Goal: Task Accomplishment & Management: Complete application form

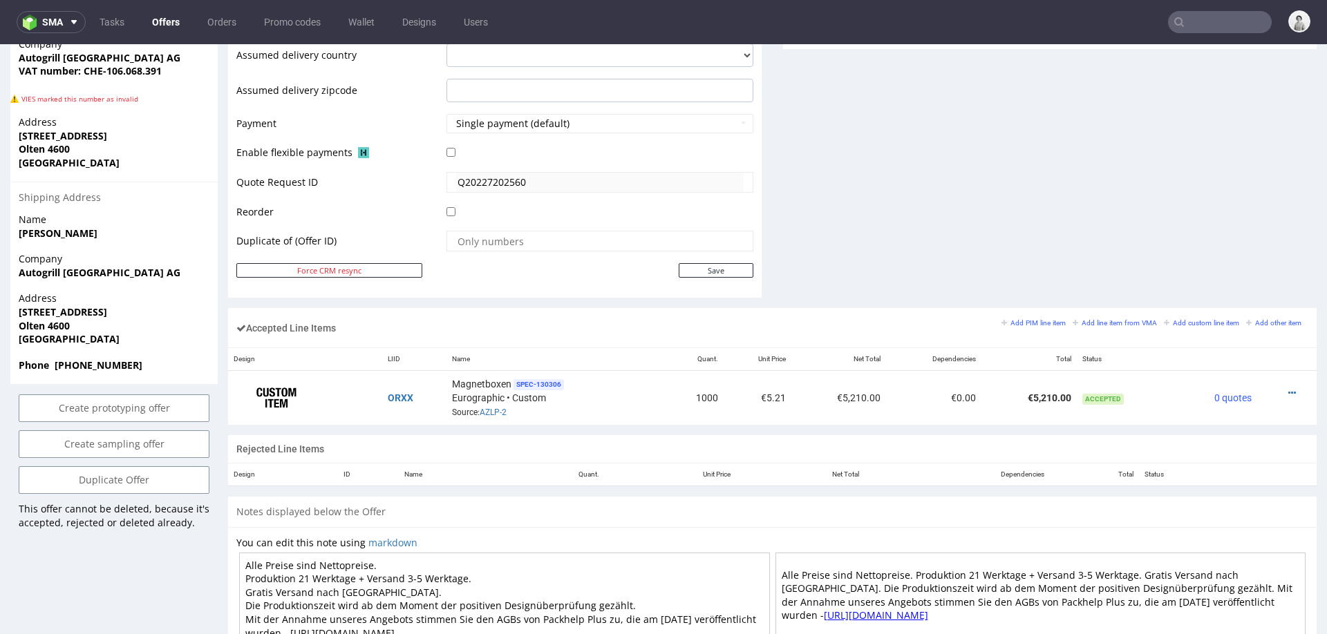
scroll to position [625, 0]
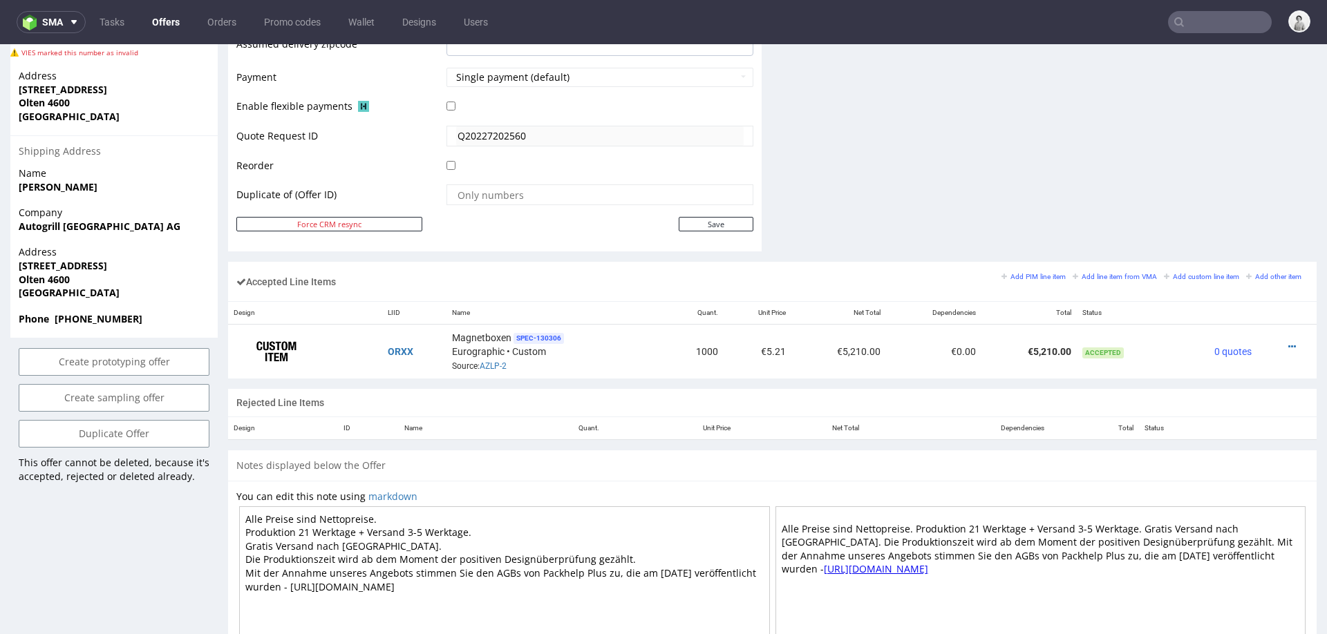
scroll to position [643, 0]
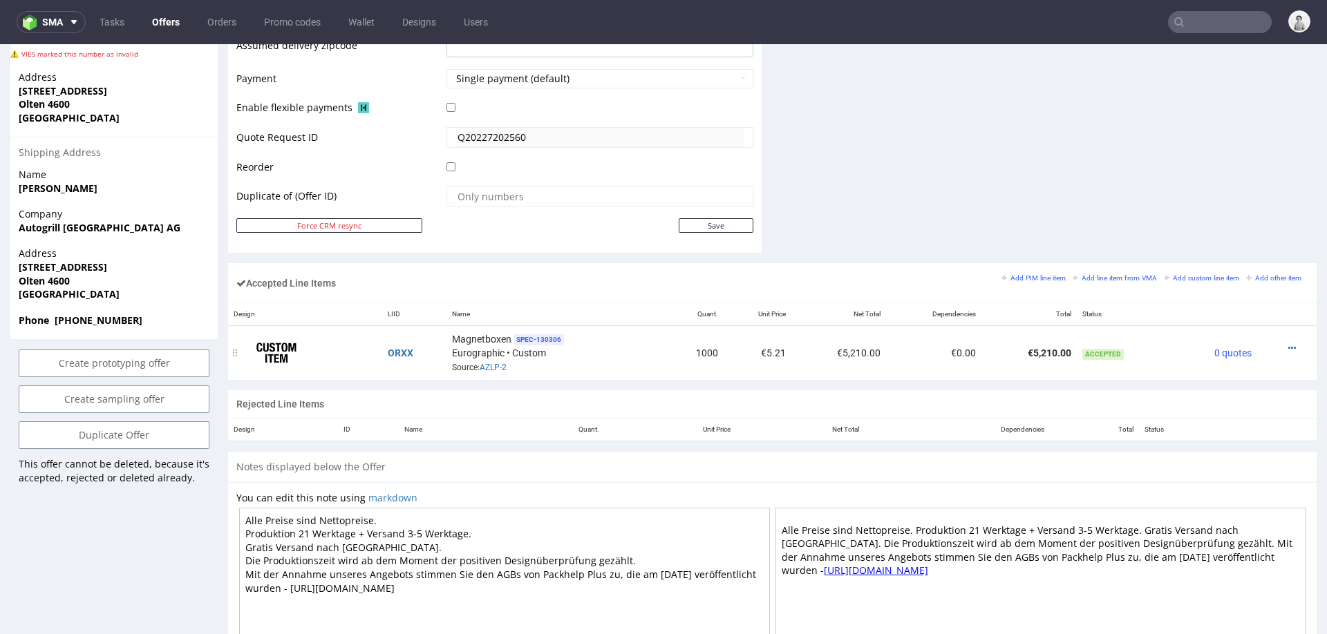
click at [478, 334] on span "Magnetboxen" at bounding box center [481, 339] width 59 height 14
copy div "Magnetboxen SPEC- 130306"
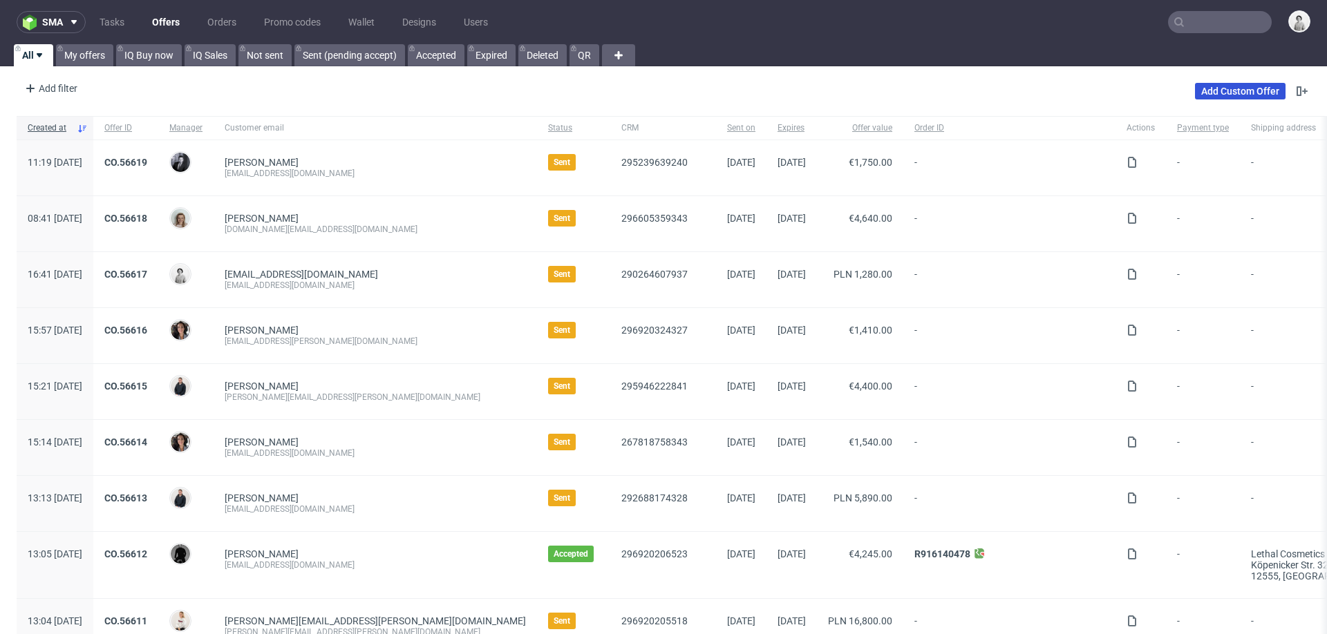
click at [1207, 87] on link "Add Custom Offer" at bounding box center [1240, 91] width 91 height 17
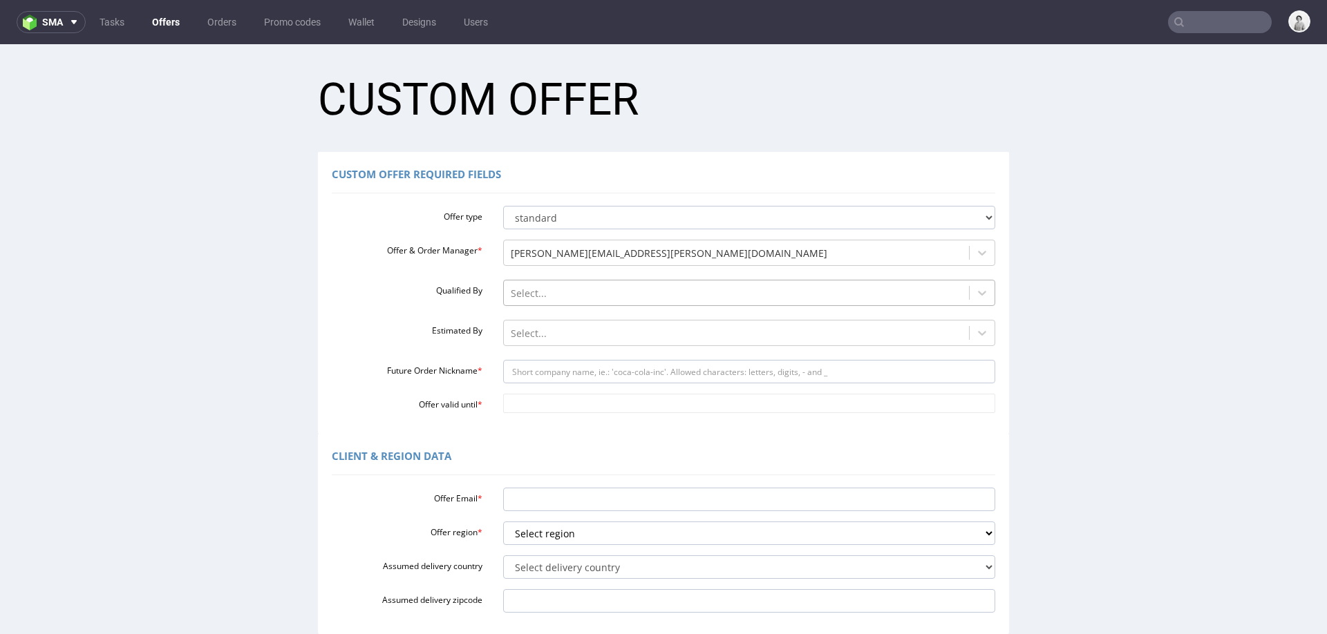
click at [608, 297] on div at bounding box center [737, 293] width 452 height 17
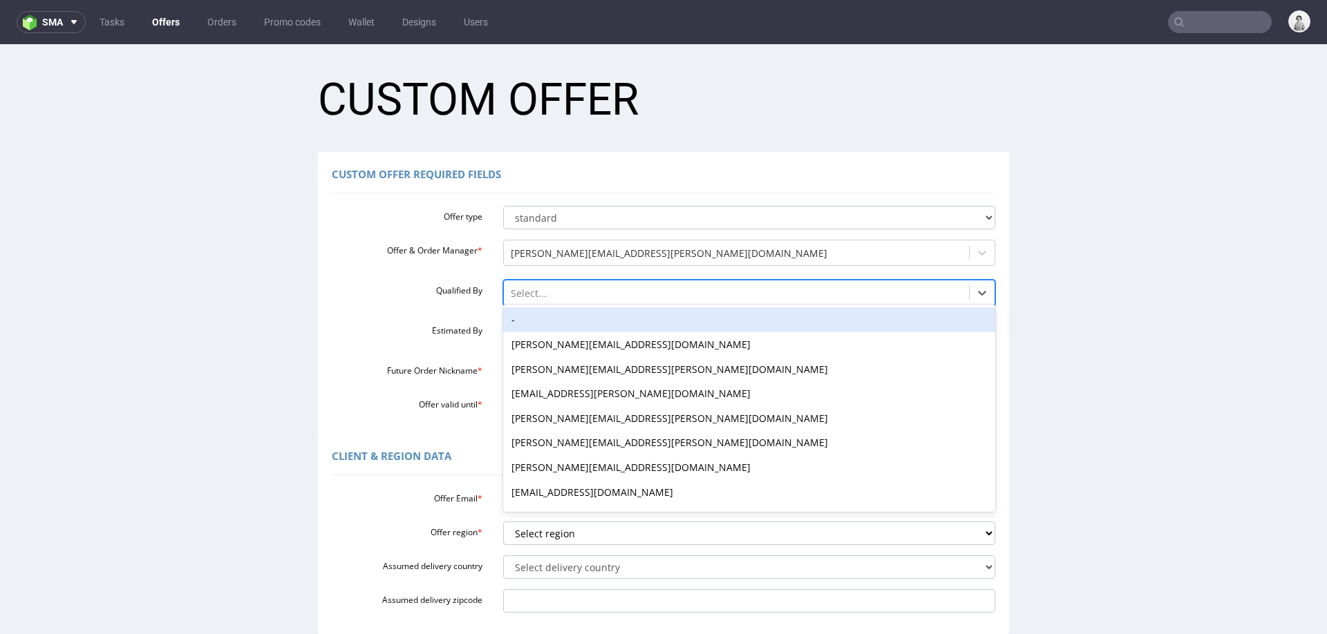
click at [610, 317] on div "-" at bounding box center [749, 320] width 493 height 25
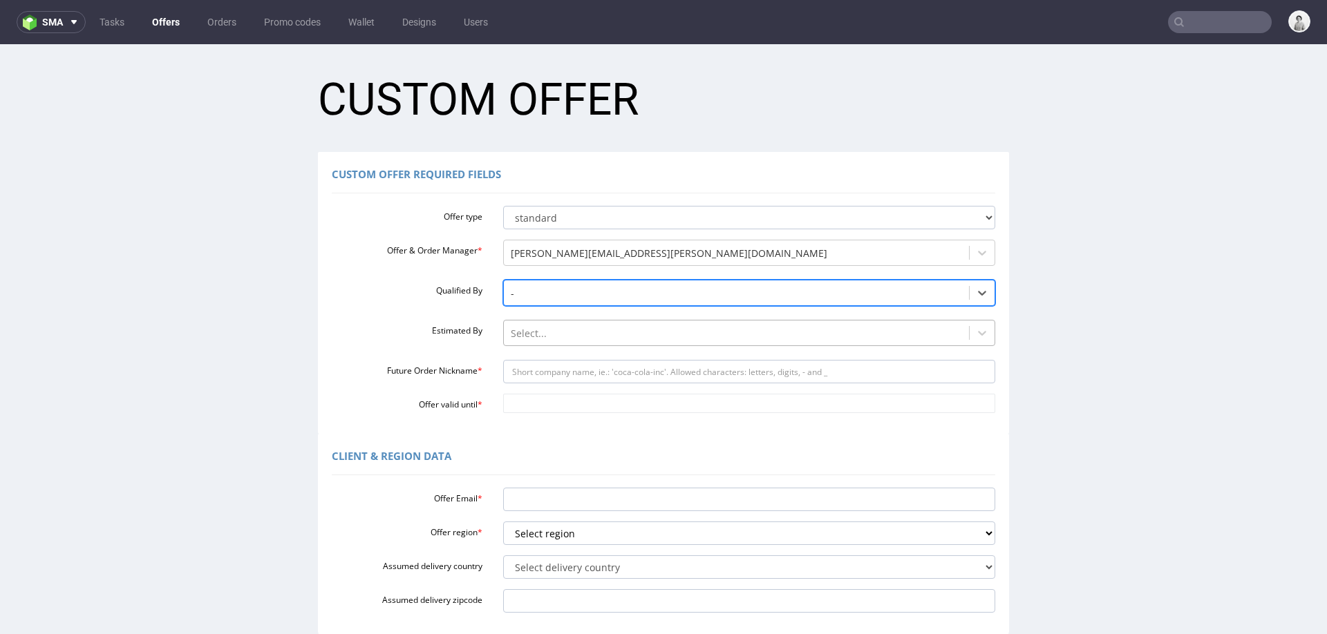
click at [622, 336] on div at bounding box center [737, 334] width 452 height 17
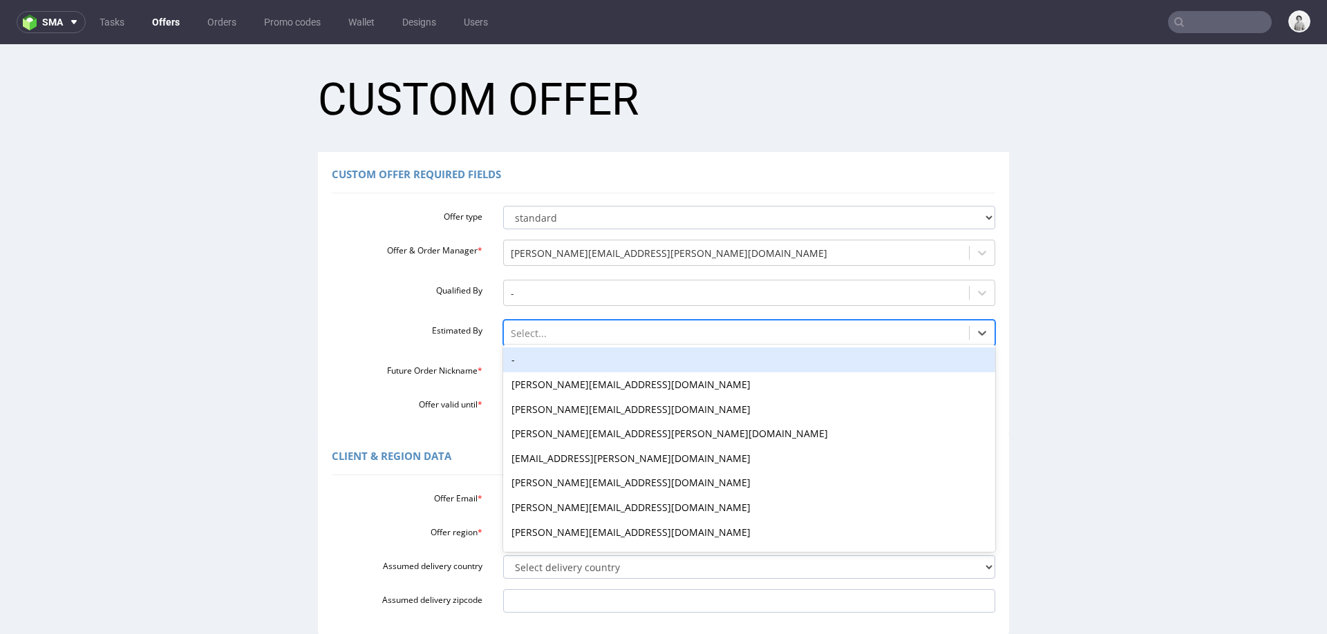
click at [631, 359] on div "-" at bounding box center [749, 360] width 493 height 25
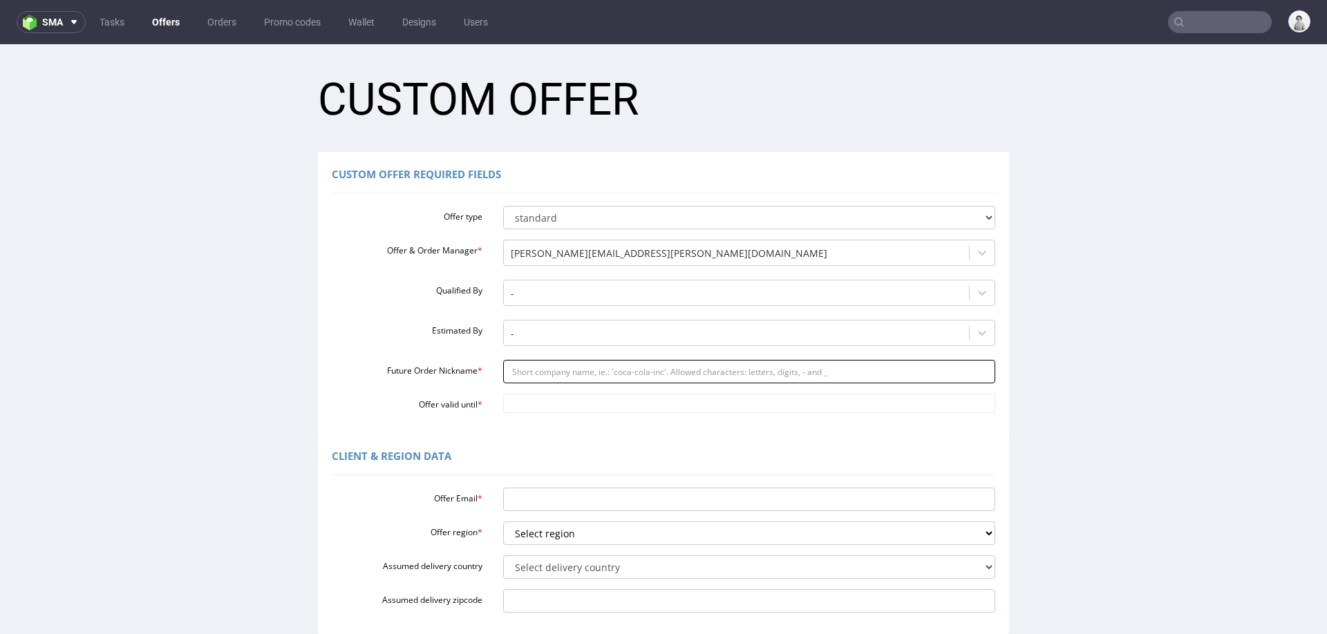
click at [653, 374] on input "Future Order Nickname *" at bounding box center [749, 371] width 493 height 23
paste input "maria-annaeberhardautogrillnet"
type input "maria-annaeberhardautogrillnet"
click at [584, 406] on input "Offer valid until *" at bounding box center [749, 403] width 493 height 19
click at [565, 384] on td "3" at bounding box center [571, 383] width 21 height 21
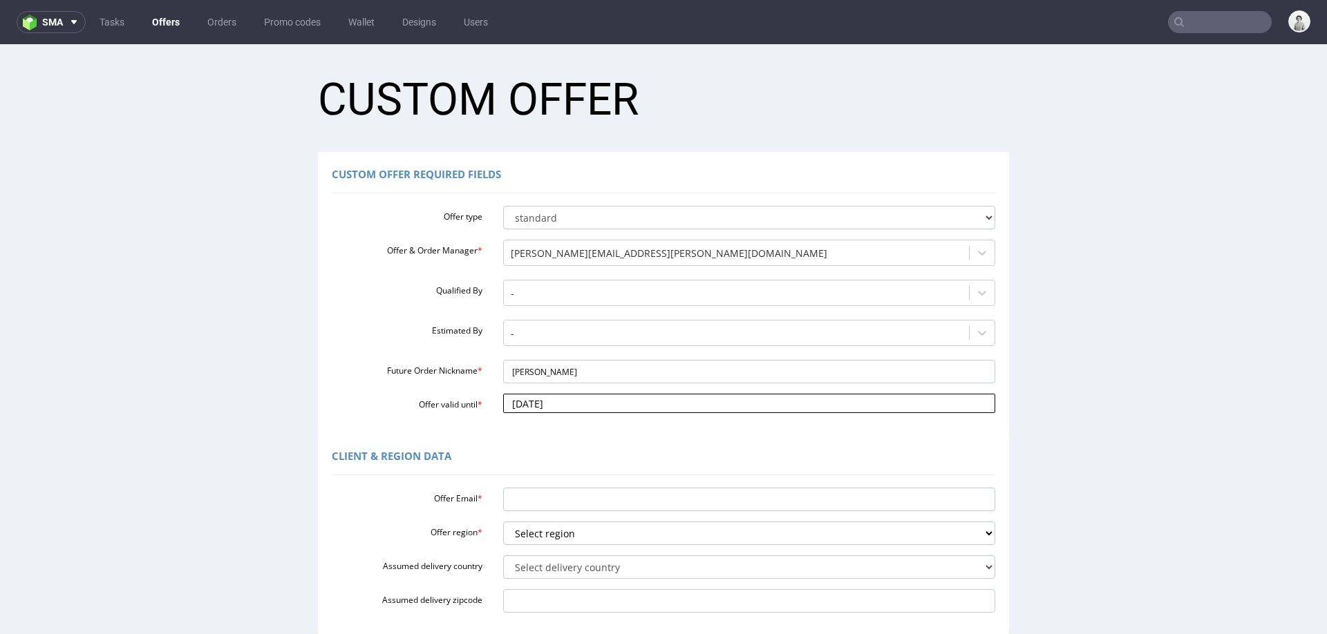
click at [570, 406] on input "2025-09-03" at bounding box center [749, 403] width 493 height 19
click at [569, 303] on td "10" at bounding box center [571, 300] width 21 height 21
type input "[DATE]"
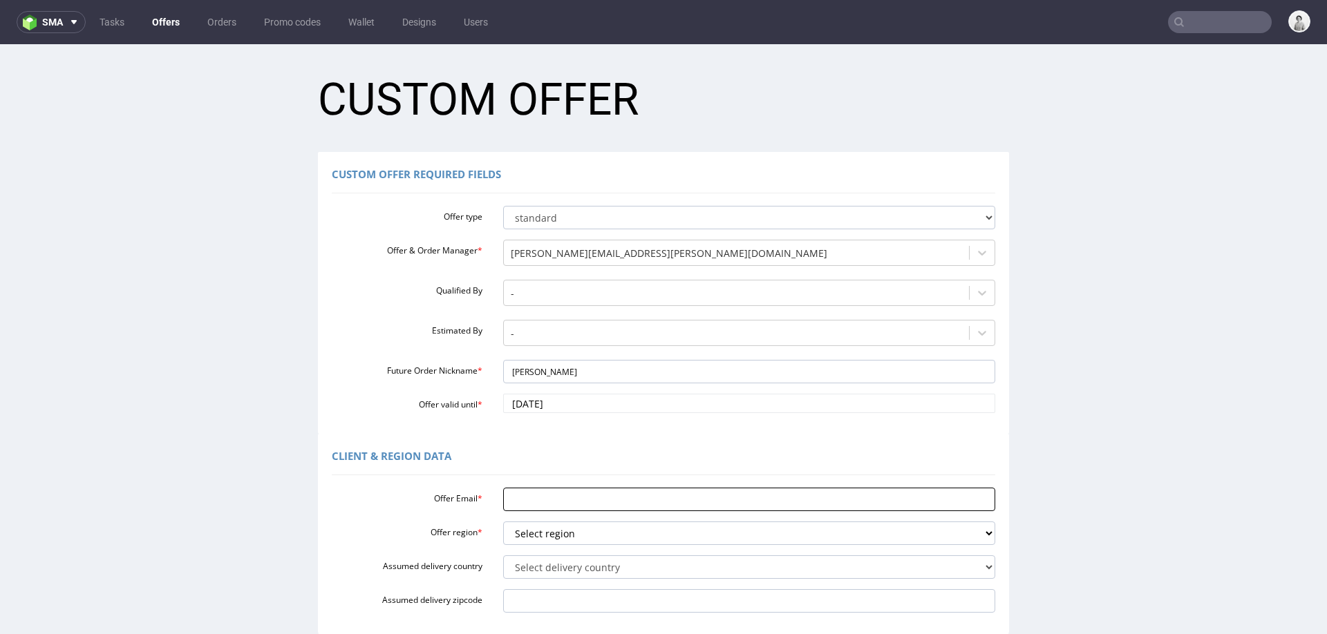
click at [587, 508] on input "Offer Email *" at bounding box center [749, 499] width 493 height 23
paste input "[PERSON_NAME][EMAIL_ADDRESS][PERSON_NAME][DOMAIN_NAME]"
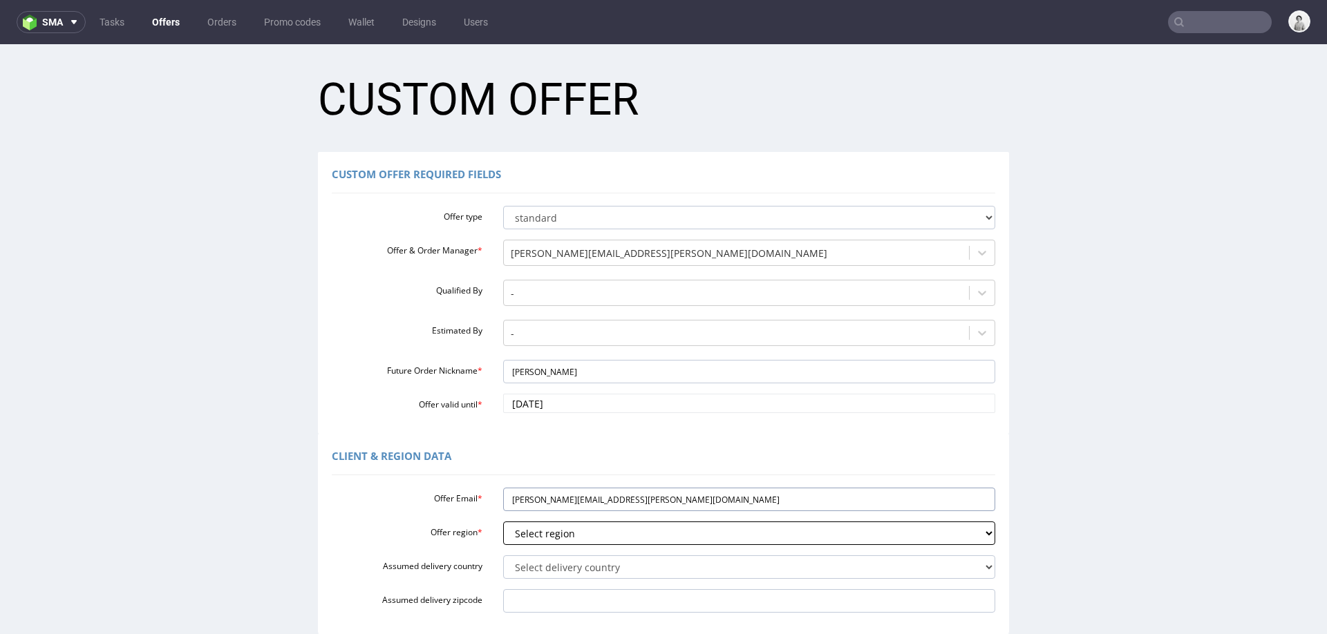
type input "[PERSON_NAME][EMAIL_ADDRESS][PERSON_NAME][DOMAIN_NAME]"
click at [565, 536] on select "Select region eu gb de pl fr it es" at bounding box center [749, 533] width 493 height 23
select select "eu"
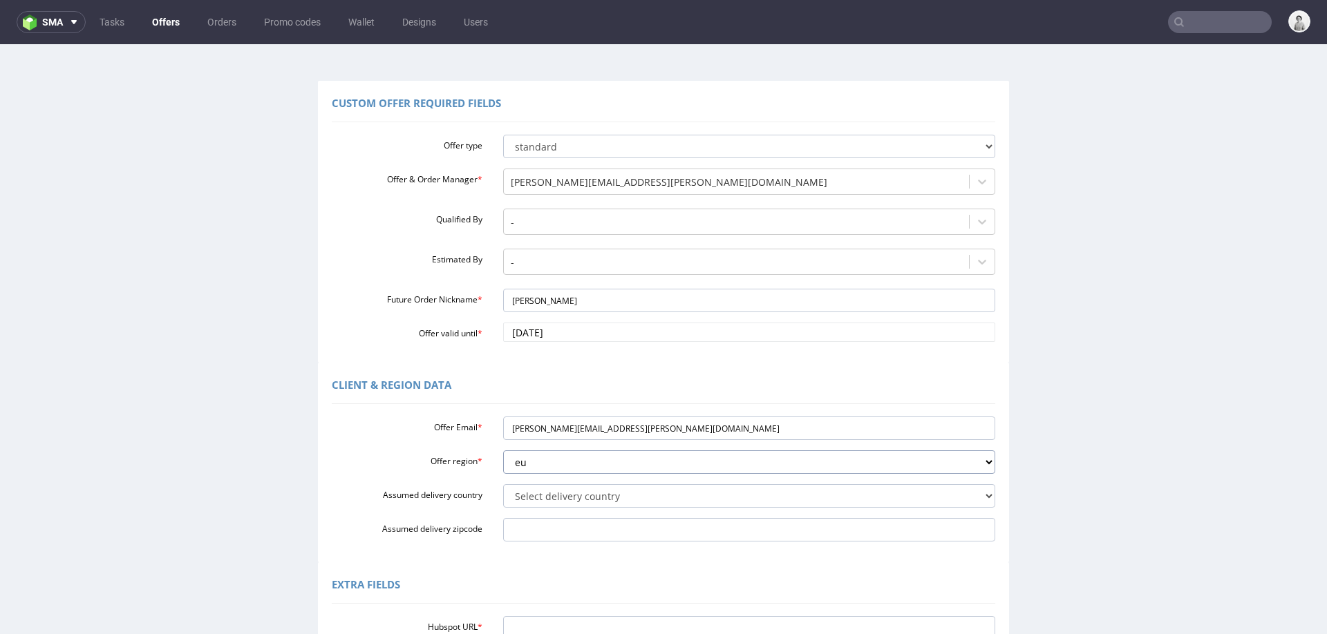
scroll to position [115, 0]
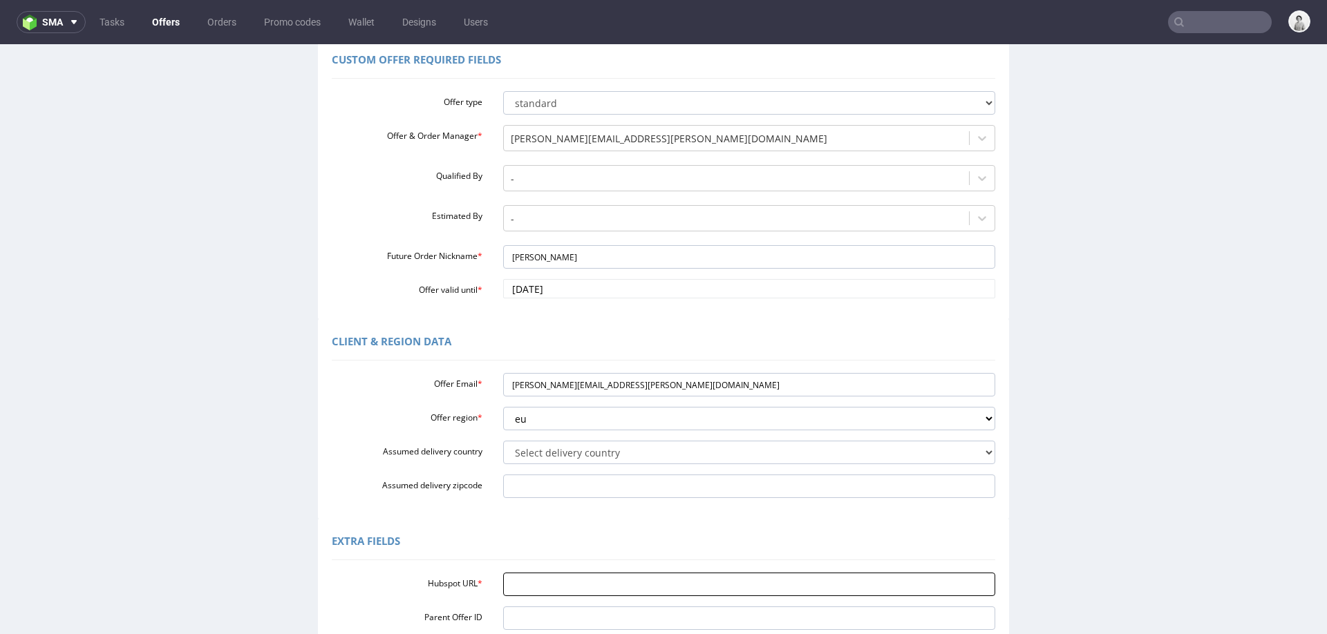
click at [699, 587] on input "Hubspot URL *" at bounding box center [749, 584] width 493 height 23
paste input "[URL][DOMAIN_NAME]"
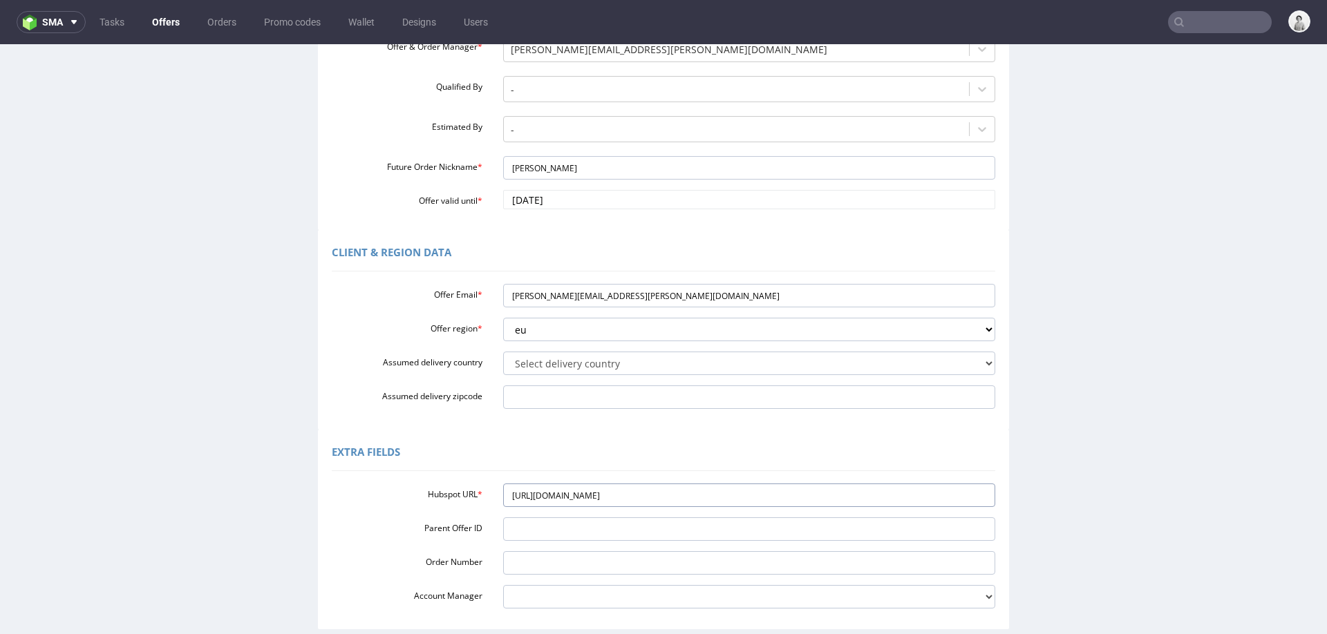
scroll to position [258, 0]
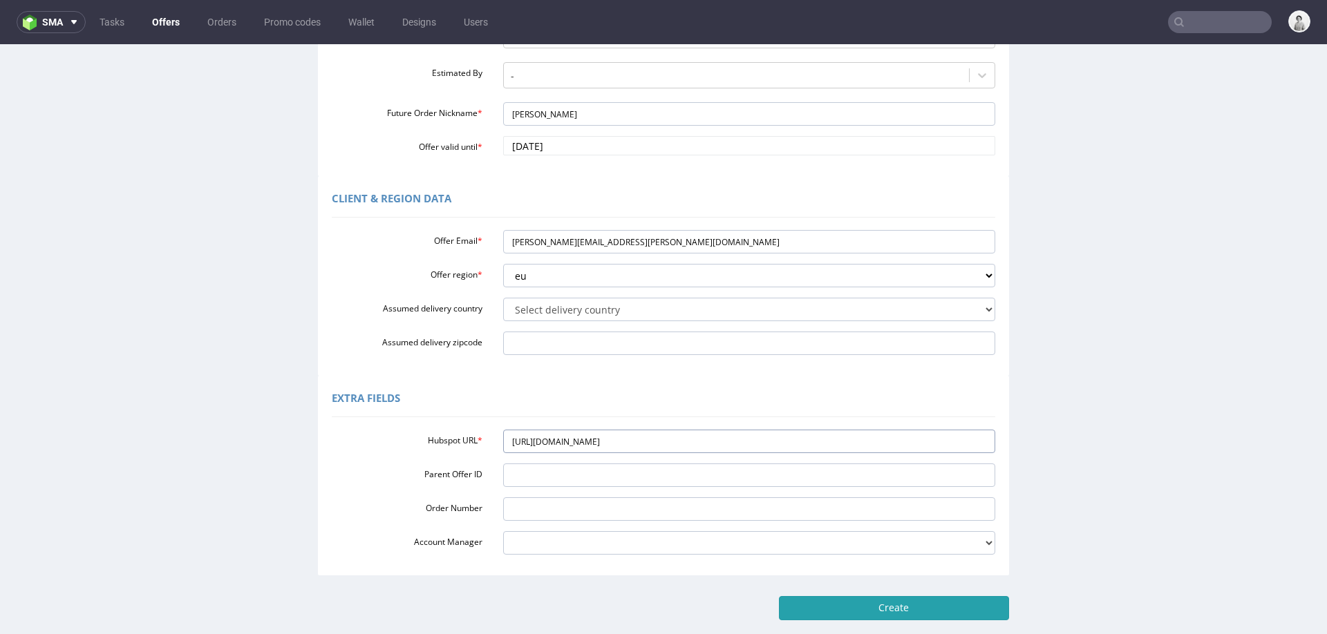
type input "[URL][DOMAIN_NAME]"
click at [870, 608] on input "Create" at bounding box center [894, 607] width 230 height 23
type input "Please wait..."
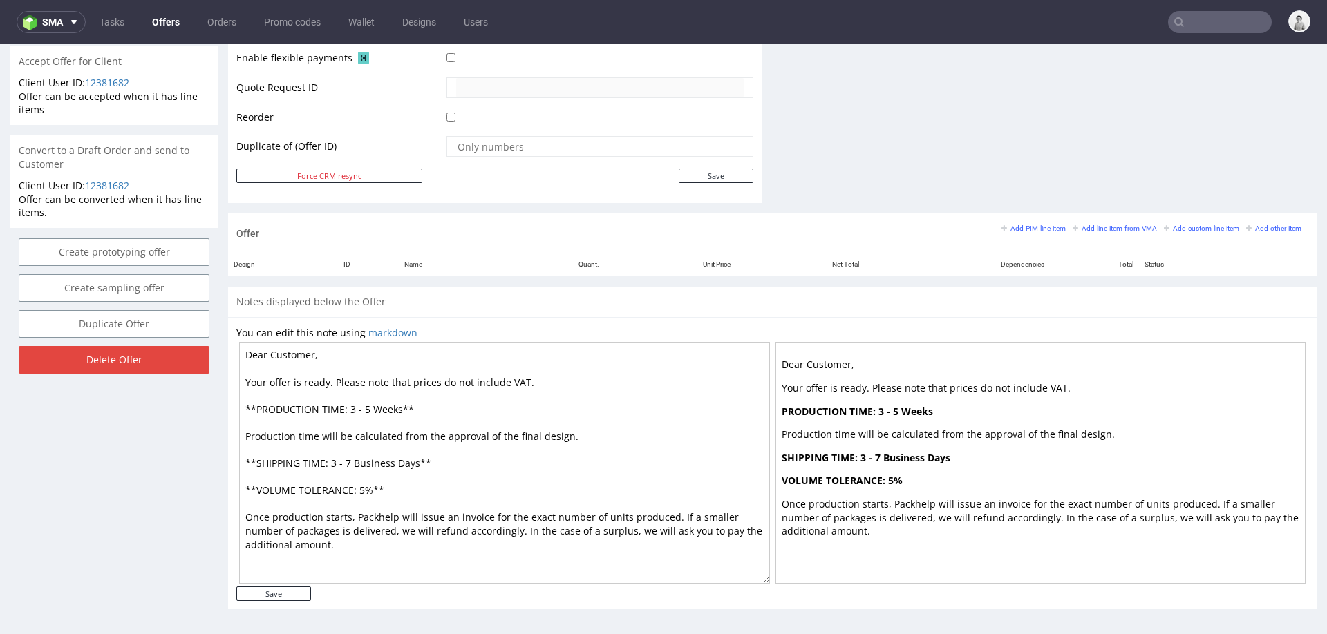
scroll to position [605, 0]
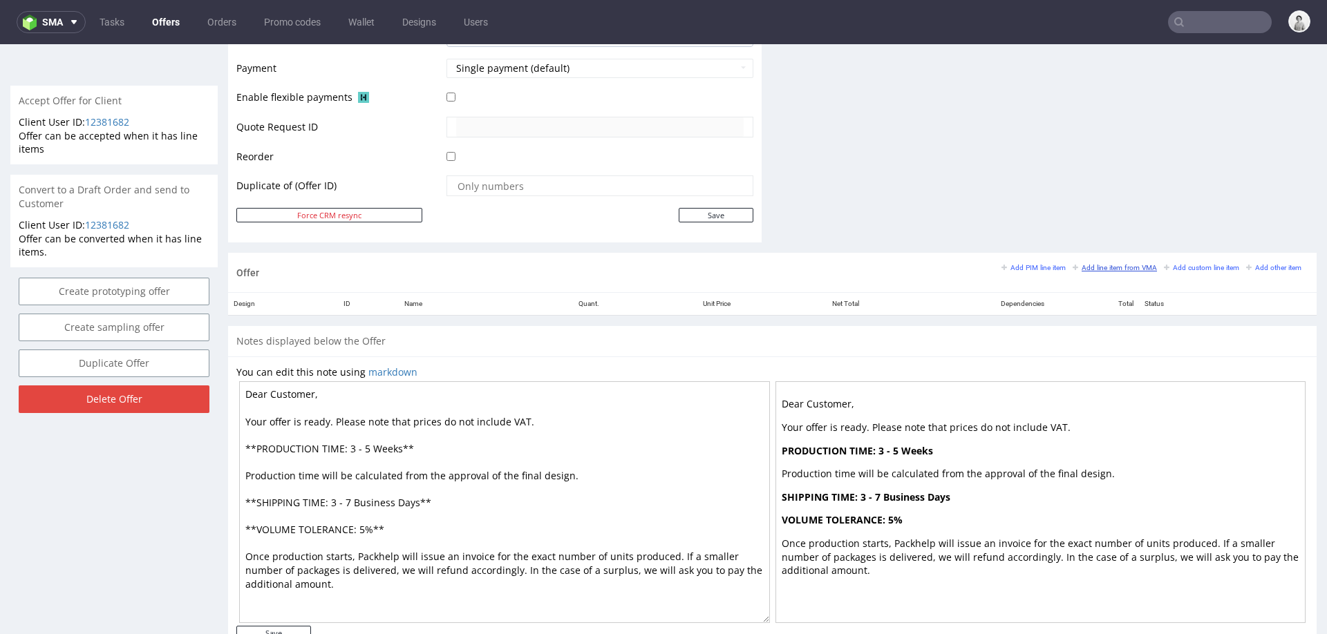
click at [1091, 269] on small "Add line item from VMA" at bounding box center [1115, 268] width 84 height 8
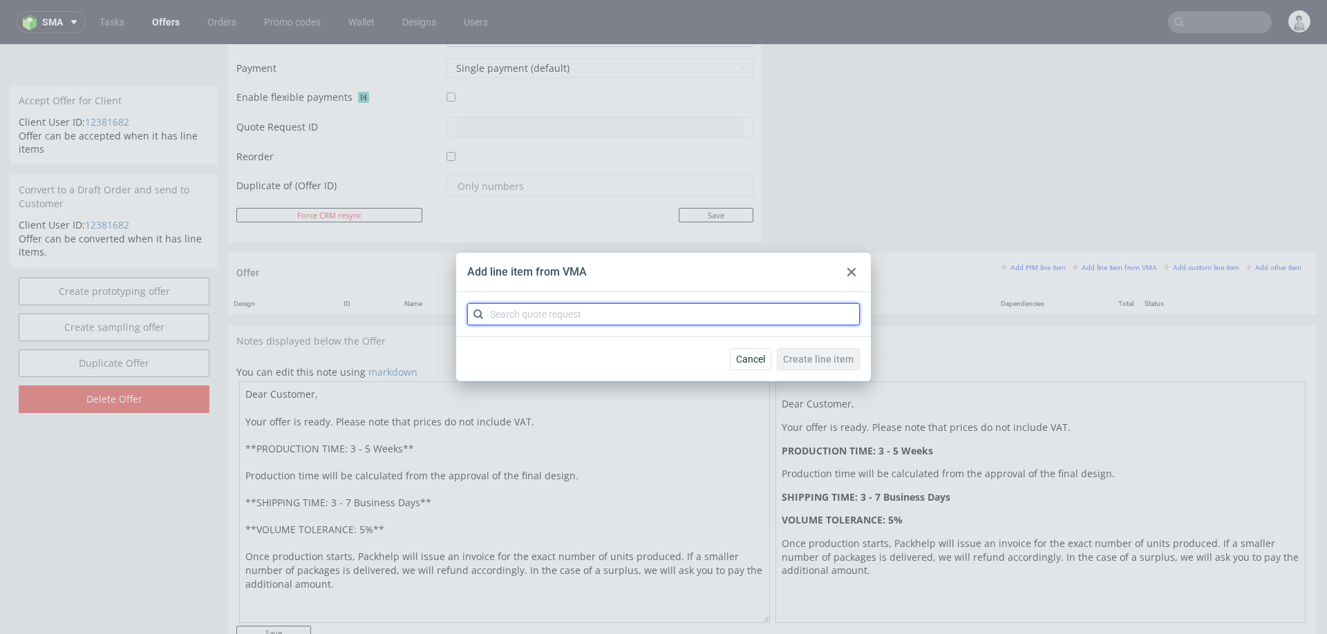
click at [675, 317] on input "text" at bounding box center [663, 314] width 393 height 22
type input "cbey"
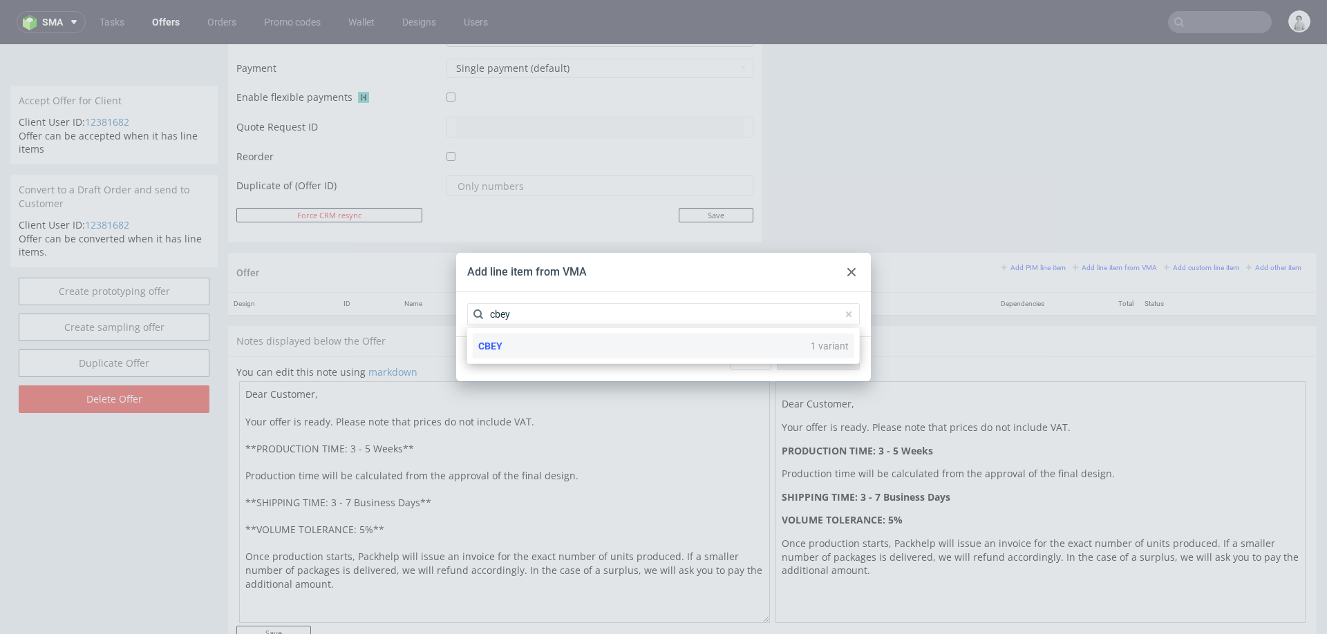
click at [639, 352] on div "CBEY 1 variant" at bounding box center [664, 346] width 382 height 25
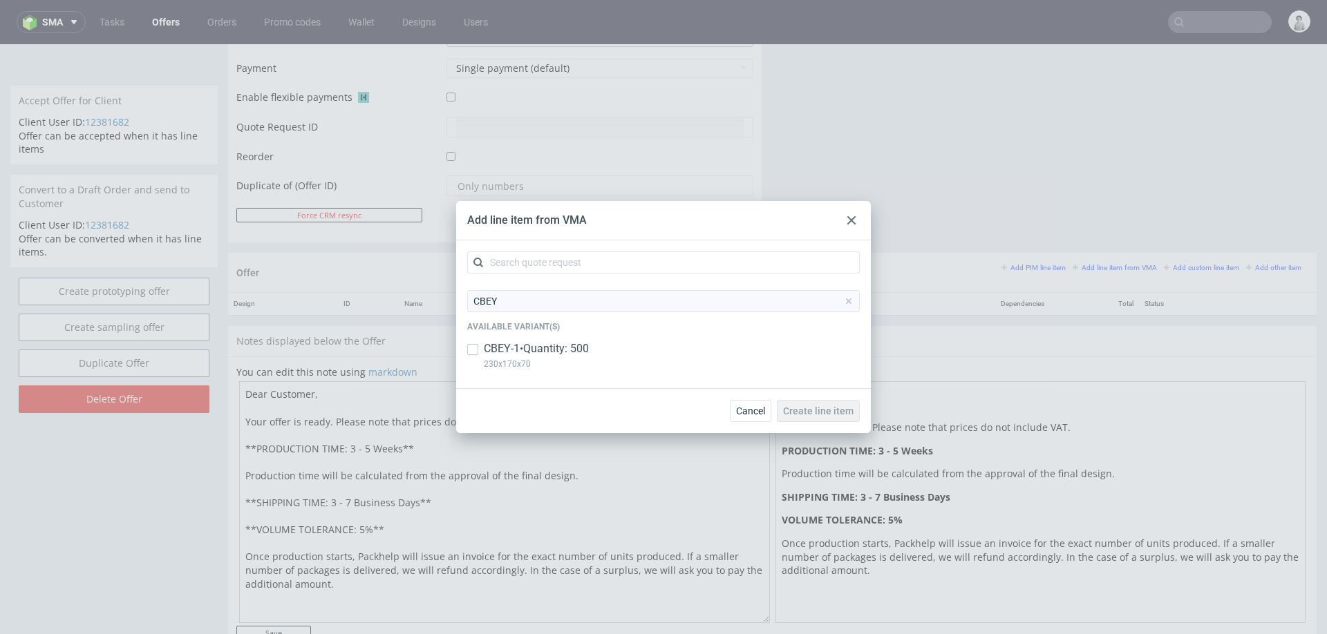
click at [556, 350] on p "CBEY-1 • Quantity: 500" at bounding box center [536, 348] width 105 height 15
checkbox input "true"
click at [840, 411] on span "Create line item" at bounding box center [818, 411] width 70 height 10
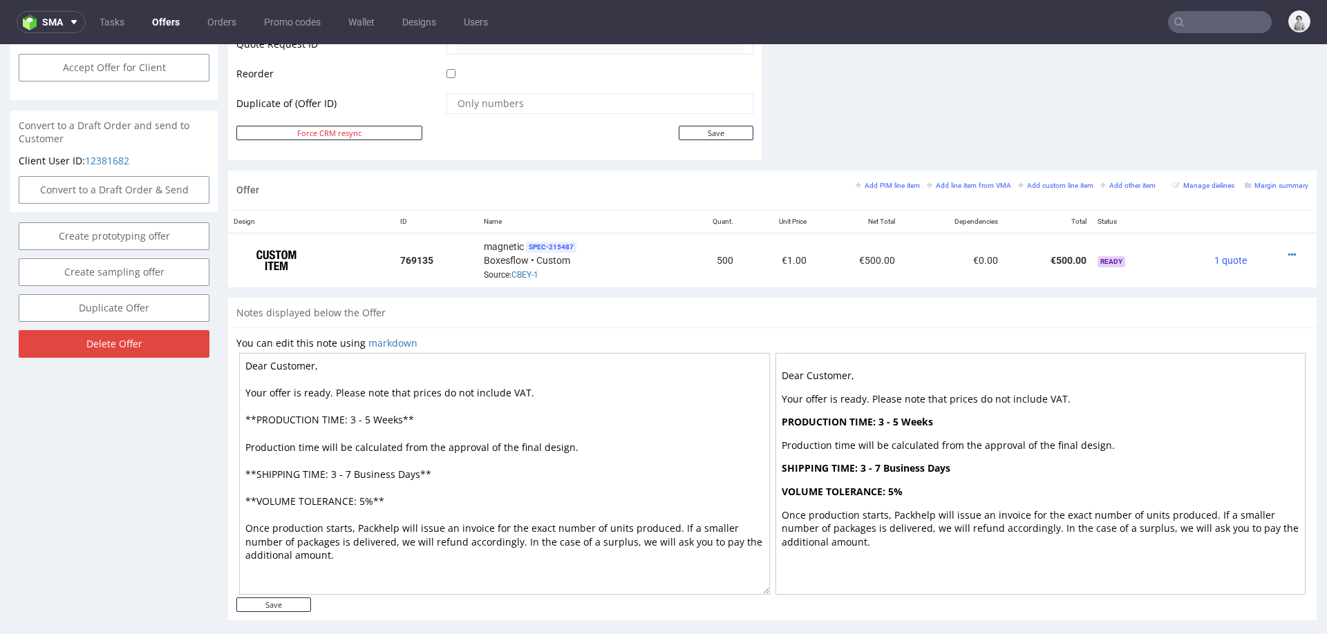
scroll to position [699, 0]
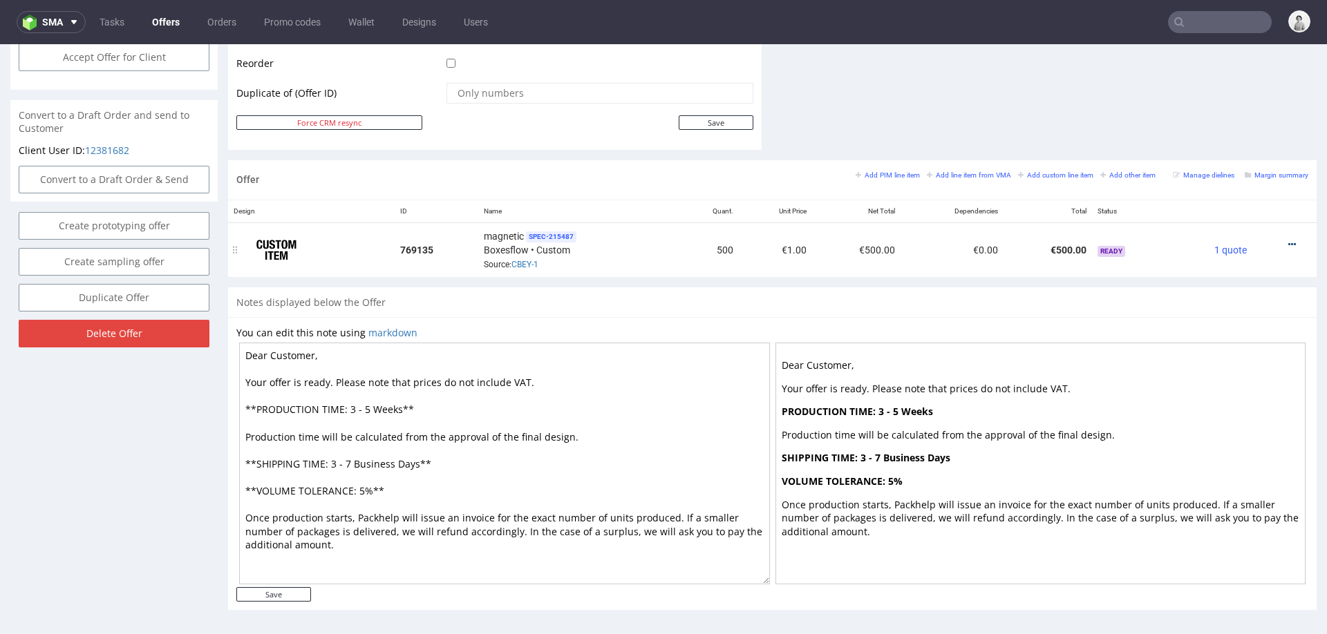
click at [1288, 240] on icon at bounding box center [1292, 245] width 8 height 10
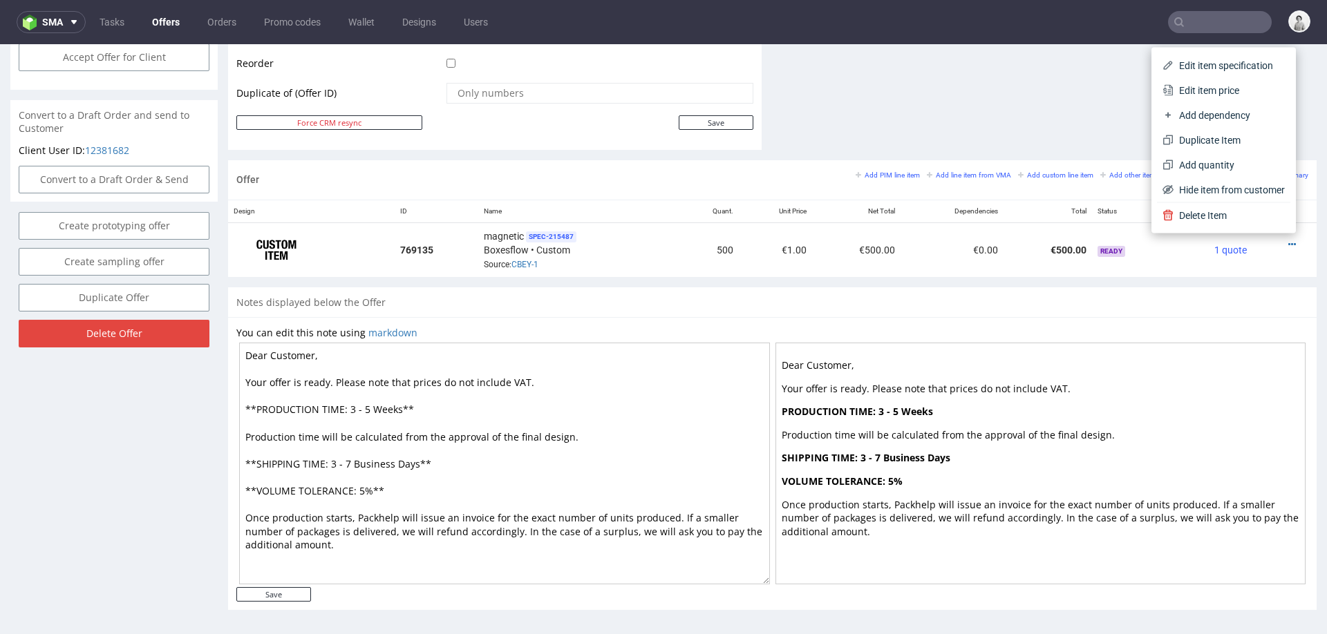
click at [1194, 92] on span "Edit item price" at bounding box center [1229, 91] width 111 height 14
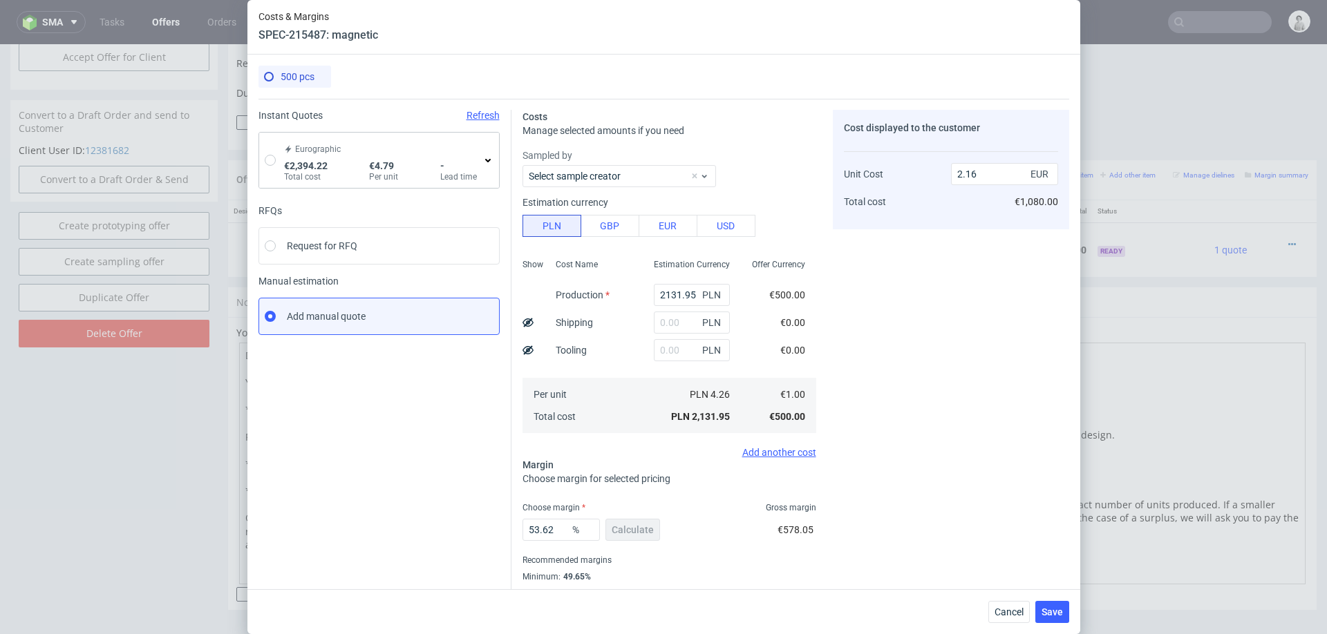
click at [265, 165] on div "Eurographic €2,394.22 Total cost €4.79 Per unit - Lead time" at bounding box center [379, 160] width 240 height 55
click at [271, 160] on input "radio" at bounding box center [270, 160] width 11 height 11
radio input "true"
radio input "false"
type input "1944.2199999999998"
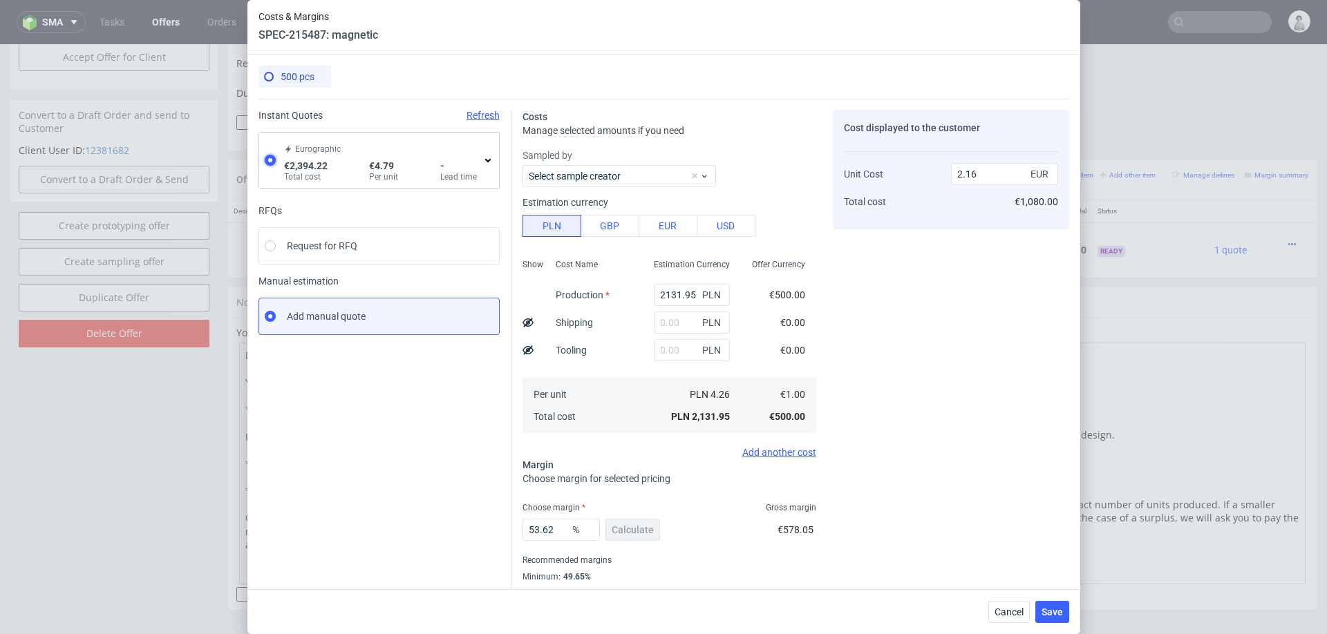
type input "450"
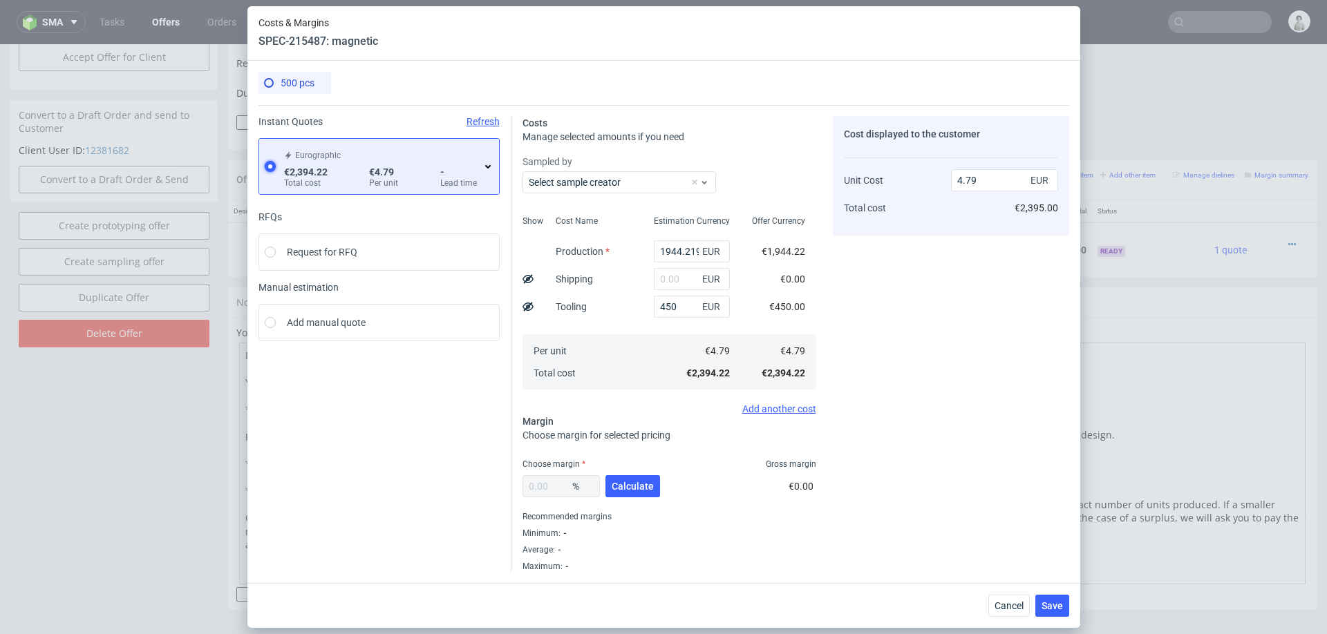
type input "4.79"
click at [491, 165] on icon at bounding box center [487, 166] width 11 height 11
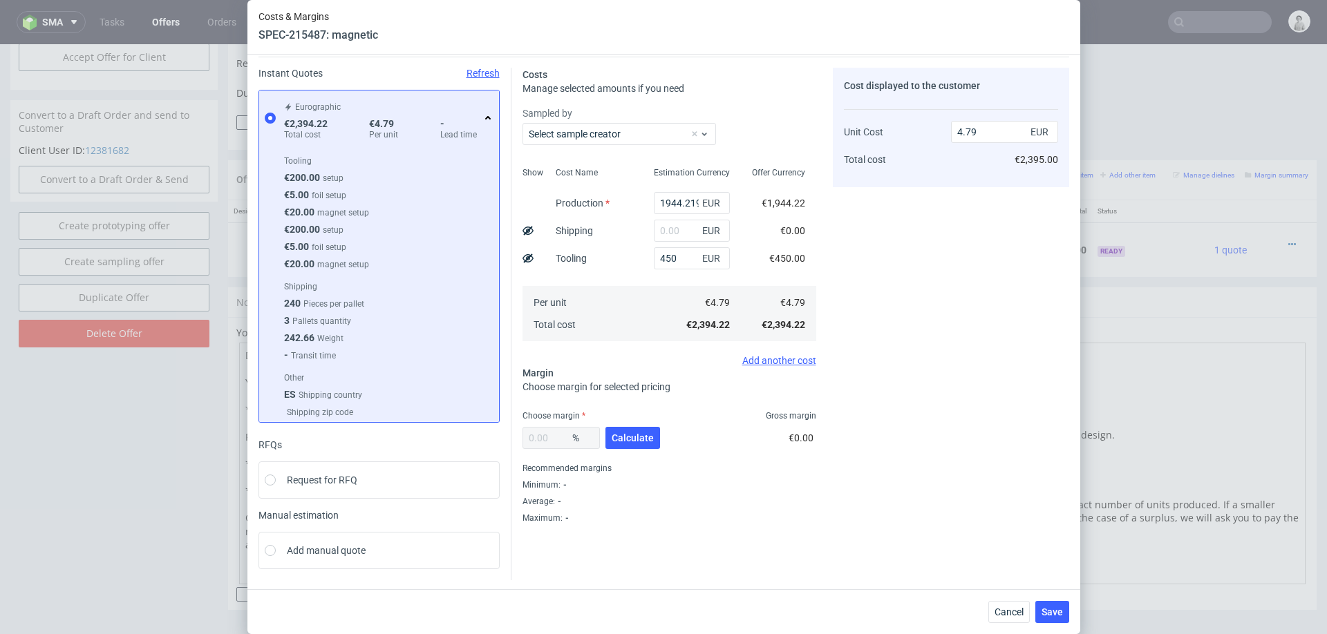
scroll to position [0, 0]
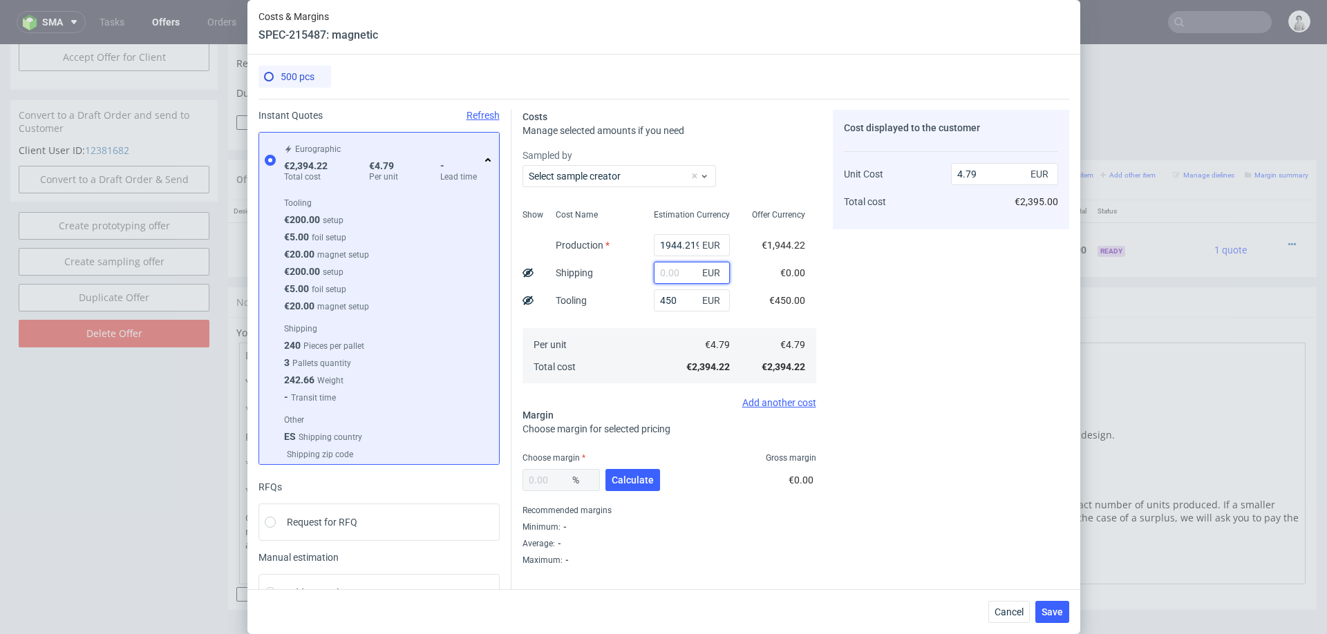
click at [683, 274] on input "text" at bounding box center [692, 273] width 76 height 22
type input "3"
type input "4.8"
type input "380"
type input "5.55"
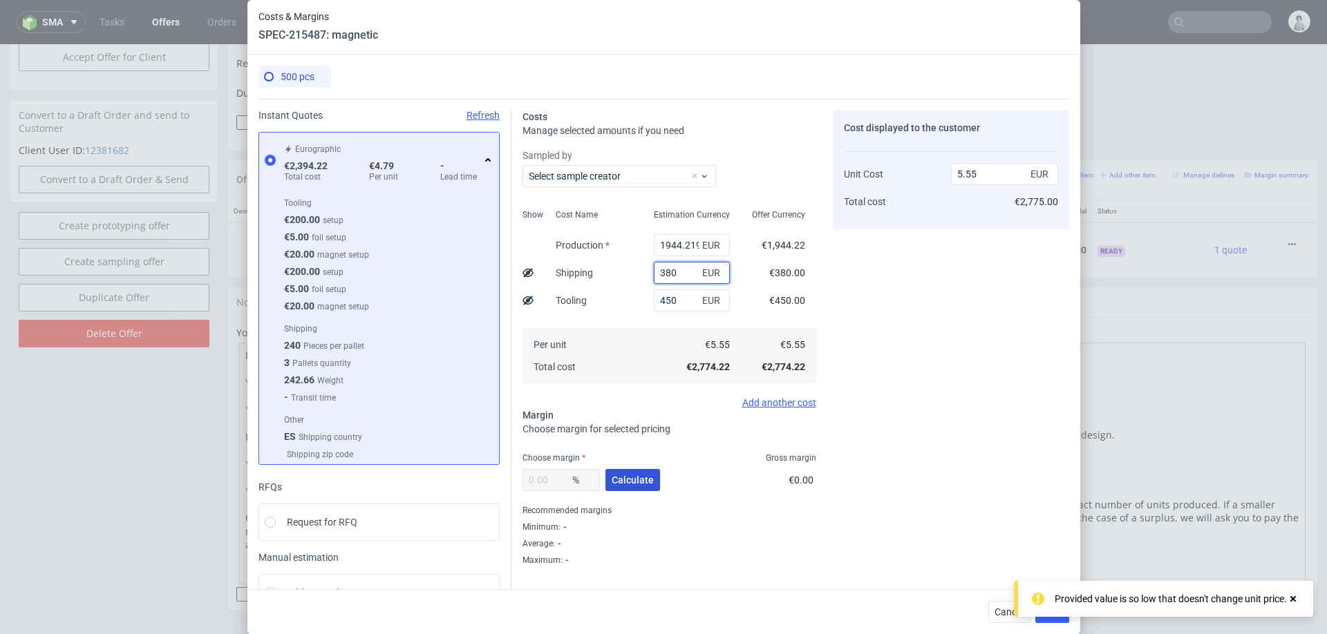
type input "380"
click at [629, 471] on button "Calculate" at bounding box center [632, 480] width 55 height 22
type input "32.56"
type input "8.23"
click at [629, 471] on div "32.56 % Calculate" at bounding box center [592, 483] width 140 height 39
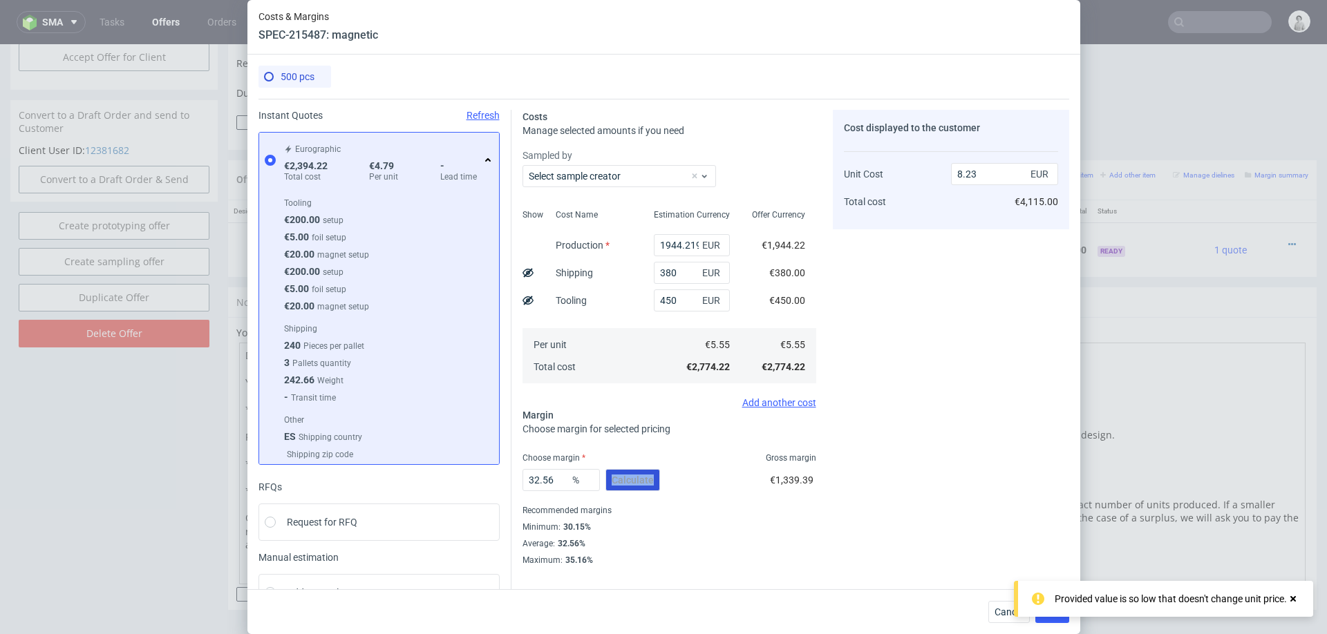
click at [629, 471] on div "32.56 % Calculate" at bounding box center [592, 483] width 140 height 39
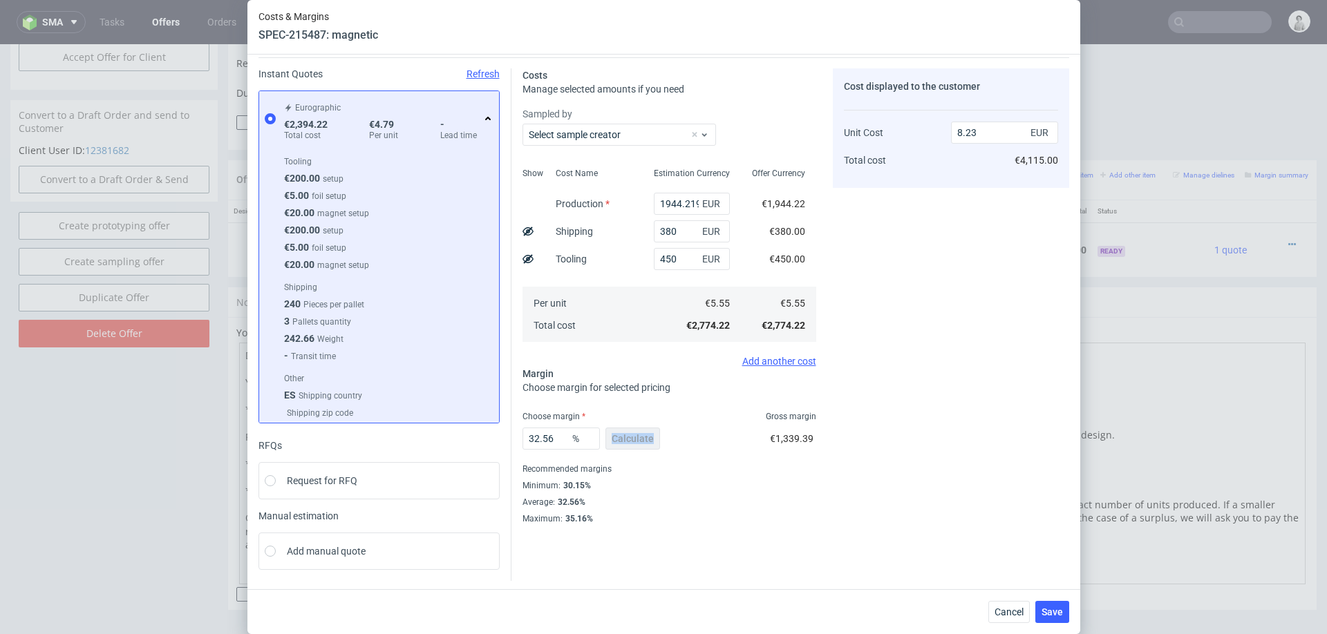
scroll to position [42, 0]
click at [532, 433] on input "32.56" at bounding box center [560, 438] width 77 height 22
type input "31"
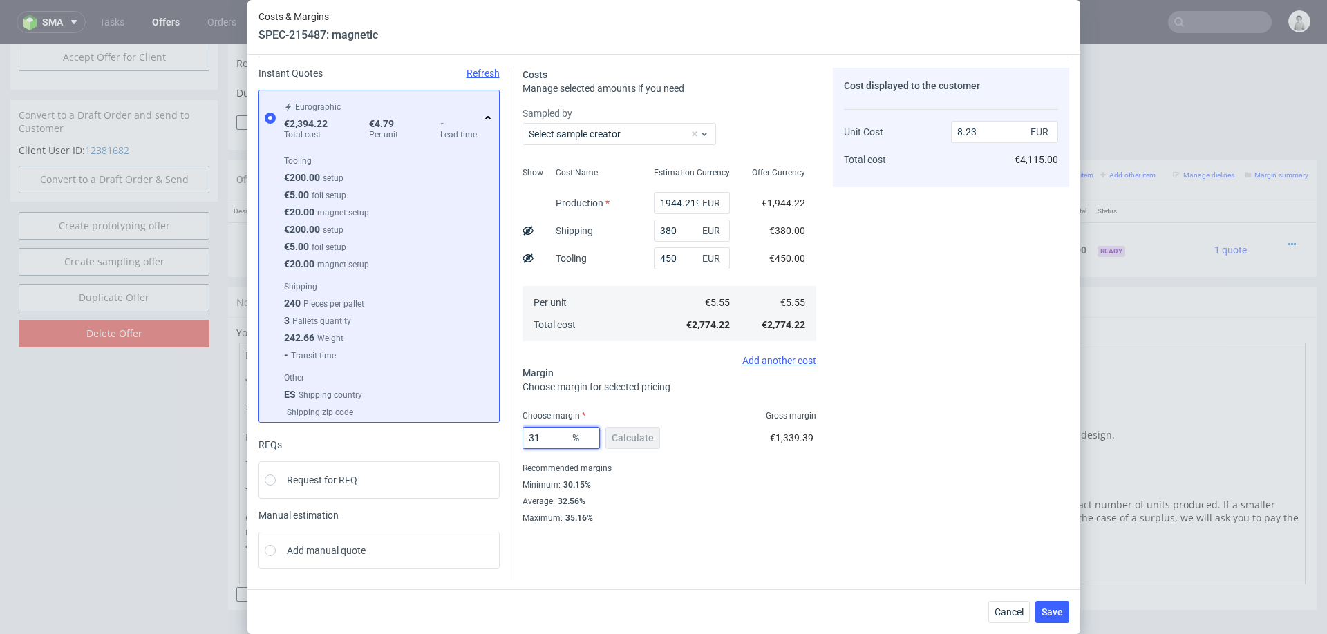
type input "8.04"
type input "31"
click at [775, 510] on div "Maximum : 35.16%" at bounding box center [669, 517] width 294 height 14
click at [1044, 619] on button "Save" at bounding box center [1052, 612] width 34 height 22
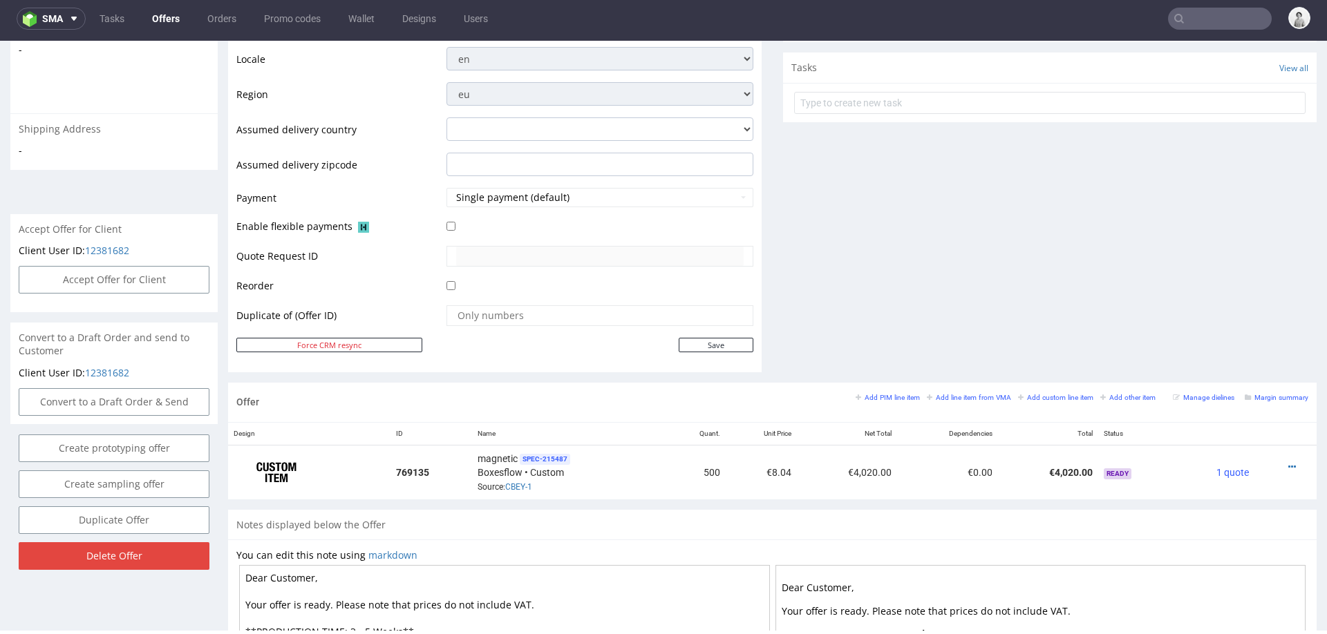
scroll to position [475, 0]
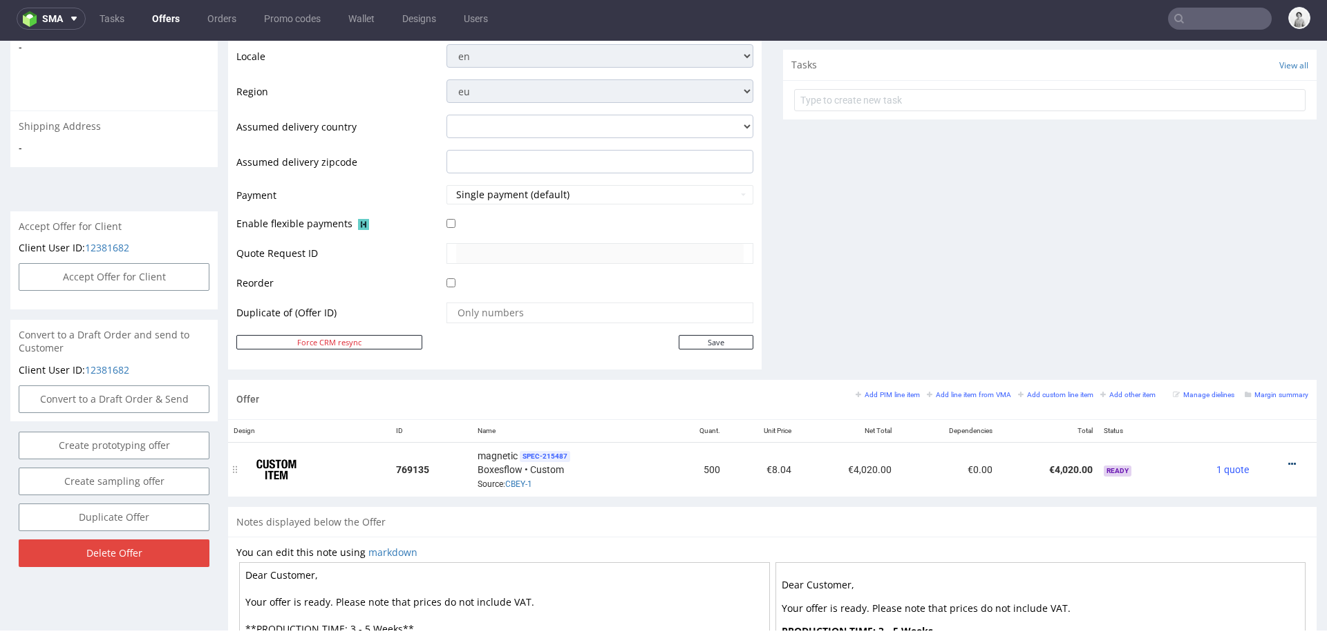
click at [1288, 460] on icon at bounding box center [1292, 465] width 8 height 10
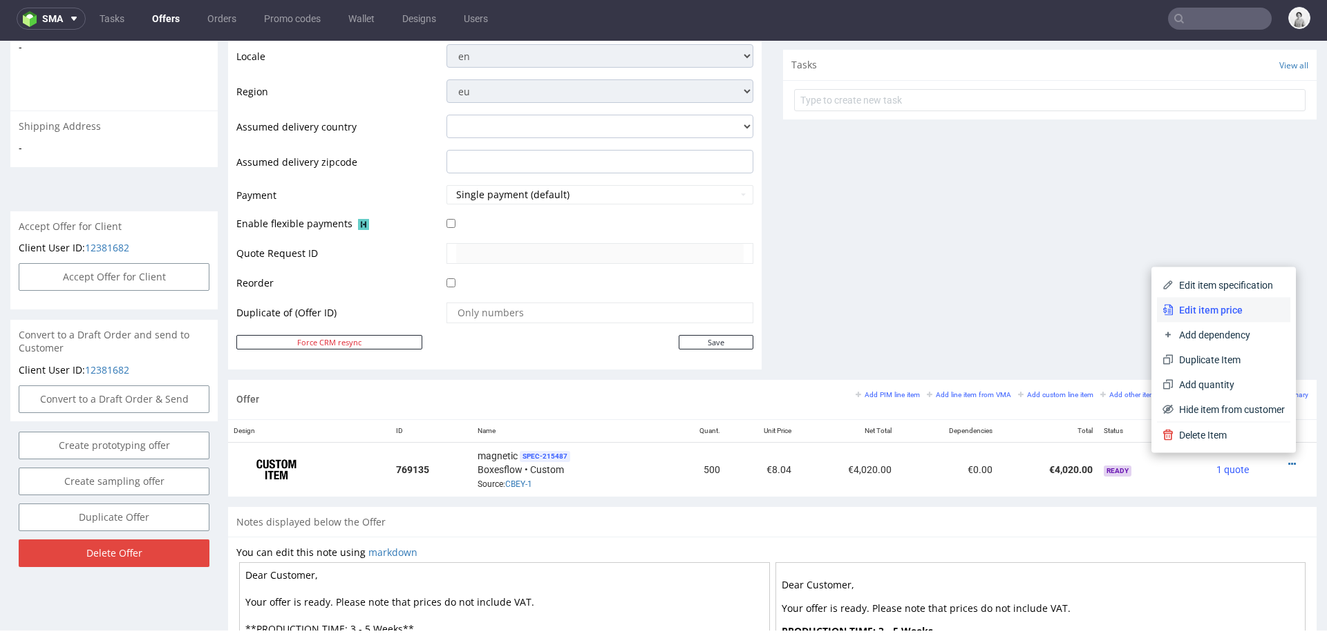
click at [1232, 317] on li "Edit item price" at bounding box center [1223, 310] width 133 height 25
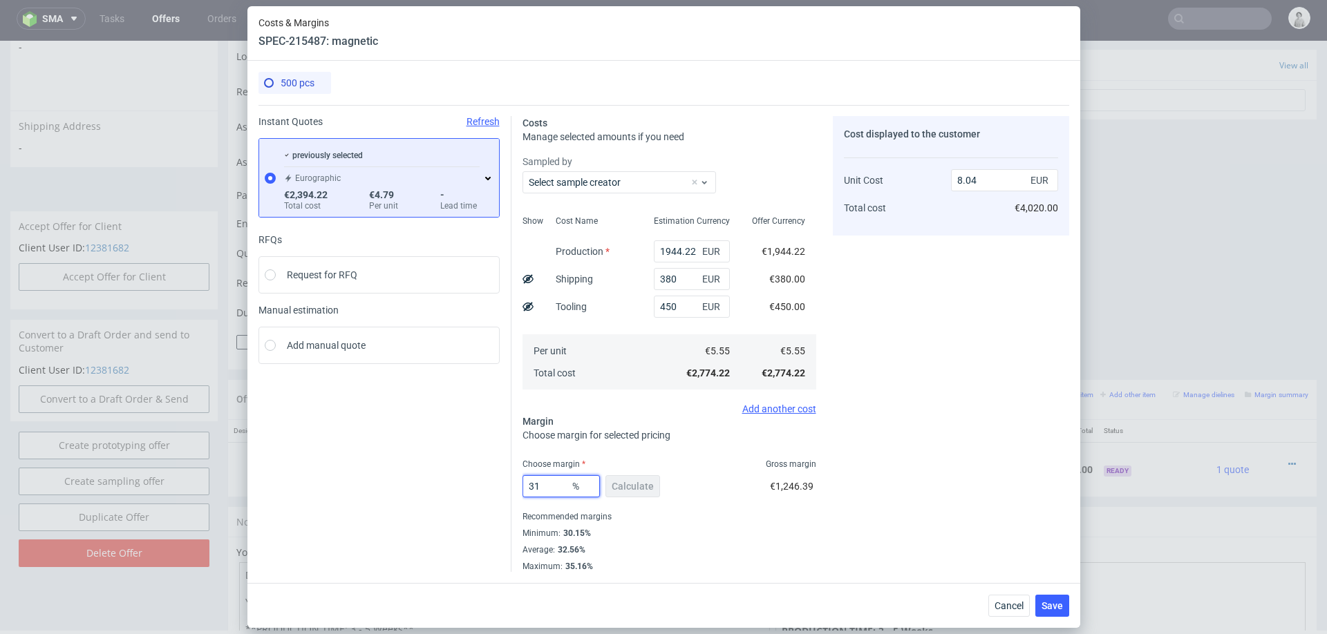
click at [546, 487] on input "31" at bounding box center [560, 486] width 77 height 22
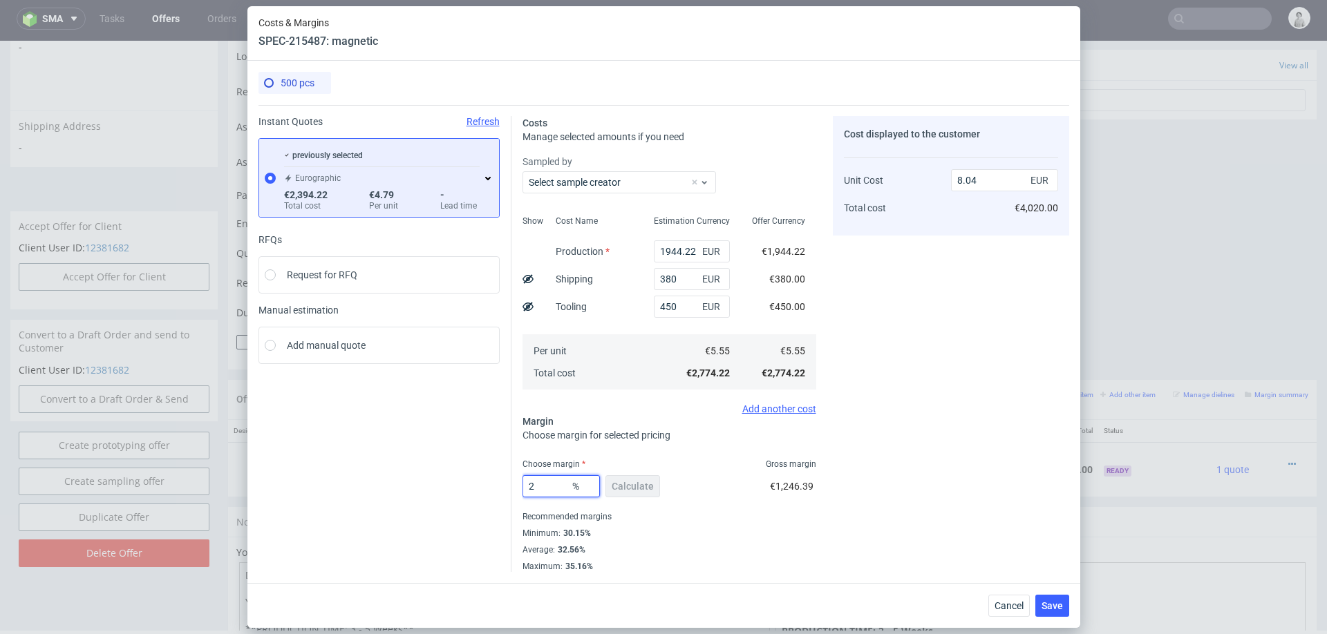
type input "25"
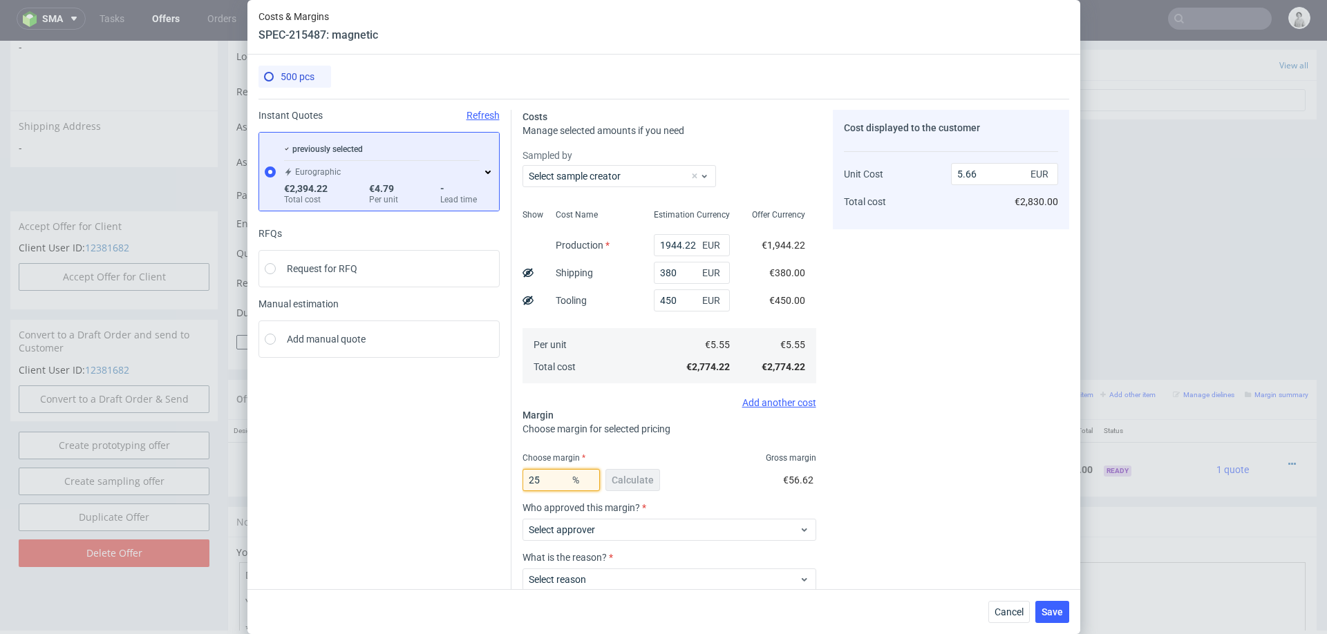
type input "7.4"
type input "20"
type input "6.94"
type input "22"
type input "7.11"
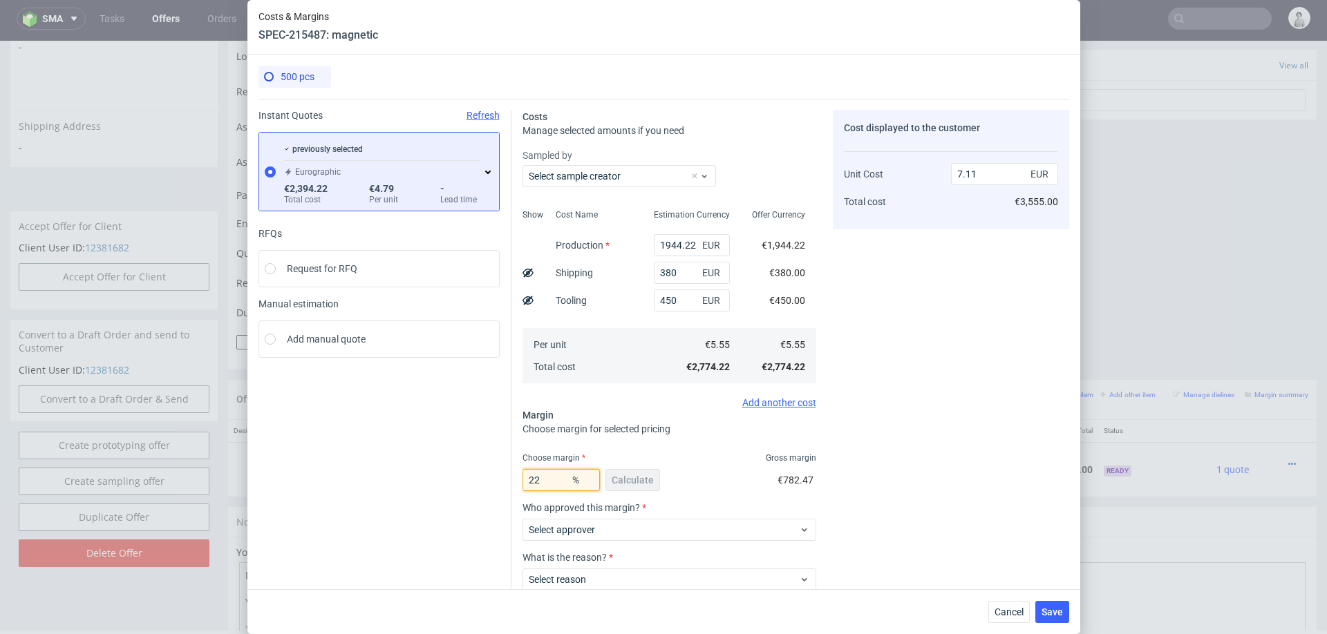
type input "20"
type input "6.94"
type input "25"
type input "7.4"
type input "2"
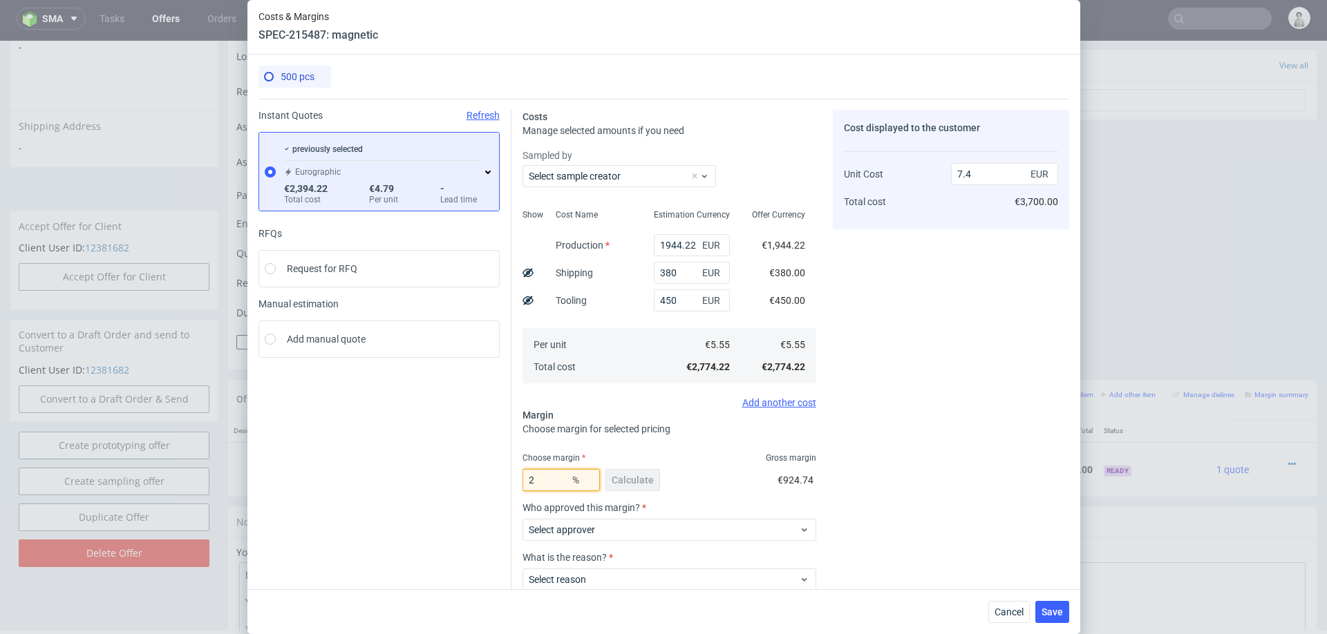
type input "5.66"
type input "31"
type input "8.04"
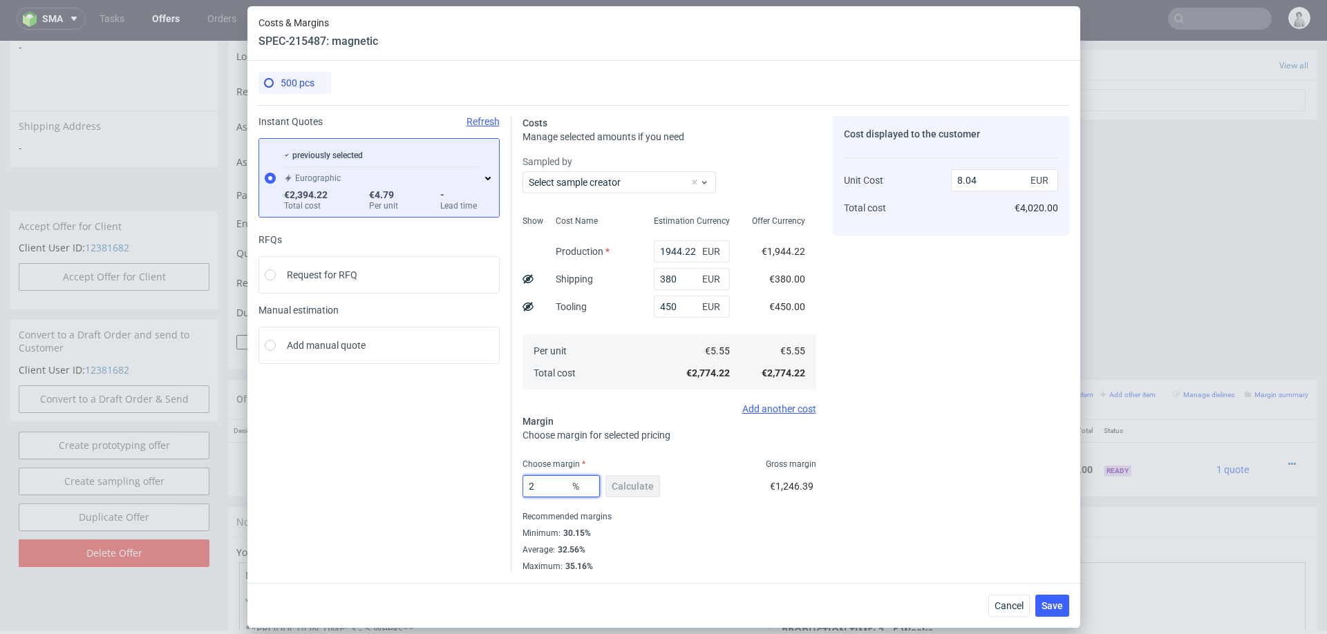
type input "25"
type input "7.4"
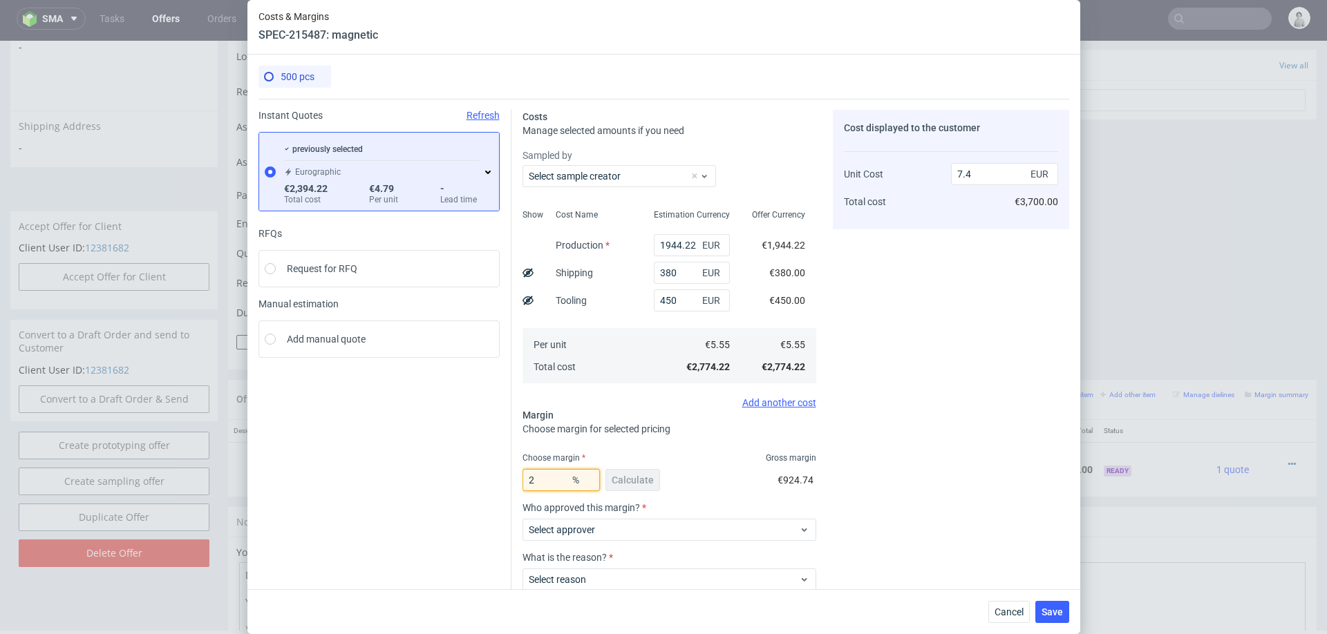
type input "24"
type input "7.3"
type input "23"
type input "7.21"
click at [927, 390] on div "Cost displayed to the customer Unit Cost Total cost 7.21 EUR €3,605.00" at bounding box center [951, 388] width 236 height 556
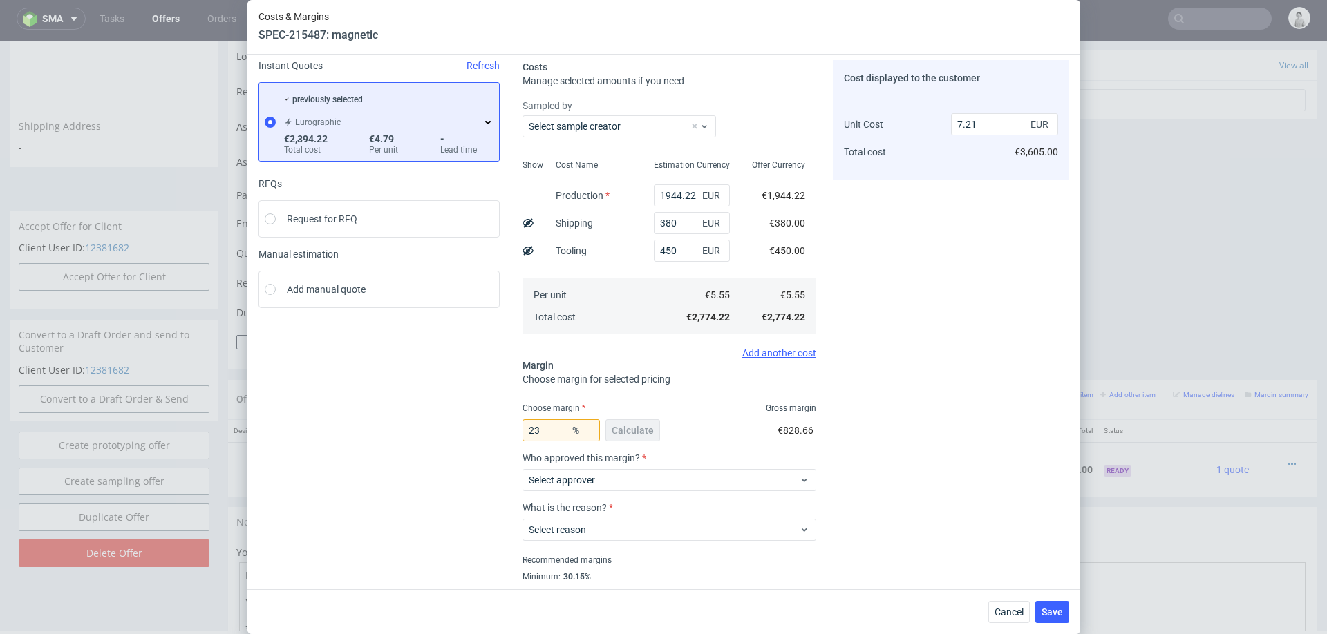
scroll to position [0, 0]
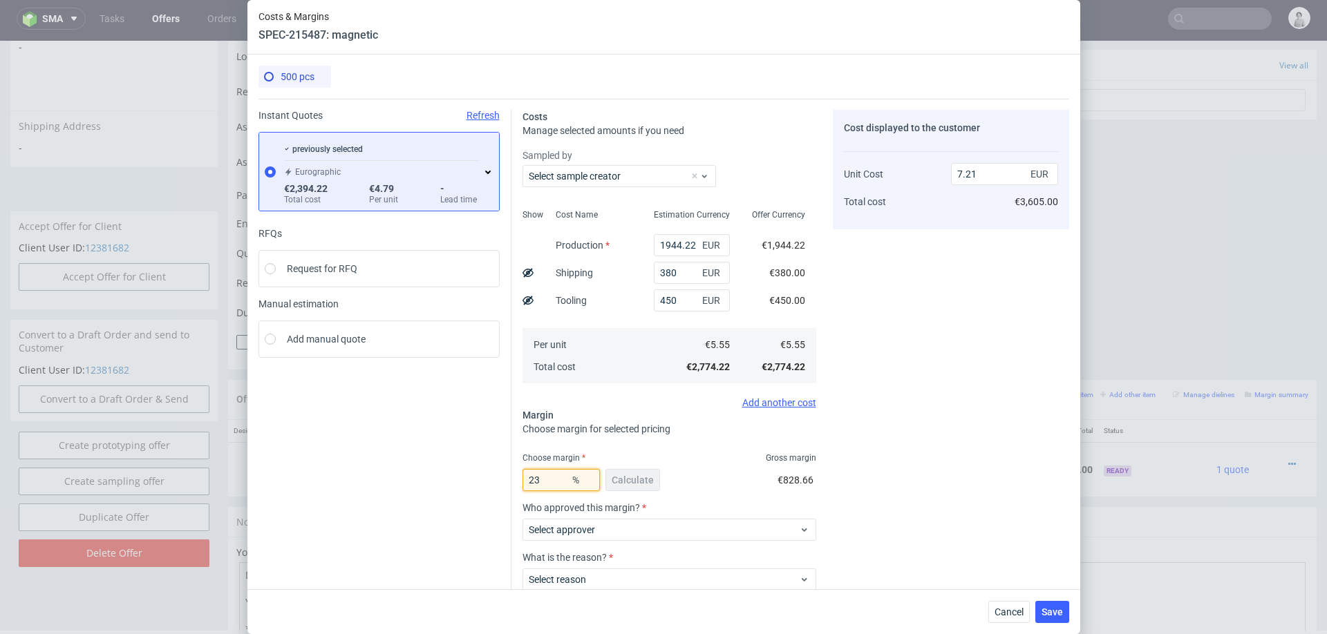
click at [550, 484] on input "23" at bounding box center [560, 480] width 77 height 22
type input "3"
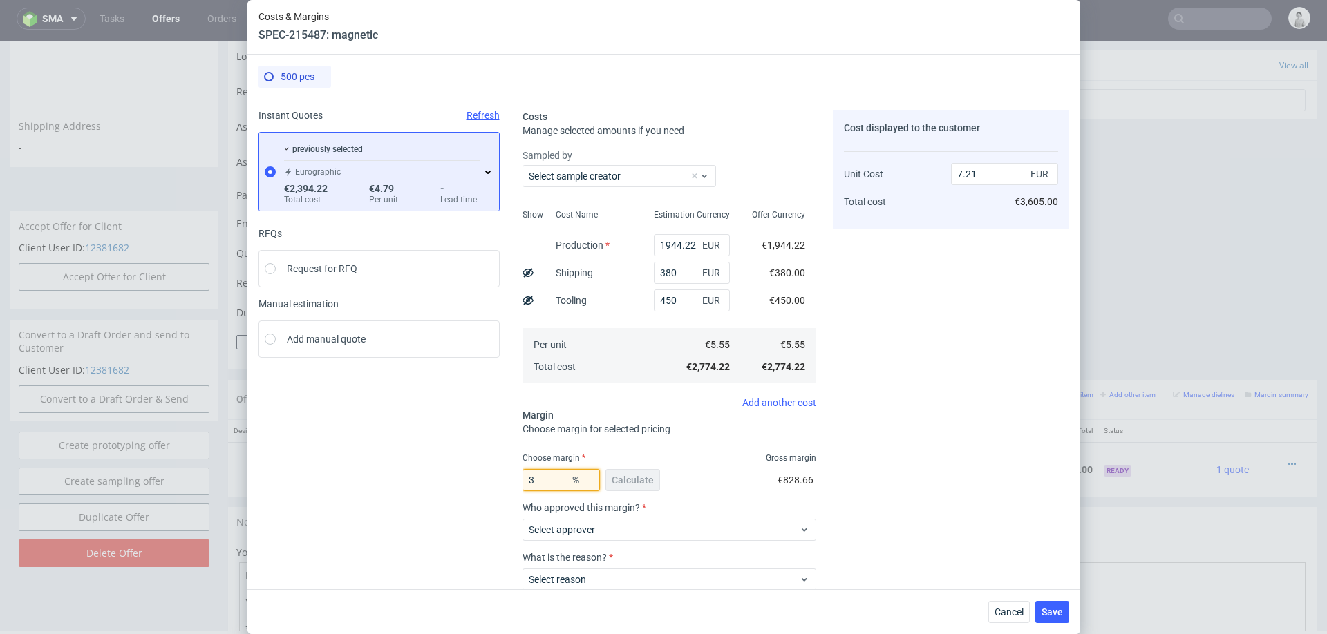
type input "5.72"
type input "30"
type input "7.93"
type input "3"
type input "0"
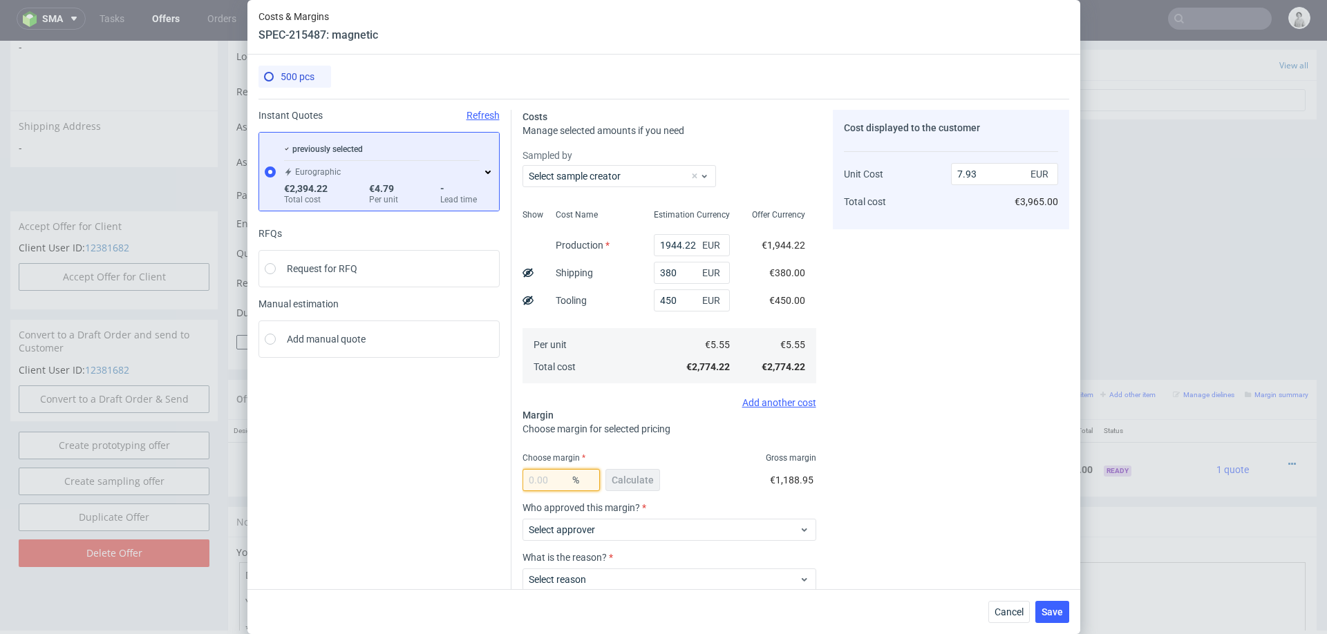
type input "5.55"
type input "29"
type input "7.81"
type input "29"
click at [957, 398] on div "Cost displayed to the customer Unit Cost Total cost 7.81 EUR €3,905.00" at bounding box center [951, 388] width 236 height 556
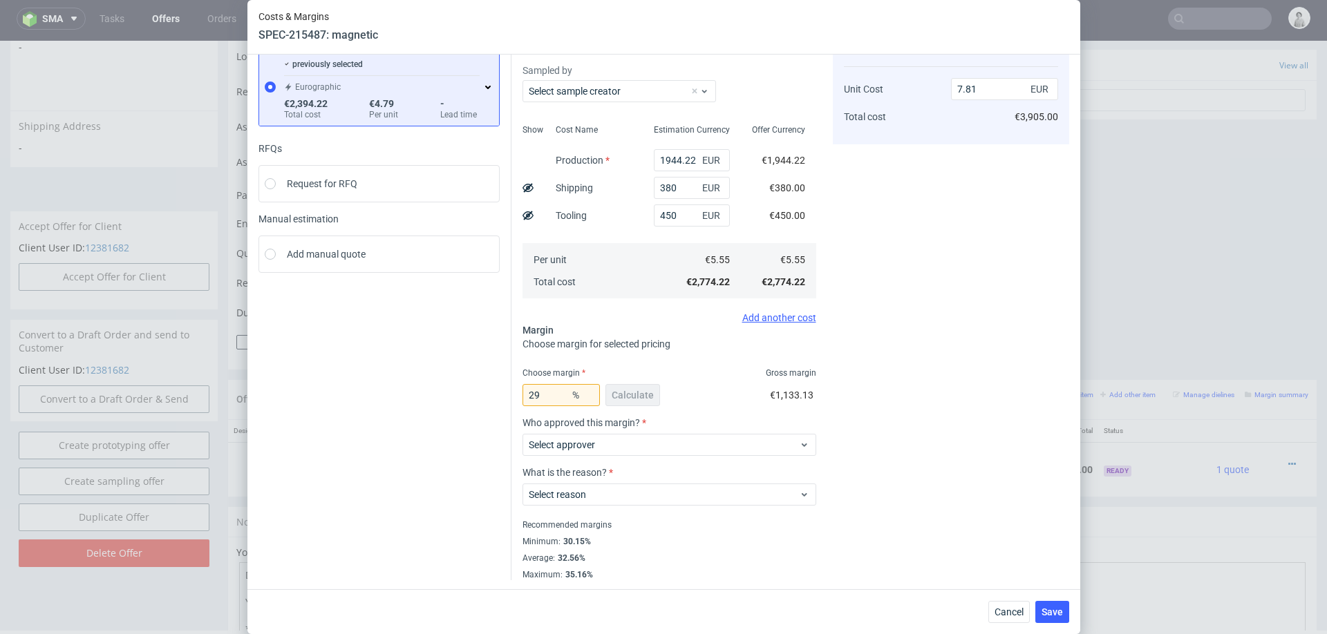
scroll to position [86, 0]
click at [575, 447] on label "Select approver" at bounding box center [562, 444] width 66 height 11
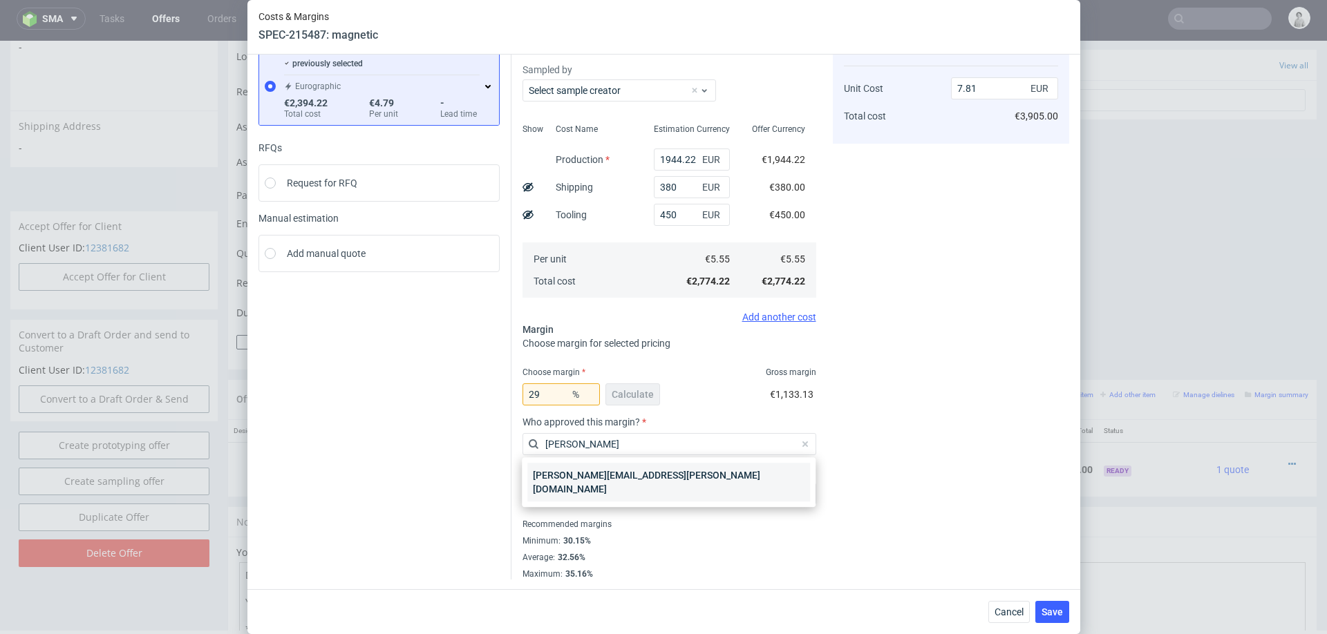
type input "marta"
click at [549, 478] on div "[PERSON_NAME][EMAIL_ADDRESS][PERSON_NAME][DOMAIN_NAME]" at bounding box center [668, 482] width 283 height 39
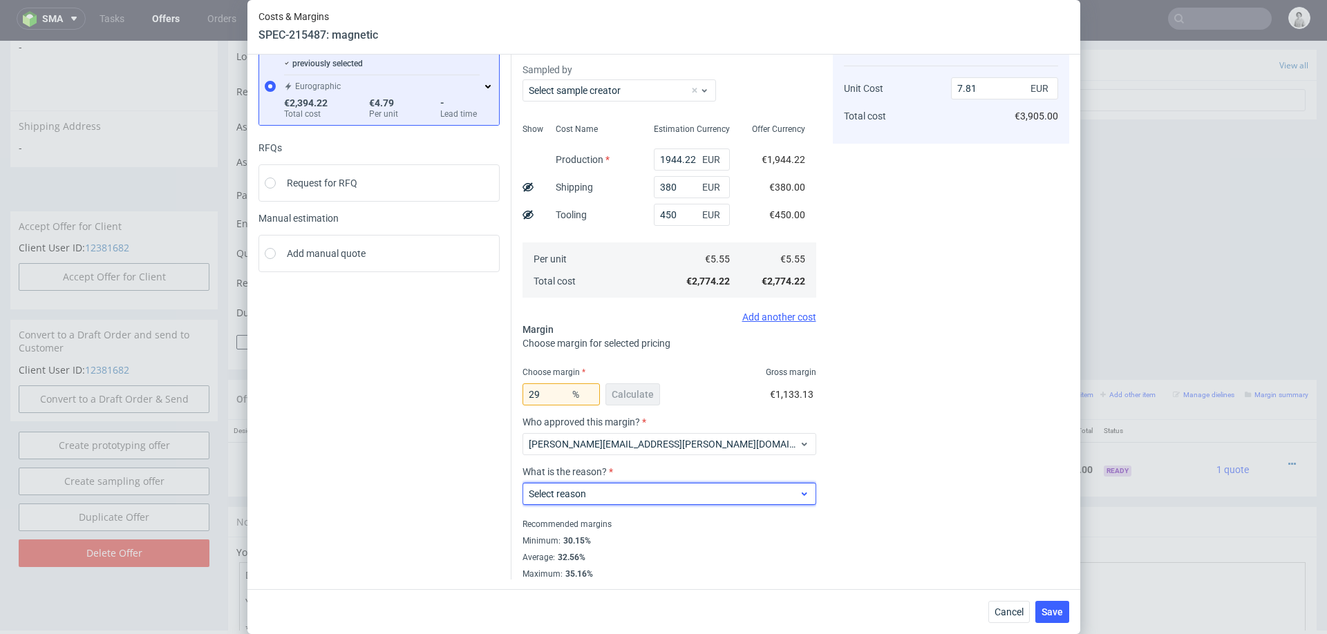
click at [596, 490] on span "Select reason" at bounding box center [664, 494] width 271 height 14
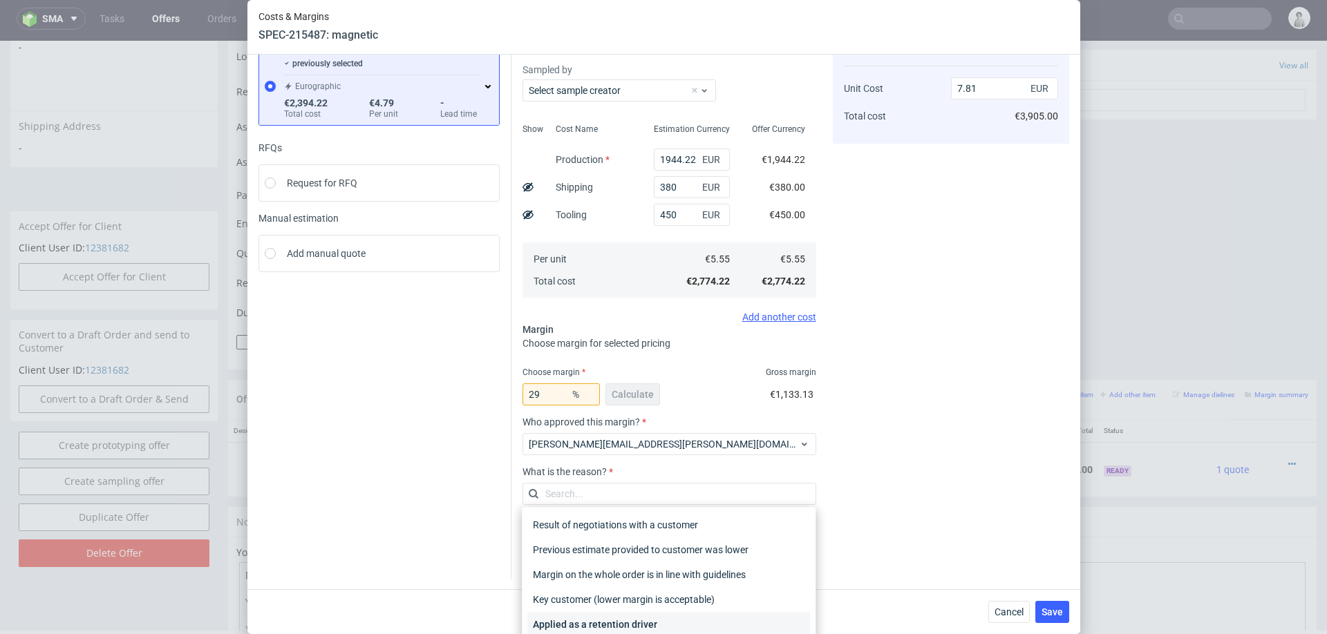
click at [653, 614] on div "Applied as a retention driver" at bounding box center [668, 624] width 283 height 25
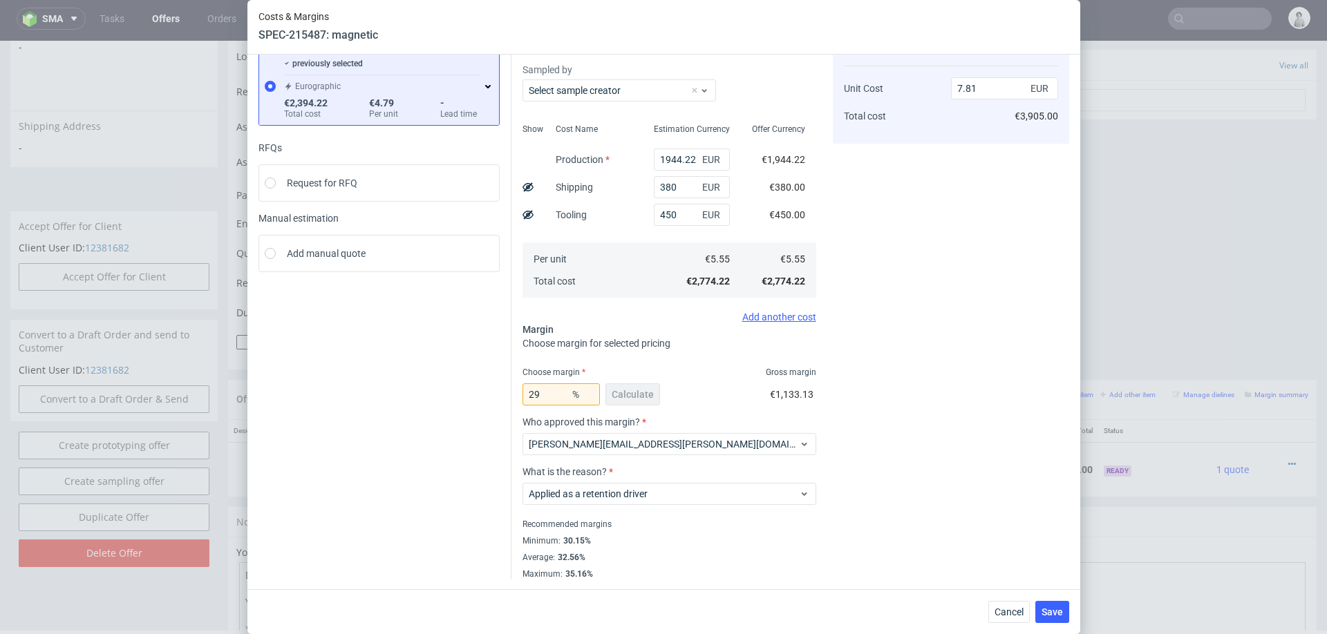
click at [1055, 607] on span "Save" at bounding box center [1052, 612] width 21 height 10
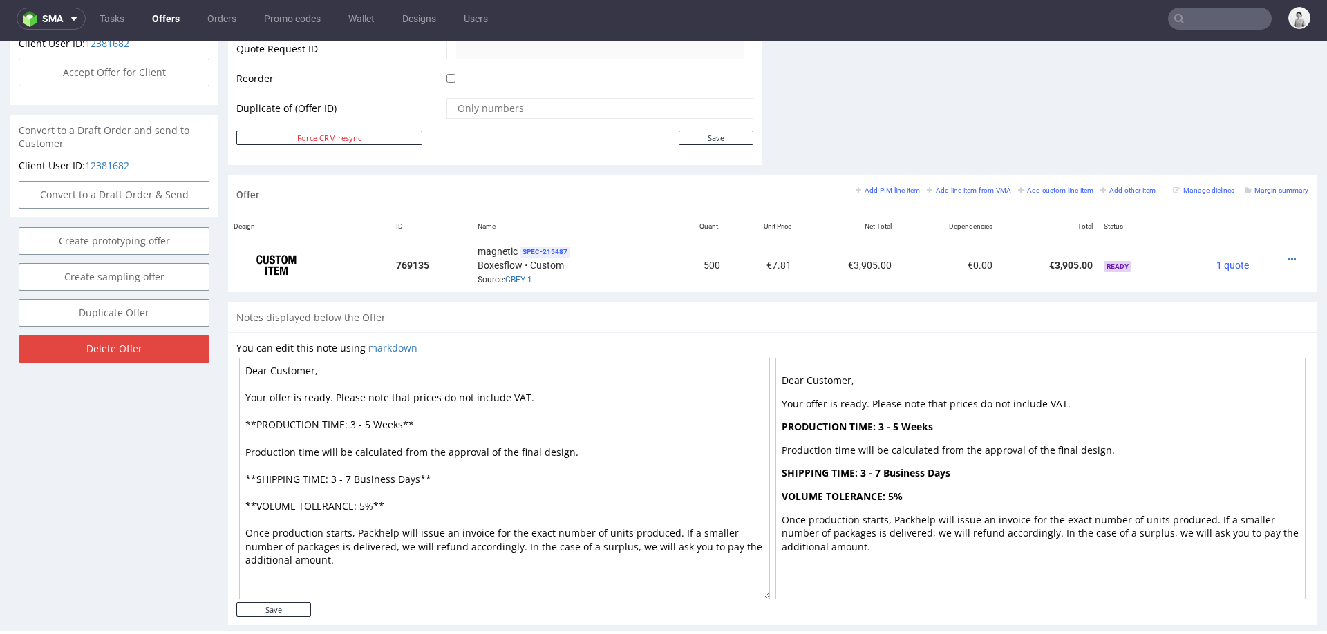
scroll to position [699, 0]
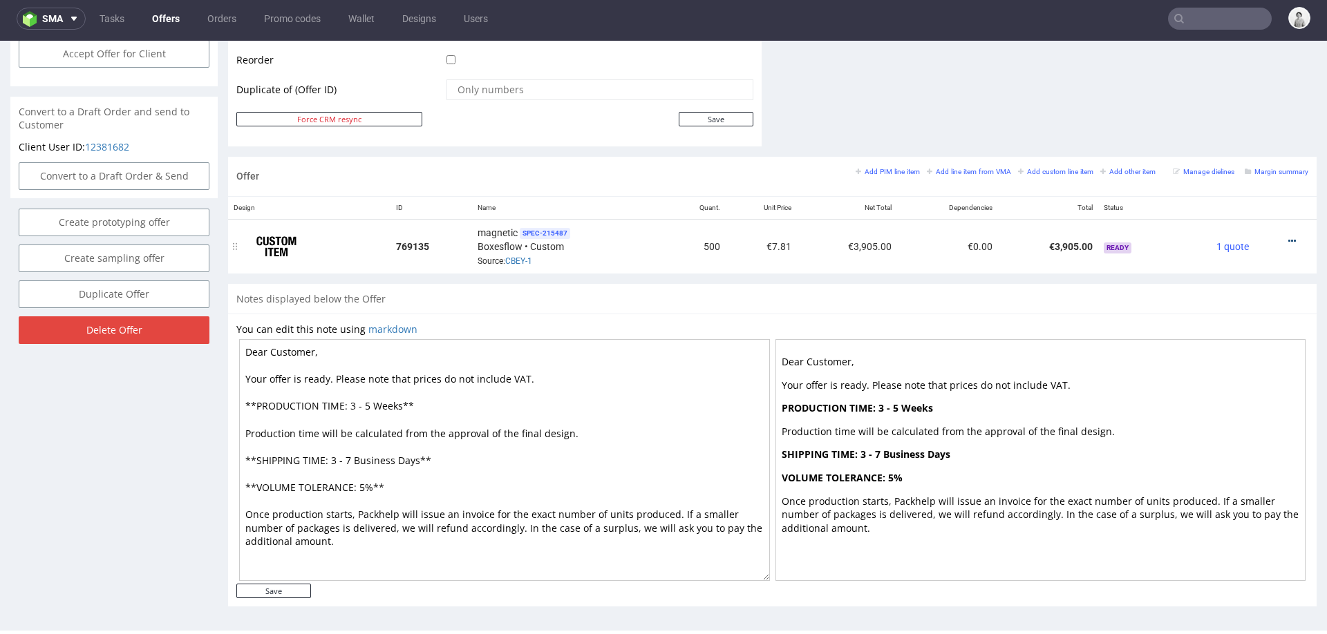
click at [1288, 236] on icon at bounding box center [1292, 241] width 8 height 10
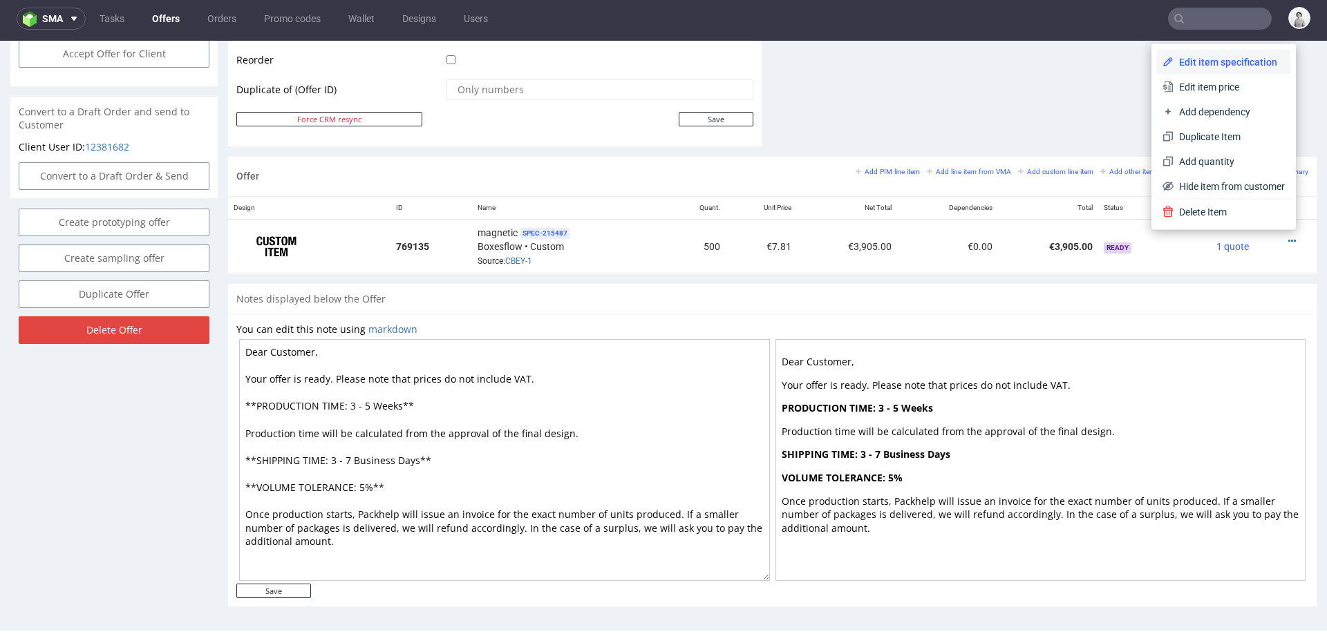
click at [1182, 60] on span "Edit item specification" at bounding box center [1229, 62] width 111 height 14
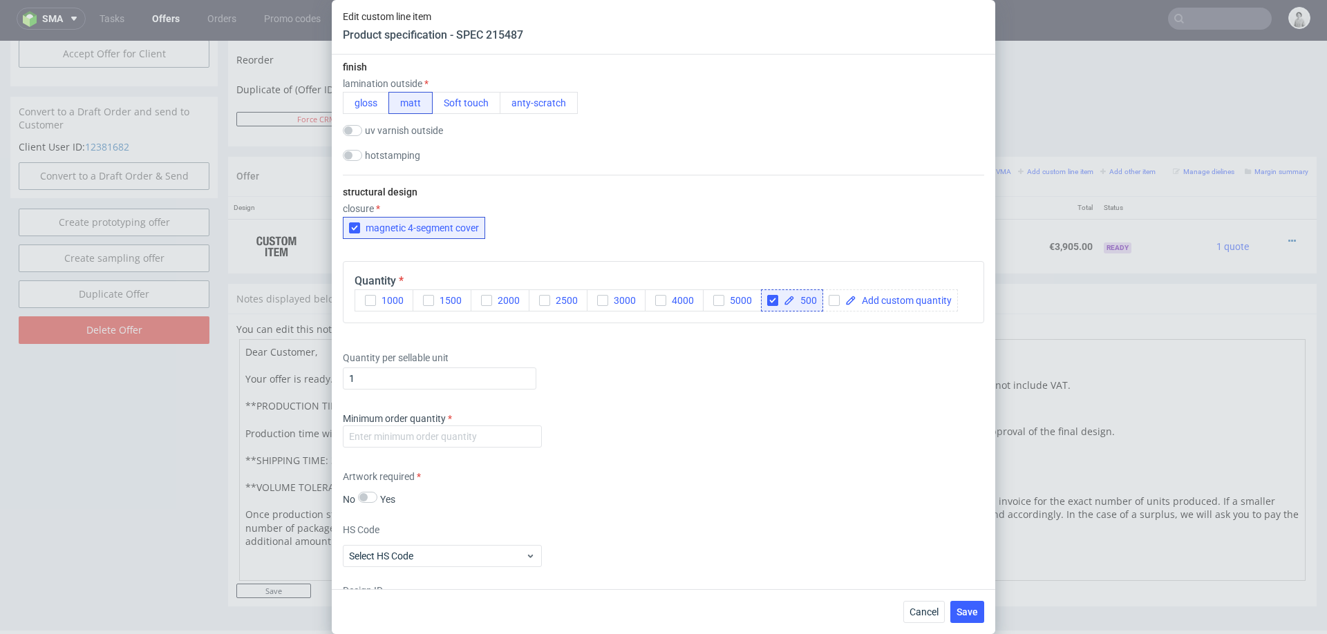
scroll to position [945, 0]
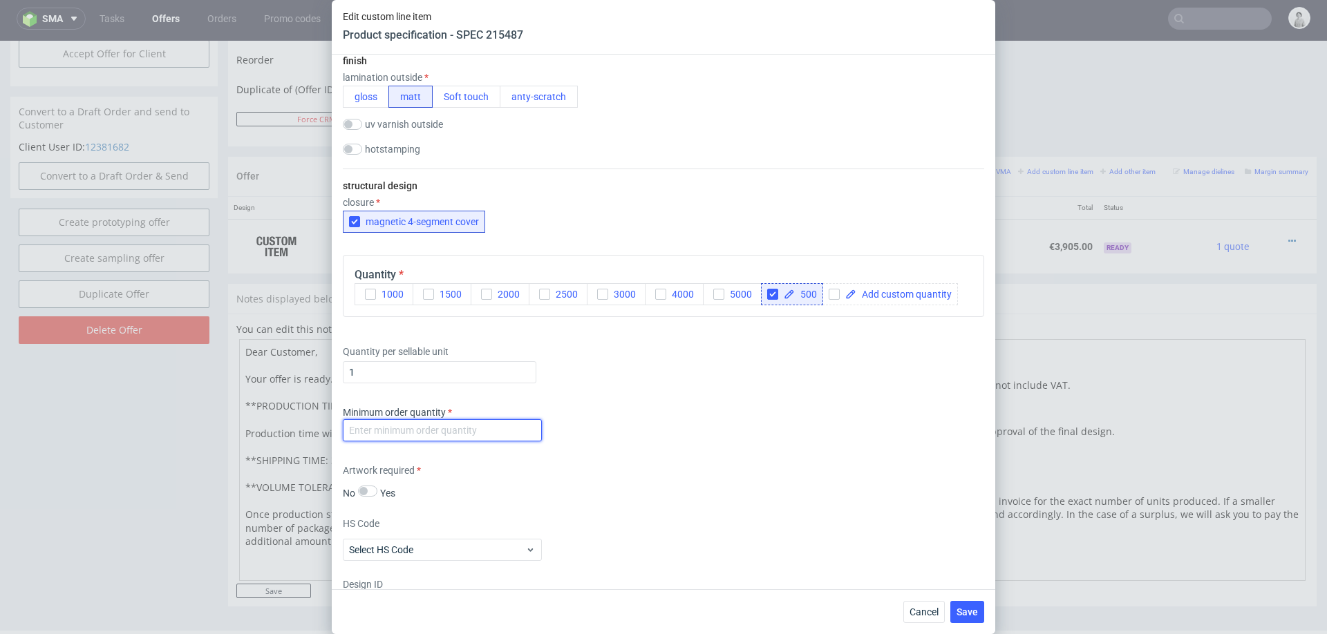
click at [520, 433] on input "number" at bounding box center [442, 431] width 199 height 22
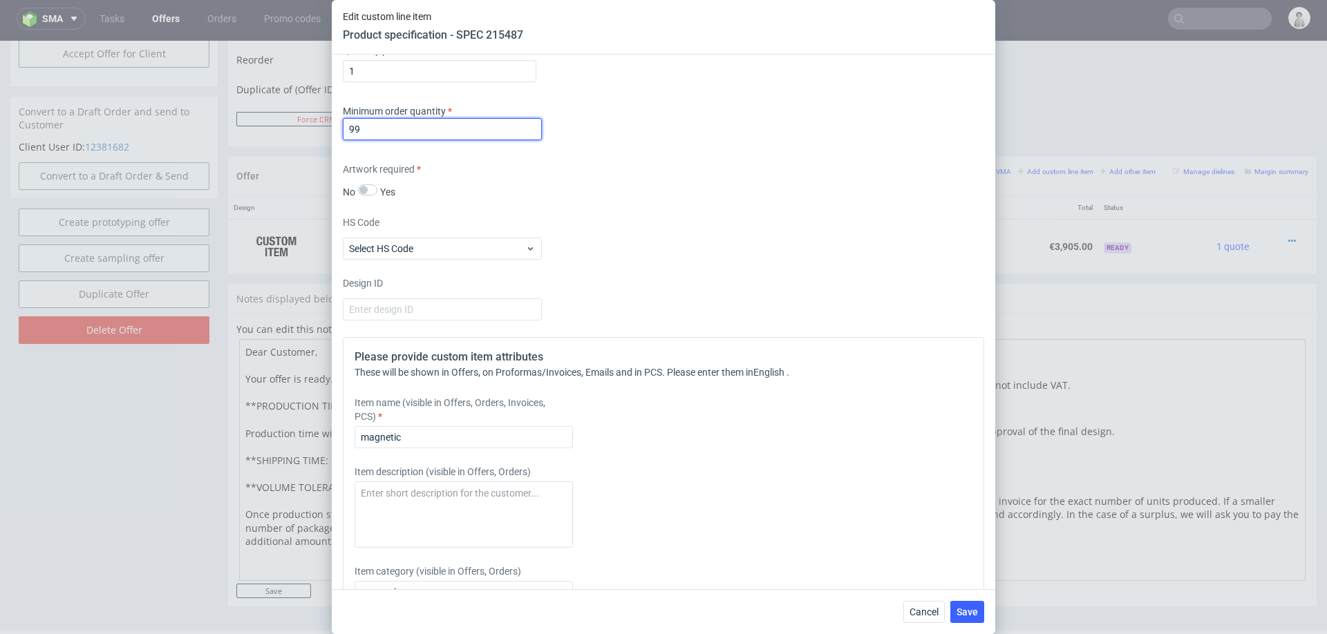
scroll to position [1248, 0]
type input "99"
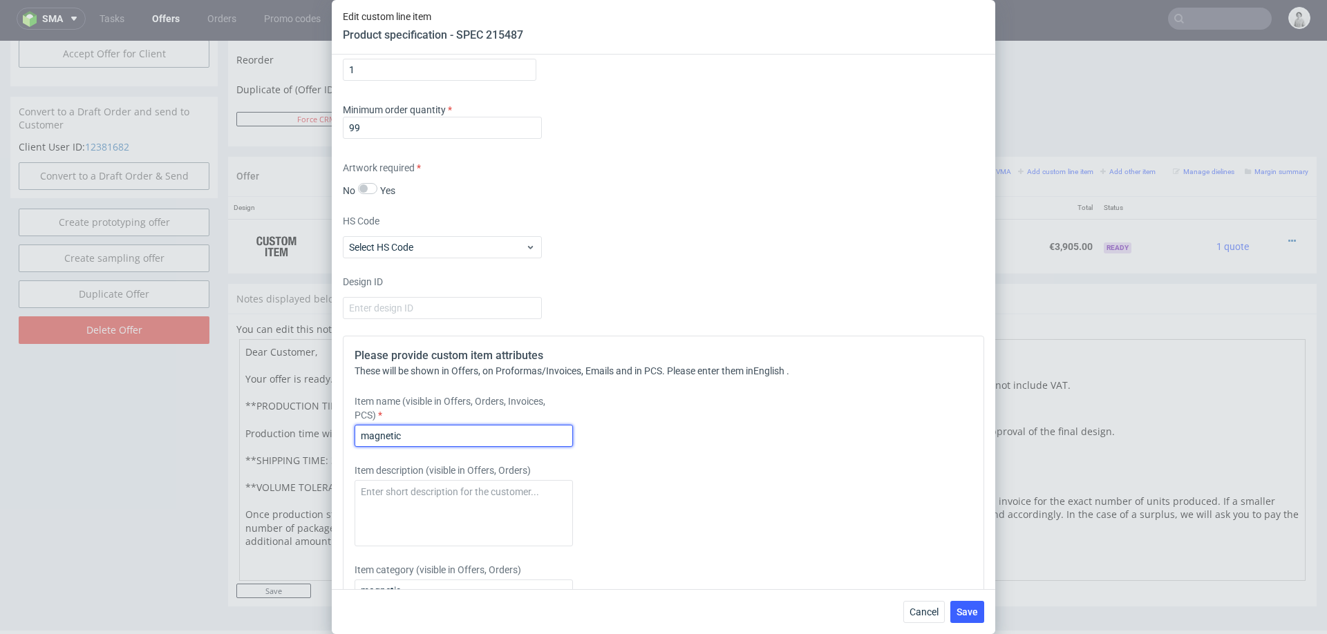
click at [478, 441] on input "magnetic" at bounding box center [464, 436] width 218 height 22
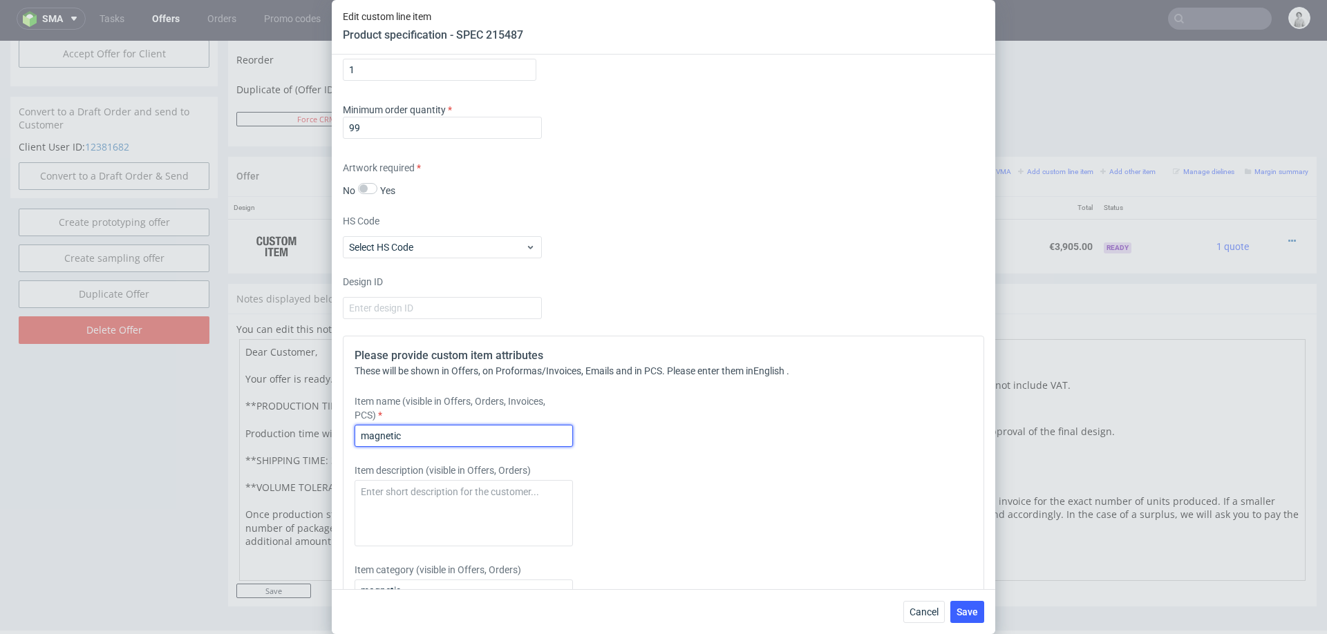
paste input "Magnetboxen SPEC-130306"
drag, startPoint x: 420, startPoint y: 433, endPoint x: 530, endPoint y: 433, distance: 109.9
click at [530, 433] on input "Magnetboxen SPEC-130306" at bounding box center [464, 436] width 218 height 22
type input "Magnetboxen 23x17x7 cm"
click at [966, 612] on span "Save" at bounding box center [967, 612] width 21 height 10
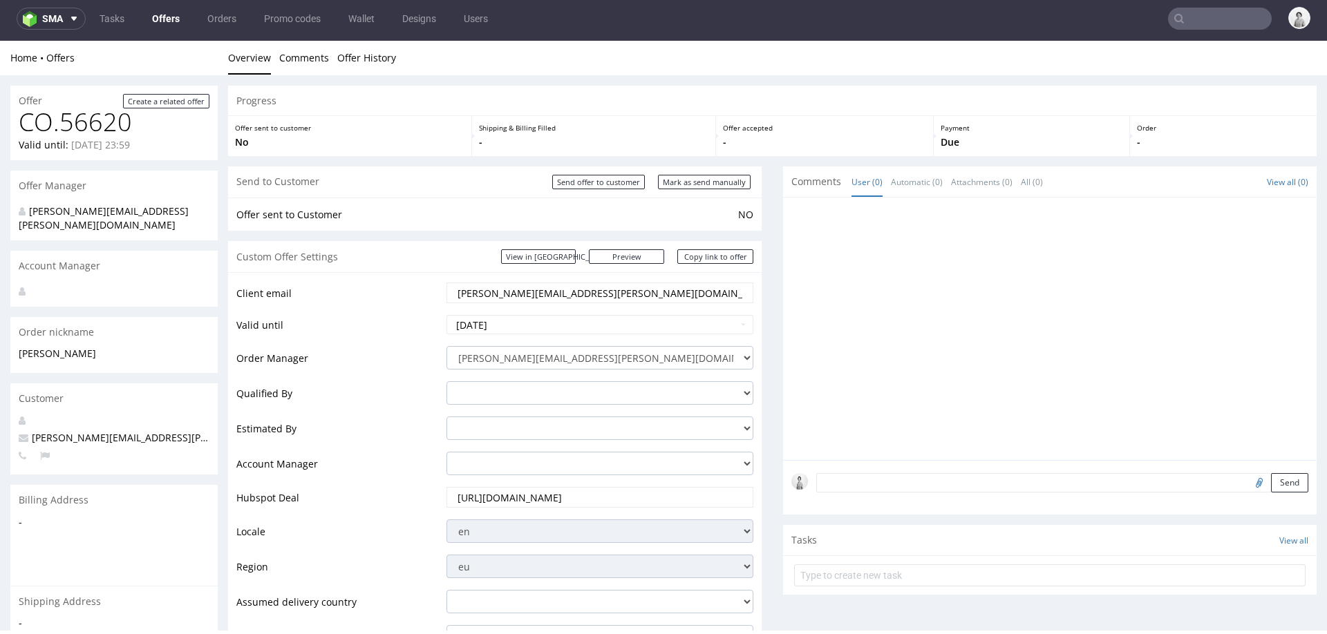
scroll to position [0, 0]
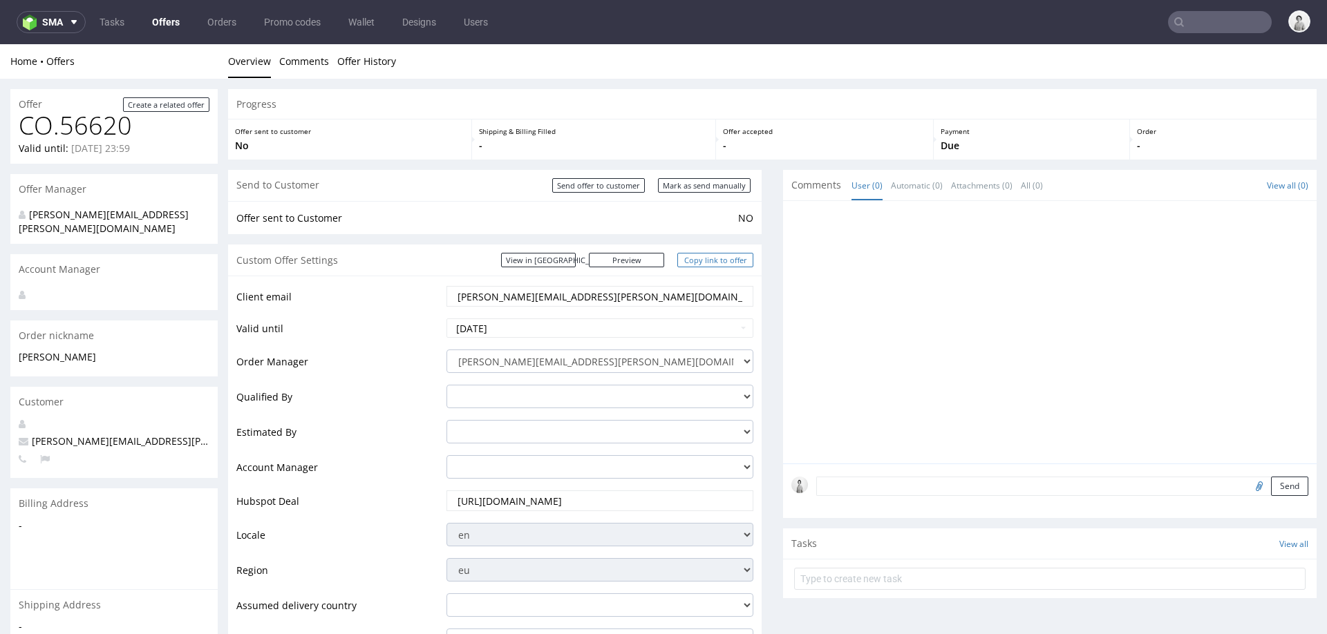
click at [735, 258] on link "Copy link to offer" at bounding box center [715, 260] width 76 height 15
click at [704, 188] on input "Mark as send manually" at bounding box center [704, 185] width 93 height 15
type input "In progress..."
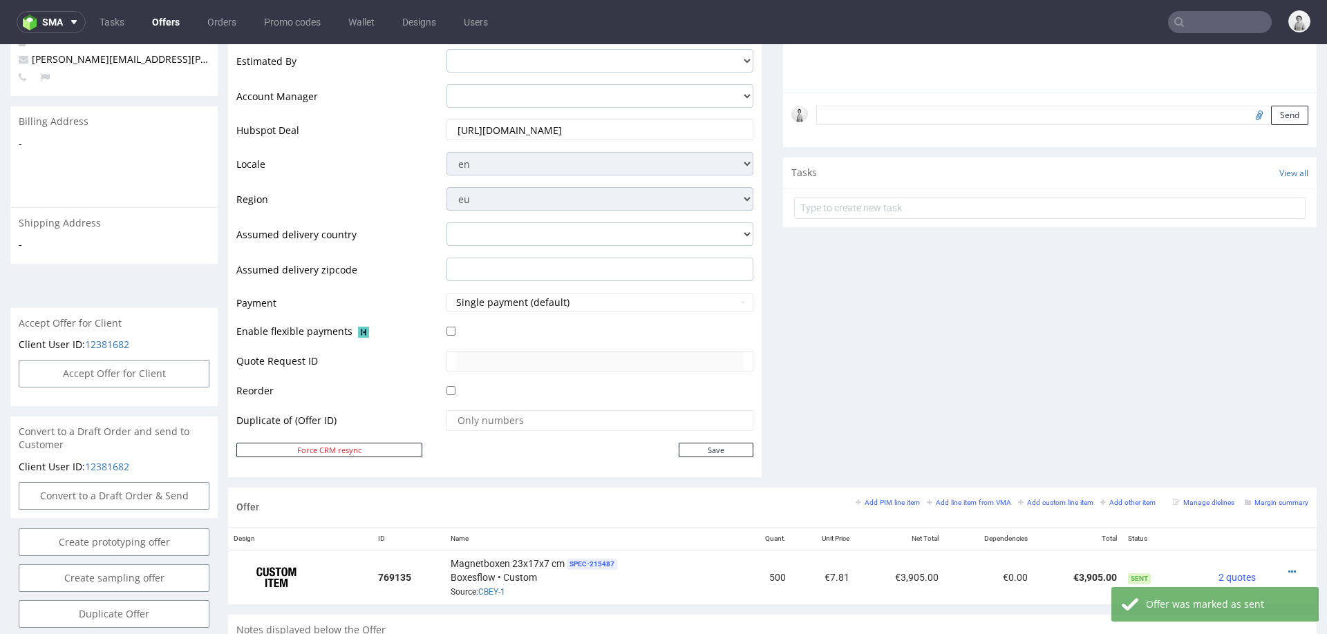
scroll to position [382, 0]
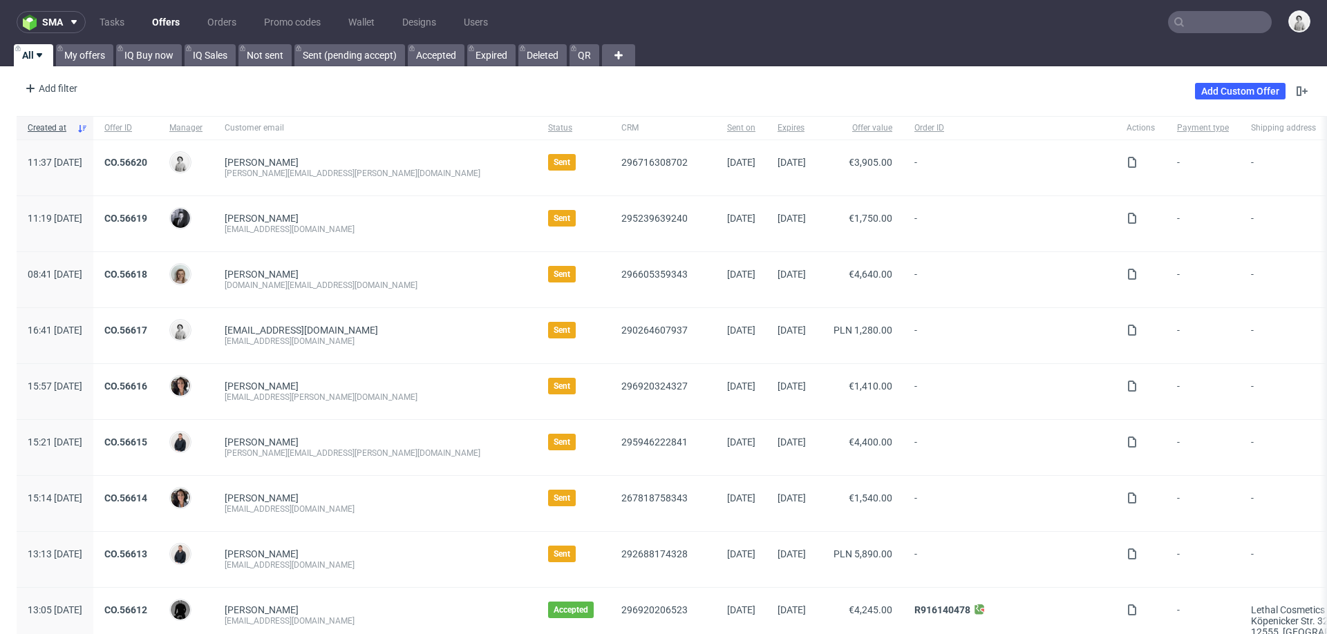
click at [1196, 17] on input "text" at bounding box center [1220, 22] width 104 height 22
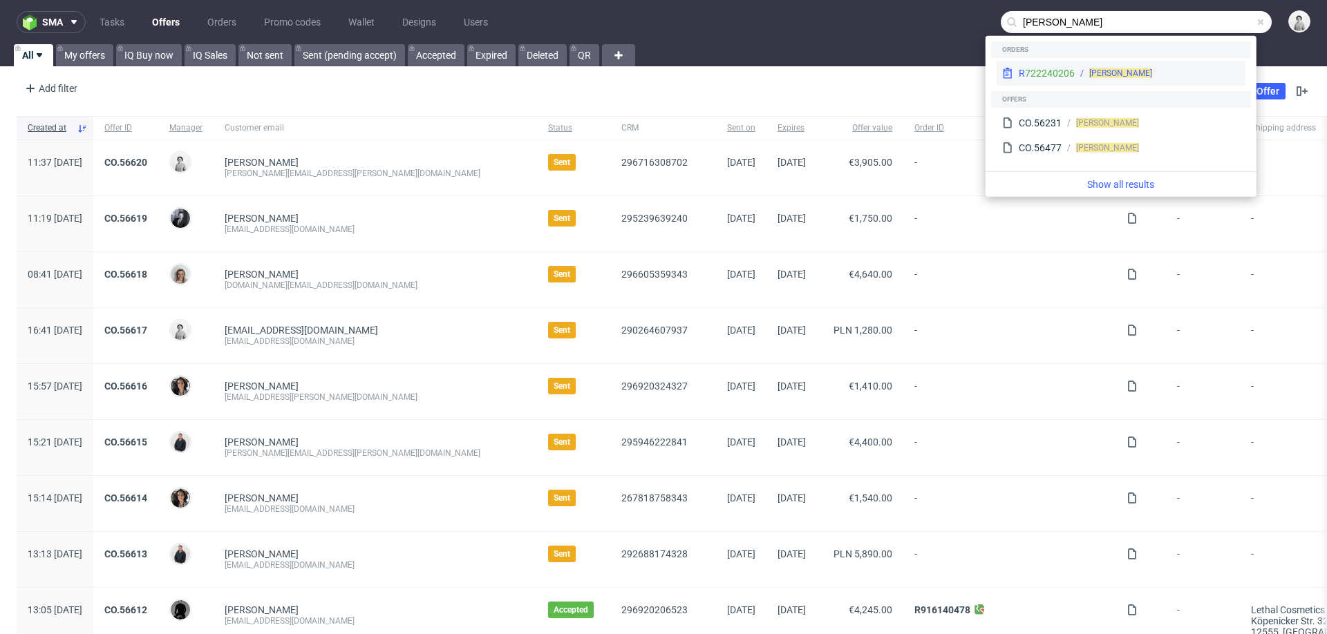
type input "patrick lynch"
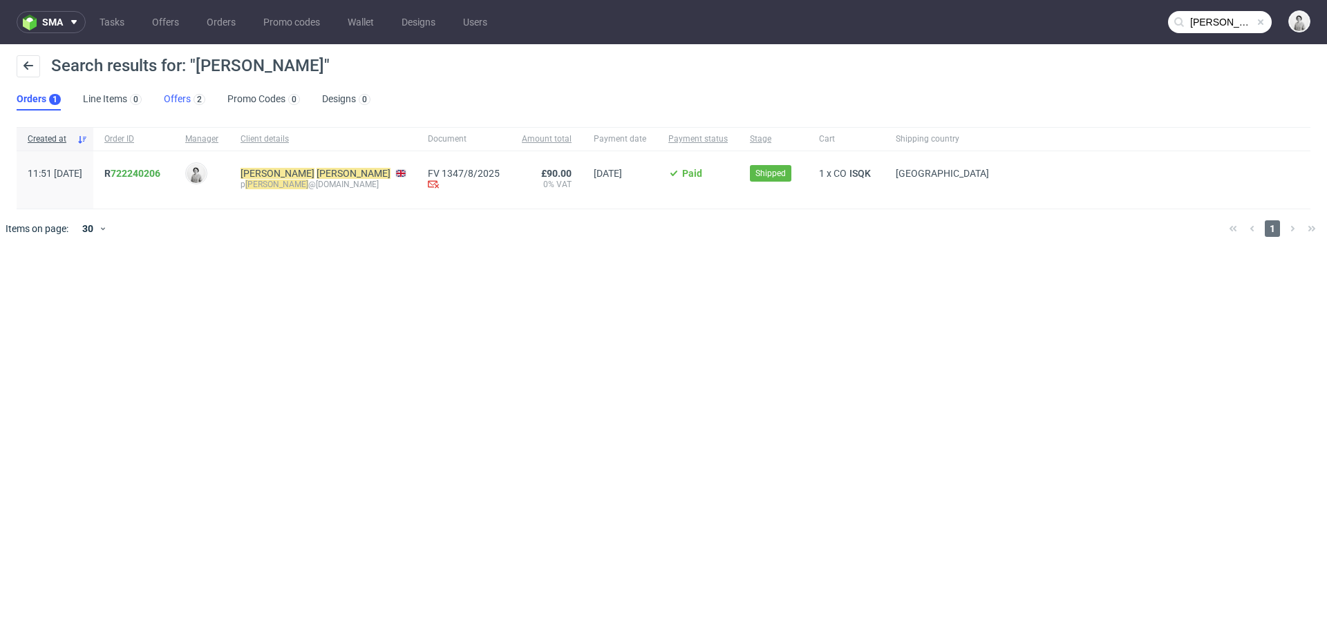
click at [171, 100] on link "Offers 2" at bounding box center [184, 99] width 41 height 22
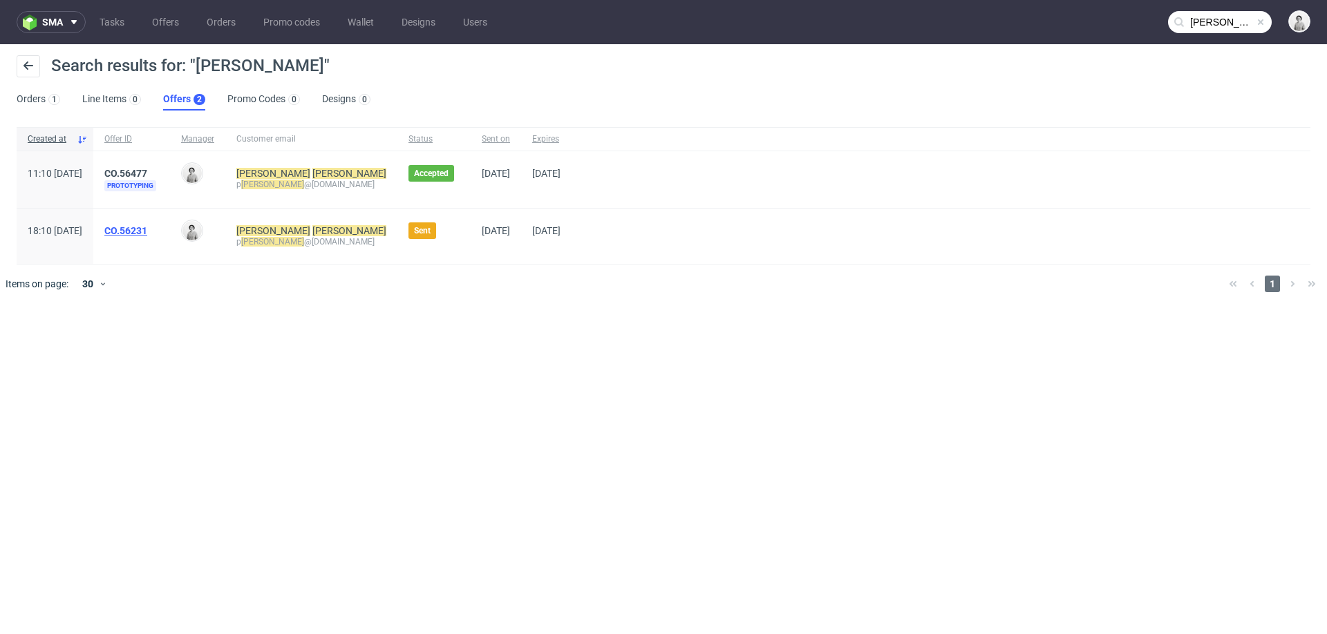
click at [147, 229] on link "CO.56231" at bounding box center [125, 230] width 43 height 11
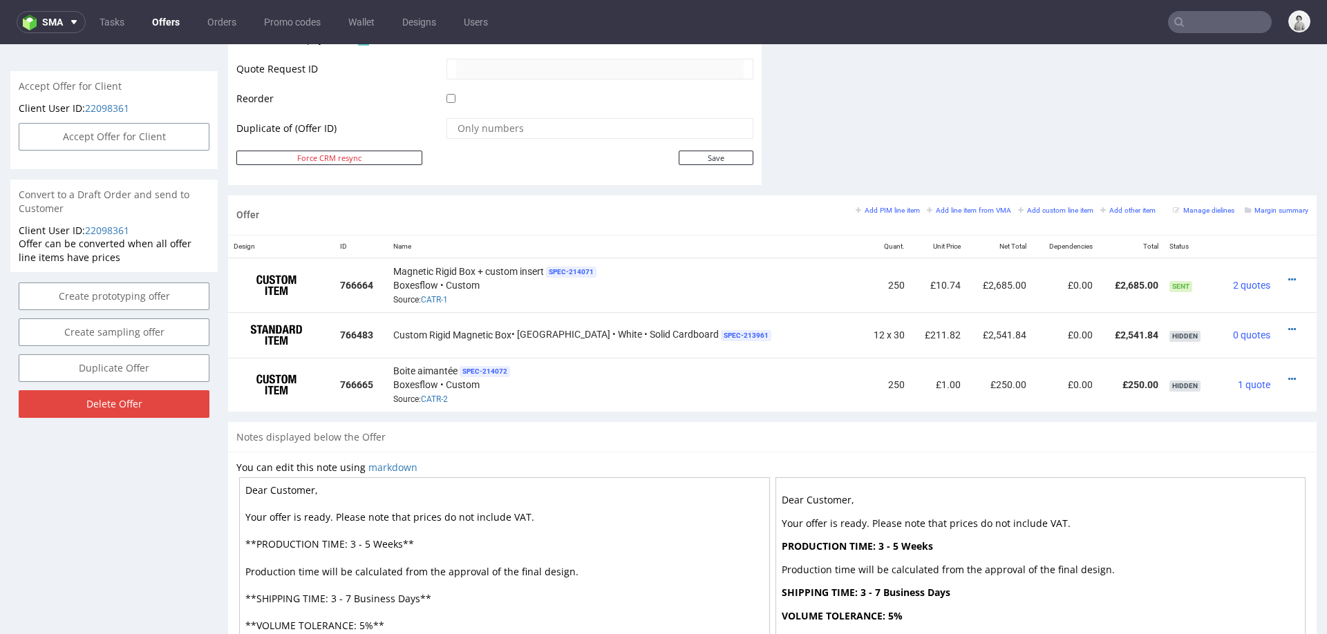
scroll to position [670, 0]
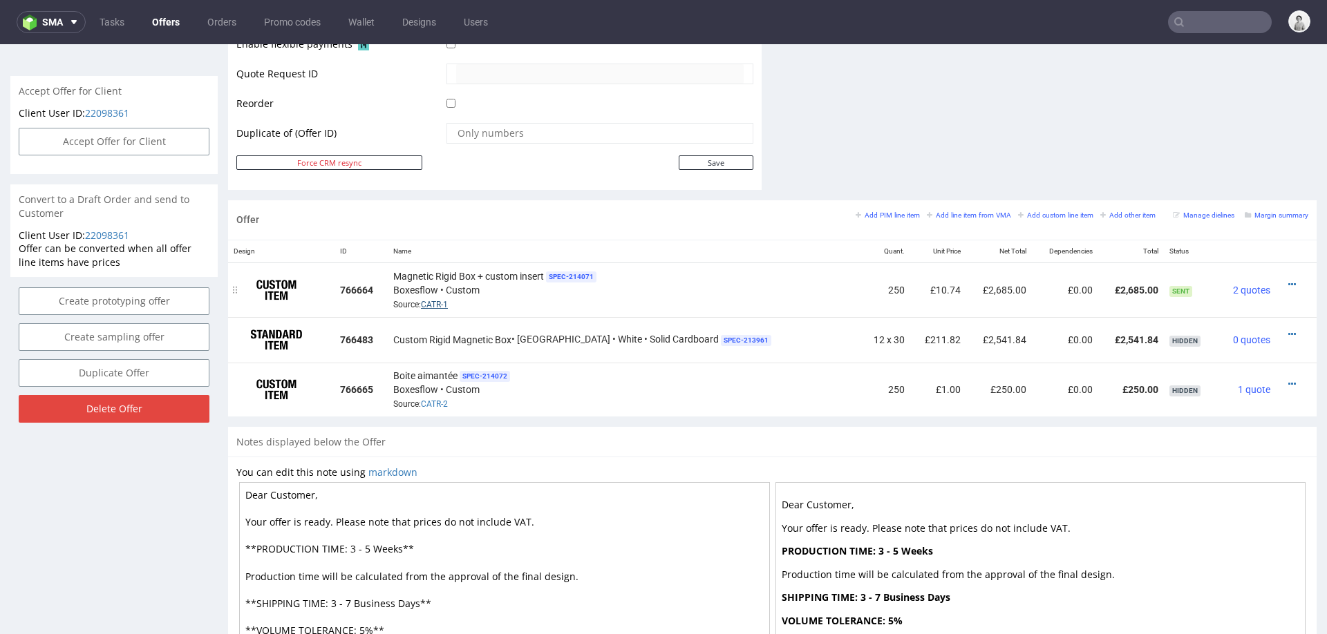
click at [448, 302] on link "CATR-1" at bounding box center [434, 305] width 27 height 10
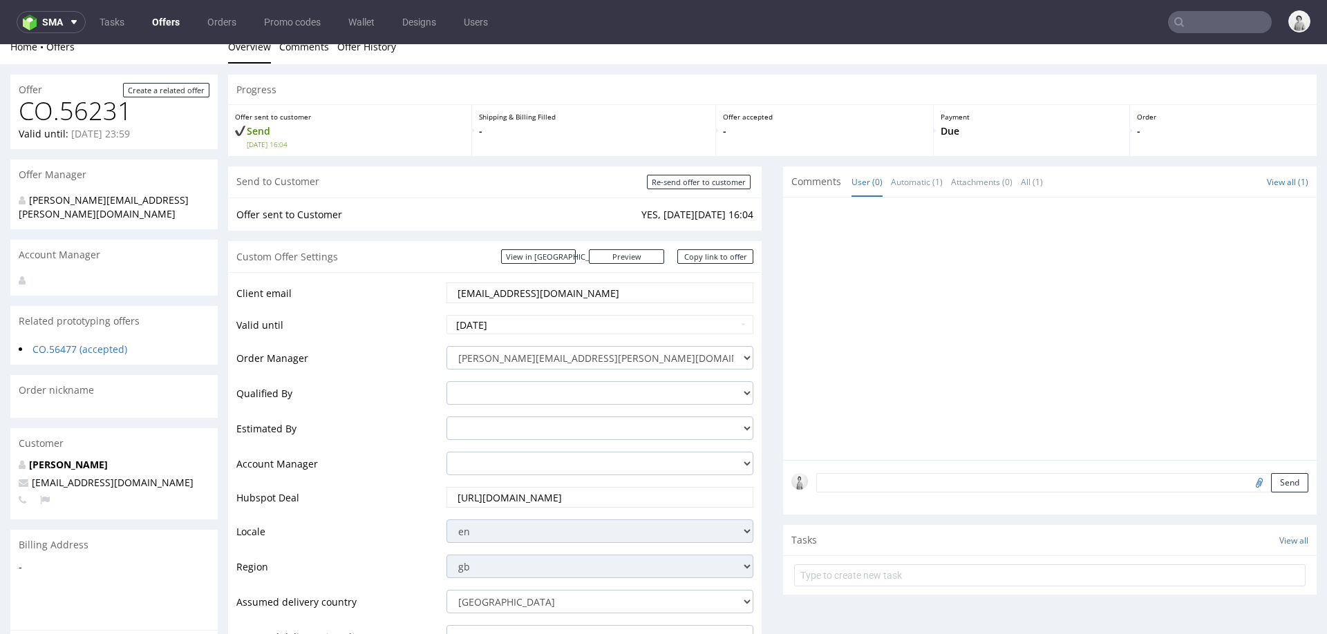
scroll to position [0, 0]
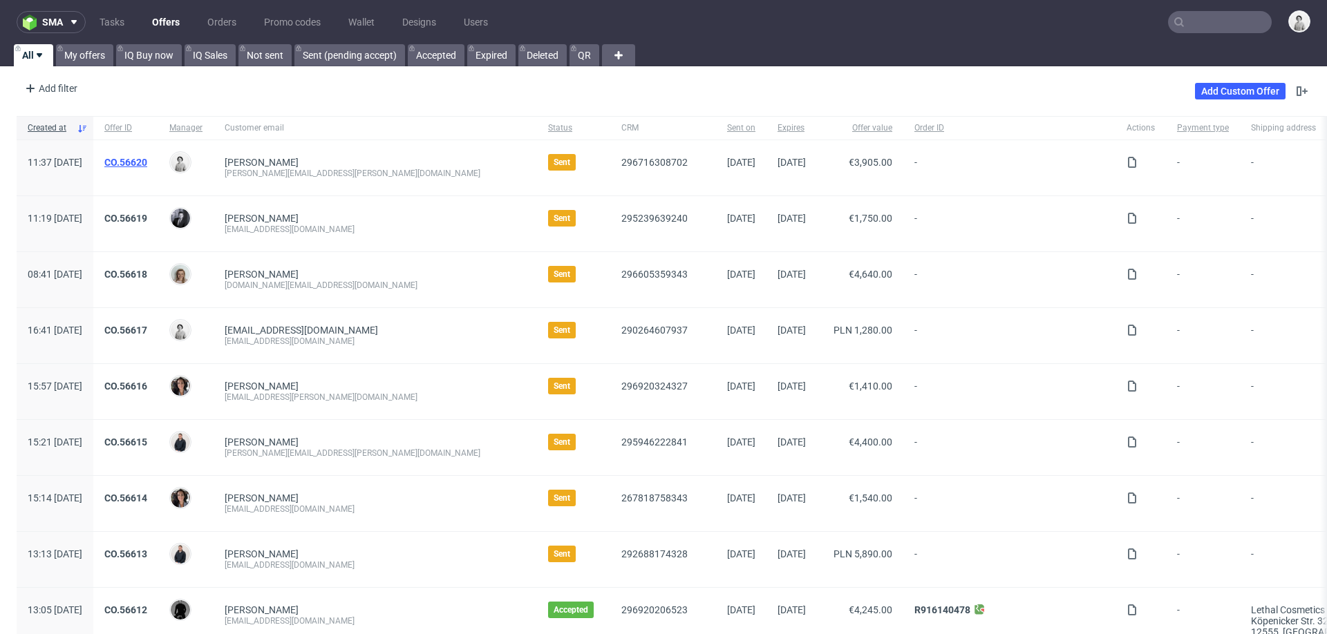
click at [147, 160] on link "CO.56620" at bounding box center [125, 162] width 43 height 11
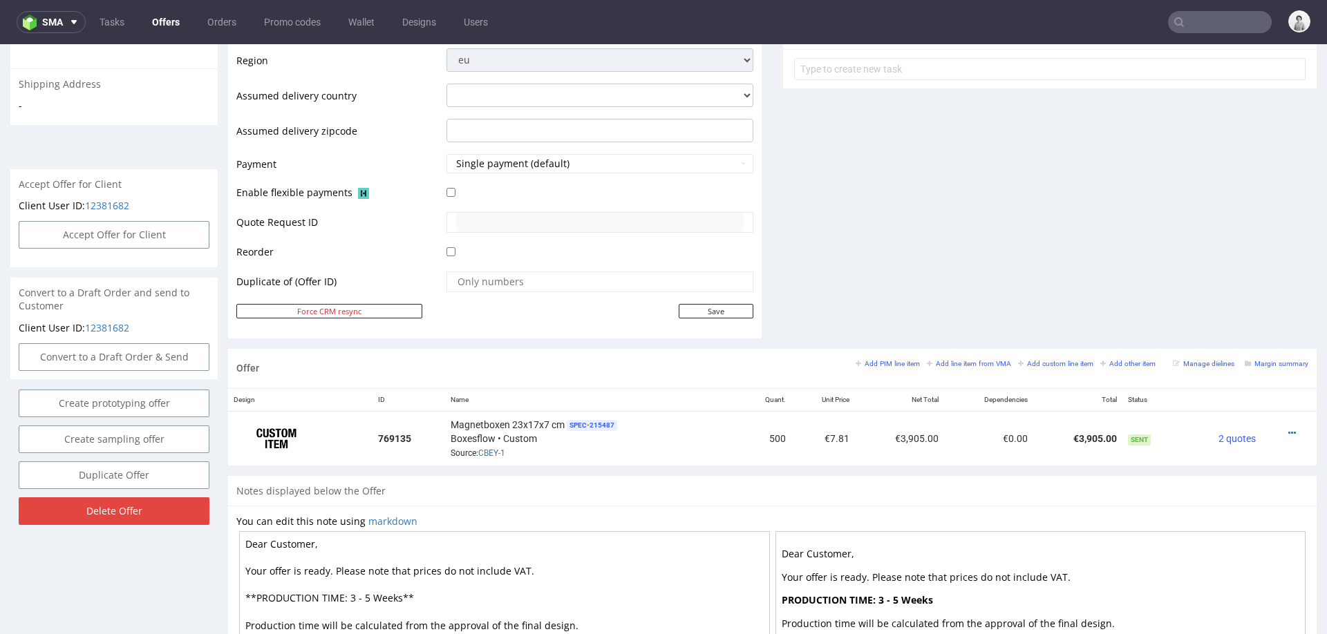
scroll to position [523, 0]
drag, startPoint x: 1277, startPoint y: 424, endPoint x: 1266, endPoint y: 423, distance: 10.4
click at [1288, 426] on icon at bounding box center [1292, 431] width 8 height 10
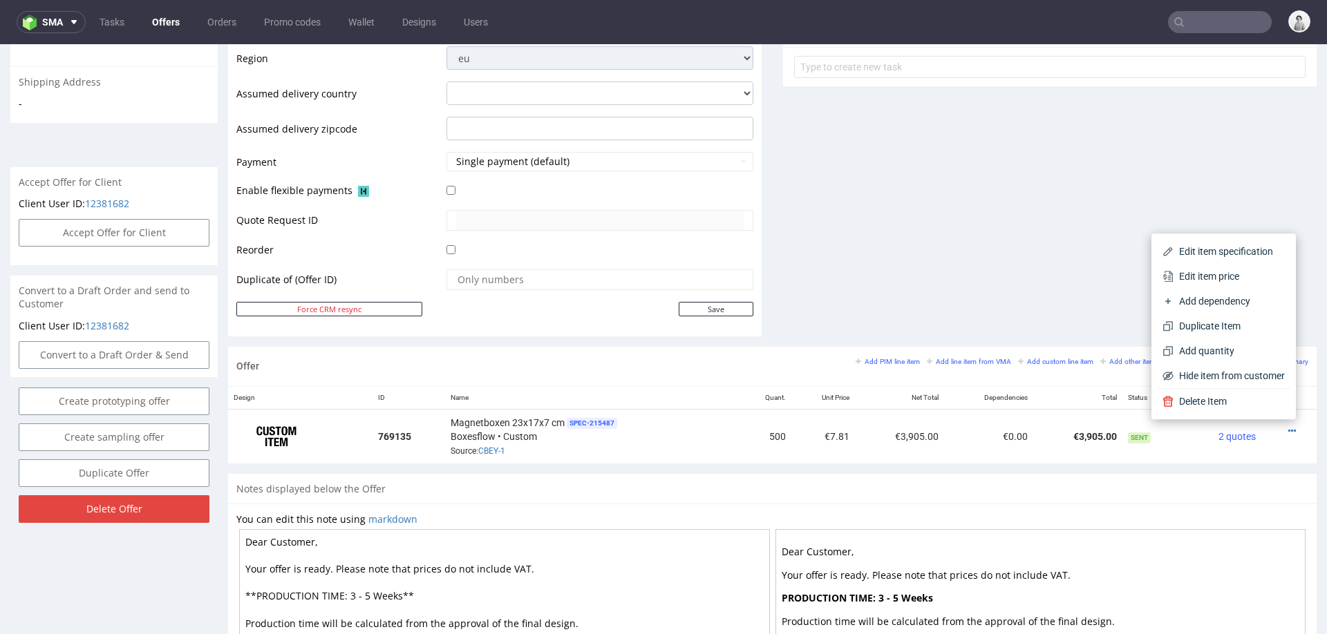
click at [1227, 276] on span "Edit item price" at bounding box center [1229, 277] width 111 height 14
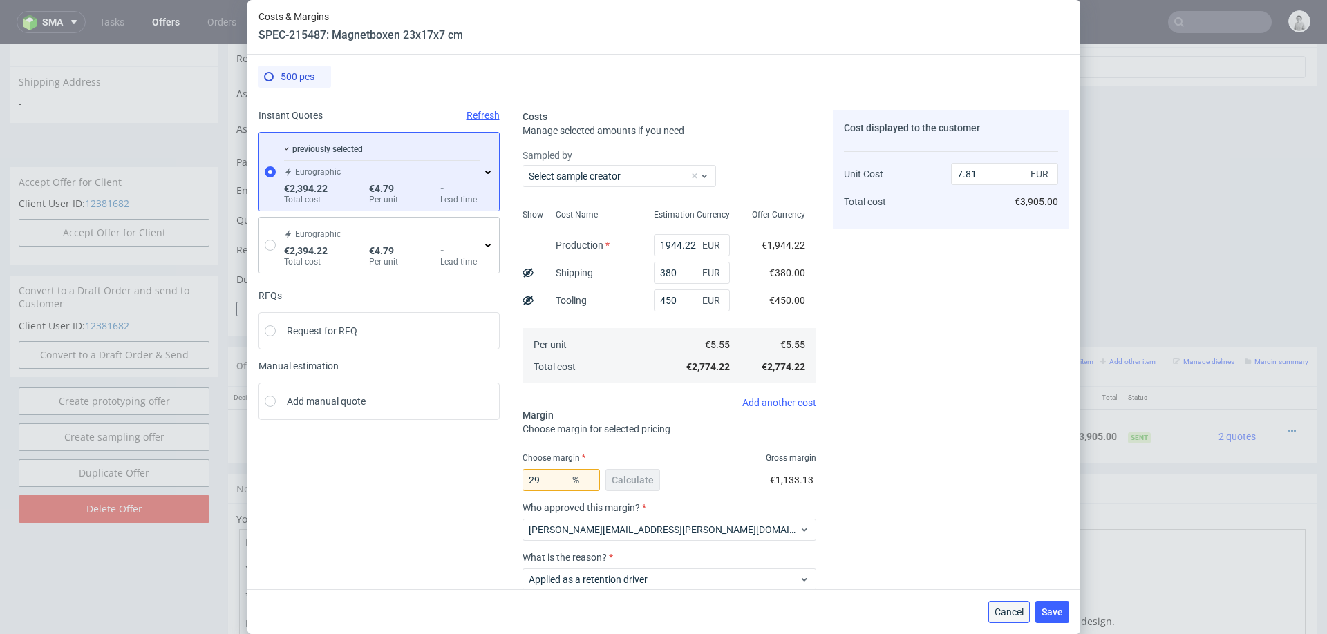
click at [1001, 610] on span "Cancel" at bounding box center [1009, 612] width 29 height 10
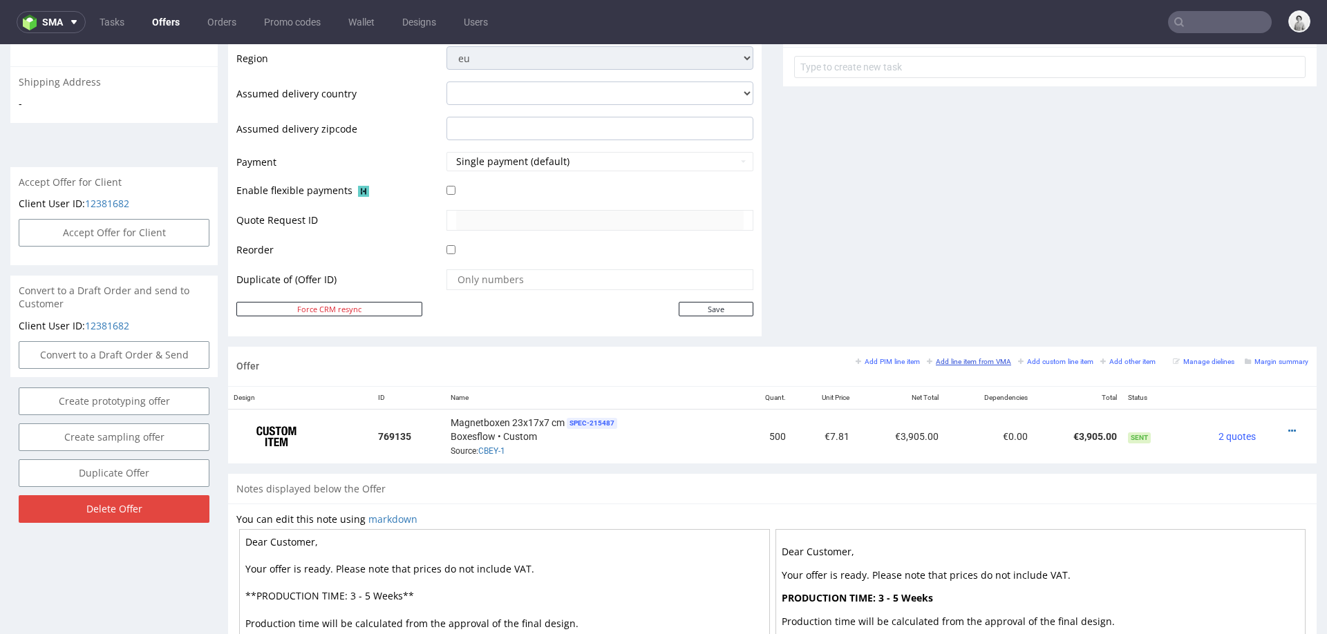
click at [959, 357] on link "Add line item from VMA" at bounding box center [969, 362] width 84 height 10
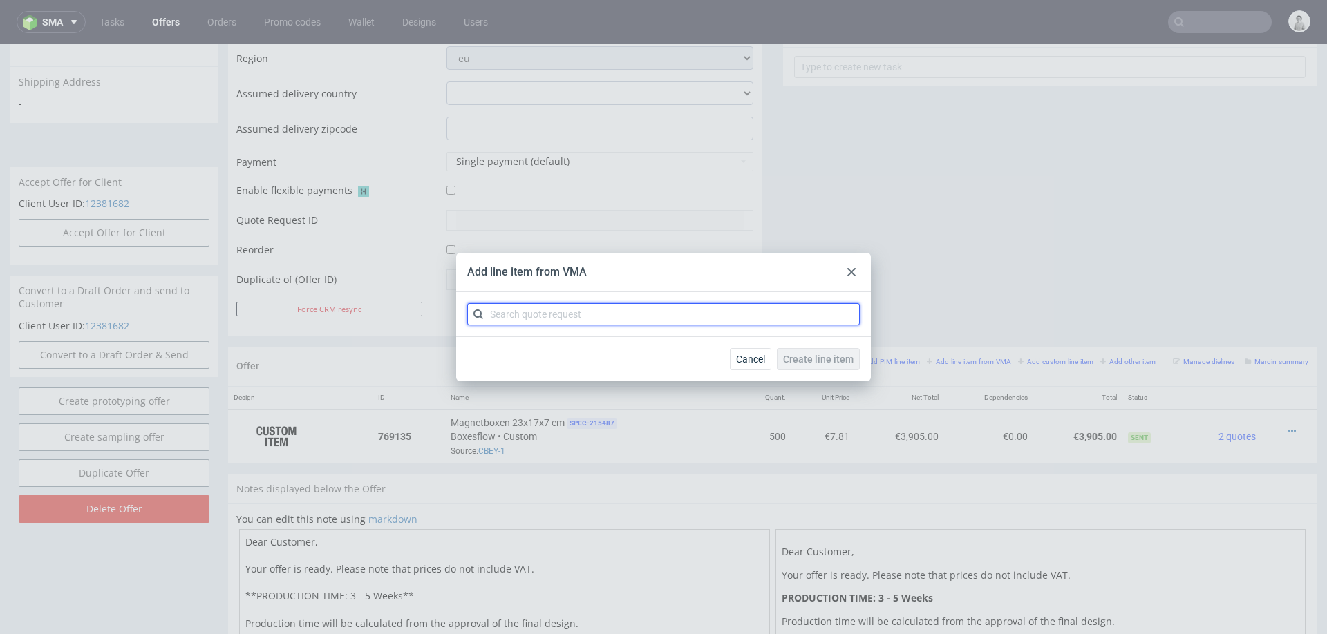
click at [747, 316] on input "text" at bounding box center [663, 314] width 393 height 22
type input "cbey"
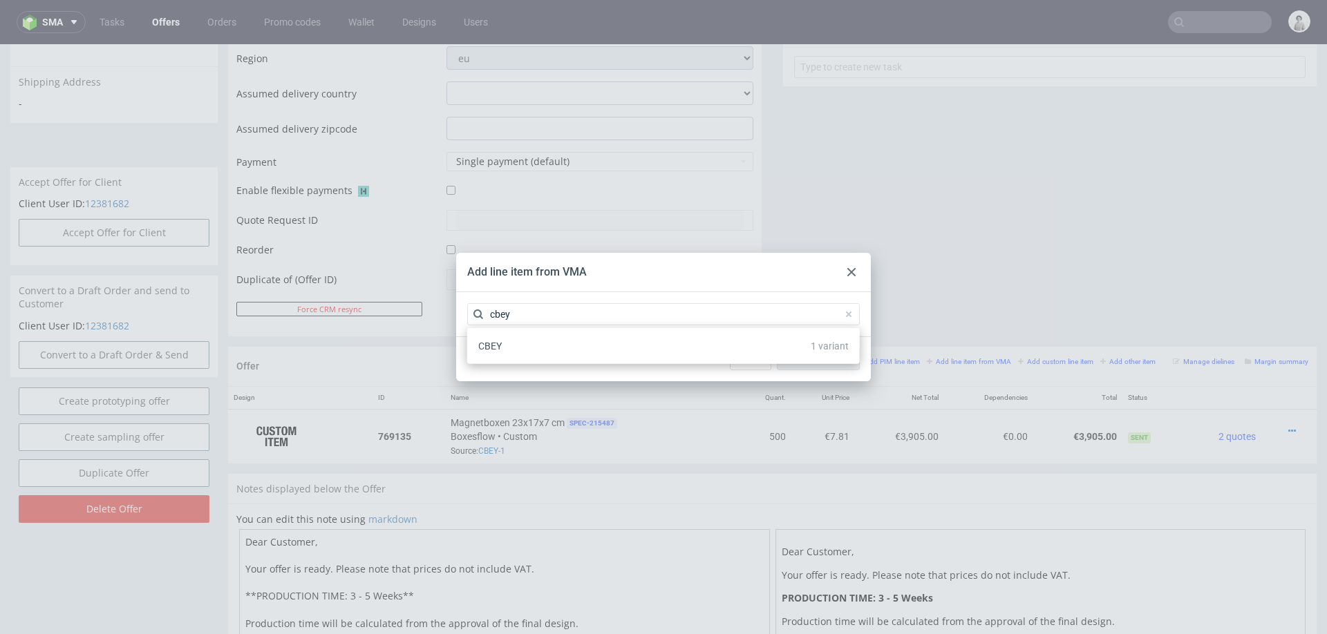
click at [614, 357] on div "CBEY 1 variant" at bounding box center [664, 346] width 382 height 25
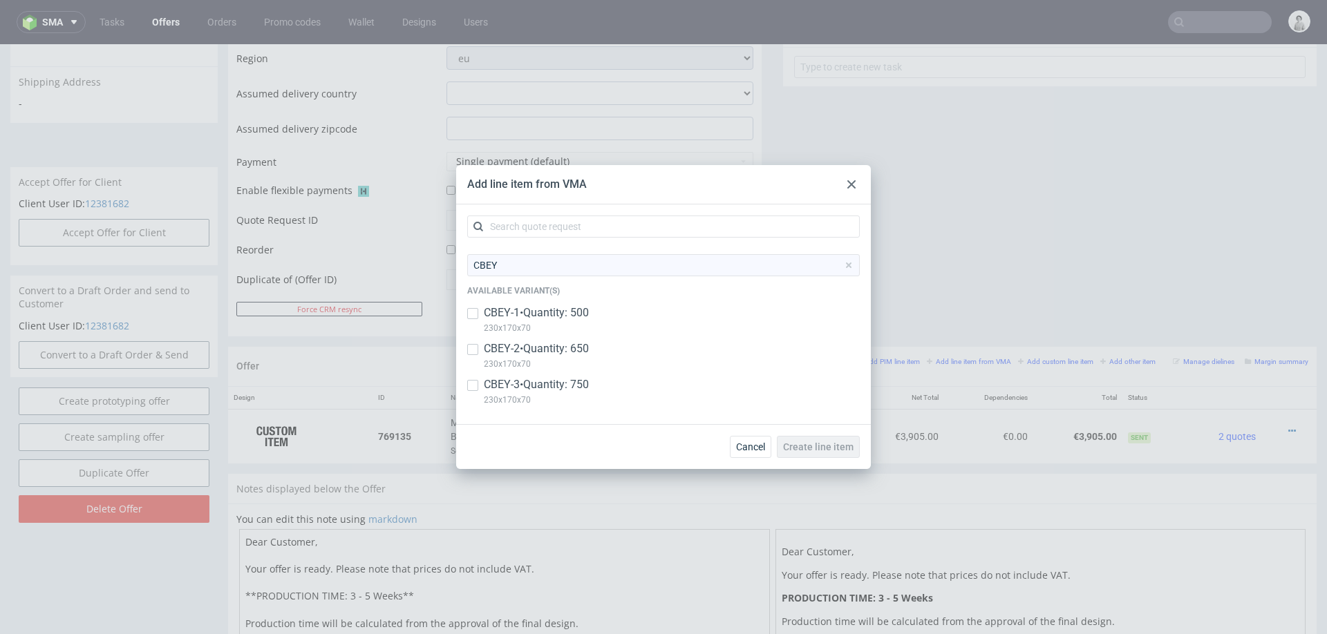
click at [567, 356] on p "CBEY-2 • Quantity: 650" at bounding box center [536, 348] width 105 height 15
checkbox input "true"
click at [558, 387] on p "CBEY-3 • Quantity: 750" at bounding box center [536, 384] width 105 height 15
checkbox input "true"
click at [811, 444] on span "Create line item" at bounding box center [818, 447] width 70 height 10
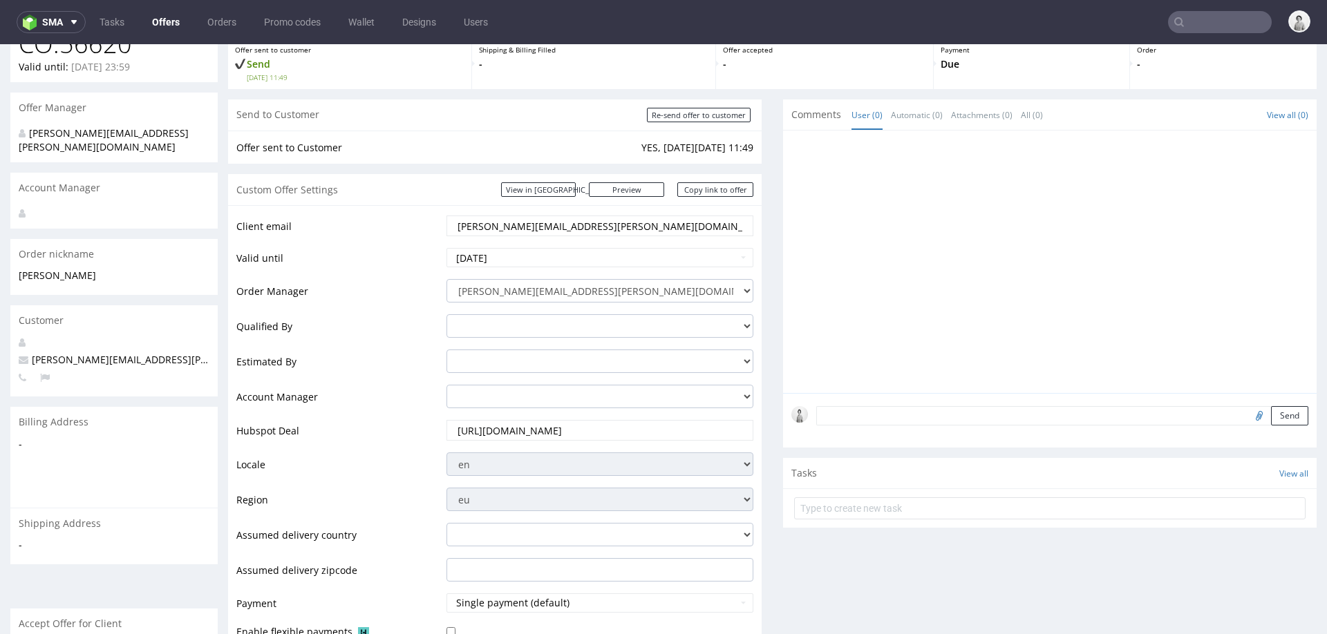
scroll to position [817, 0]
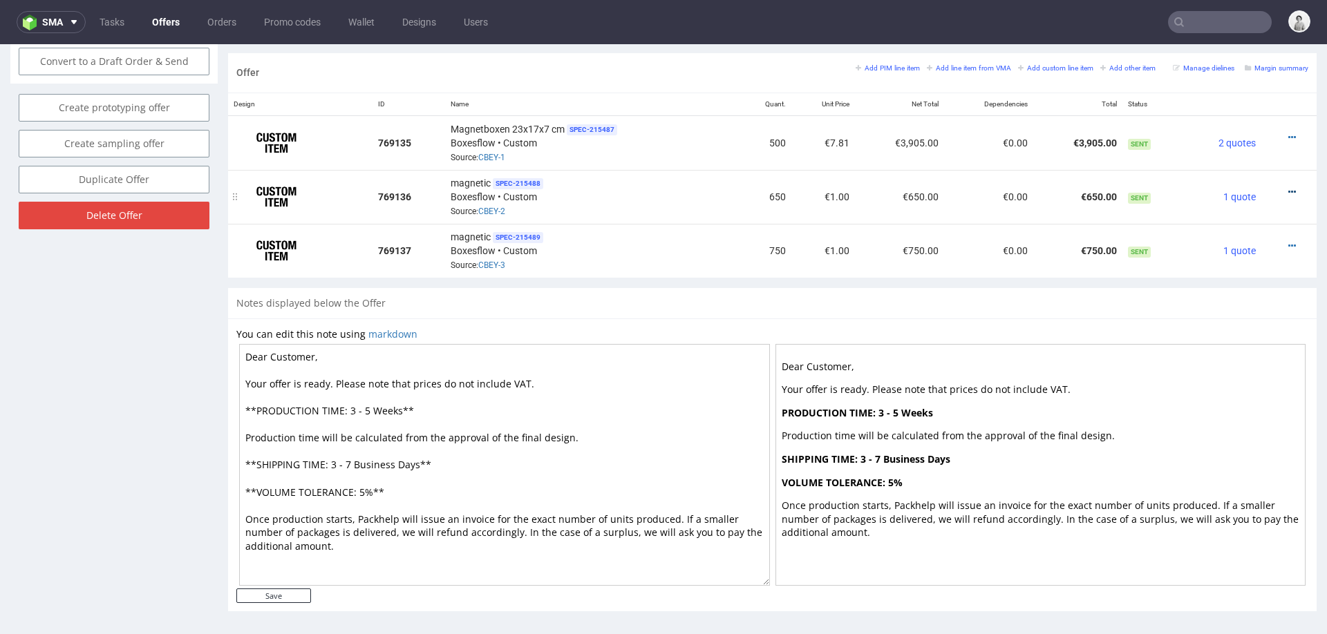
click at [1288, 187] on icon at bounding box center [1292, 192] width 8 height 10
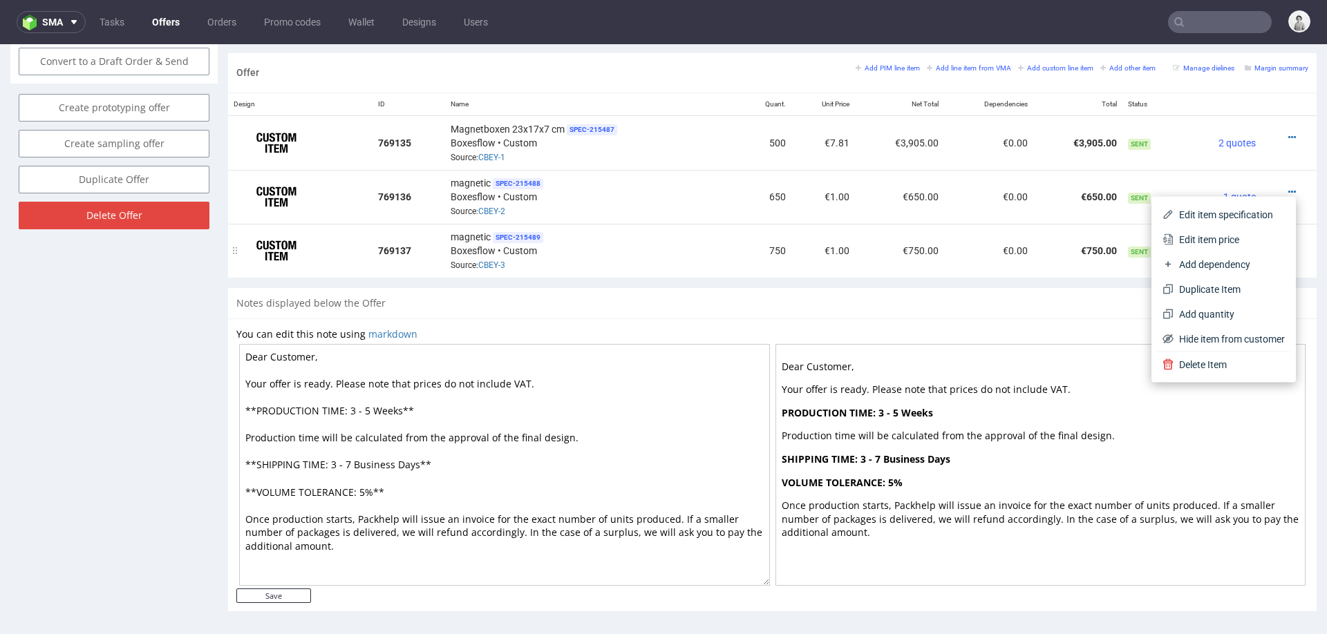
drag, startPoint x: 1185, startPoint y: 236, endPoint x: 1141, endPoint y: 237, distance: 43.6
click at [1181, 235] on span "Edit item price" at bounding box center [1229, 240] width 111 height 14
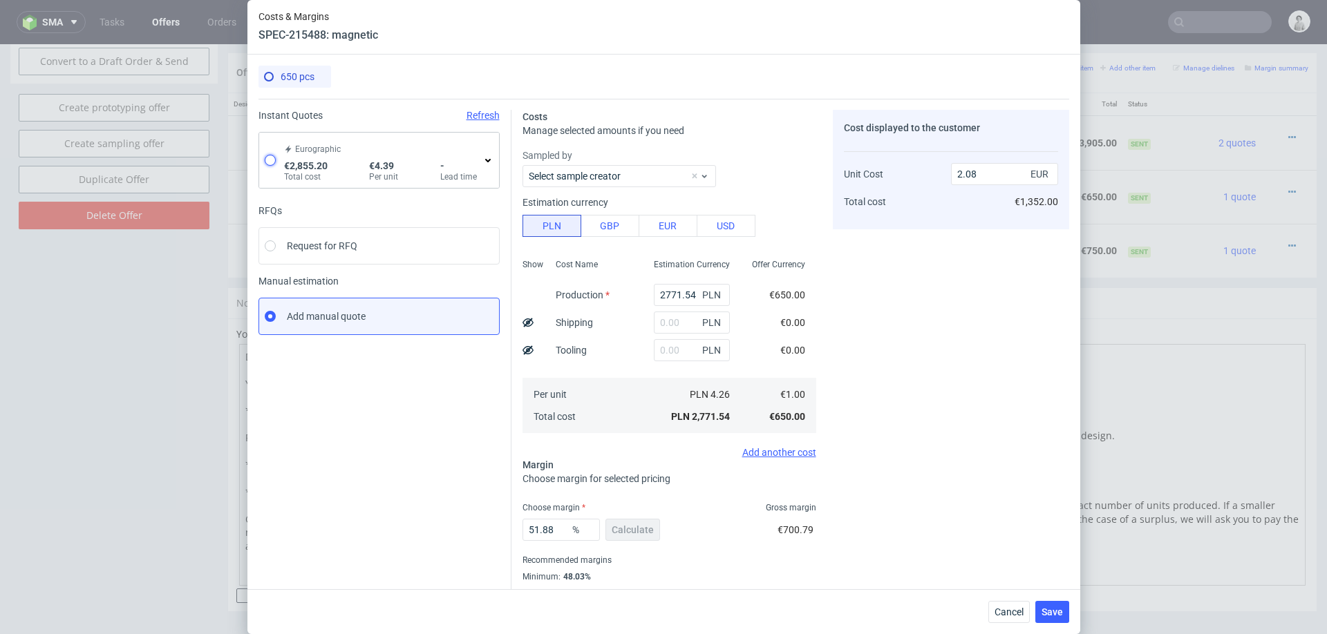
click at [268, 162] on input "radio" at bounding box center [270, 160] width 11 height 11
radio input "true"
radio input "false"
type input "2405.2"
type input "450"
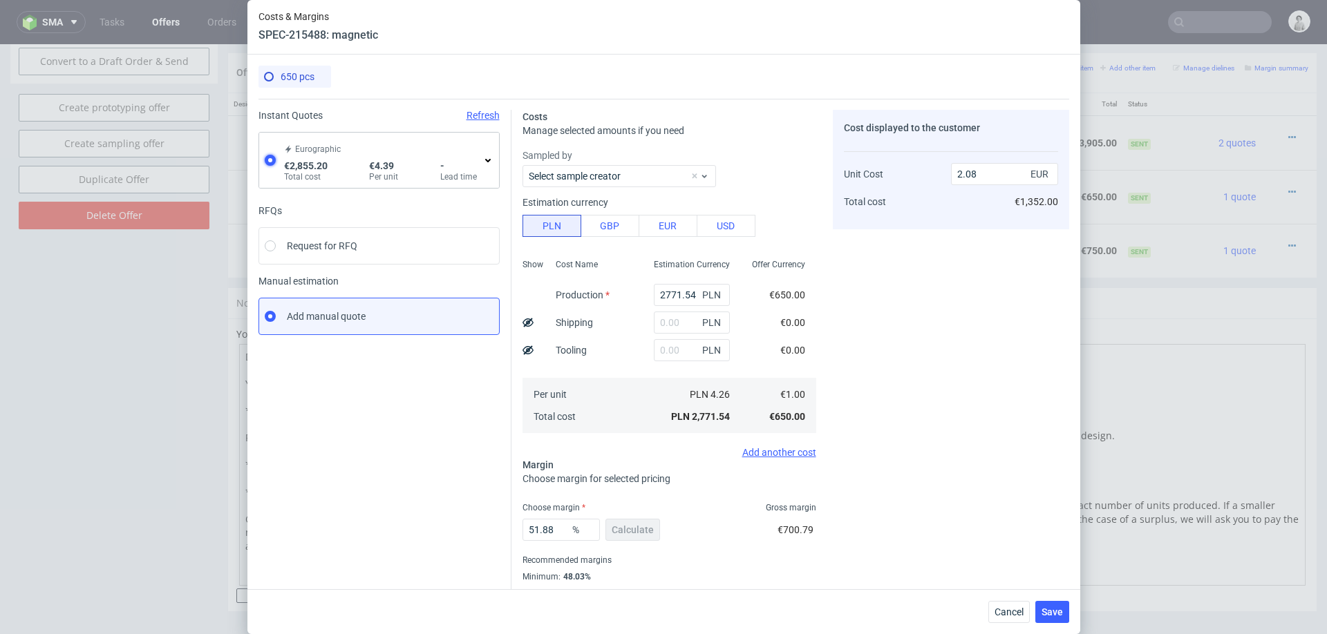
type input "4.39"
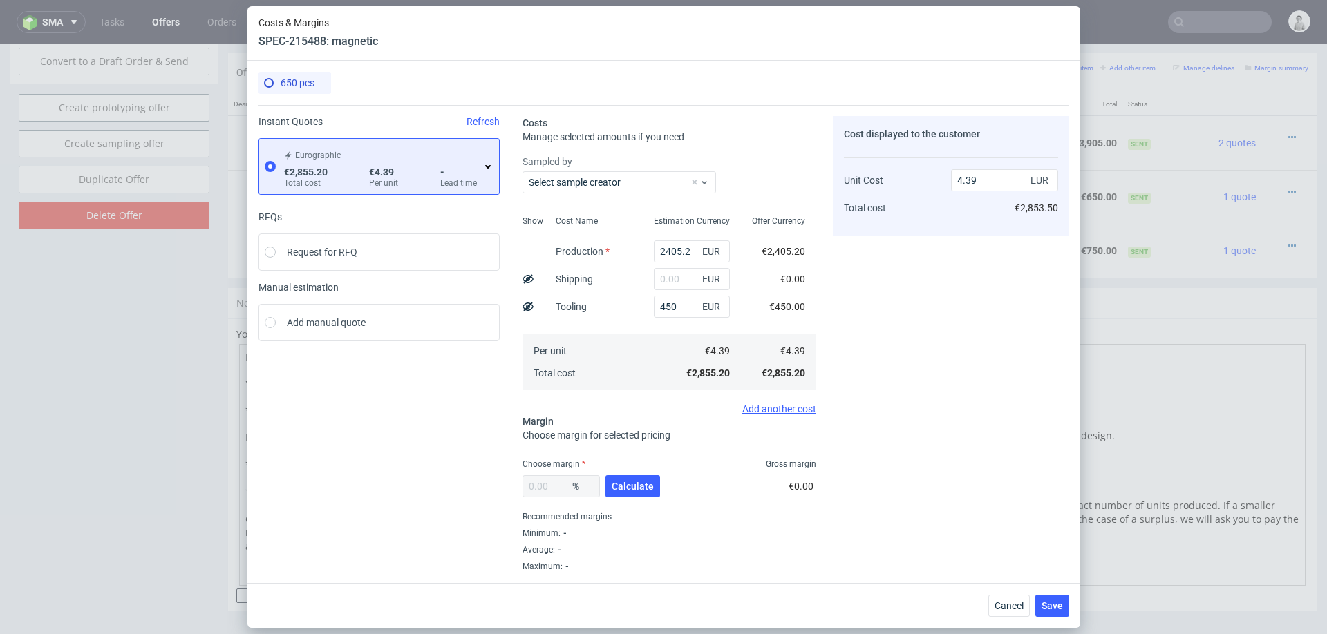
click at [494, 166] on div "Eurographic €2,855.20 Total cost €4.39 Per unit - Lead time" at bounding box center [379, 166] width 240 height 55
click at [489, 166] on use at bounding box center [488, 166] width 6 height 3
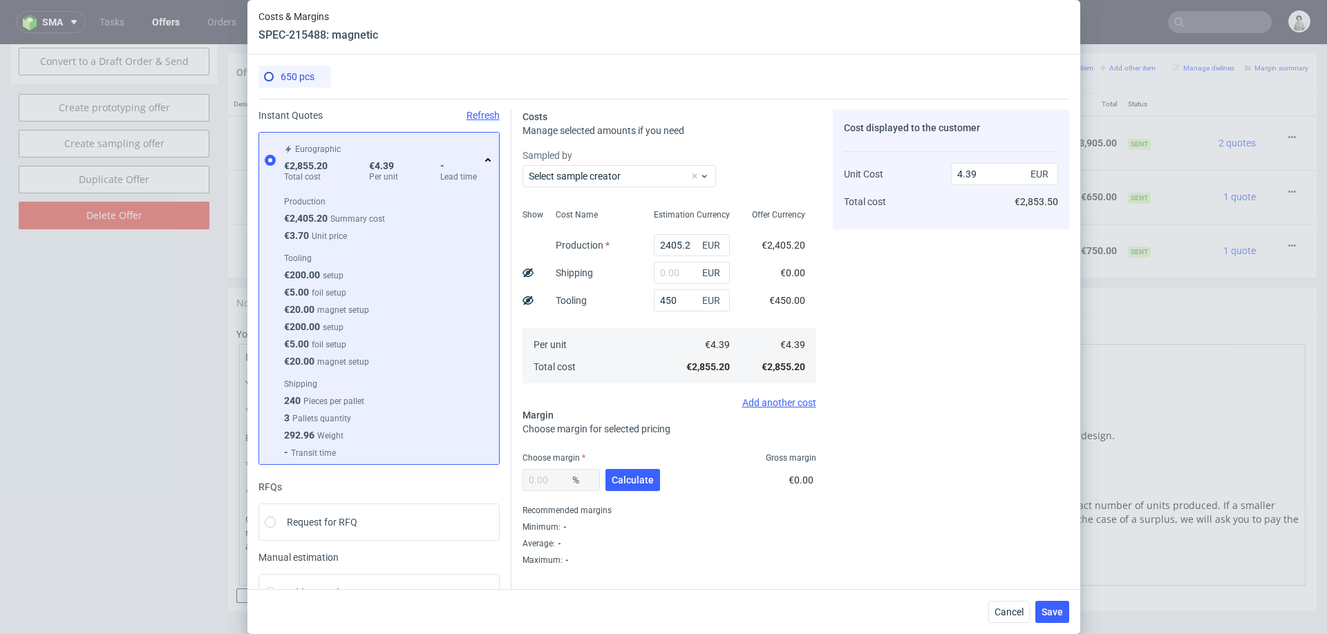
click at [488, 166] on div "Eurographic €2,855.20 Total cost €4.39 Per unit - Lead time" at bounding box center [387, 160] width 212 height 44
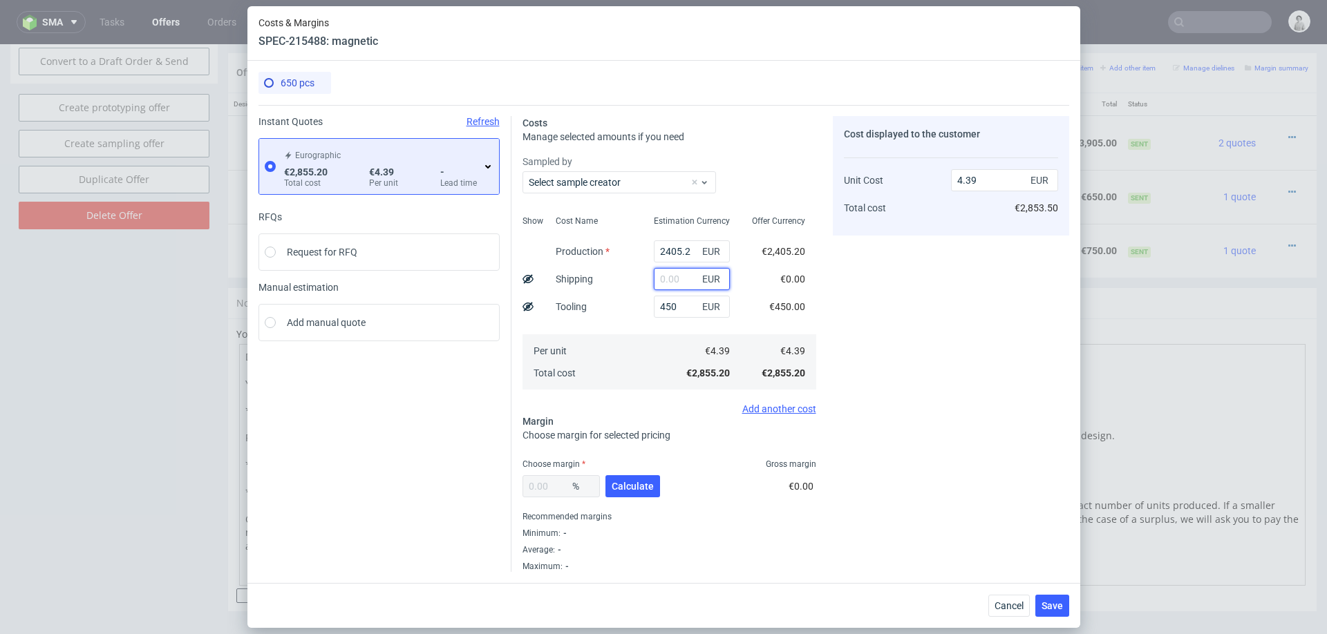
click at [679, 276] on input "text" at bounding box center [692, 279] width 76 height 22
type input "380"
type input "4.97"
type input "380"
click at [641, 491] on span "Calculate" at bounding box center [633, 487] width 42 height 10
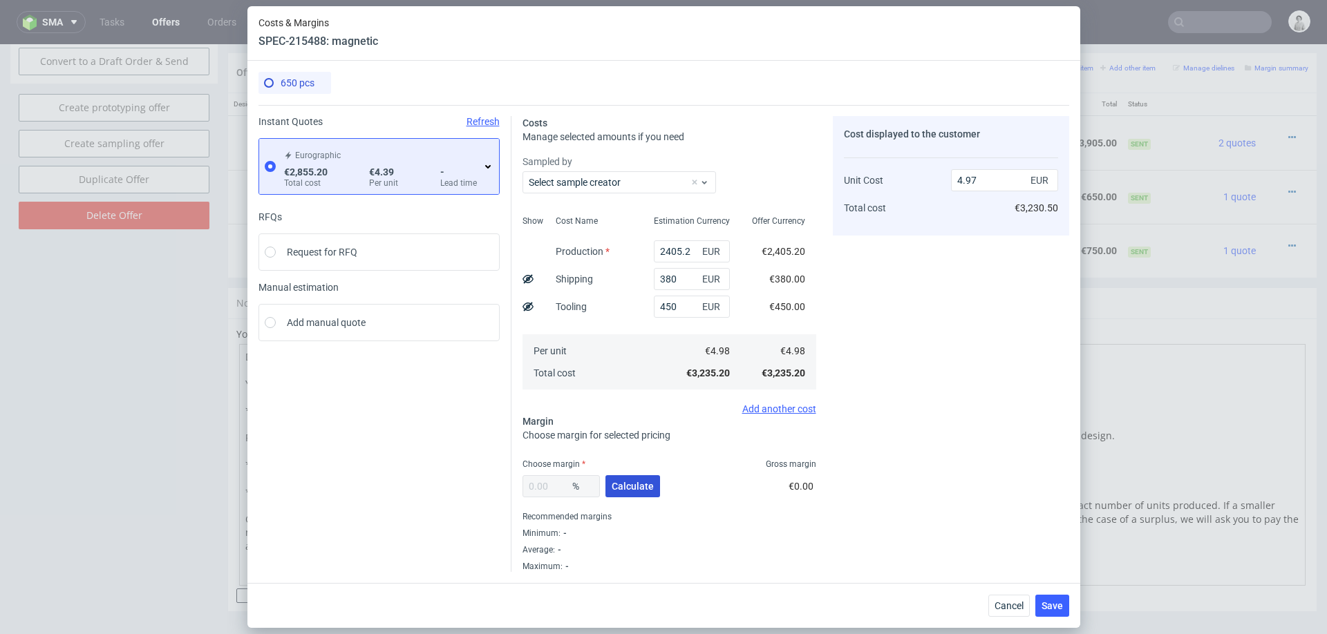
type input "31.53"
type input "7.26"
click at [549, 486] on input "31.53" at bounding box center [560, 486] width 77 height 22
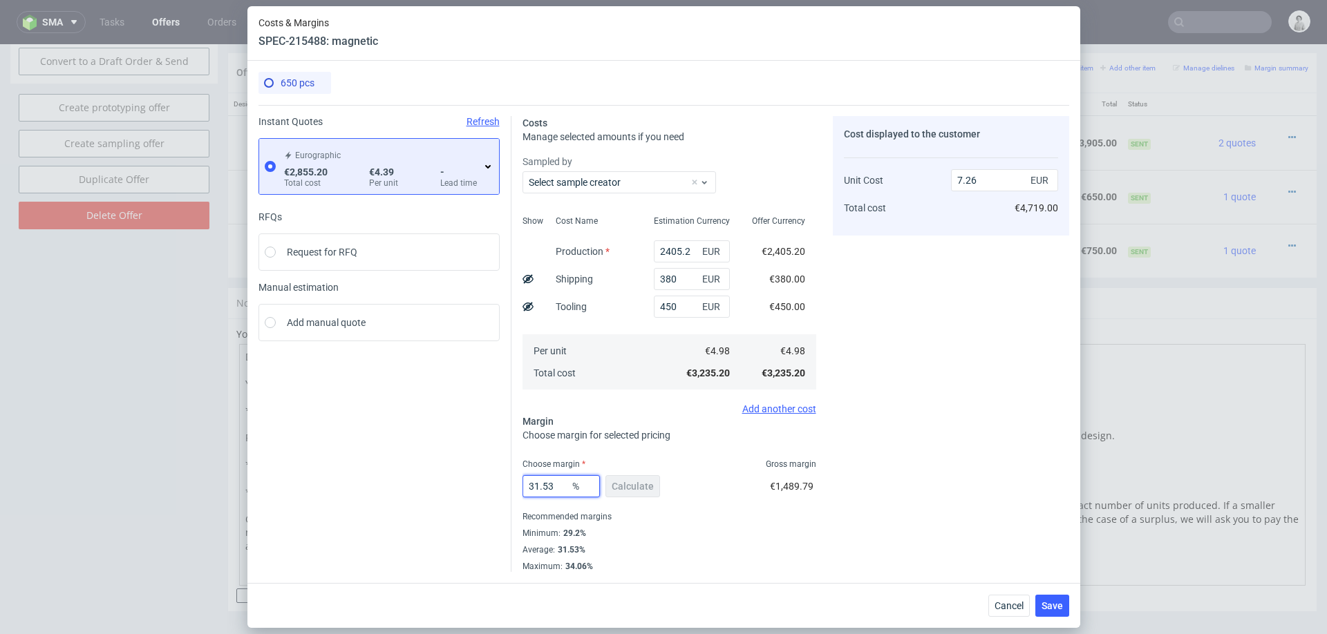
click at [549, 486] on input "31.53" at bounding box center [560, 486] width 77 height 22
type input "29"
type input "7"
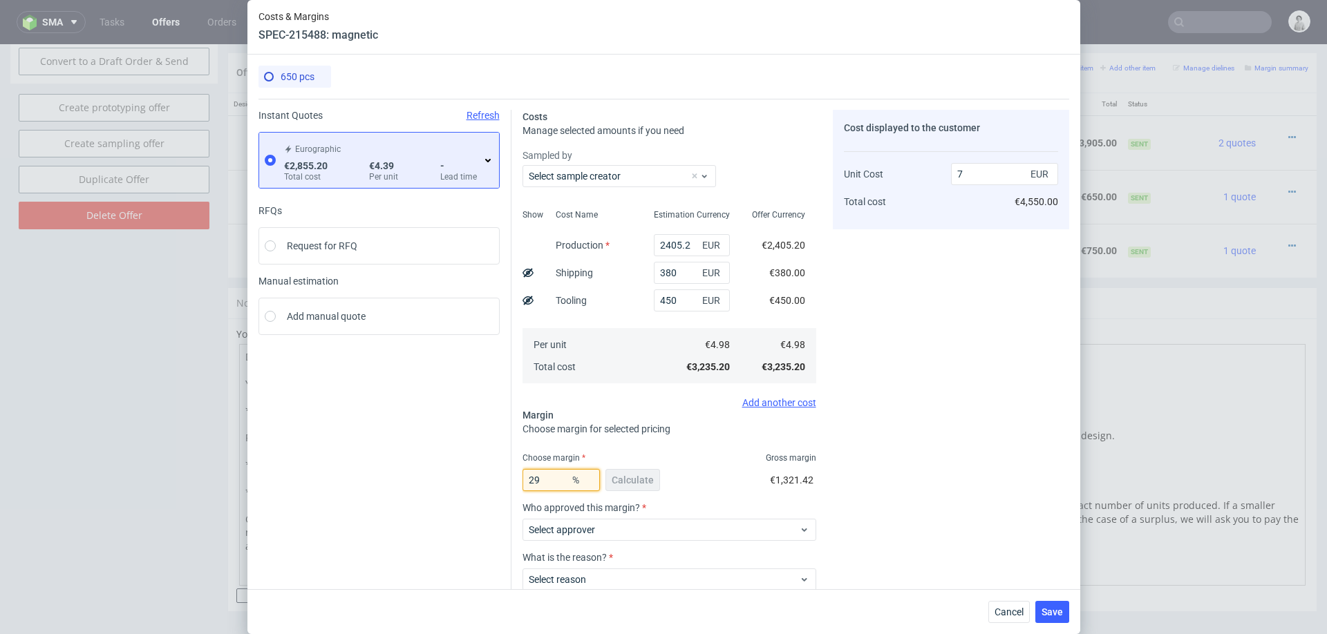
type input "2"
type input "30"
type input "7.1"
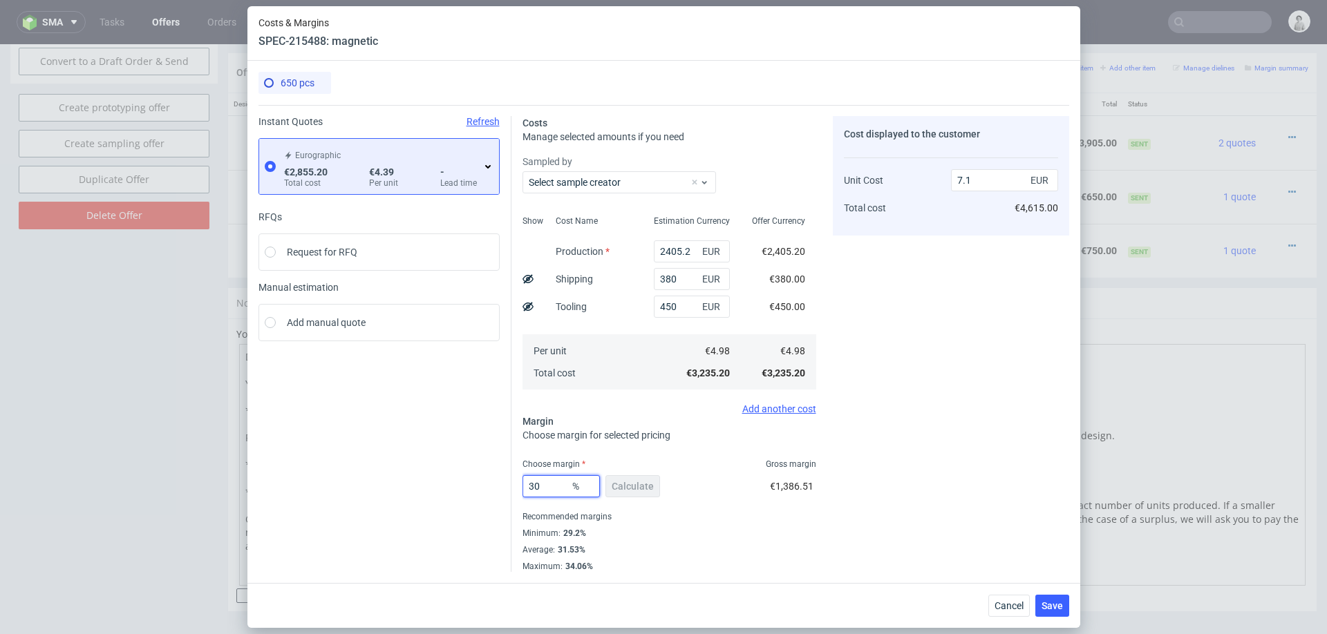
type input "30"
click at [791, 521] on div "Recommended margins" at bounding box center [669, 517] width 294 height 17
click at [1045, 599] on button "Save" at bounding box center [1052, 606] width 34 height 22
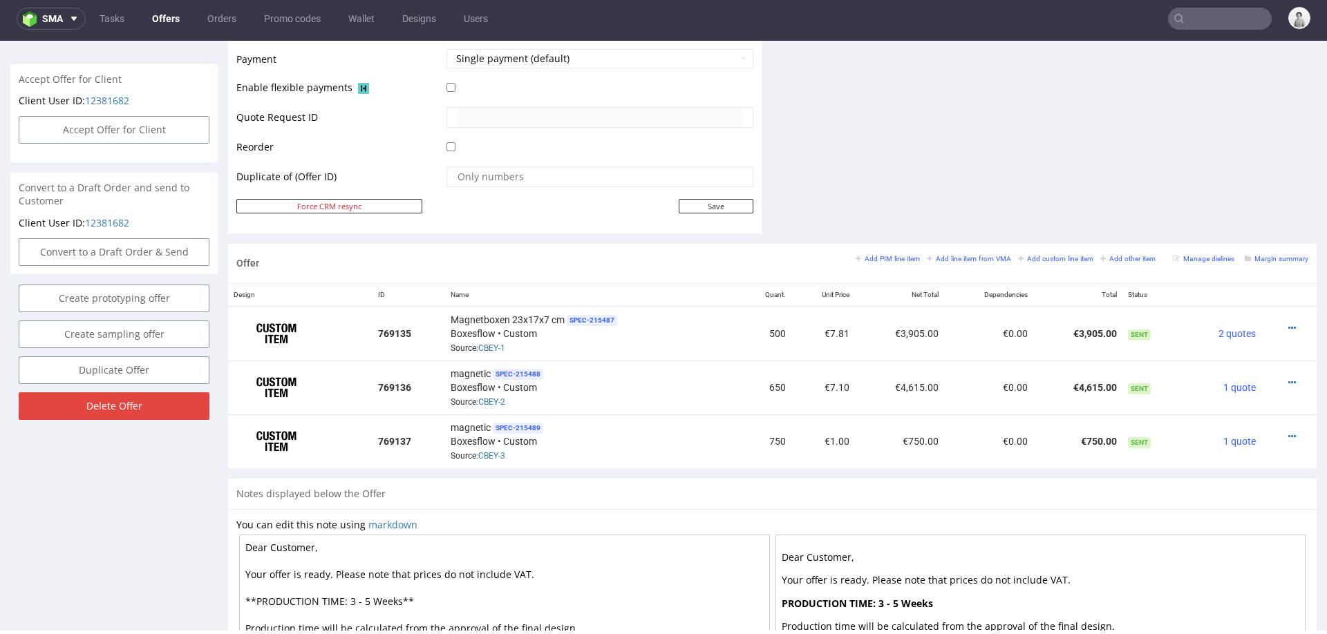
scroll to position [651, 0]
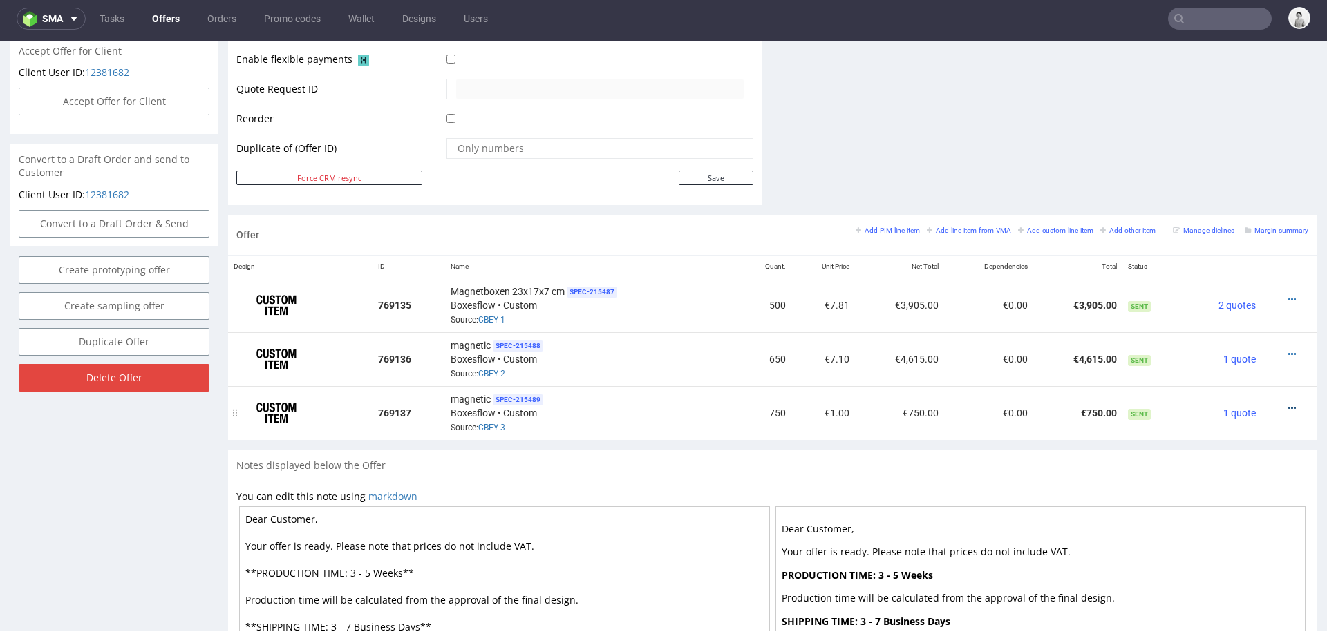
click at [1288, 404] on icon at bounding box center [1292, 409] width 8 height 10
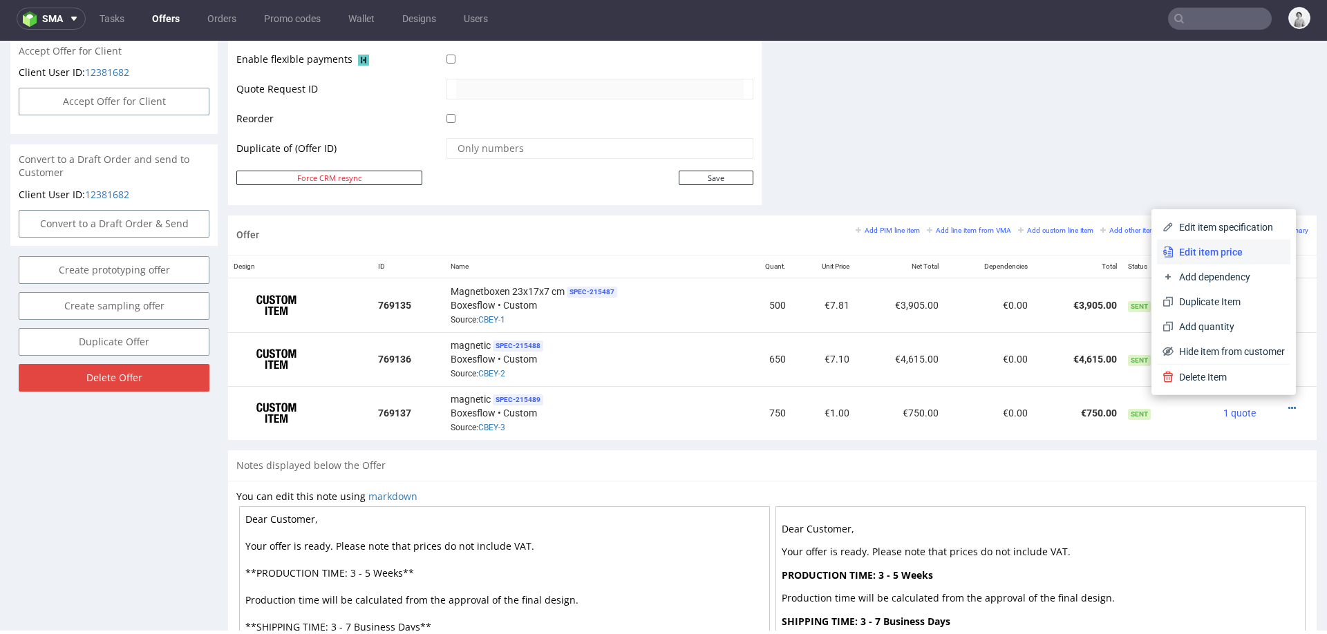
click at [1209, 250] on span "Edit item price" at bounding box center [1229, 252] width 111 height 14
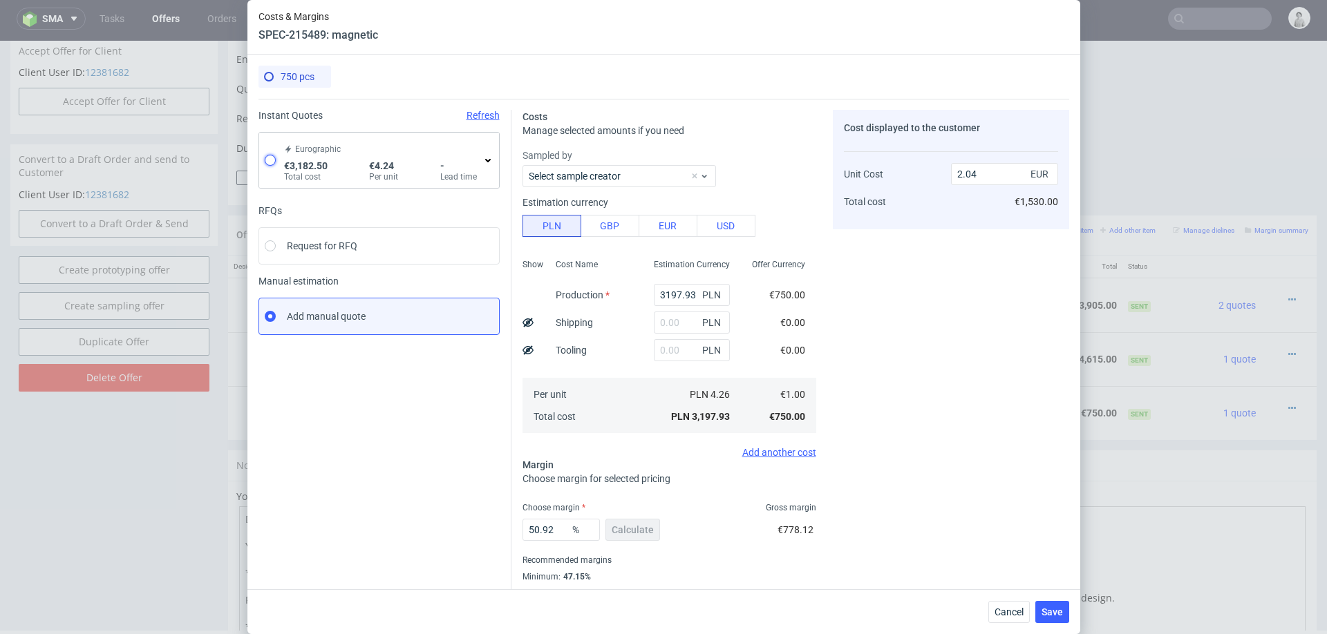
click at [266, 158] on input "radio" at bounding box center [270, 160] width 11 height 11
radio input "true"
radio input "false"
type input "2732.5"
type input "450"
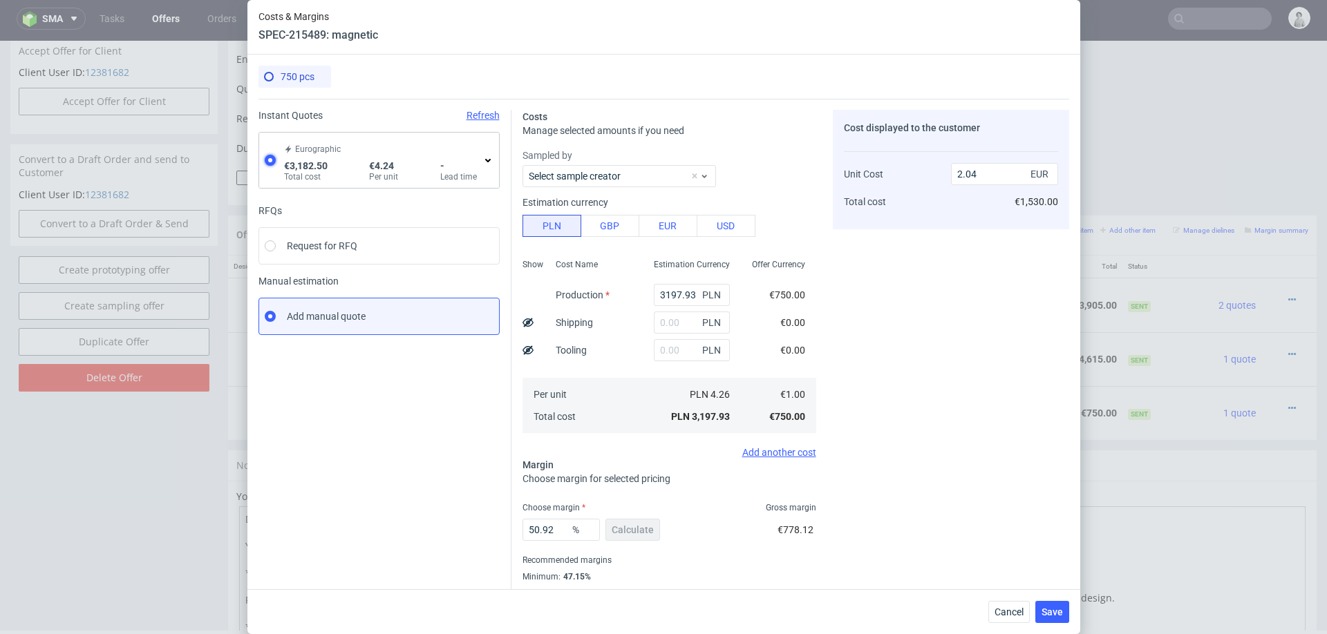
type input "4.24"
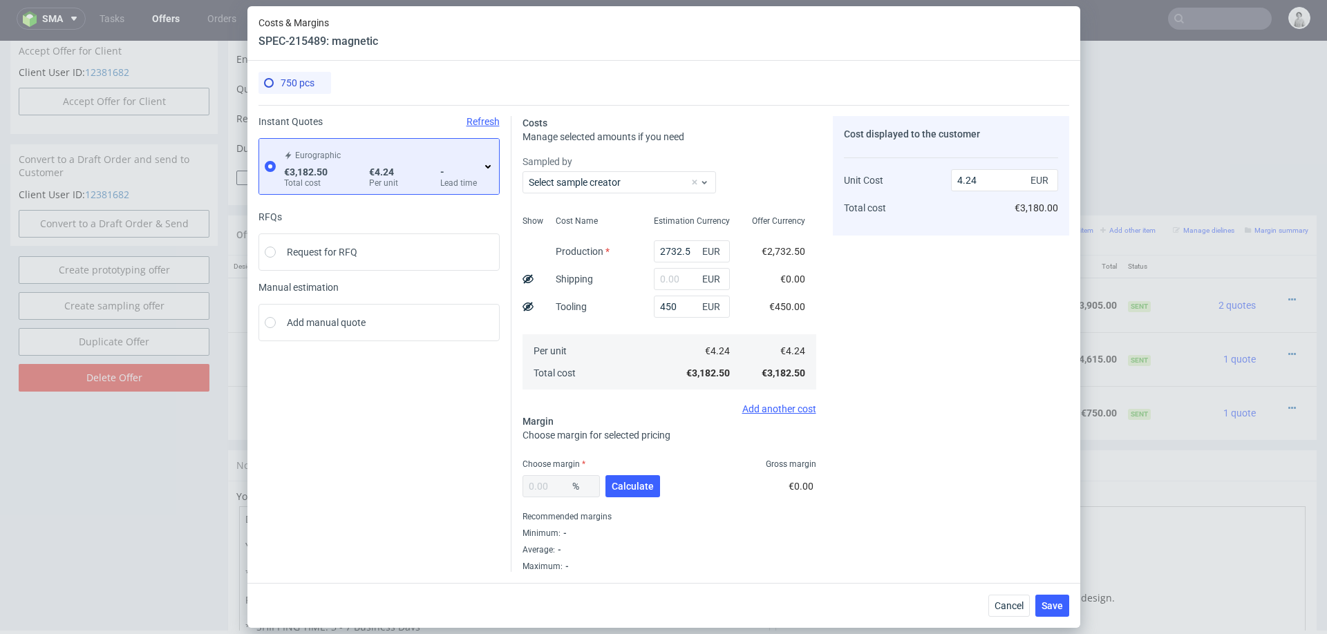
click at [487, 158] on div "Eurographic €3,182.50 Total cost €4.24 Per unit - Lead time" at bounding box center [387, 166] width 212 height 44
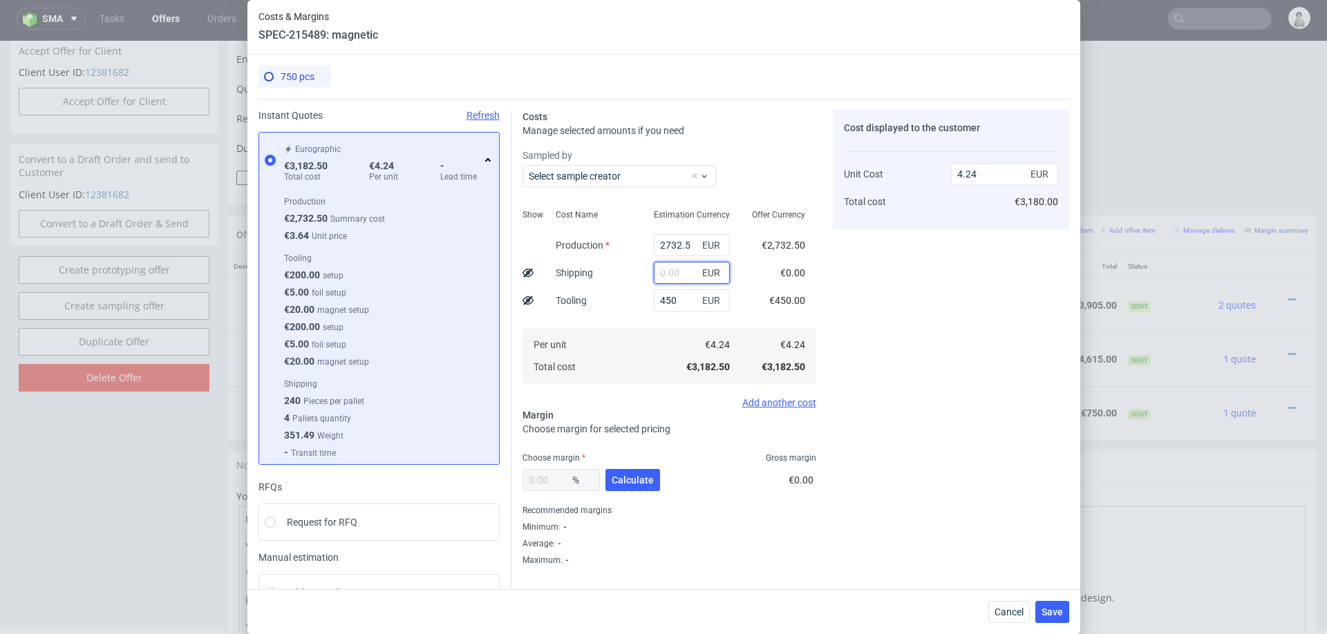
click at [681, 276] on input "text" at bounding box center [692, 273] width 76 height 22
type input "450"
type input "4.84"
type input "450"
click at [629, 478] on span "Calculate" at bounding box center [633, 480] width 42 height 10
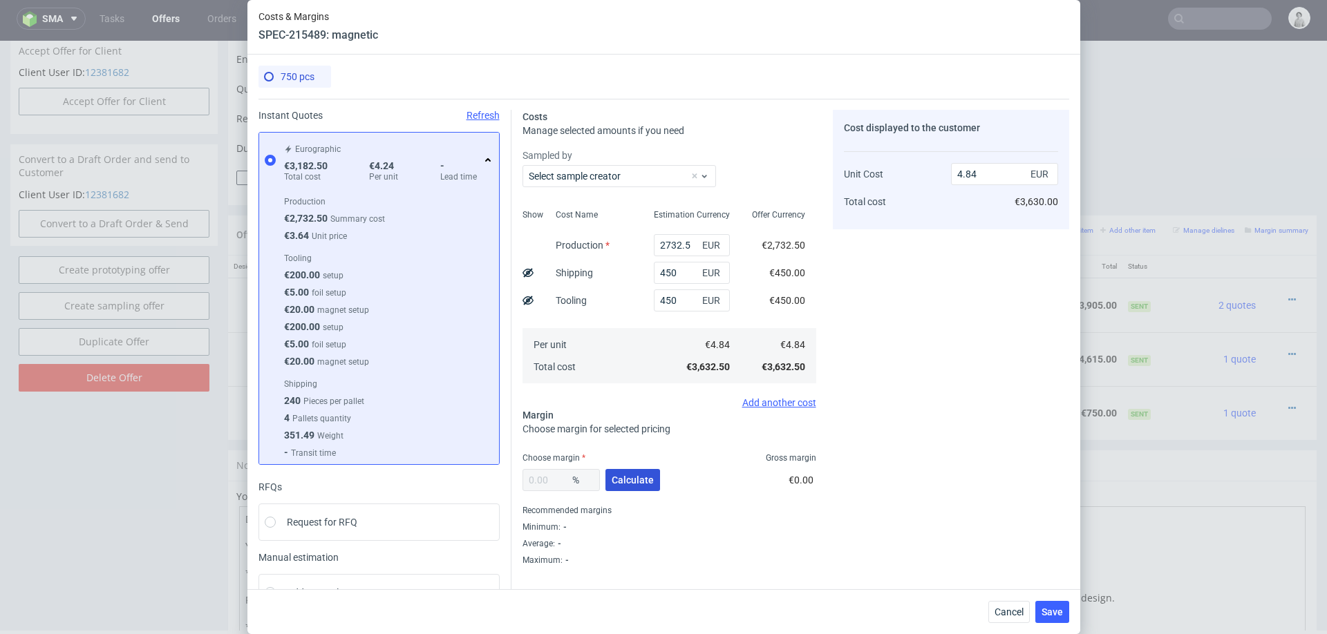
type input "30.76"
type input "6.99"
click at [554, 480] on input "30.76" at bounding box center [560, 480] width 77 height 22
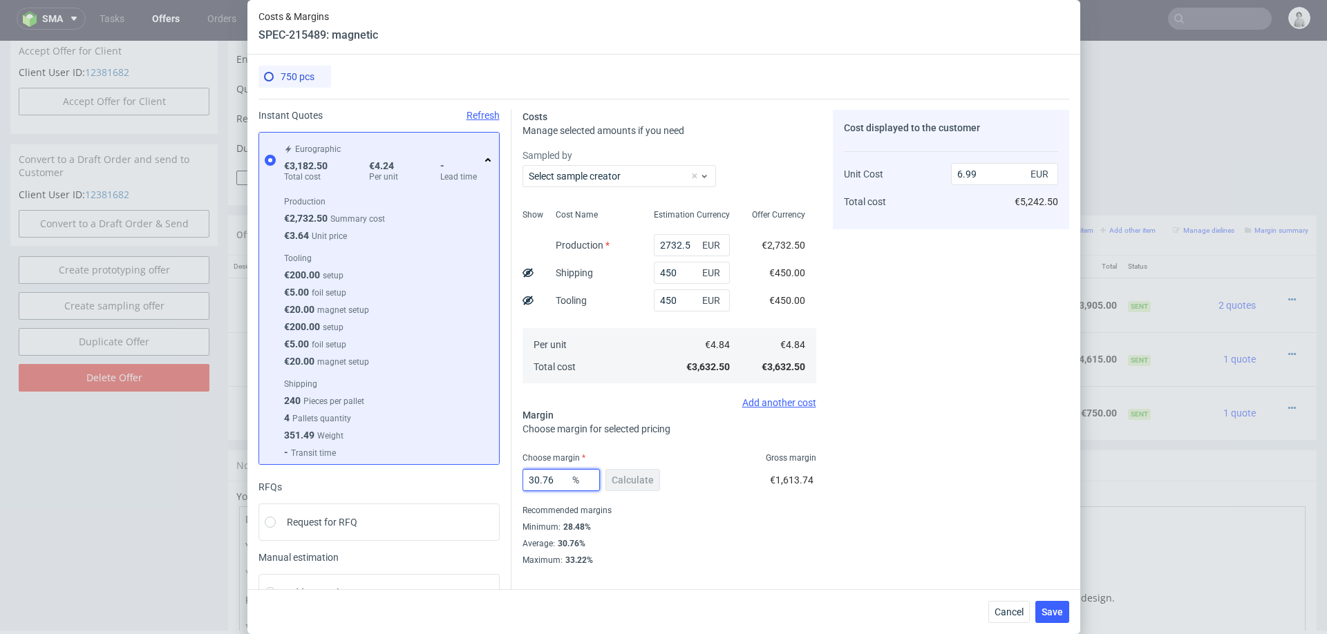
click at [554, 480] on input "30.76" at bounding box center [560, 480] width 77 height 22
type input "2"
type input "4.94"
type input "29"
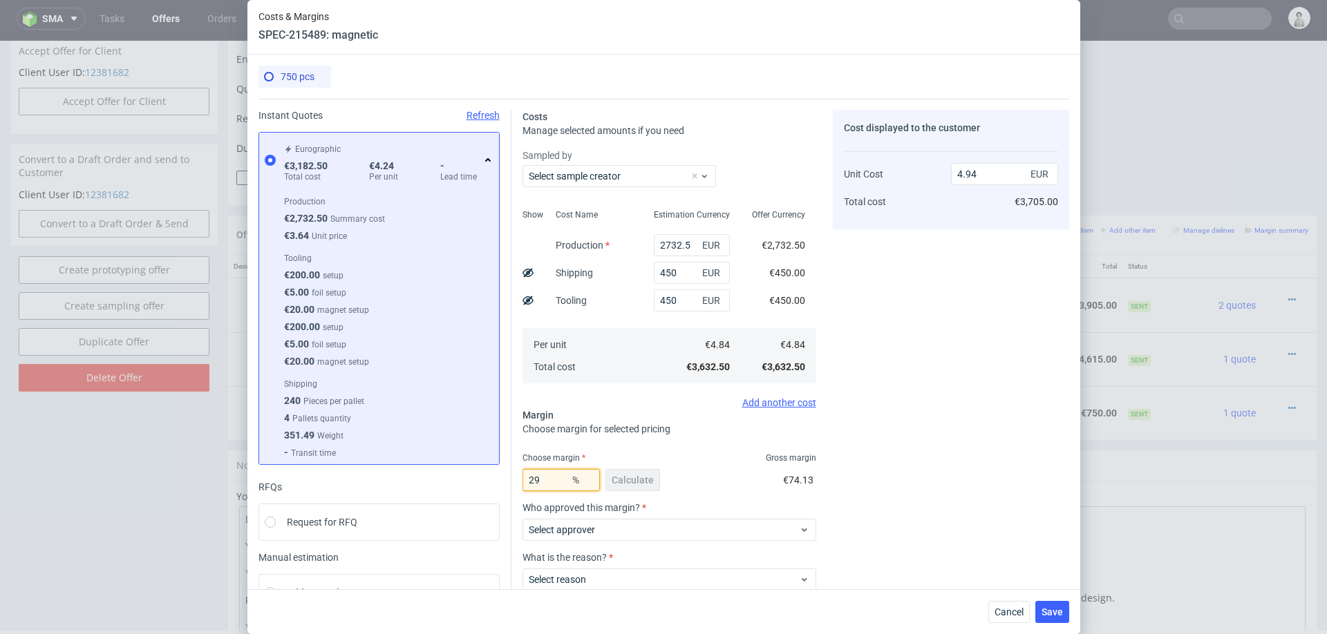
type input "6.82"
type input "29"
click at [879, 514] on div "Cost displayed to the customer Unit Cost Total cost 6.82 EUR €5,115.00" at bounding box center [951, 338] width 236 height 456
click at [1045, 612] on span "Save" at bounding box center [1052, 612] width 21 height 10
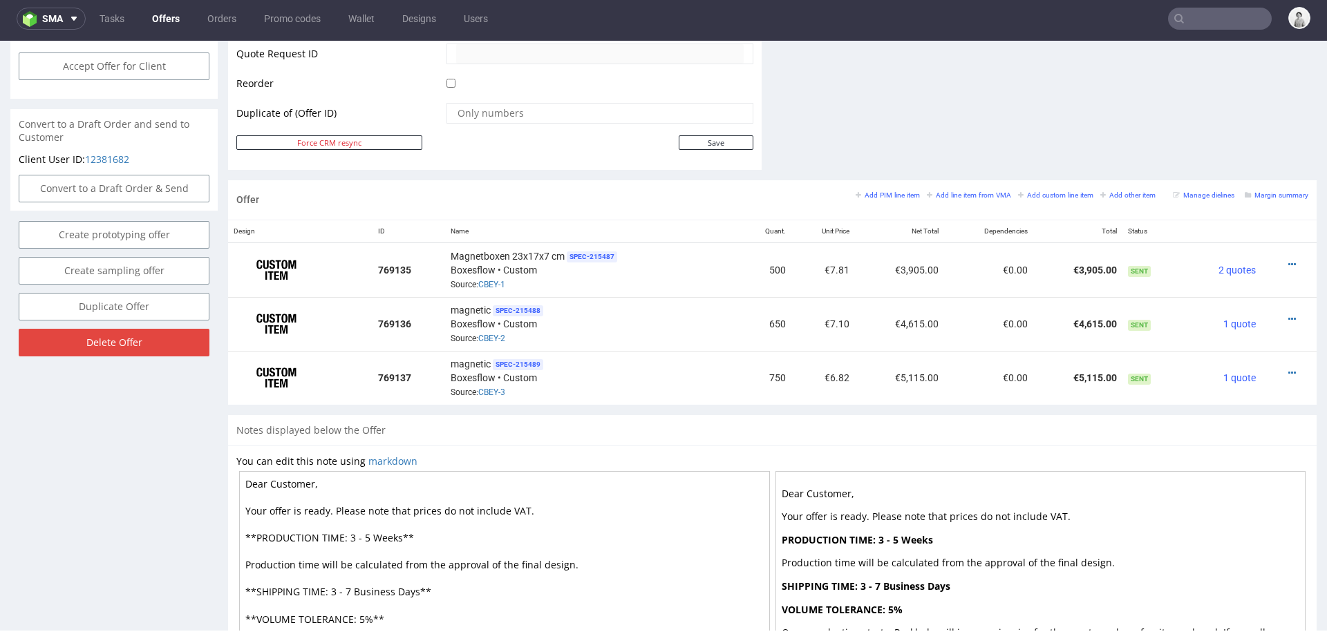
scroll to position [683, 0]
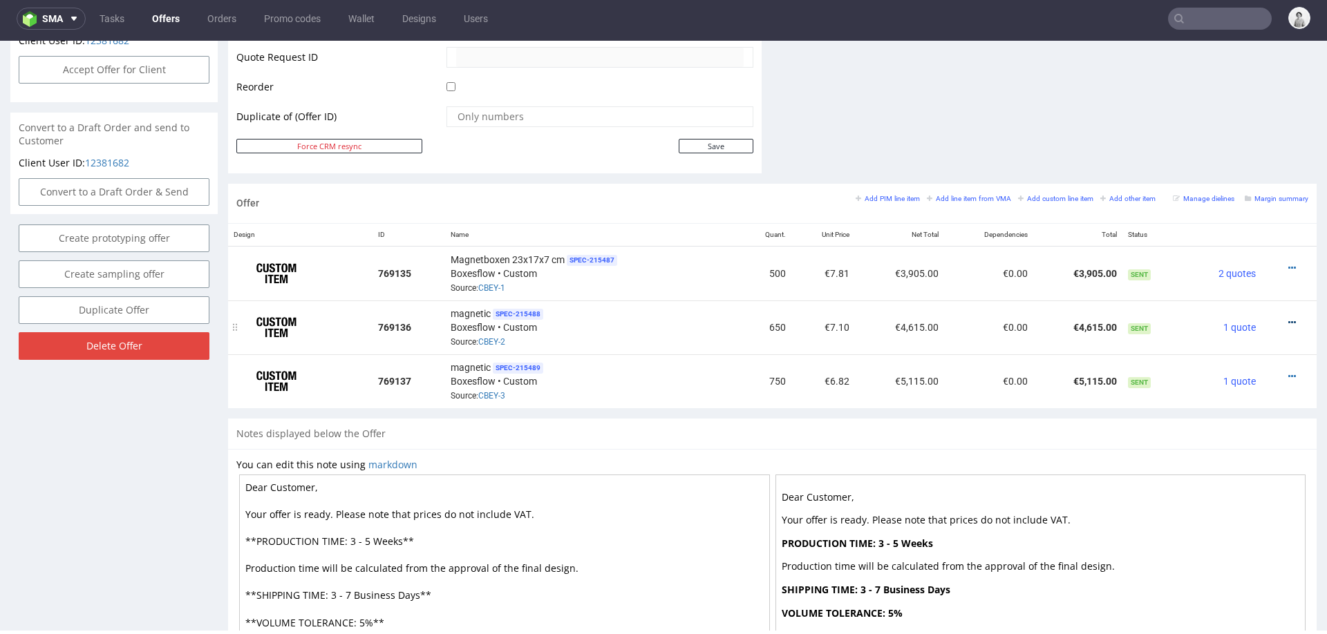
click at [1288, 318] on icon at bounding box center [1292, 323] width 8 height 10
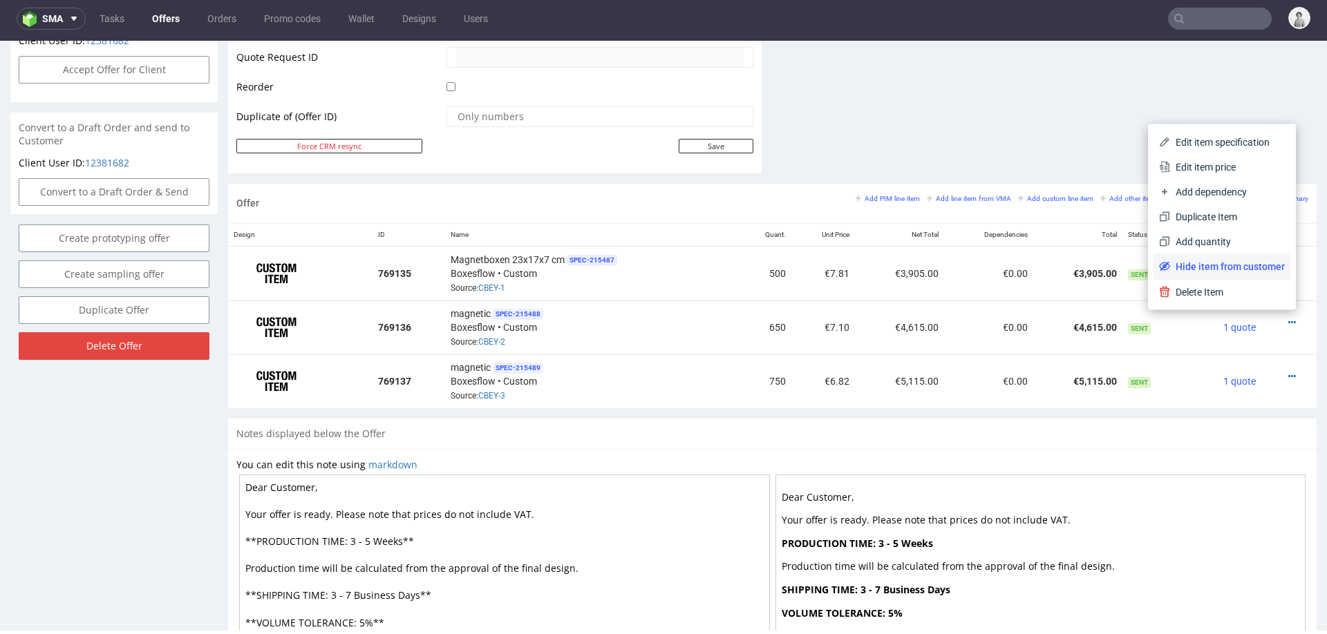
click at [1244, 272] on span "Hide item from customer" at bounding box center [1227, 267] width 115 height 14
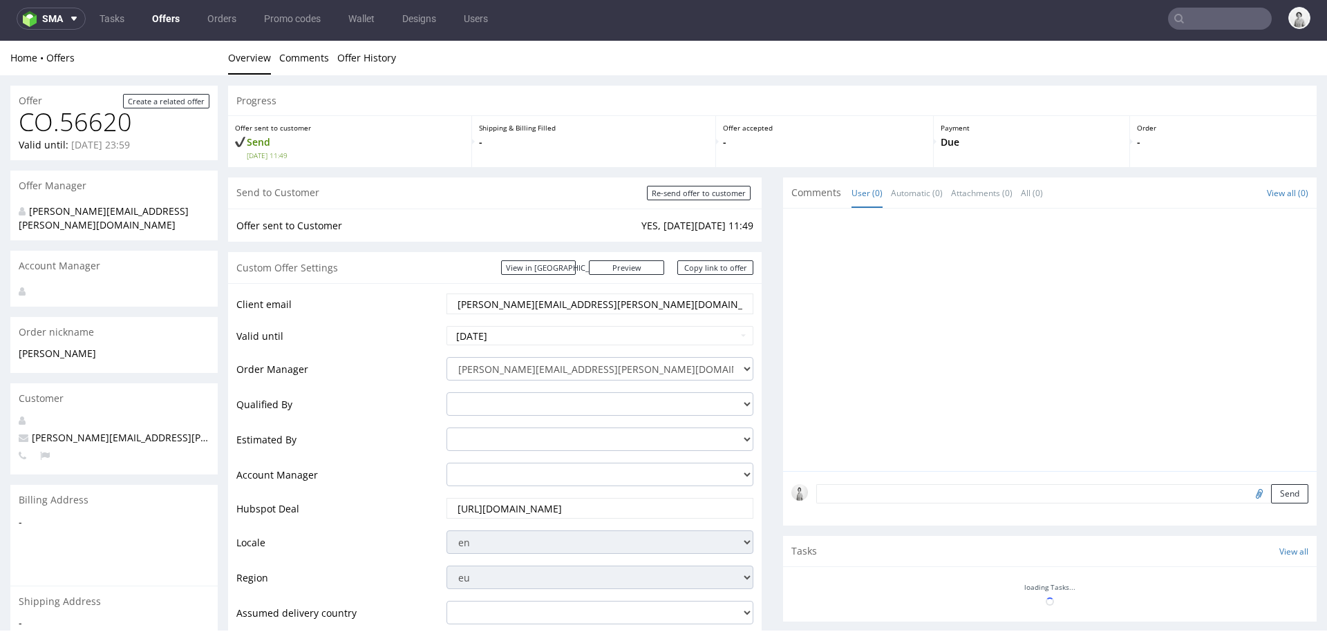
scroll to position [601, 0]
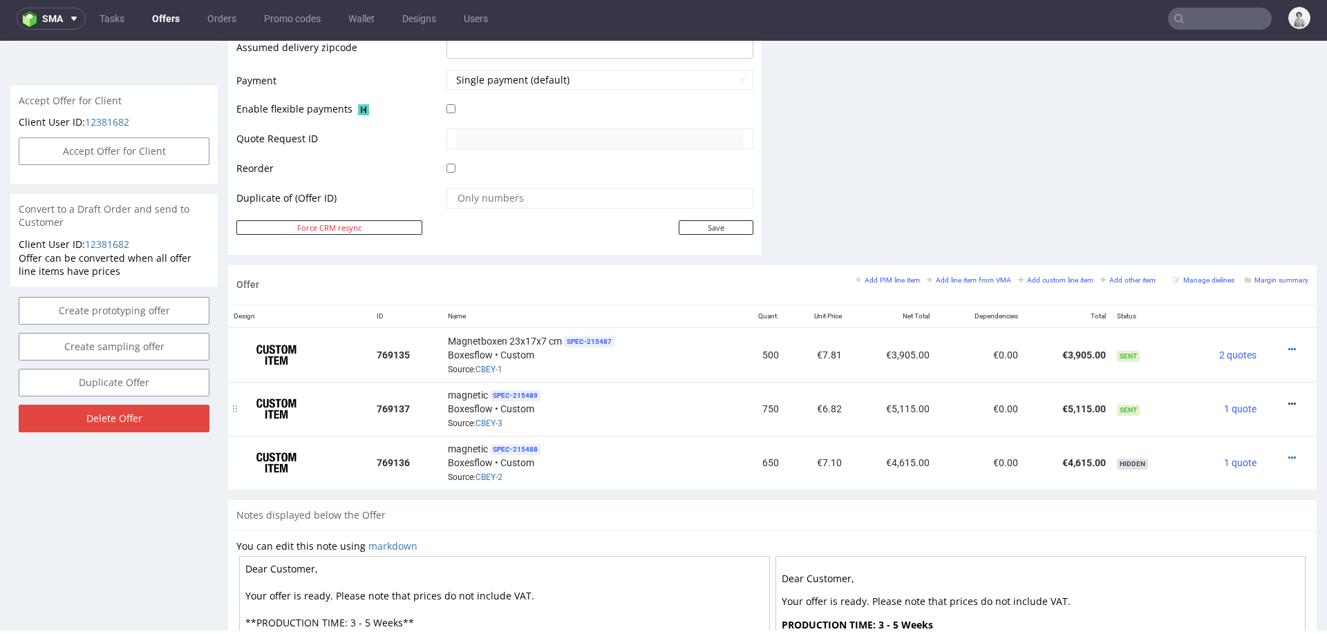
click at [1288, 399] on icon at bounding box center [1292, 404] width 8 height 10
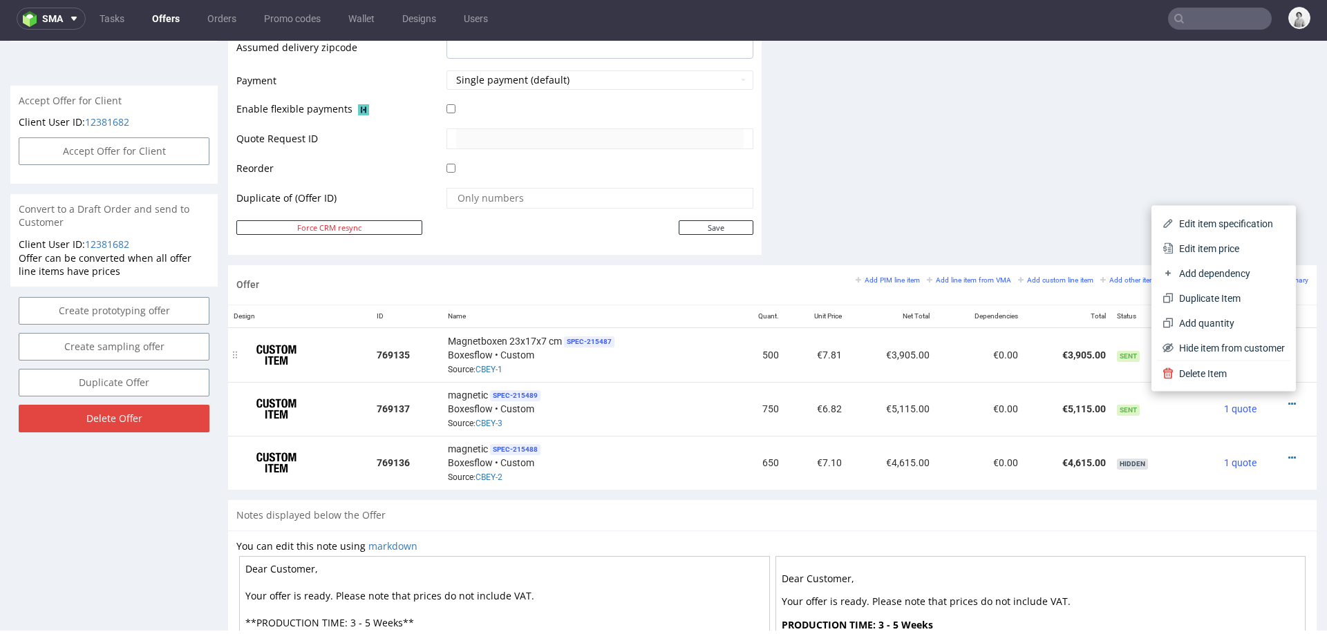
drag, startPoint x: 1252, startPoint y: 351, endPoint x: 1122, endPoint y: 346, distance: 130.0
click at [1250, 350] on span "Hide item from customer" at bounding box center [1229, 348] width 111 height 14
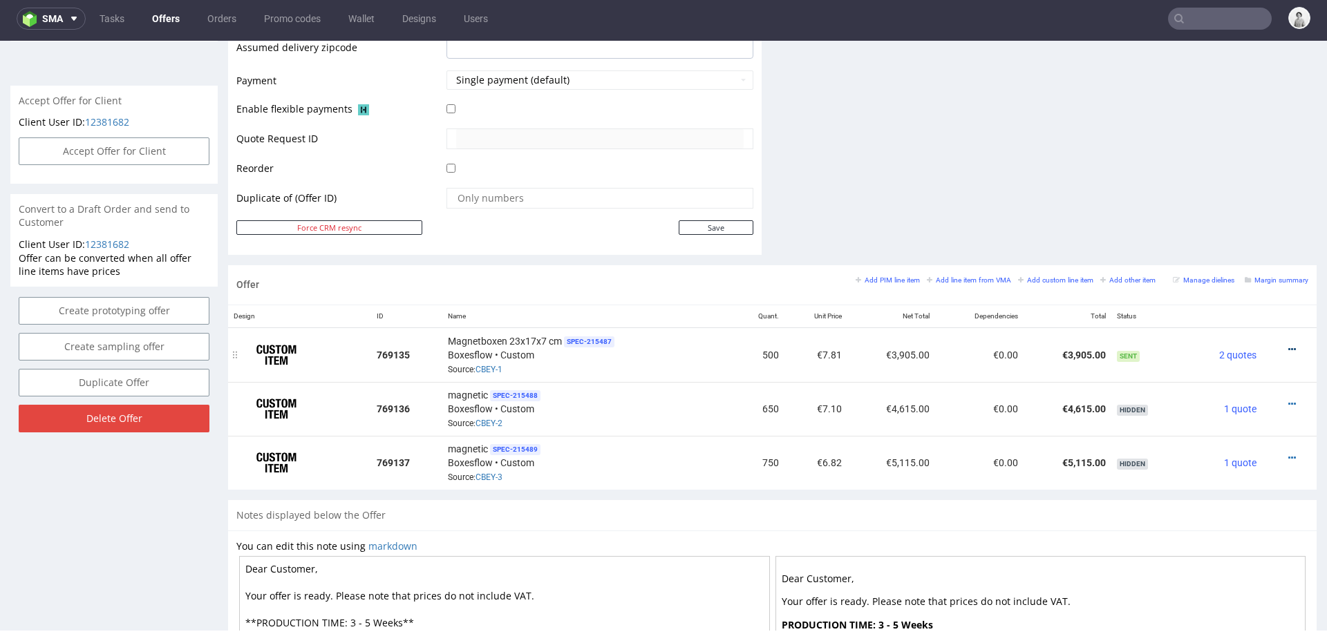
click at [1288, 345] on icon at bounding box center [1292, 350] width 8 height 10
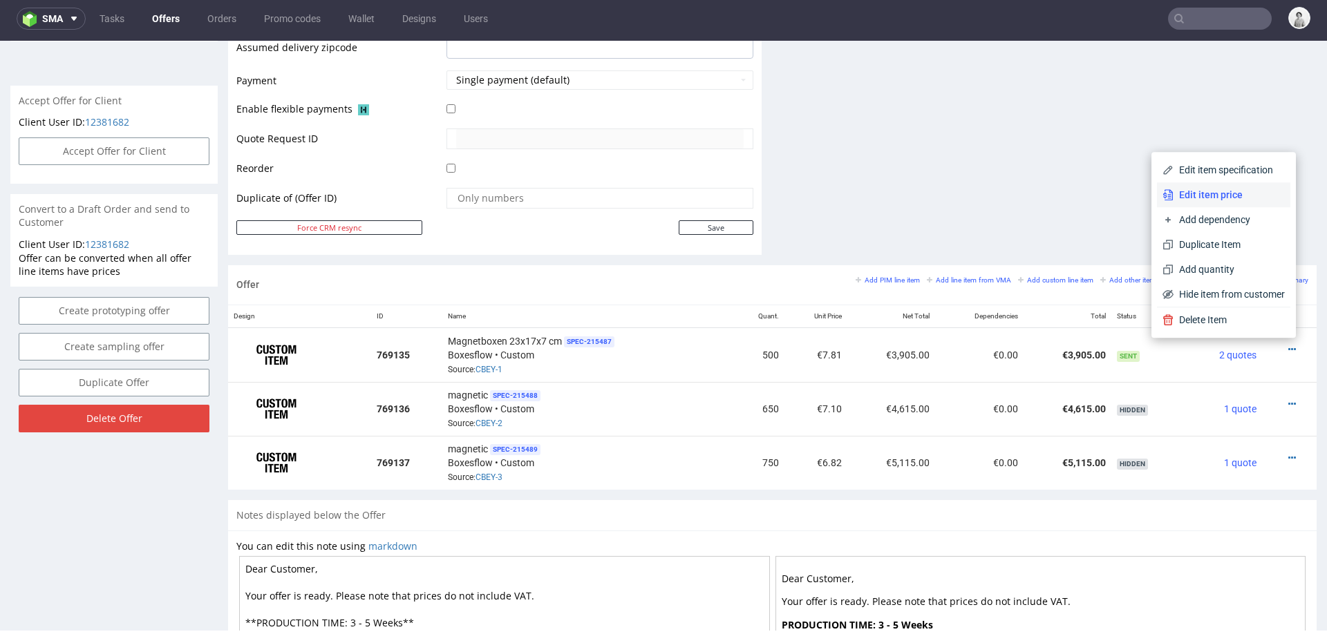
click at [1232, 193] on span "Edit item price" at bounding box center [1229, 195] width 111 height 14
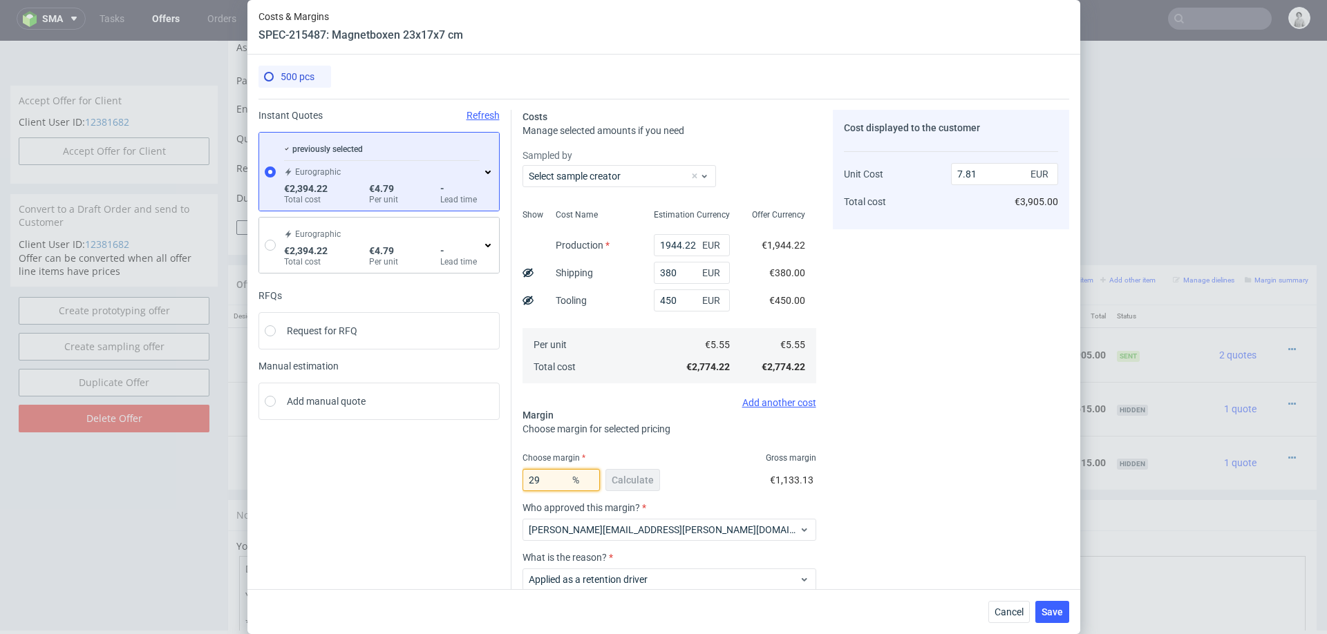
click at [556, 482] on input "29" at bounding box center [560, 480] width 77 height 22
type input "25"
type input "7.4"
type input "24"
type input "7.3"
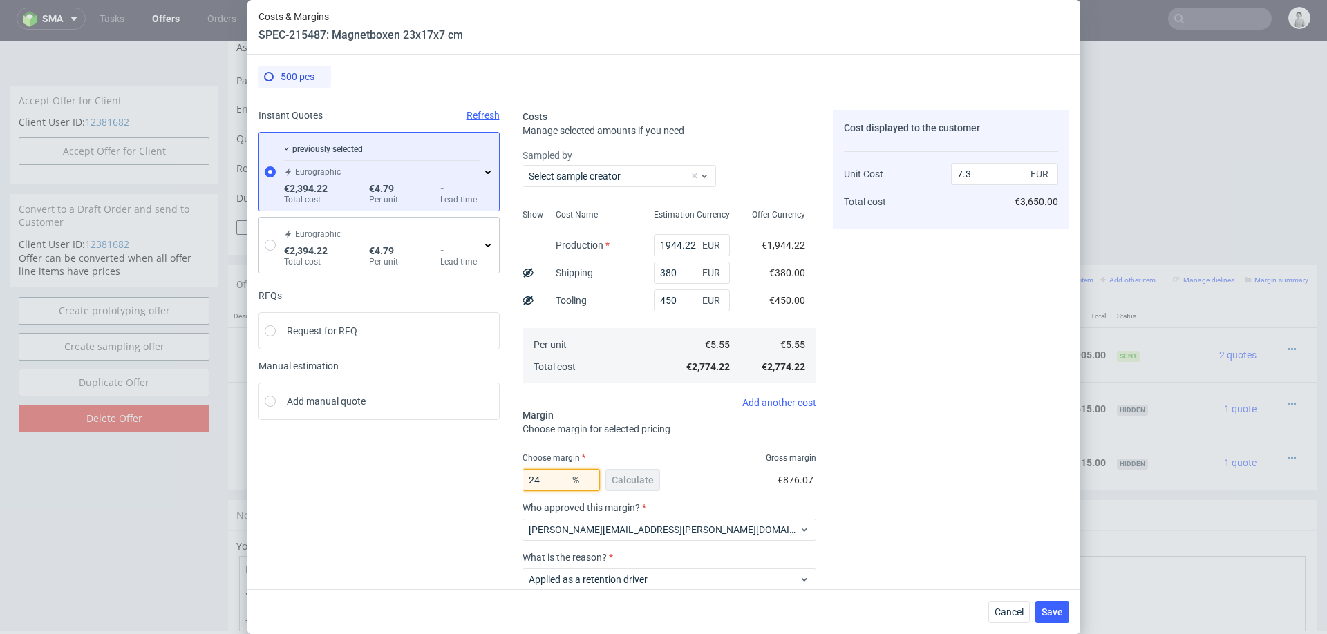
type input "25"
type input "7.4"
type input "29"
type input "7.81"
click at [1008, 483] on div "Cost displayed to the customer Unit Cost Total cost 7.81 EUR €3,905.00" at bounding box center [951, 388] width 236 height 556
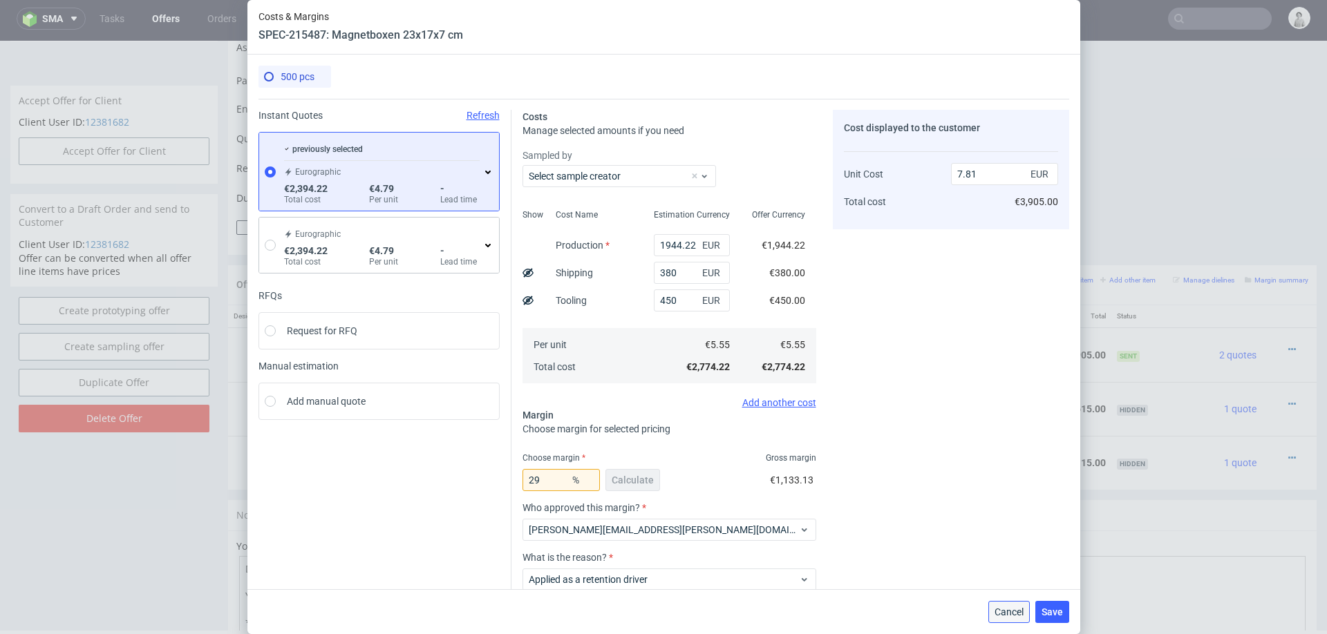
click at [997, 612] on span "Cancel" at bounding box center [1009, 612] width 29 height 10
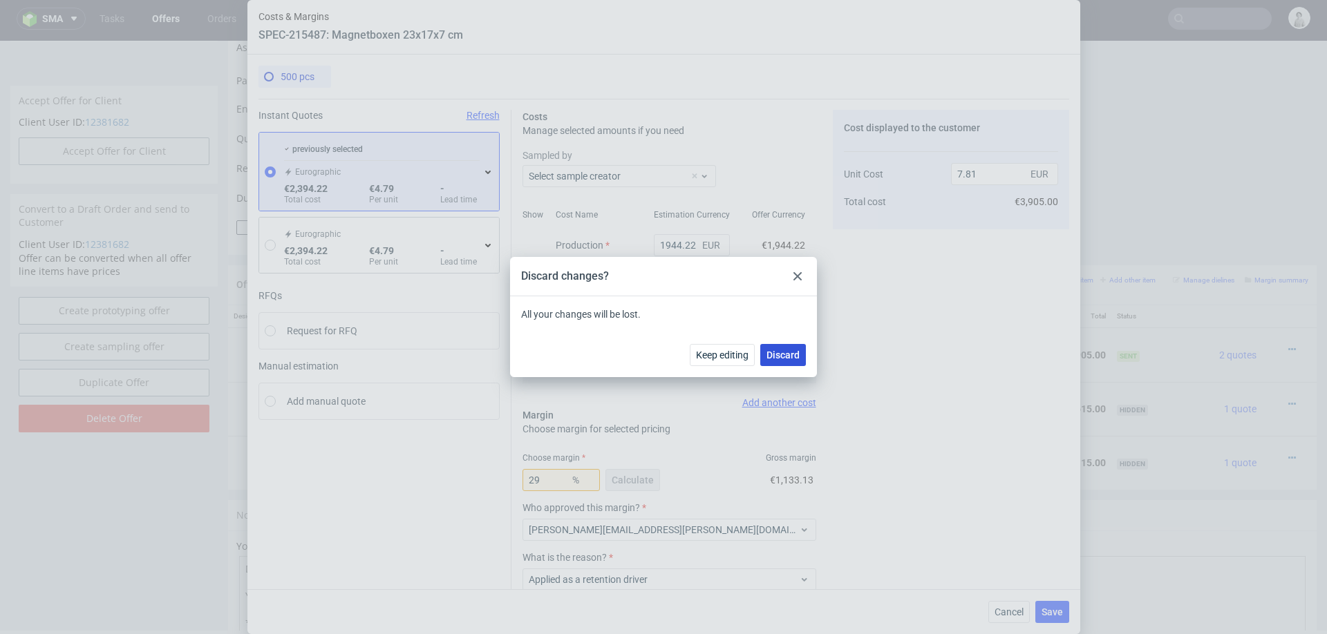
click at [773, 356] on span "Discard" at bounding box center [782, 355] width 33 height 10
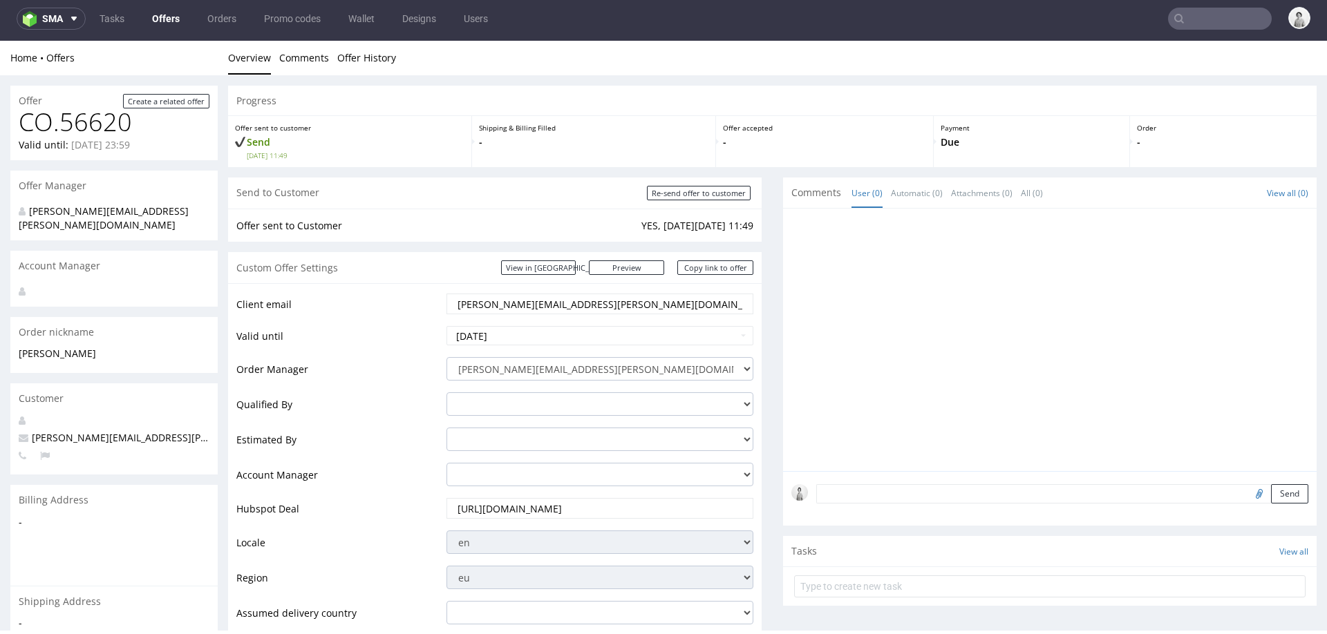
scroll to position [0, 0]
click at [661, 308] on input "[PERSON_NAME][EMAIL_ADDRESS][PERSON_NAME][DOMAIN_NAME]" at bounding box center [600, 303] width 288 height 19
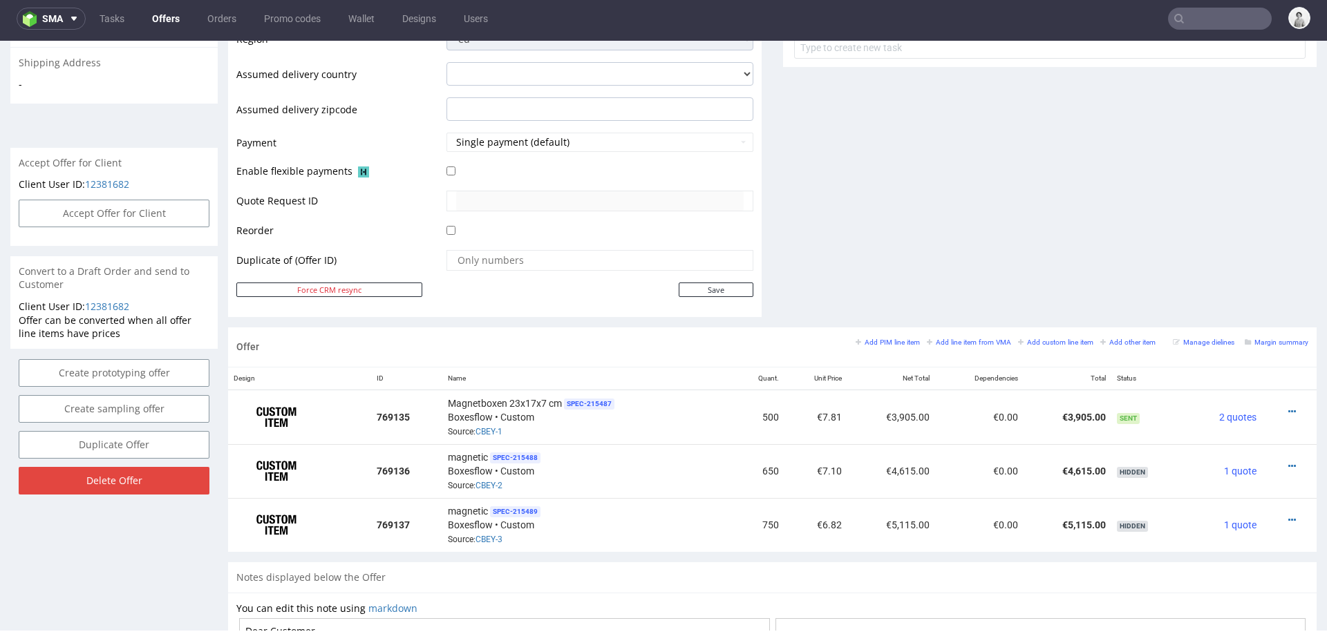
scroll to position [542, 0]
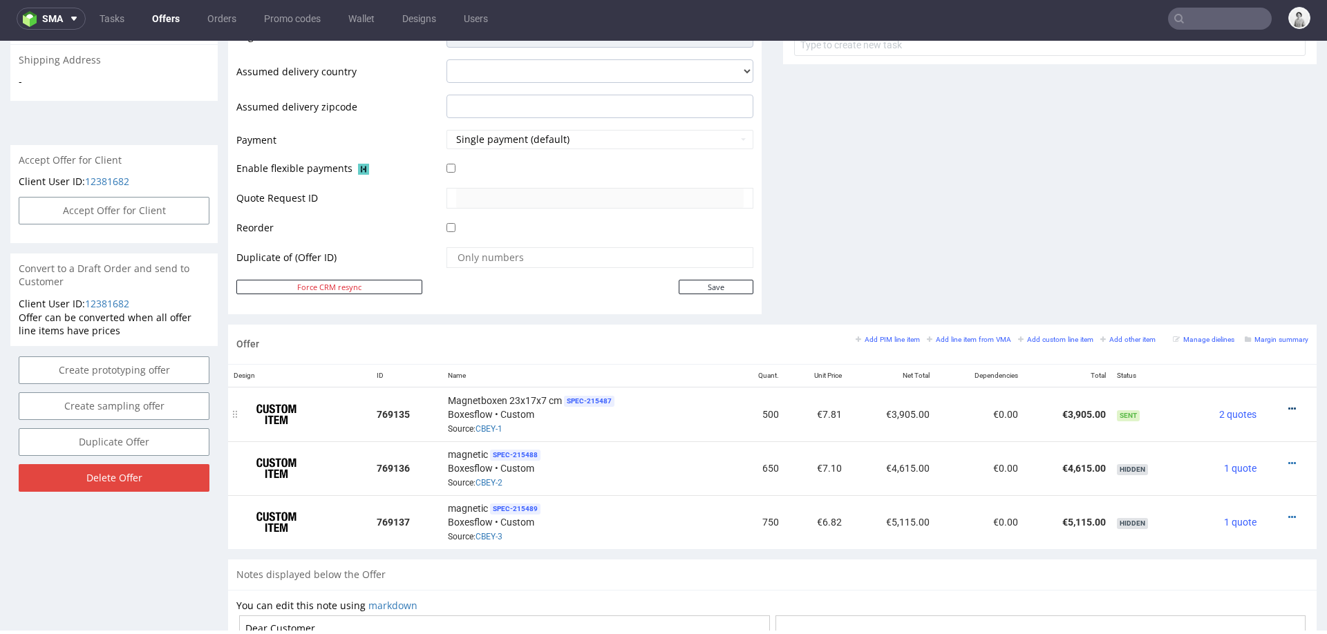
click at [1288, 404] on icon at bounding box center [1292, 409] width 8 height 10
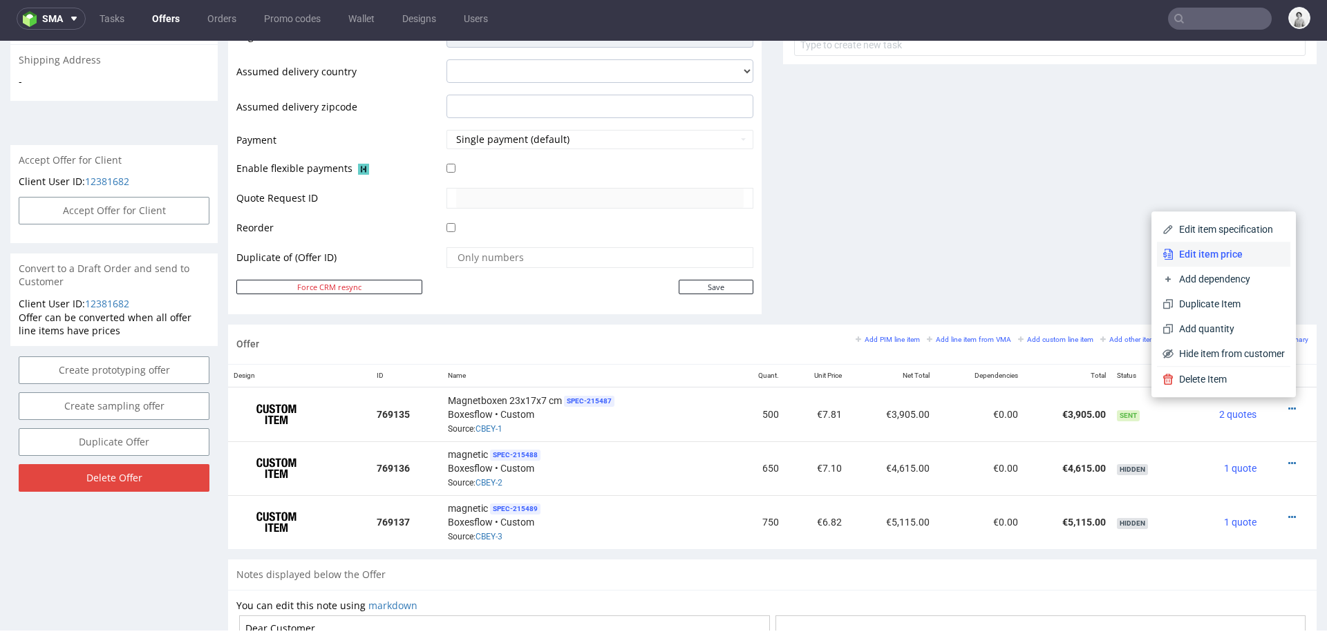
click at [1198, 261] on li "Edit item price" at bounding box center [1223, 254] width 133 height 25
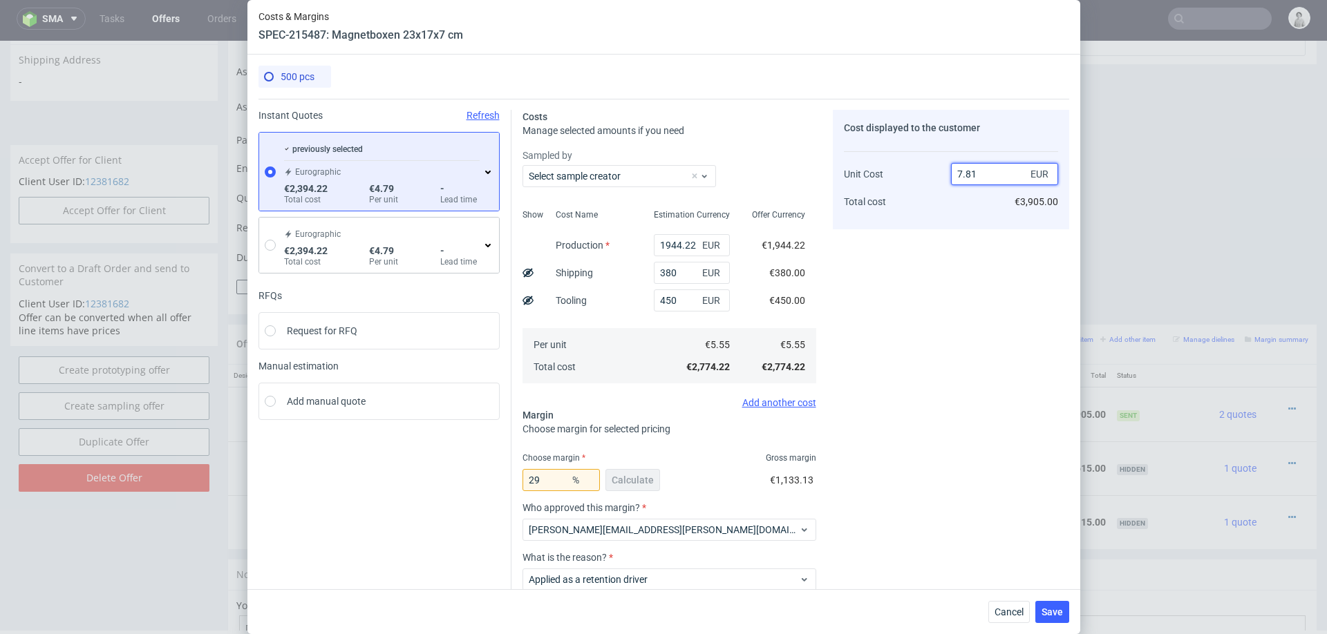
click at [982, 172] on input "7.81" at bounding box center [1004, 174] width 107 height 22
type input "5."
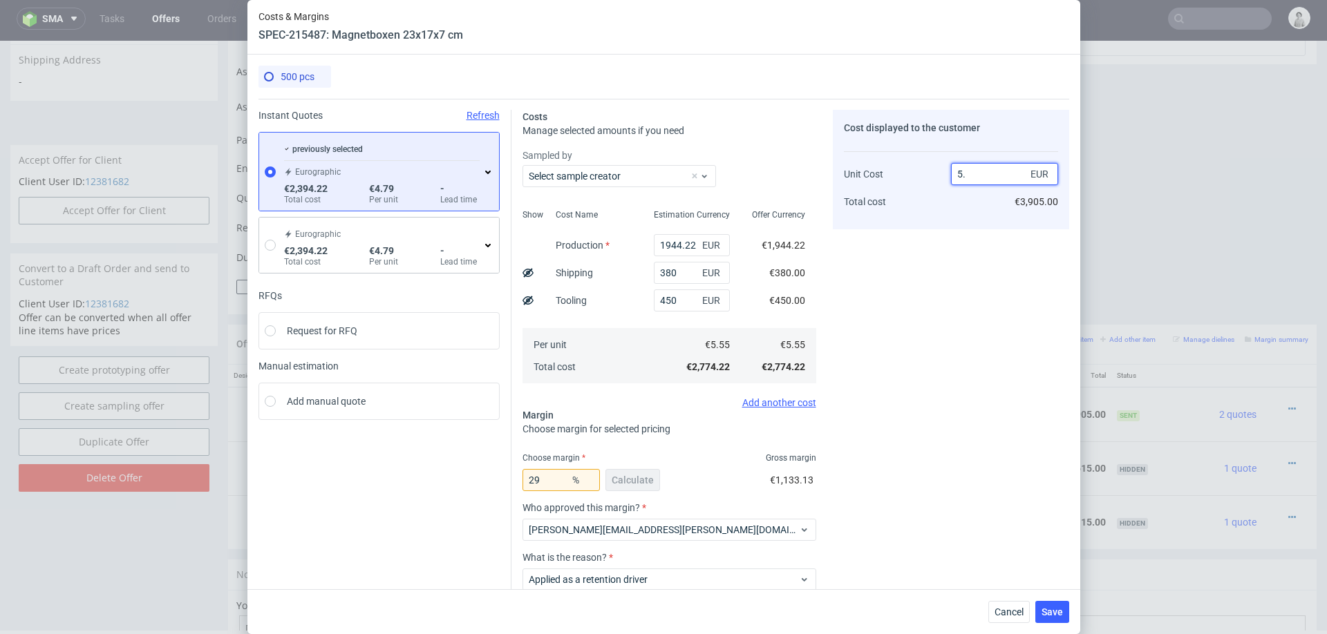
type input "-11"
type input "521"
type input "98.93474088291747"
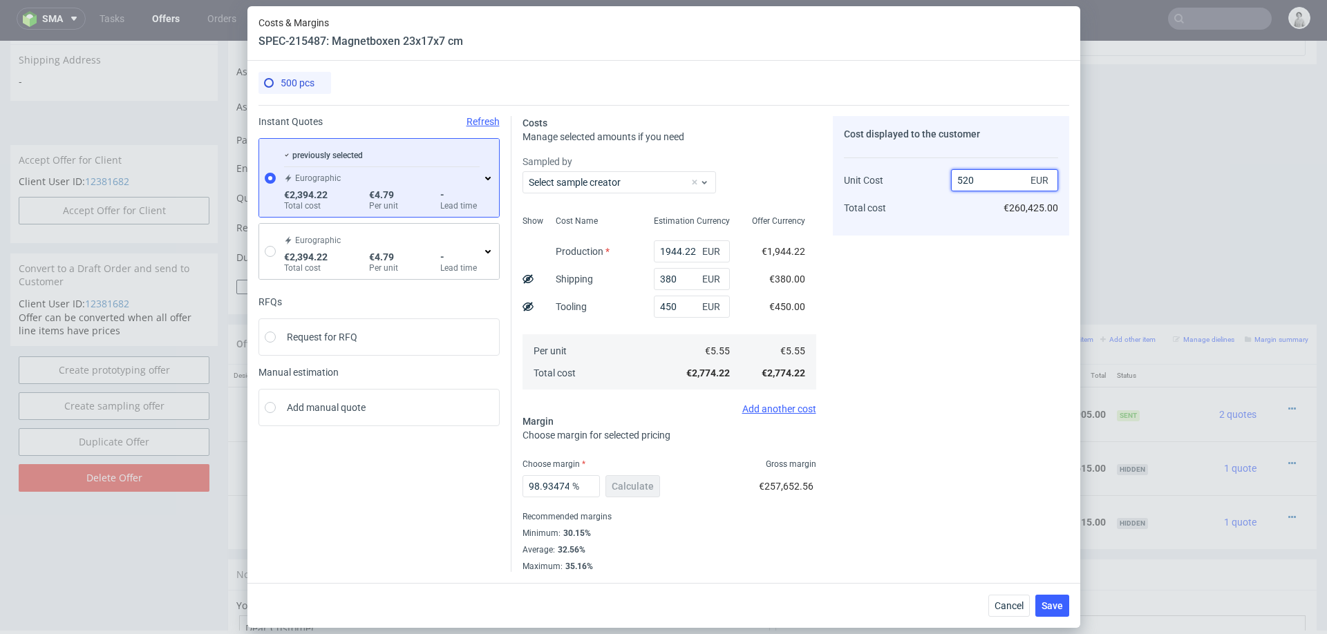
type input "52"
type input "89.32692307692308"
type input "51.9."
type input "NaN"
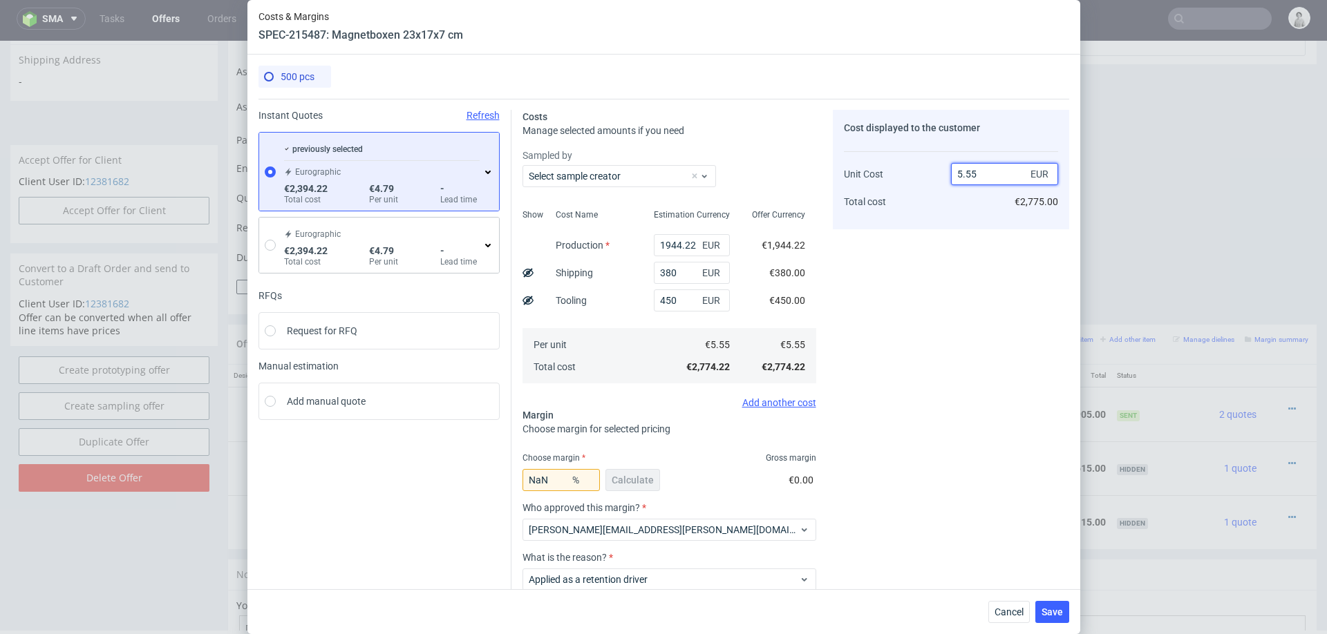
type input "5.552"
type input "0.03602305475504323"
type input "5.55"
type input "0"
type input "5.5"
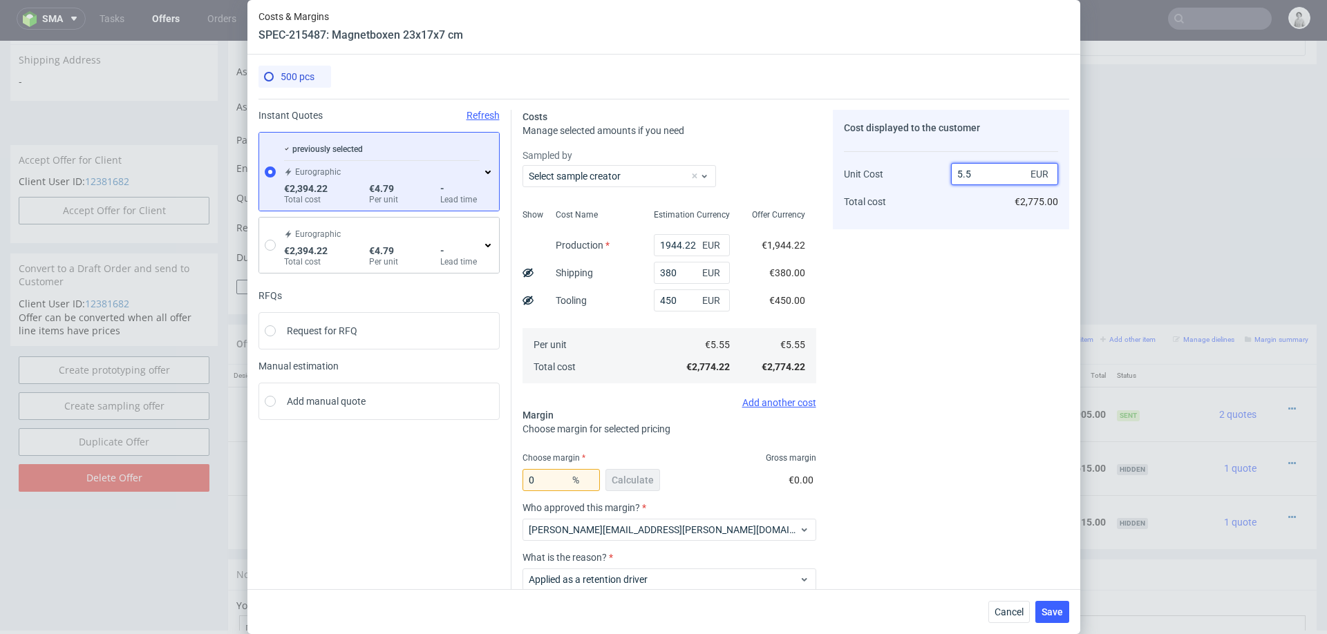
type input "-0.9090909090909091"
type input "5.52"
type input "-0.5434782608695652"
type input "5.2"
type input "-6.730769230769231"
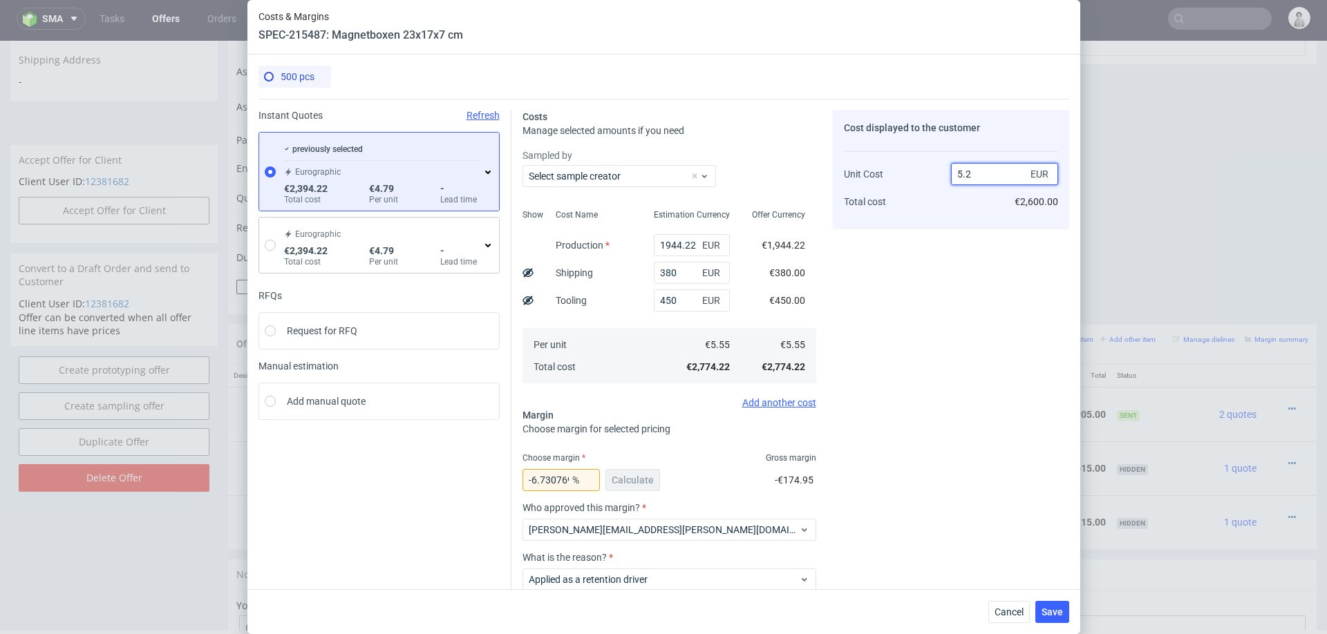
type input "5.2"
click at [939, 372] on div "Cost displayed to the customer Unit Cost Total cost 5.2 EUR €2,600.00" at bounding box center [951, 388] width 236 height 556
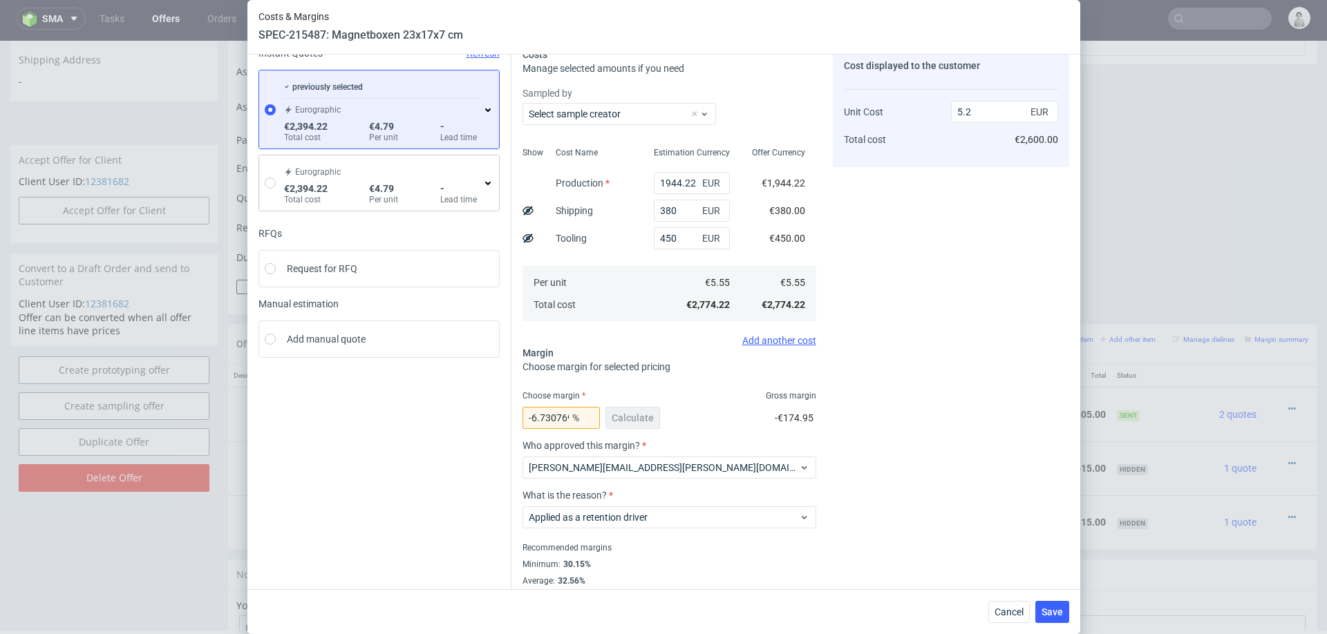
scroll to position [64, 0]
click at [982, 117] on input "5.2" at bounding box center [1004, 110] width 107 height 22
click at [1009, 603] on button "Cancel" at bounding box center [1008, 612] width 41 height 22
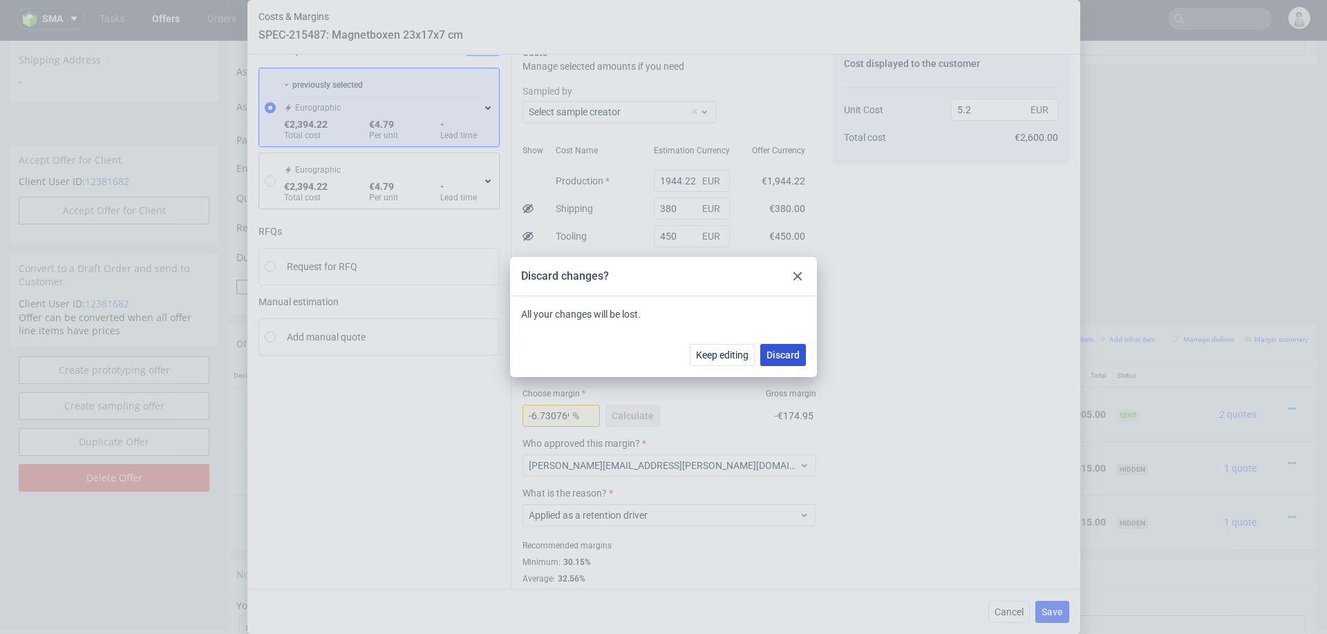
click at [796, 352] on span "Discard" at bounding box center [782, 355] width 33 height 10
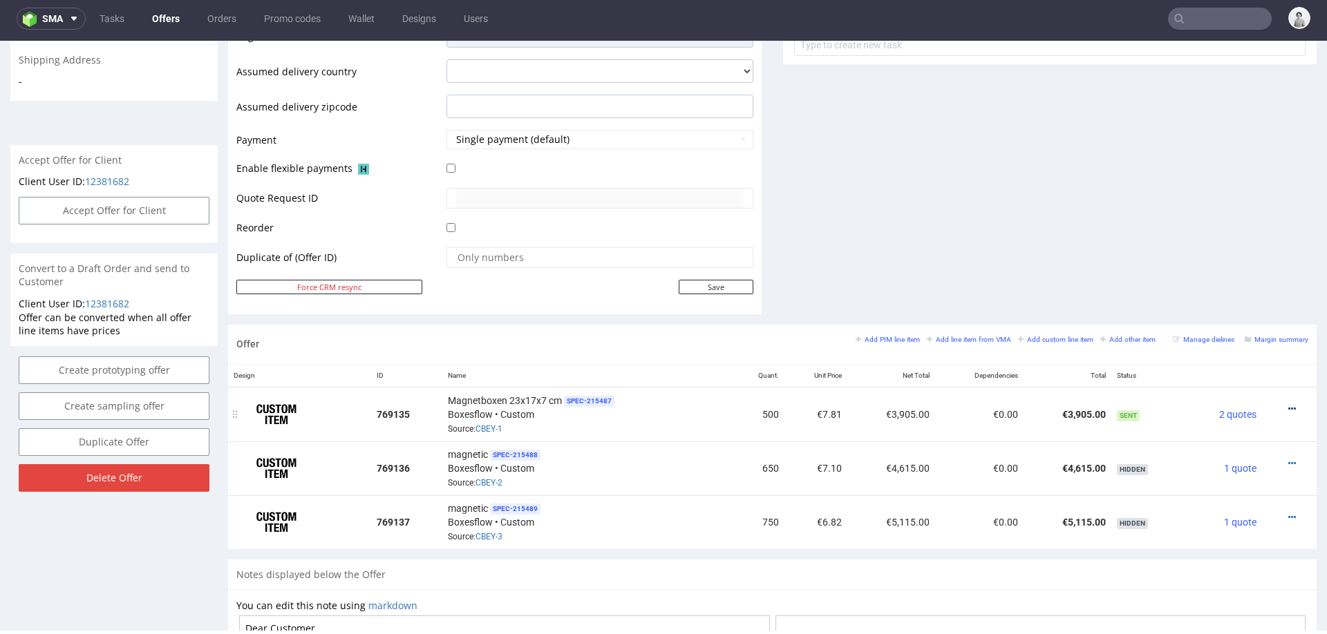
click at [1288, 404] on icon at bounding box center [1292, 409] width 8 height 10
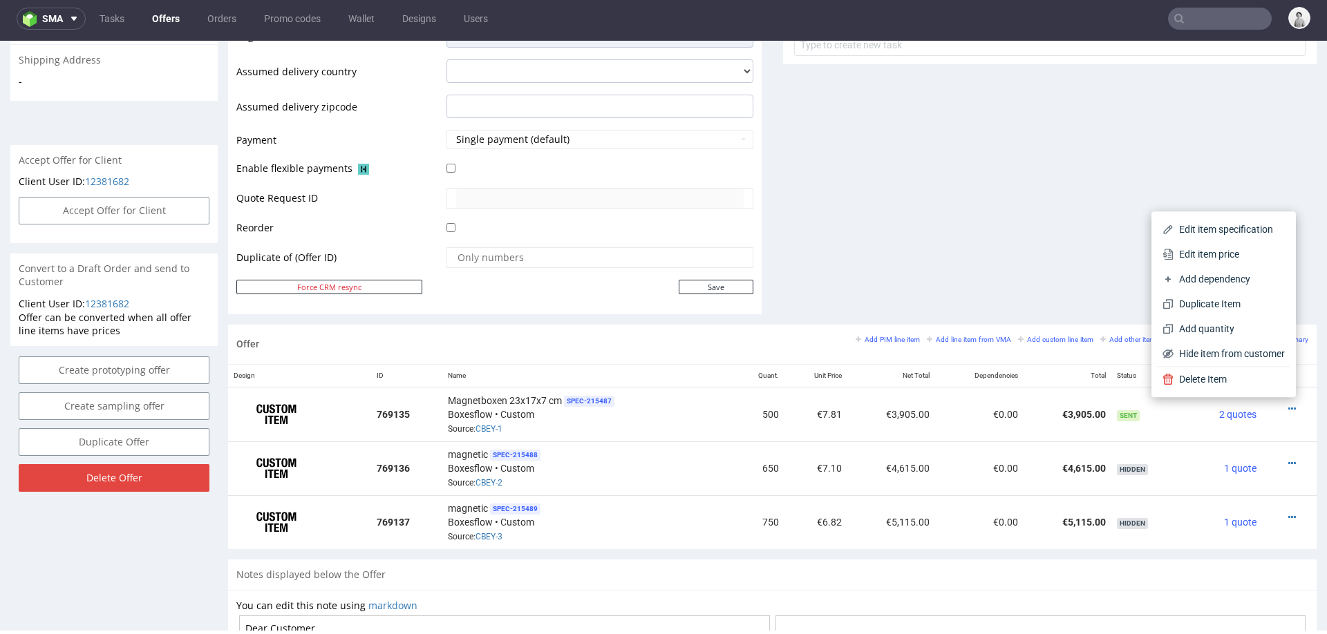
click at [1222, 257] on span "Edit item price" at bounding box center [1229, 254] width 111 height 14
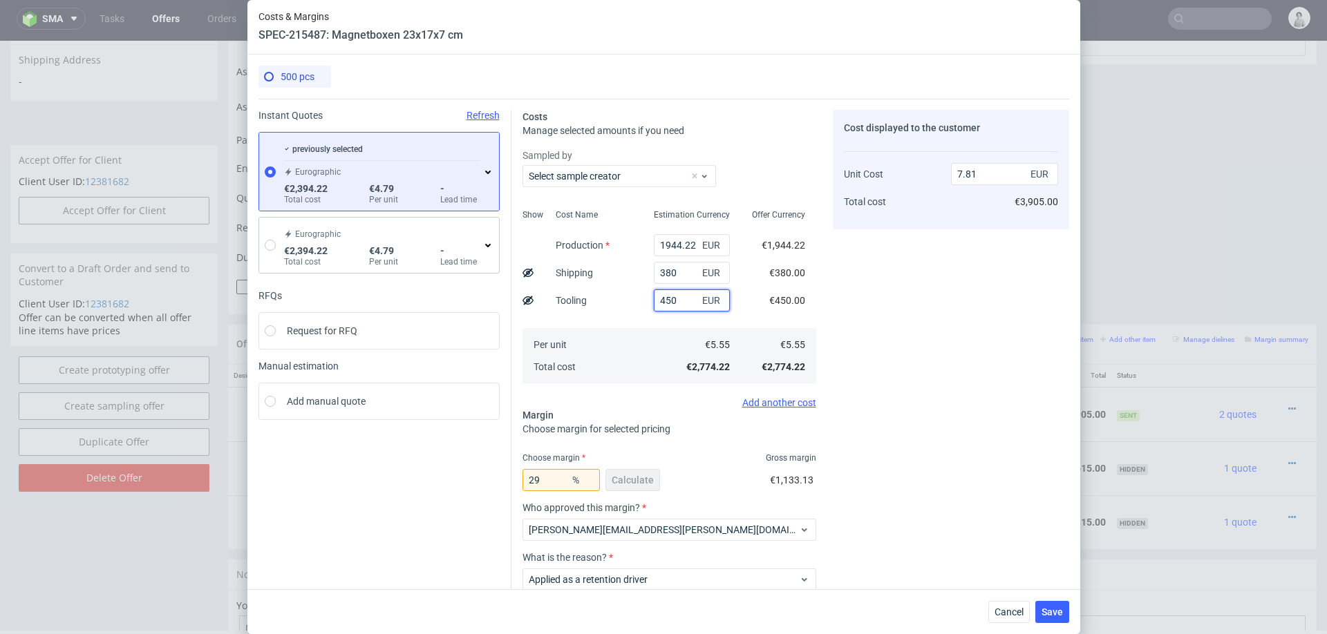
click at [680, 301] on input "450" at bounding box center [692, 301] width 76 height 22
type input "6.55"
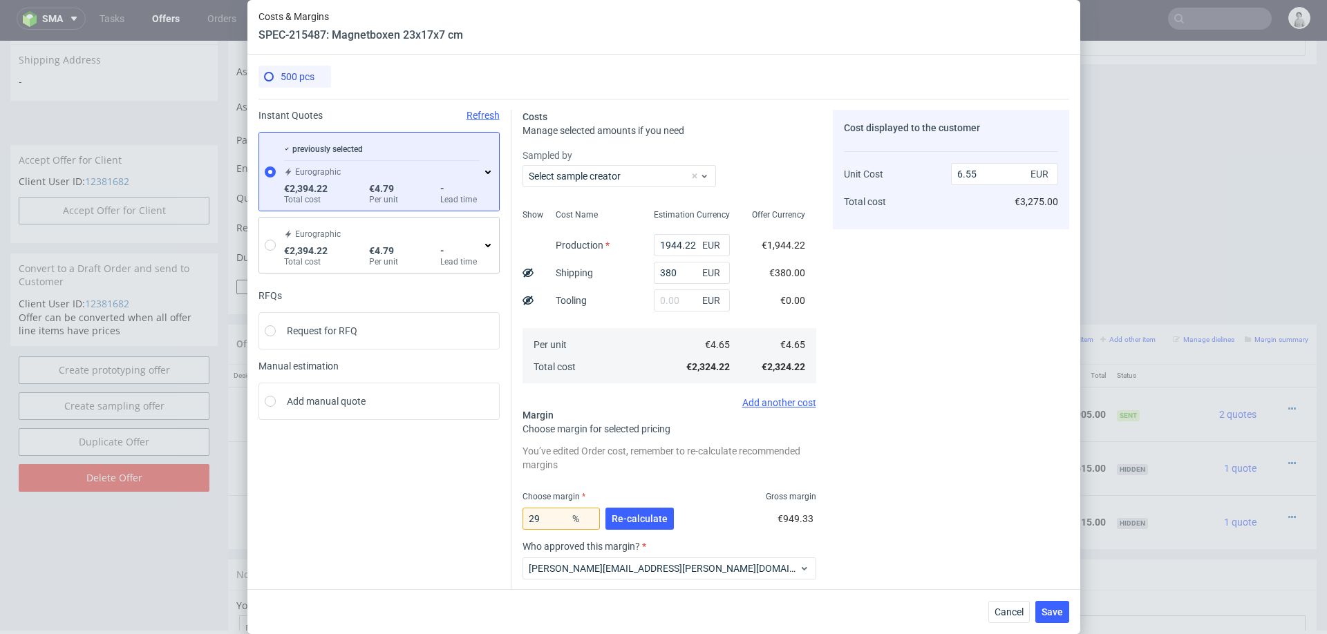
click at [675, 353] on div "€4.65" at bounding box center [692, 345] width 98 height 22
click at [641, 516] on span "Re-calculate" at bounding box center [640, 519] width 56 height 10
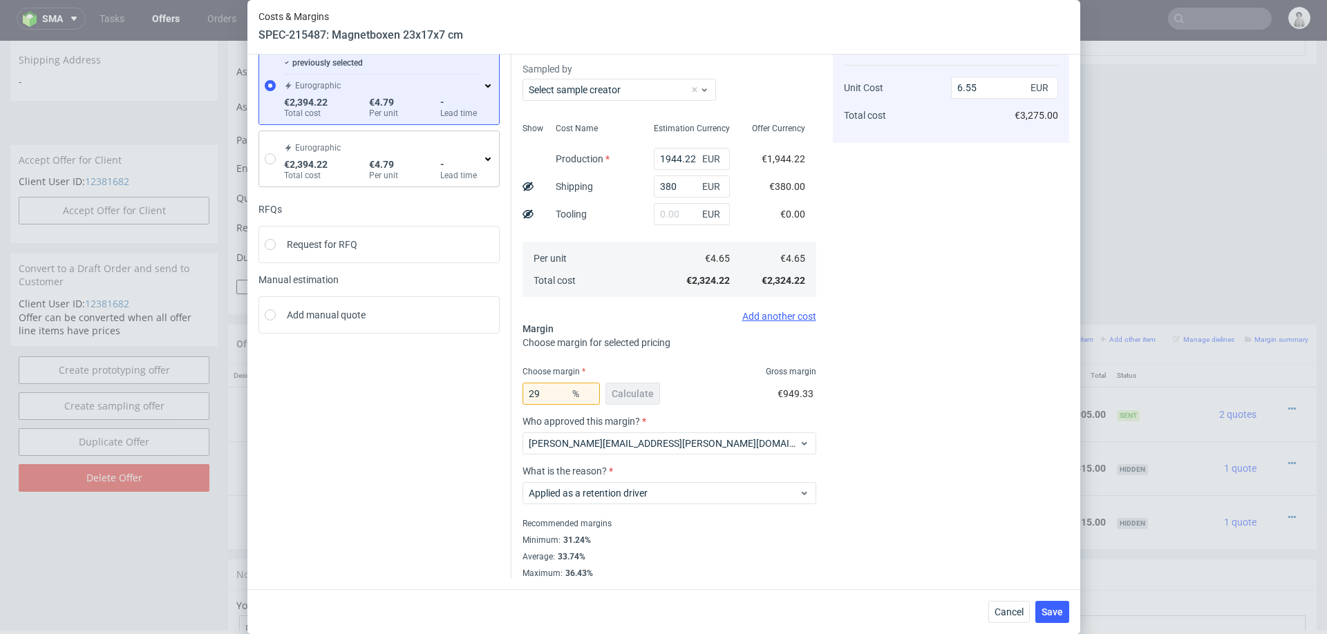
scroll to position [43, 0]
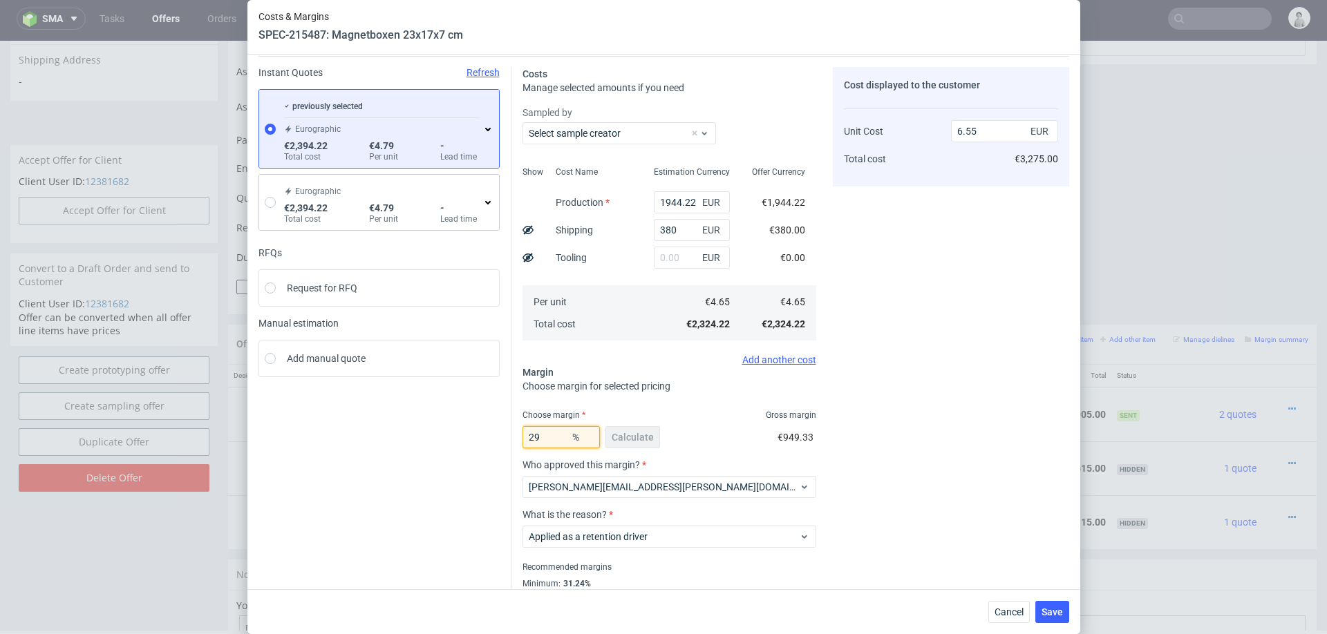
click at [545, 431] on input "29" at bounding box center [560, 437] width 77 height 22
type input "25"
type input "6.2"
type input "27"
type input "6.37"
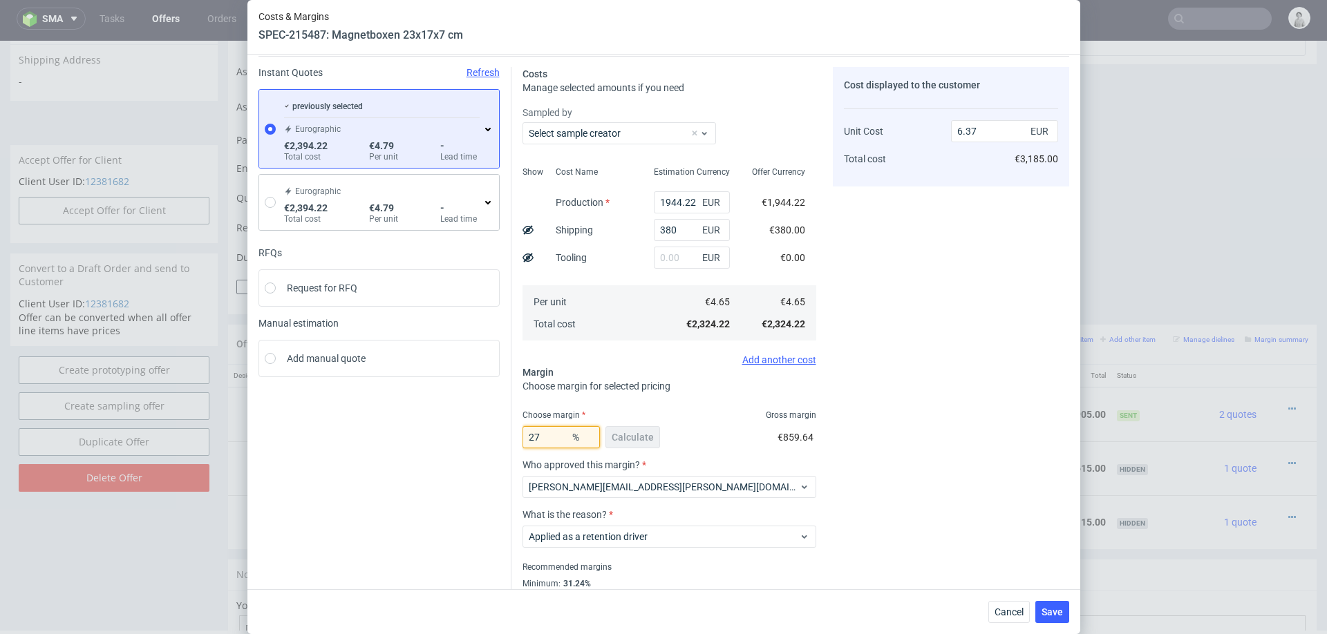
type input "27"
click at [892, 462] on div "Cost displayed to the customer Unit Cost Total cost 6.37 EUR €3,185.00" at bounding box center [951, 345] width 236 height 556
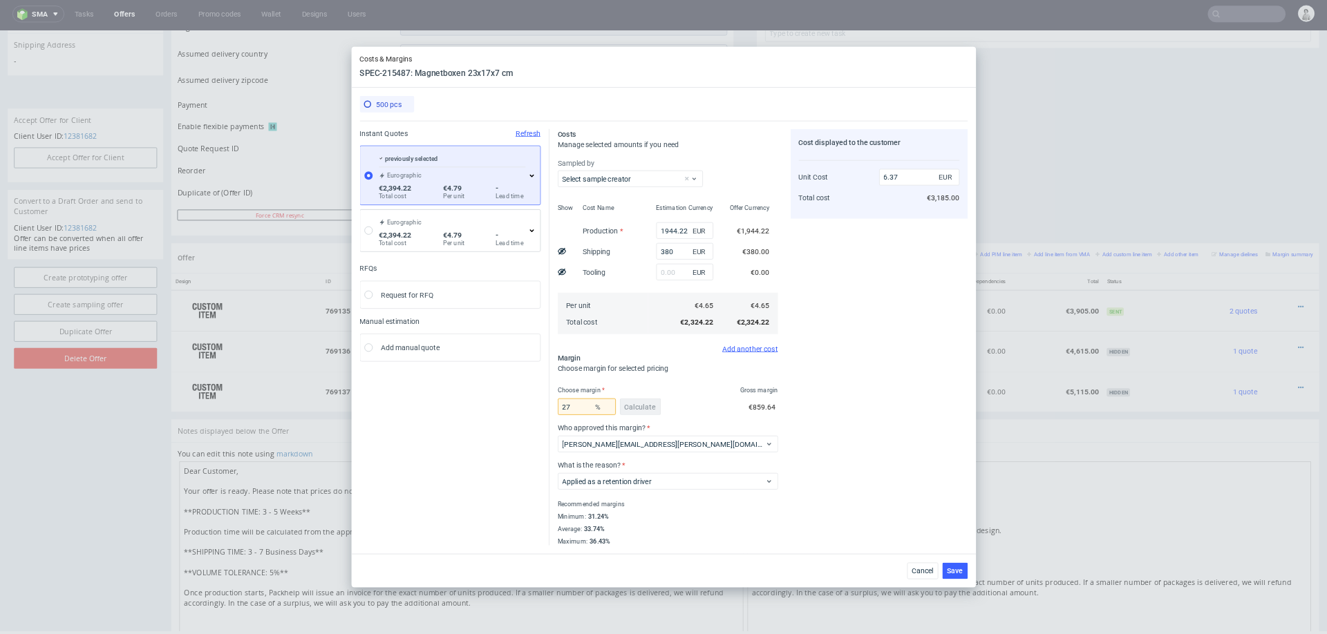
scroll to position [0, 0]
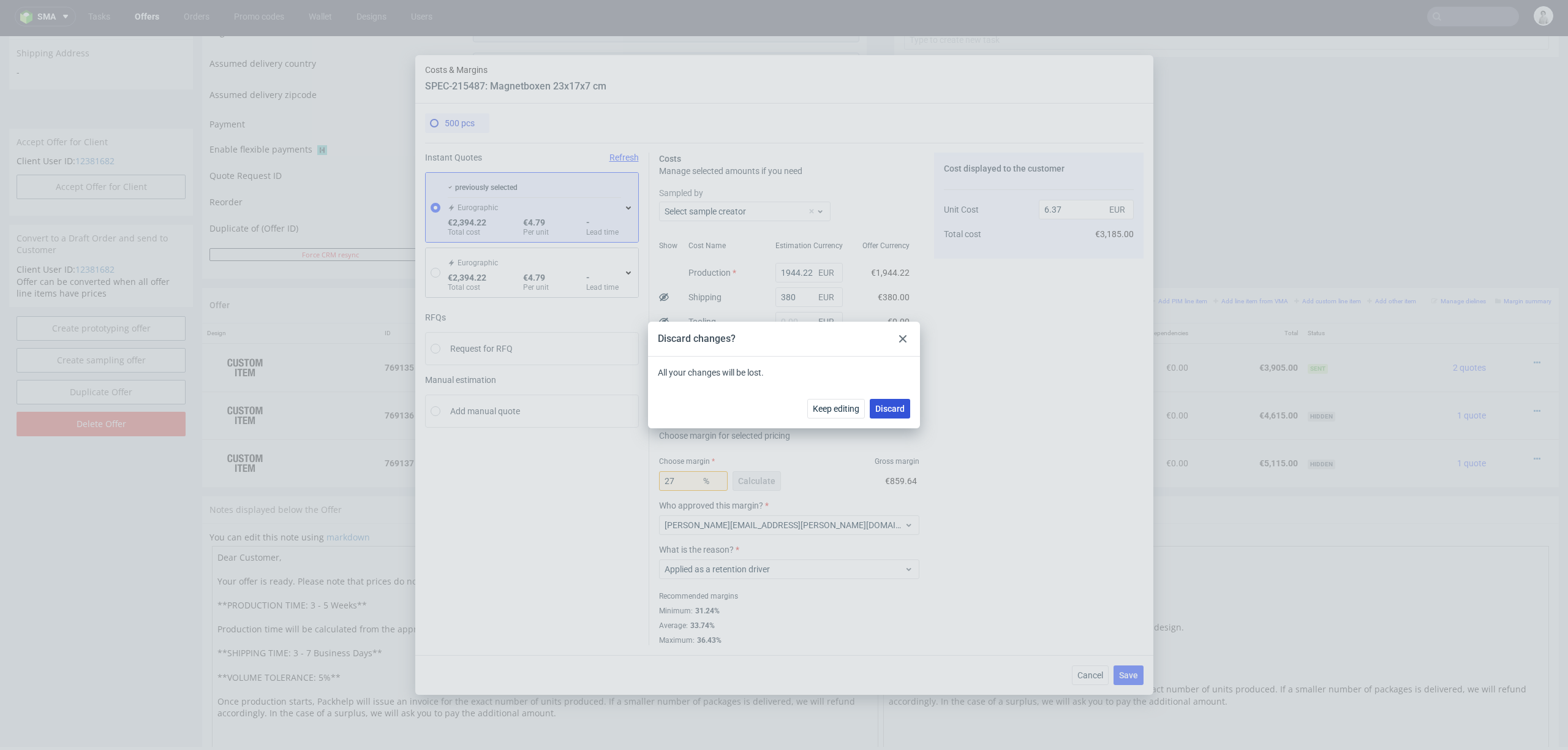
click at [902, 407] on span "Discard" at bounding box center [890, 409] width 29 height 9
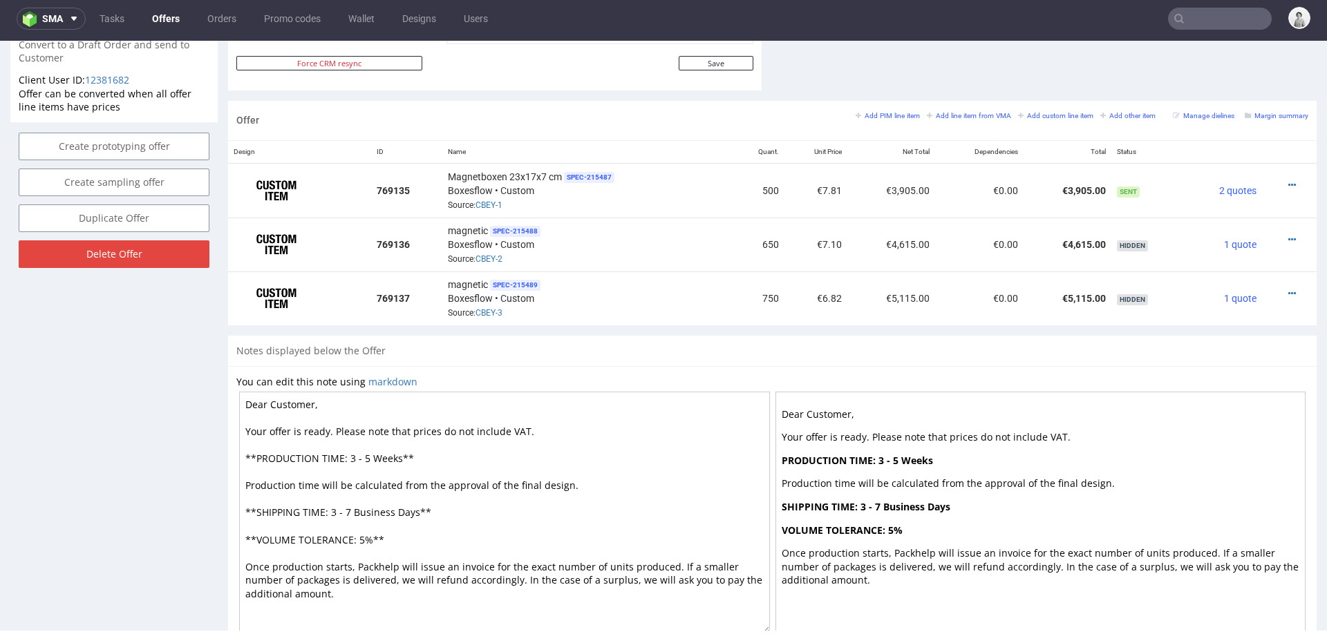
scroll to position [764, 0]
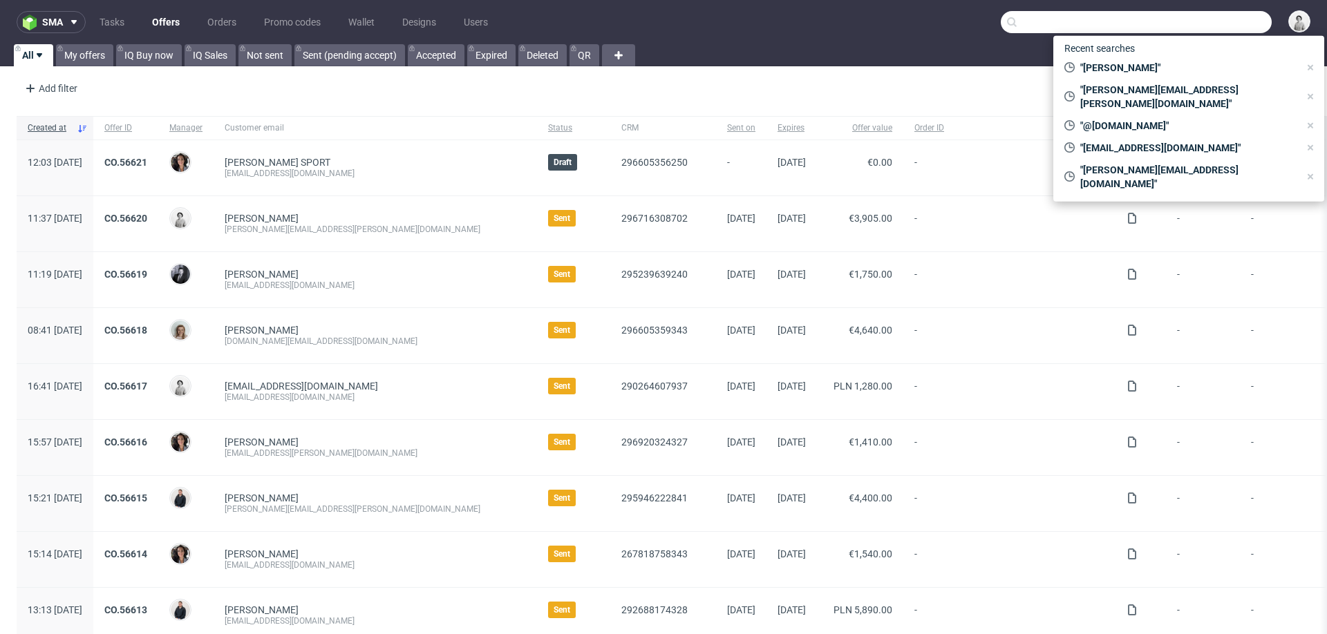
click at [1219, 23] on input "text" at bounding box center [1136, 22] width 271 height 22
paste input "[EMAIL_ADDRESS][DOMAIN_NAME]"
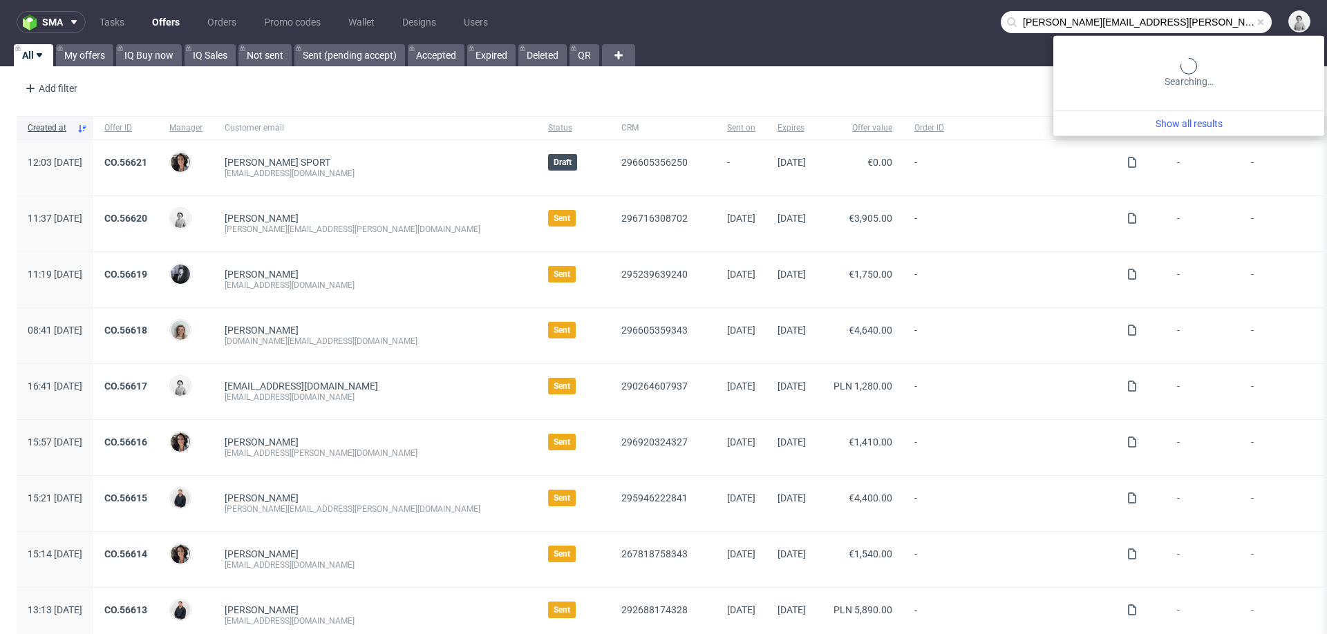
type input "[EMAIL_ADDRESS][DOMAIN_NAME]"
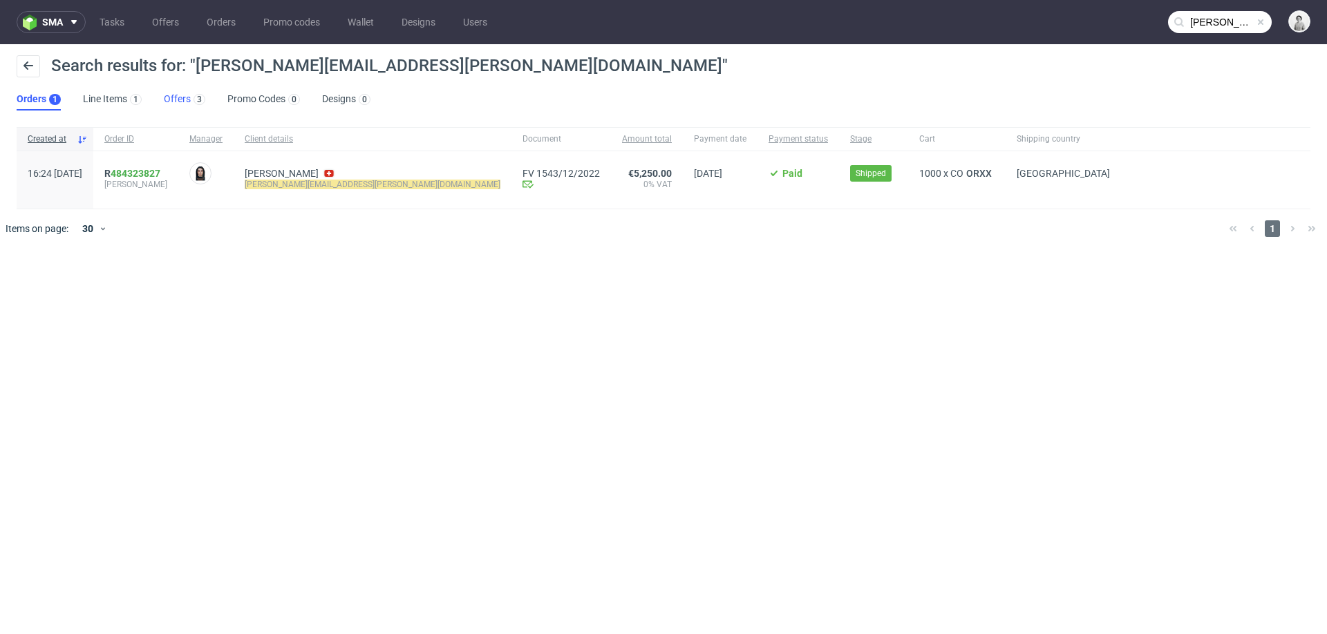
click at [173, 98] on link "Offers 3" at bounding box center [184, 99] width 41 height 22
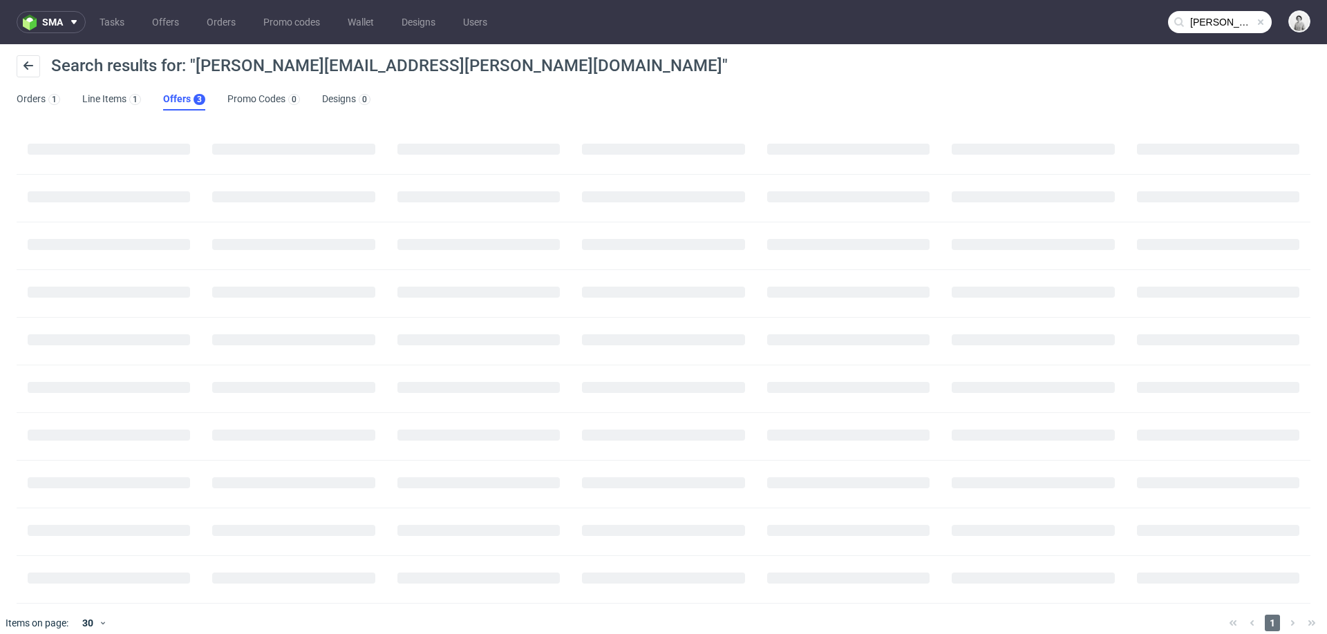
click at [173, 98] on link "Offers 3" at bounding box center [184, 99] width 42 height 22
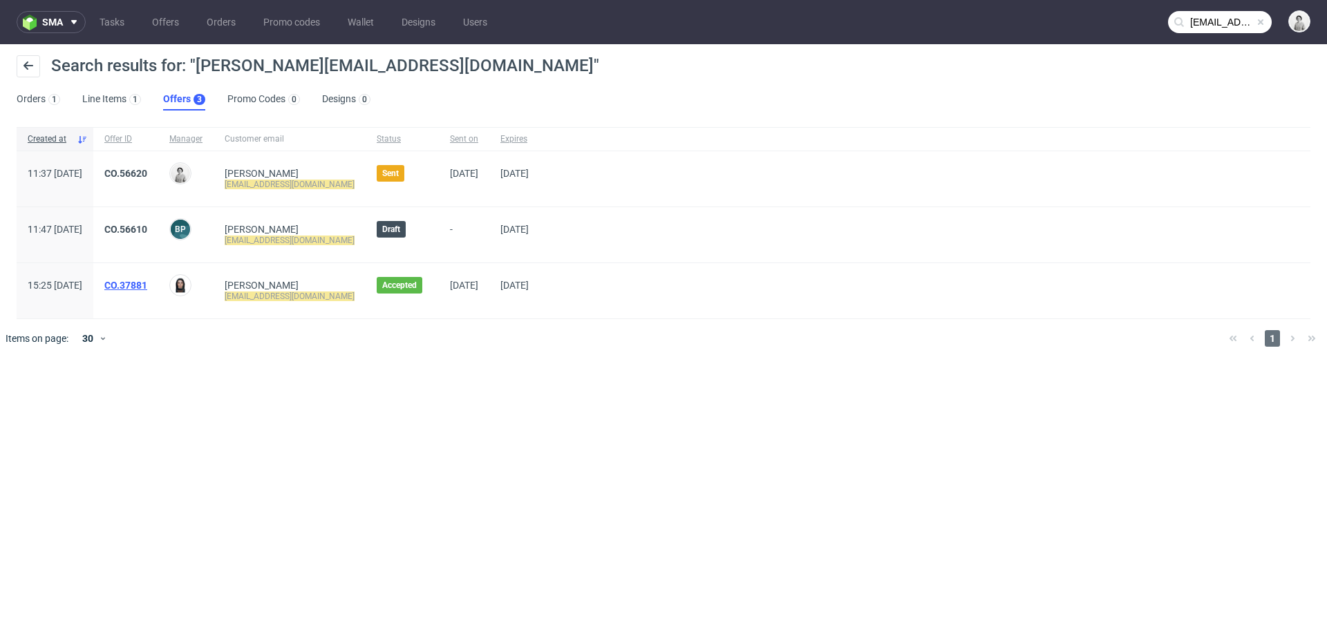
click at [147, 281] on link "CO.37881" at bounding box center [125, 285] width 43 height 11
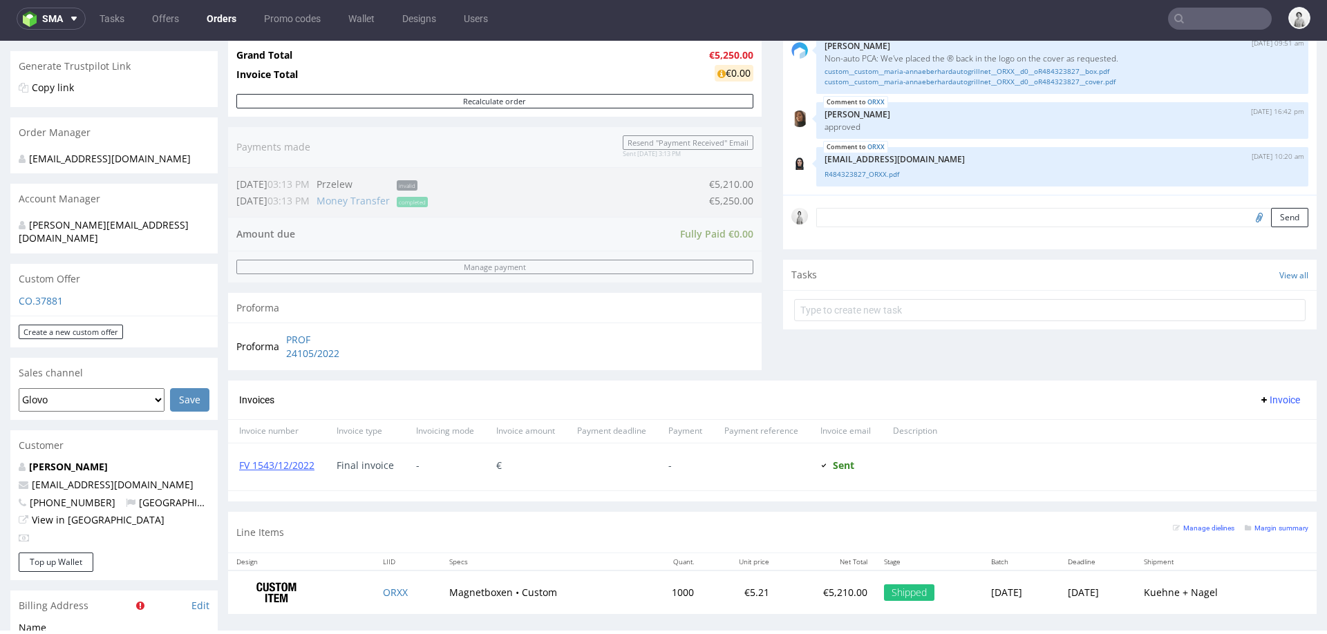
scroll to position [280, 0]
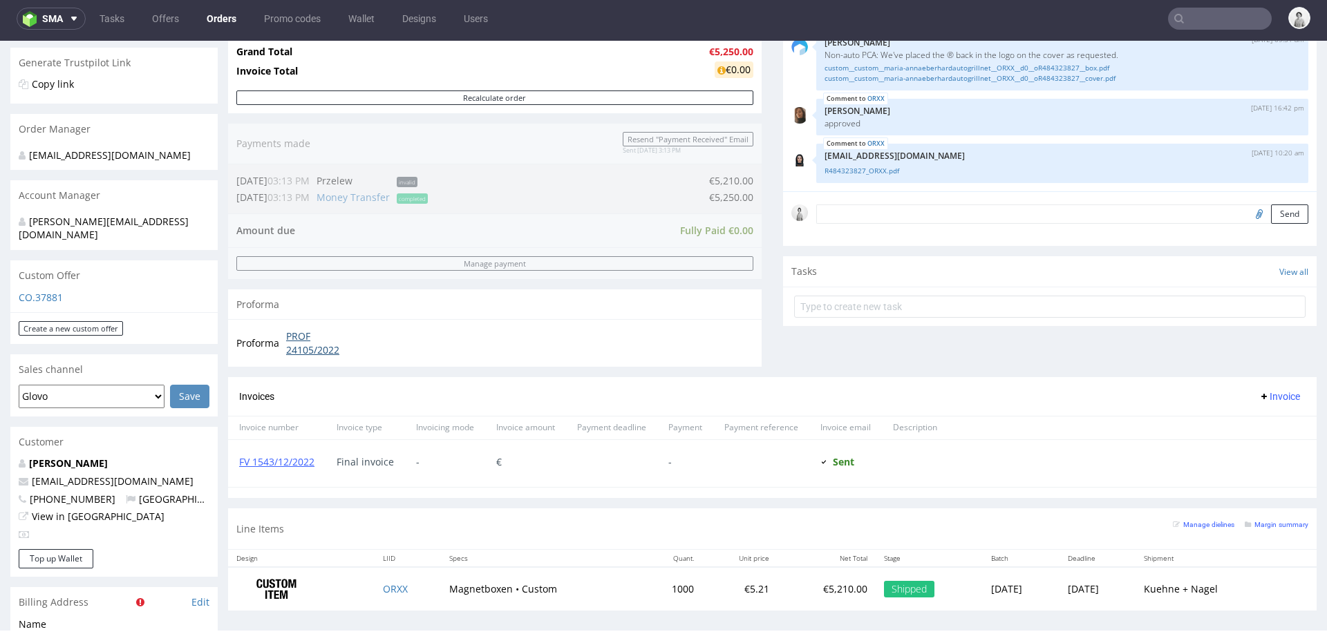
click at [296, 348] on link "PROF 24105/2022" at bounding box center [325, 343] width 79 height 27
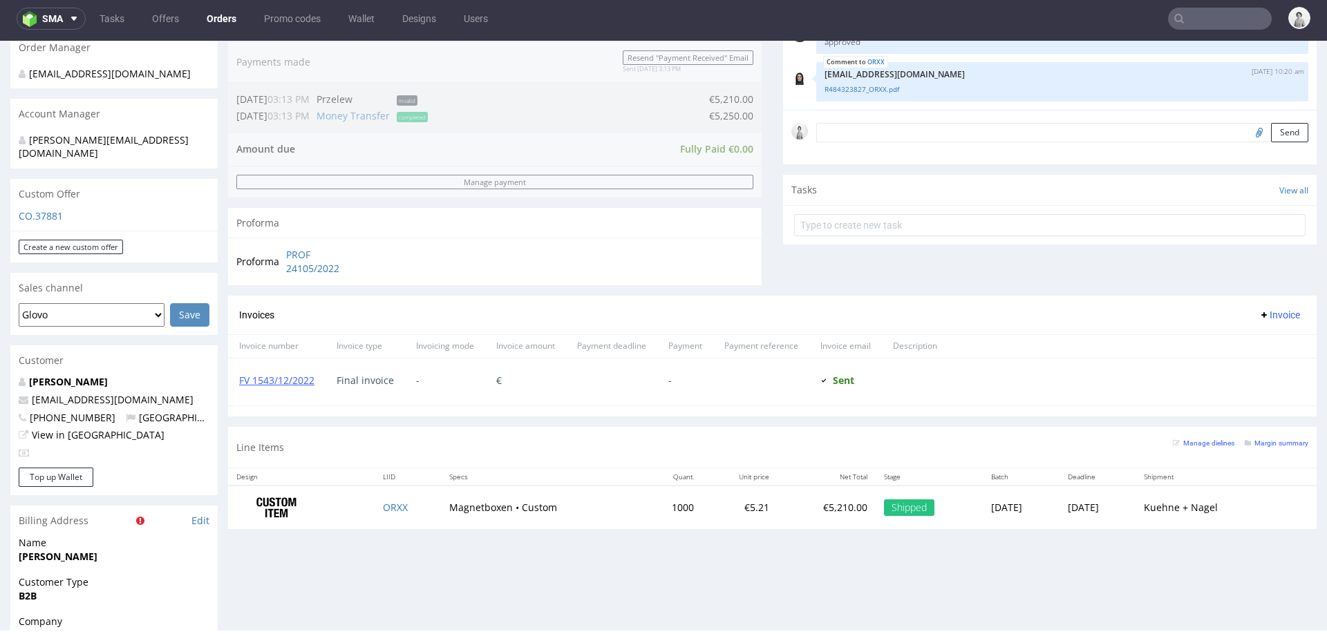
click at [44, 209] on p "CO.37881" at bounding box center [114, 216] width 191 height 14
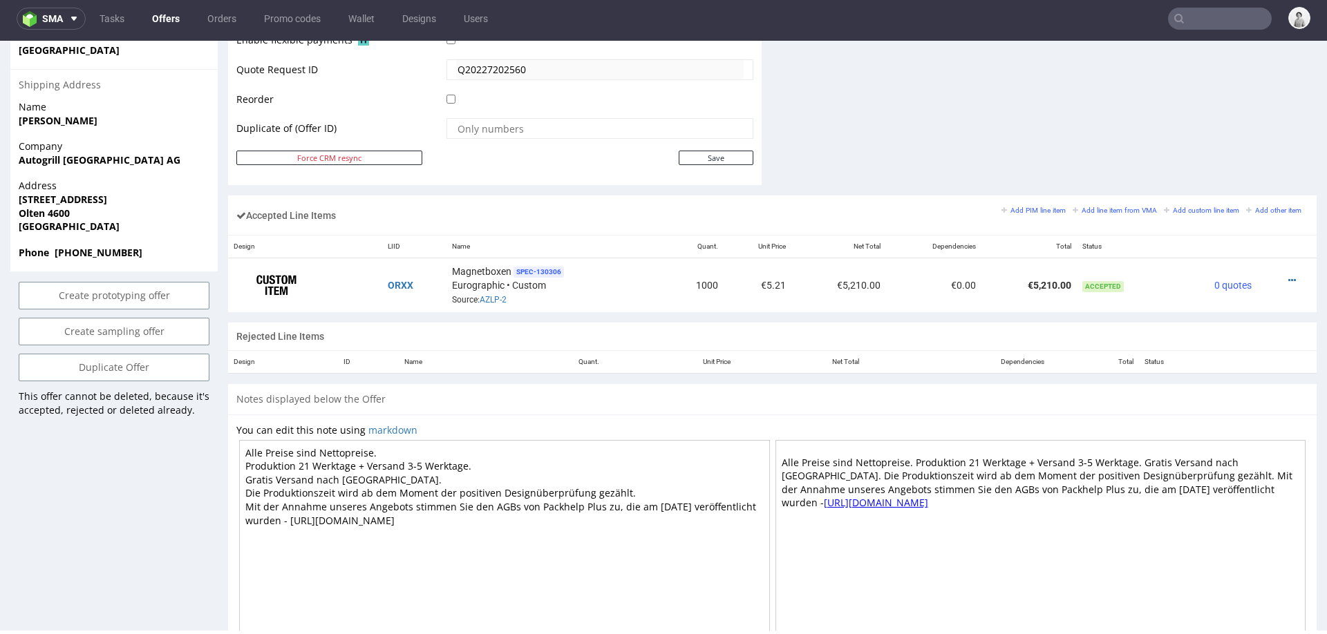
scroll to position [807, 0]
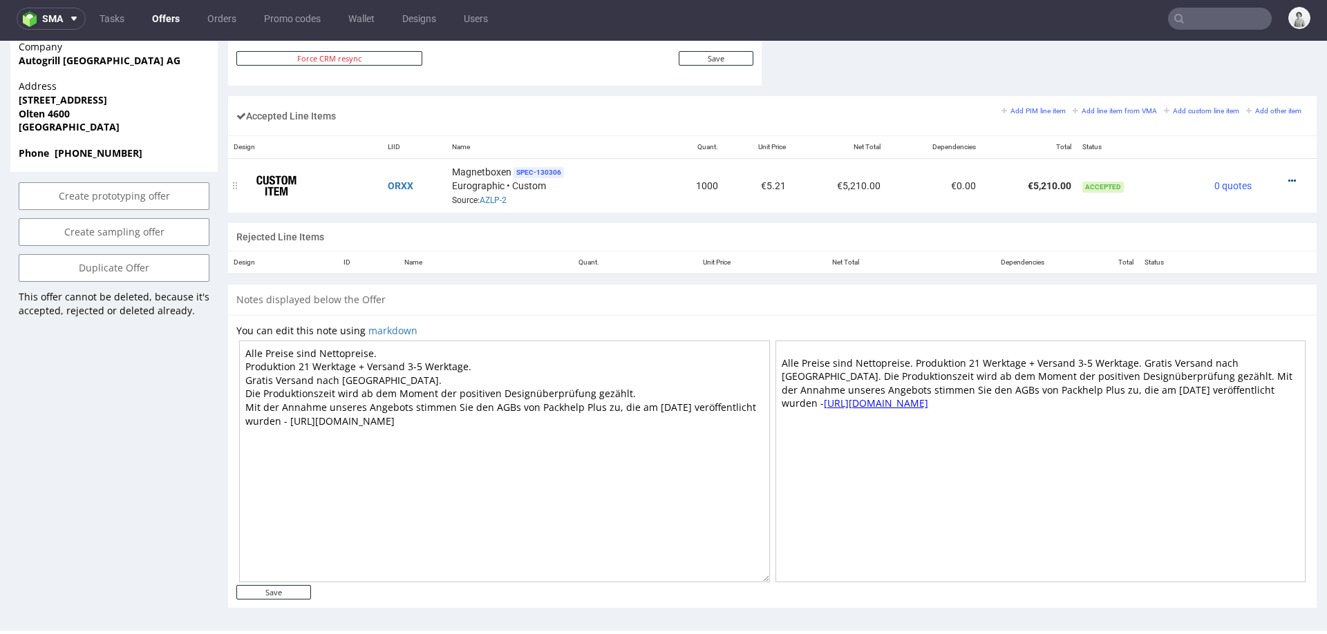
click at [1288, 176] on icon at bounding box center [1292, 181] width 8 height 10
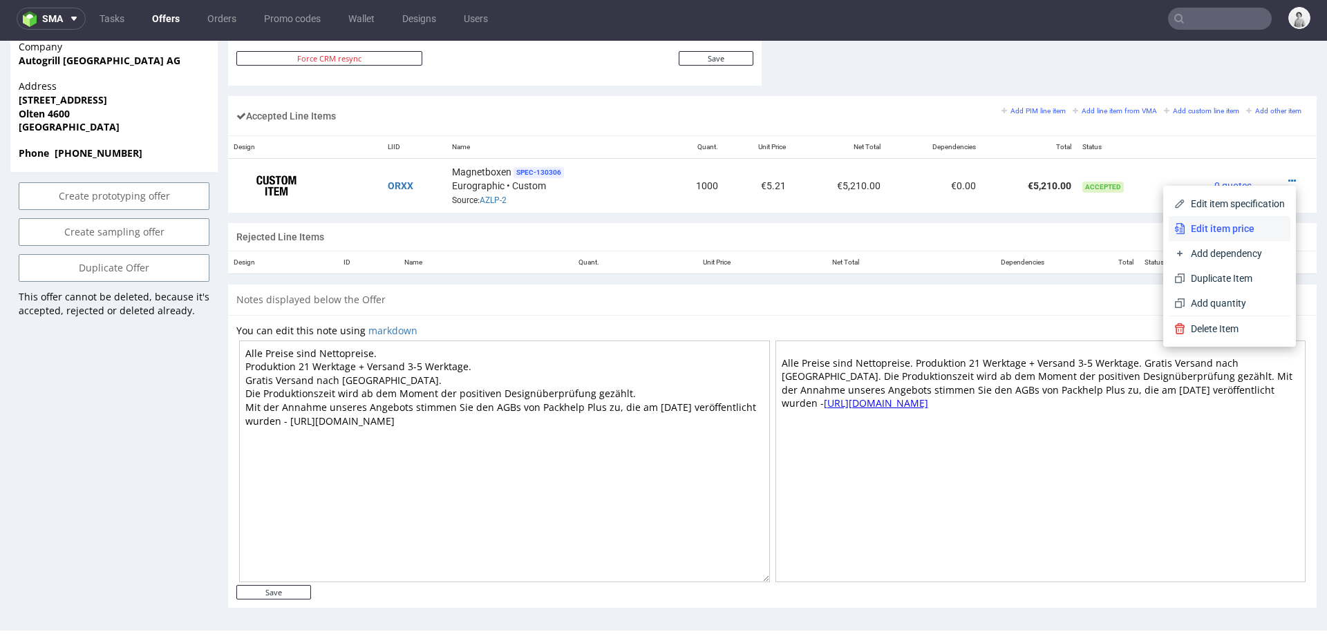
click at [1218, 229] on span "Edit item price" at bounding box center [1235, 229] width 100 height 14
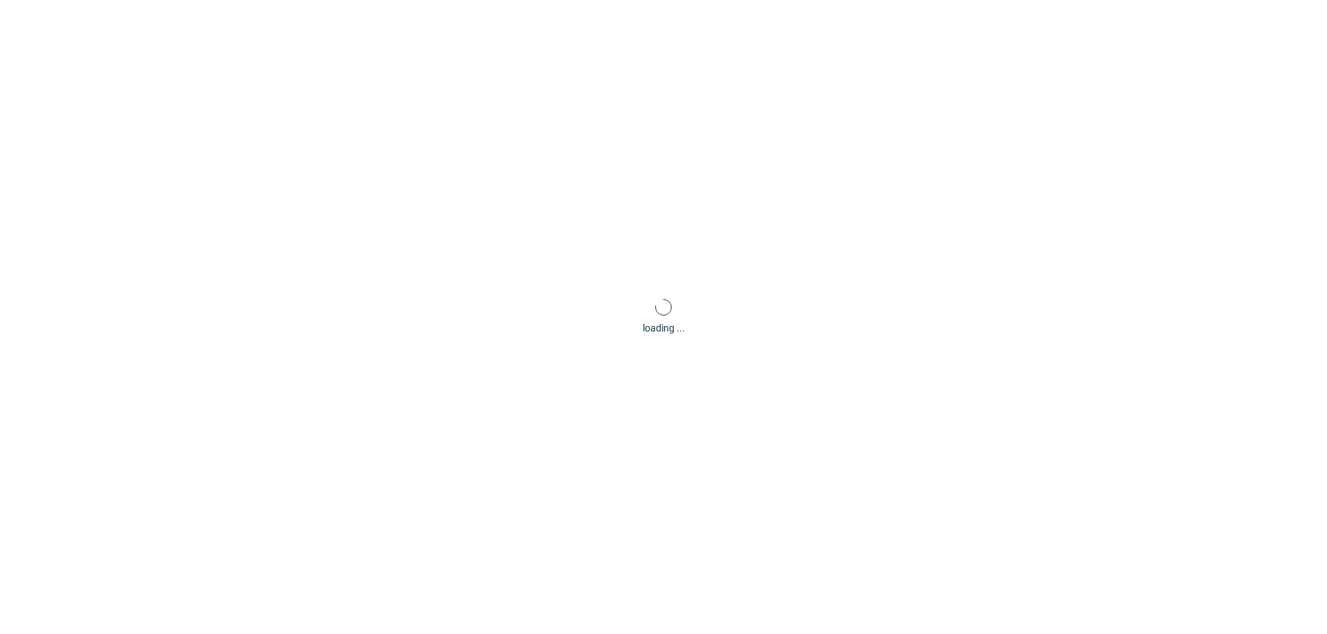
type input "5.21"
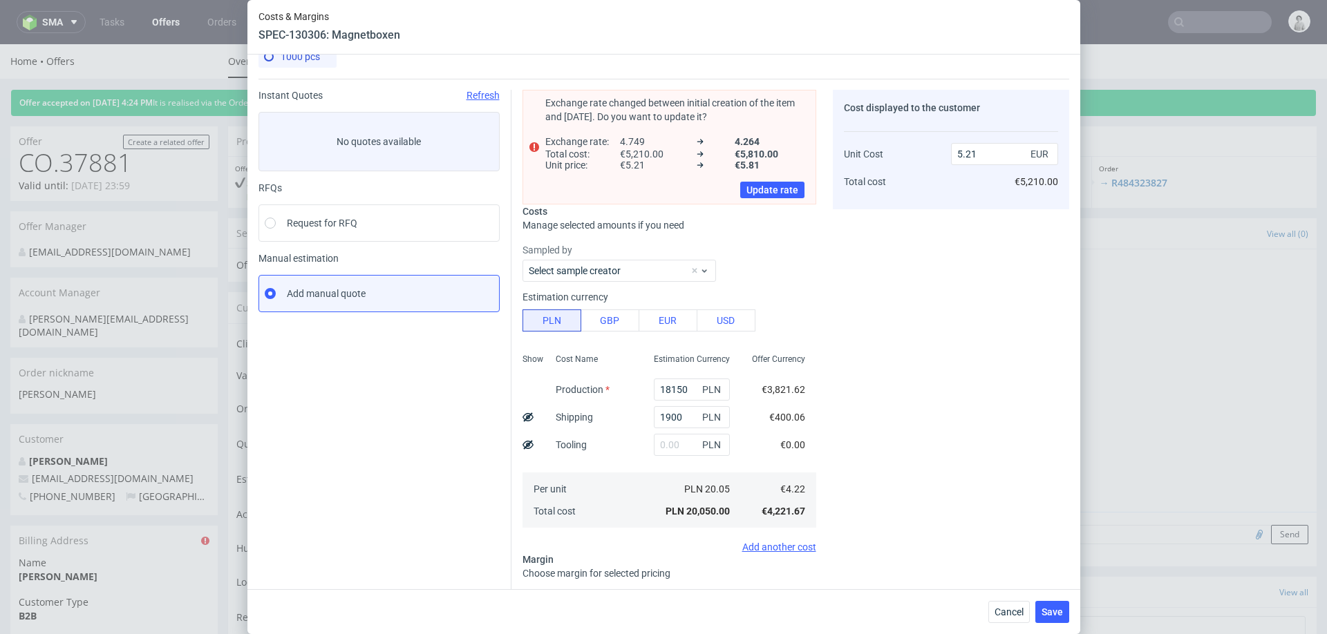
scroll to position [19, 0]
click at [1006, 610] on span "Cancel" at bounding box center [1009, 612] width 29 height 10
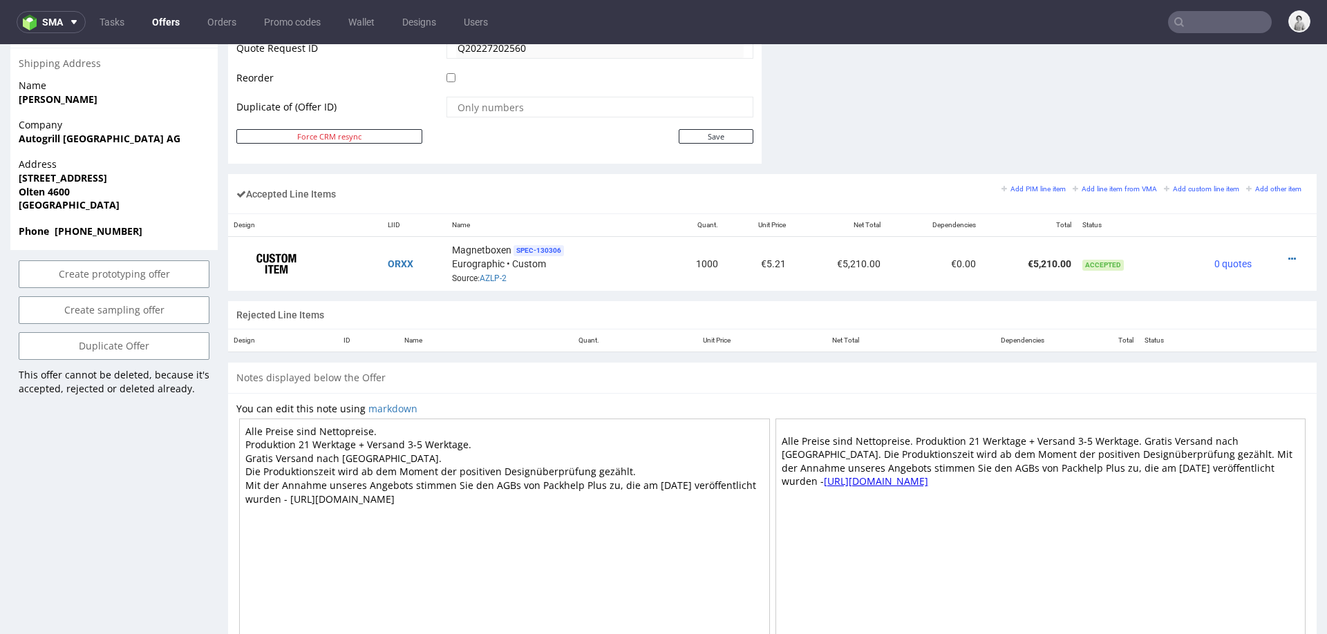
scroll to position [736, 0]
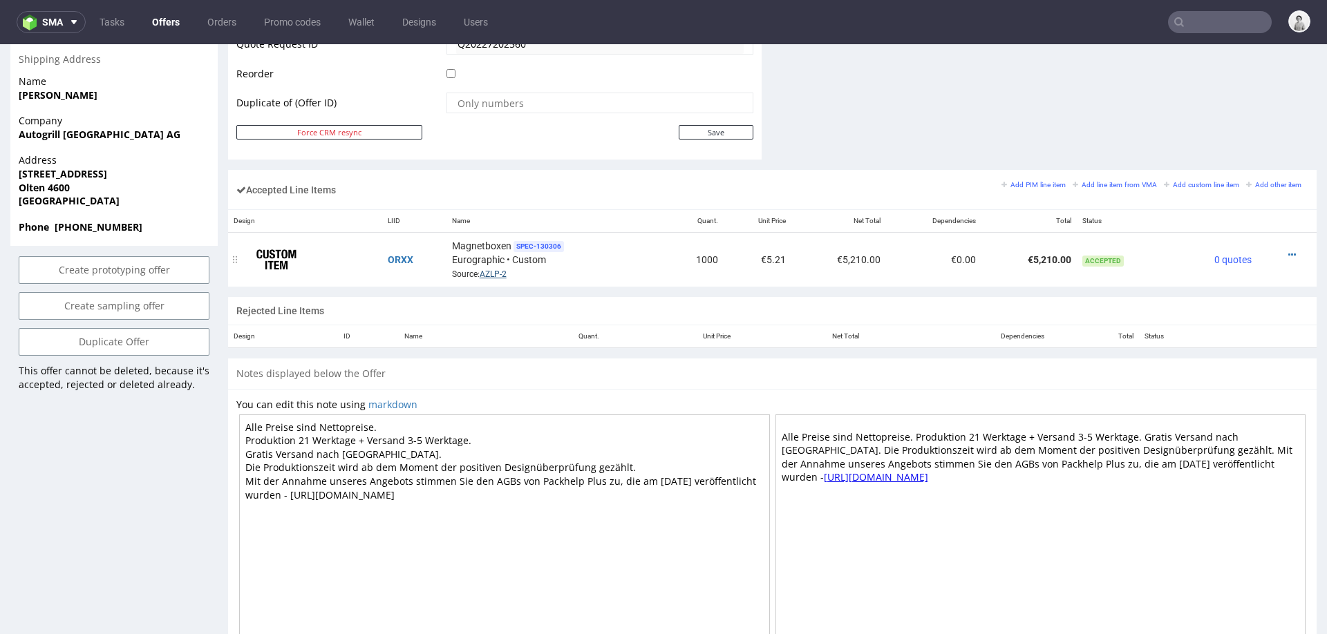
click at [493, 270] on link "AZLP-2" at bounding box center [493, 275] width 27 height 10
click at [491, 272] on link "AZLP-2" at bounding box center [493, 275] width 27 height 10
click at [1288, 250] on icon at bounding box center [1292, 255] width 8 height 10
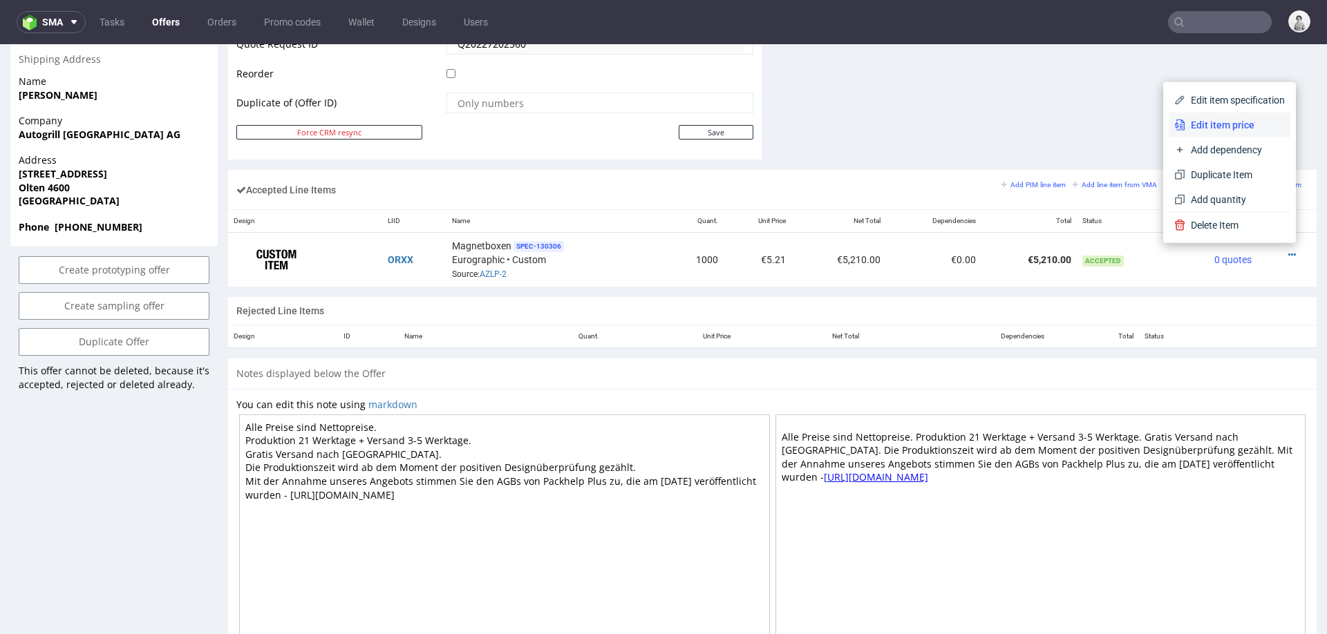
click at [1214, 124] on span "Edit item price" at bounding box center [1235, 125] width 100 height 14
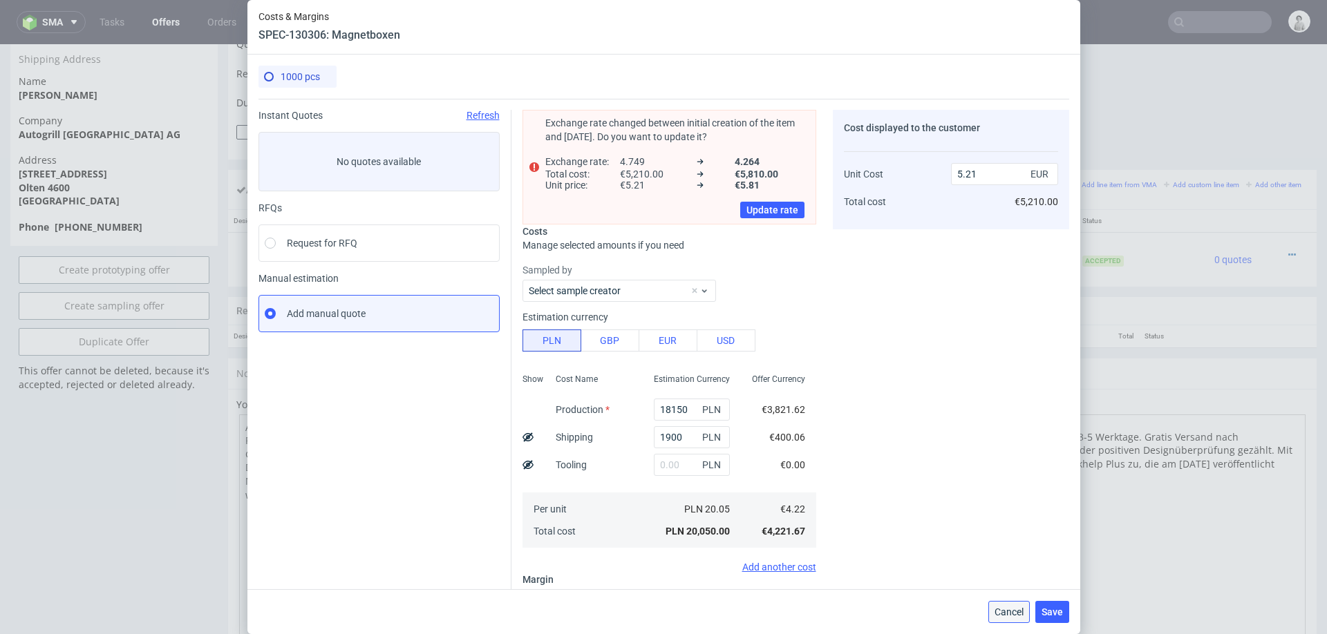
click at [1010, 614] on span "Cancel" at bounding box center [1009, 612] width 29 height 10
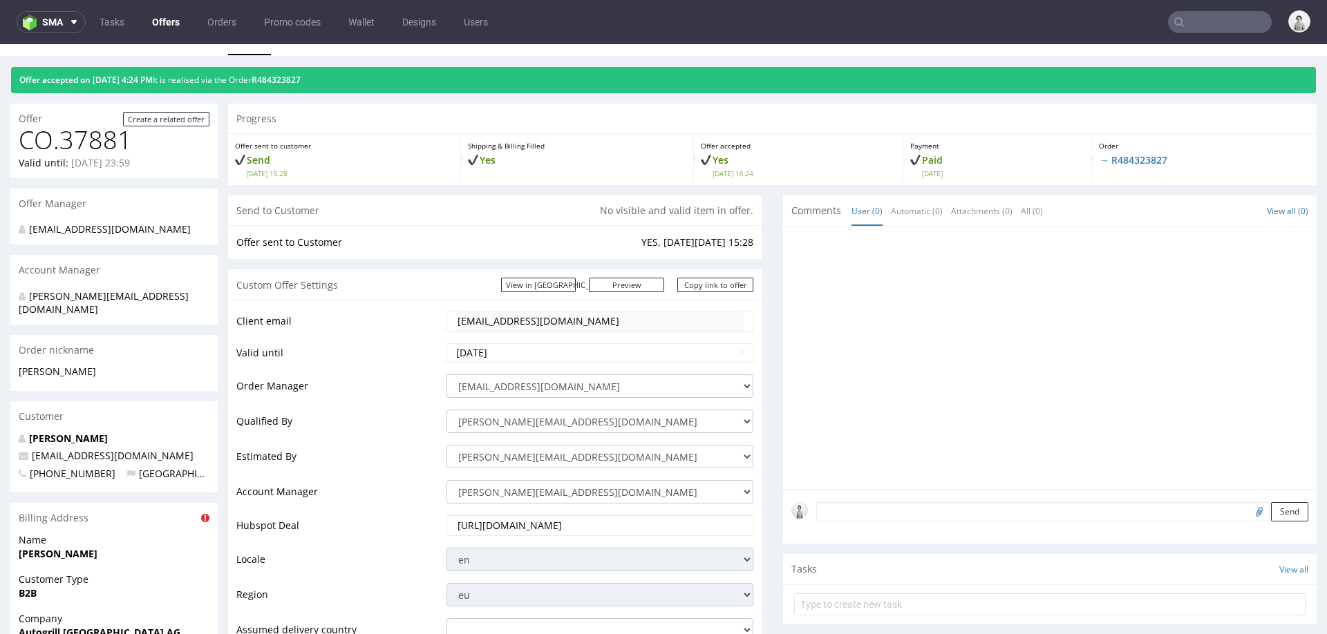
scroll to position [0, 0]
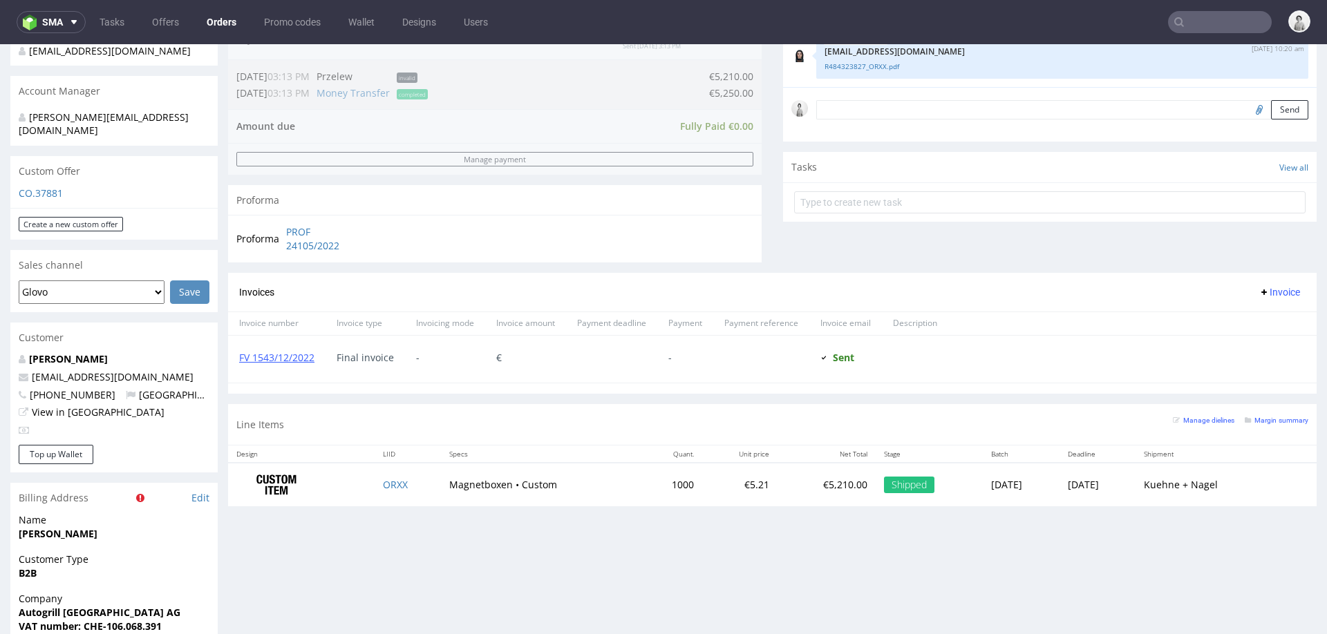
scroll to position [392, 0]
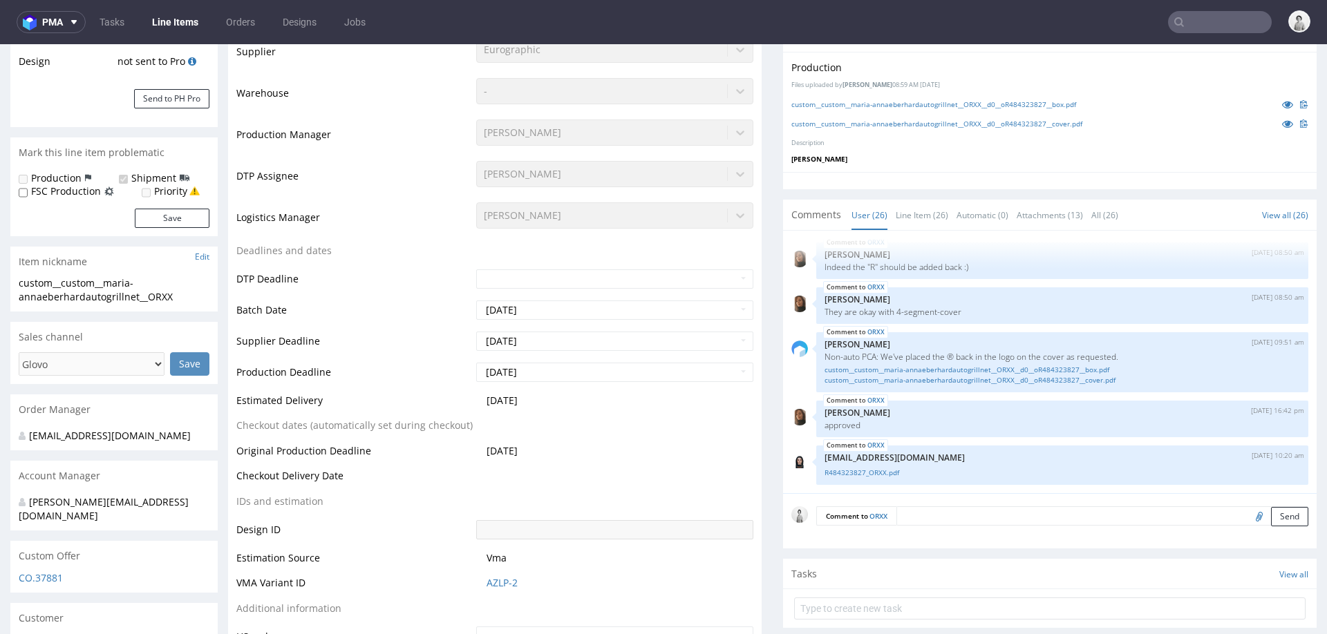
scroll to position [303, 0]
click at [880, 470] on link "R484323827_ORXX.pdf" at bounding box center [1062, 470] width 475 height 10
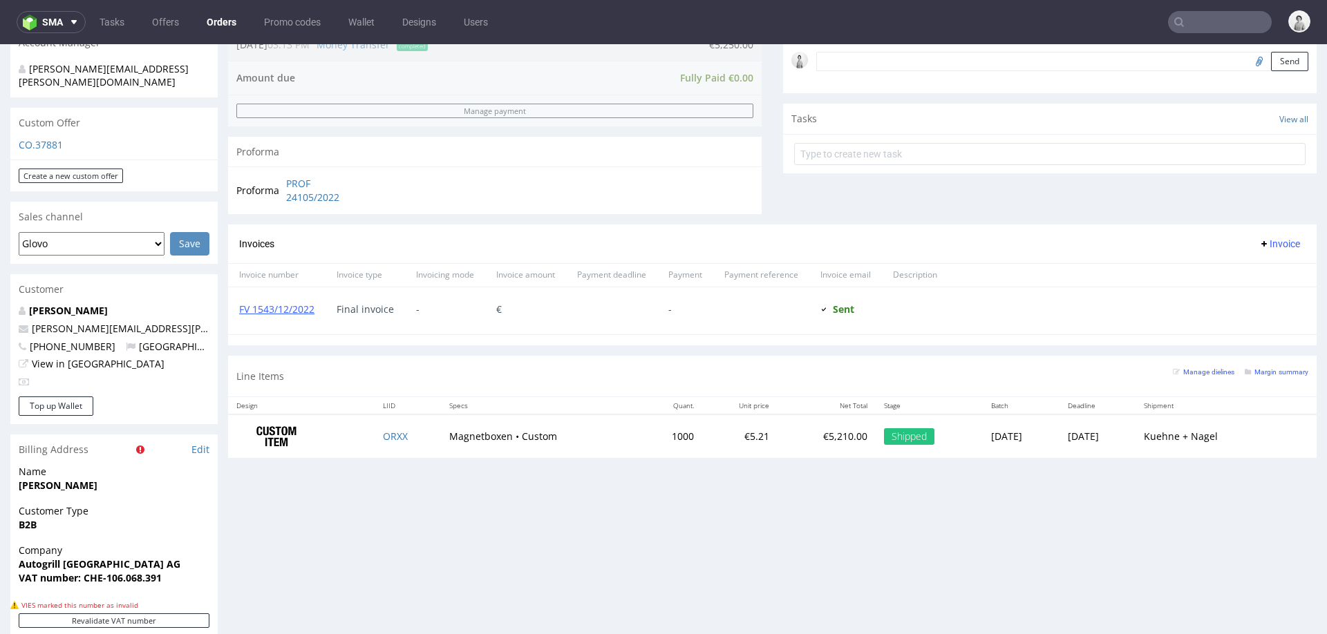
scroll to position [442, 0]
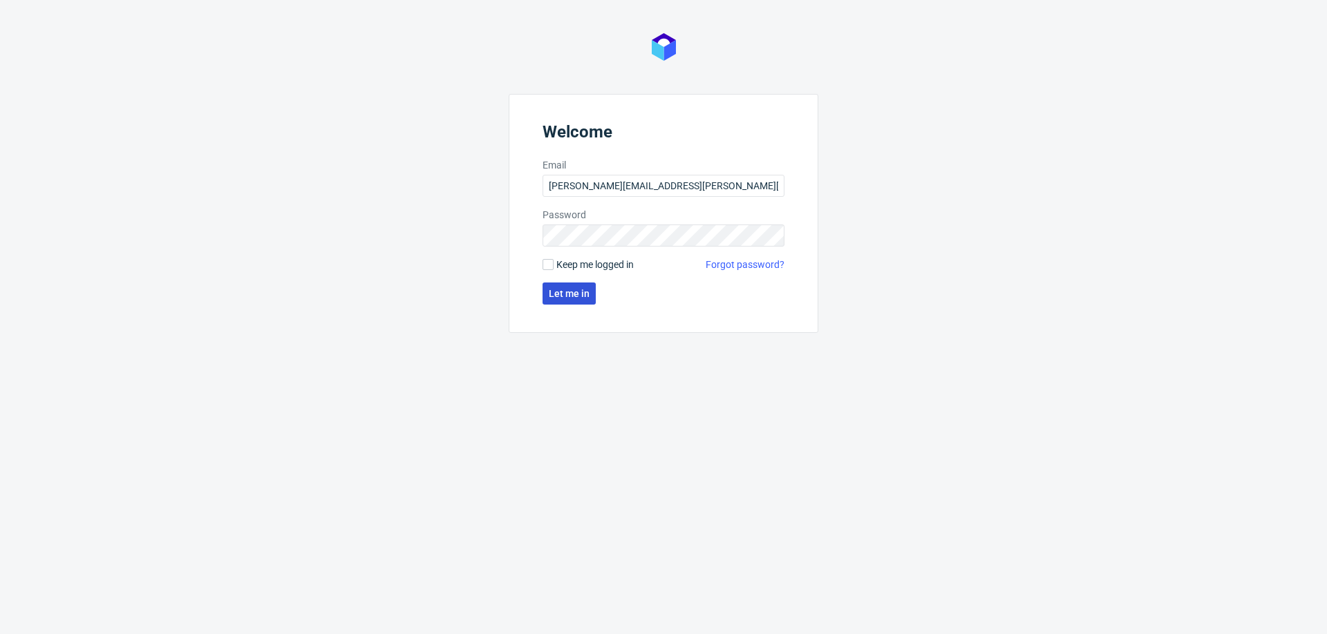
click at [577, 283] on button "Let me in" at bounding box center [569, 294] width 53 height 22
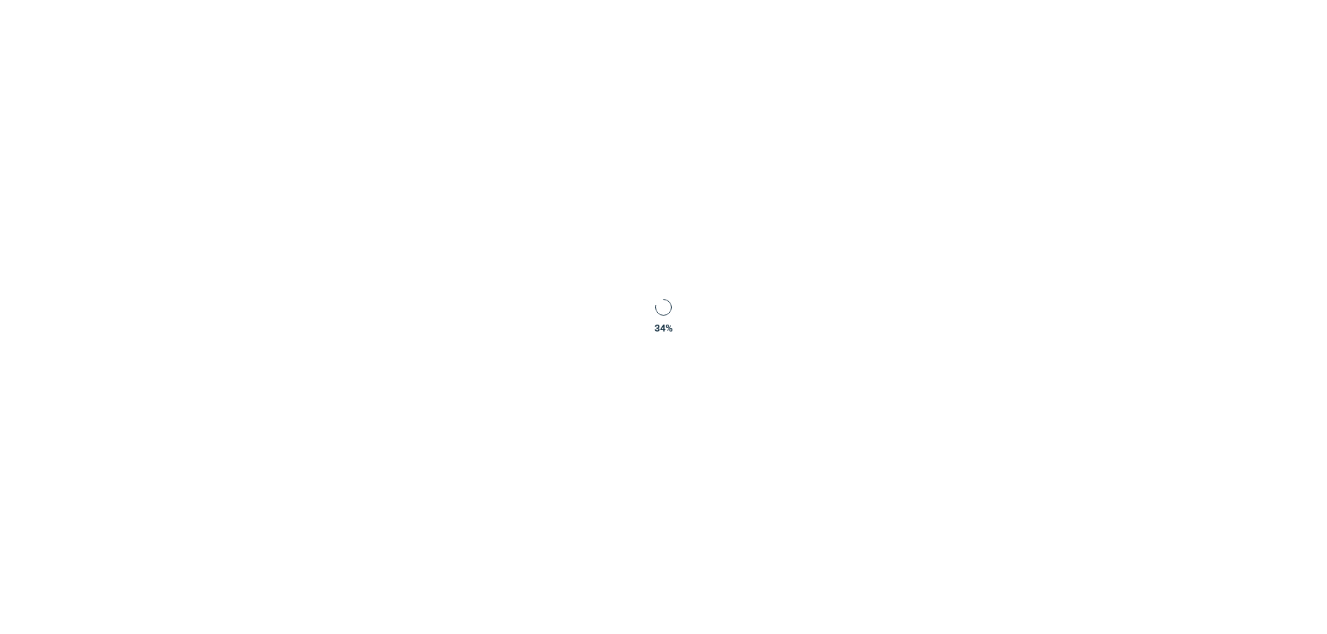
click at [567, 296] on div "34 %" at bounding box center [663, 317] width 1327 height 634
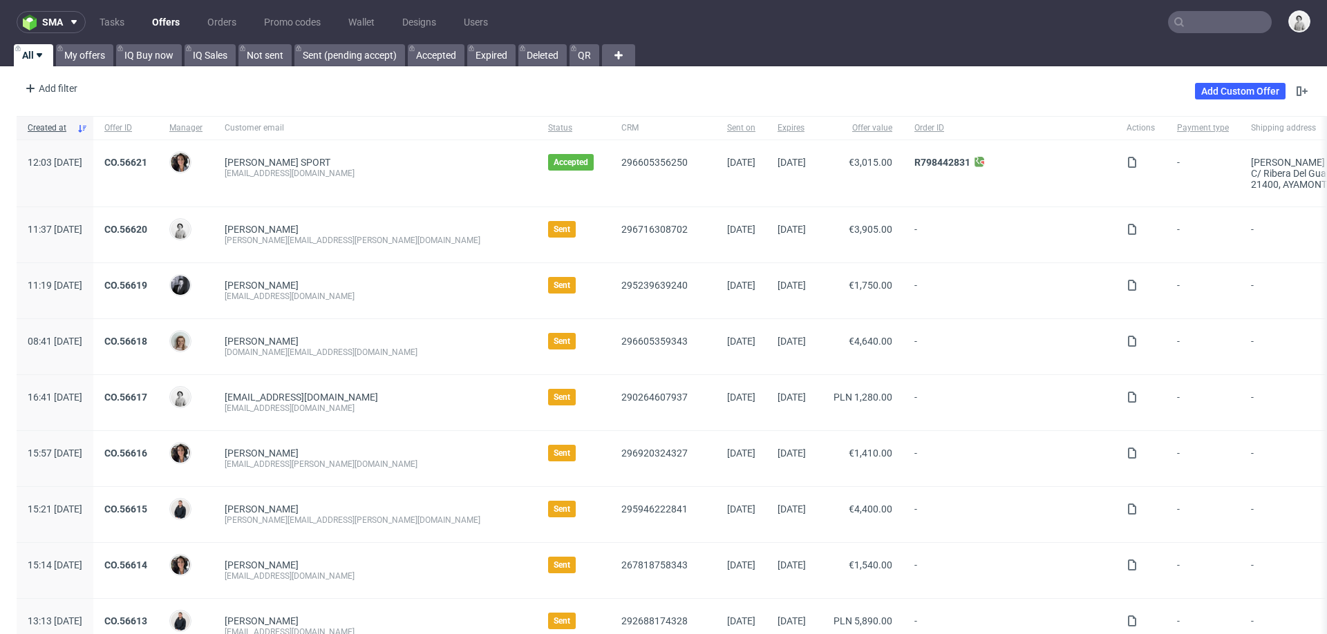
click at [1174, 19] on input "text" at bounding box center [1220, 22] width 104 height 22
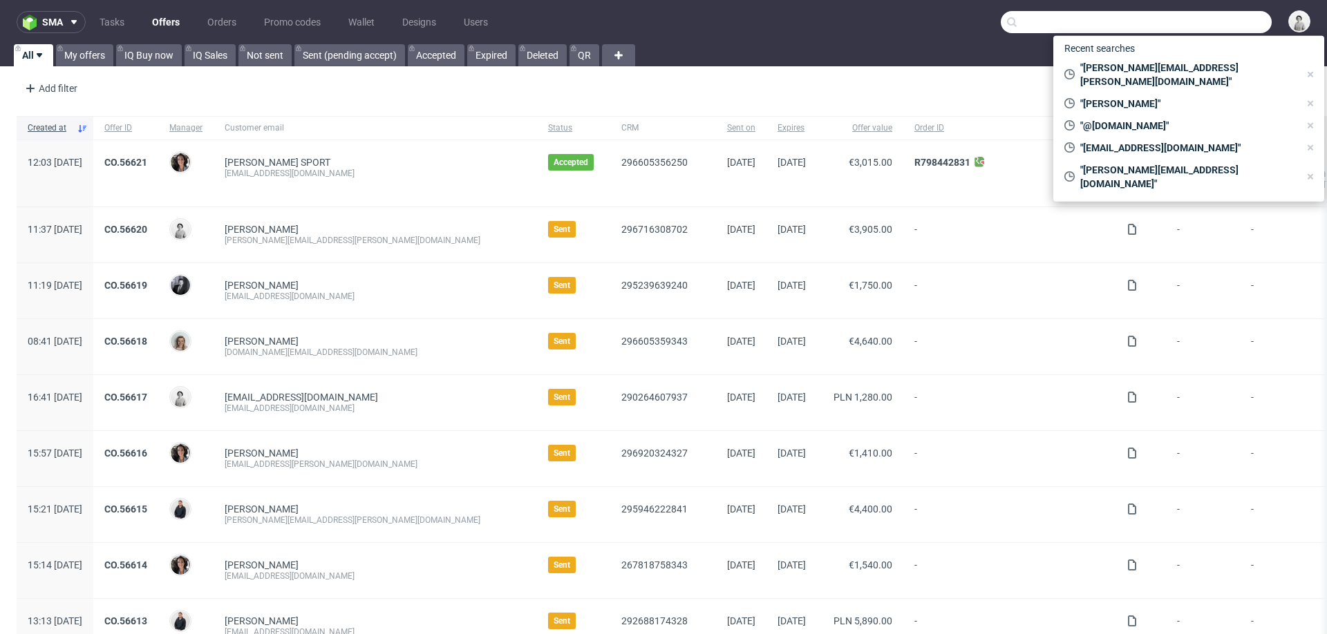
paste input "[EMAIL_ADDRESS][DOMAIN_NAME]"
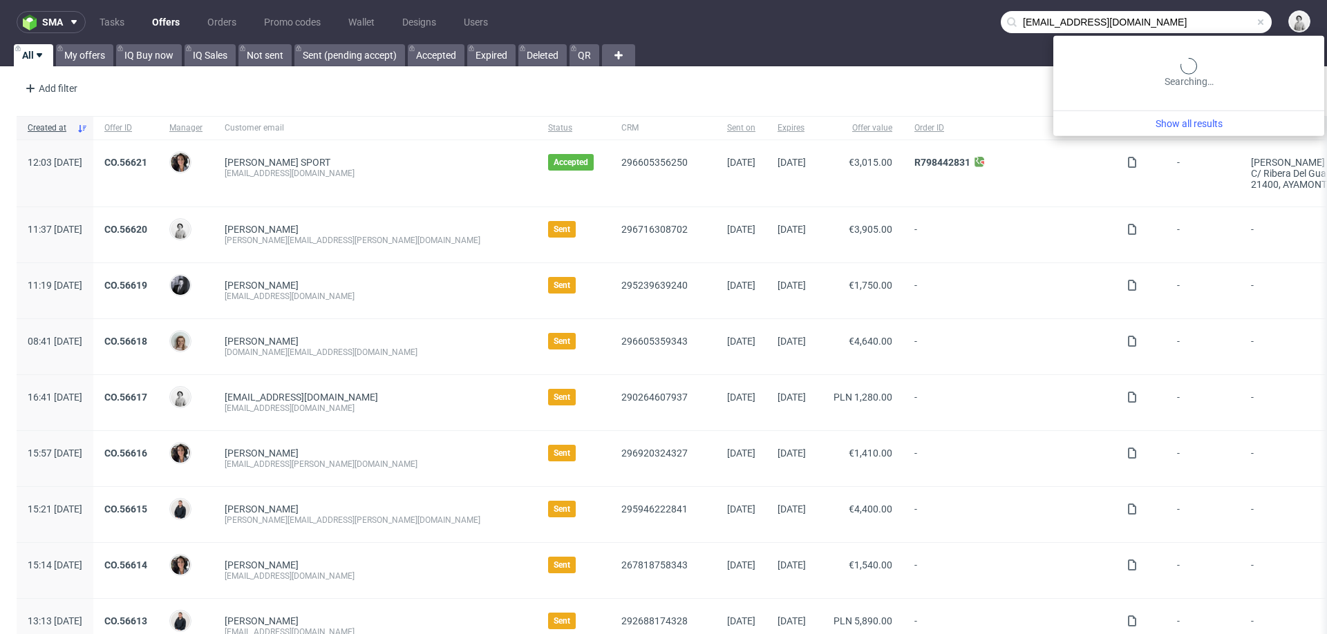
type input "[EMAIL_ADDRESS][DOMAIN_NAME]"
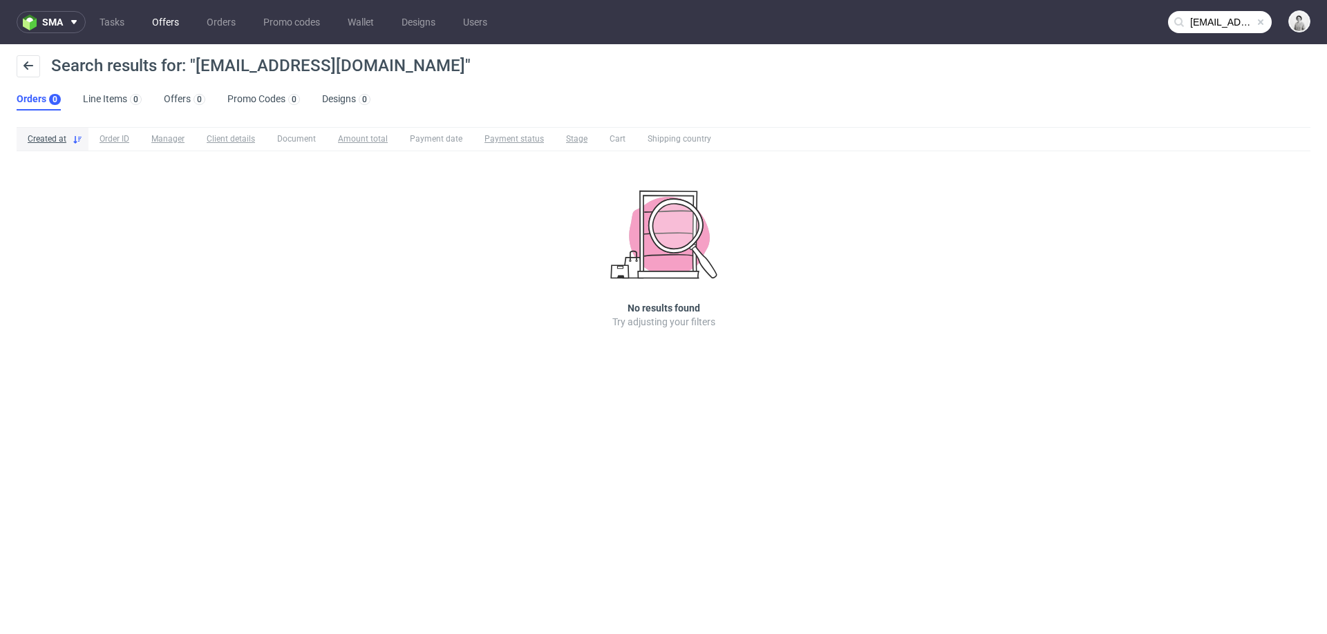
click at [152, 21] on link "Offers" at bounding box center [166, 22] width 44 height 22
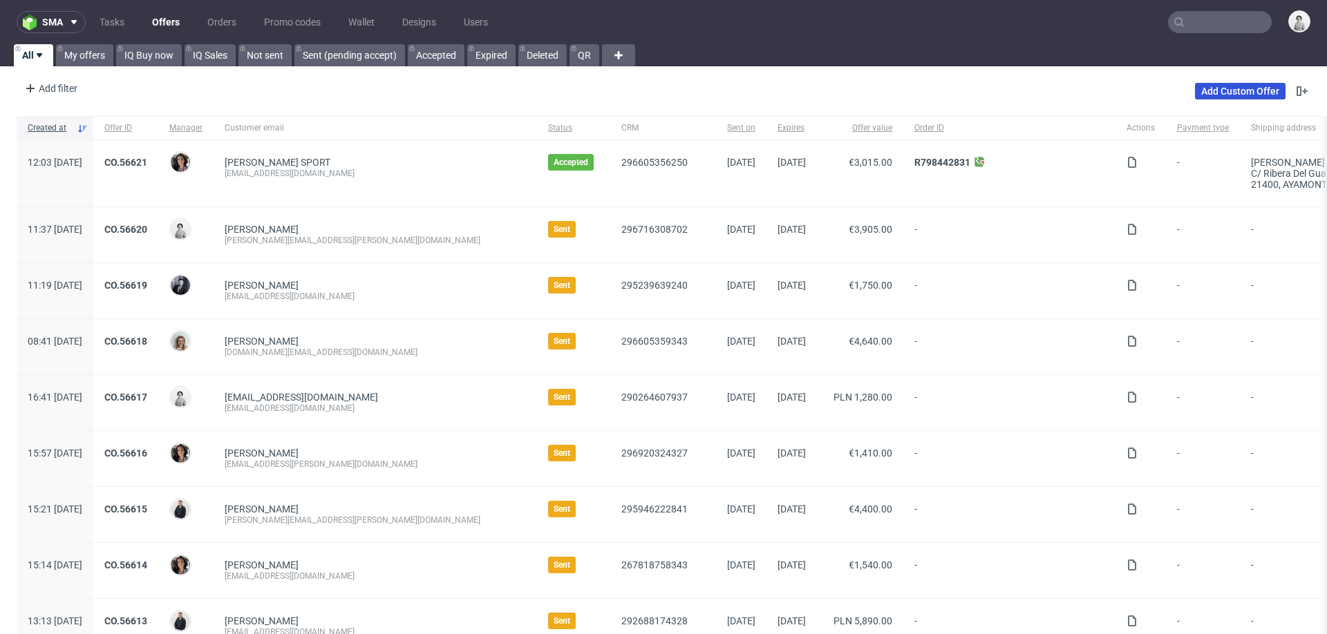
click at [1231, 91] on link "Add Custom Offer" at bounding box center [1240, 91] width 91 height 17
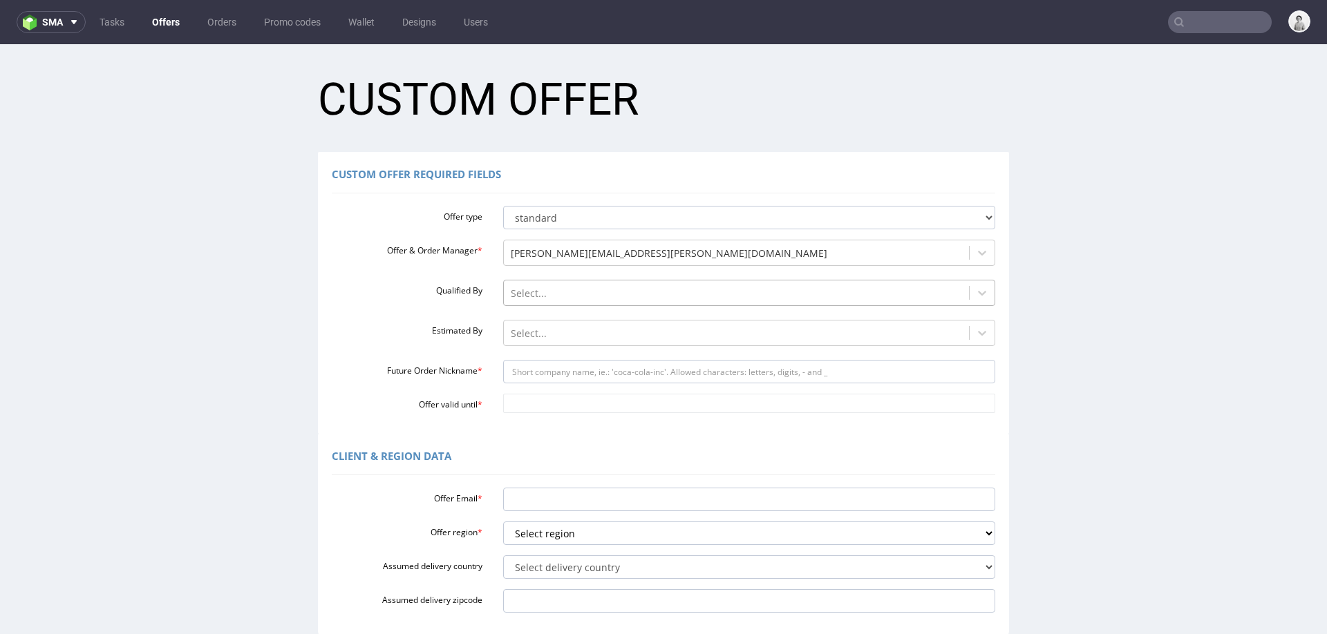
click at [780, 290] on div at bounding box center [737, 293] width 452 height 17
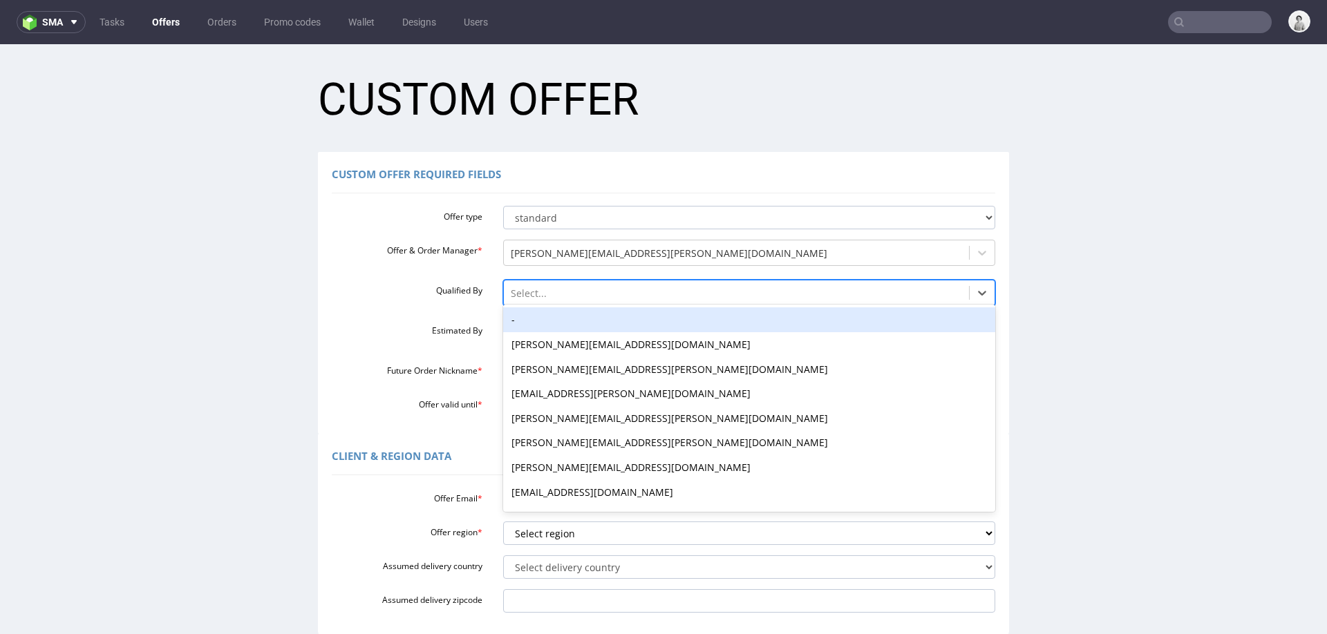
click at [748, 326] on div "-" at bounding box center [749, 320] width 493 height 25
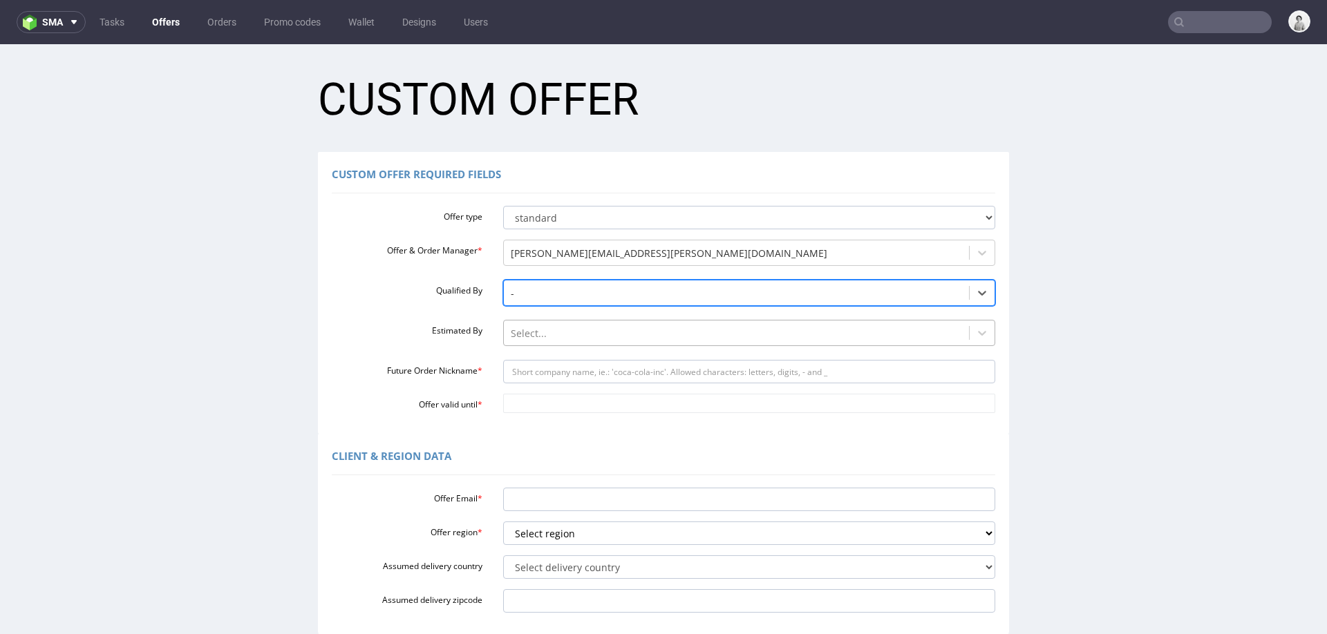
click at [740, 343] on div "Select..." at bounding box center [737, 334] width 466 height 22
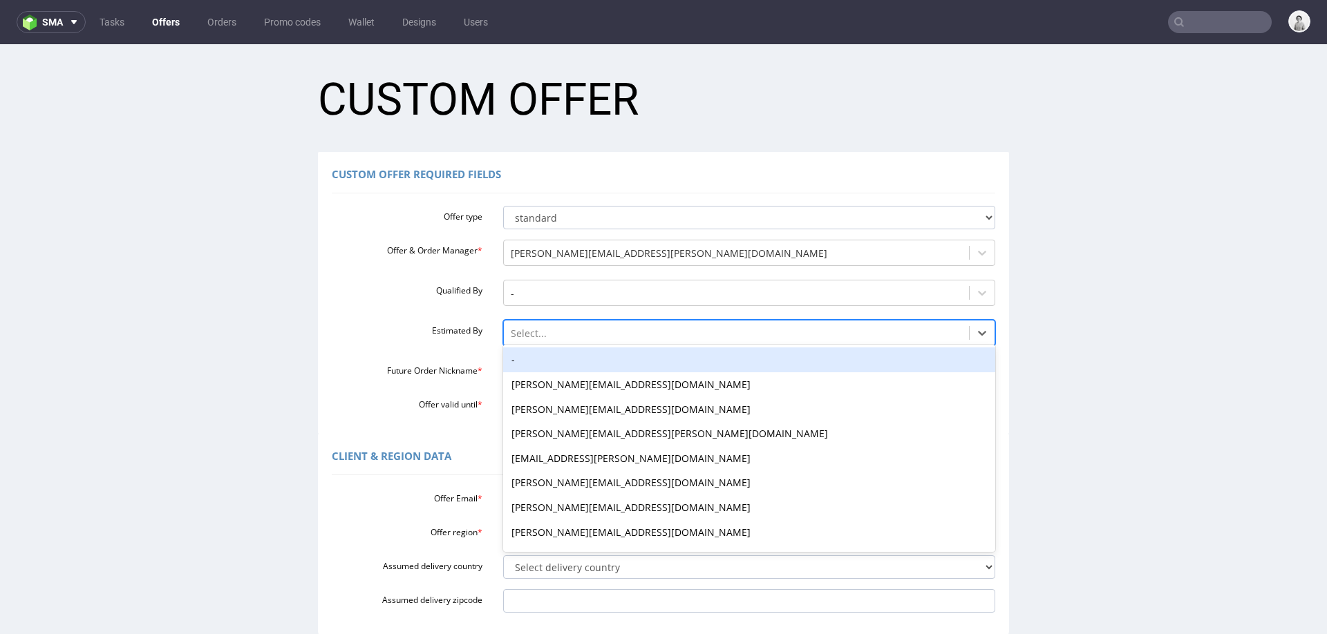
click at [735, 356] on div "-" at bounding box center [749, 360] width 493 height 25
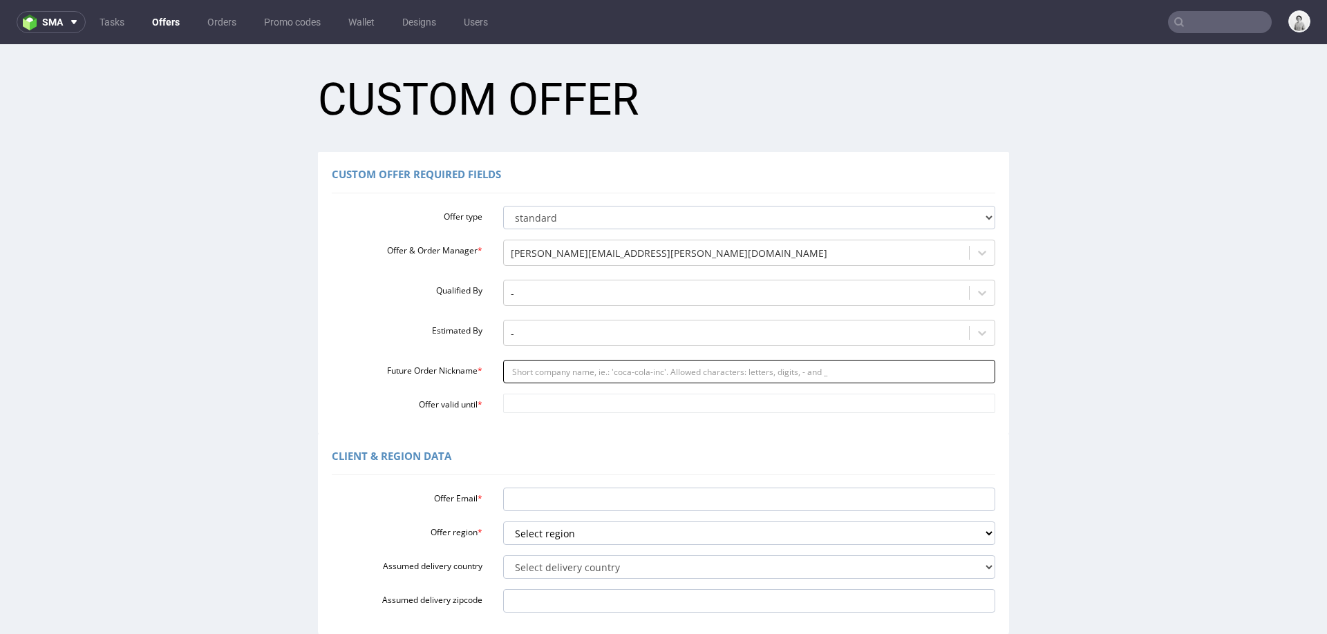
click at [729, 370] on input "Future Order Nickname *" at bounding box center [749, 371] width 493 height 23
paste input "agatasoroczynskanaverapl"
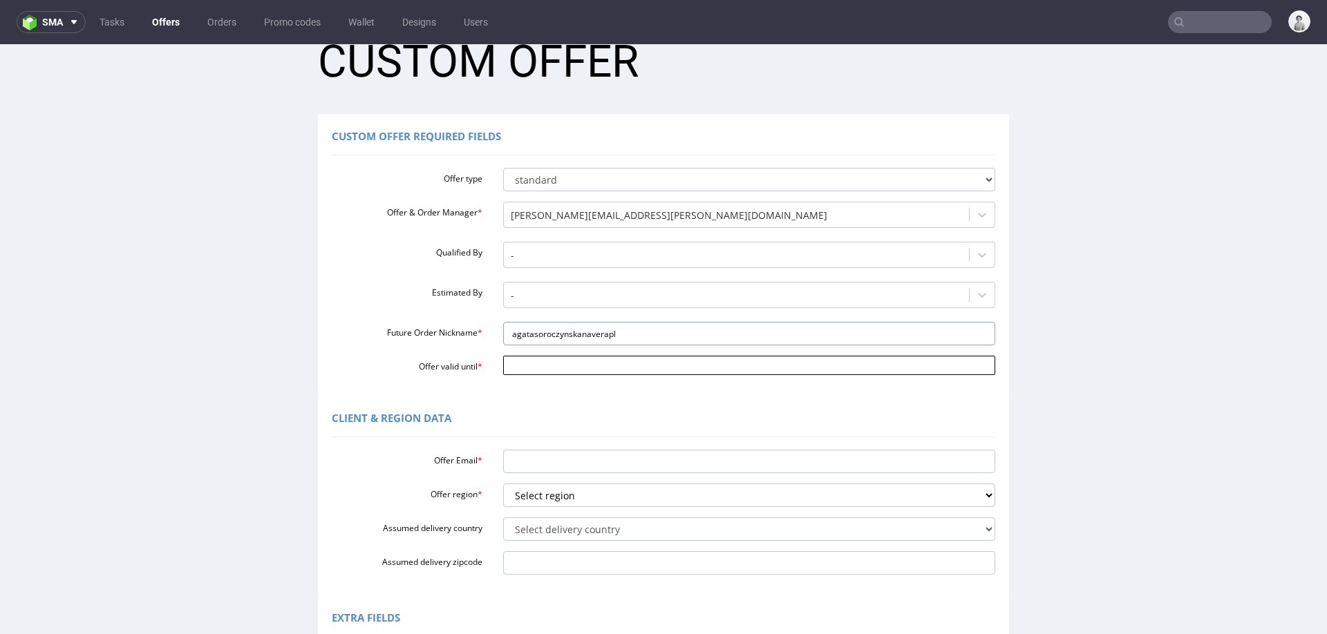
type input "agatasoroczynskanaverapl"
click at [646, 364] on input "Offer valid until *" at bounding box center [749, 365] width 493 height 19
click at [633, 204] on icon at bounding box center [634, 201] width 3 height 10
click at [572, 259] on td "10" at bounding box center [571, 262] width 21 height 21
type input "[DATE]"
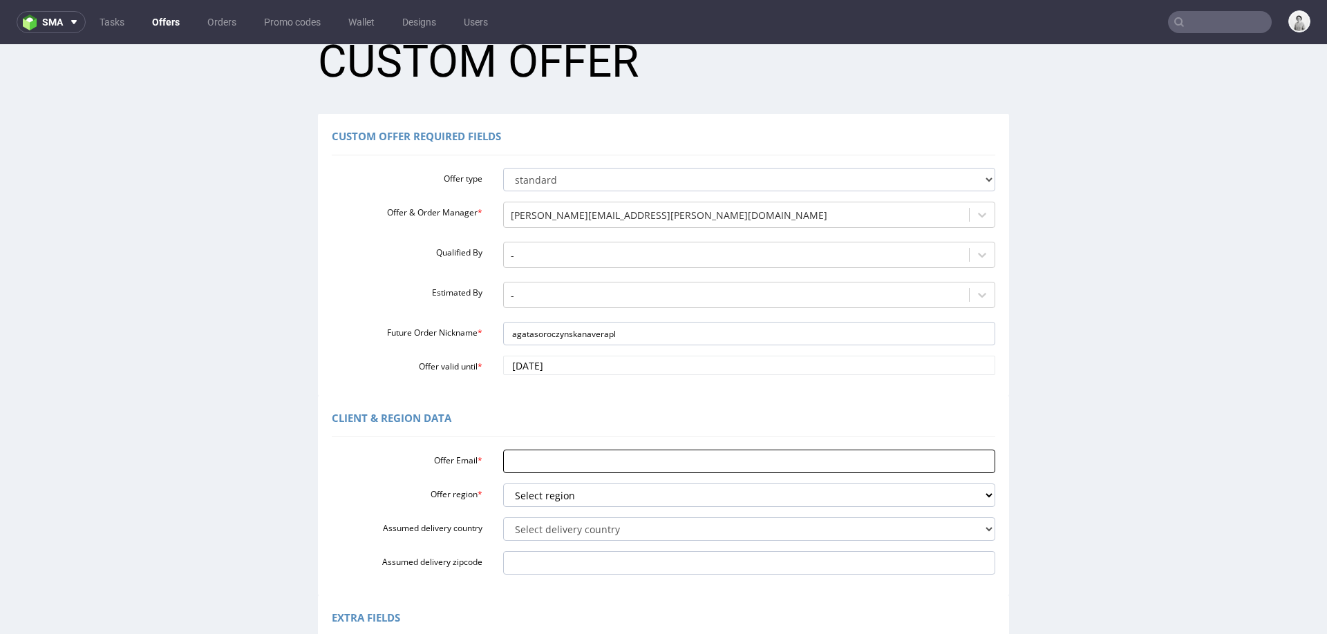
click at [548, 455] on input "Offer Email *" at bounding box center [749, 461] width 493 height 23
paste input "[EMAIL_ADDRESS][DOMAIN_NAME]"
type input "[EMAIL_ADDRESS][DOMAIN_NAME]"
click at [546, 500] on select "Select region eu gb de pl fr it es" at bounding box center [749, 495] width 493 height 23
select select "pl"
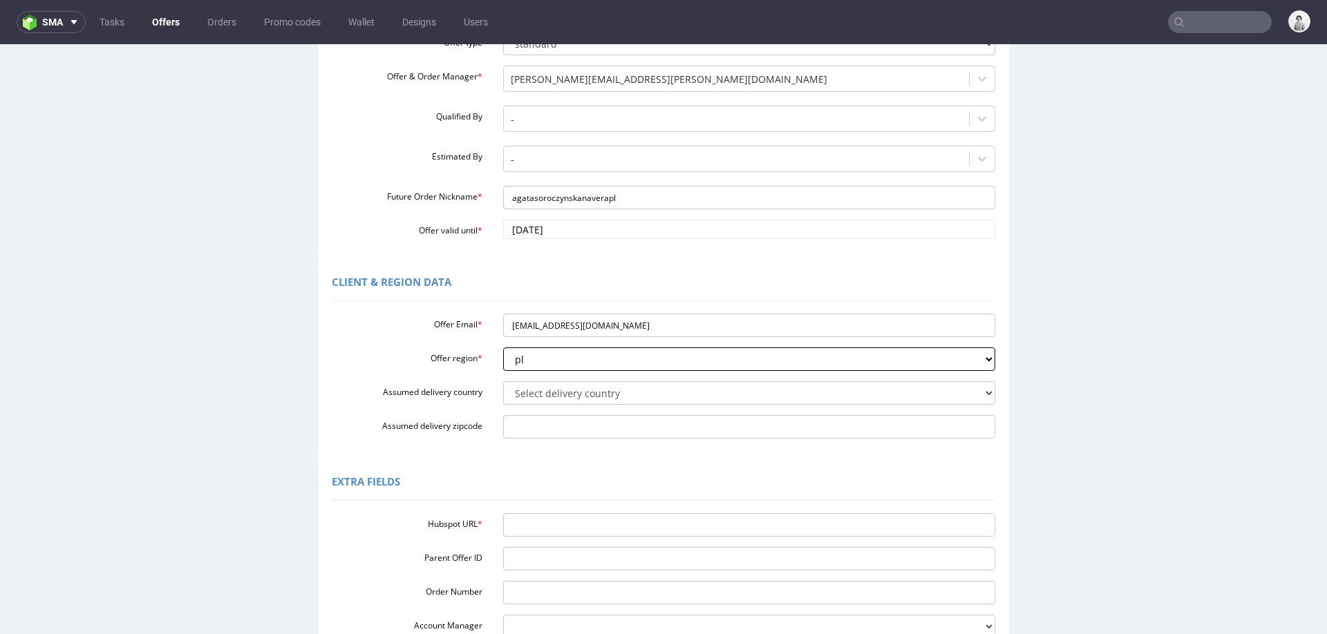
scroll to position [181, 0]
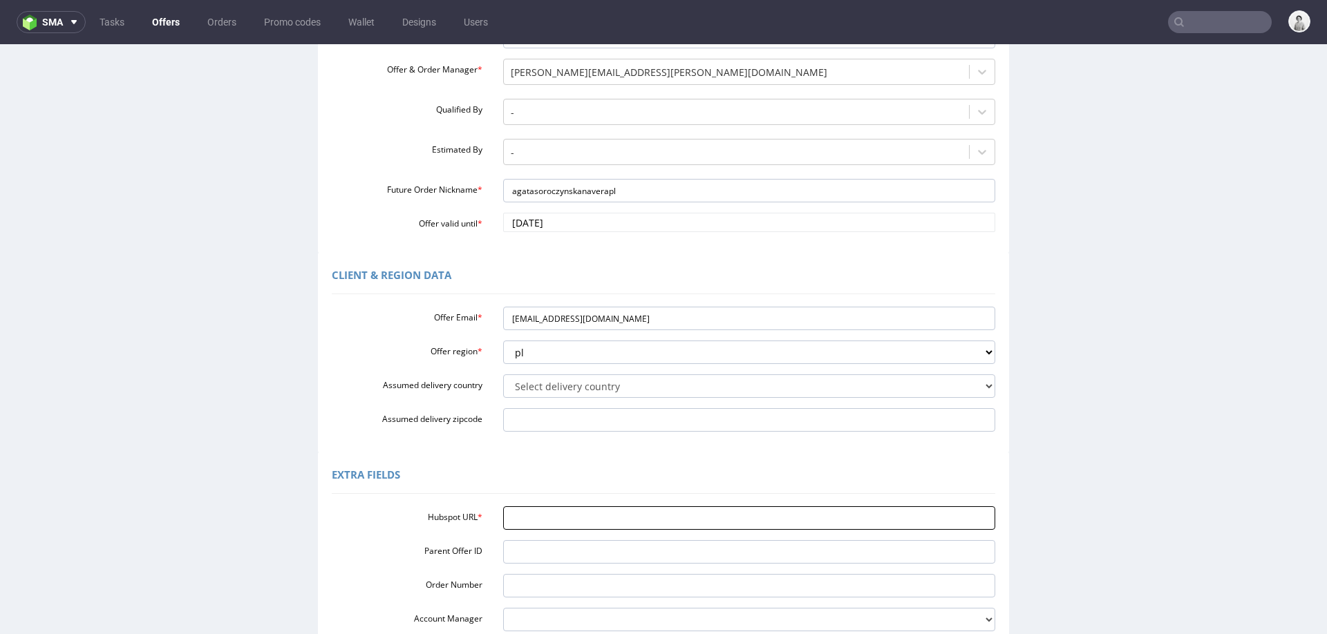
click at [673, 520] on input "Hubspot URL *" at bounding box center [749, 518] width 493 height 23
paste input "[URL][DOMAIN_NAME]"
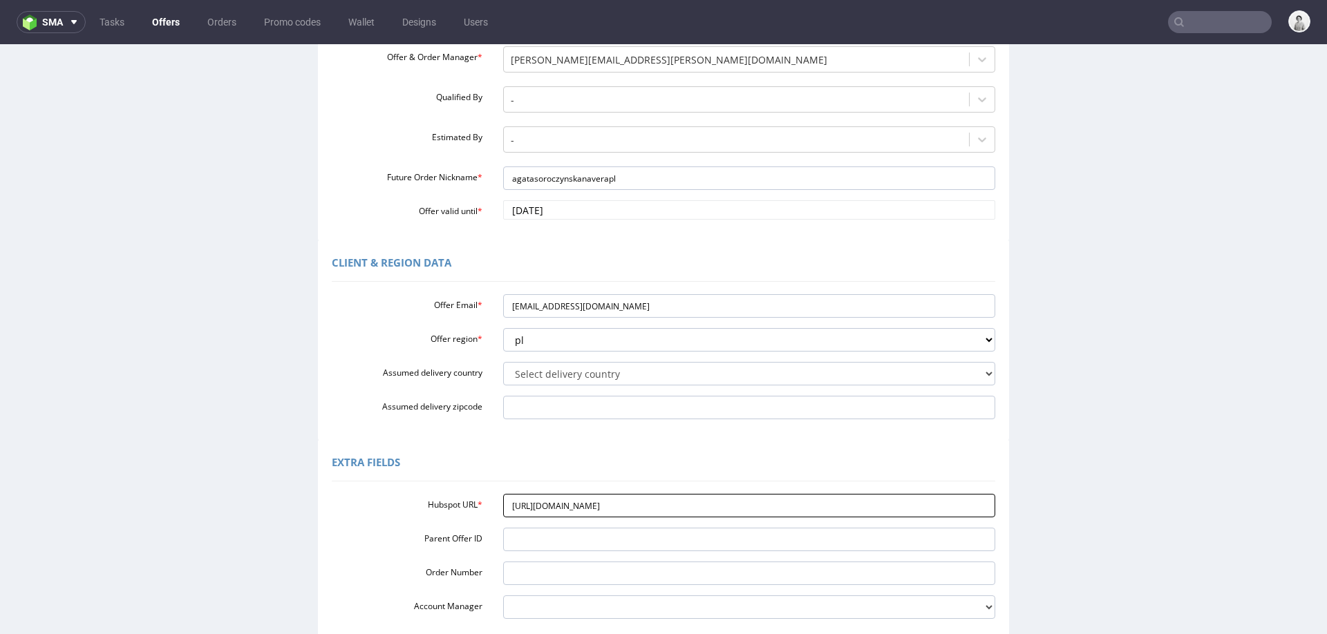
scroll to position [332, 0]
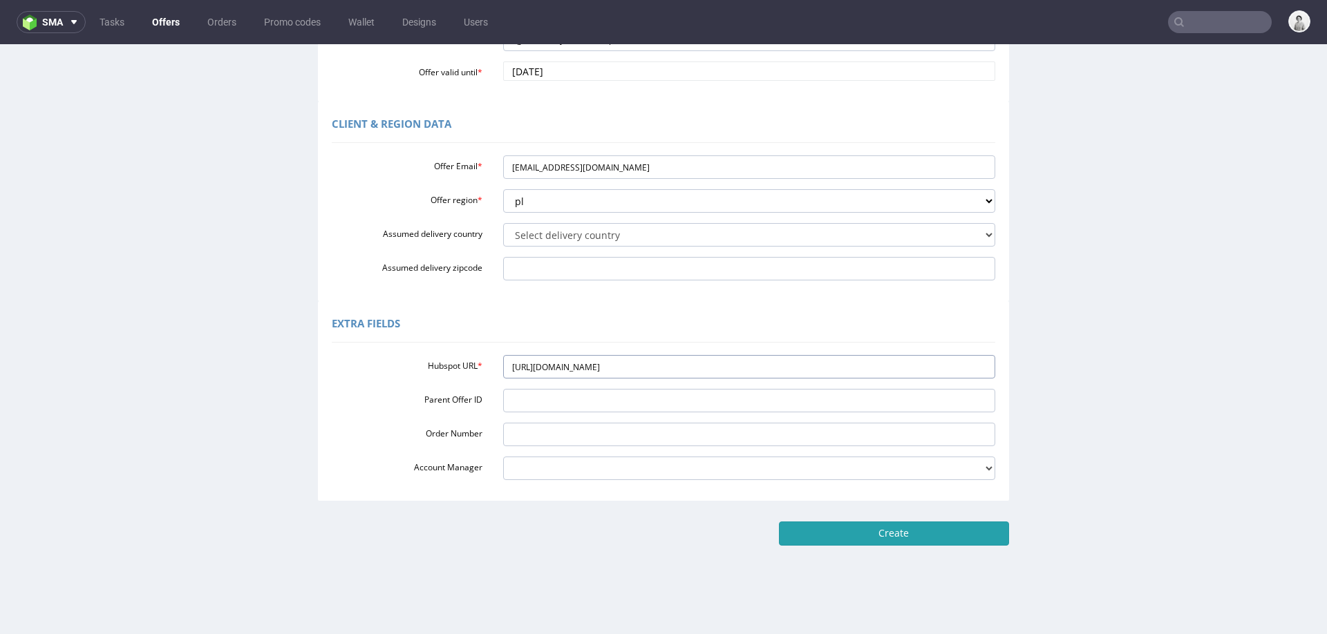
type input "[URL][DOMAIN_NAME]"
click at [845, 530] on input "Create" at bounding box center [894, 533] width 230 height 23
type input "Please wait..."
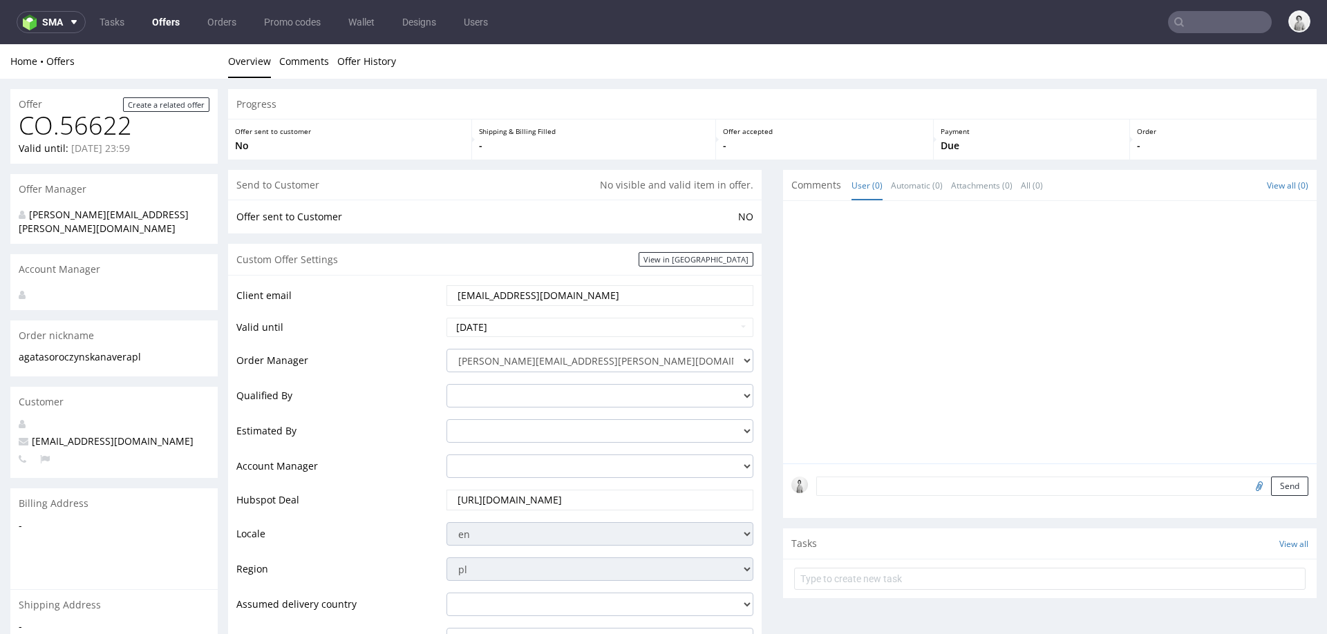
click at [574, 296] on input "[EMAIL_ADDRESS][DOMAIN_NAME]" at bounding box center [600, 295] width 288 height 19
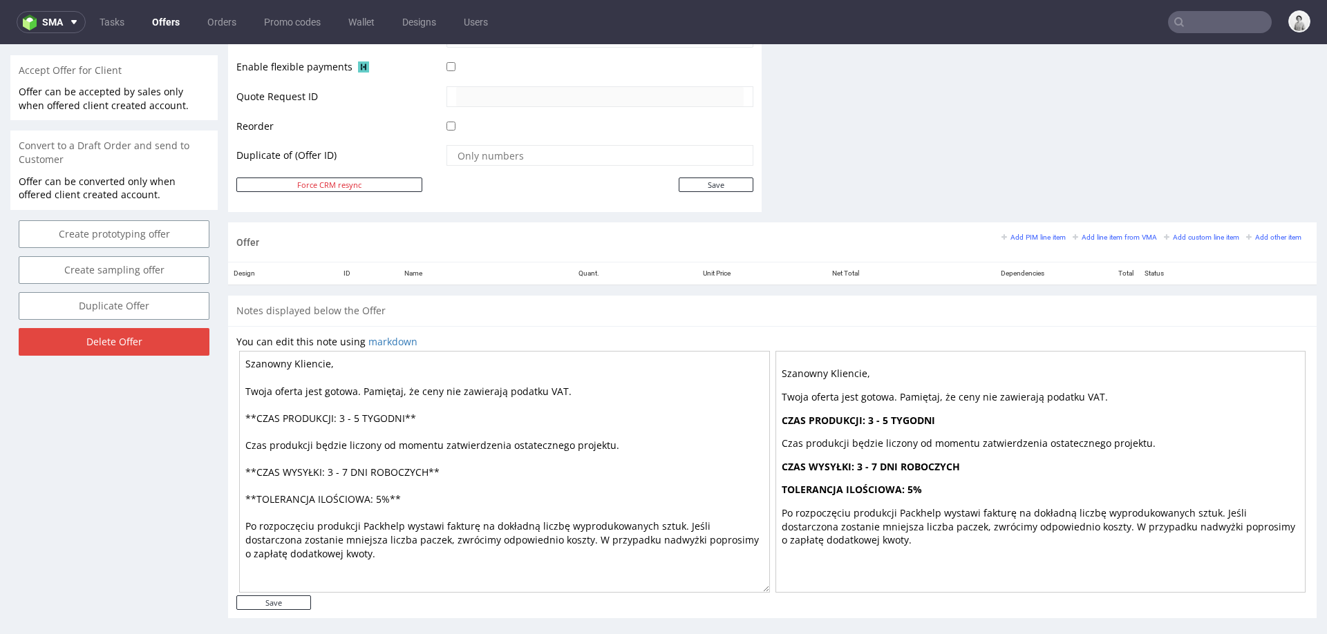
scroll to position [644, 0]
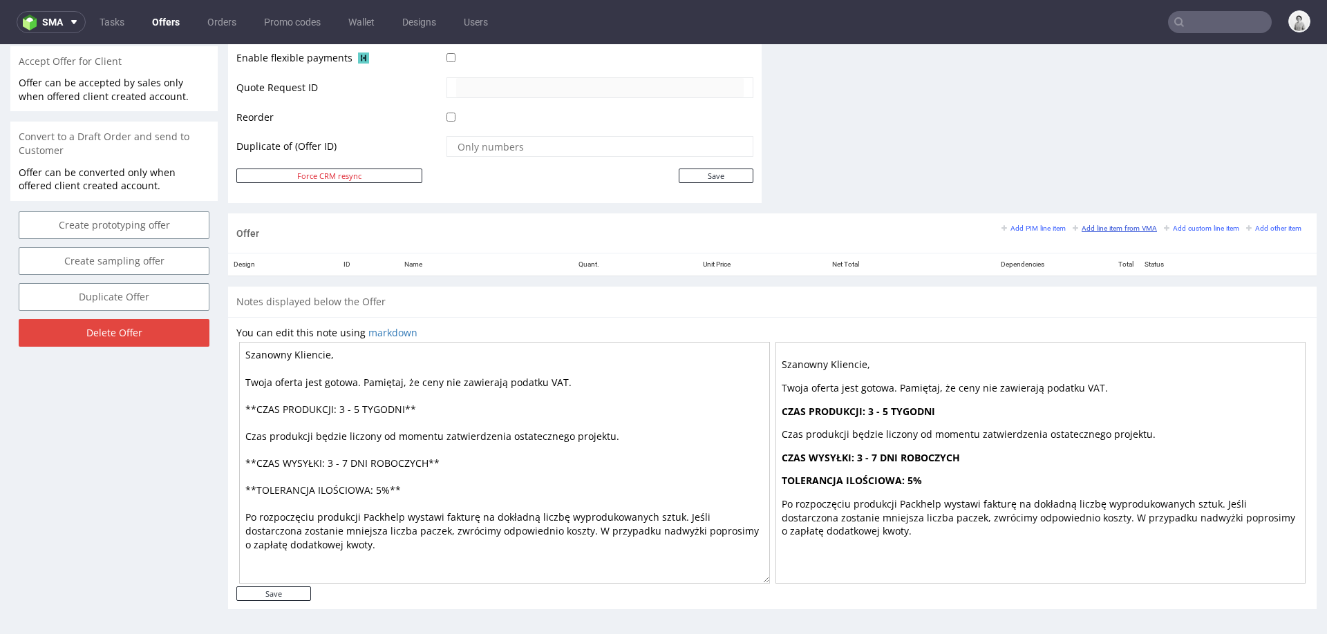
click at [1102, 225] on small "Add line item from VMA" at bounding box center [1115, 229] width 84 height 8
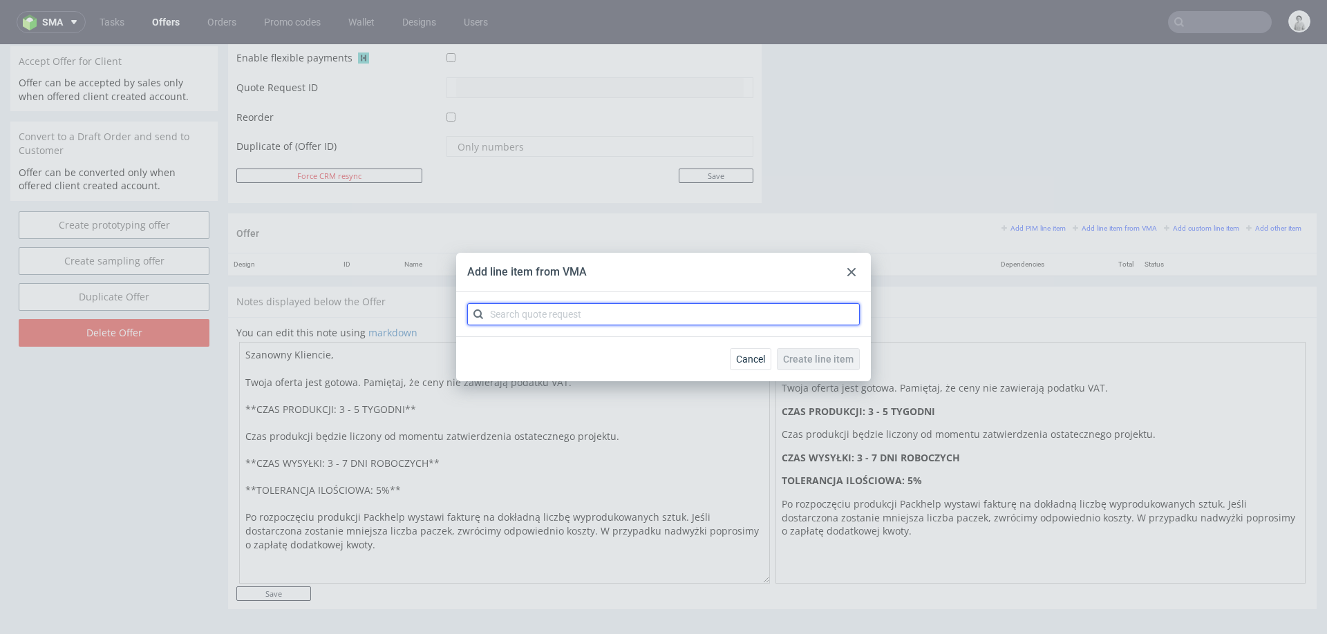
click at [793, 321] on input "text" at bounding box center [663, 314] width 393 height 22
type input "cbfd"
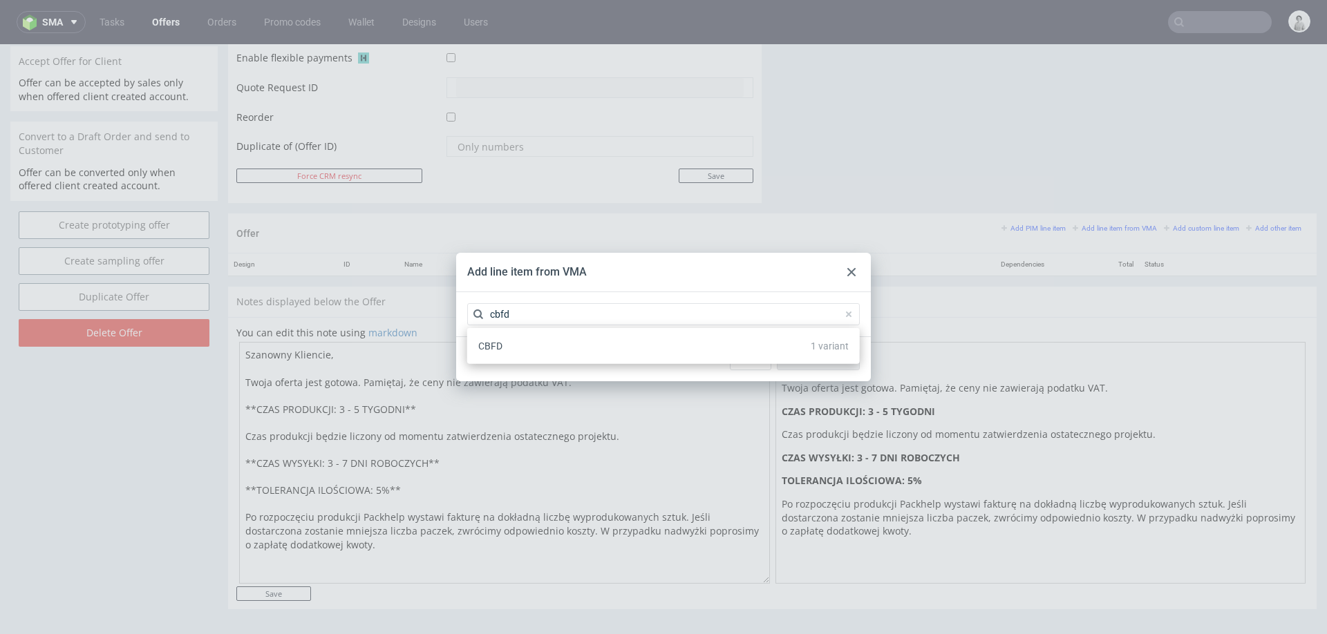
click at [614, 357] on div "CBFD 1 variant" at bounding box center [664, 346] width 382 height 25
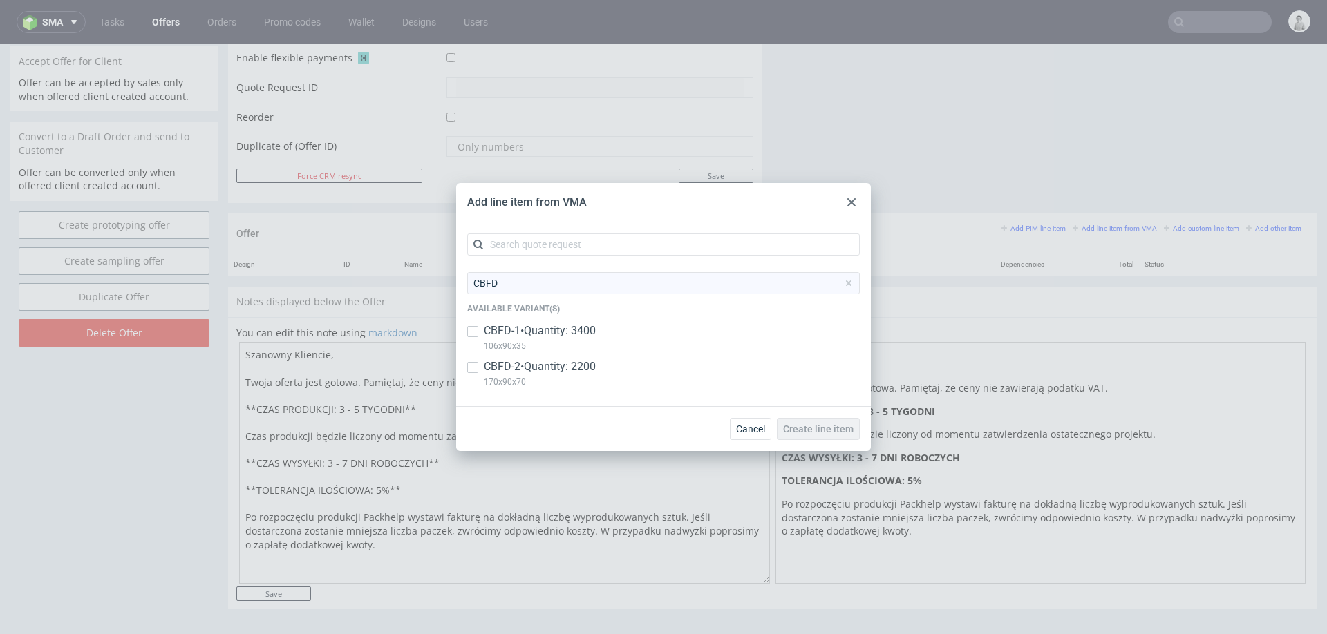
click at [581, 365] on p "CBFD-2 • Quantity: 2200" at bounding box center [540, 366] width 112 height 15
checkbox input "true"
click at [583, 326] on p "CBFD-1 • Quantity: 3400" at bounding box center [540, 330] width 112 height 15
checkbox input "true"
click at [838, 431] on span "Create line item" at bounding box center [818, 429] width 70 height 10
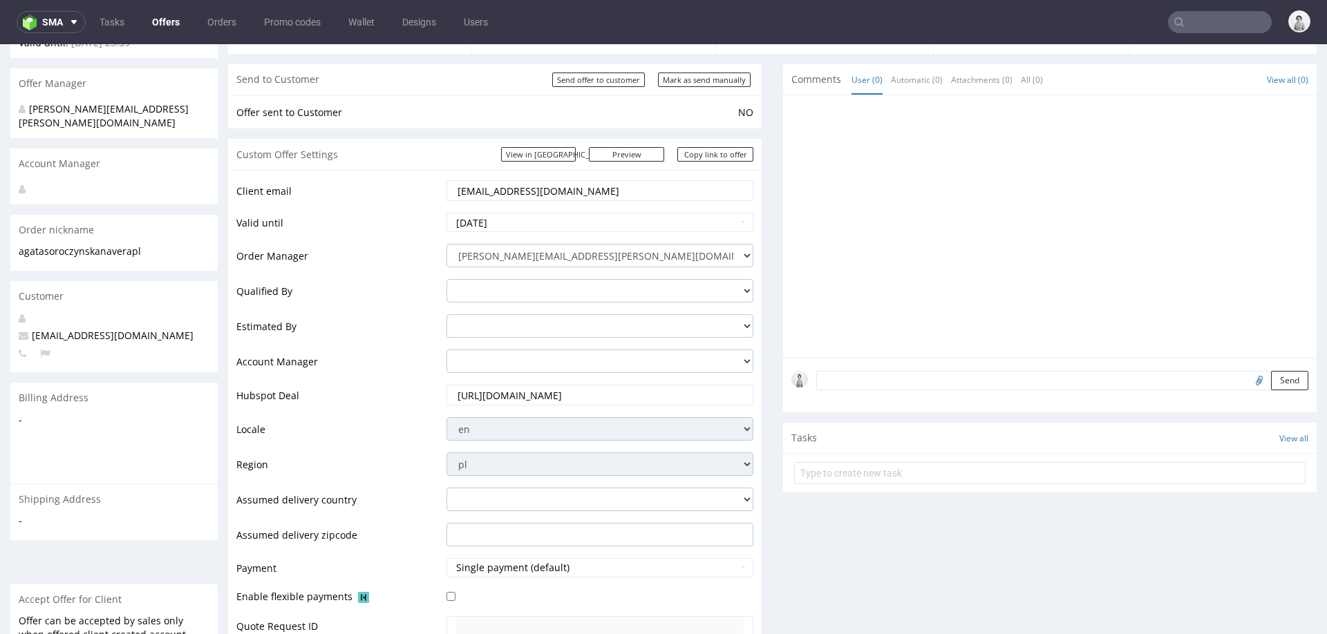
scroll to position [753, 0]
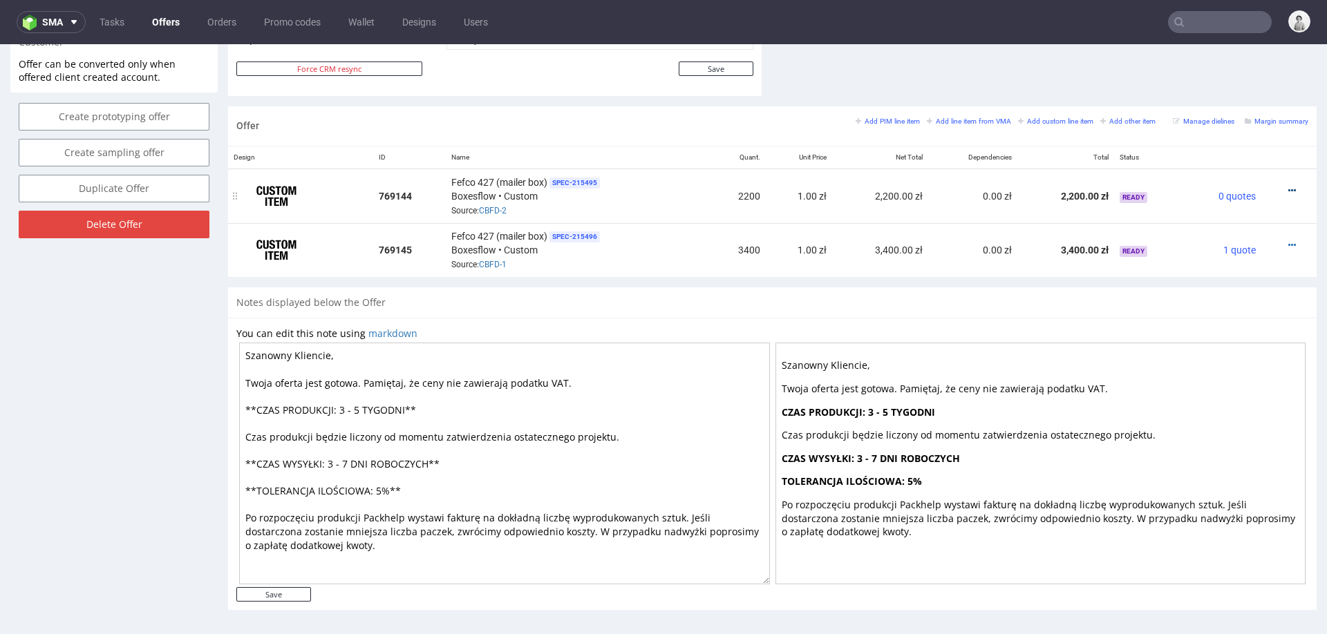
click at [1288, 186] on icon at bounding box center [1292, 191] width 8 height 10
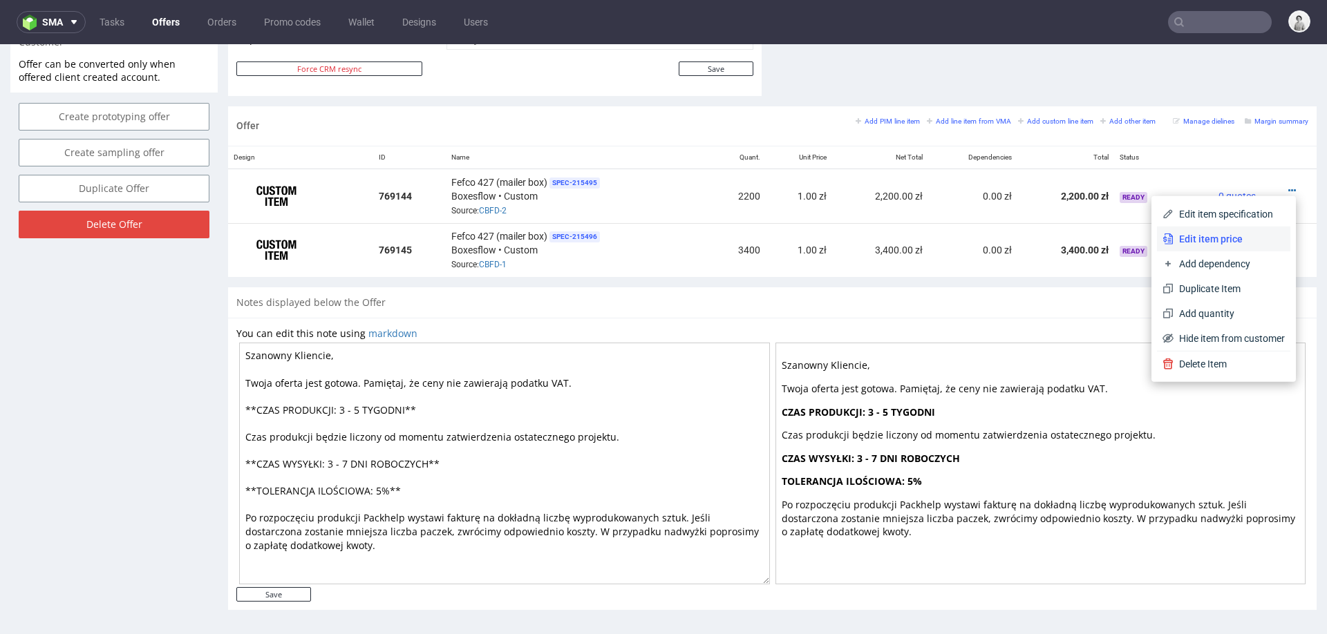
click at [1174, 241] on span "Edit item price" at bounding box center [1229, 239] width 111 height 14
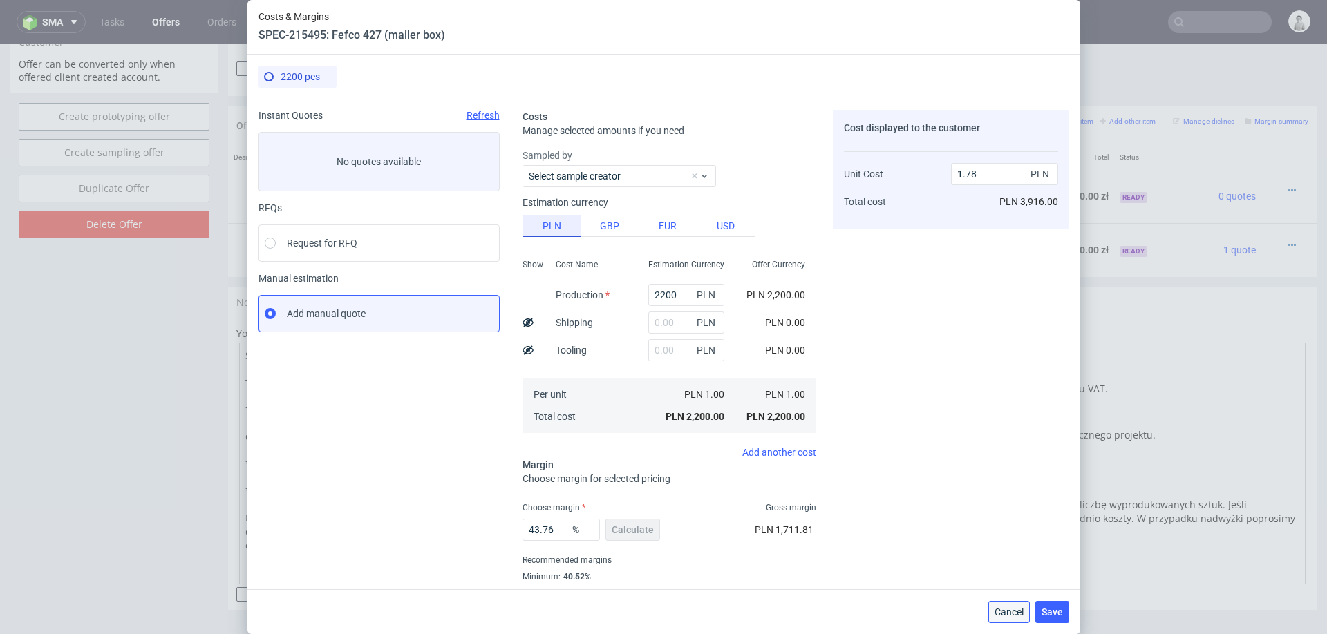
click at [1012, 612] on span "Cancel" at bounding box center [1009, 612] width 29 height 10
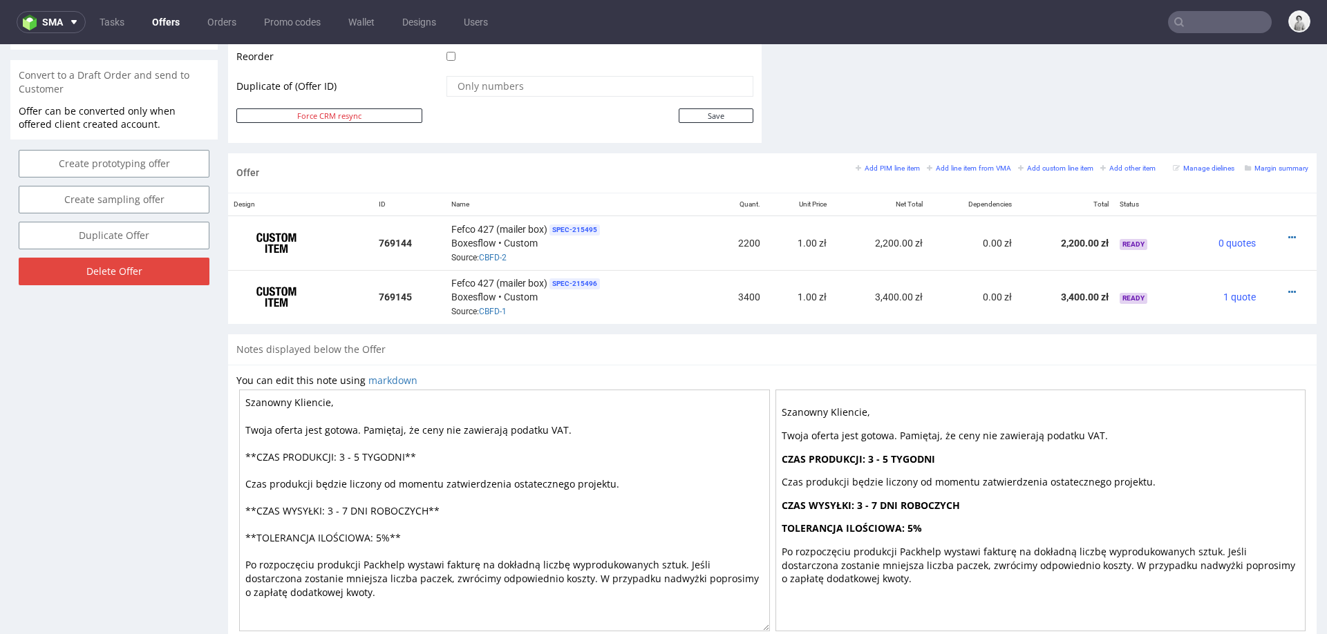
scroll to position [689, 0]
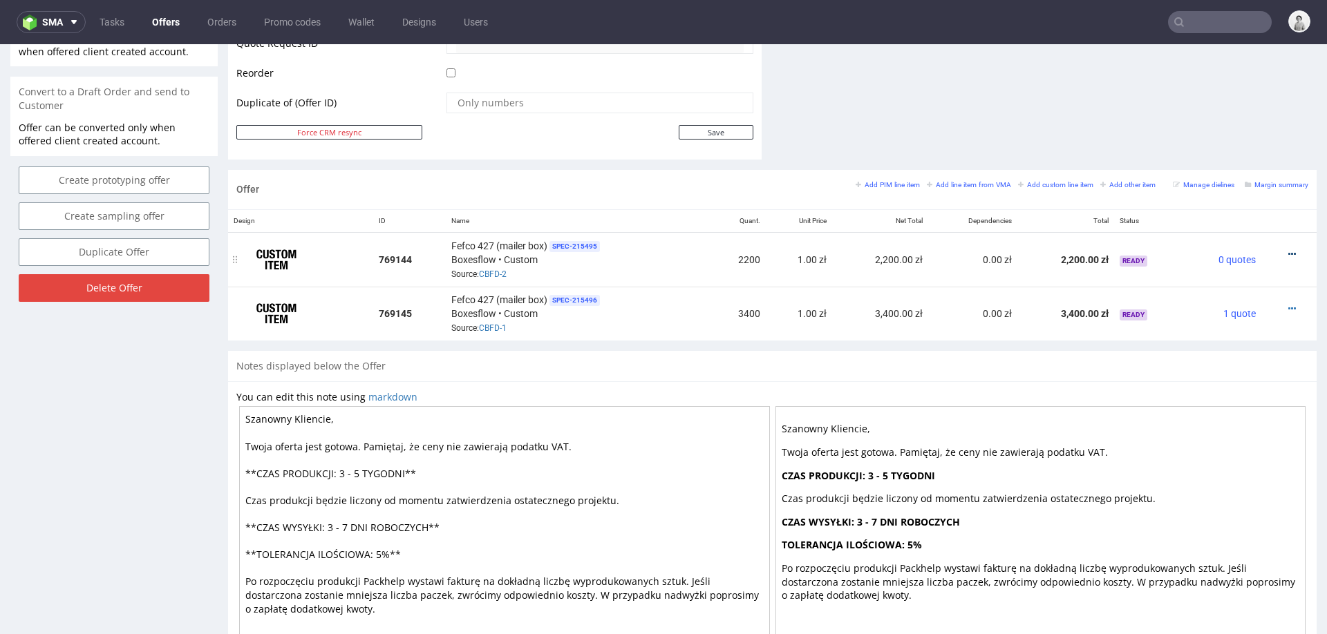
click at [1288, 249] on icon at bounding box center [1292, 254] width 8 height 10
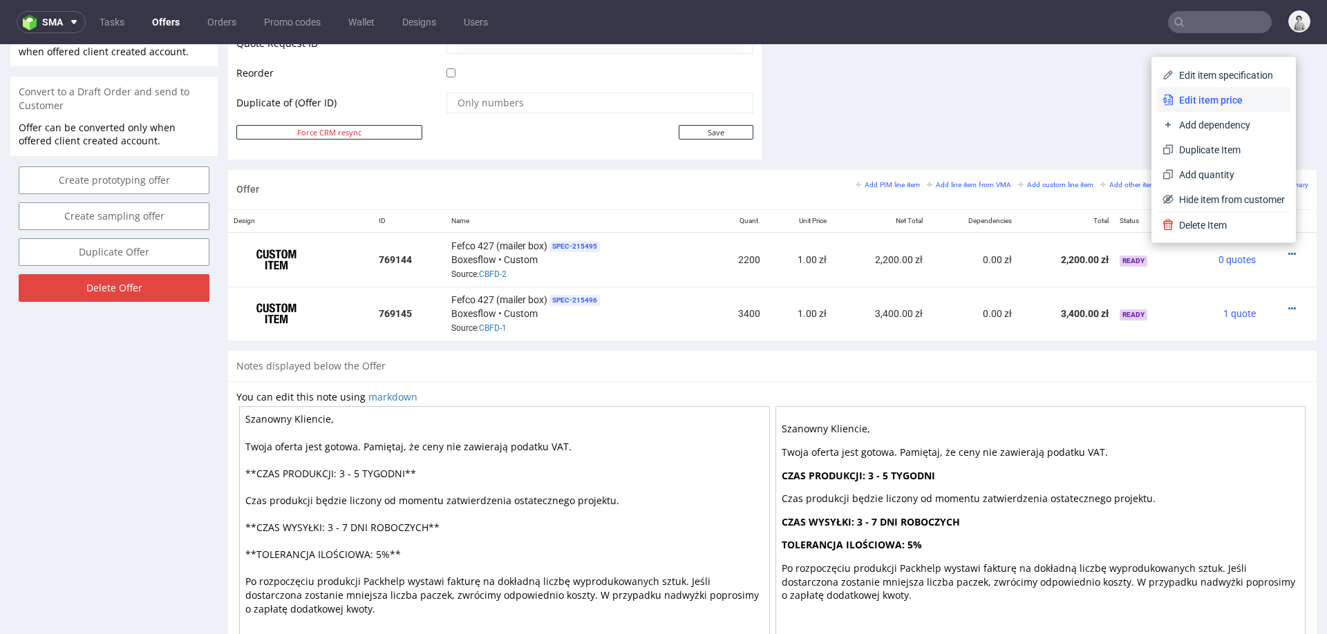
click at [1209, 97] on span "Edit item price" at bounding box center [1229, 100] width 111 height 14
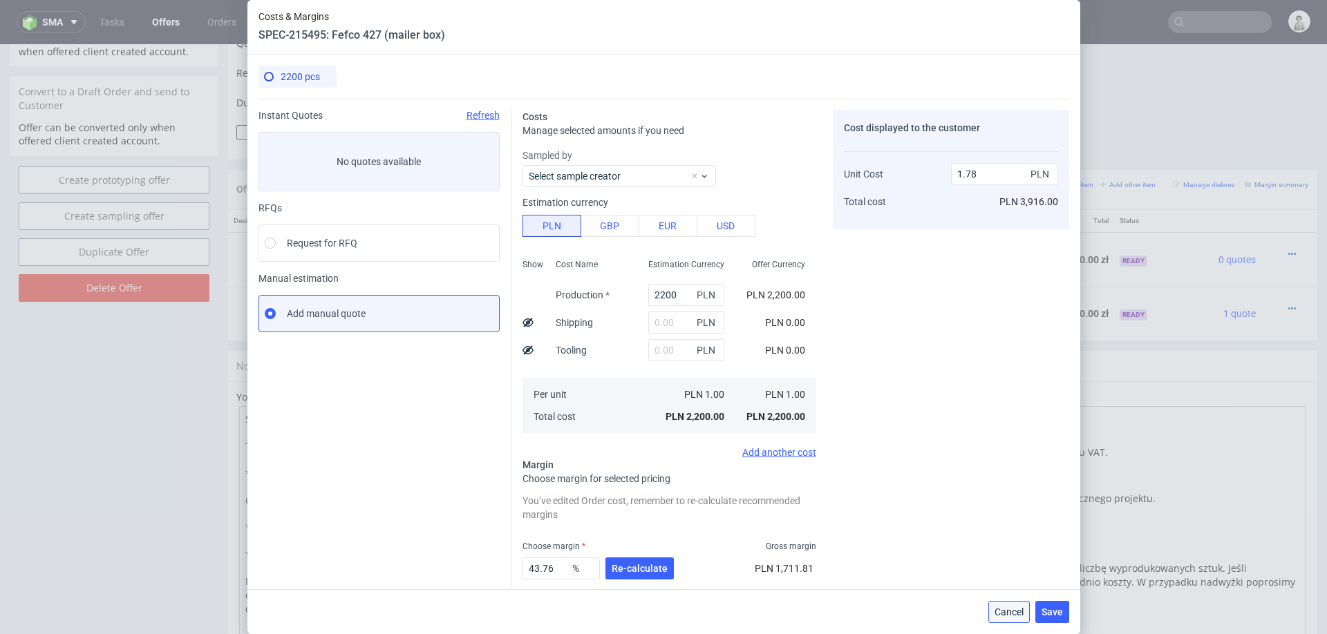
click at [1015, 607] on span "Cancel" at bounding box center [1009, 612] width 29 height 10
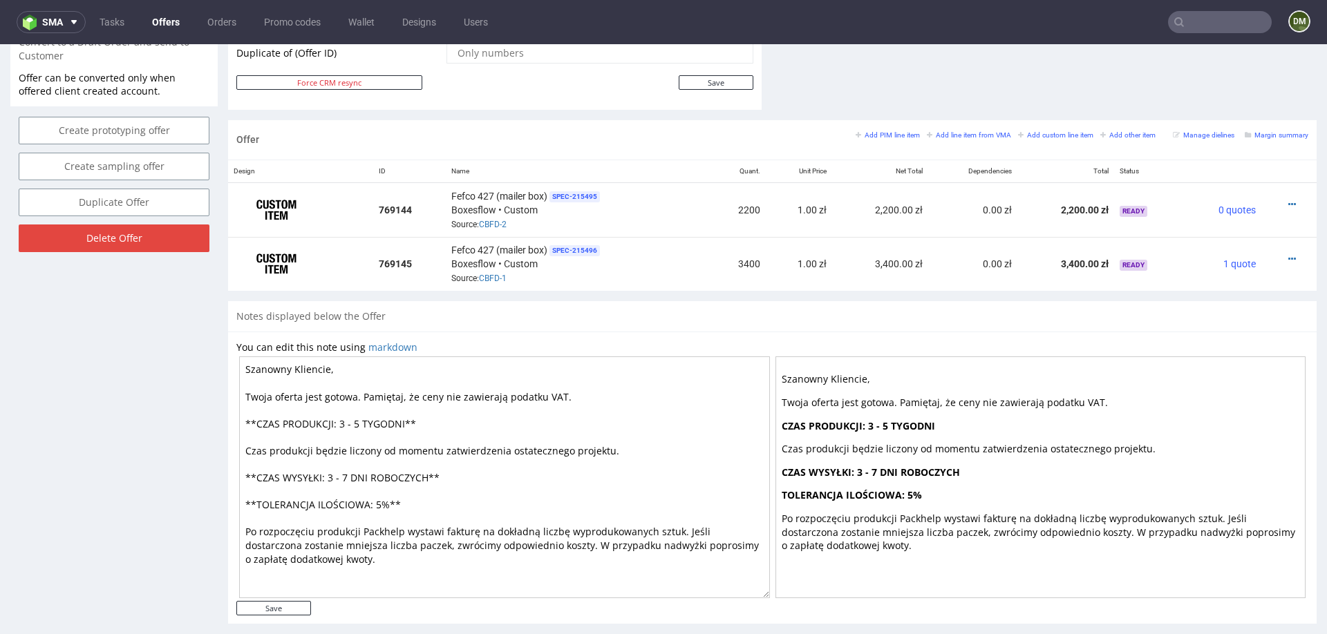
scroll to position [753, 0]
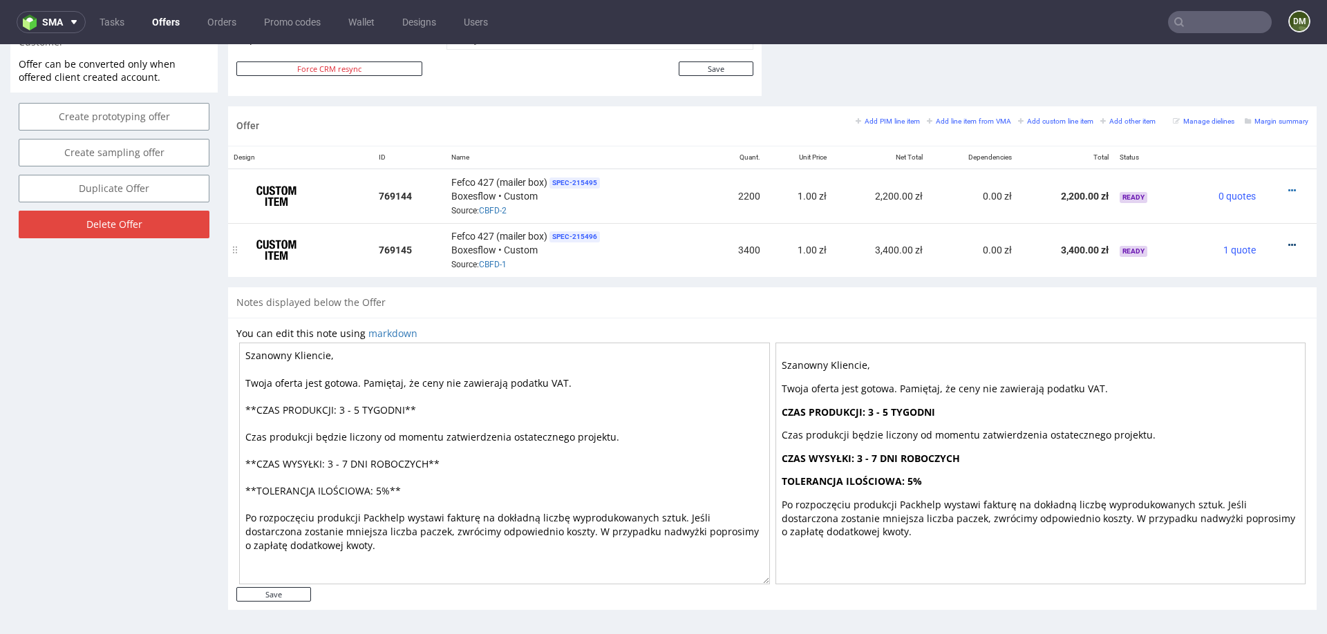
click at [1288, 241] on icon at bounding box center [1292, 246] width 8 height 10
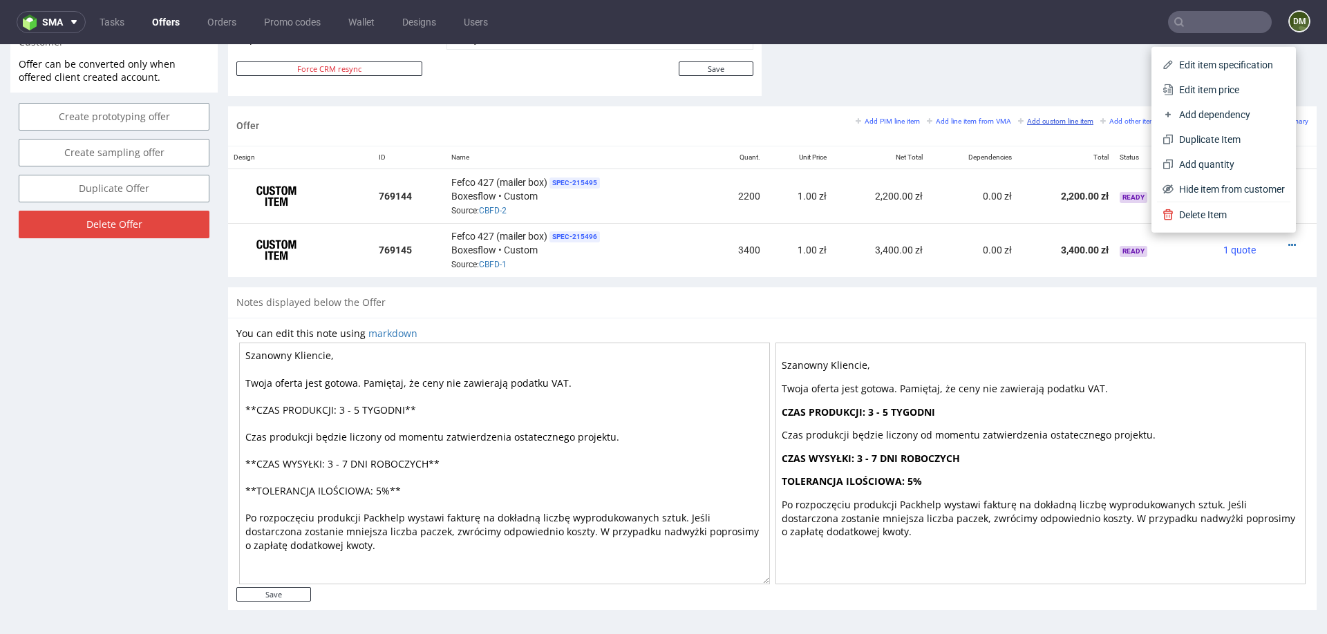
click at [1216, 88] on span "Edit item price" at bounding box center [1229, 90] width 111 height 14
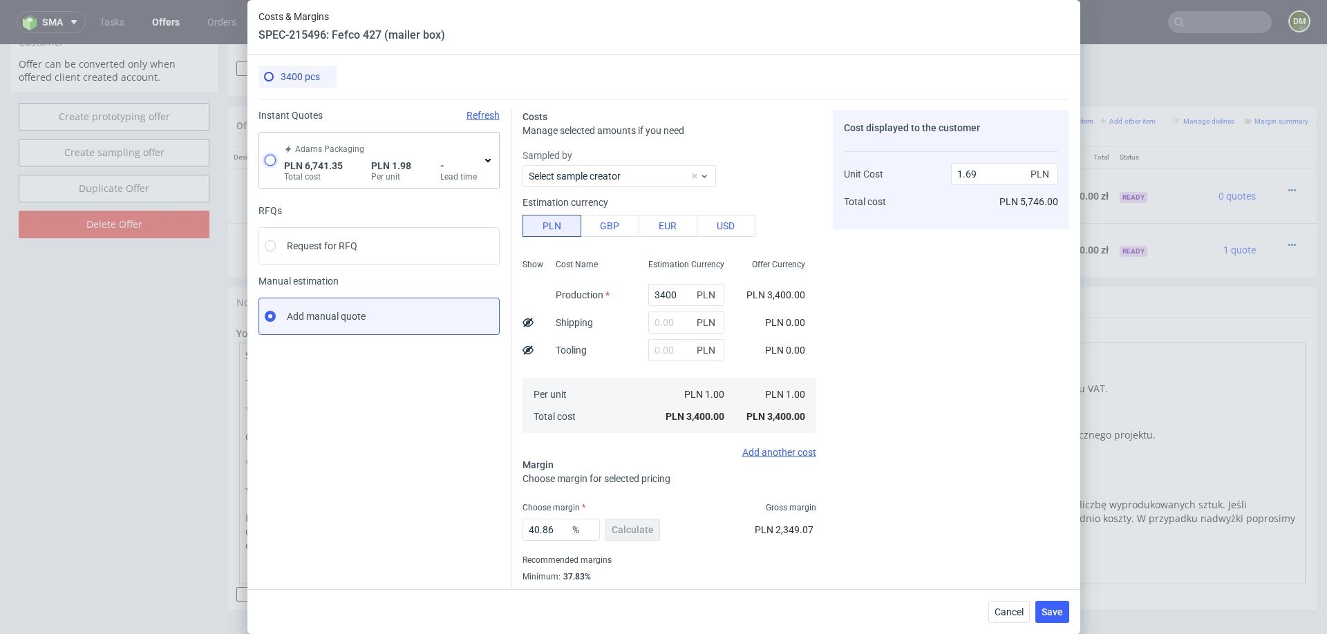
click at [274, 158] on input "radio" at bounding box center [270, 160] width 11 height 11
radio input "true"
radio input "false"
type input "5282.990000000001"
type input "1458.36"
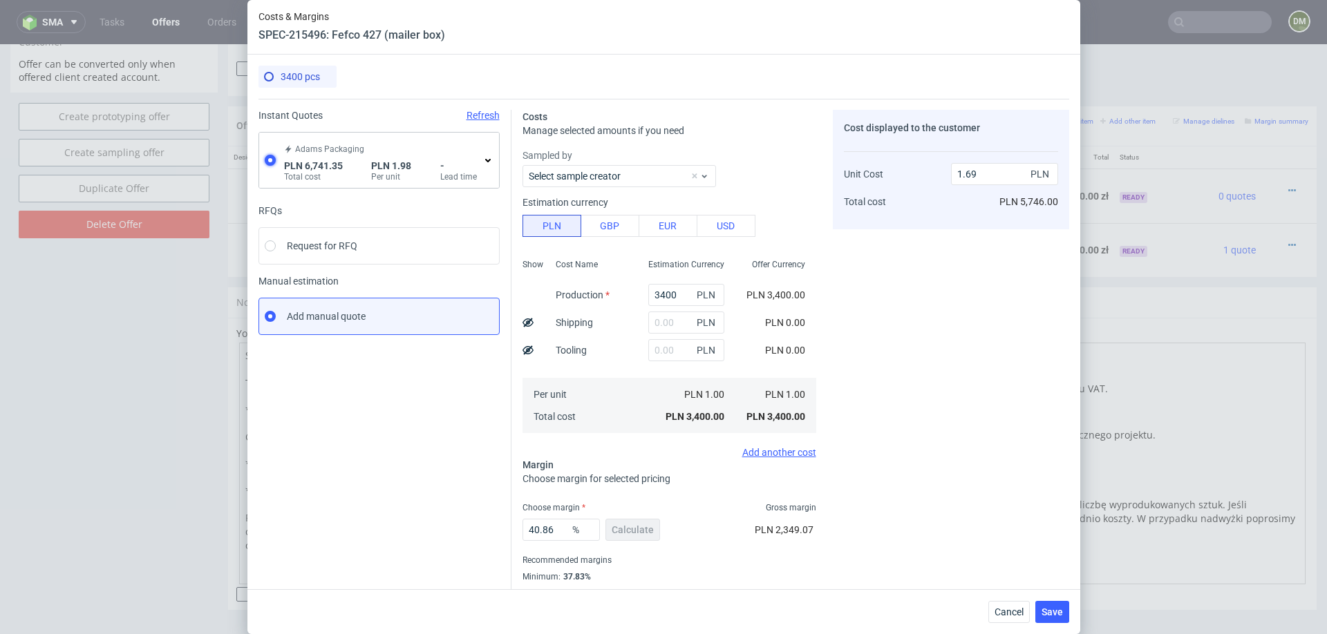
type input "1.98"
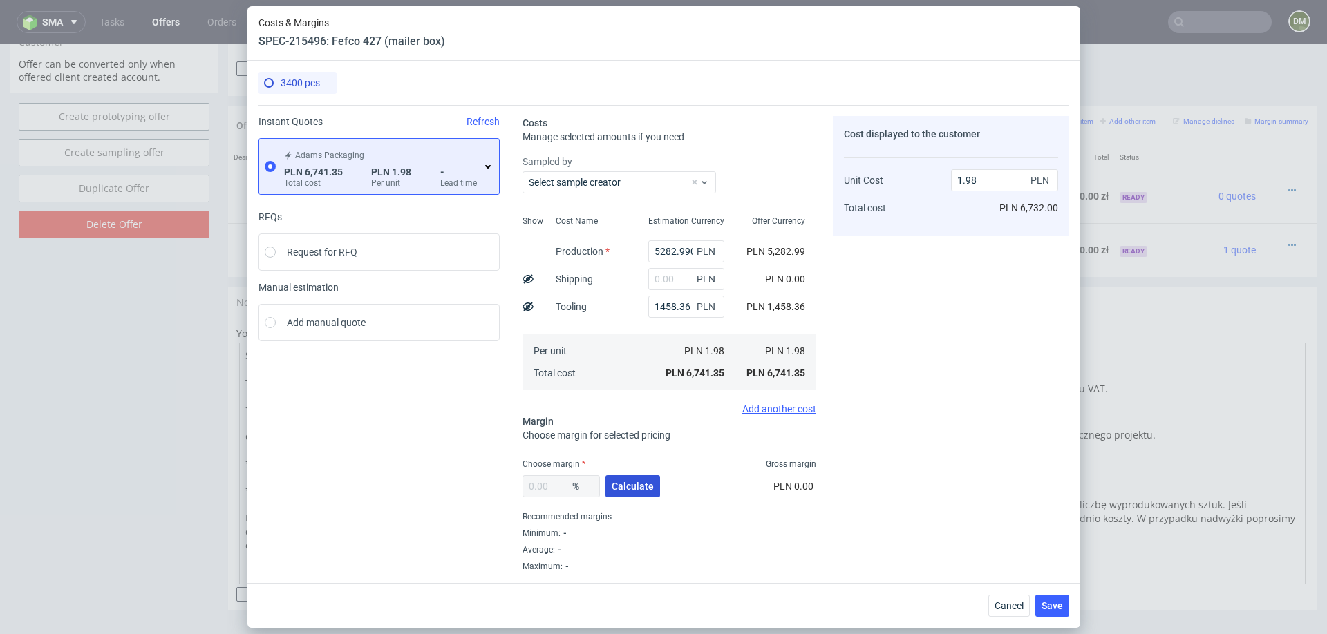
click at [631, 480] on button "Calculate" at bounding box center [632, 486] width 55 height 22
type input "36.3"
type input "3.11"
click at [489, 164] on icon at bounding box center [487, 166] width 11 height 11
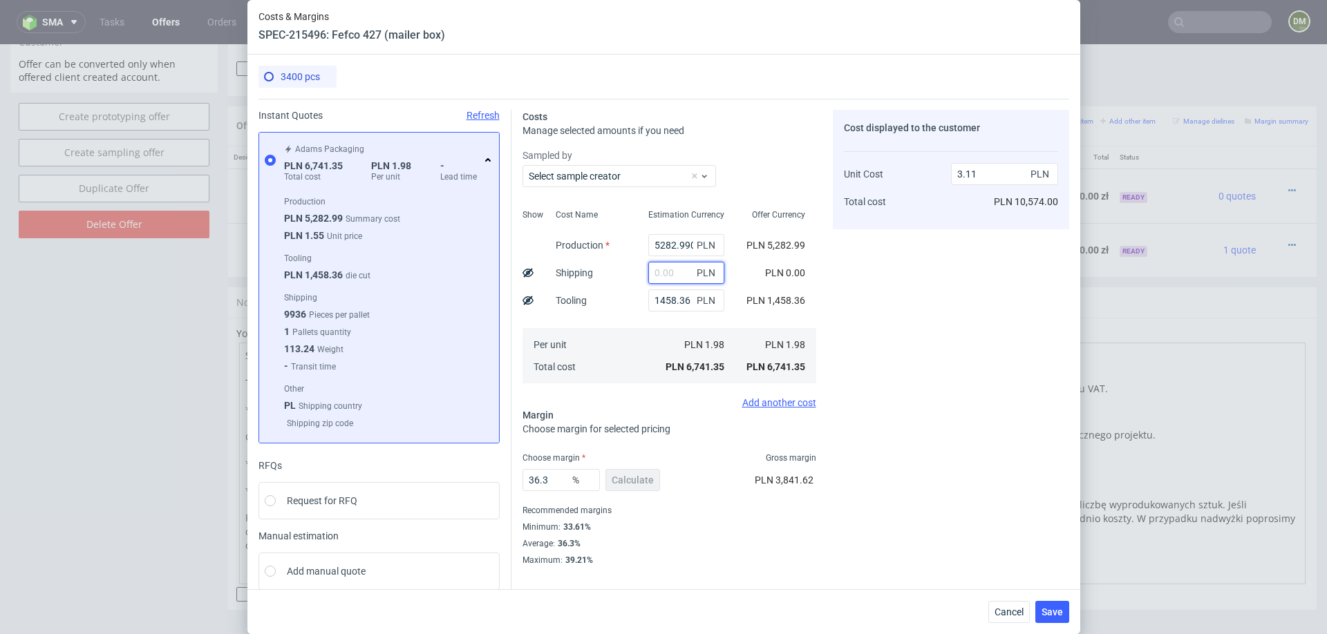
click at [674, 267] on input "text" at bounding box center [686, 273] width 76 height 22
type input "160"
type input "3.19"
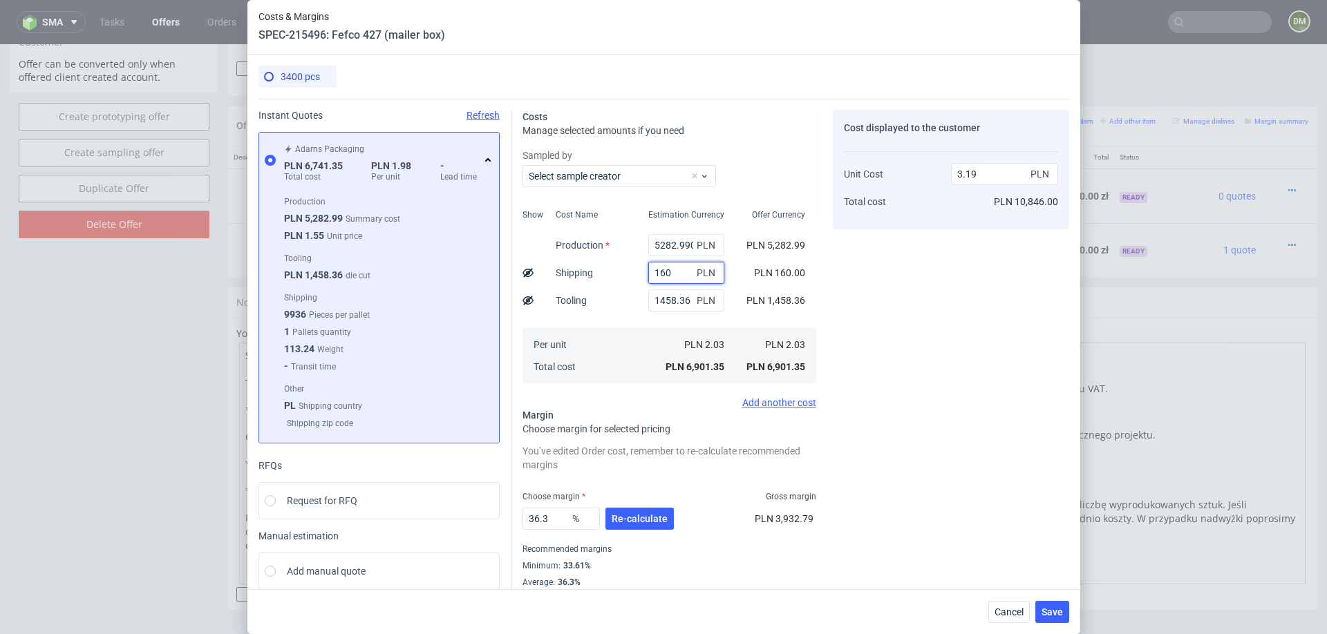
type input "160"
click at [581, 381] on div "Per unit Total cost" at bounding box center [591, 355] width 93 height 55
click at [623, 518] on span "Re-calculate" at bounding box center [640, 519] width 56 height 10
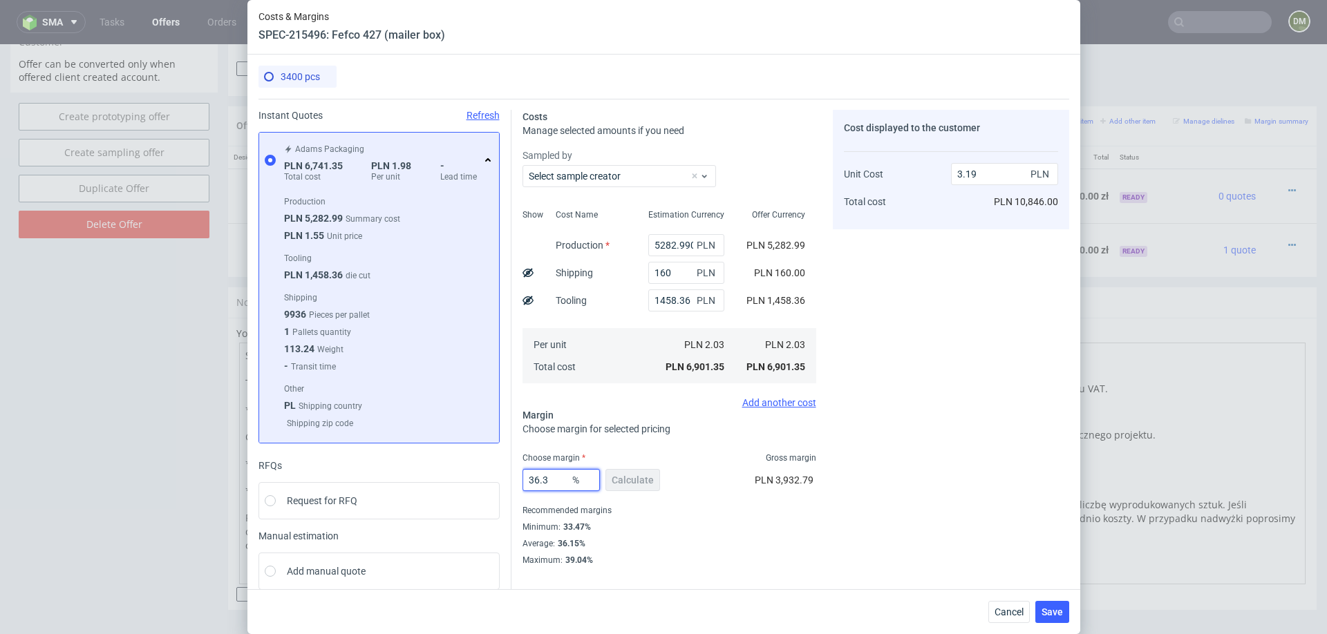
click at [556, 473] on input "36.3" at bounding box center [560, 480] width 77 height 22
type input "34"
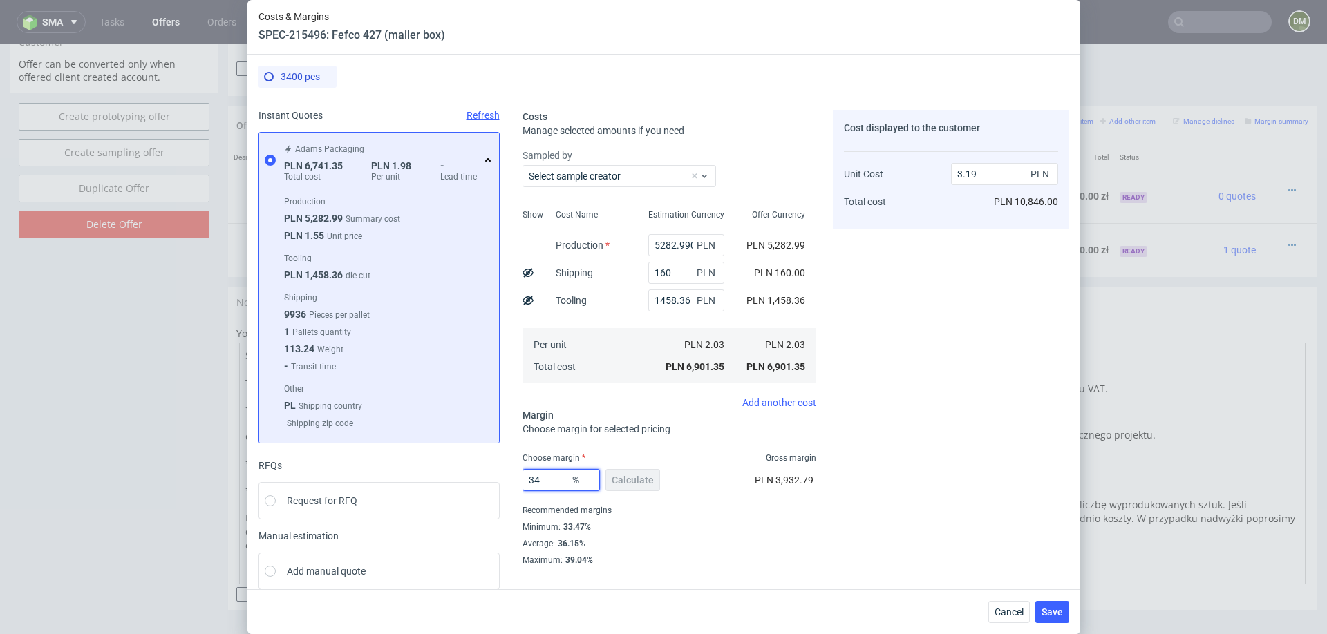
type input "3.08"
type input "34"
click at [816, 524] on div "Minimum : 33.47%" at bounding box center [669, 527] width 294 height 17
click at [1057, 615] on span "Save" at bounding box center [1052, 612] width 21 height 10
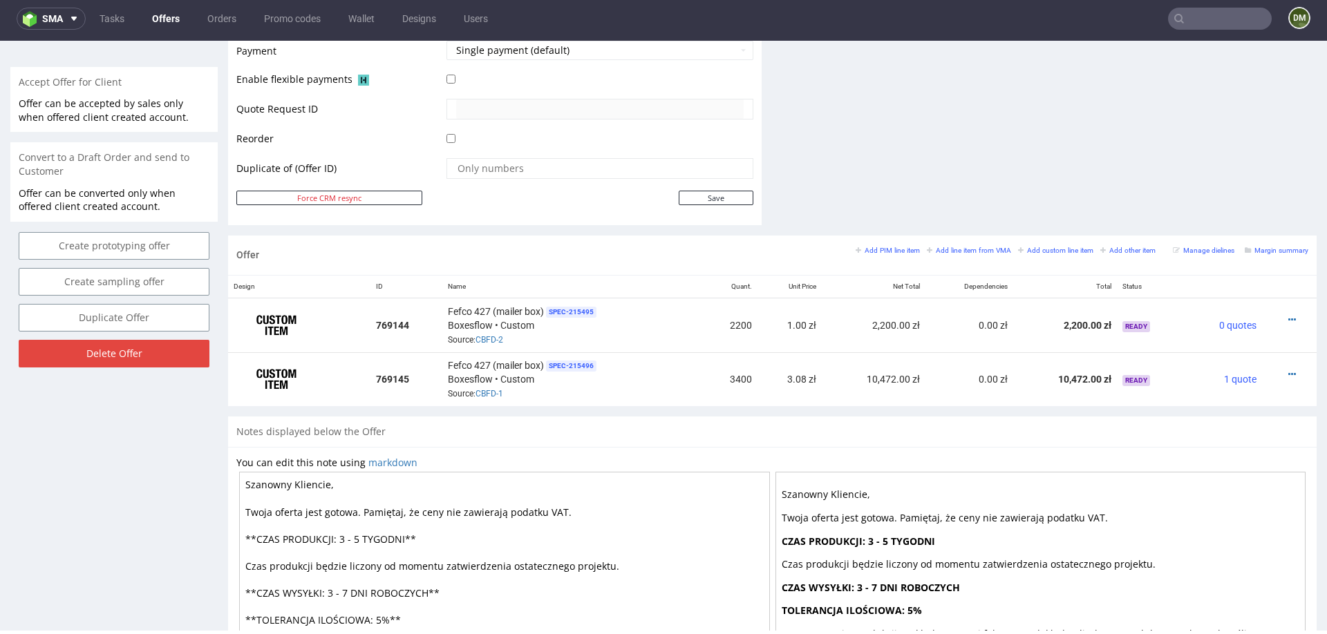
scroll to position [621, 0]
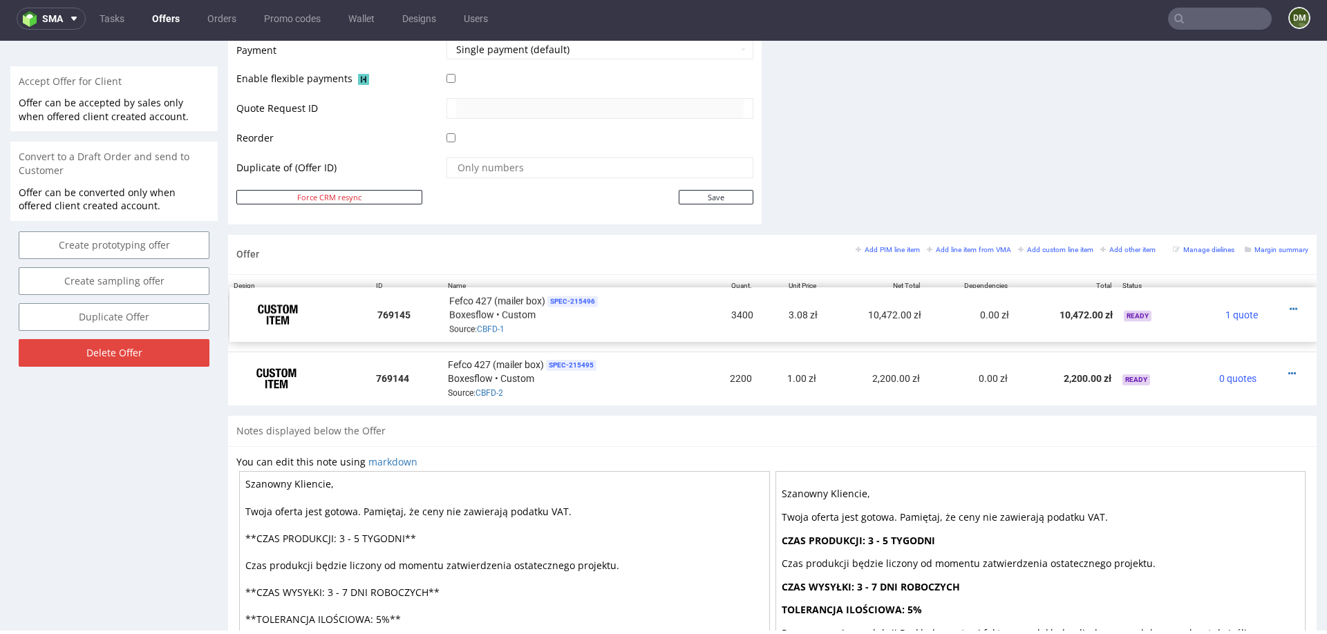
drag, startPoint x: 236, startPoint y: 373, endPoint x: 238, endPoint y: 309, distance: 63.6
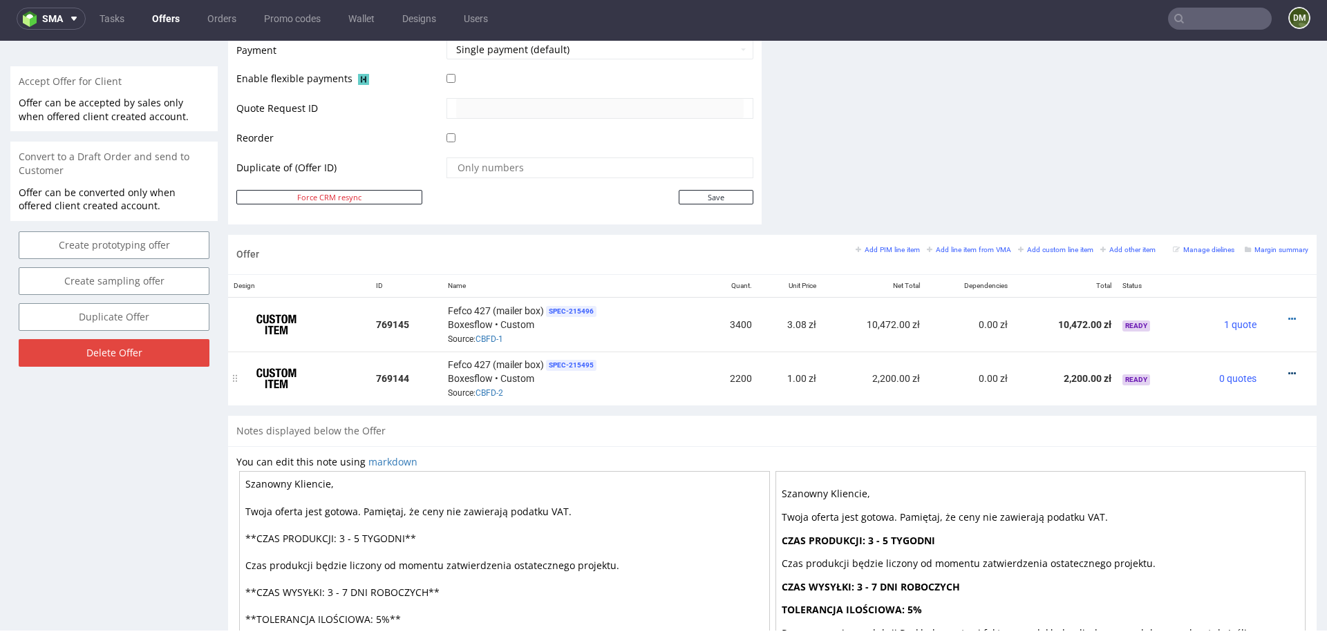
click at [1288, 369] on icon at bounding box center [1292, 374] width 8 height 10
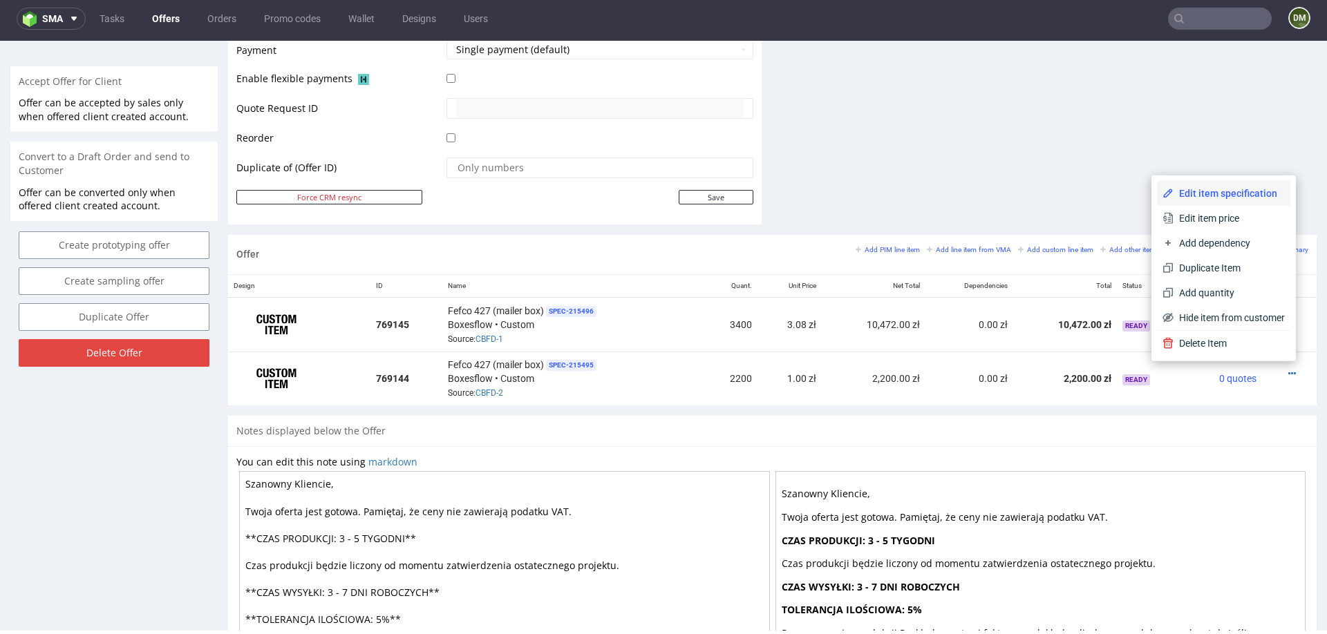
click at [1216, 194] on span "Edit item specification" at bounding box center [1229, 194] width 111 height 14
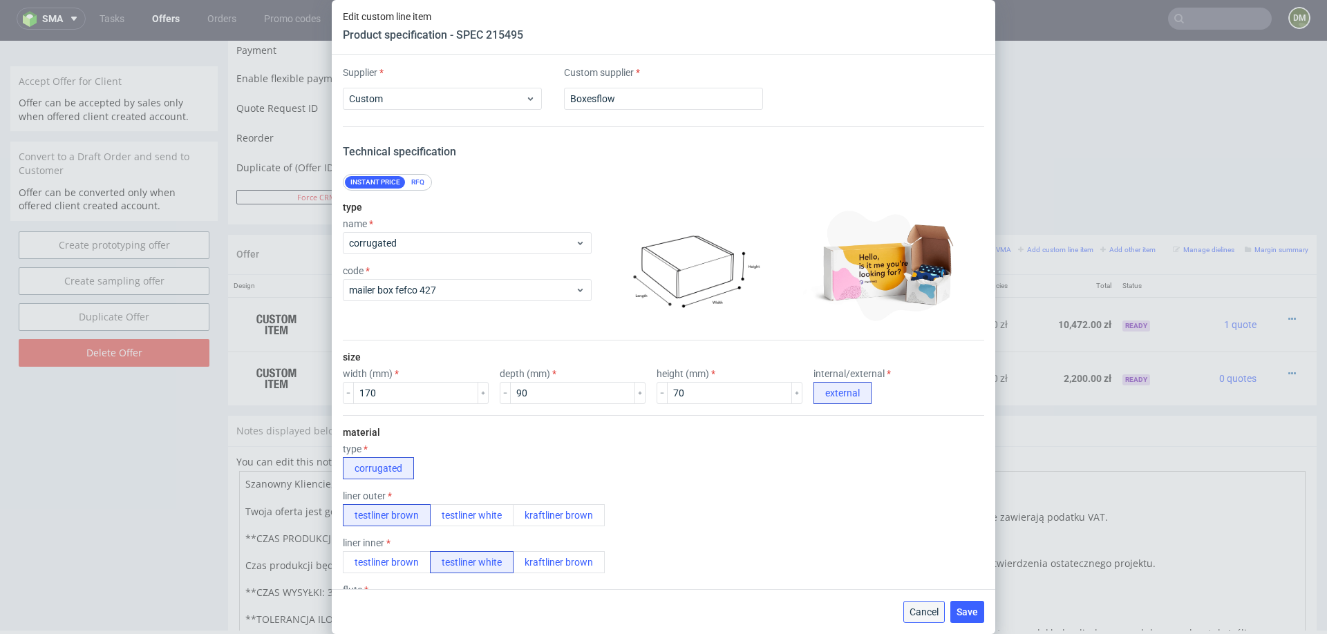
click at [918, 611] on span "Cancel" at bounding box center [924, 612] width 29 height 10
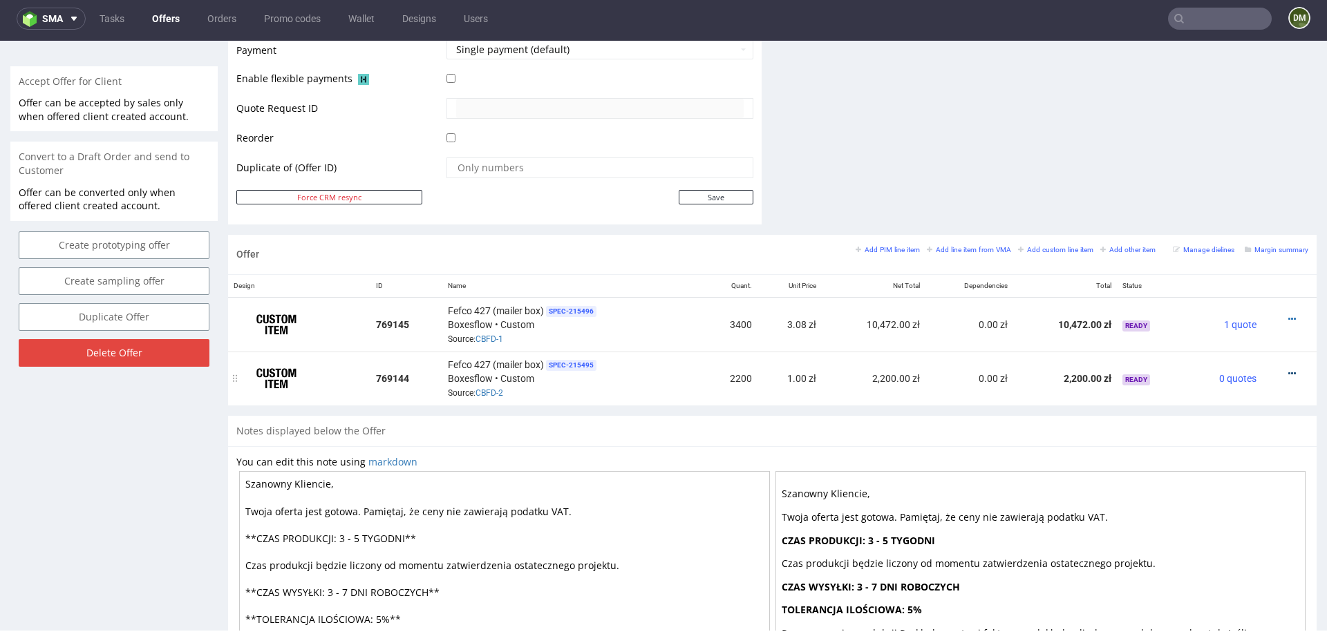
click at [1288, 369] on icon at bounding box center [1292, 374] width 8 height 10
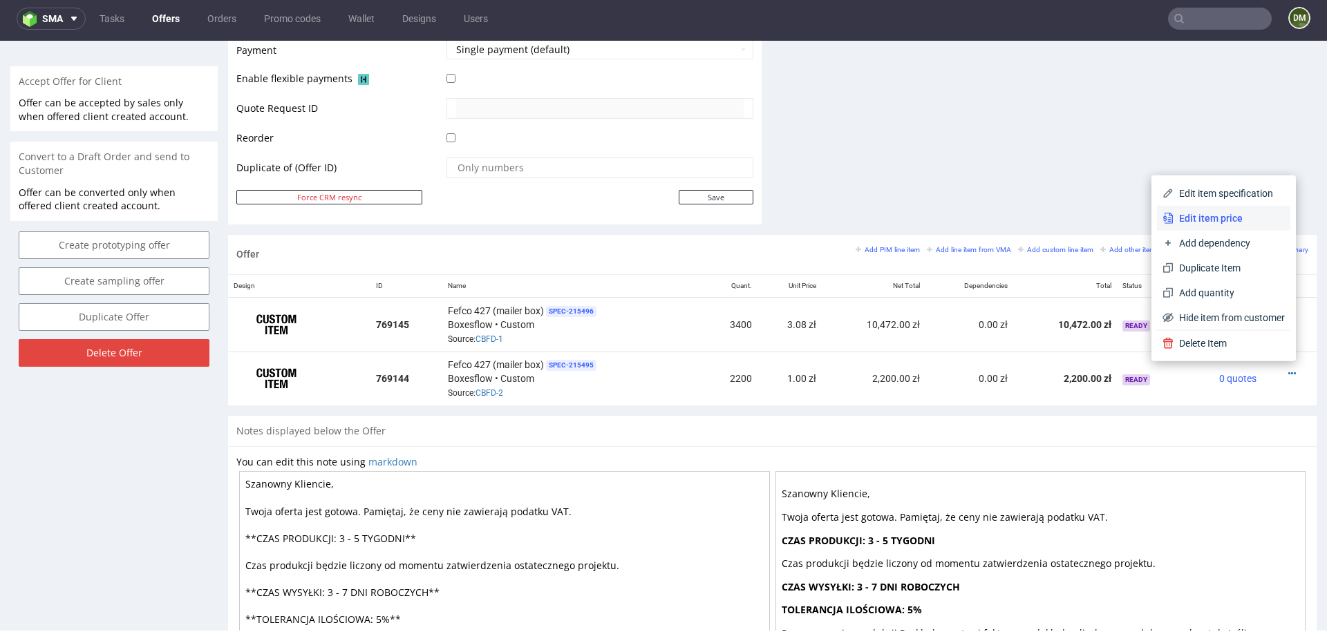
click at [1247, 216] on span "Edit item price" at bounding box center [1229, 218] width 111 height 14
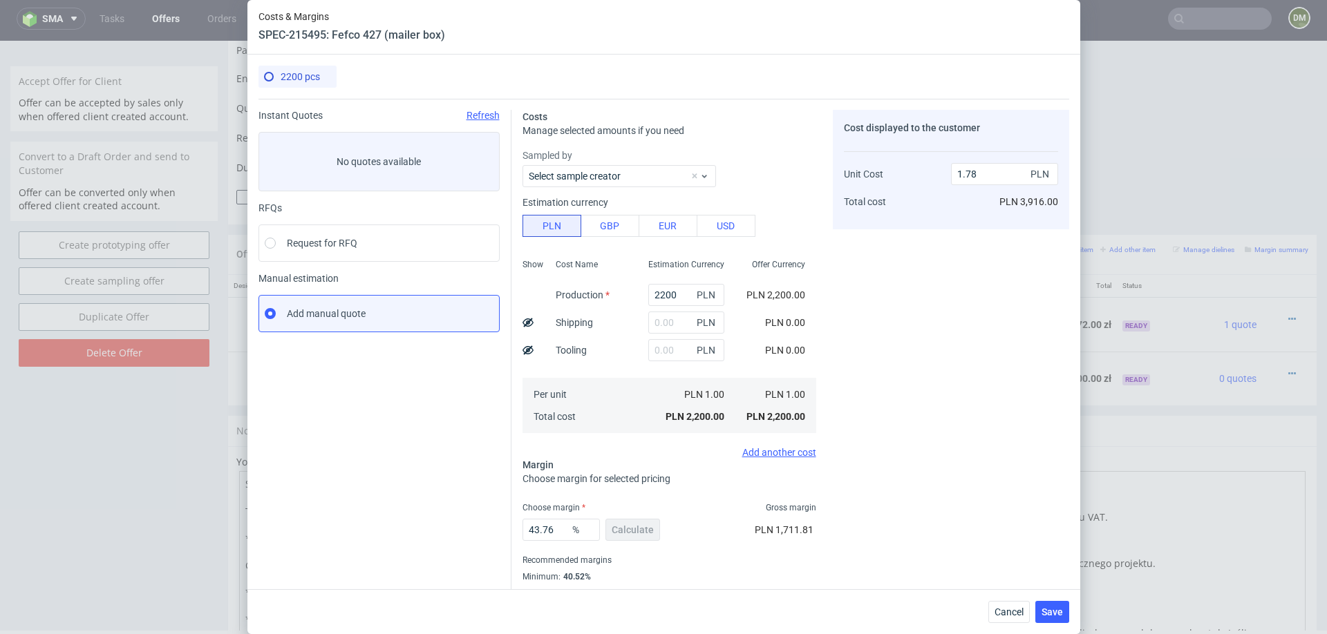
click at [264, 66] on div "2200 pcs" at bounding box center [292, 77] width 56 height 22
click at [481, 113] on span "Refresh" at bounding box center [483, 115] width 33 height 11
radio input "false"
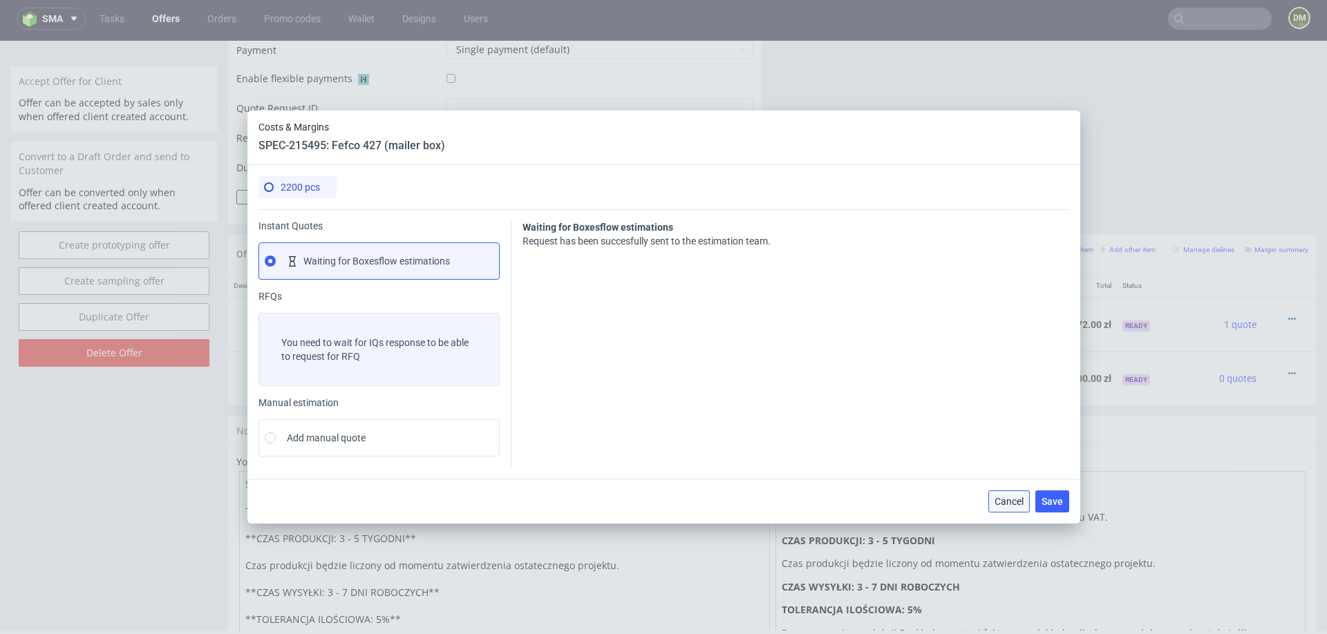
click at [1017, 497] on span "Cancel" at bounding box center [1009, 502] width 29 height 10
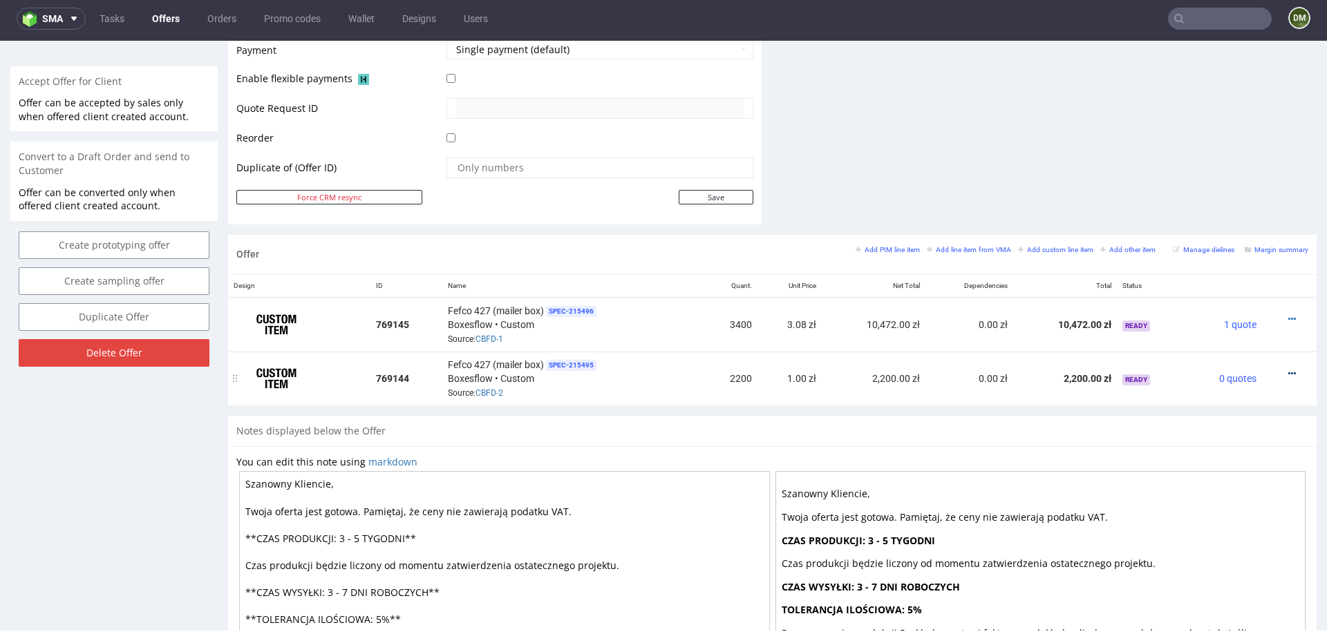
click at [1288, 369] on icon at bounding box center [1292, 374] width 8 height 10
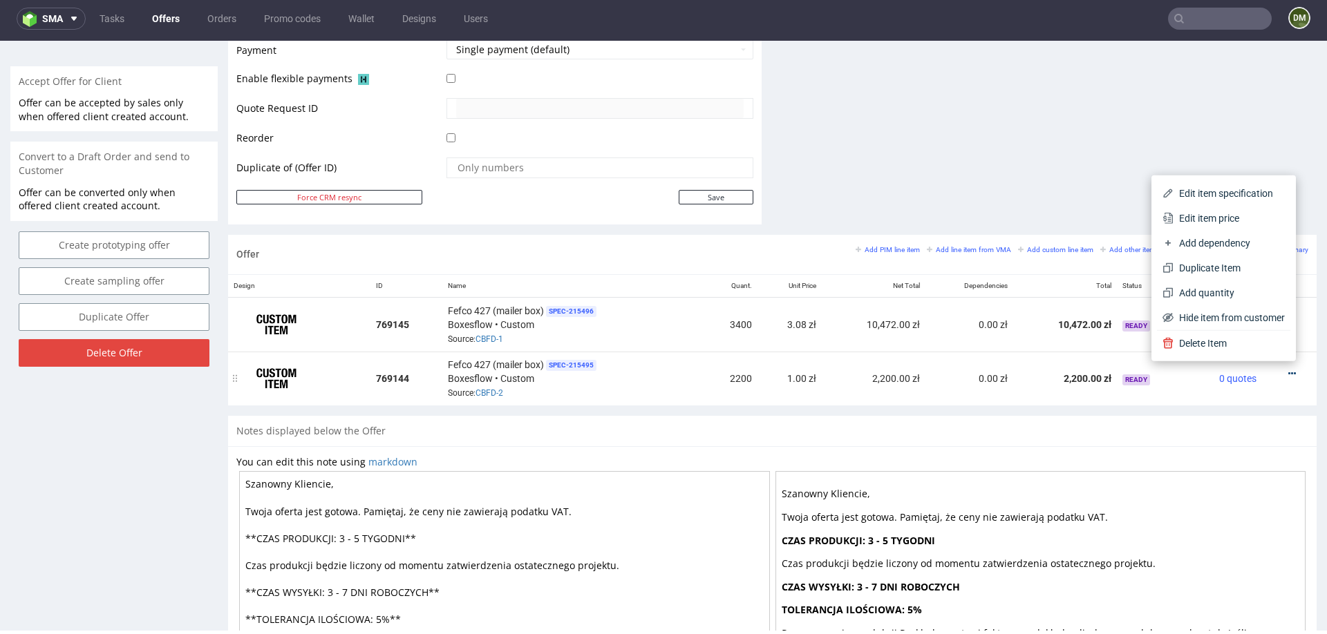
click at [1244, 205] on li "Edit item specification" at bounding box center [1223, 193] width 133 height 25
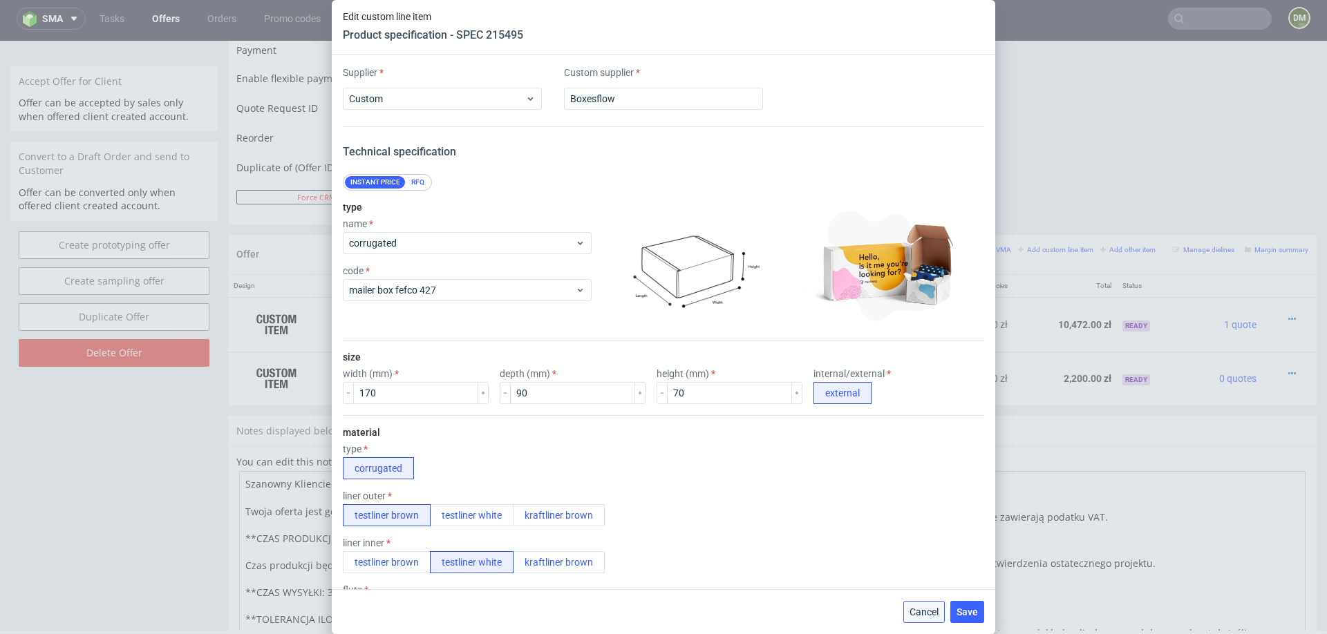
click at [923, 614] on span "Cancel" at bounding box center [924, 612] width 29 height 10
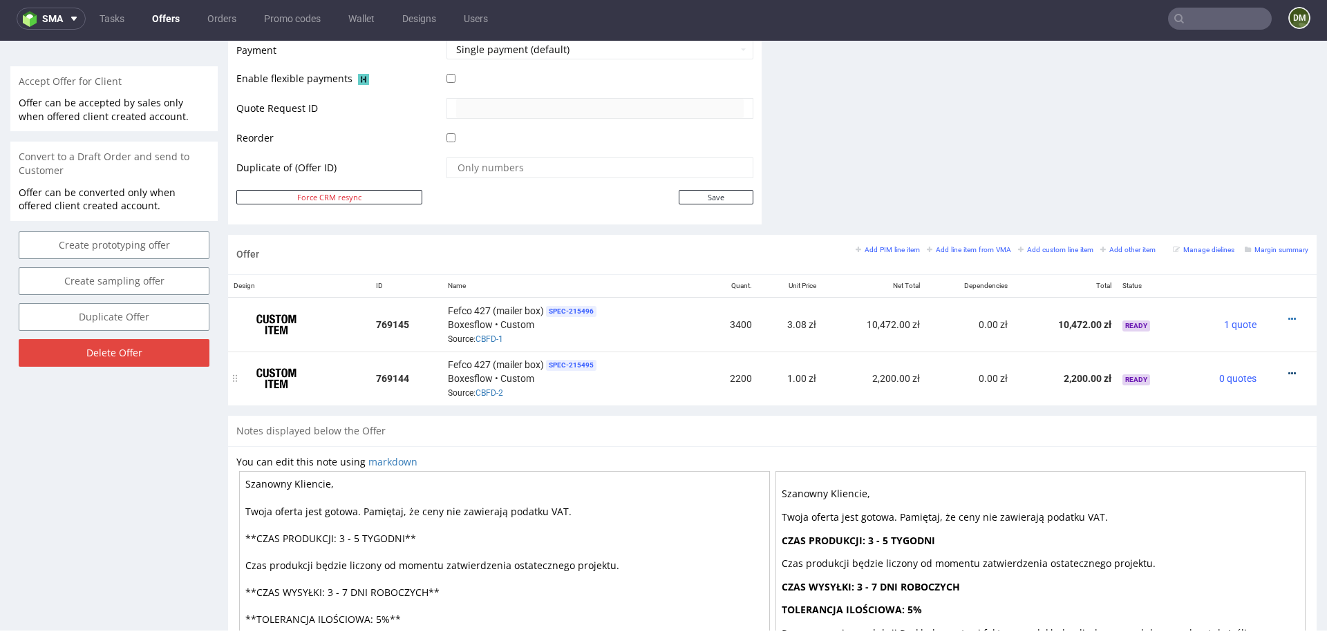
click at [1288, 369] on icon at bounding box center [1292, 374] width 8 height 10
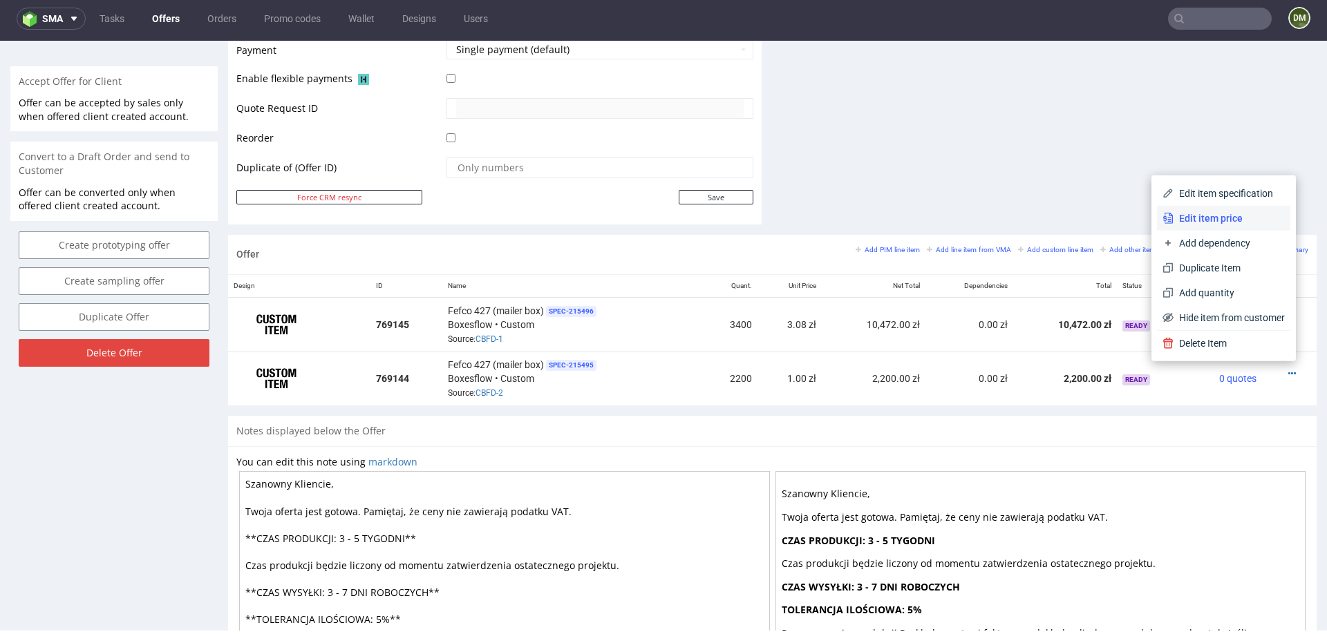
click at [1209, 220] on span "Edit item price" at bounding box center [1229, 218] width 111 height 14
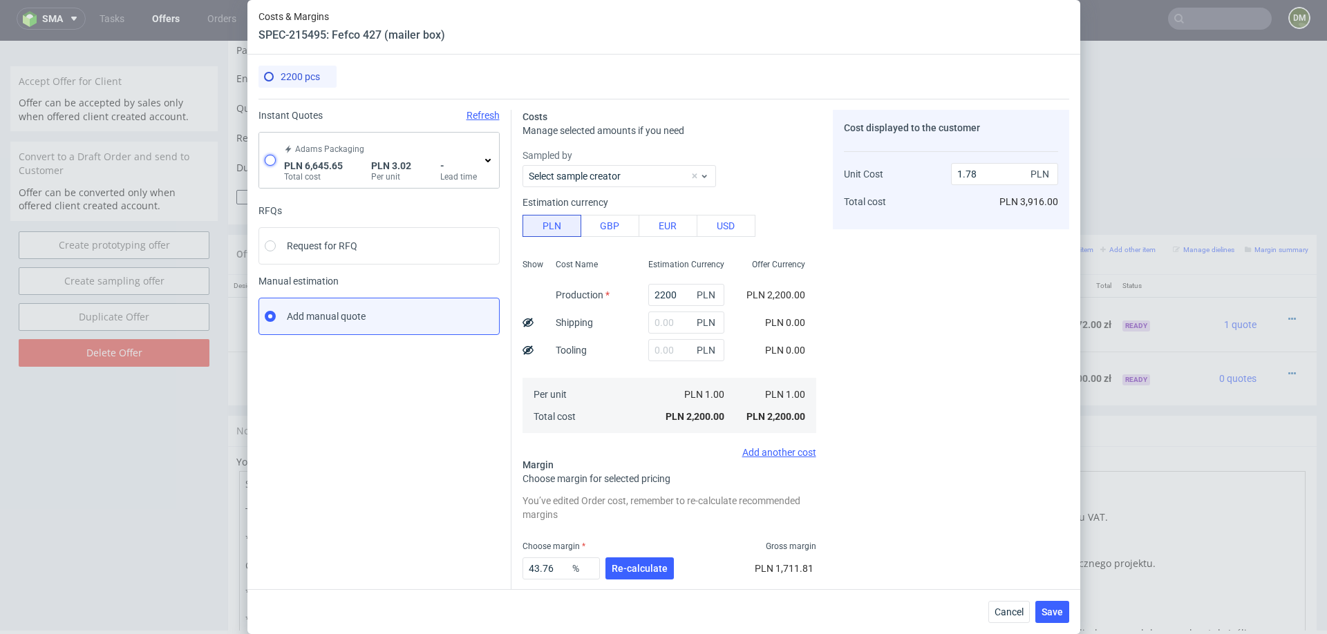
click at [271, 158] on input "radio" at bounding box center [270, 160] width 11 height 11
radio input "true"
radio input "false"
type input "5258.639999999999"
type input "1387.01"
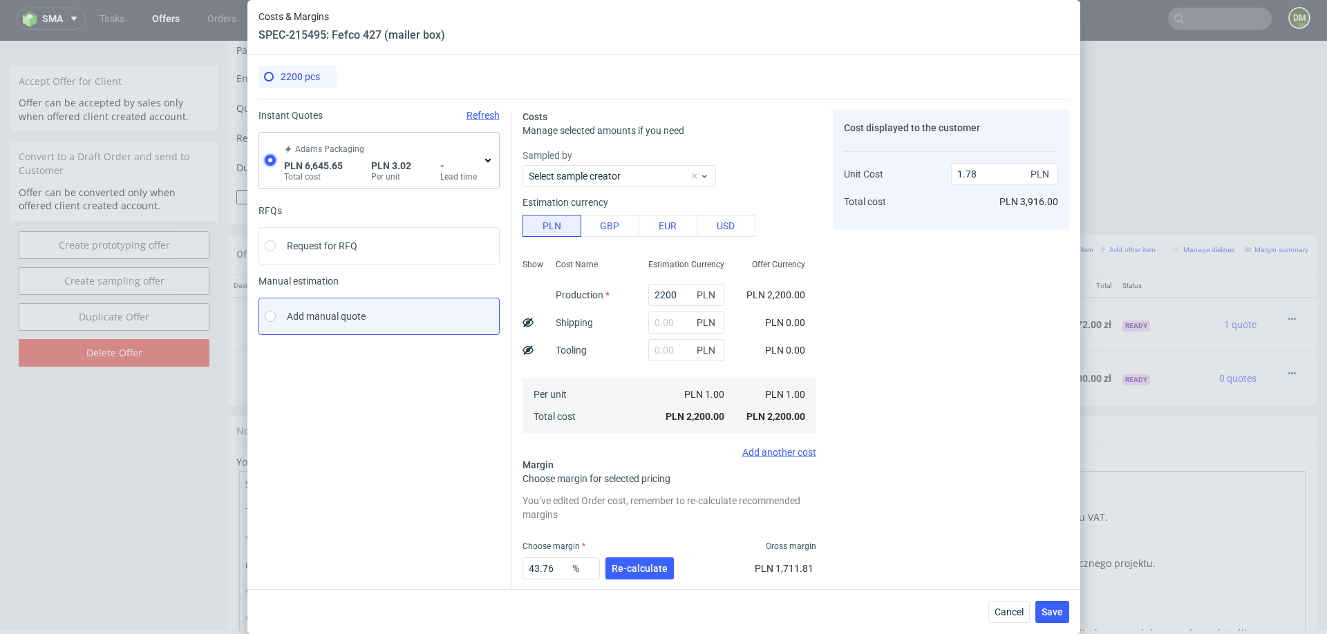
type input "3.02"
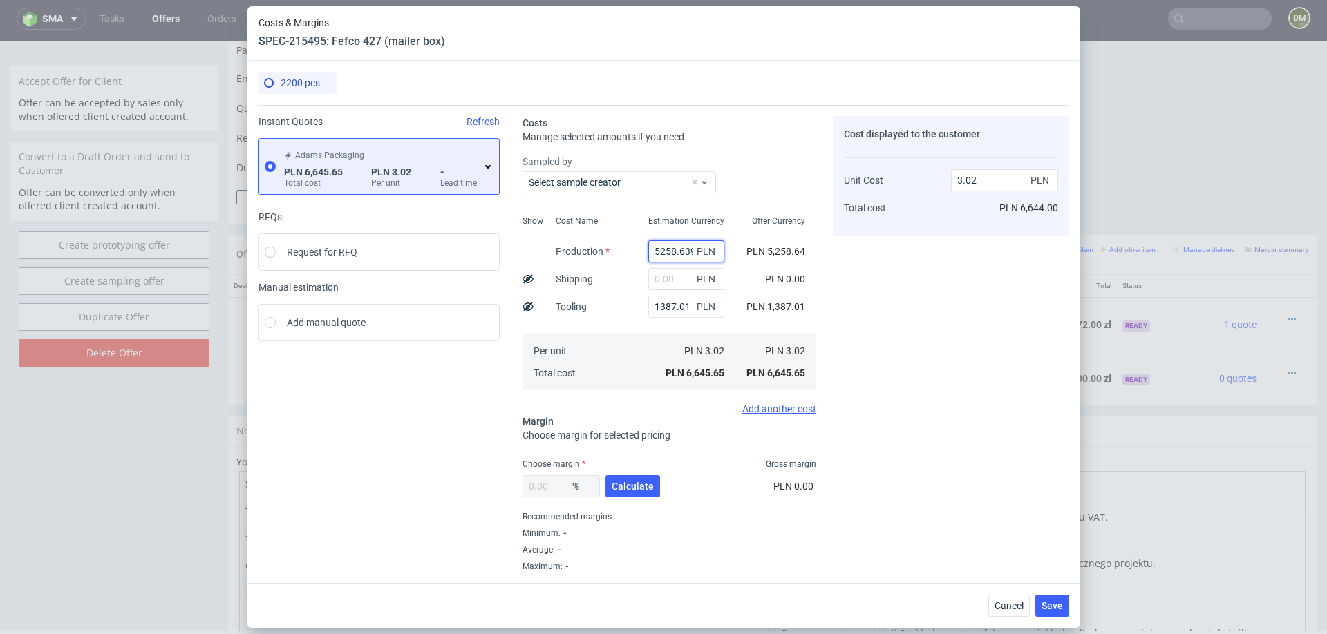
drag, startPoint x: 660, startPoint y: 252, endPoint x: 617, endPoint y: 252, distance: 42.8
click at [617, 252] on div "Show Cost Name Production Shipping Tooling Per unit Total cost Estimation Curre…" at bounding box center [669, 301] width 294 height 182
type input "6258.639999999999"
type input "3.47"
type input "6258.639999999999"
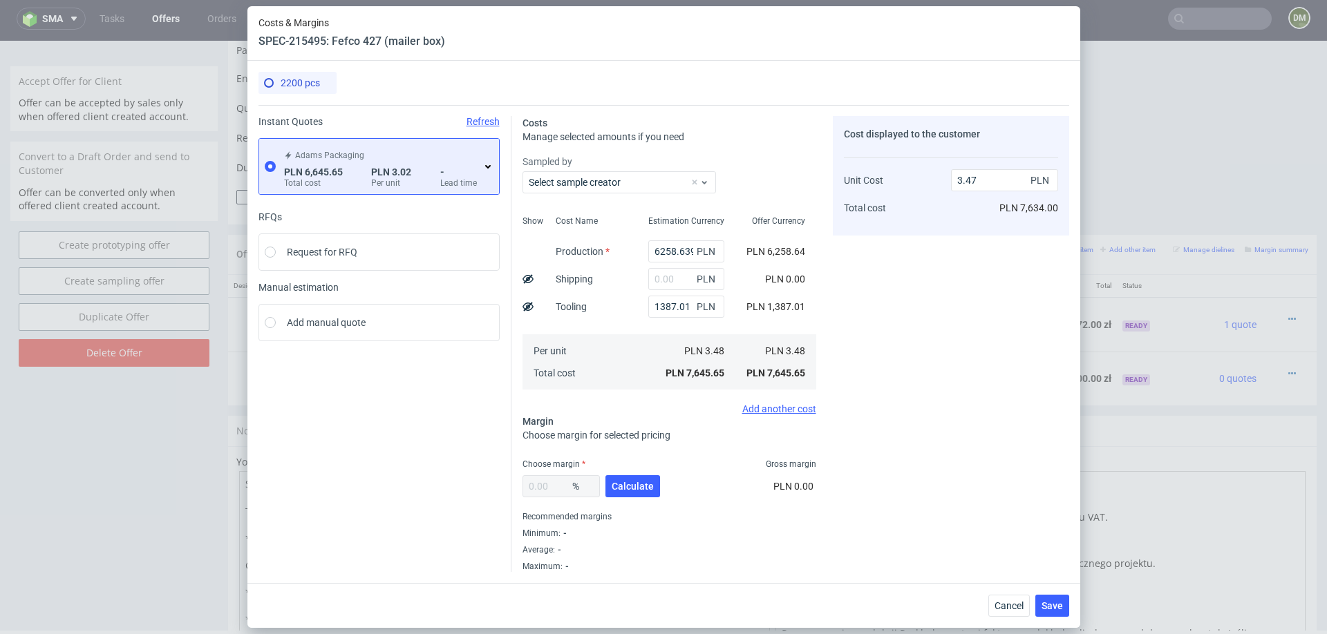
click at [487, 167] on use at bounding box center [488, 166] width 6 height 3
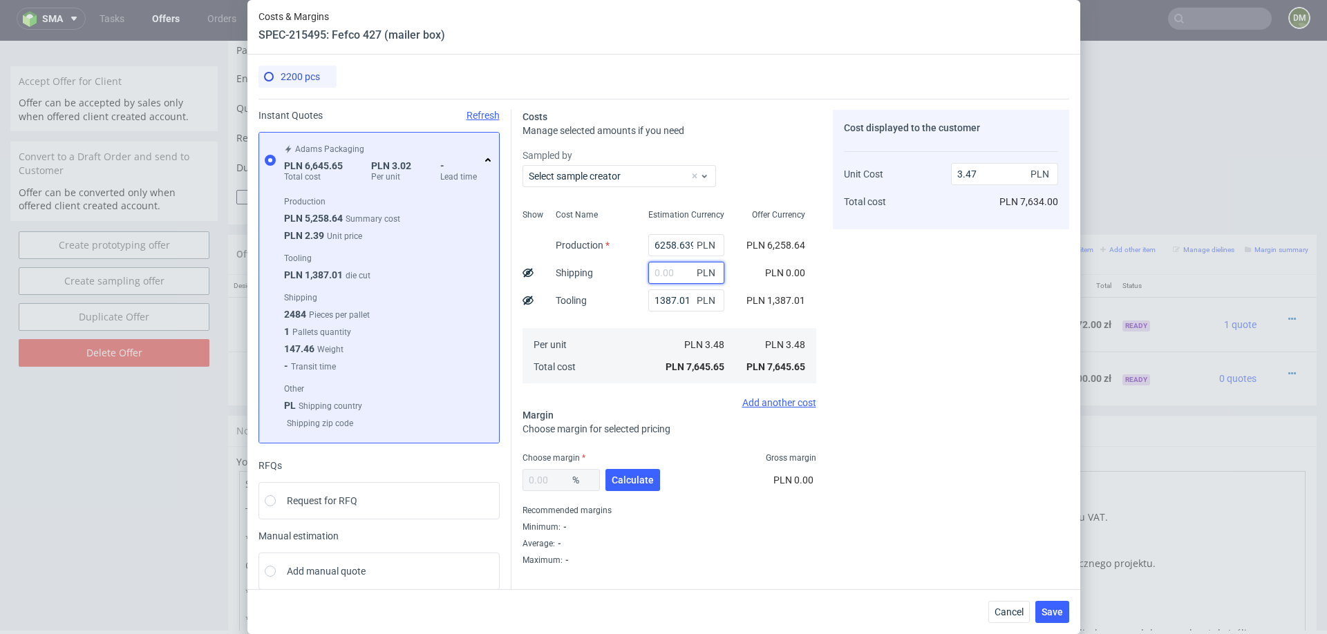
click at [677, 270] on input "text" at bounding box center [686, 273] width 76 height 22
type input "330"
type input "3.62"
type input "330"
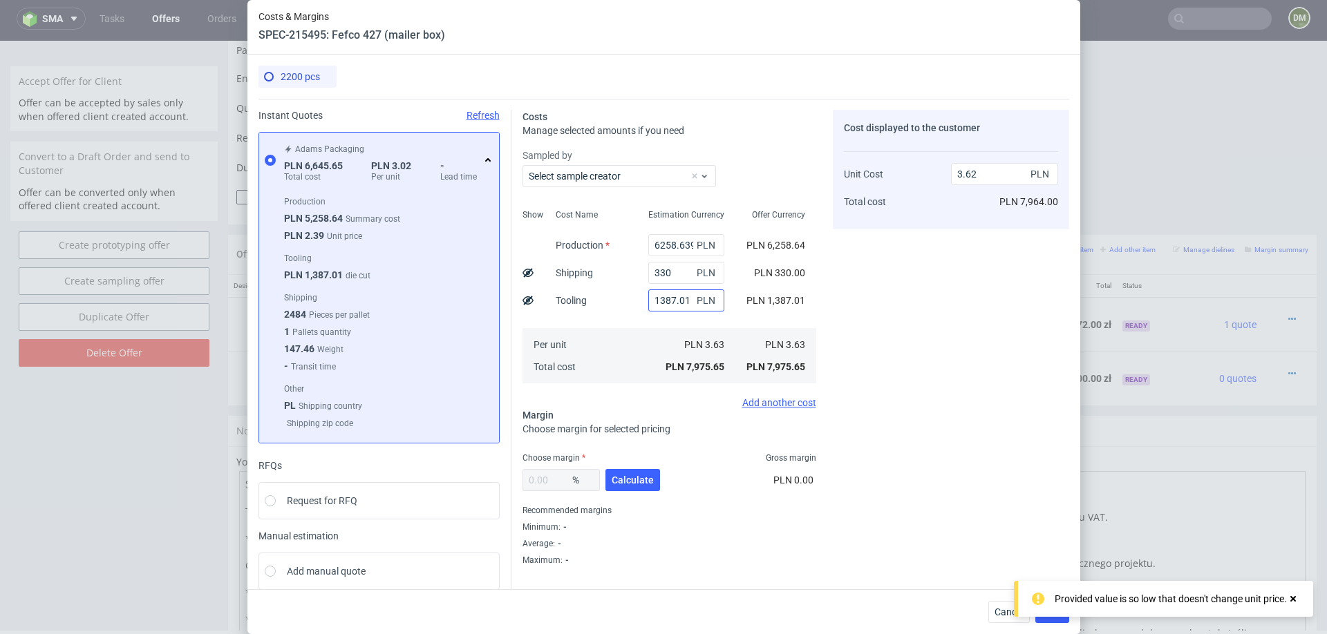
click at [634, 317] on div "Cost Name Production Shipping Tooling Per unit Total cost" at bounding box center [591, 295] width 93 height 182
click at [634, 491] on button "Calculate" at bounding box center [632, 480] width 55 height 22
type input "35.18"
type input "5.59"
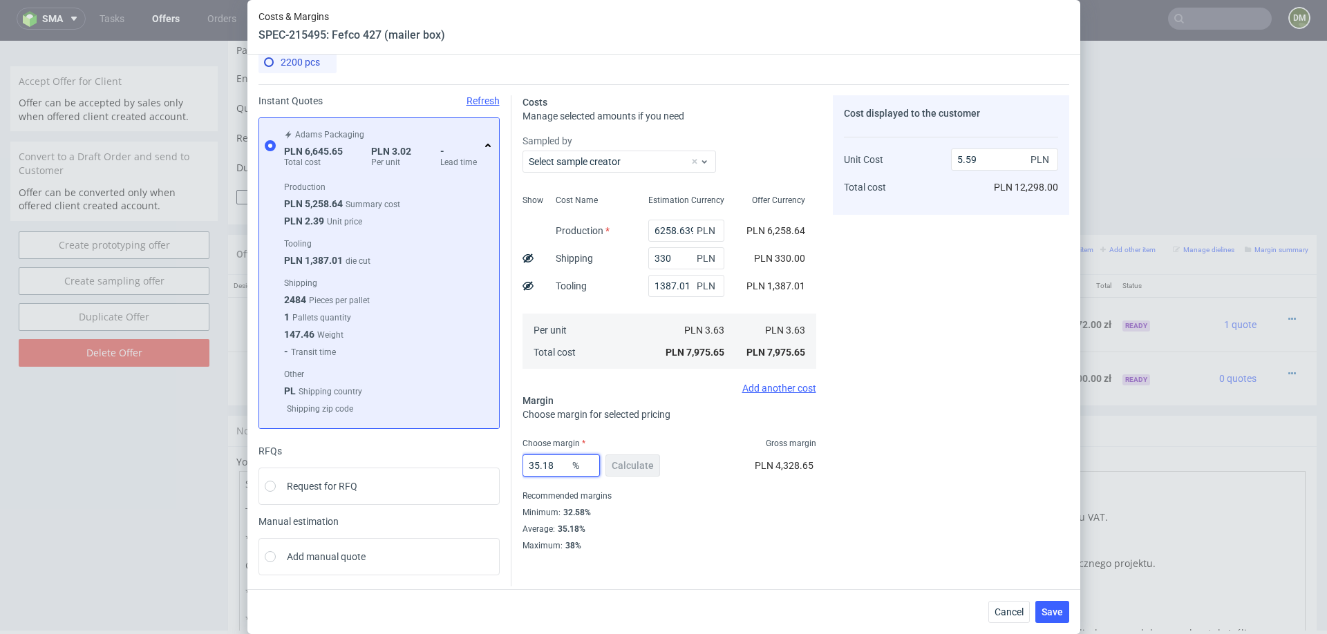
click at [555, 464] on input "35.18" at bounding box center [560, 466] width 77 height 22
type input "33"
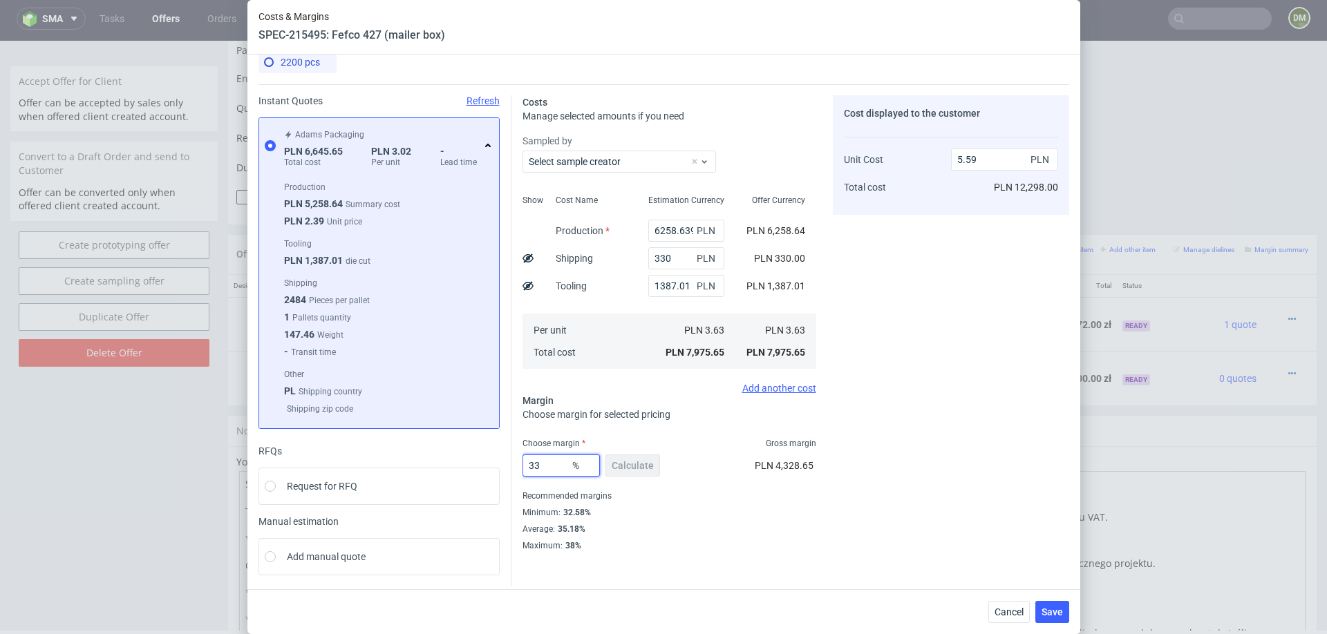
type input "5.41"
click at [833, 536] on div "Cost displayed to the customer Unit Cost Total cost 5.41 PLN PLN 11,902.00" at bounding box center [951, 323] width 236 height 456
click at [542, 460] on input "33" at bounding box center [560, 466] width 77 height 22
type input "34"
type input "5.49"
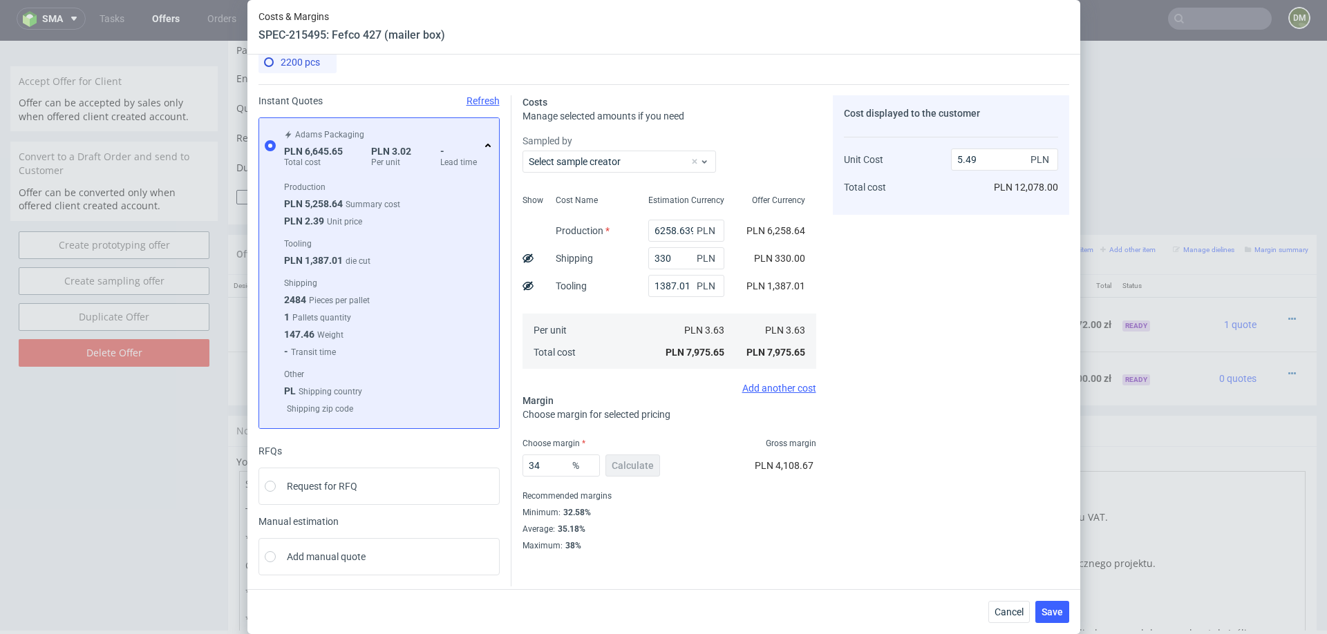
click at [811, 551] on div "Instant Quotes Refresh Adams Packaging PLN 6,645.65 Total cost PLN 3.02 Per uni…" at bounding box center [663, 335] width 811 height 502
click at [553, 461] on input "34" at bounding box center [560, 466] width 77 height 22
type input "33"
type input "5.41"
type input "33.5"
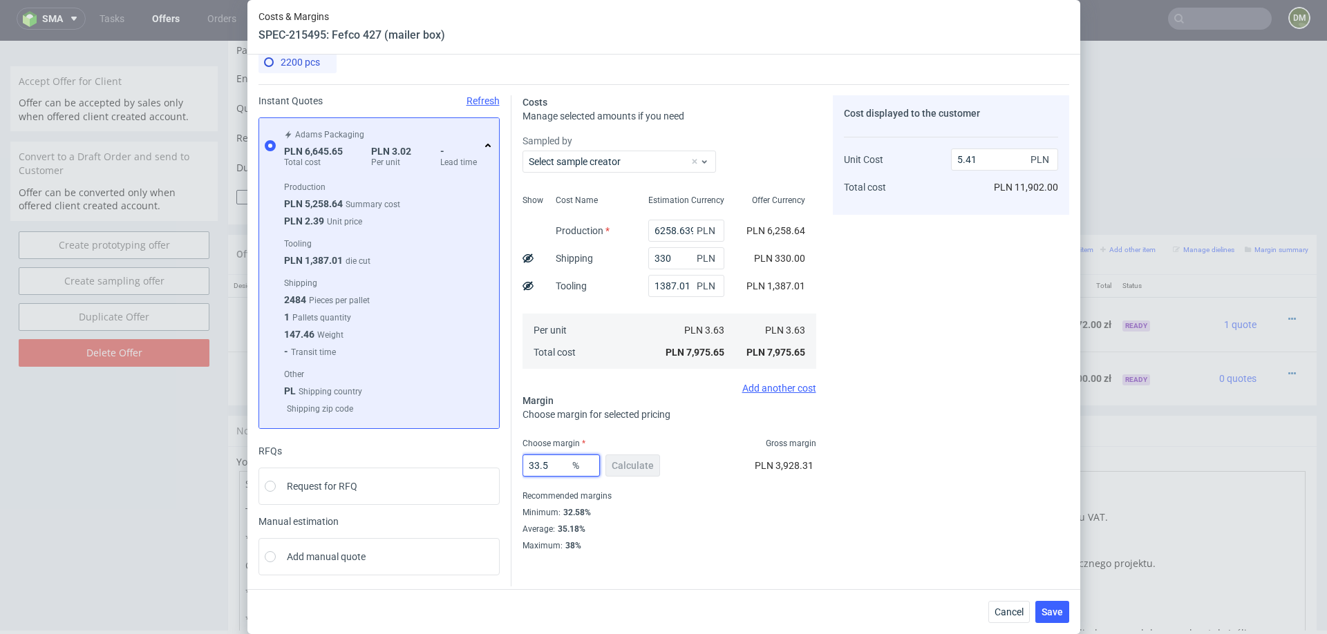
type input "5.45"
type input "33.5"
click at [774, 512] on div "Minimum : 32.58%" at bounding box center [669, 513] width 294 height 17
click at [1048, 611] on span "Save" at bounding box center [1052, 612] width 21 height 10
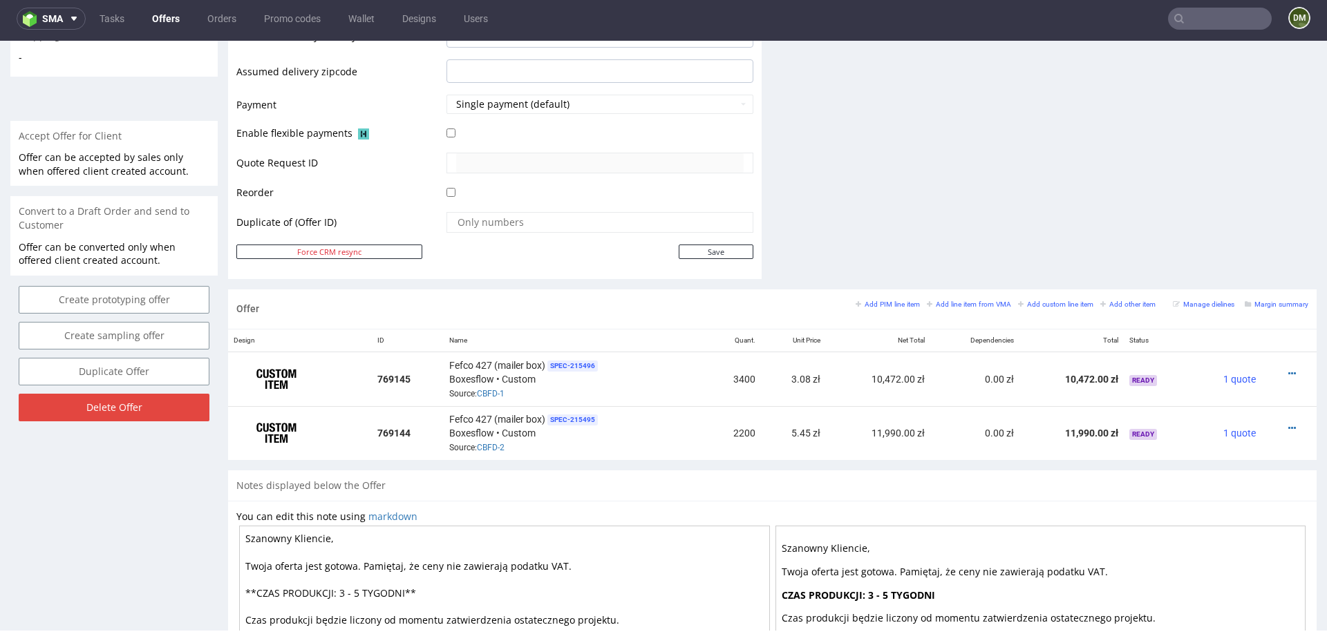
scroll to position [570, 0]
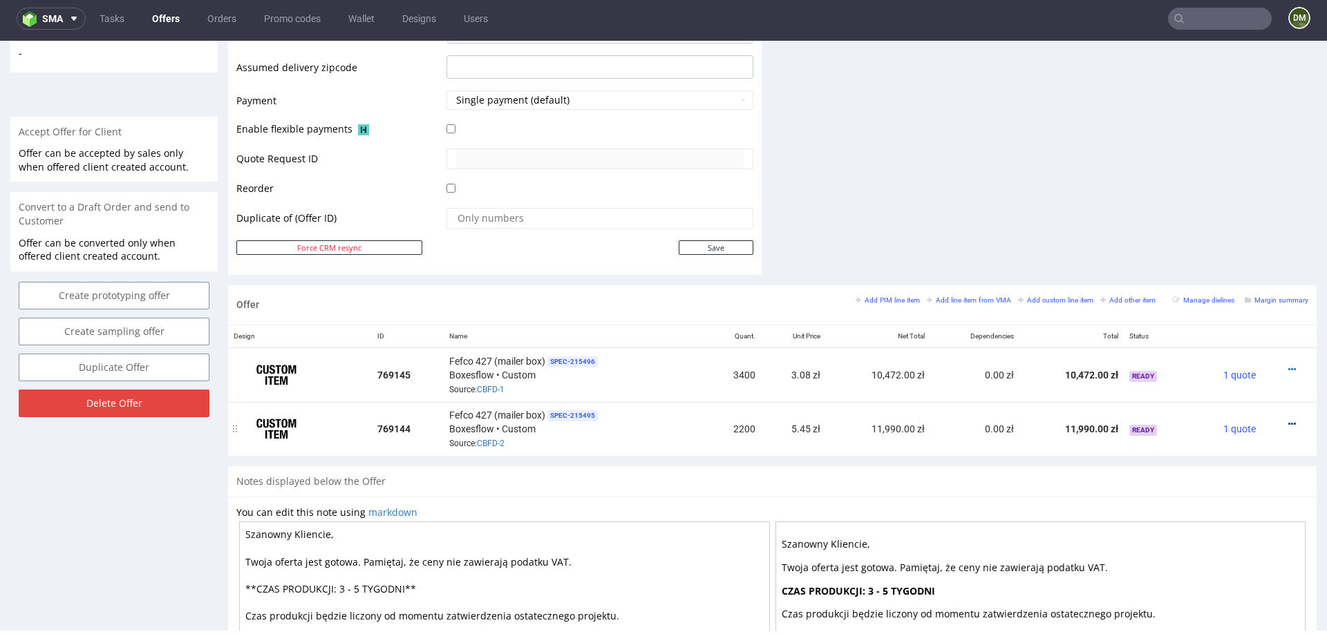
click at [1288, 420] on icon at bounding box center [1292, 425] width 8 height 10
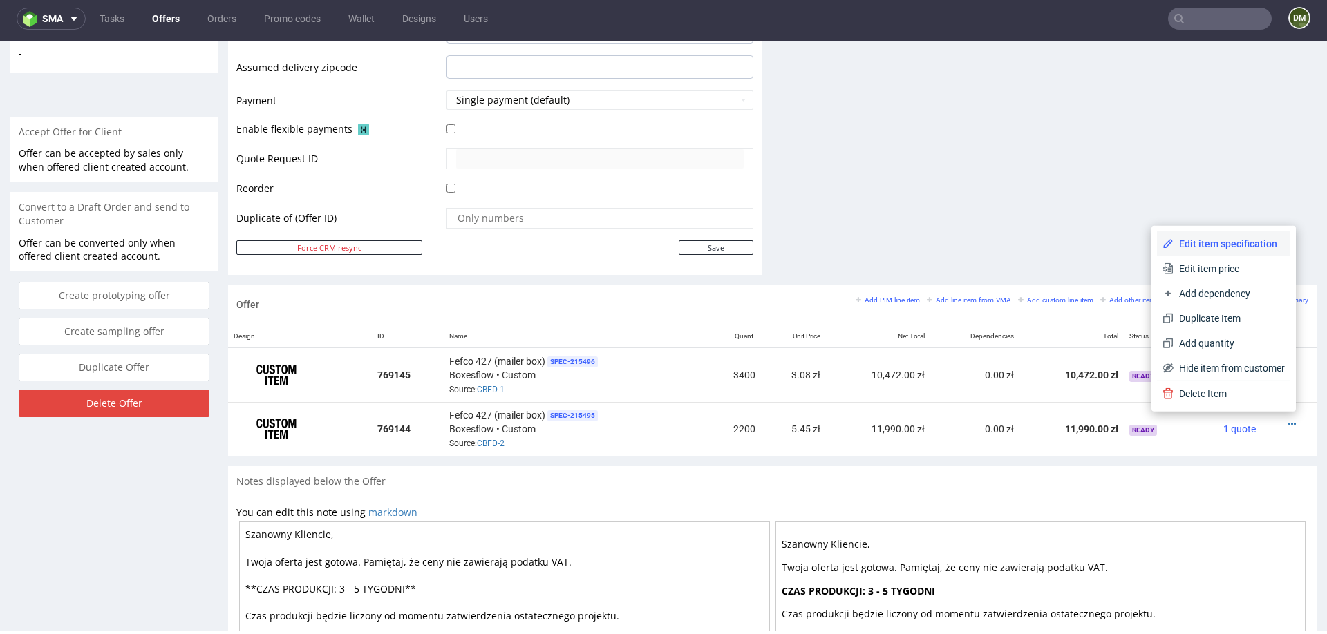
click at [1226, 238] on span "Edit item specification" at bounding box center [1229, 244] width 111 height 14
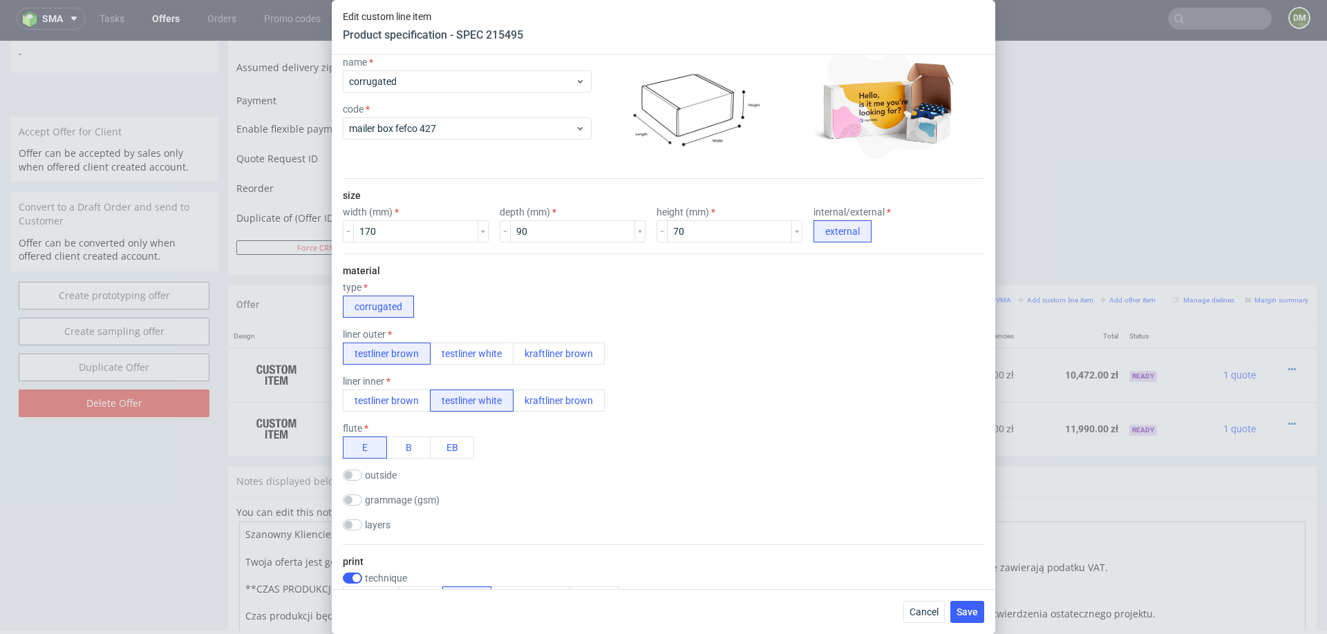
scroll to position [977, 0]
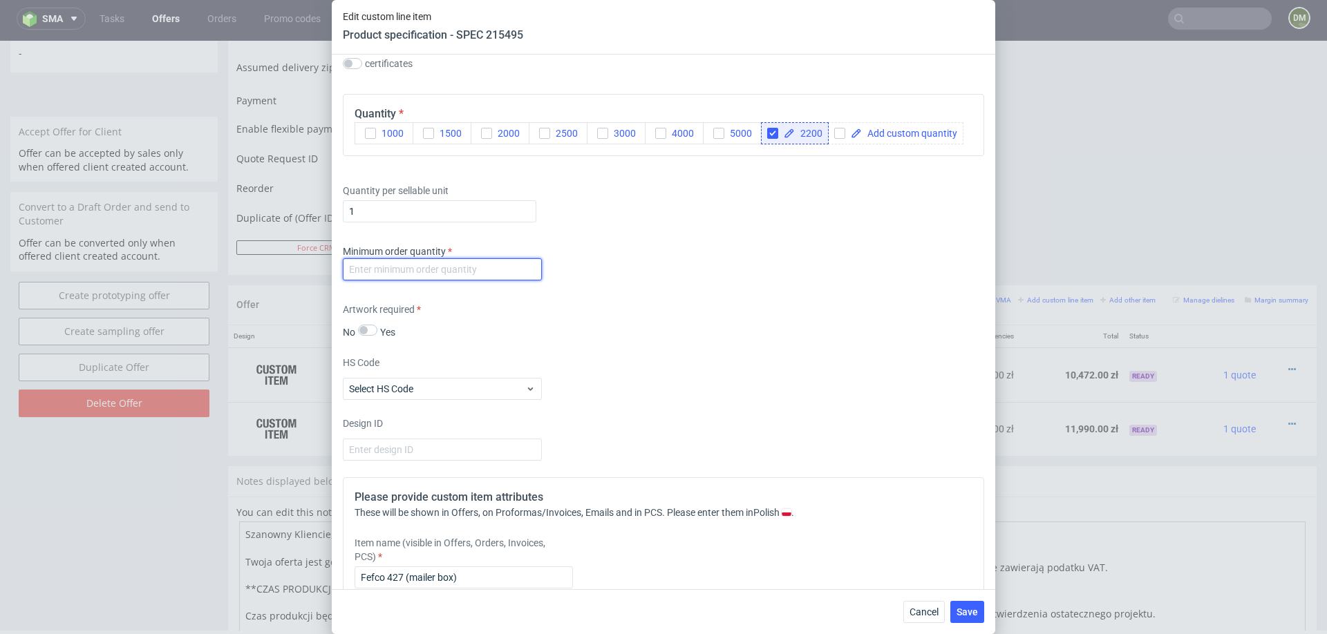
click at [491, 270] on input "number" at bounding box center [442, 269] width 199 height 22
type input "1000"
click at [618, 309] on div "Artwork required No Yes" at bounding box center [663, 321] width 641 height 37
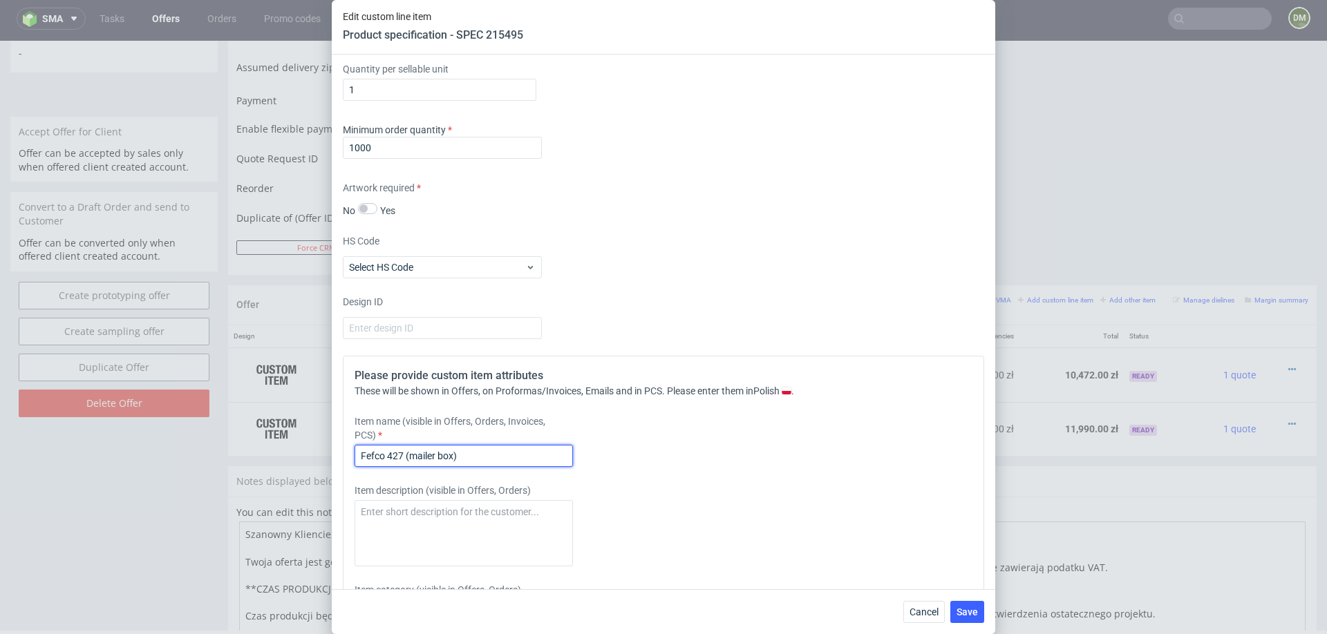
click at [530, 451] on input "Fefco 427 (mailer box)" at bounding box center [464, 456] width 218 height 22
type input "Fefco 427 (mailer box) + wkładka z tektury falistej, białej"
click at [975, 609] on span "Save" at bounding box center [967, 612] width 21 height 10
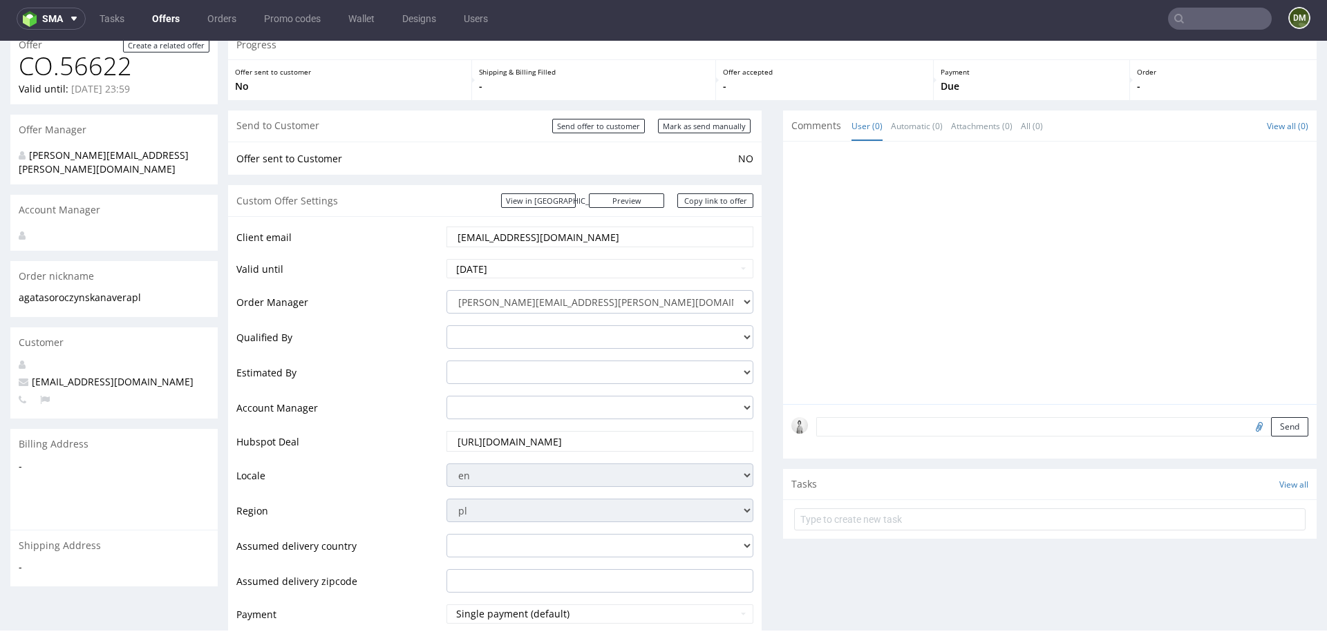
scroll to position [23, 0]
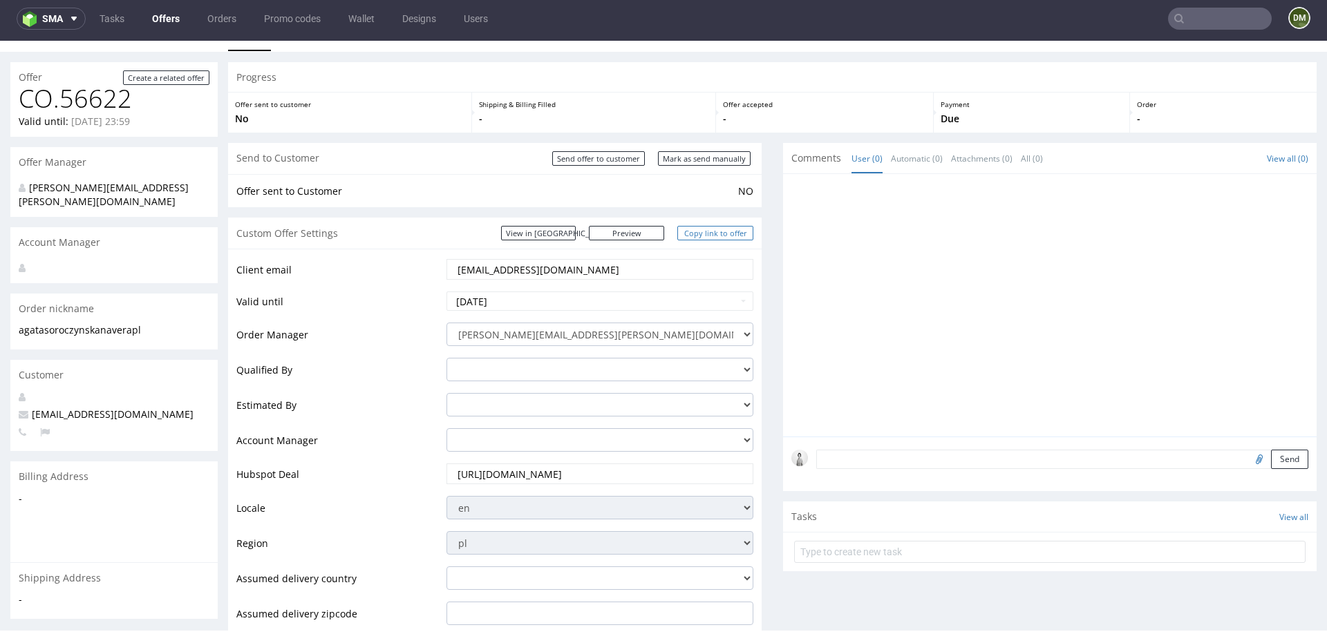
click at [720, 229] on link "Copy link to offer" at bounding box center [715, 233] width 76 height 15
click at [683, 158] on input "Mark as send manually" at bounding box center [704, 158] width 93 height 15
type input "In progress..."
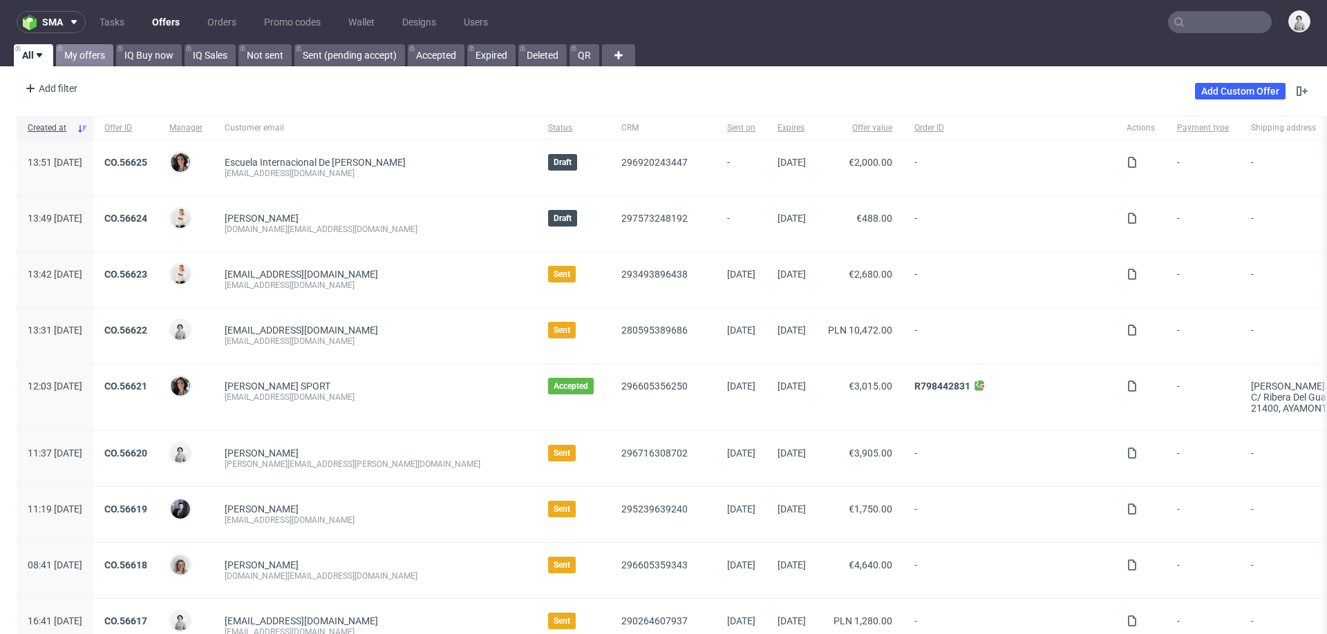
click at [77, 55] on link "My offers" at bounding box center [84, 55] width 57 height 22
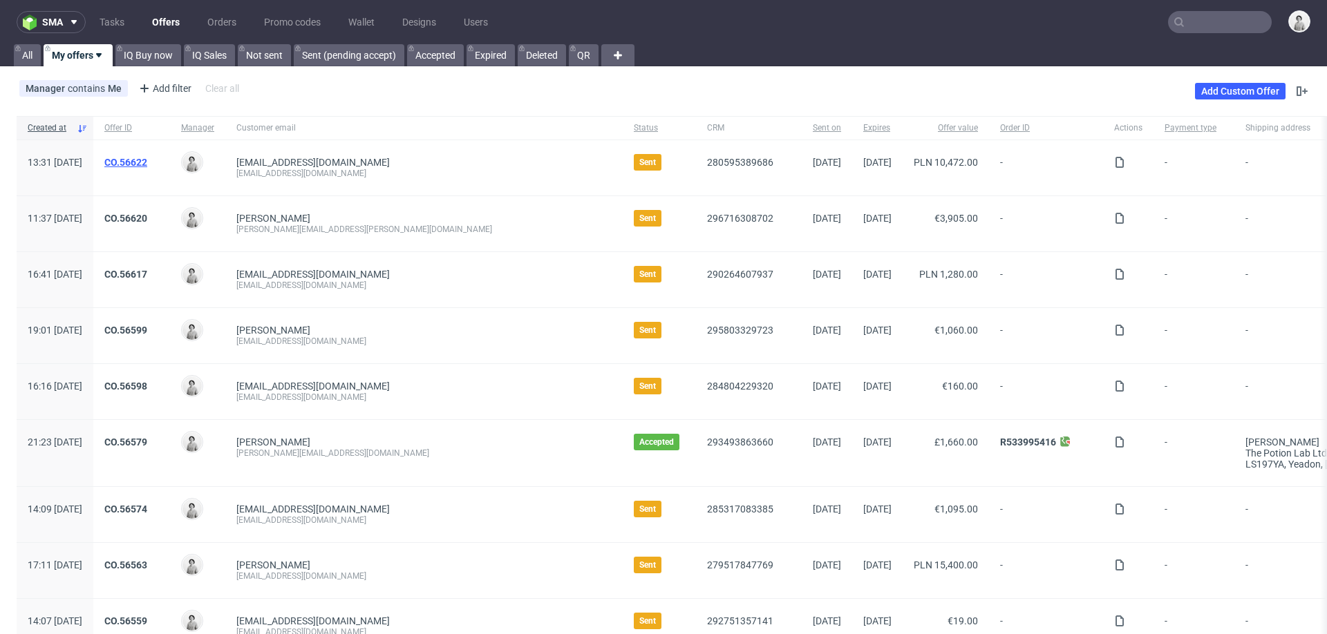
click at [147, 159] on link "CO.56622" at bounding box center [125, 162] width 43 height 11
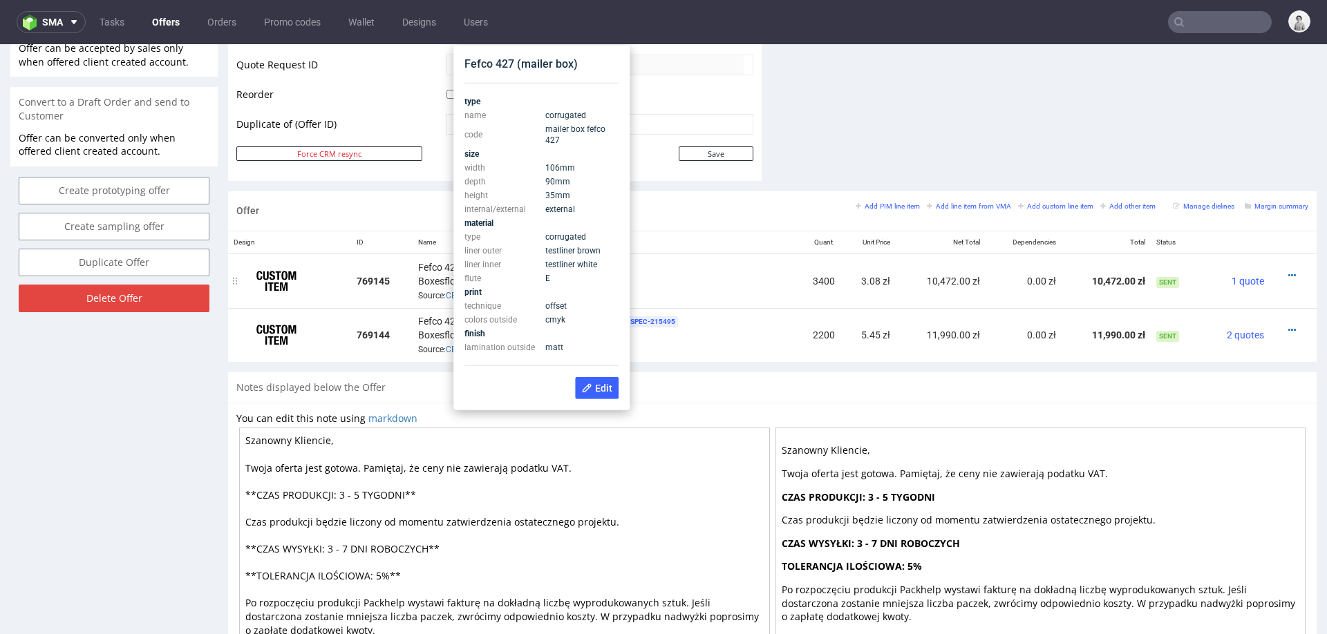
scroll to position [630, 0]
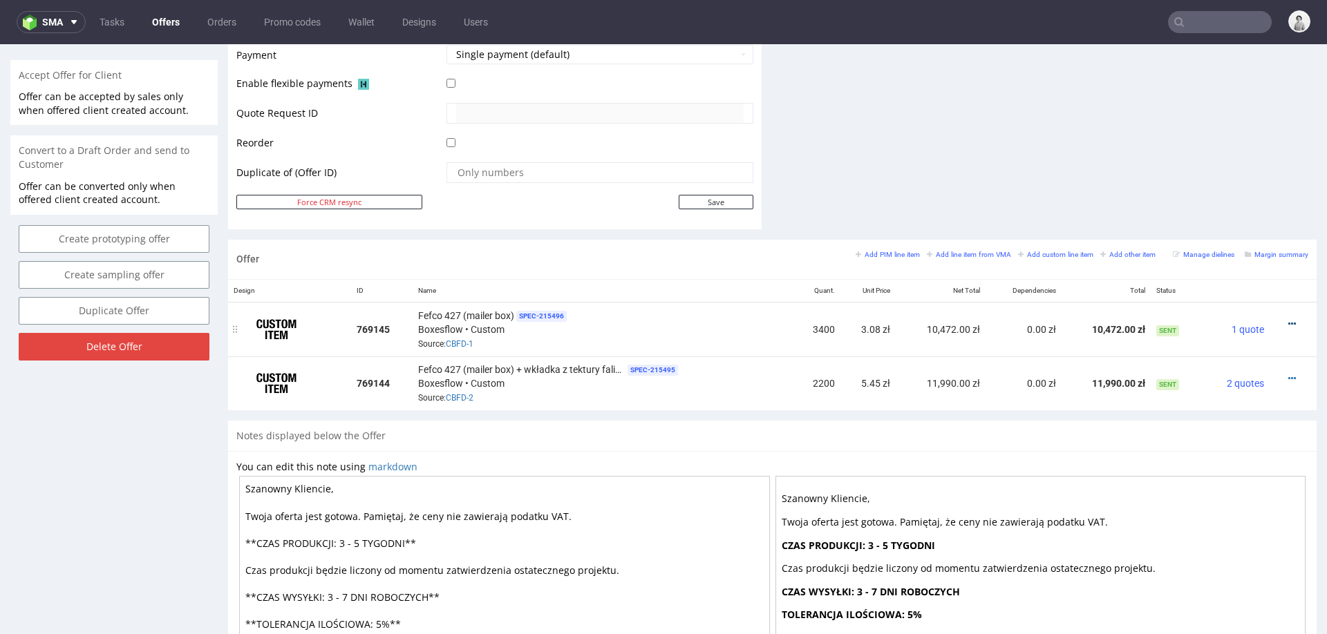
click at [1288, 319] on icon at bounding box center [1292, 324] width 8 height 10
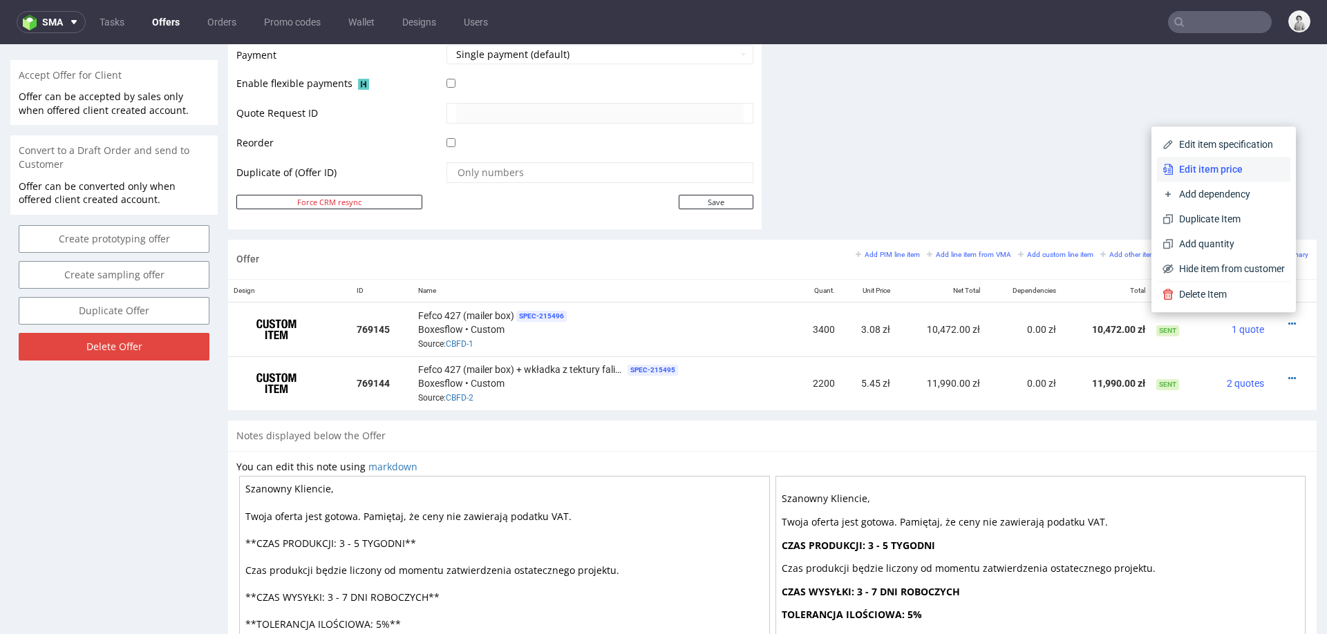
click at [1236, 166] on span "Edit item price" at bounding box center [1229, 169] width 111 height 14
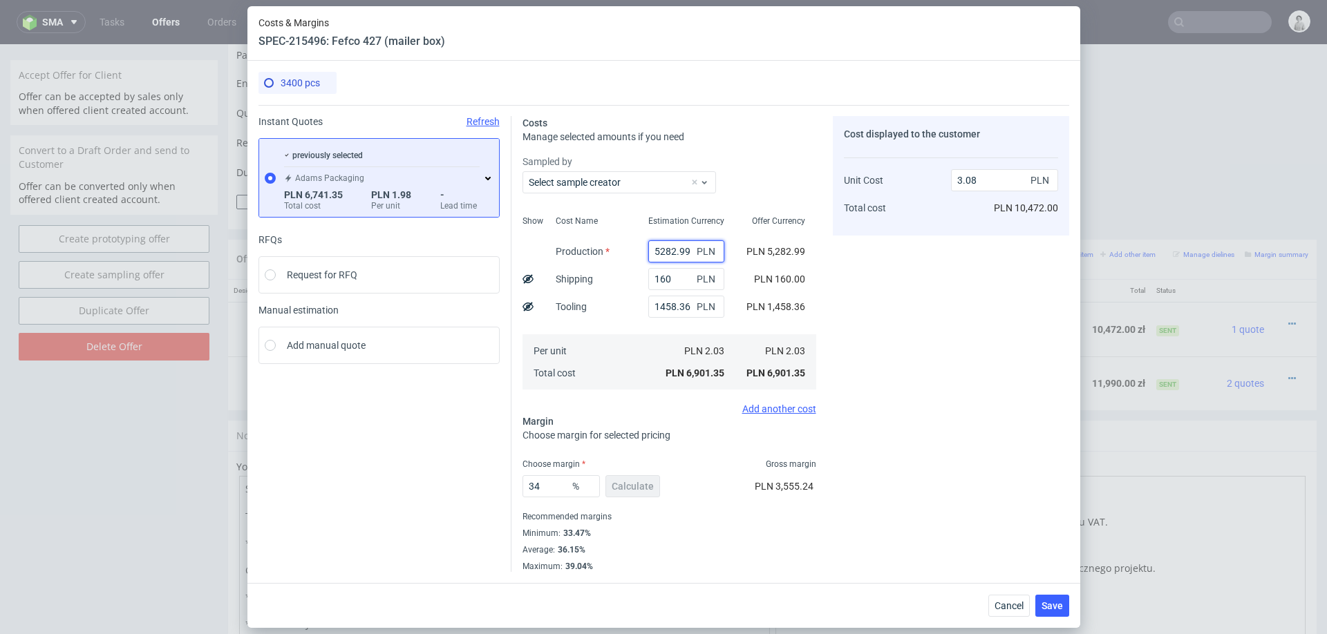
click at [684, 250] on input "5282.99" at bounding box center [686, 252] width 76 height 22
type input "10"
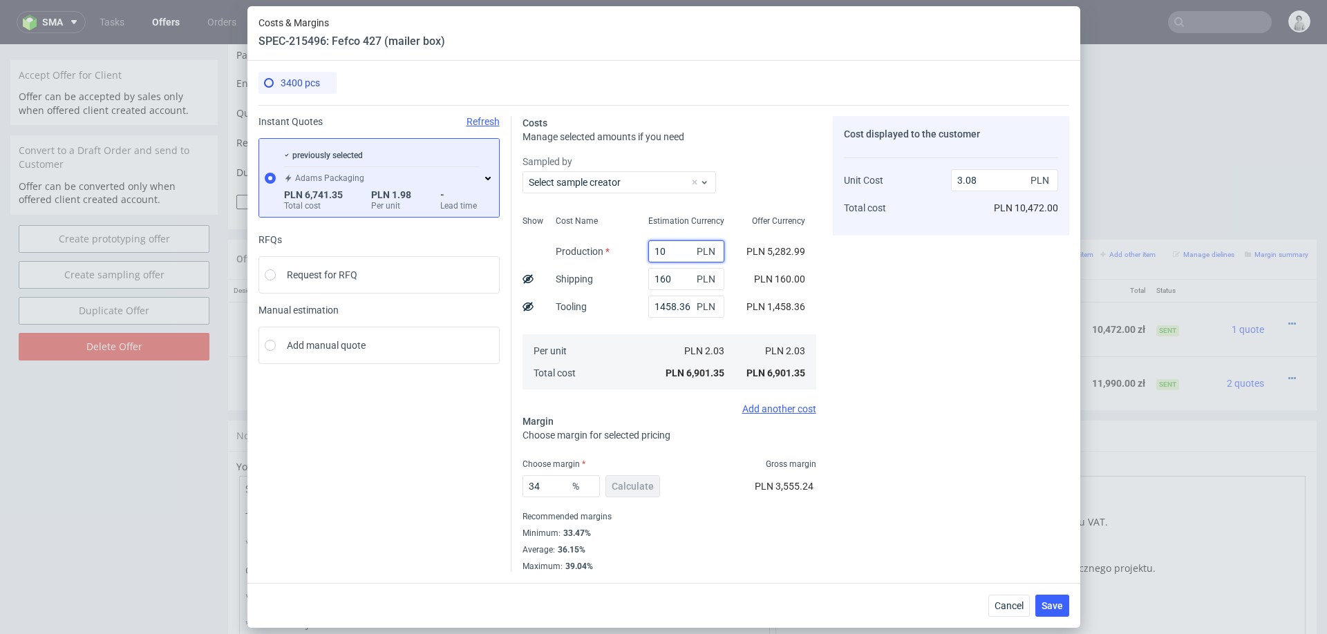
type input "0.73"
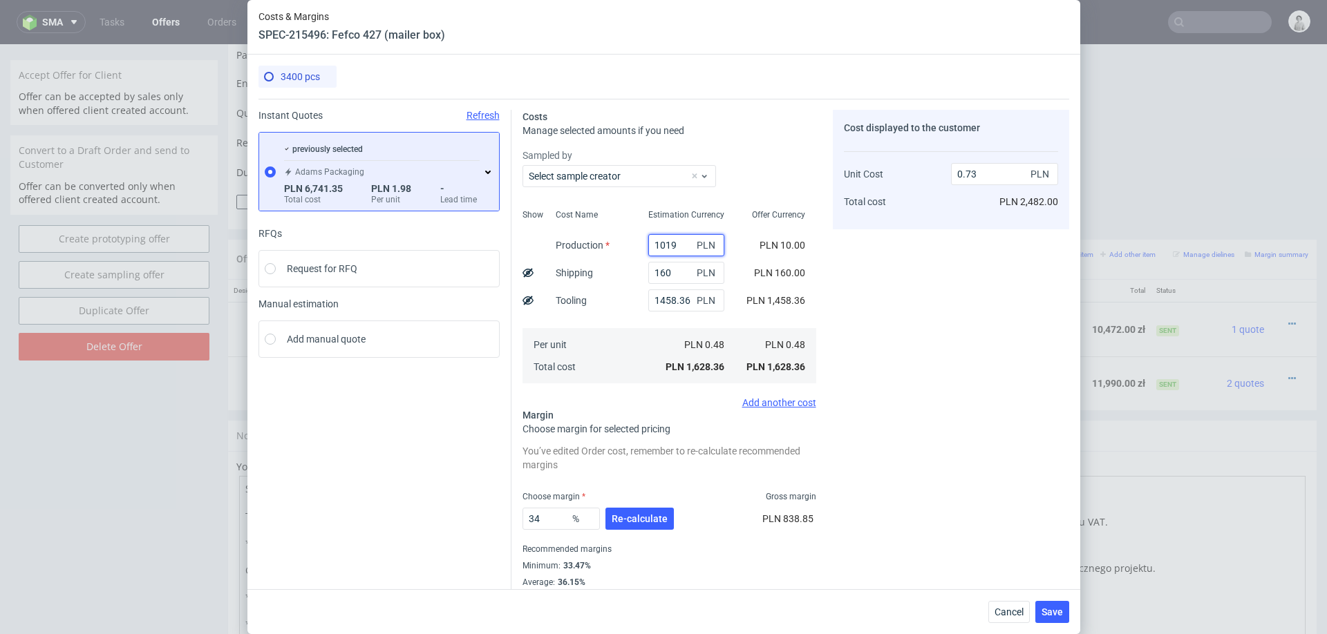
type input "10190"
type input "5.27"
type input "10190"
click at [673, 305] on input "1458.36" at bounding box center [681, 301] width 76 height 22
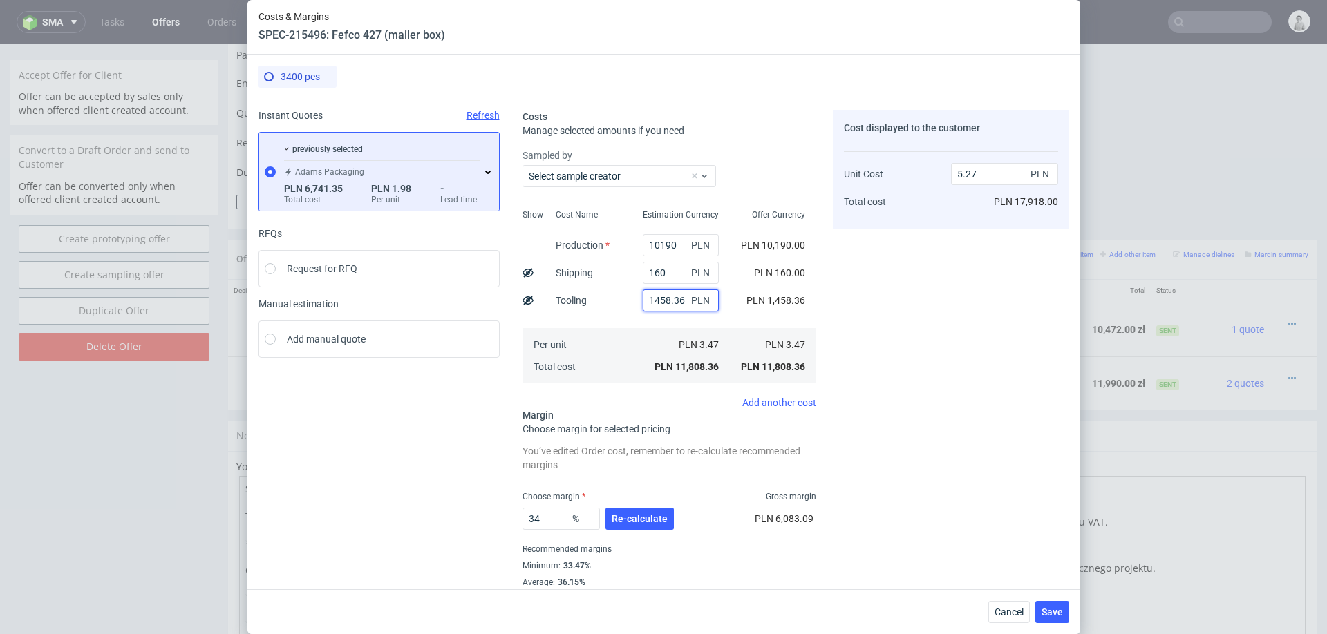
click at [673, 305] on input "1458.36" at bounding box center [681, 301] width 76 height 22
type input "4.62"
click at [644, 529] on button "Re-calculate" at bounding box center [639, 519] width 68 height 22
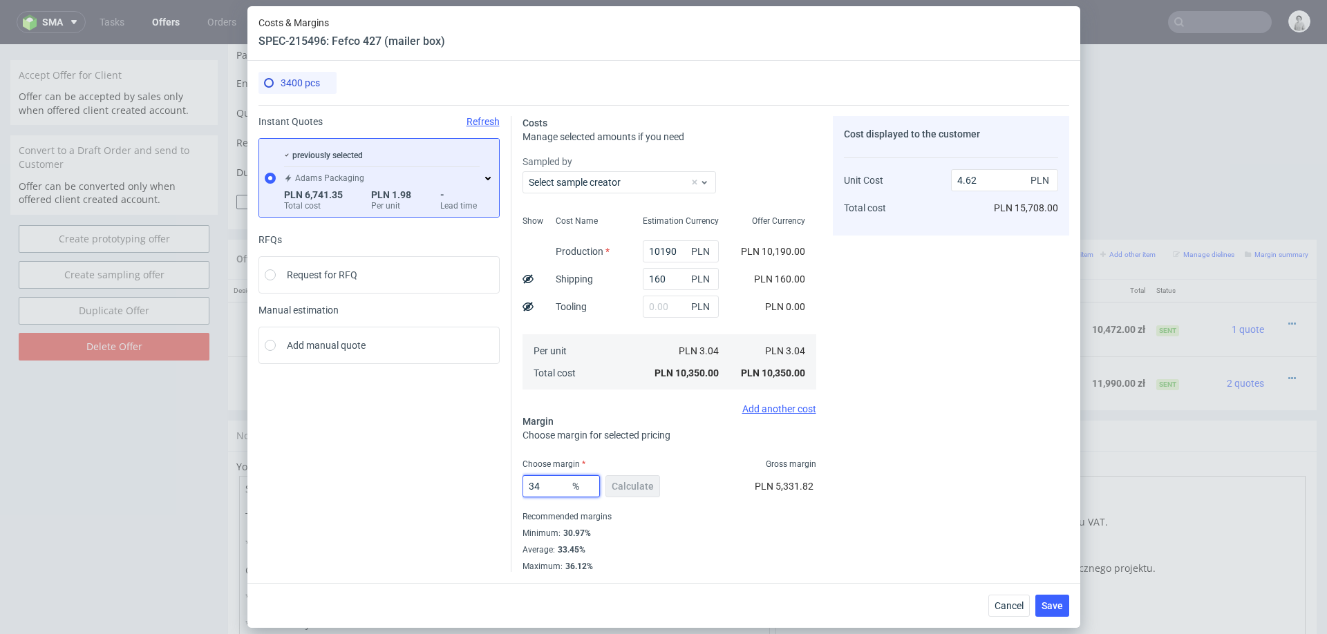
click at [551, 487] on input "34" at bounding box center [560, 486] width 77 height 22
type input "3431"
type input "-0.09"
type input "3"
type input "31"
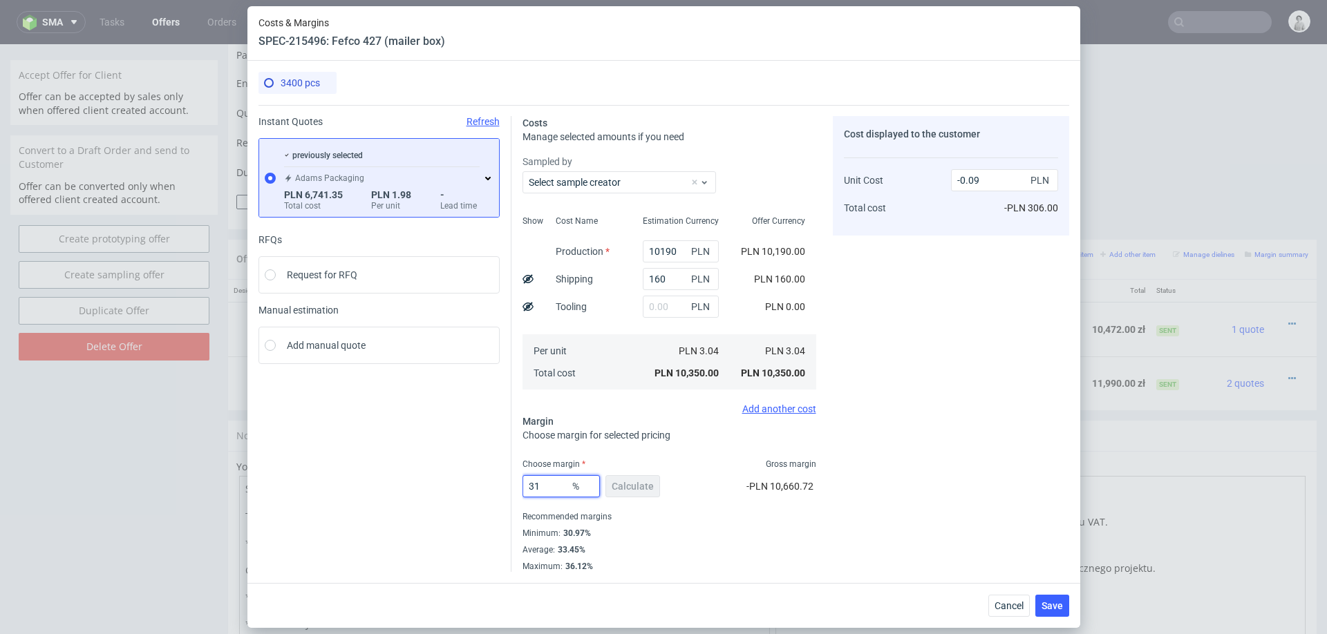
type input "4.41"
type input "31"
click at [822, 526] on div "Costs Manage selected amounts if you need Sampled by Select sample creator Show…" at bounding box center [790, 338] width 558 height 467
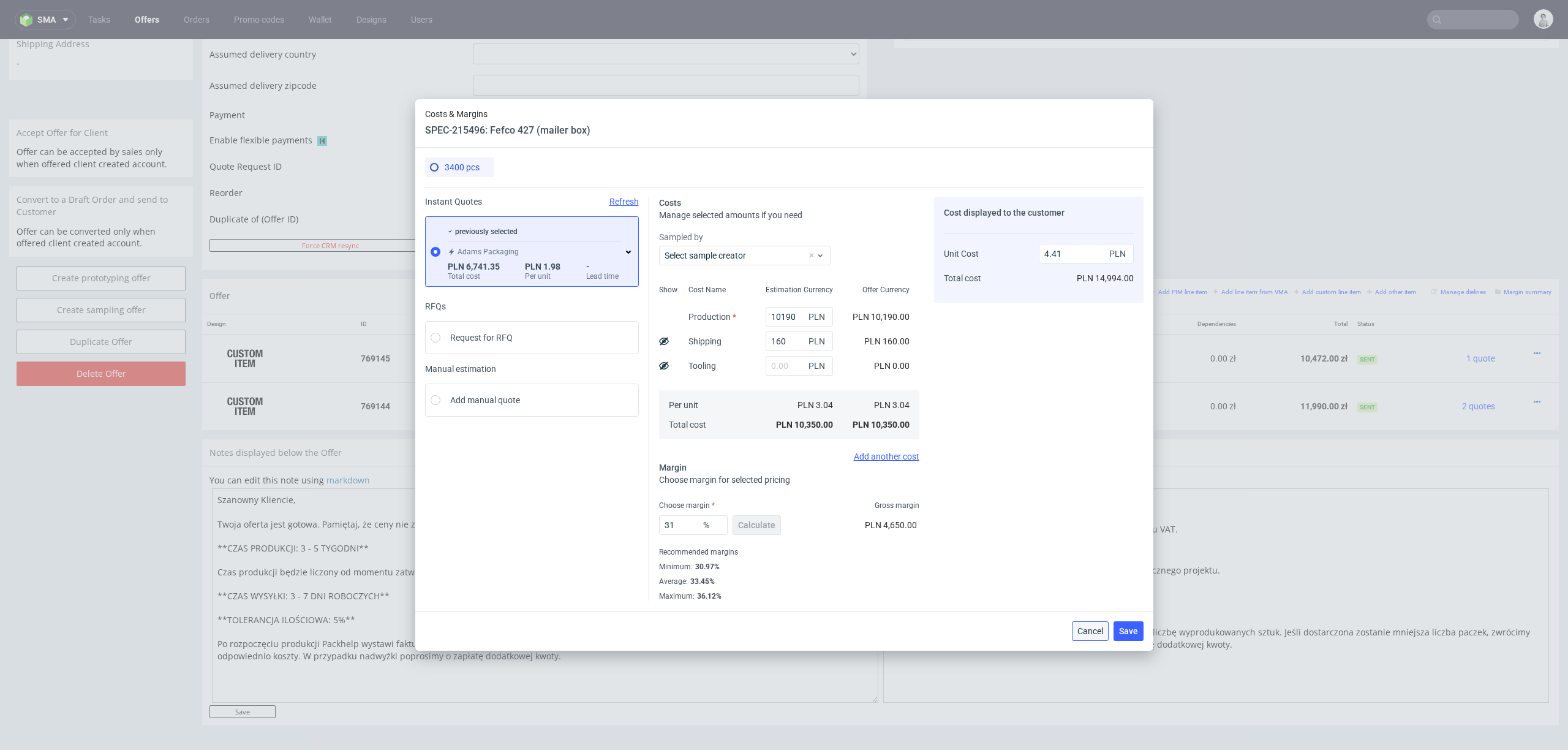
click at [1088, 531] on span "Cancel" at bounding box center [1090, 631] width 26 height 9
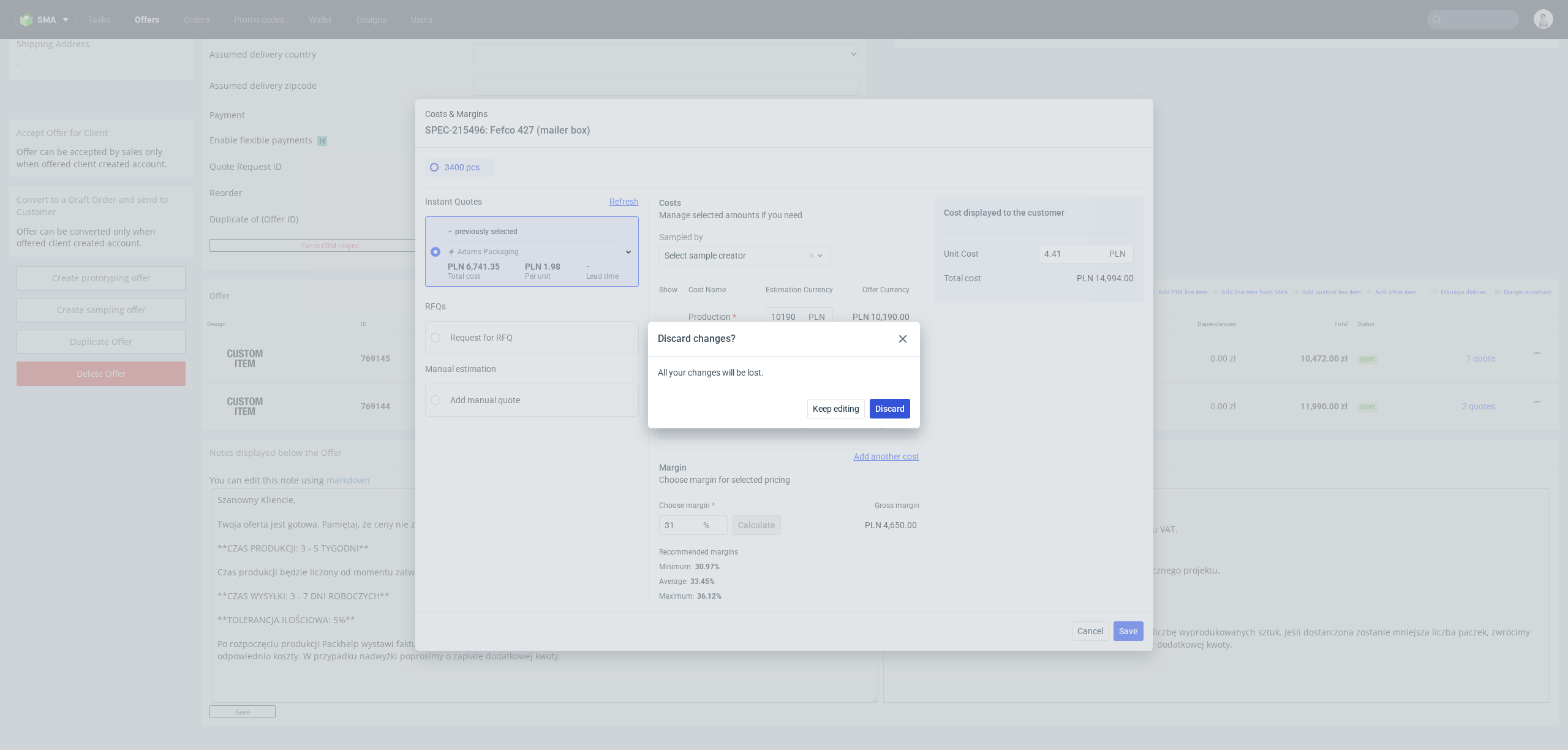
click at [879, 410] on span "Discard" at bounding box center [890, 409] width 29 height 9
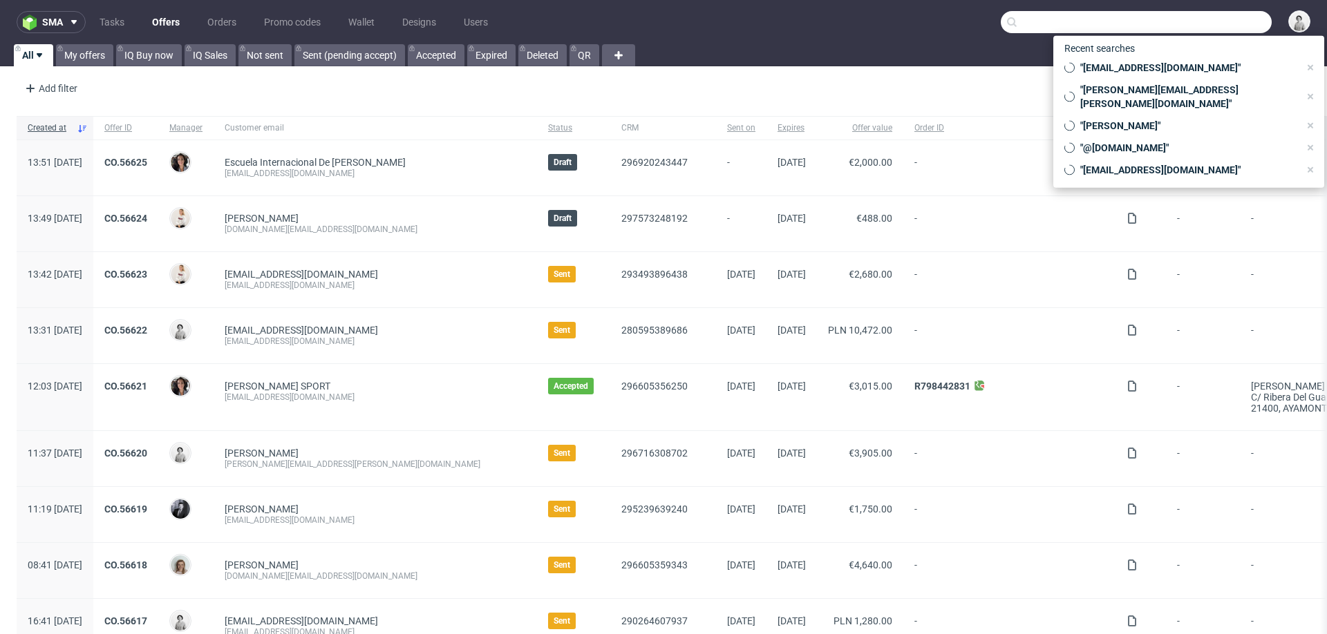
click at [1197, 20] on input "text" at bounding box center [1136, 22] width 271 height 22
paste input "[EMAIL_ADDRESS][DOMAIN_NAME]"
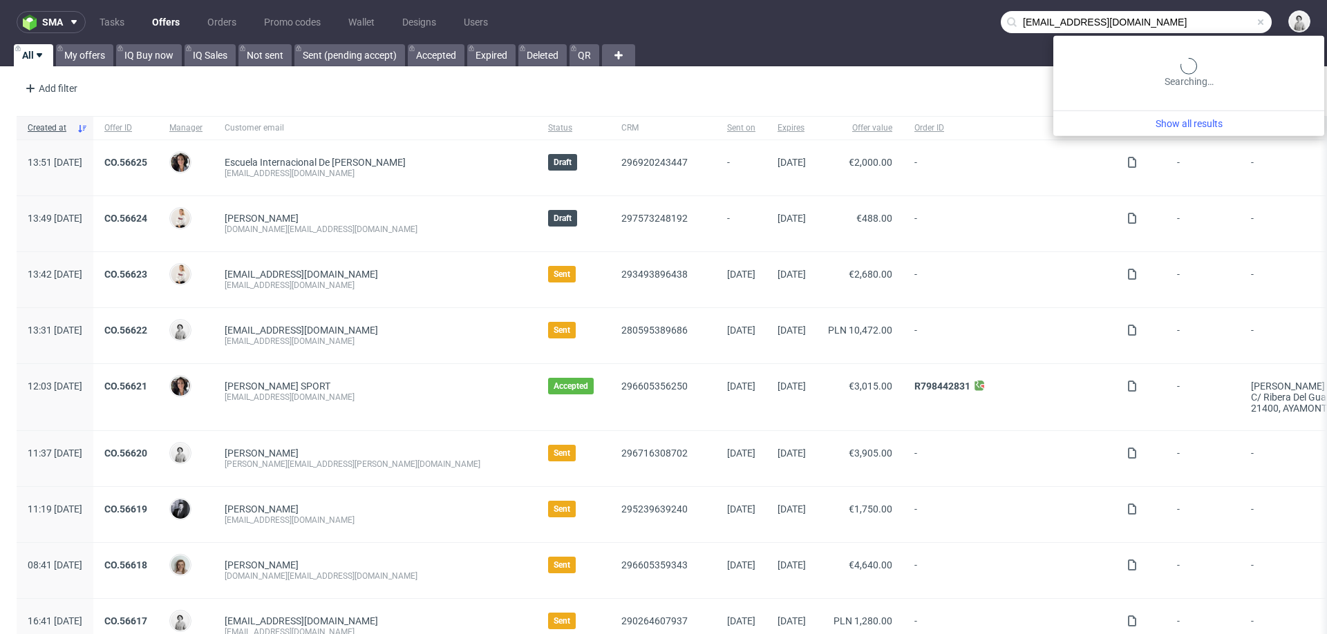
type input "[EMAIL_ADDRESS][DOMAIN_NAME]"
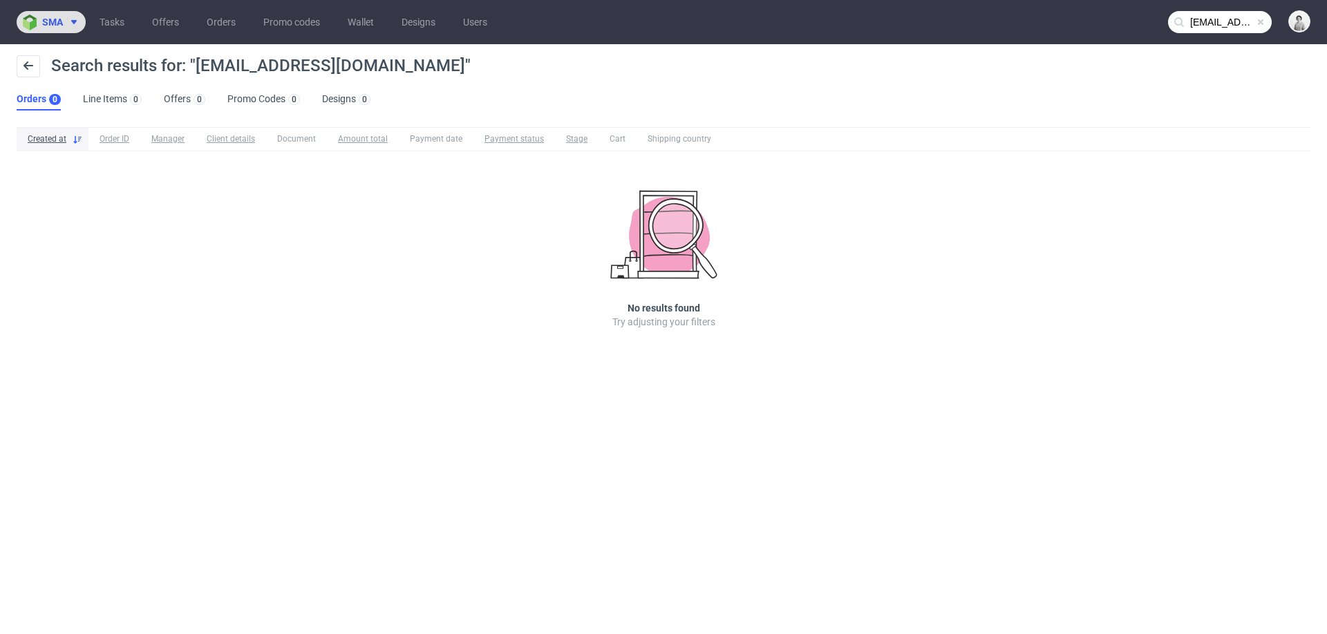
click at [49, 23] on span "sma" at bounding box center [52, 22] width 21 height 10
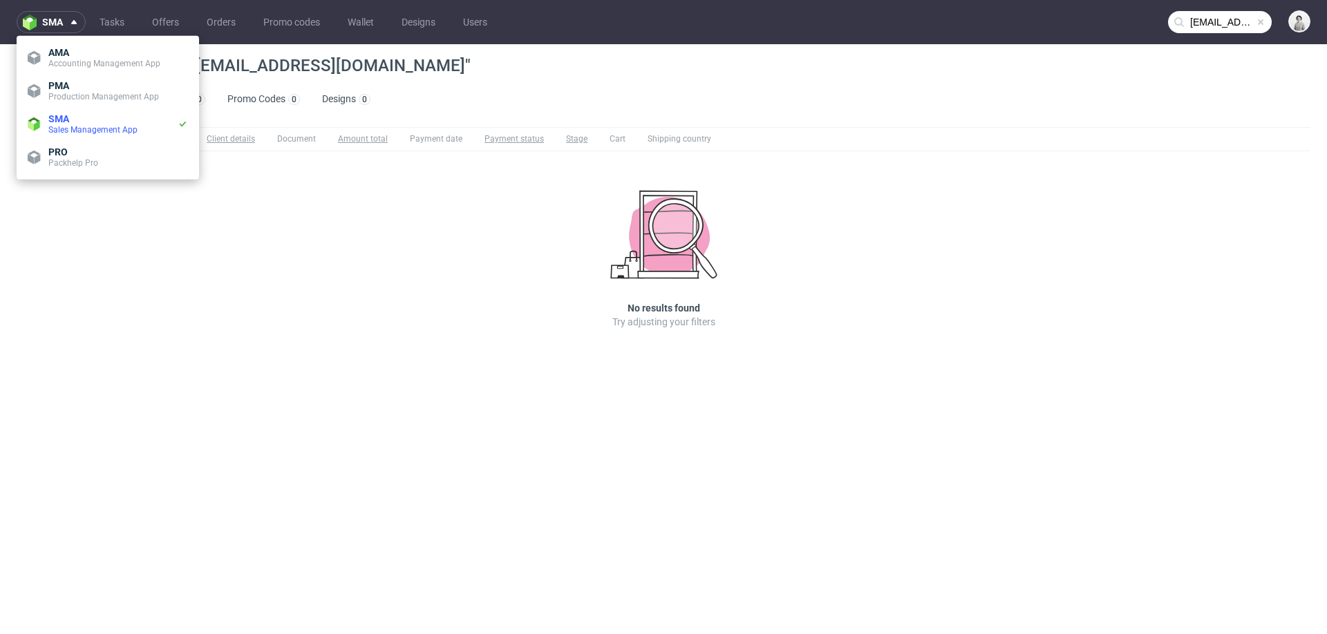
click at [229, 234] on div "Created at Order ID Manager Client details Document Amount total Payment date P…" at bounding box center [663, 248] width 1327 height 252
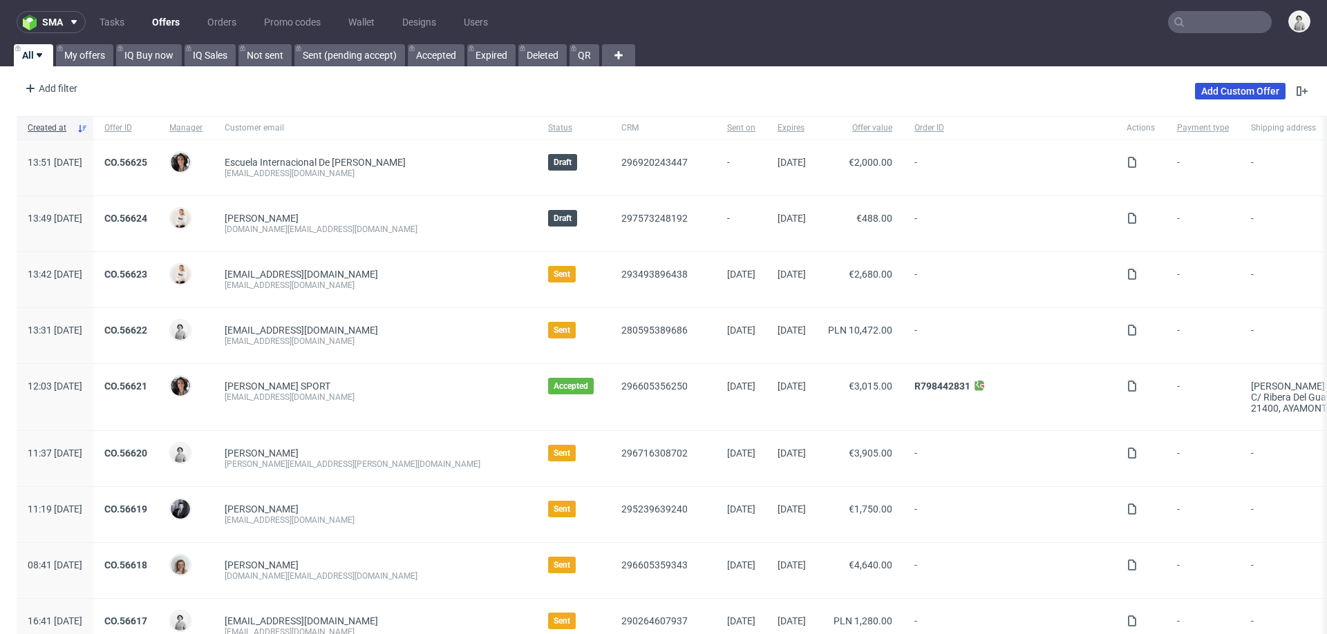
click at [1221, 88] on link "Add Custom Offer" at bounding box center [1240, 91] width 91 height 17
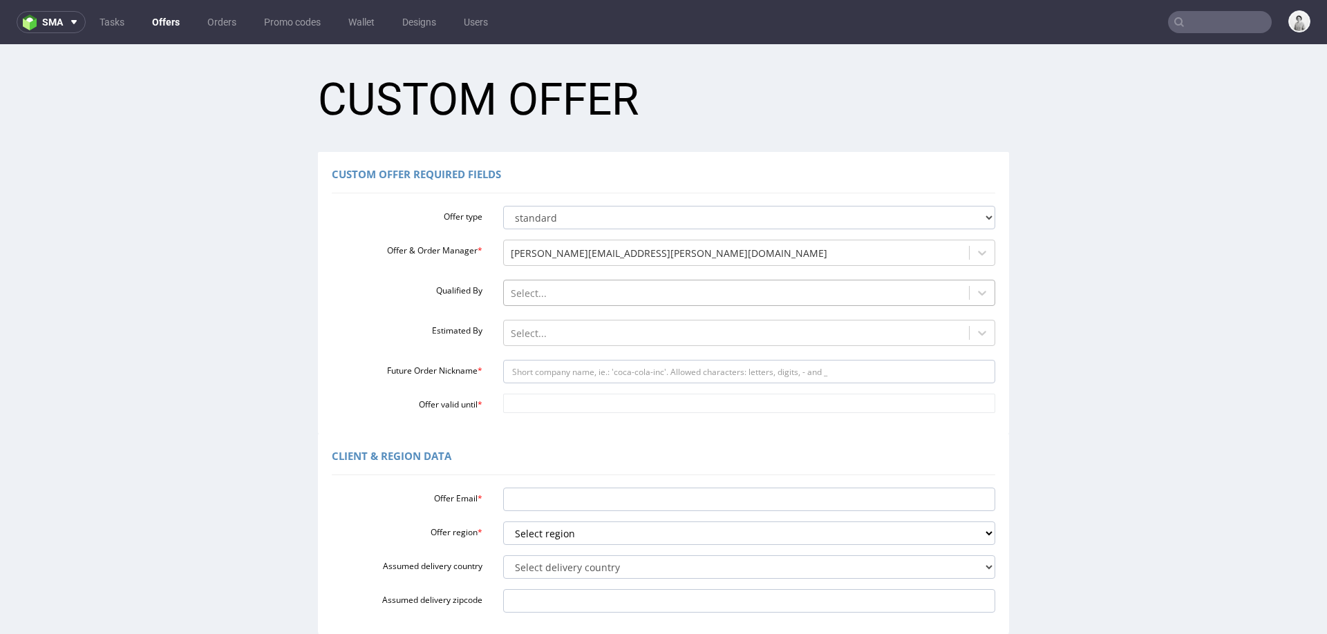
click at [665, 297] on div at bounding box center [737, 293] width 452 height 17
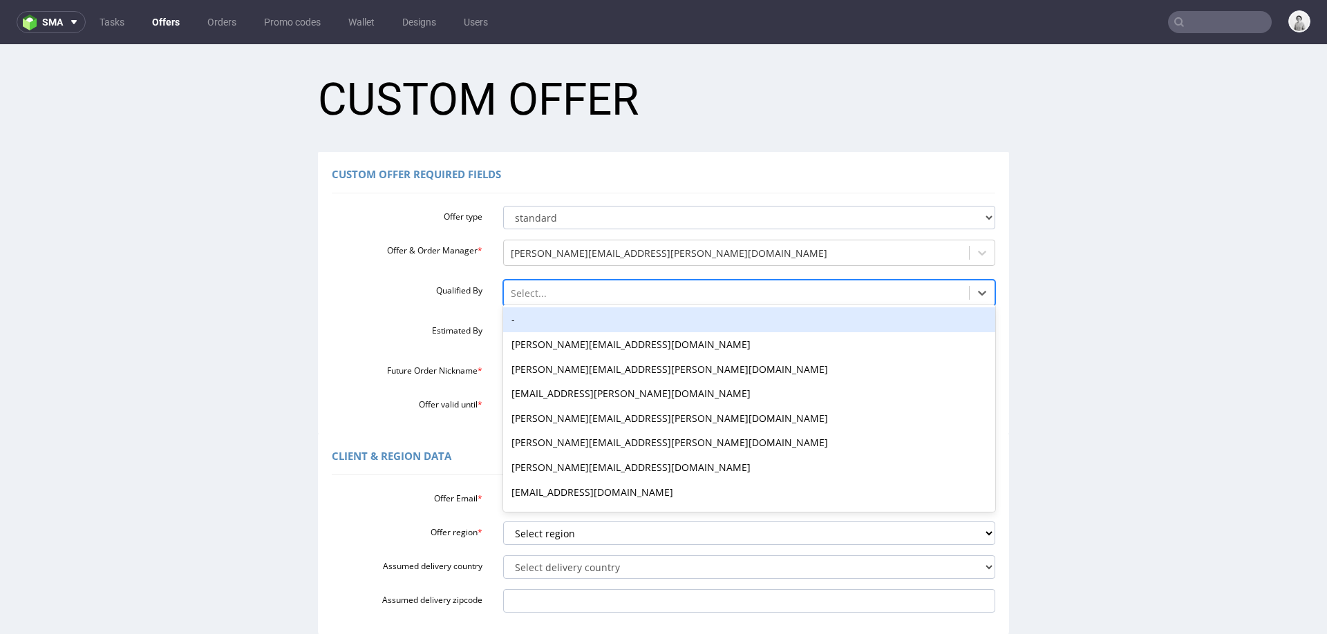
click at [657, 319] on div "-" at bounding box center [749, 320] width 493 height 25
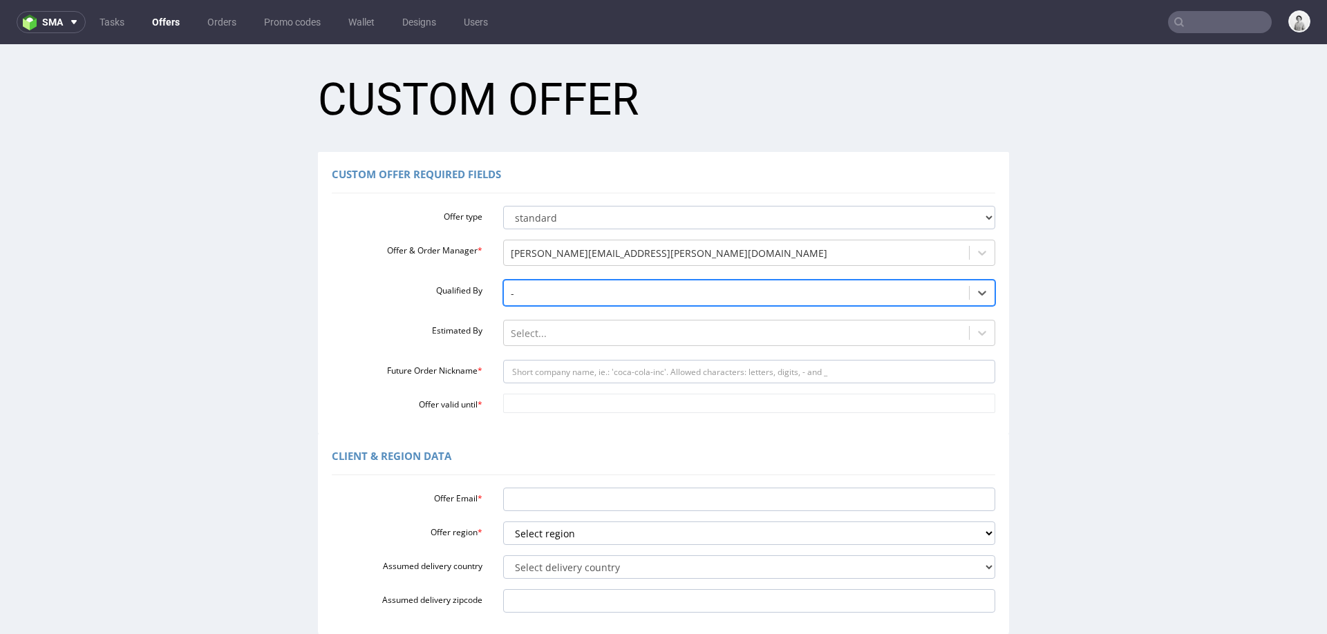
click at [657, 319] on div "Offer type standard prototyping sampling Offer & Order Manager * mariola.dudek@…" at bounding box center [663, 306] width 663 height 213
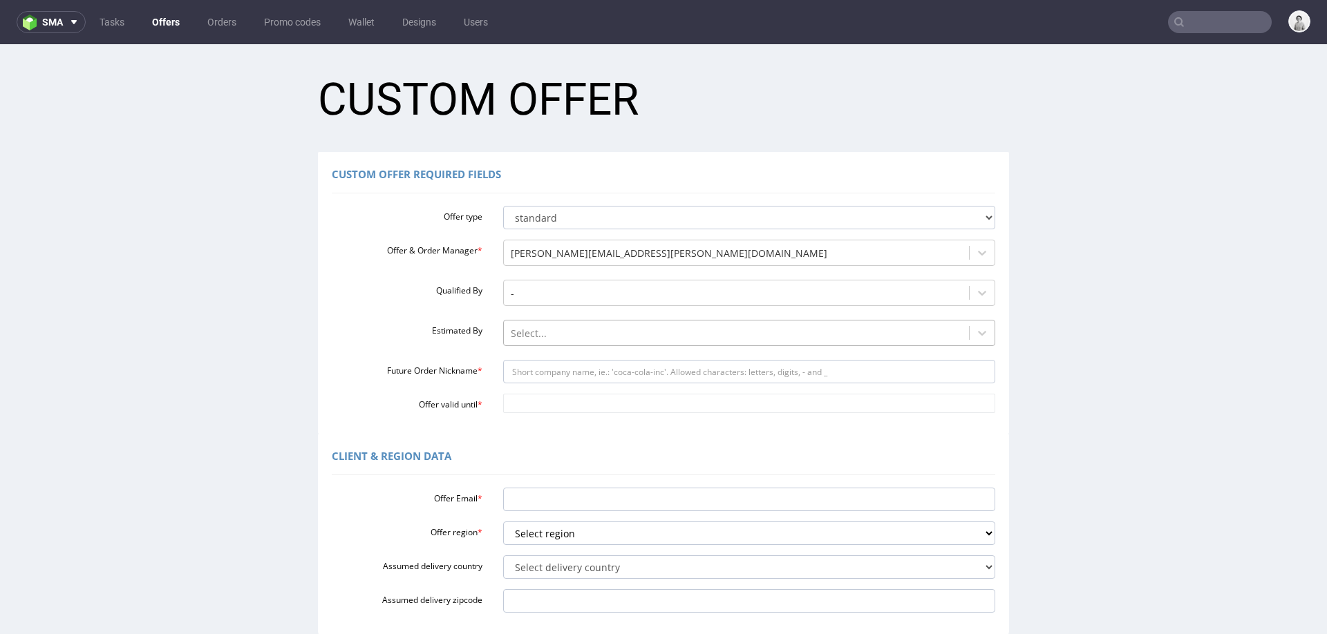
click at [653, 338] on div at bounding box center [737, 334] width 452 height 17
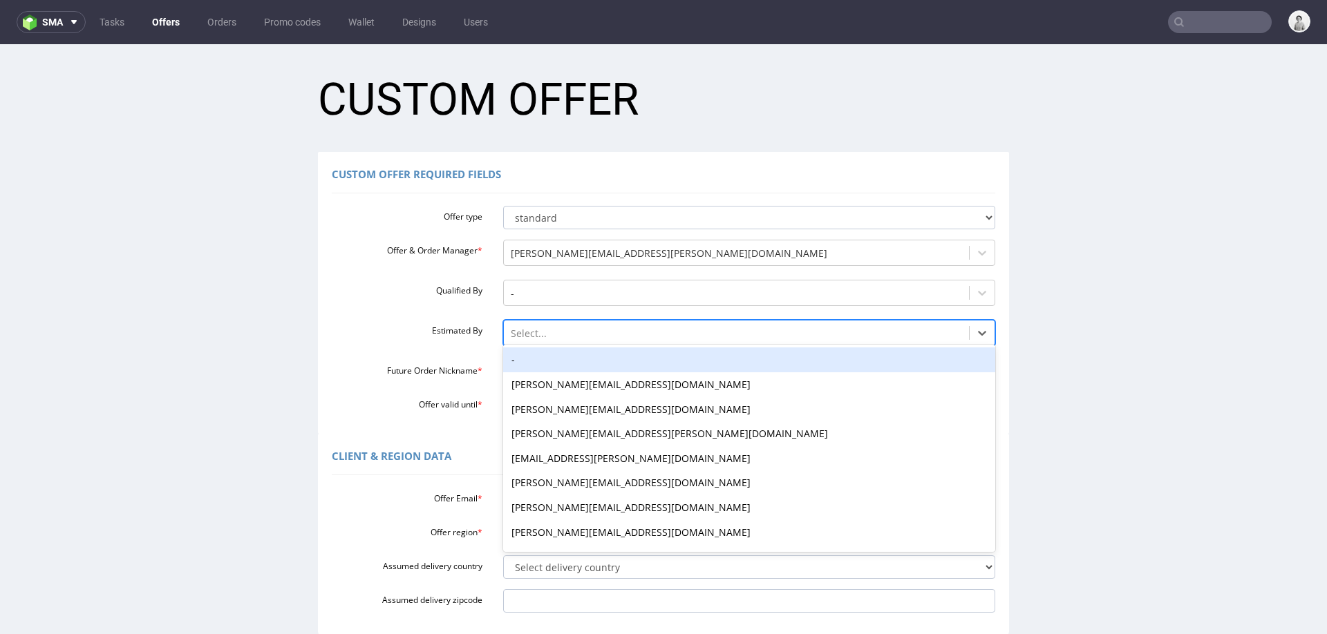
click at [650, 357] on div "-" at bounding box center [749, 360] width 493 height 25
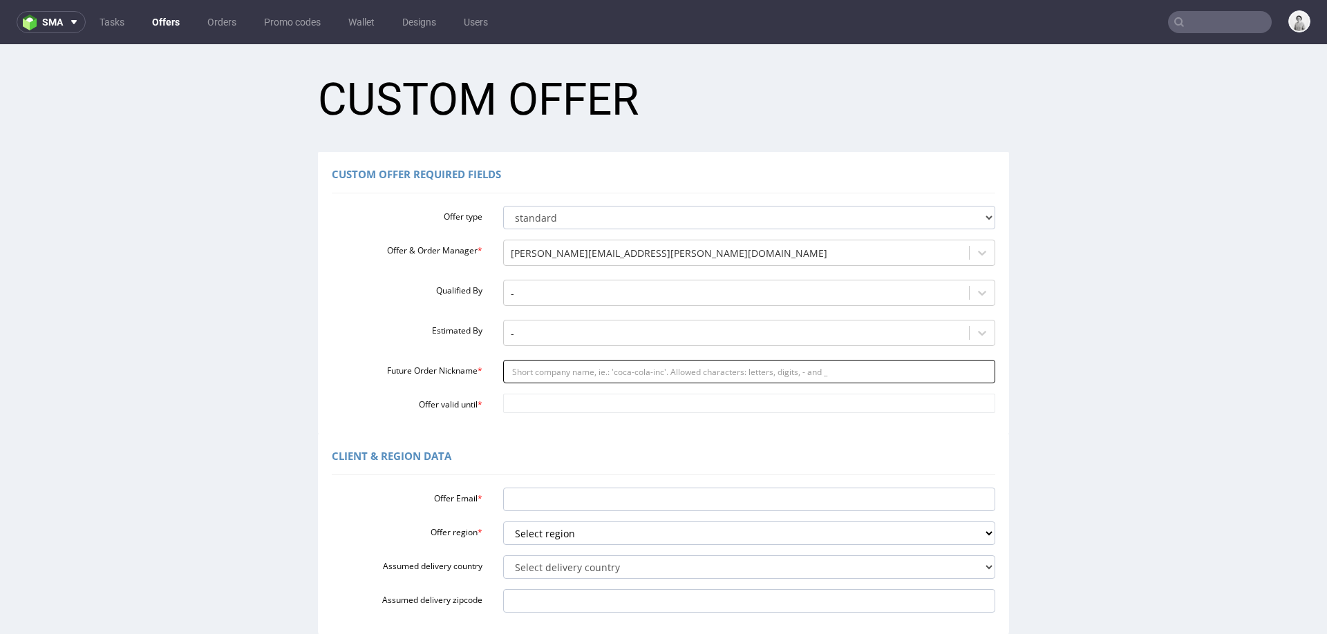
click at [644, 376] on input "Future Order Nickname *" at bounding box center [749, 371] width 493 height 23
paste input "contacthairfullcyclecom"
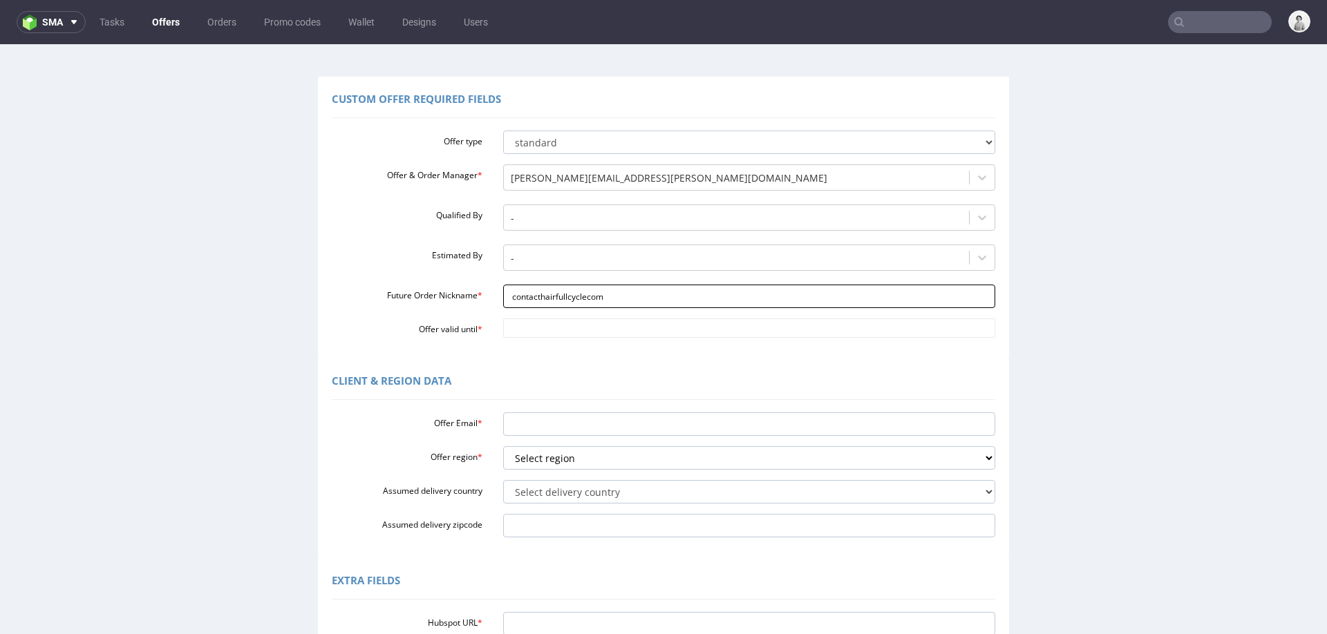
scroll to position [104, 0]
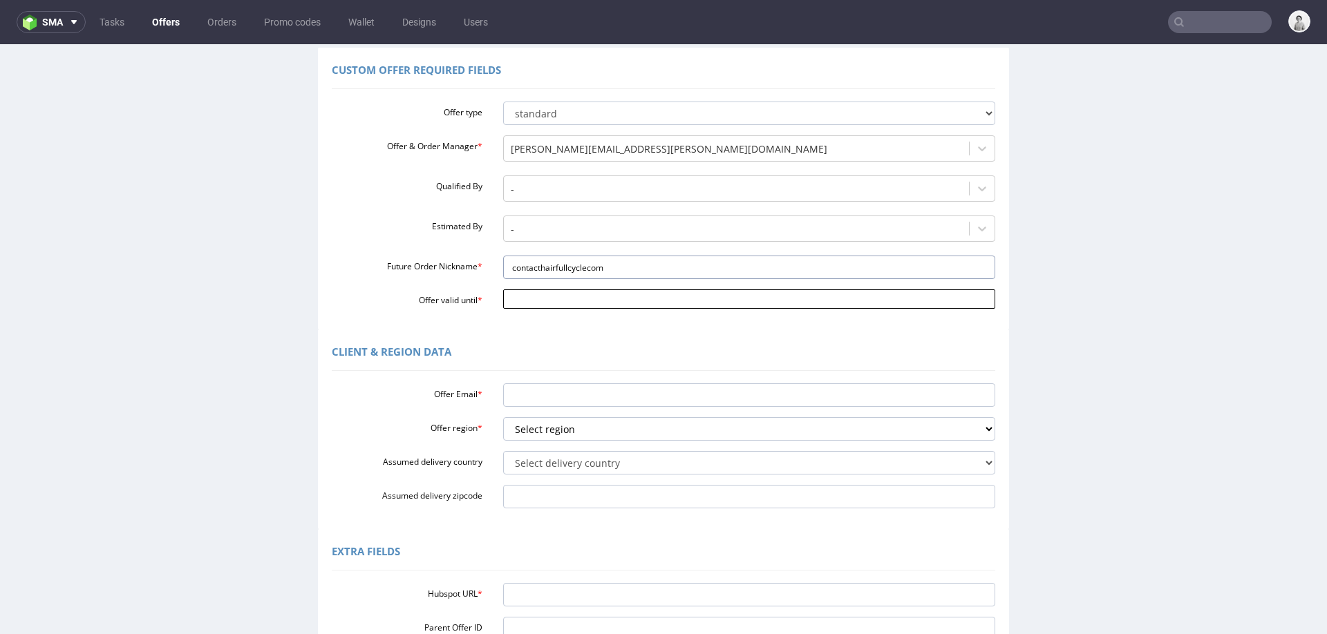
type input "contacthairfullcyclecom"
click at [673, 305] on input "Offer valid until *" at bounding box center [749, 299] width 493 height 19
click at [634, 137] on icon at bounding box center [634, 135] width 3 height 10
click at [554, 199] on td "9" at bounding box center [550, 196] width 21 height 21
type input "2025-09-09"
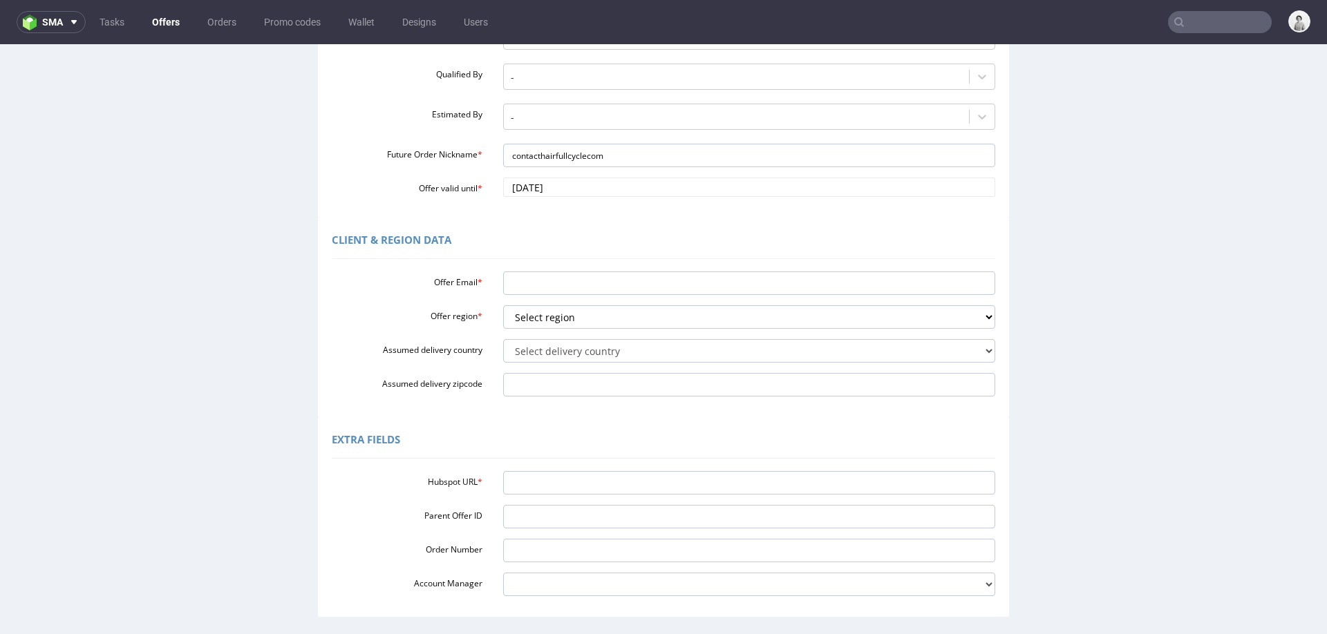
scroll to position [224, 0]
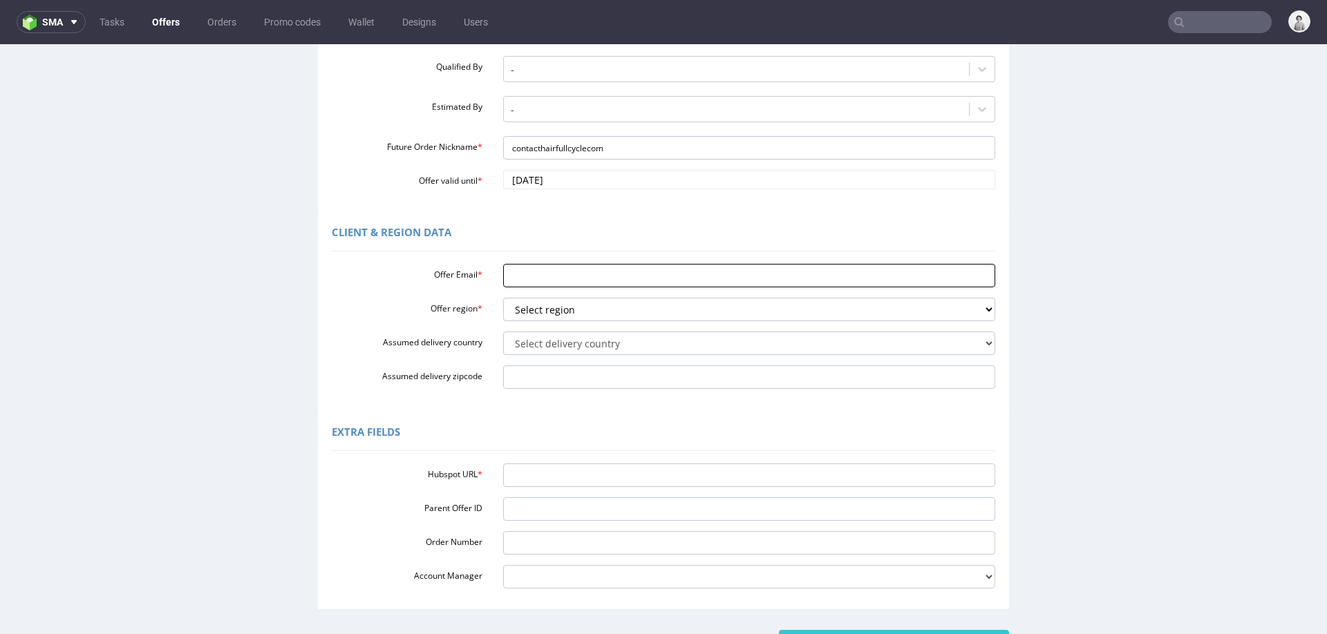
click at [599, 281] on input "Offer Email *" at bounding box center [749, 275] width 493 height 23
paste input "contact@hairfullcycle.com"
type input "contact@hairfullcycle.com"
click at [600, 335] on select "Select delivery country Andorra Afghanistan Anguilla Albania Armenia Antarctica…" at bounding box center [749, 343] width 493 height 23
click at [610, 309] on select "Select region eu gb de pl fr it es" at bounding box center [749, 309] width 493 height 23
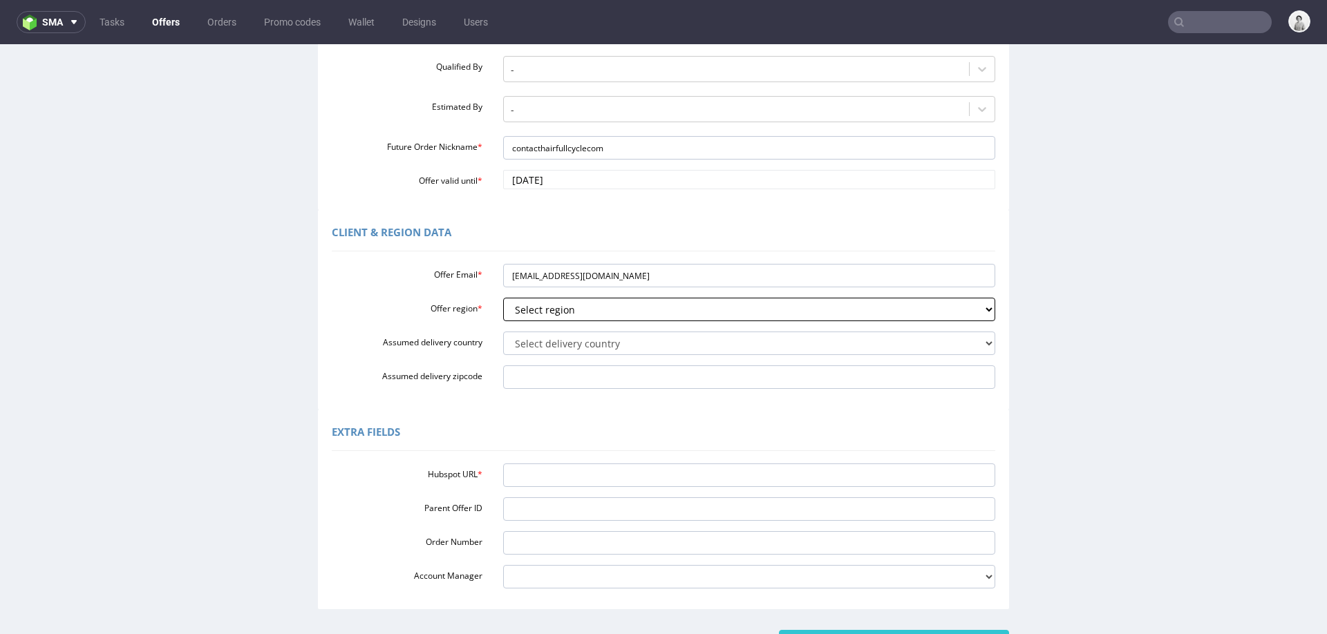
select select "gb"
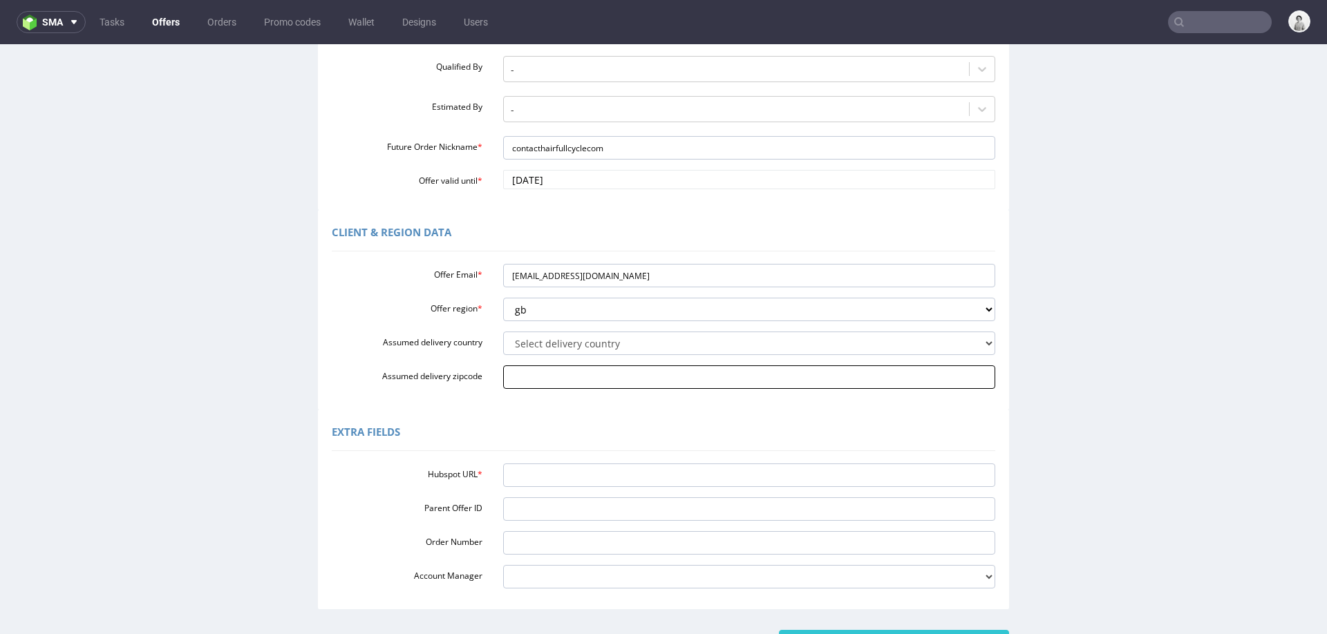
click at [565, 389] on input "Assumed delivery zipcode" at bounding box center [749, 377] width 493 height 23
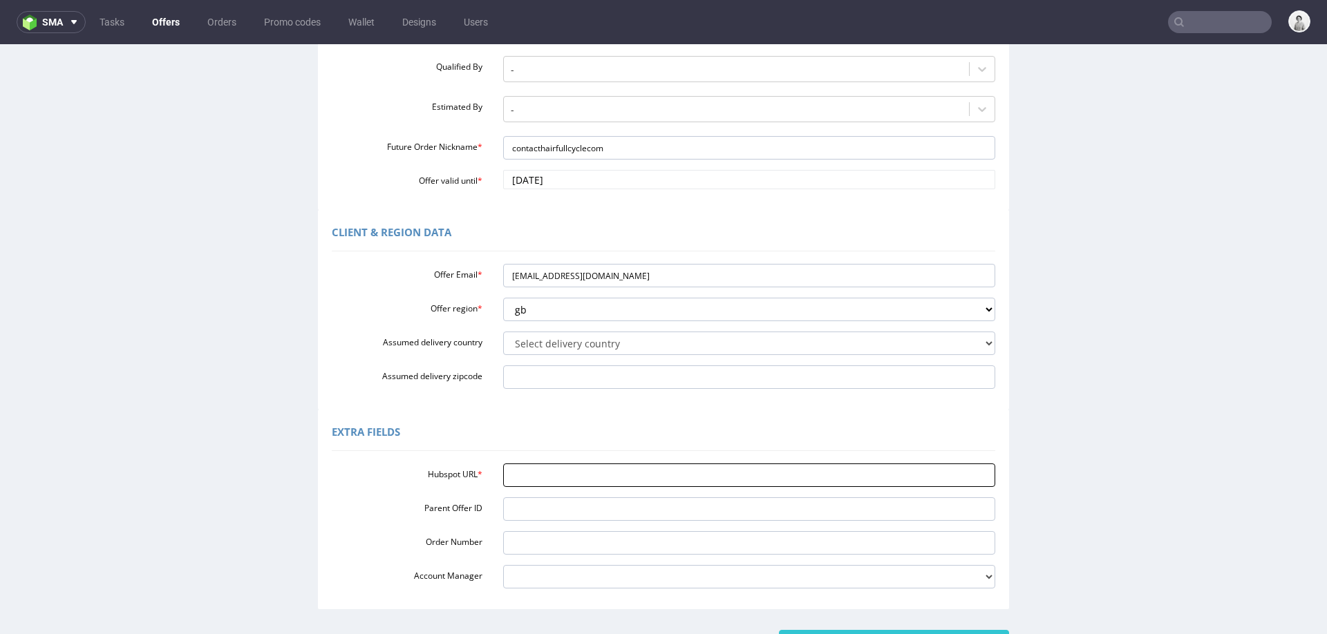
click at [626, 476] on input "Hubspot URL *" at bounding box center [749, 475] width 493 height 23
paste input "https://app-eu1.hubspot.com/contacts/25600958/record/0-3/295977329907"
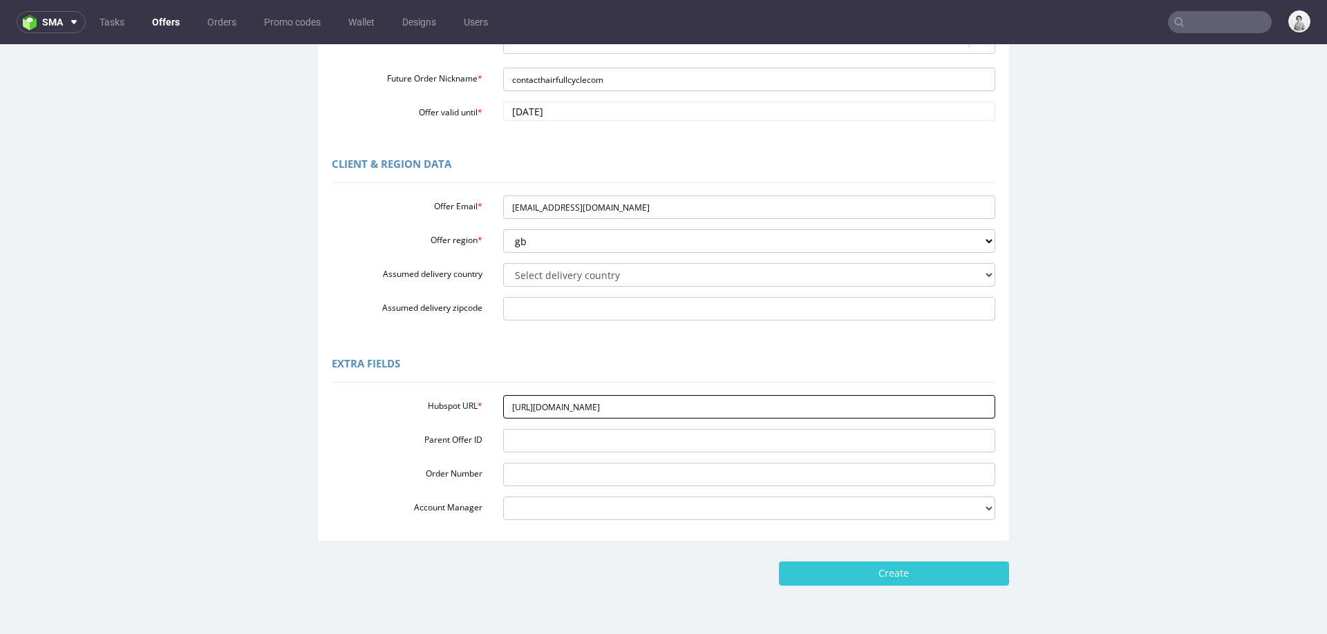
scroll to position [332, 0]
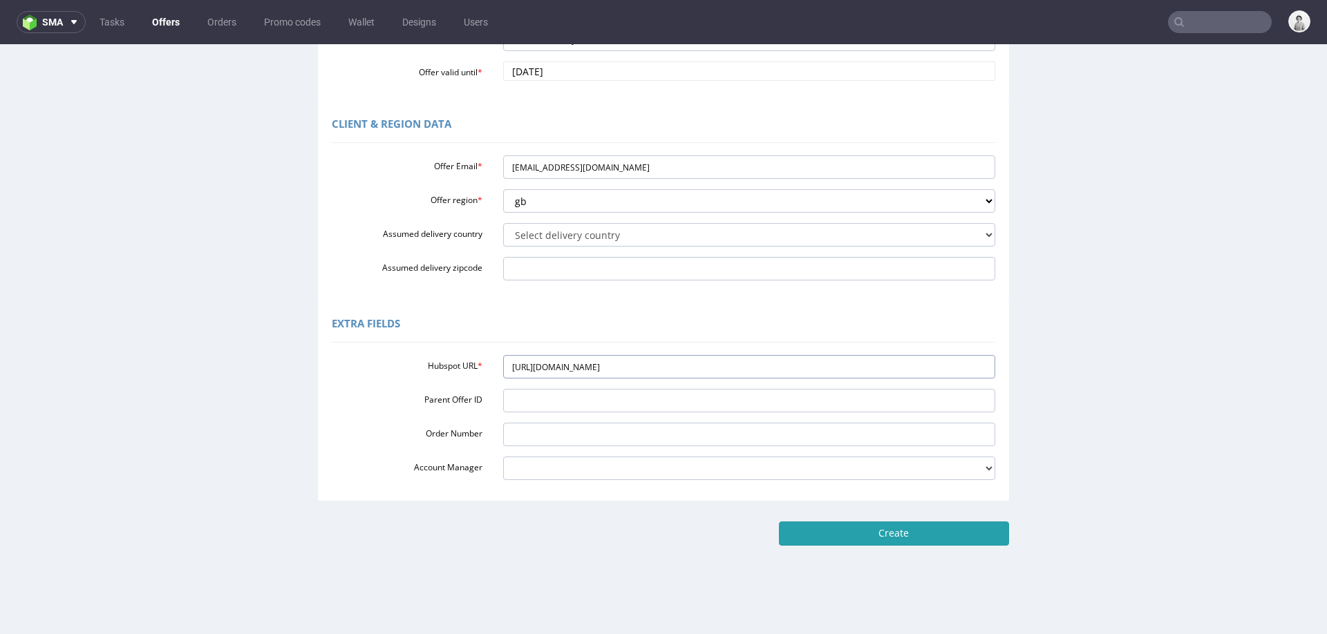
type input "https://app-eu1.hubspot.com/contacts/25600958/record/0-3/295977329907"
click at [887, 527] on input "Create" at bounding box center [894, 533] width 230 height 23
type input "Please wait..."
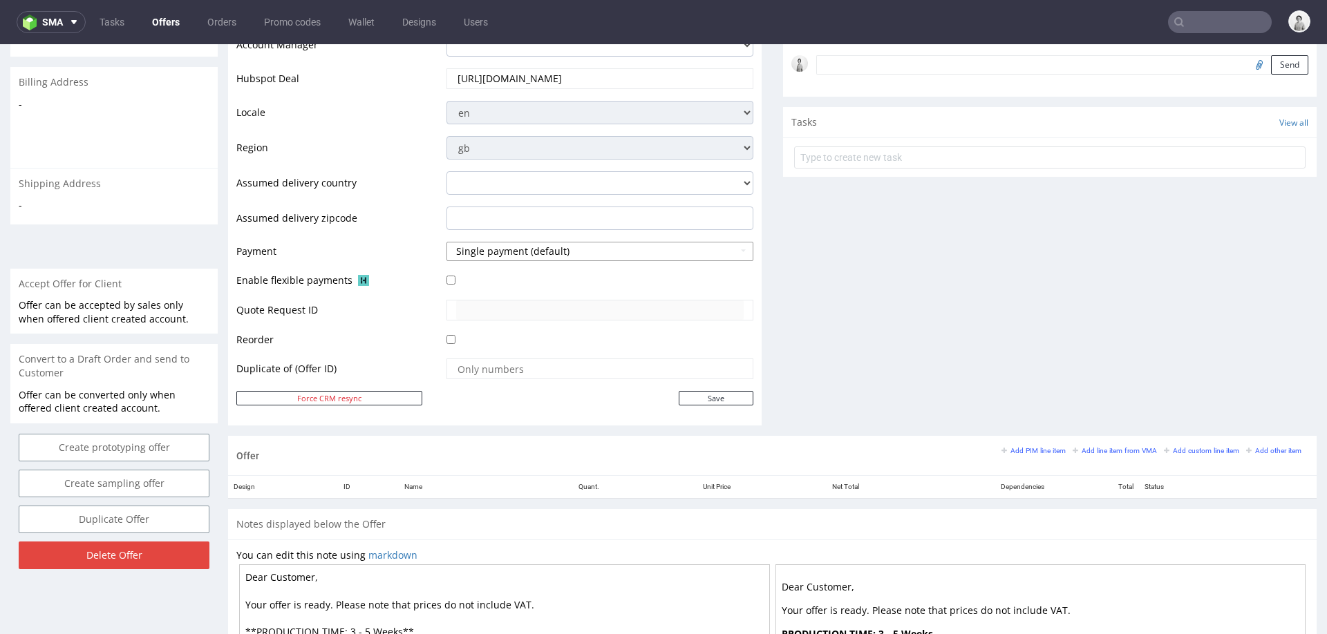
scroll to position [449, 0]
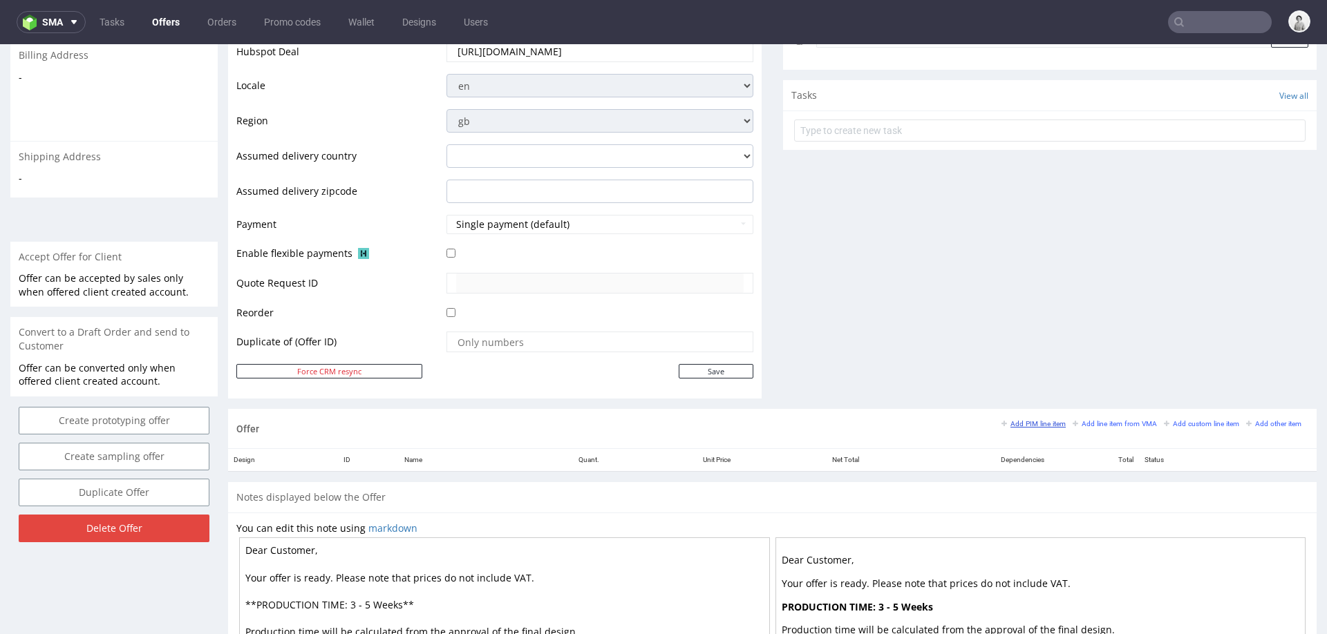
click at [1016, 421] on small "Add PIM line item" at bounding box center [1033, 424] width 64 height 8
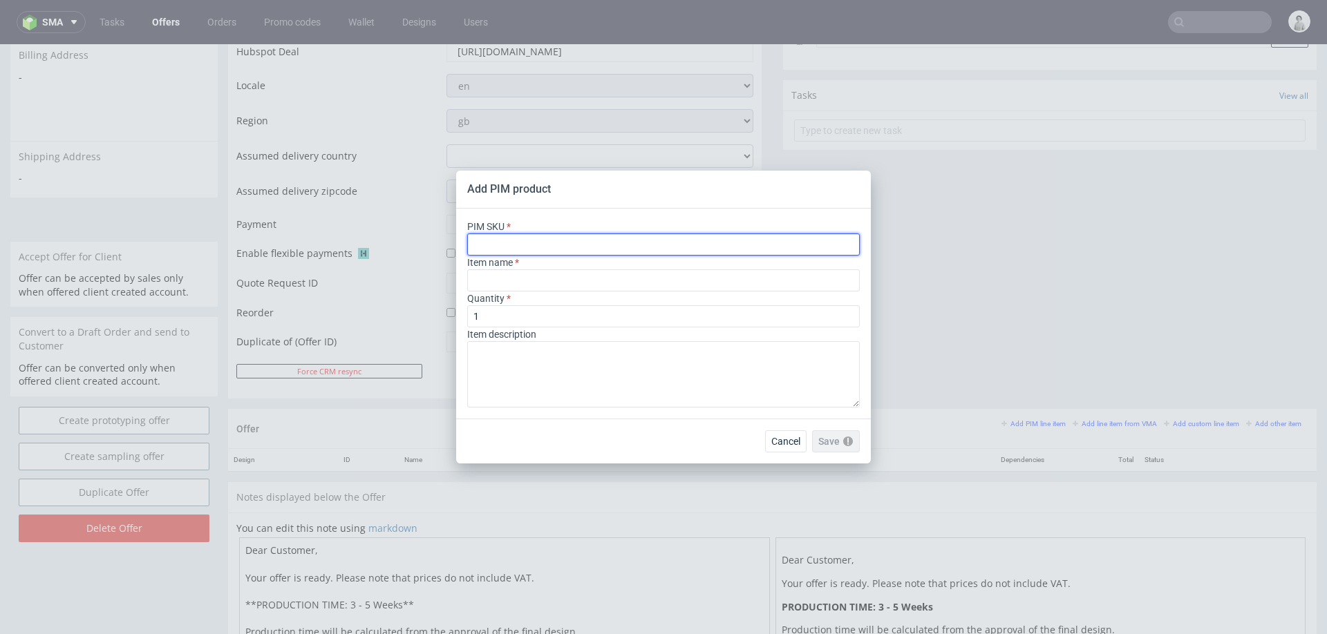
click at [721, 247] on input "text" at bounding box center [663, 245] width 393 height 22
paste input "box--mailer-box--44--cardboard-natural--print-monochrome-with-print-inside--foi…"
type input "box--mailer-box--44--cardboard-natural--print-monochrome-with-print-inside--foi…"
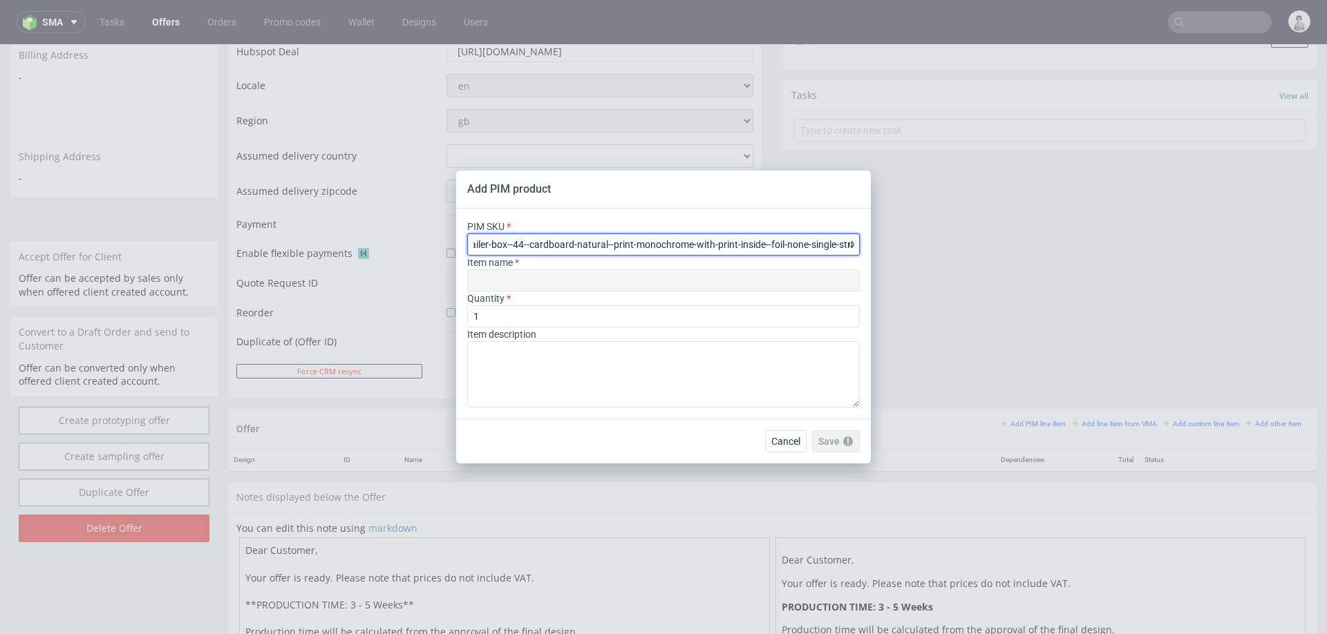
type input "Boites d'expédition"
type input "box--mailer-box--44--cardboard-natural--print-monochrome-with-print-inside--foi…"
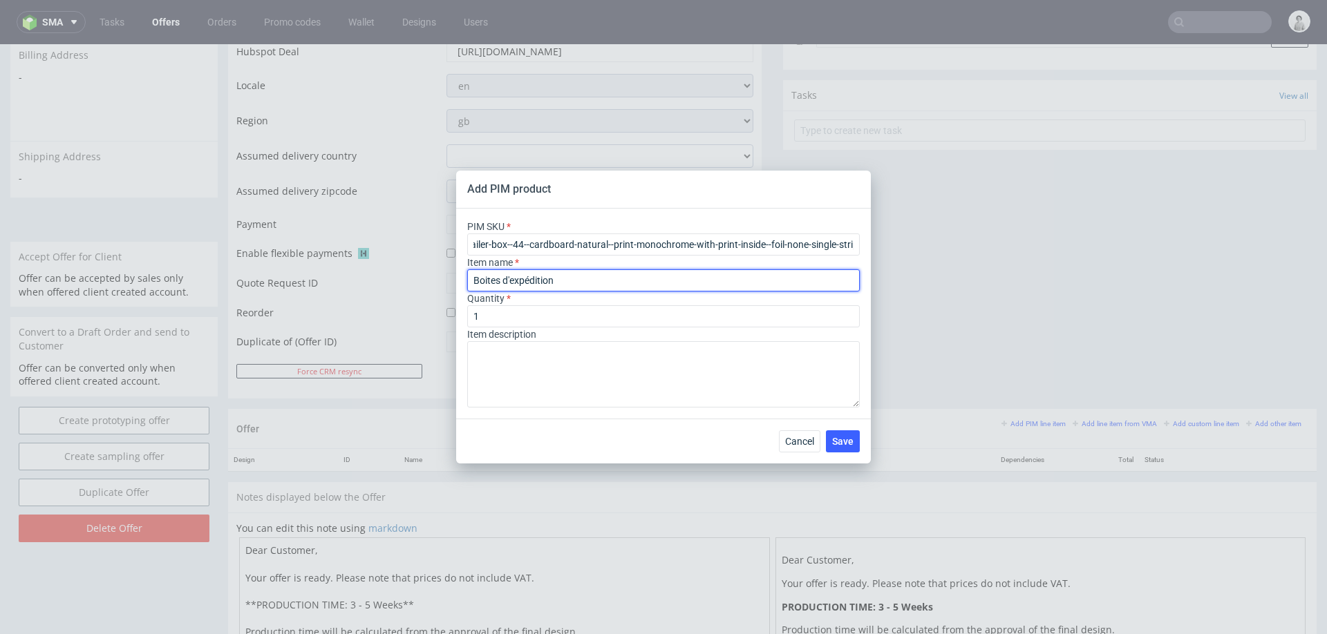
click at [672, 279] on input "Boites d'expédition" at bounding box center [663, 281] width 393 height 22
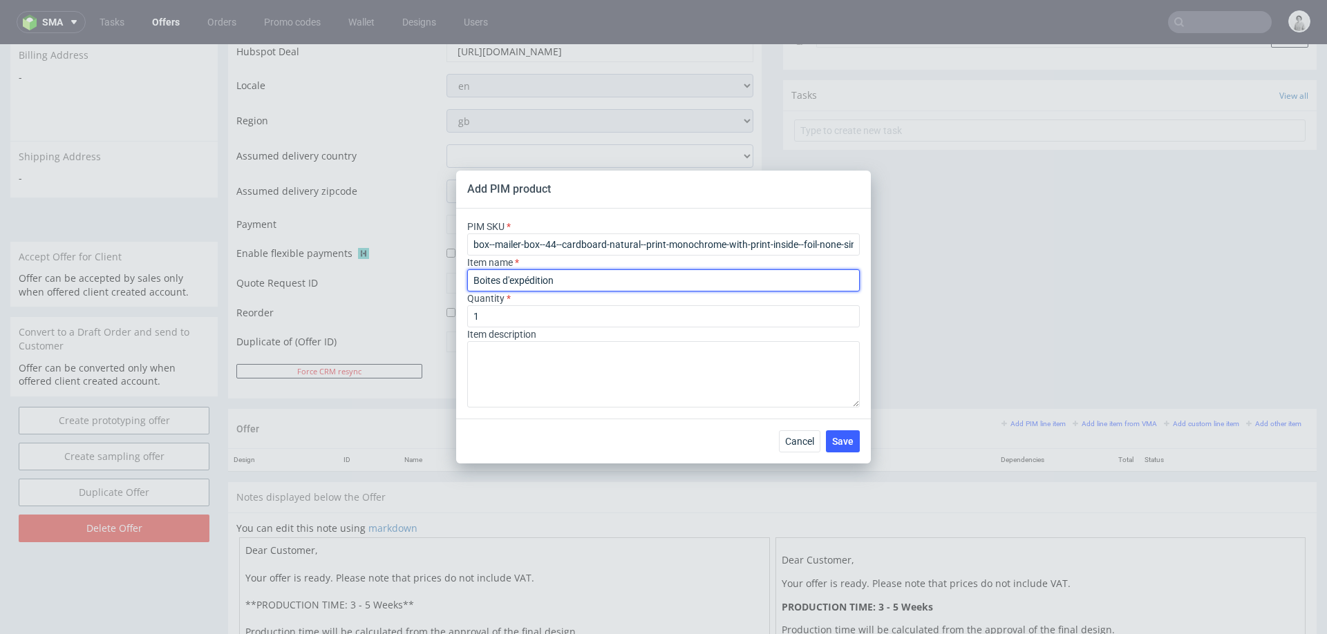
click at [672, 279] on input "Boites d'expédition" at bounding box center [663, 281] width 393 height 22
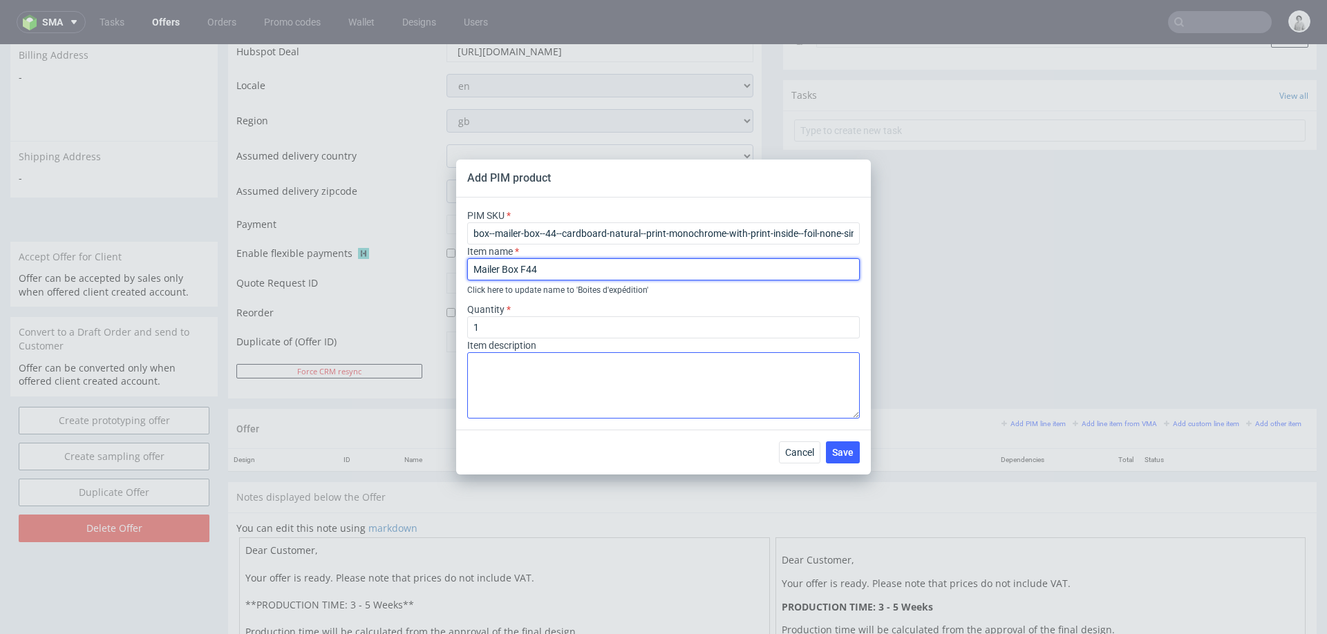
type input "Mailer Box F44"
click at [548, 372] on textarea at bounding box center [663, 385] width 393 height 66
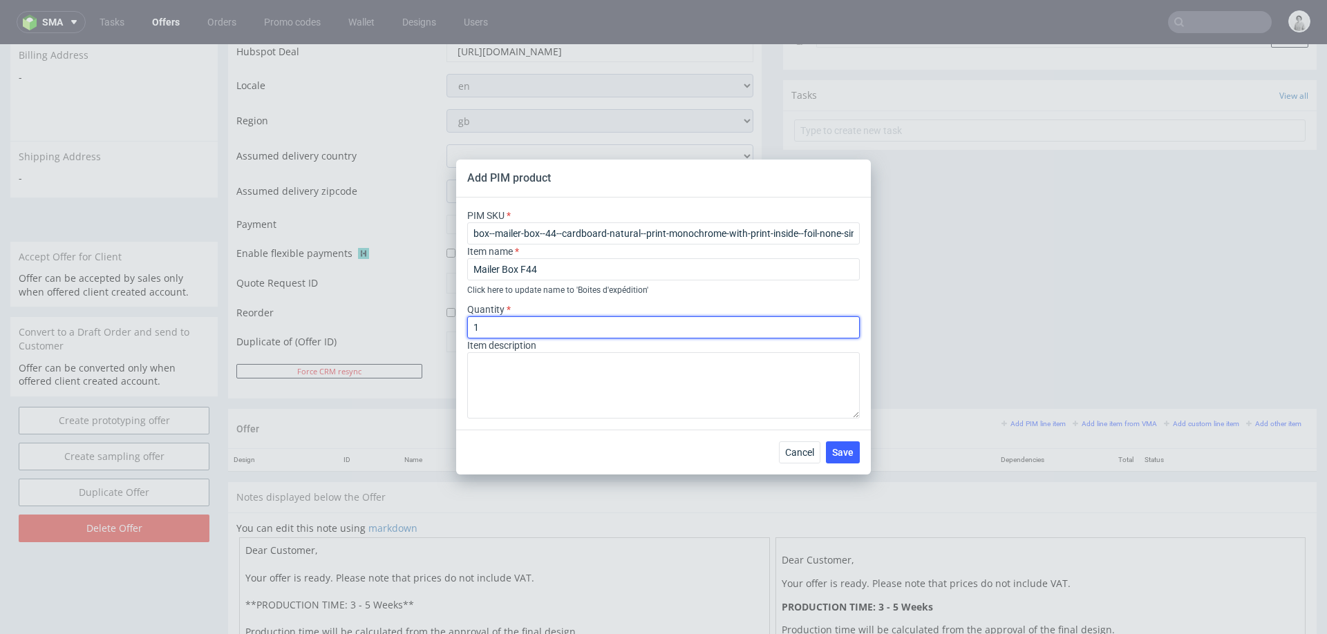
click at [558, 330] on input "1" at bounding box center [663, 328] width 393 height 22
type input "1500"
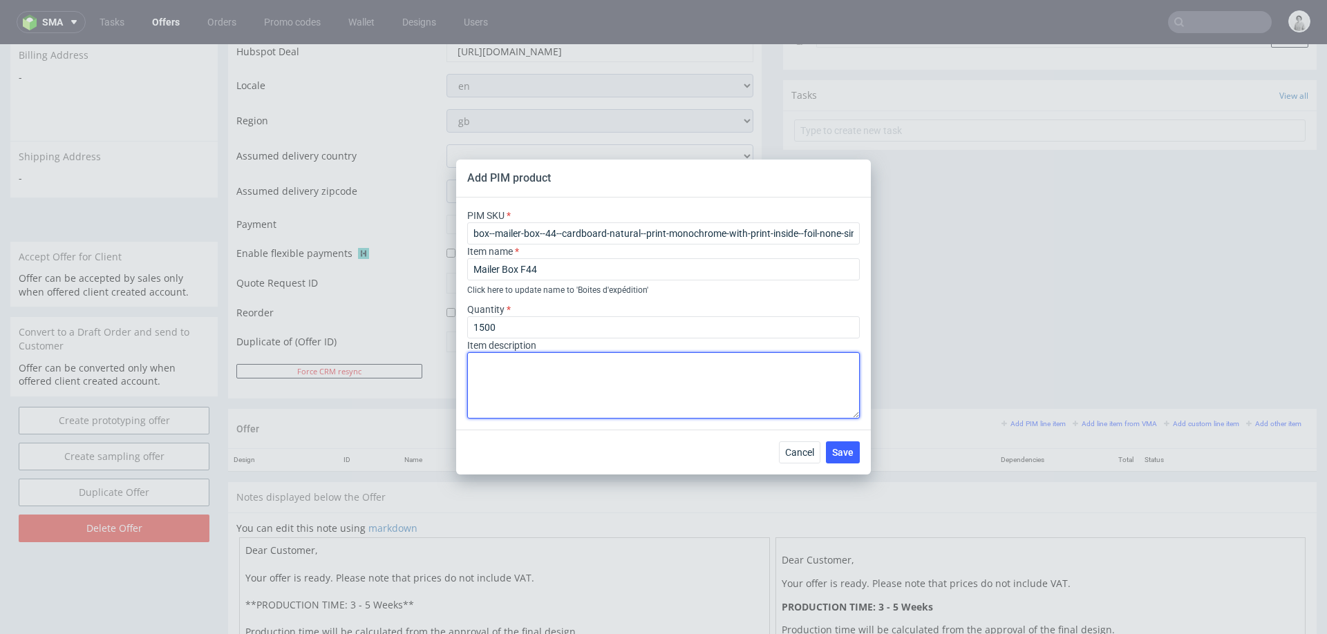
click at [552, 396] on textarea at bounding box center [663, 385] width 393 height 66
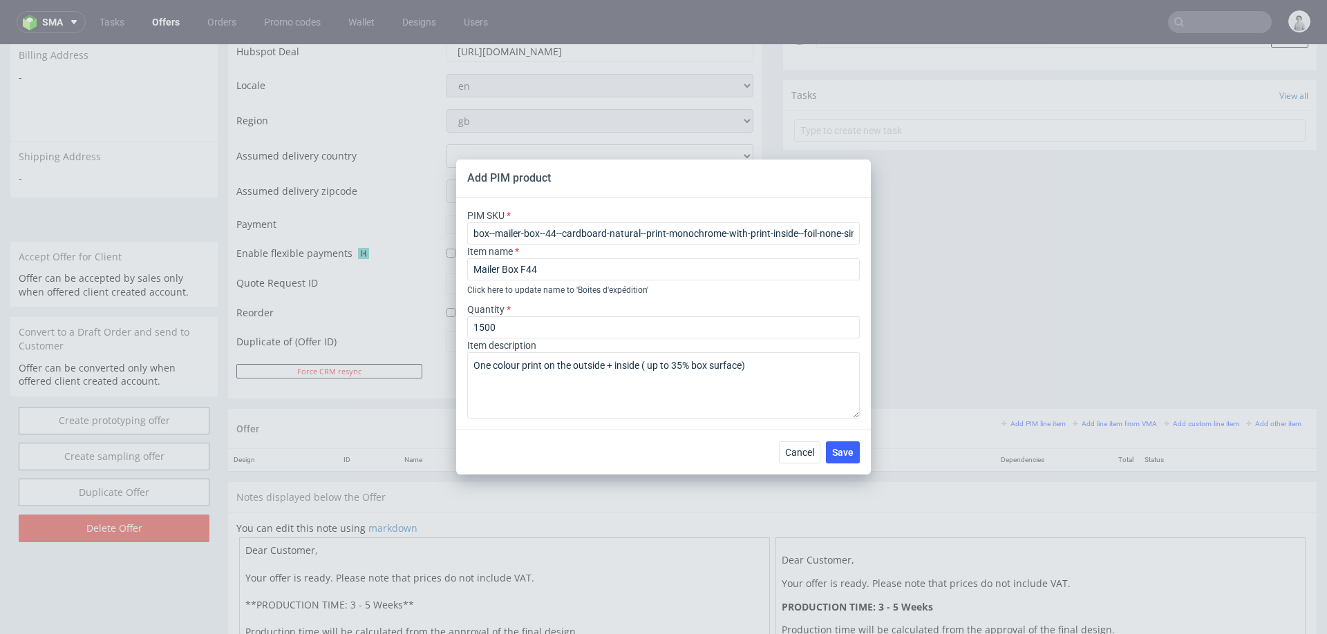
click at [518, 430] on div "Cancel Save" at bounding box center [663, 452] width 415 height 45
click at [686, 377] on textarea "One colour print on the outside + inside ( up to 35% box surface)" at bounding box center [663, 385] width 393 height 66
click at [778, 373] on textarea "One colour print on the outside + inside ( up to 35% box surface)" at bounding box center [663, 385] width 393 height 66
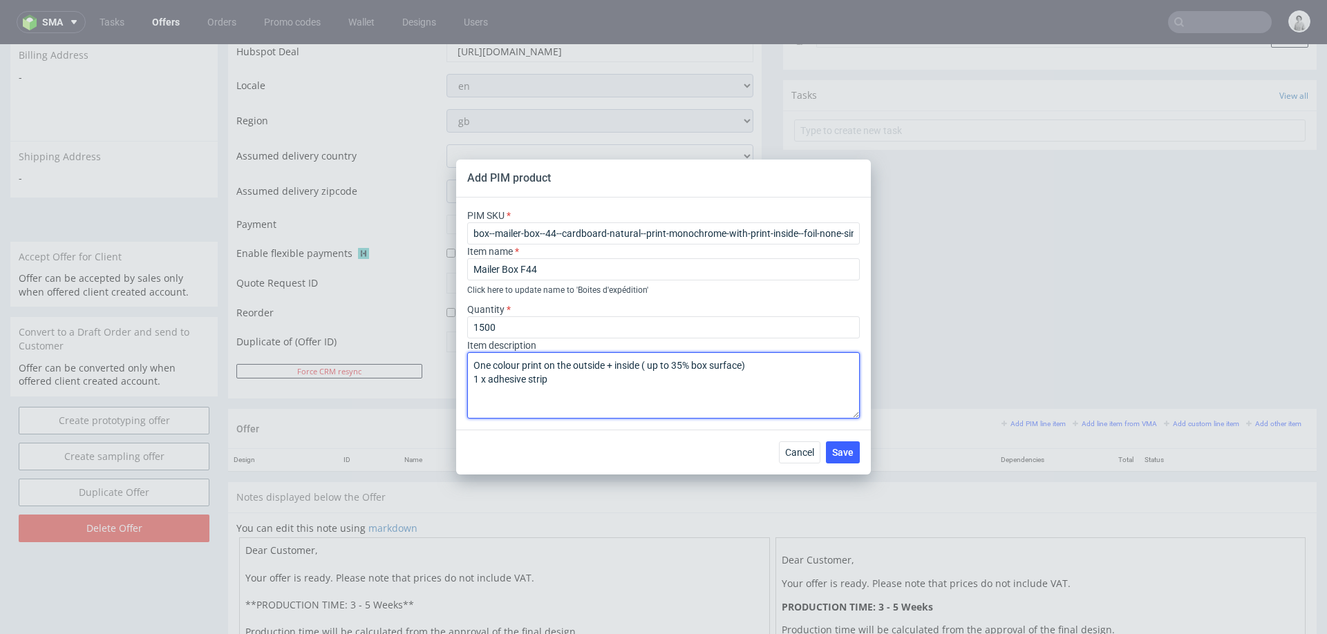
click at [471, 365] on textarea "One colour print on the outside + inside ( up to 35% box surface) 1 x adhesive …" at bounding box center [663, 385] width 393 height 66
click at [787, 376] on textarea "One colour print on the outside + inside ( up to 35% box surface) 1 x adhesive …" at bounding box center [663, 385] width 393 height 66
click at [737, 366] on textarea "One colour print on the outside + inside ( up to 35% box surface) on the brown …" at bounding box center [663, 385] width 393 height 66
paste textarea "F44 (20.7 x 15.6 x 9.1 cm)"
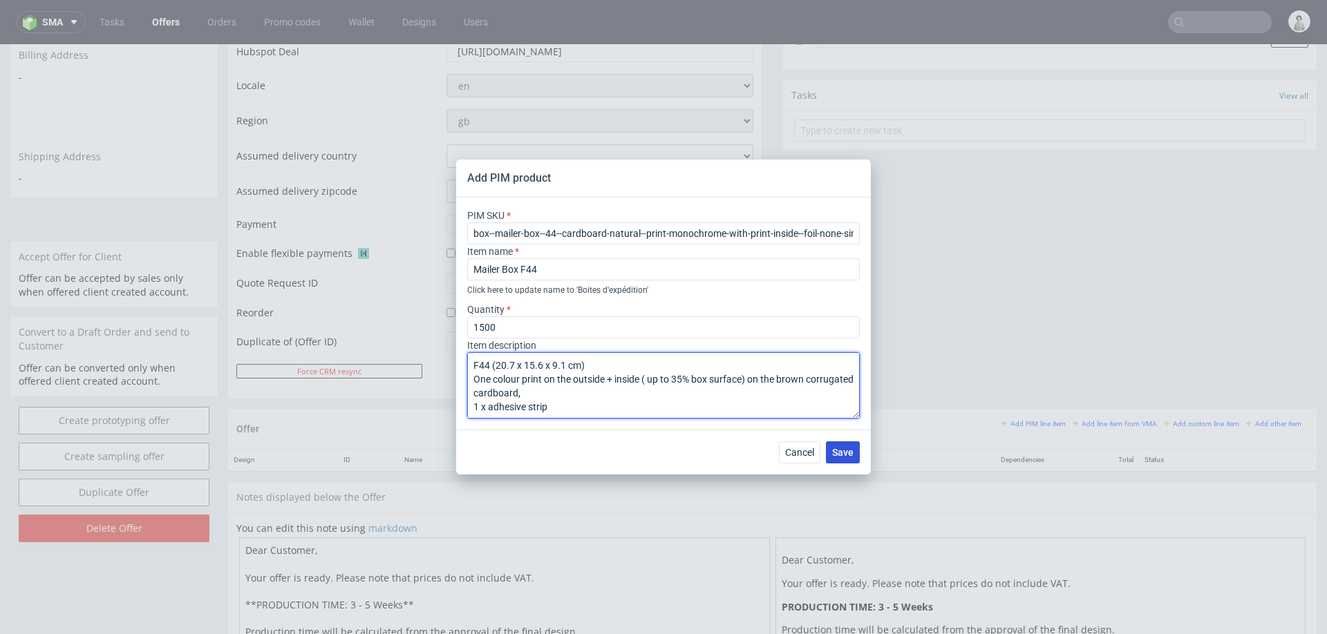
type textarea "F44 (20.7 x 15.6 x 9.1 cm) One colour print on the outside + inside ( up to 35%…"
click at [841, 457] on span "Save" at bounding box center [842, 453] width 21 height 10
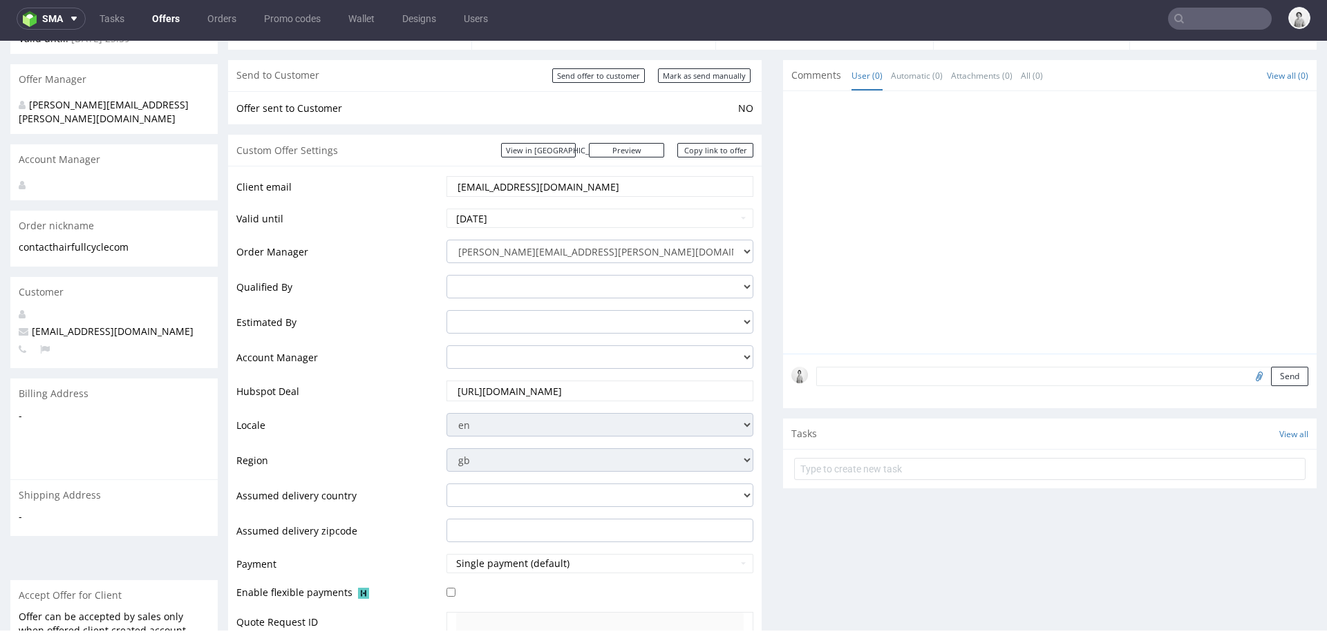
scroll to position [75, 0]
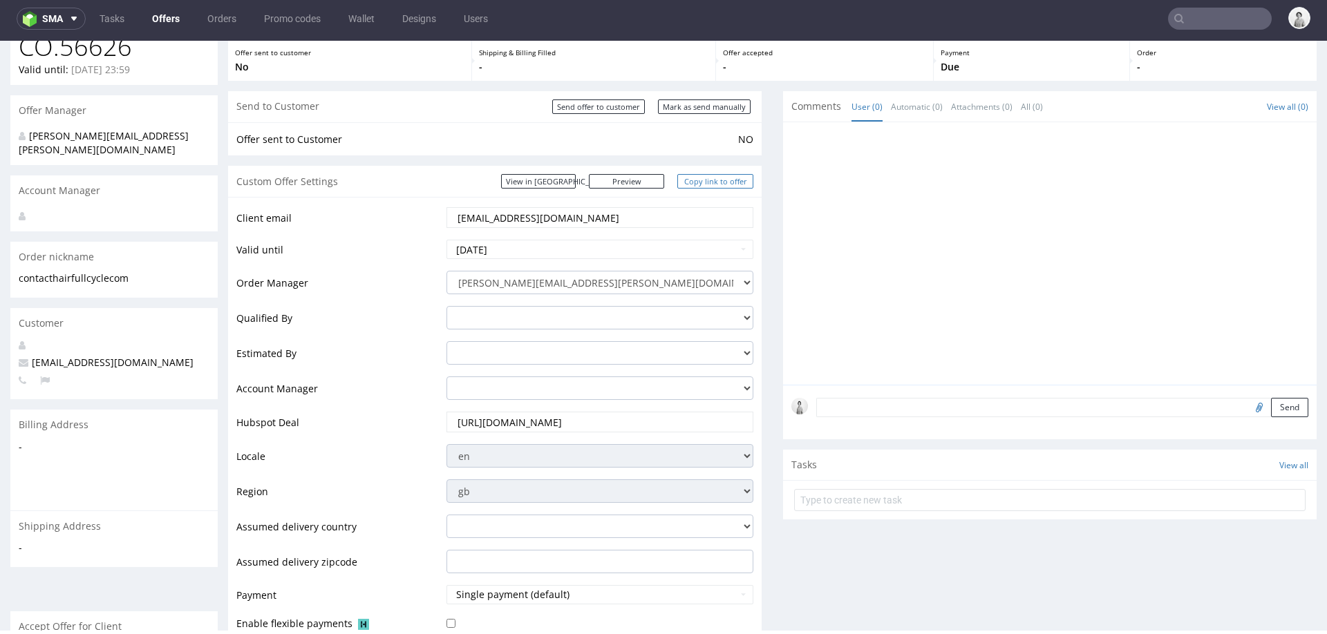
click at [734, 182] on link "Copy link to offer" at bounding box center [715, 181] width 76 height 15
click at [722, 104] on input "Mark as send manually" at bounding box center [704, 107] width 93 height 15
type input "In progress..."
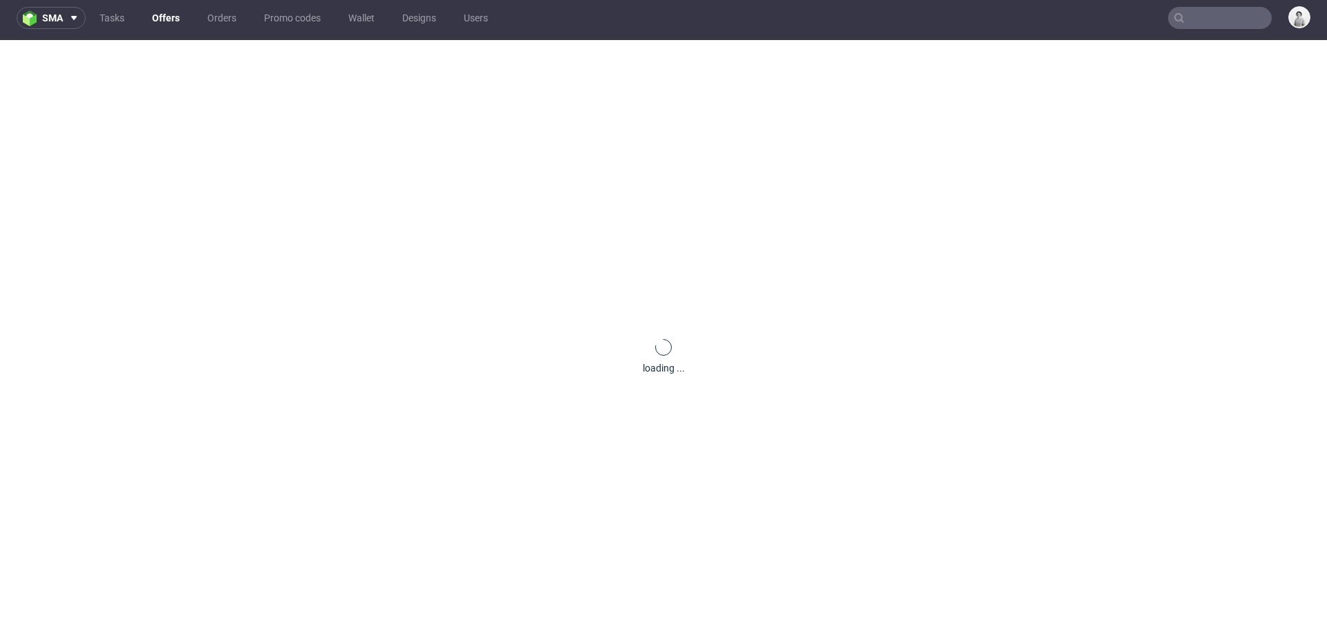
scroll to position [0, 0]
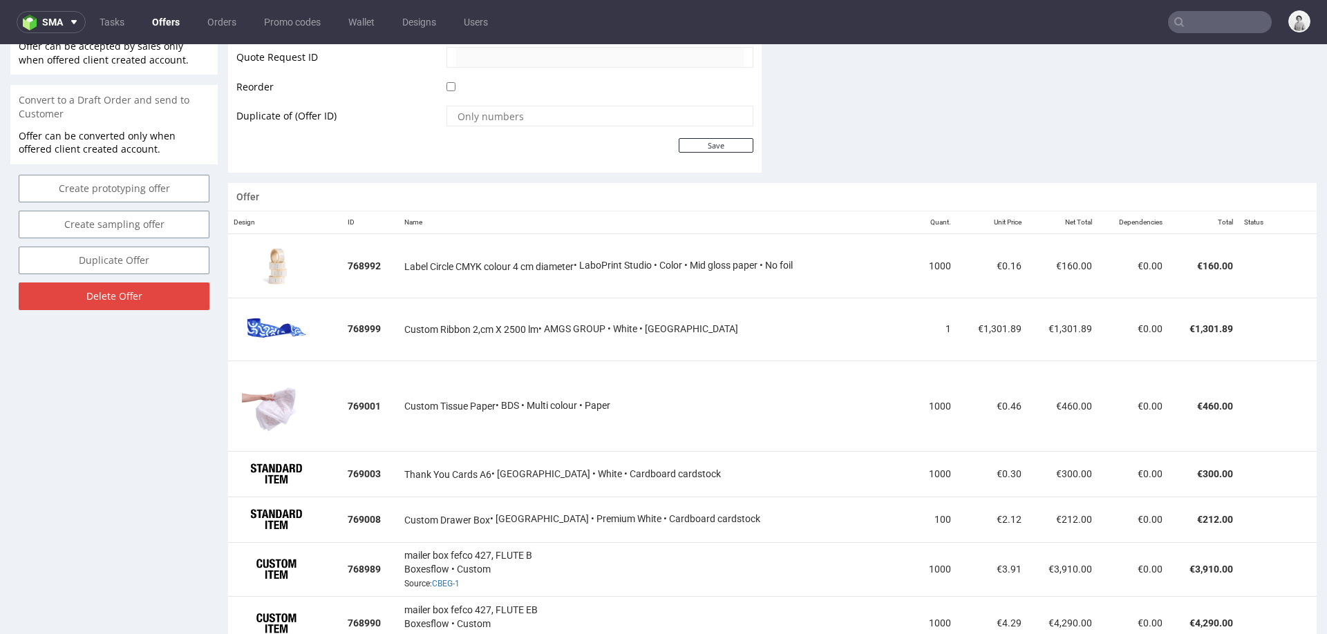
scroll to position [699, 0]
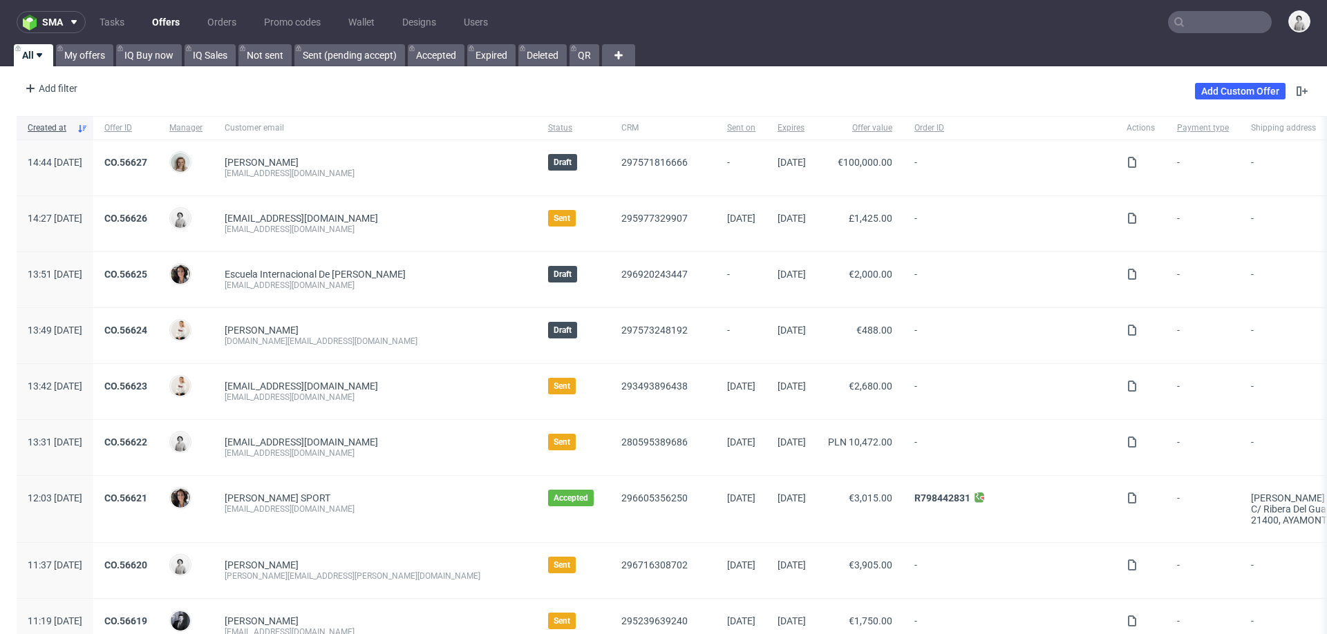
click at [884, 26] on input "text" at bounding box center [1220, 22] width 104 height 22
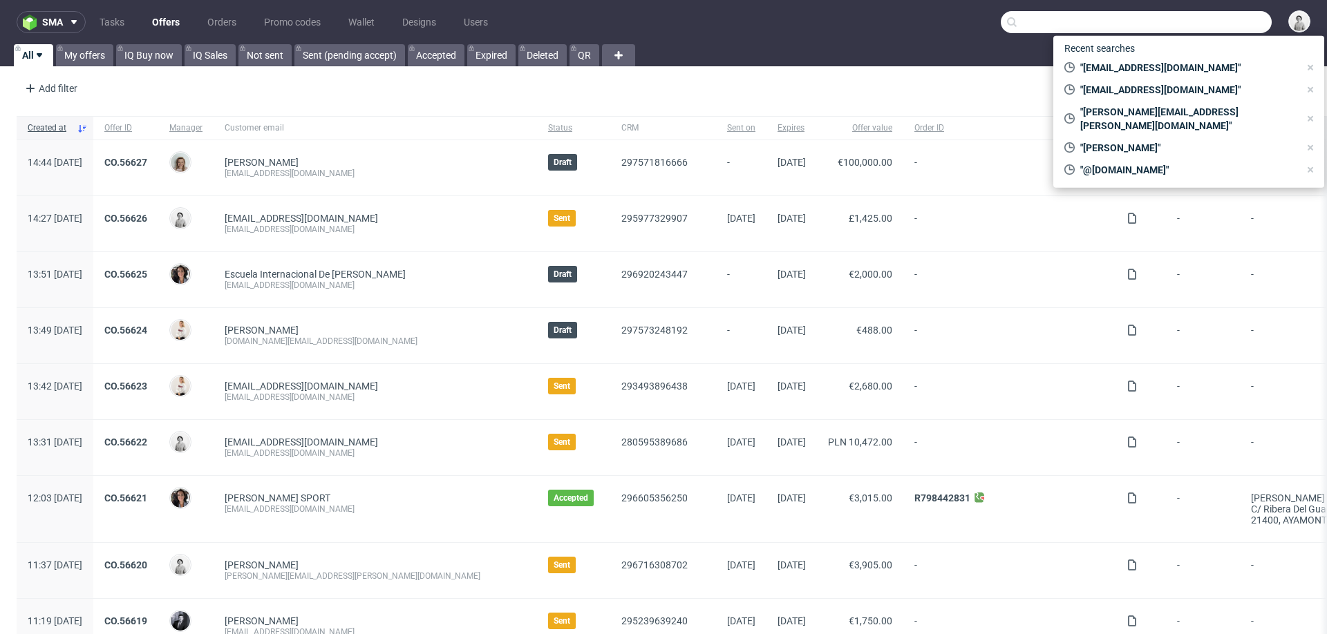
paste input "[PERSON_NAME][EMAIL_ADDRESS][DOMAIN_NAME]"
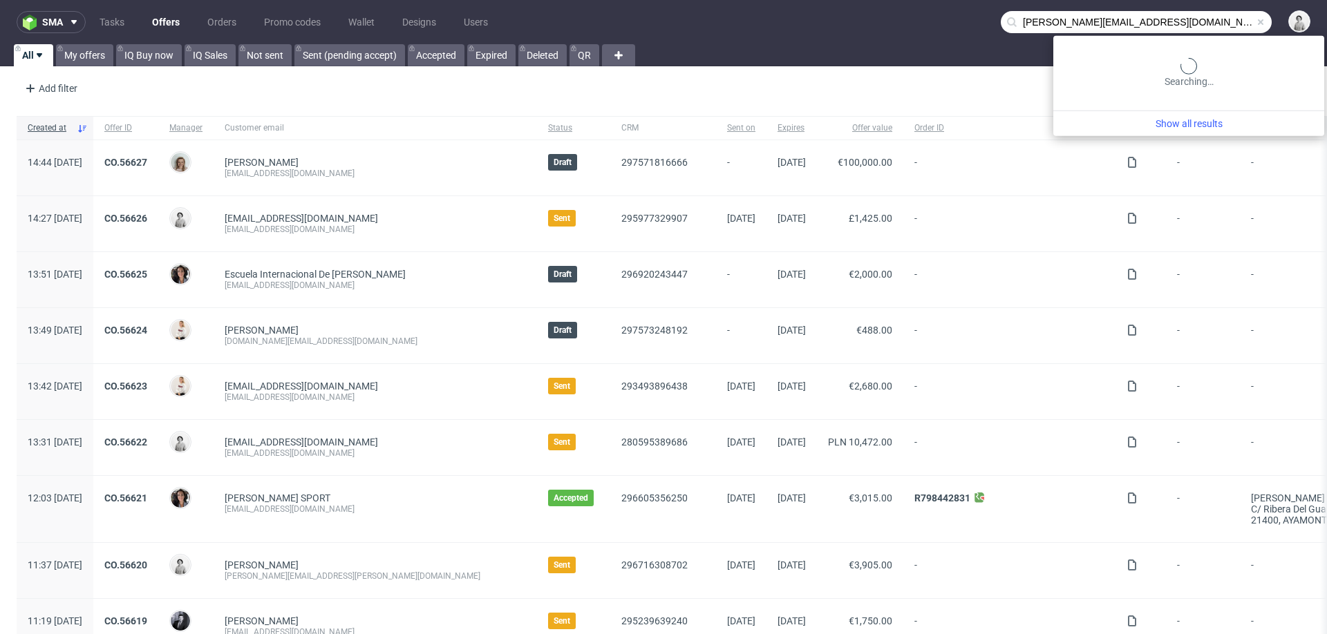
type input "[PERSON_NAME][EMAIL_ADDRESS][DOMAIN_NAME]"
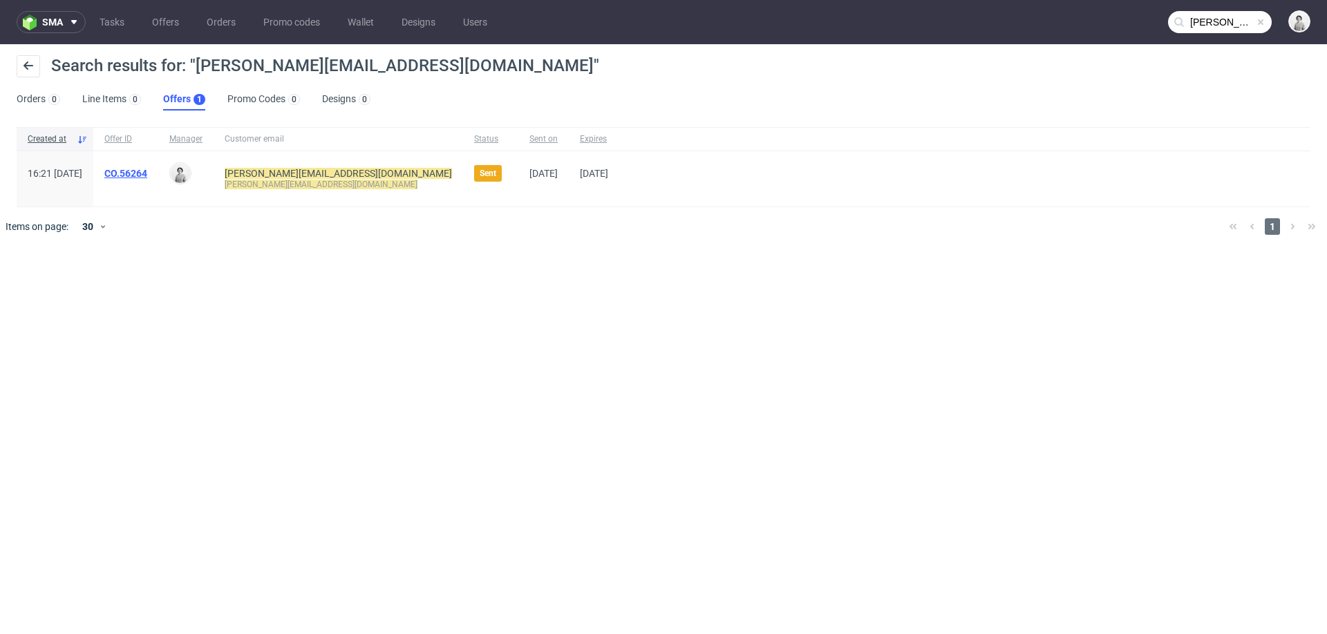
click at [147, 175] on link "CO.56264" at bounding box center [125, 173] width 43 height 11
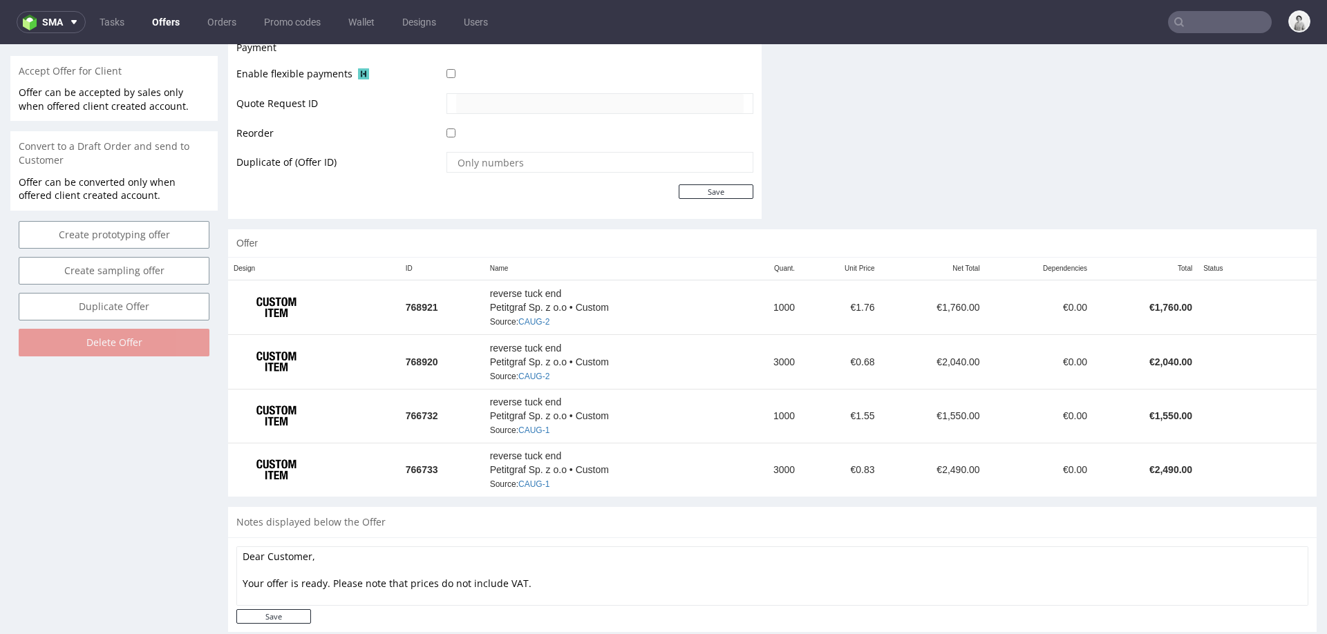
scroll to position [637, 0]
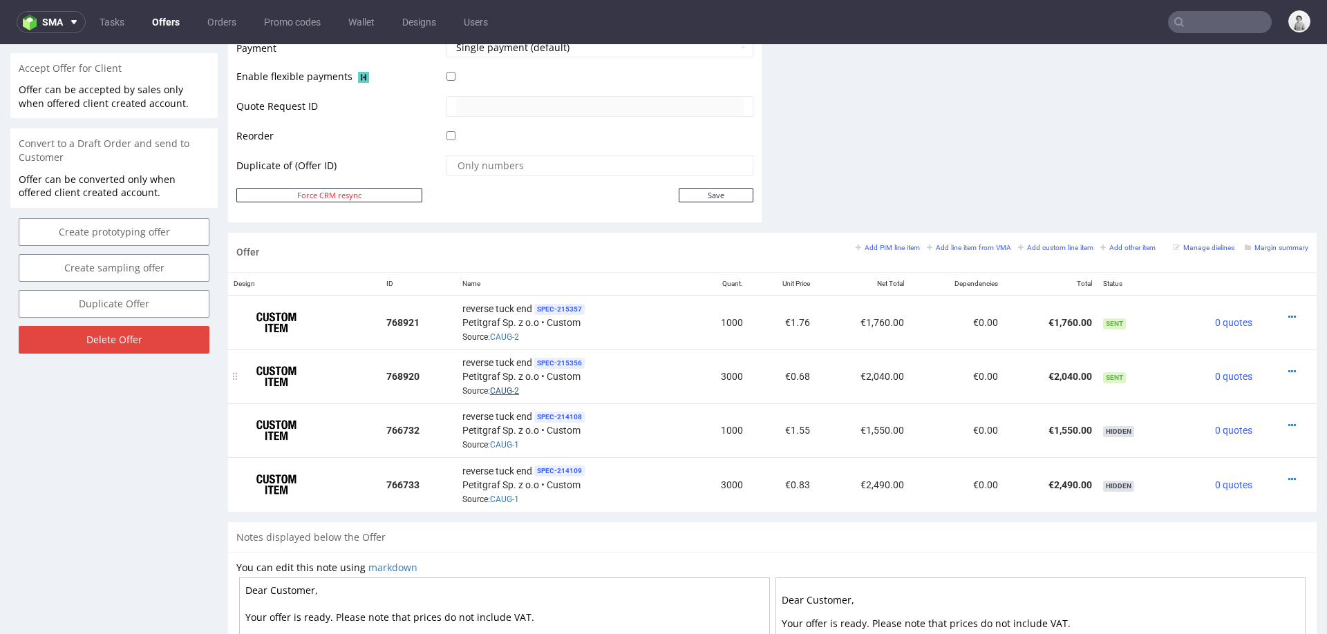
click at [502, 386] on link "CAUG-2" at bounding box center [504, 391] width 29 height 10
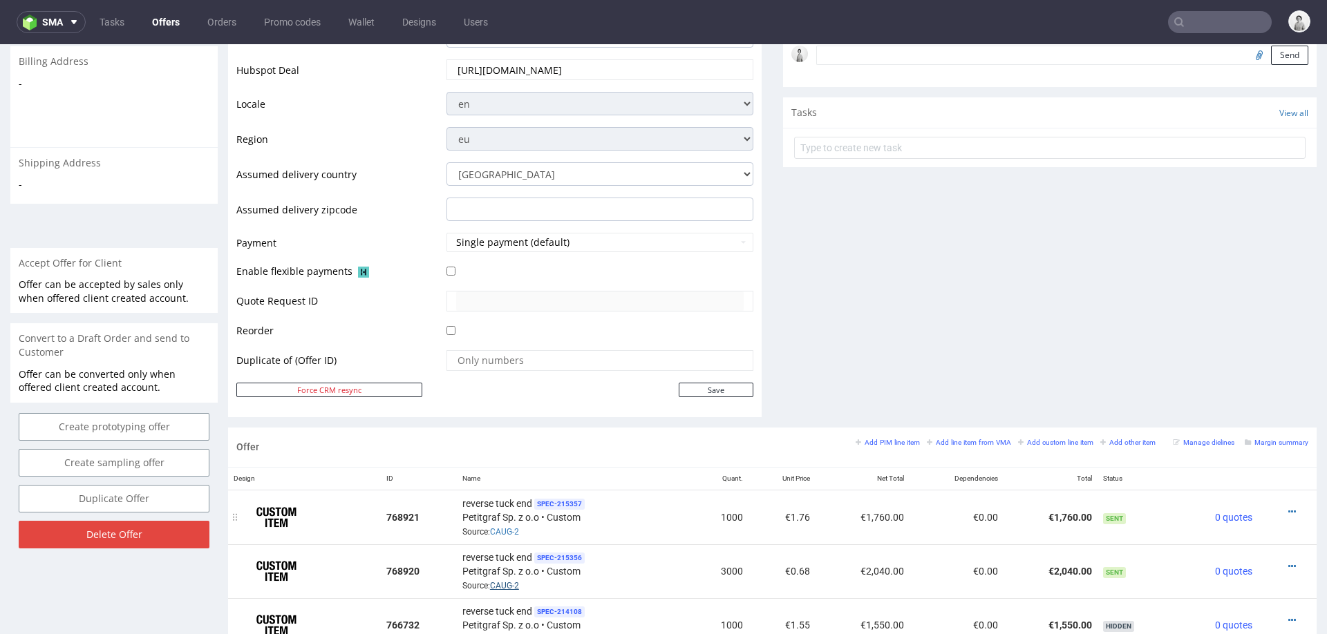
scroll to position [599, 0]
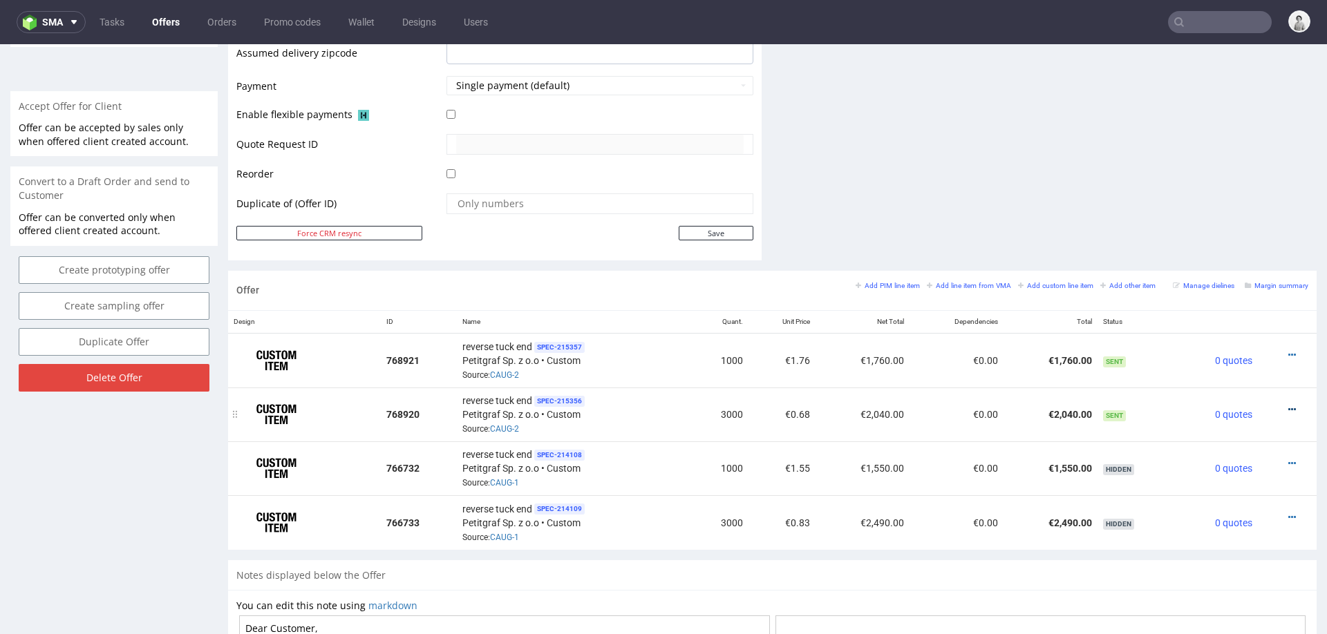
click at [884, 399] on icon at bounding box center [1292, 410] width 8 height 10
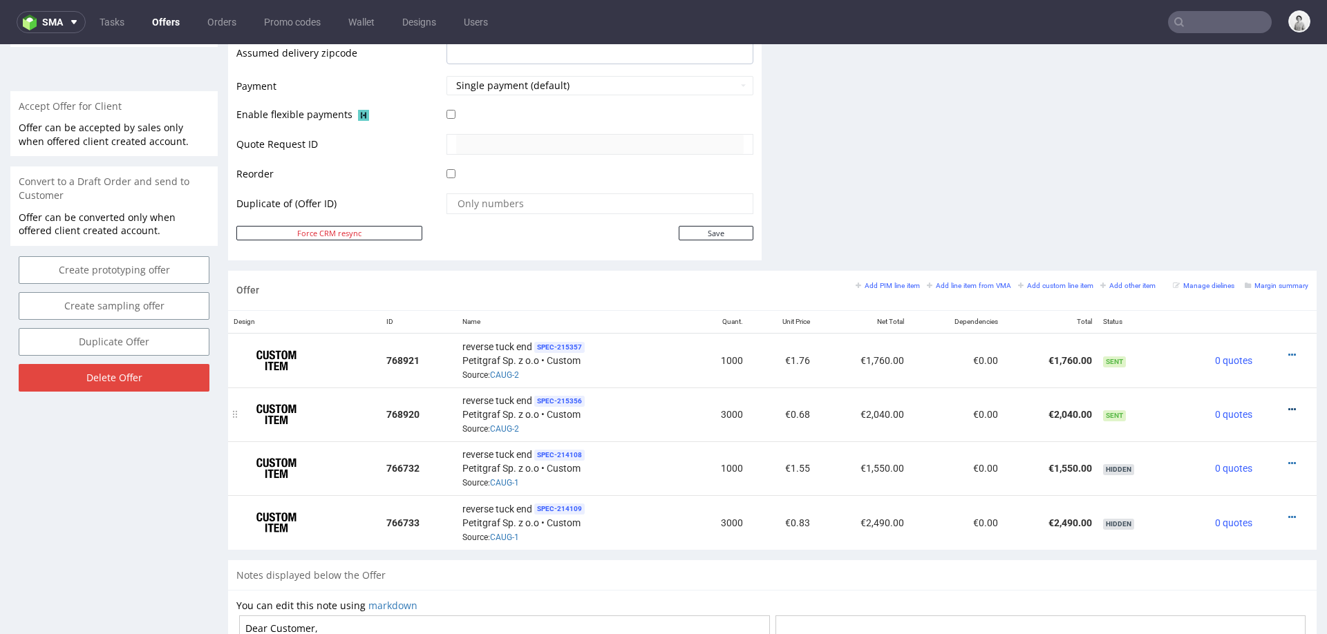
click at [884, 399] on icon at bounding box center [1292, 410] width 8 height 10
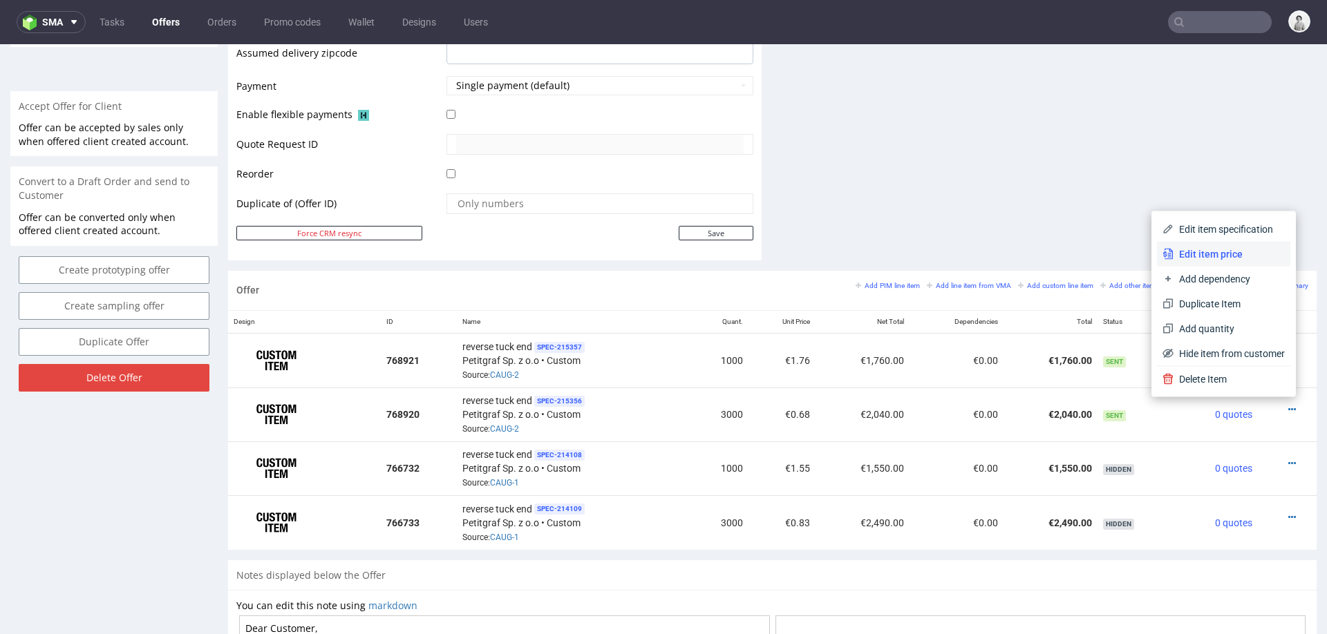
click at [884, 249] on span "Edit item price" at bounding box center [1229, 254] width 111 height 14
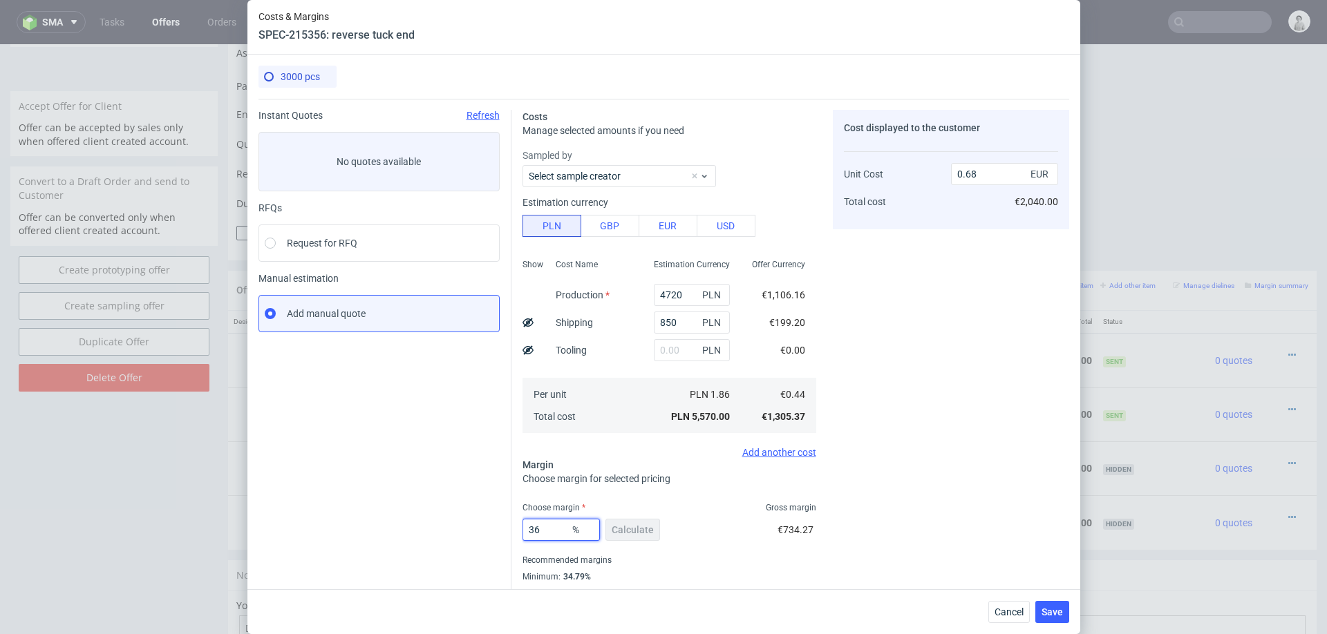
click at [549, 399] on input "36" at bounding box center [560, 530] width 77 height 22
type input "20"
type input "0.55"
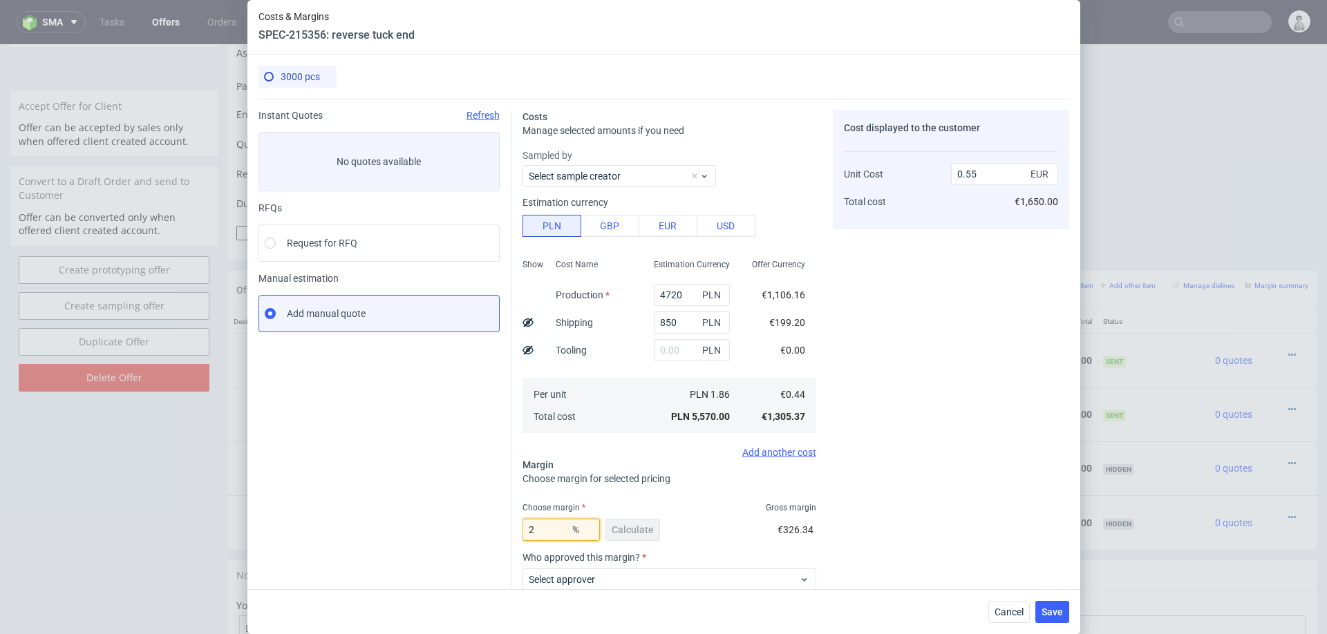
type input "25"
type input "0.58"
type input "2"
type input "15"
type input "0.52"
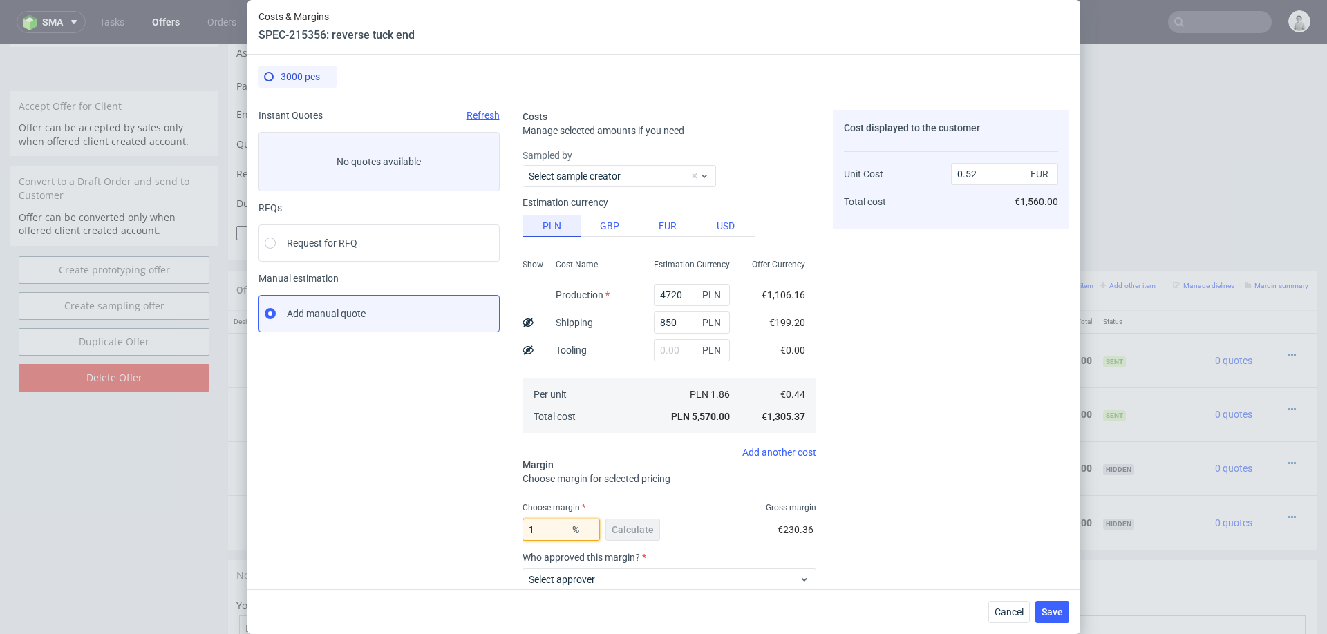
type input "10"
type input "0.49"
type input "12"
type input "0.5"
type input "12"
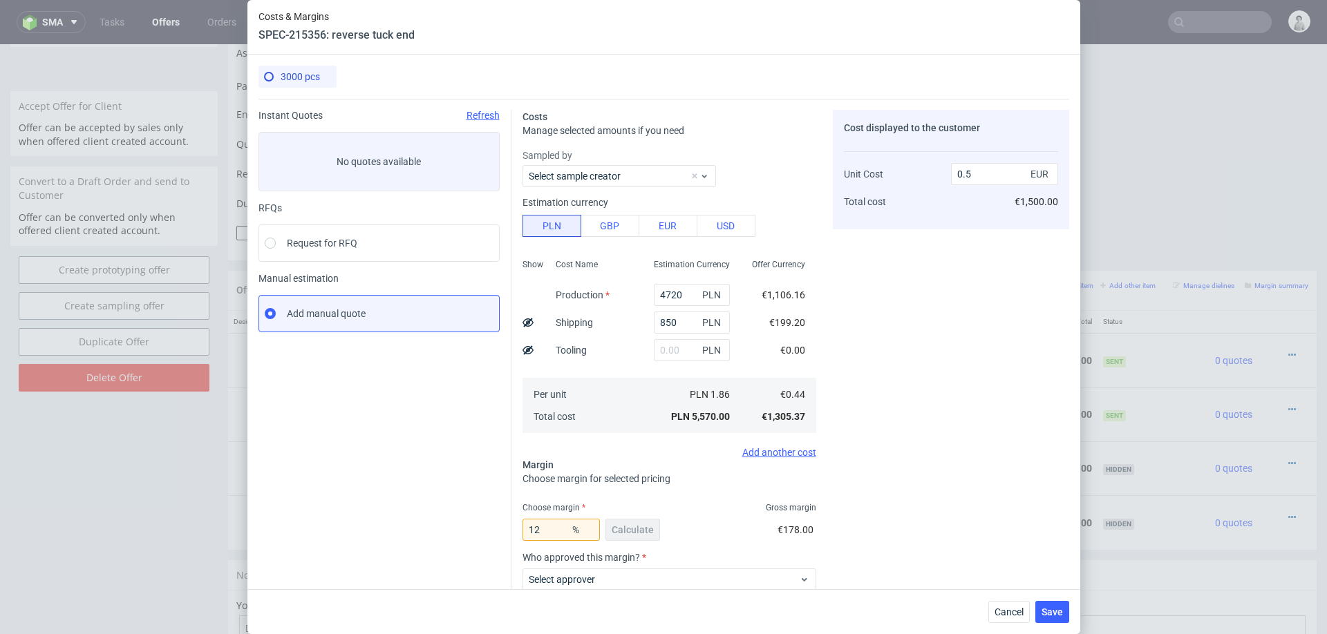
click at [884, 389] on div "Cost displayed to the customer Unit Cost Total cost 0.5 EUR €1,500.00" at bounding box center [951, 412] width 236 height 605
click at [679, 301] on input "4720" at bounding box center [692, 295] width 76 height 22
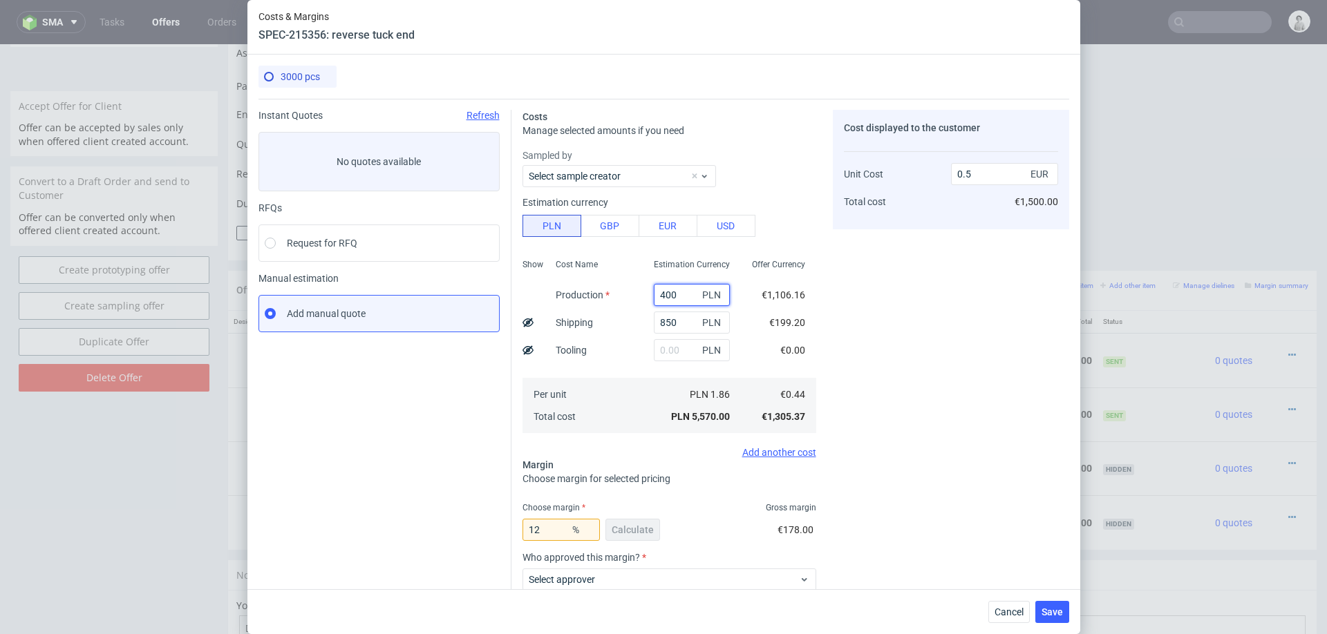
type input "4000"
type input "0.43"
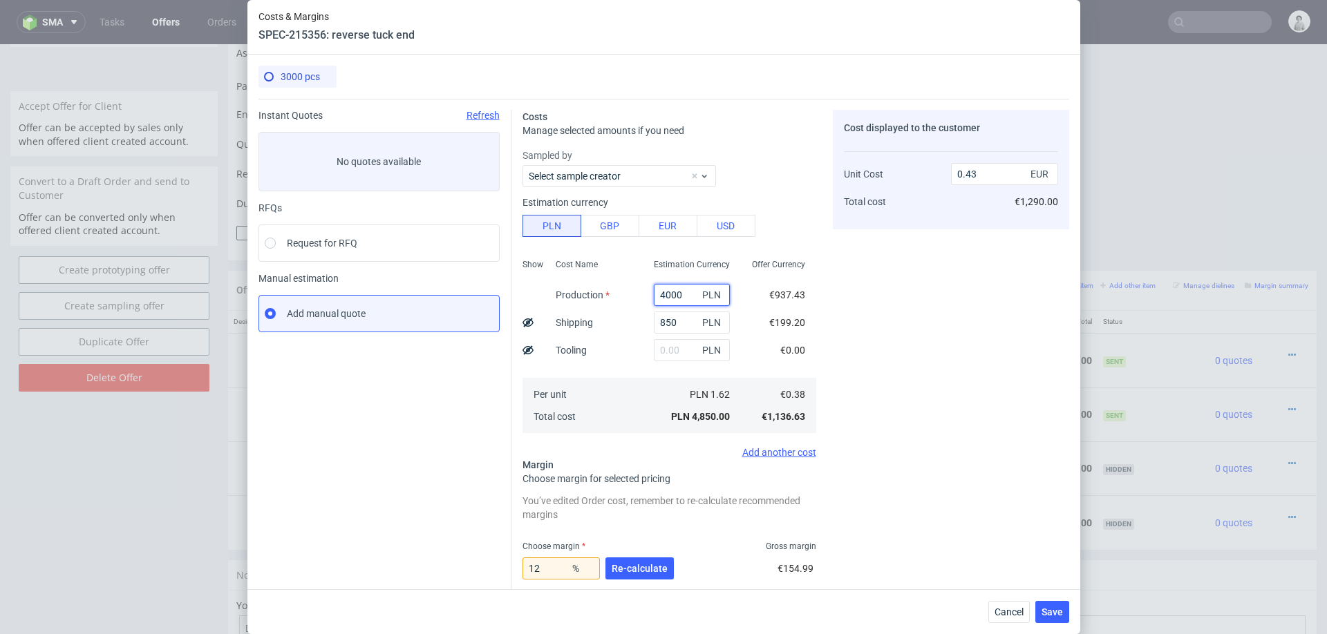
type input "4000"
click at [884, 319] on div "Cost displayed to the customer Unit Cost Total cost 0.43 EUR €1,290.00" at bounding box center [951, 432] width 236 height 644
click at [659, 399] on button "Re-calculate" at bounding box center [639, 569] width 68 height 22
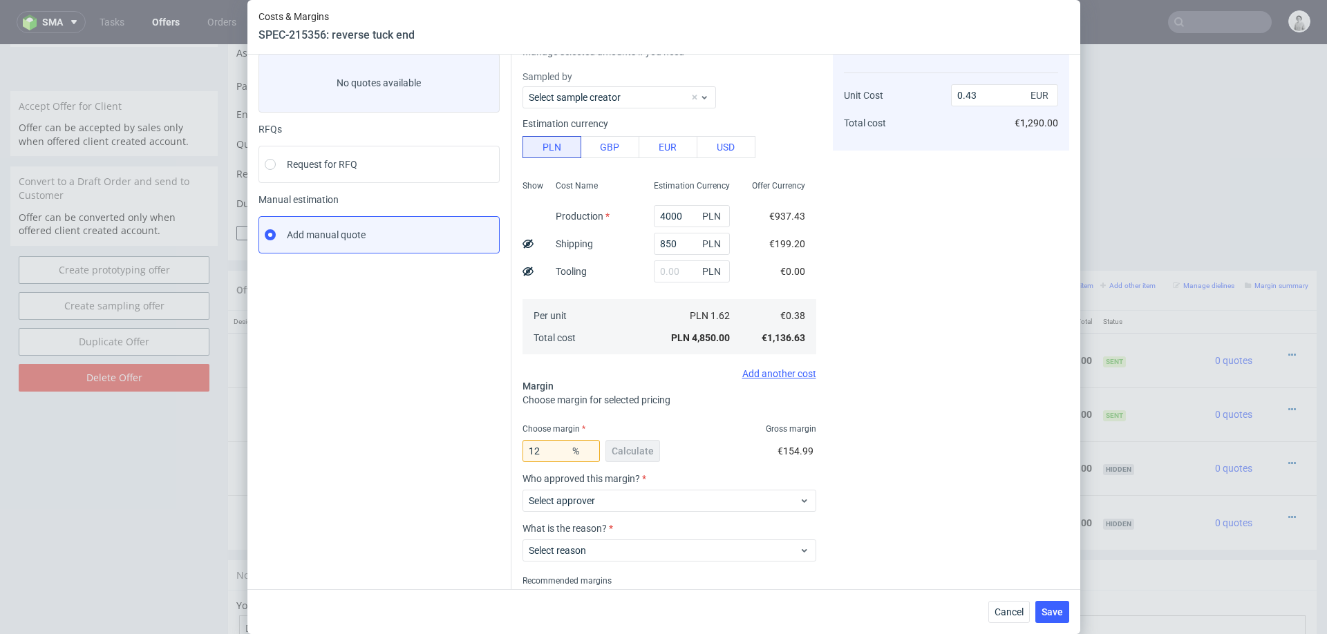
scroll to position [91, 0]
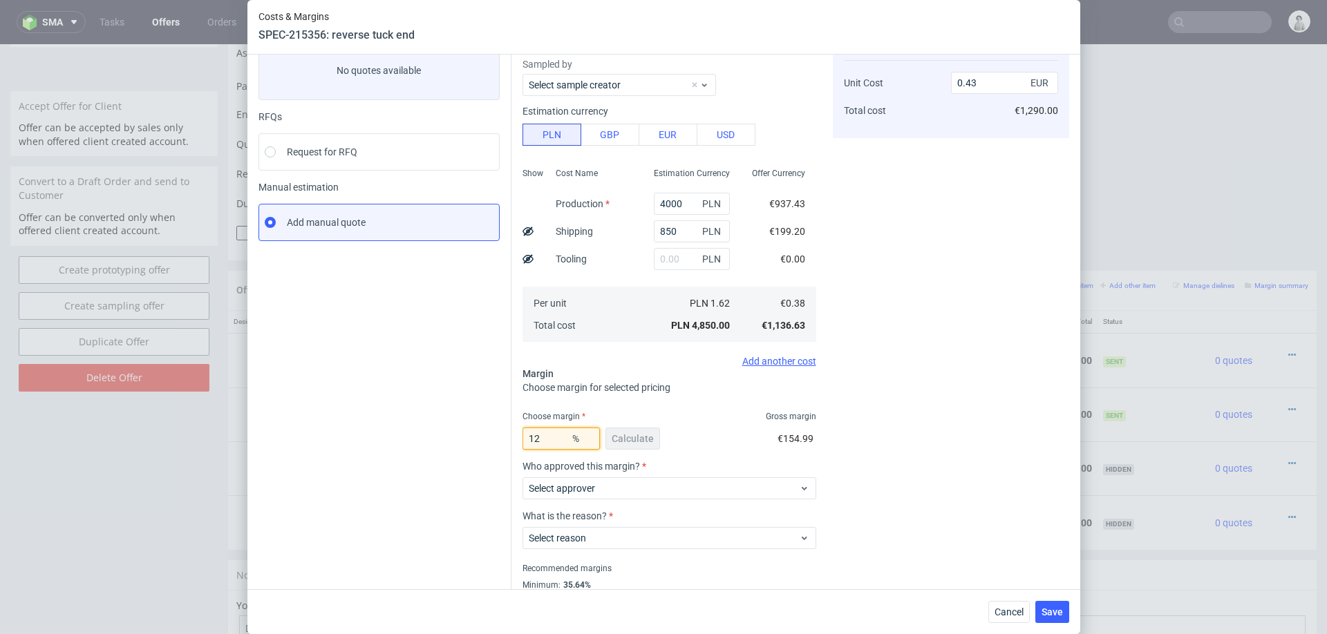
click at [561, 399] on input "12" at bounding box center [560, 439] width 77 height 22
type input "NaN"
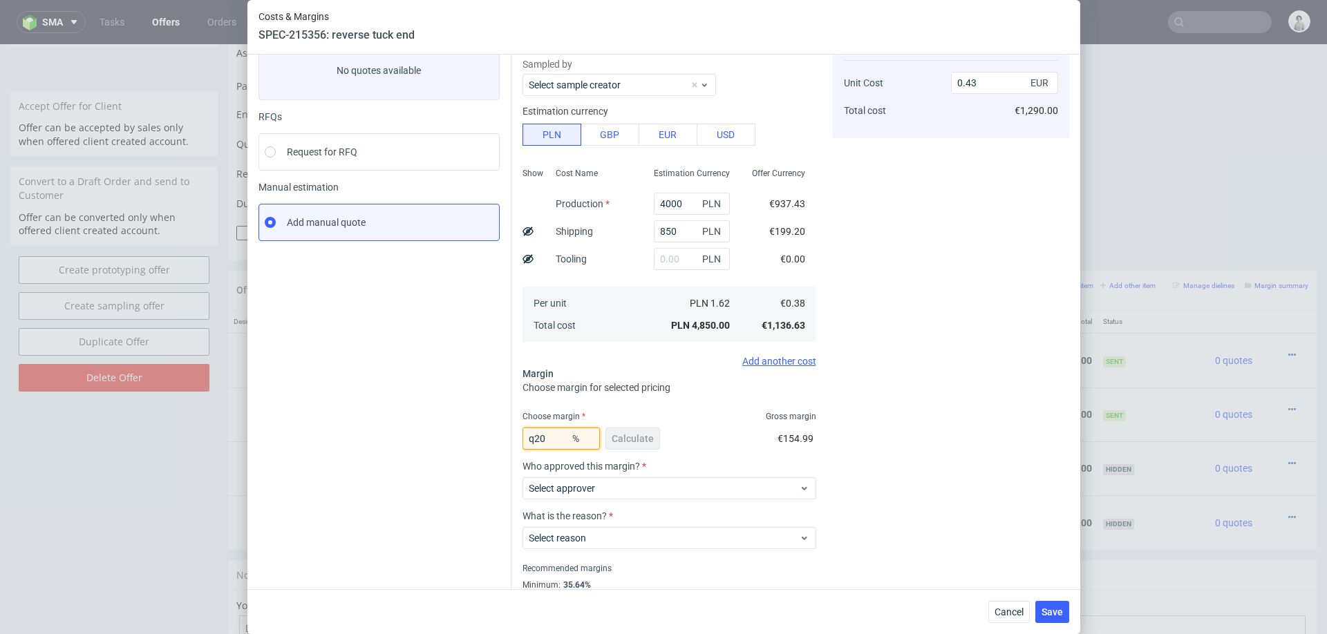
type input "0.38"
type input "N"
type input "20"
type input "0.48"
type input "22"
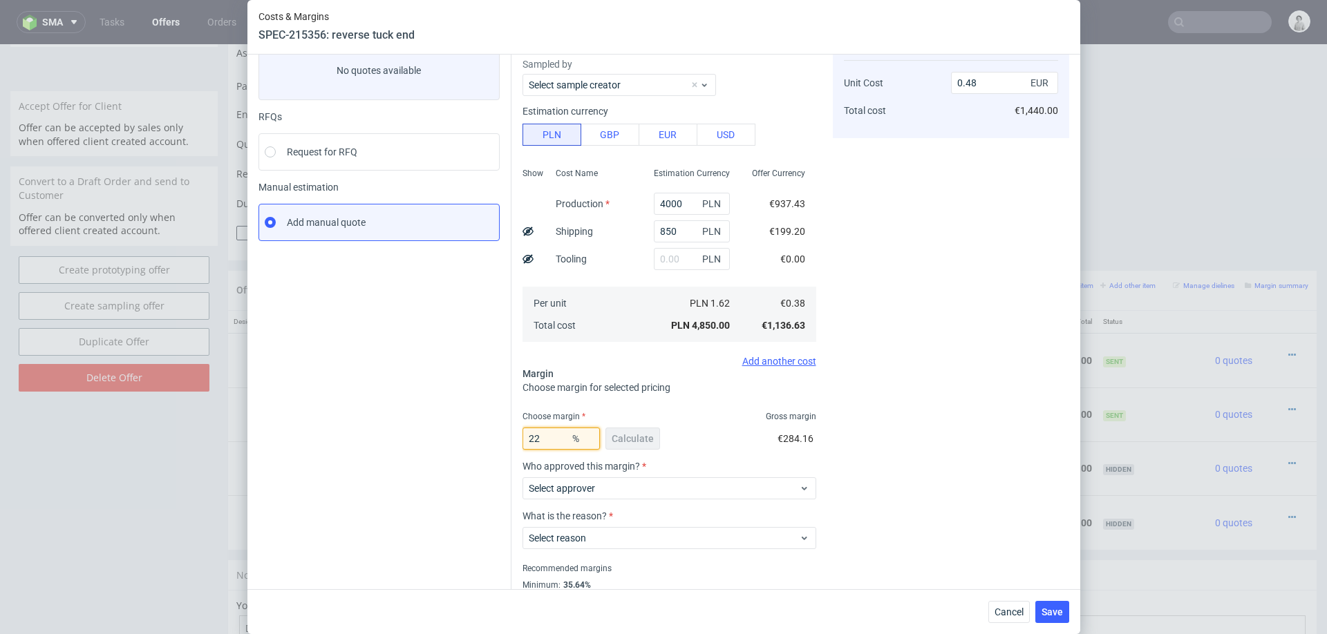
type input "0.49"
type input "25"
type input "0.51"
type input "24"
type input "0.5"
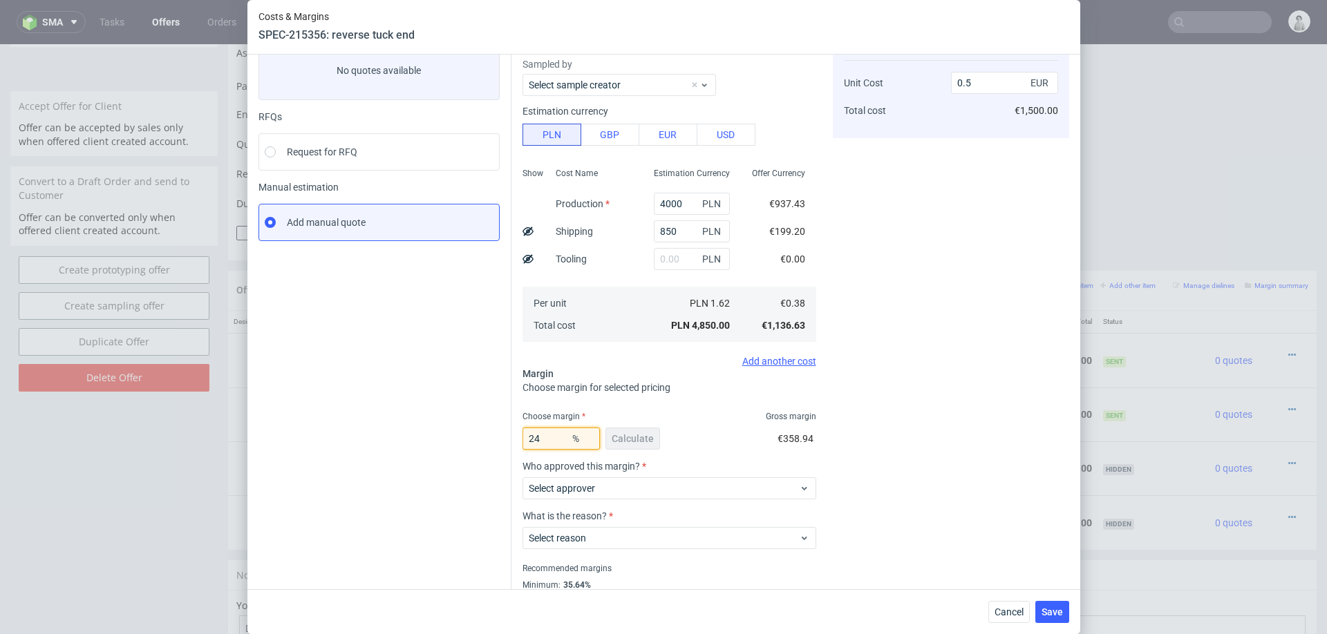
type input "24"
click at [884, 399] on div "Cost displayed to the customer Unit Cost Total cost 0.5 EUR €1,500.00" at bounding box center [951, 321] width 236 height 605
click at [884, 399] on button "Cancel" at bounding box center [1008, 612] width 41 height 22
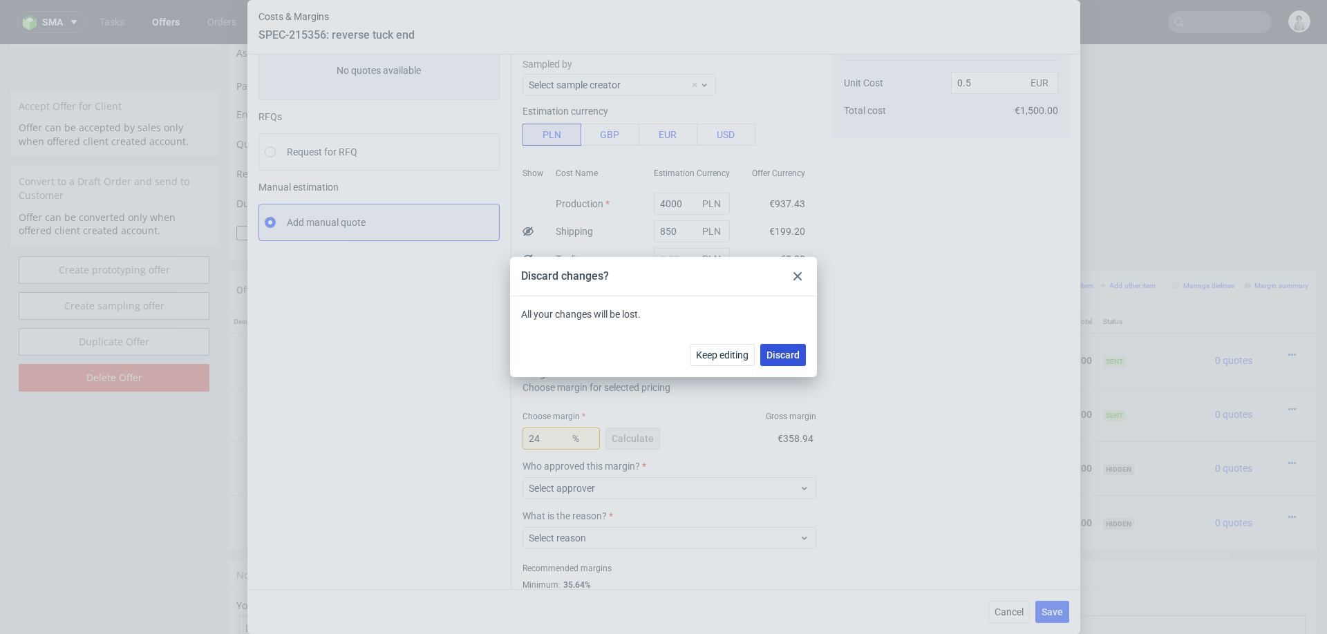
drag, startPoint x: 784, startPoint y: 348, endPoint x: 937, endPoint y: 336, distance: 153.9
click at [784, 348] on button "Discard" at bounding box center [783, 355] width 46 height 22
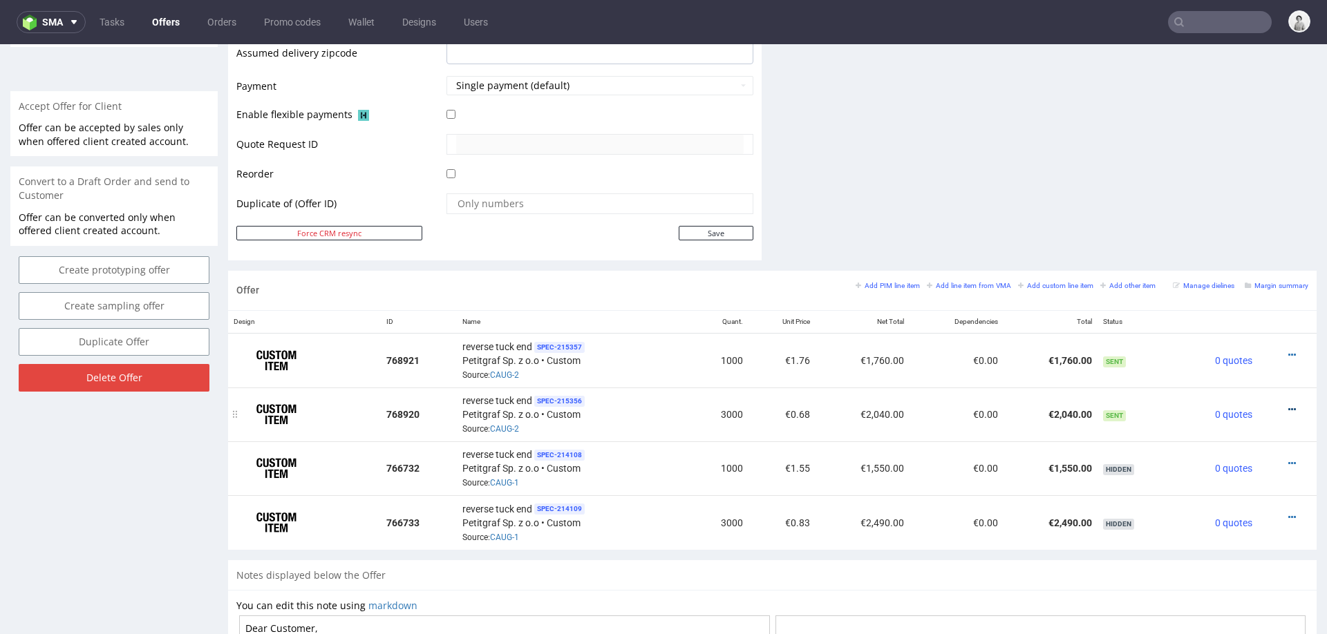
click at [884, 399] on icon at bounding box center [1292, 410] width 8 height 10
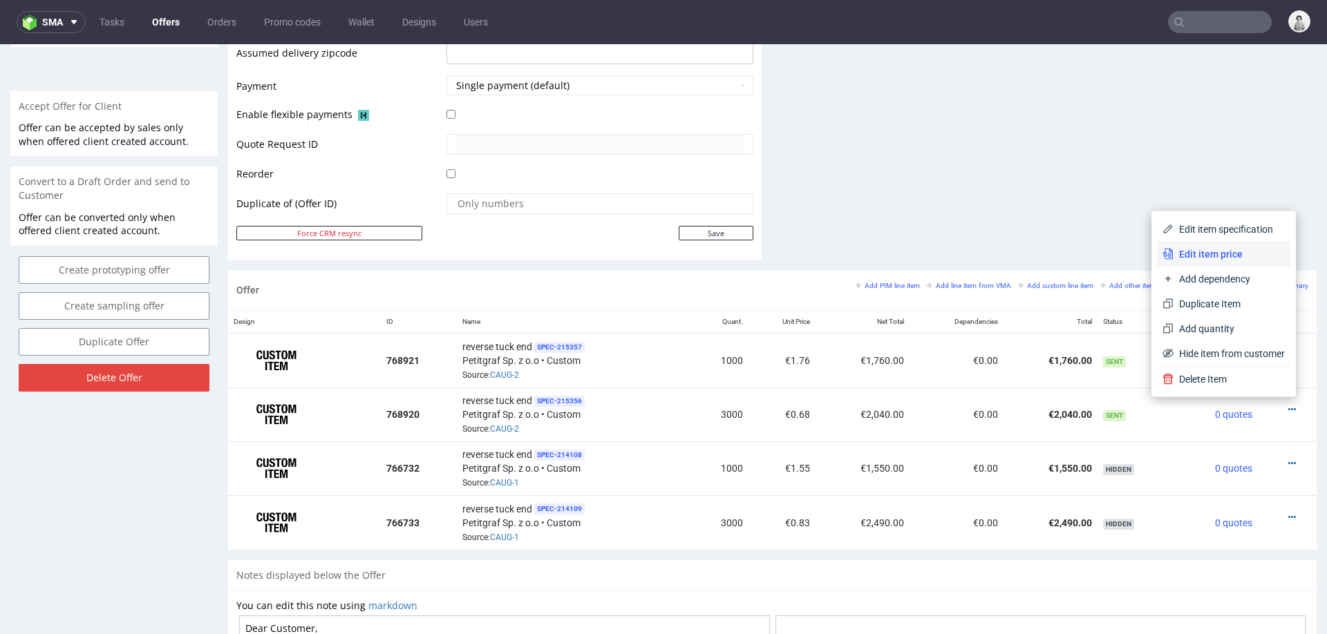
click at [884, 245] on li "Edit item price" at bounding box center [1223, 254] width 133 height 25
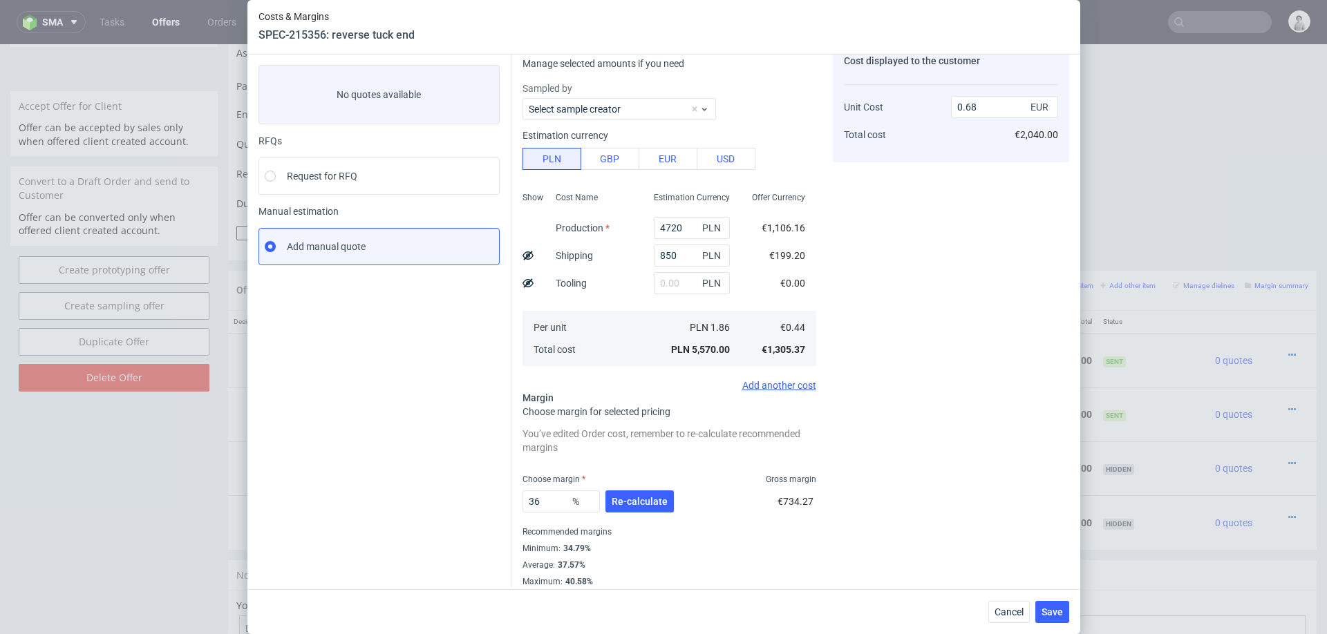
scroll to position [75, 0]
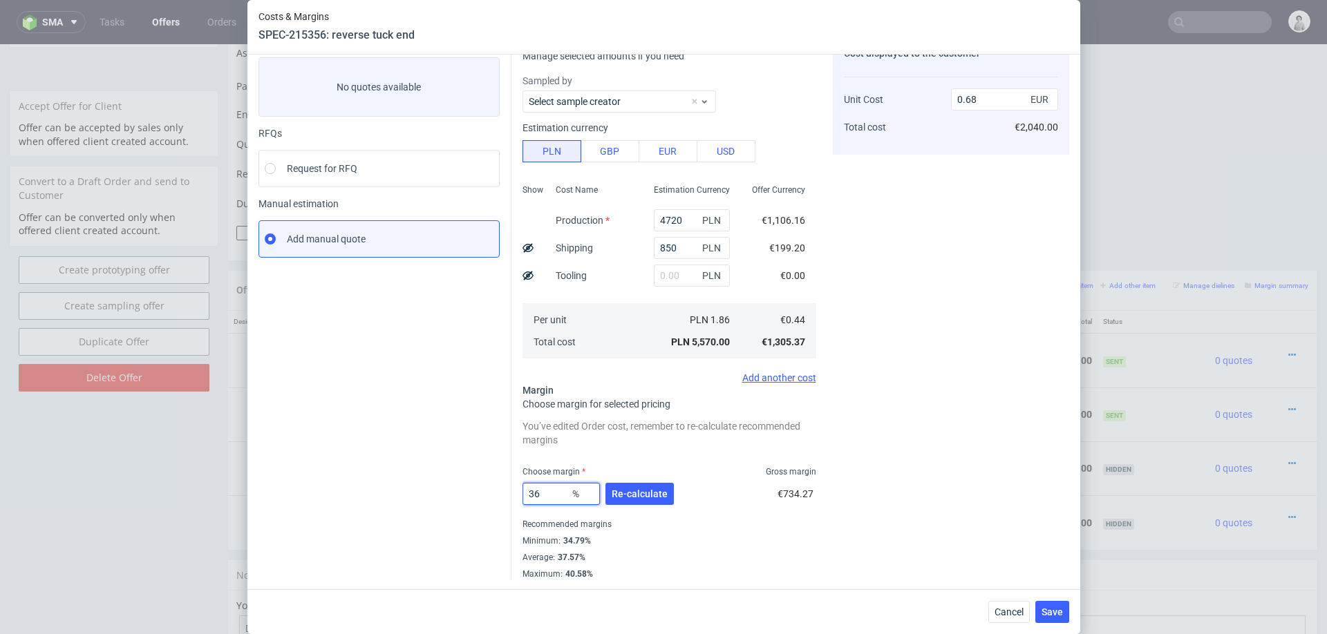
click at [556, 399] on input "36" at bounding box center [560, 494] width 77 height 22
type input "30"
type input "0.63"
type input "3"
type input "20"
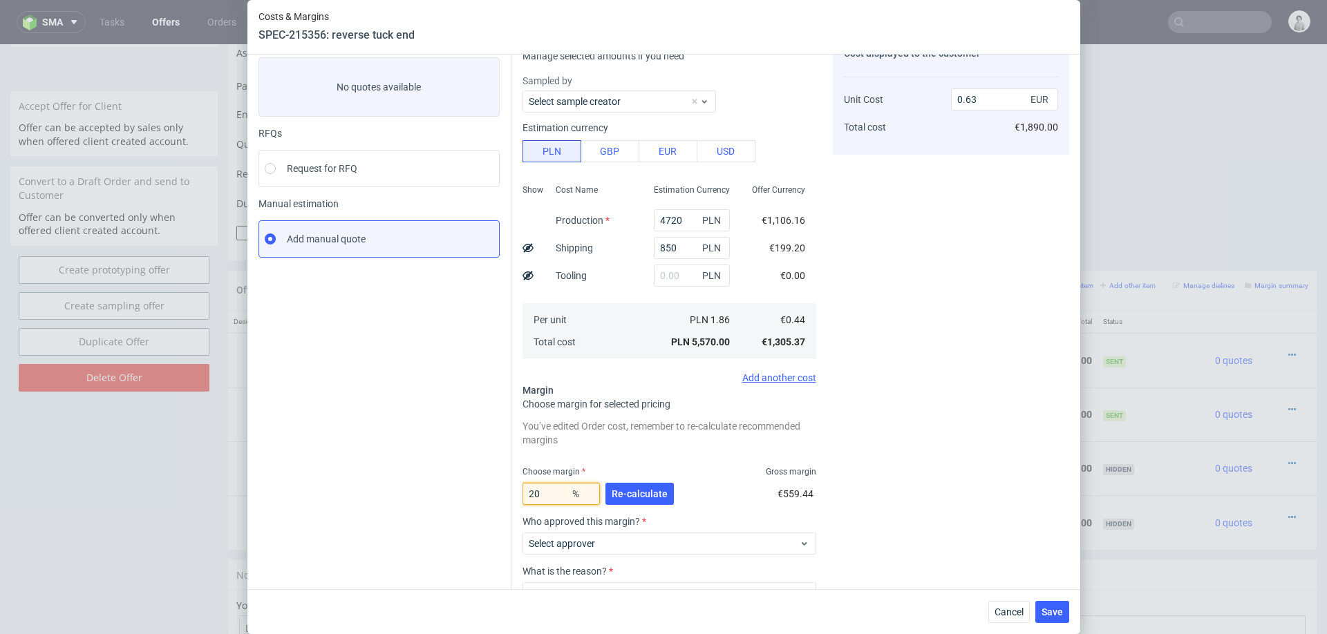
type input "0.55"
type input "20"
click at [884, 399] on span "Cancel" at bounding box center [1009, 612] width 29 height 10
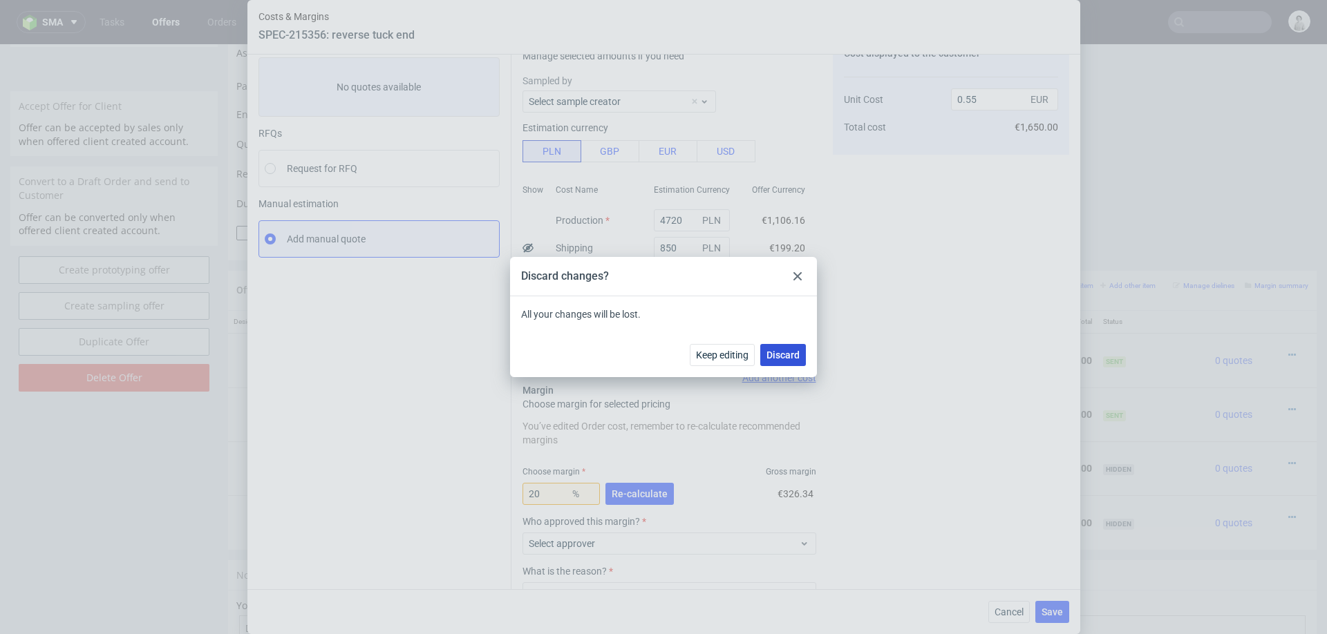
click at [786, 355] on span "Discard" at bounding box center [782, 355] width 33 height 10
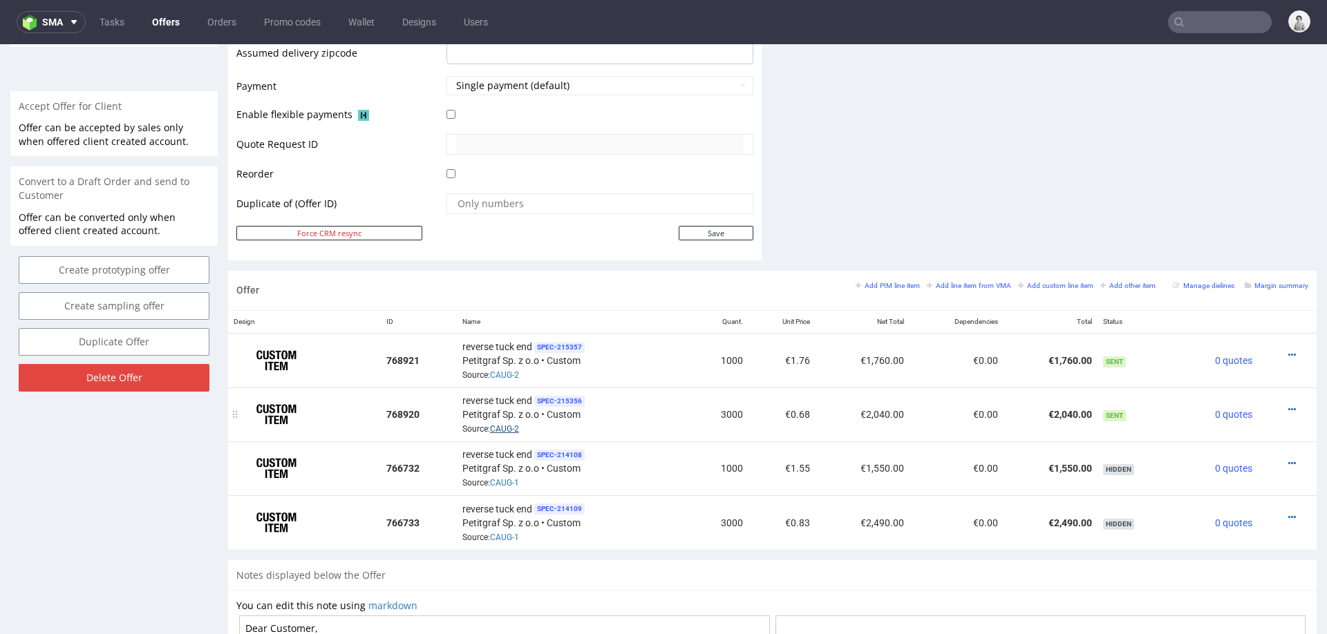
click at [500, 399] on link "CAUG-2" at bounding box center [504, 429] width 29 height 10
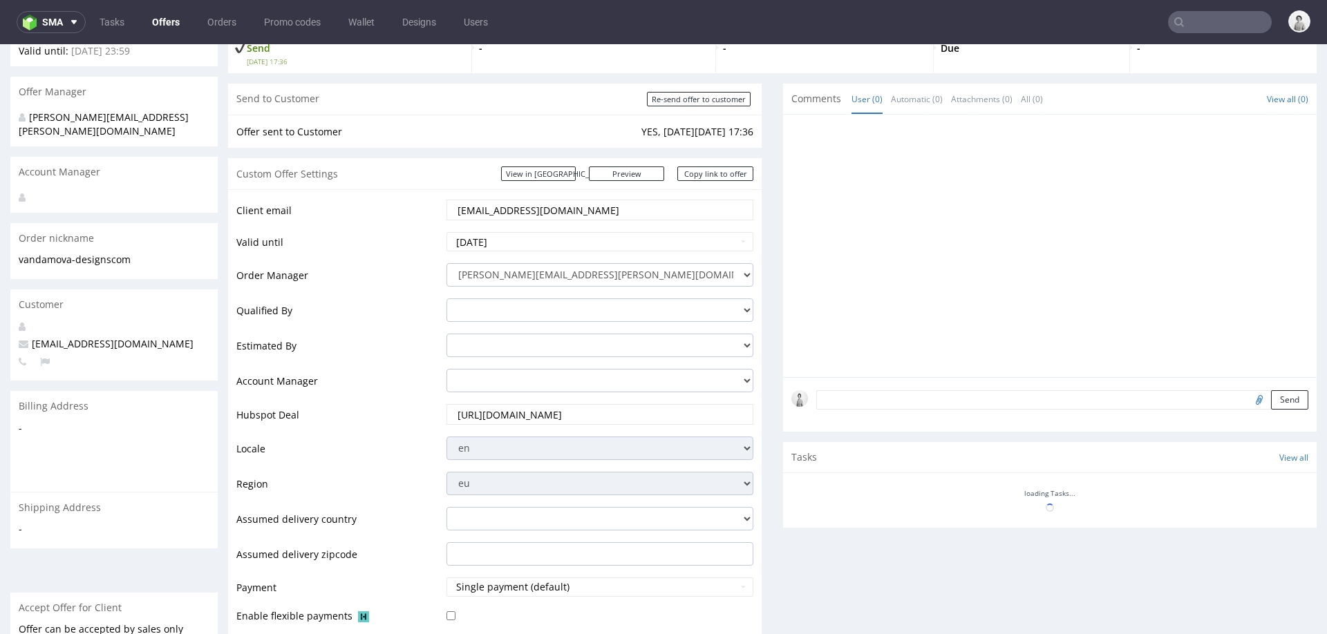
scroll to position [152, 0]
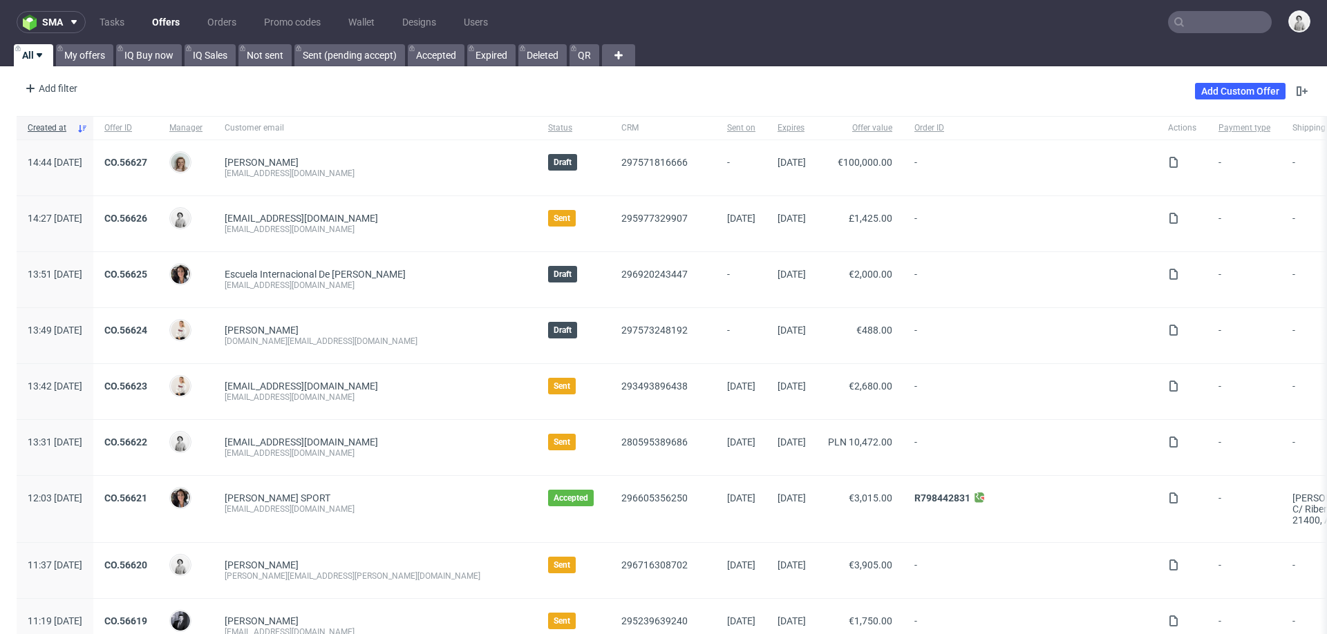
click at [1207, 23] on input "text" at bounding box center [1220, 22] width 104 height 22
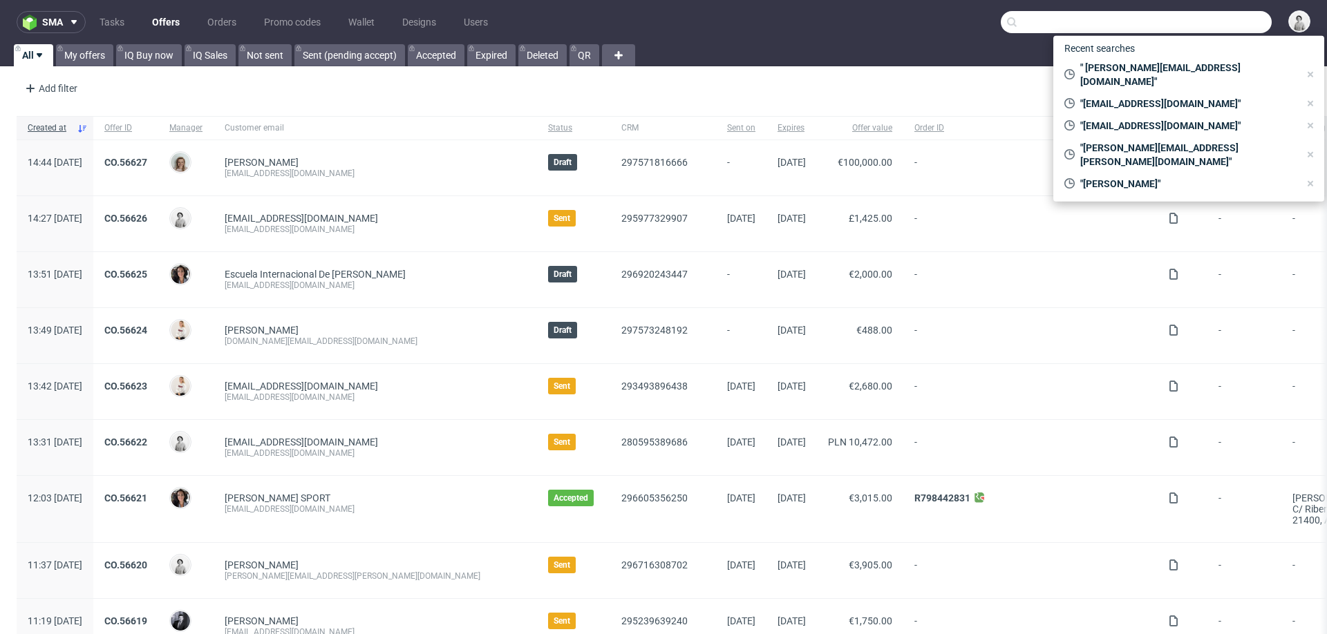
paste input "[EMAIL_ADDRESS][DOMAIN_NAME]>"
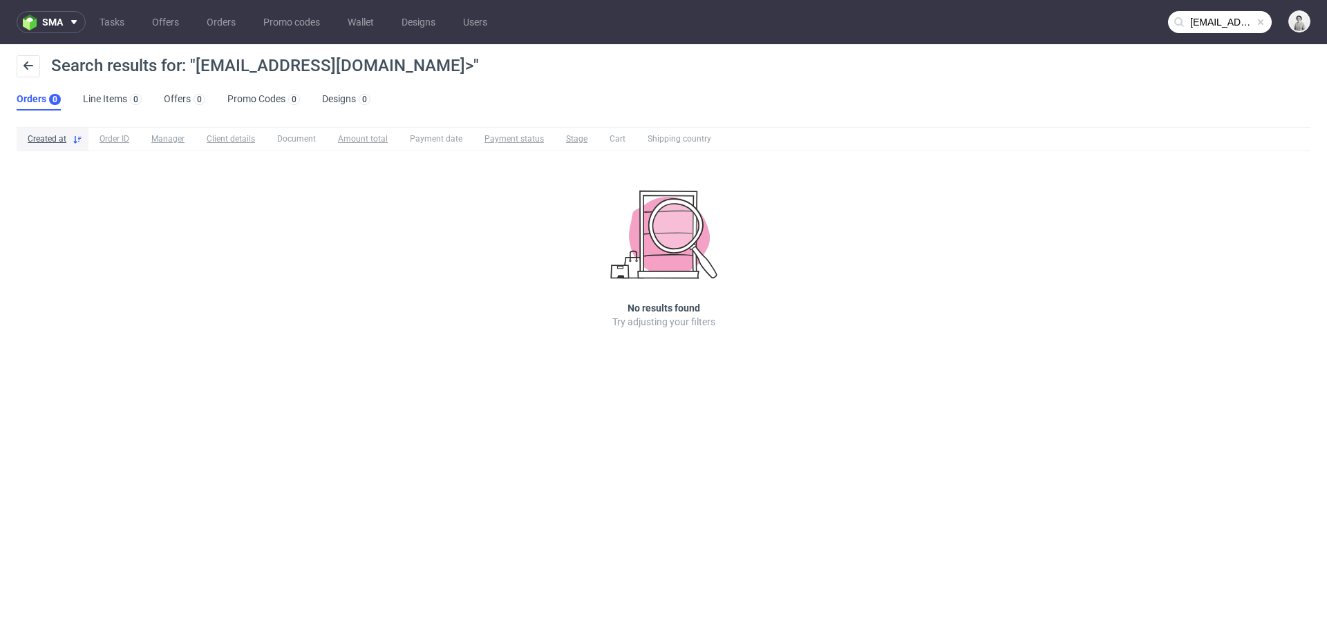
click at [1203, 30] on input "[EMAIL_ADDRESS][DOMAIN_NAME]>" at bounding box center [1220, 22] width 104 height 22
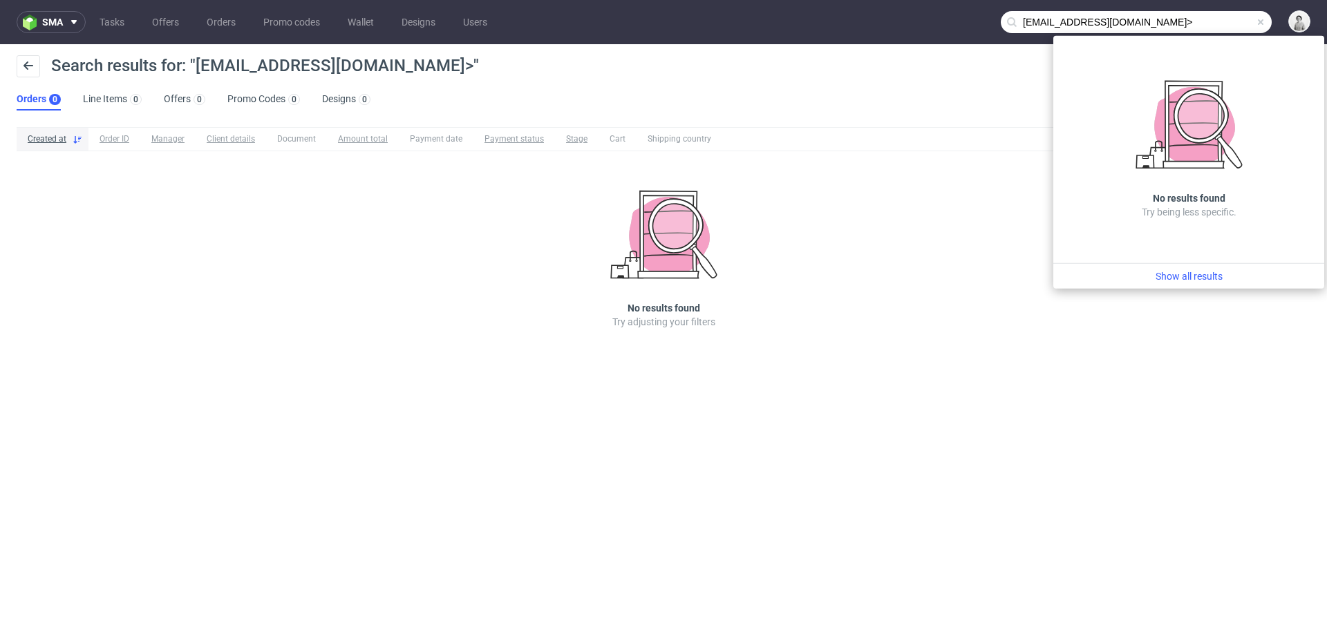
click at [1209, 12] on input "[EMAIL_ADDRESS][DOMAIN_NAME]>" at bounding box center [1136, 22] width 271 height 22
click at [1180, 24] on input "hello@dublinherbalists.ie>" at bounding box center [1136, 22] width 271 height 22
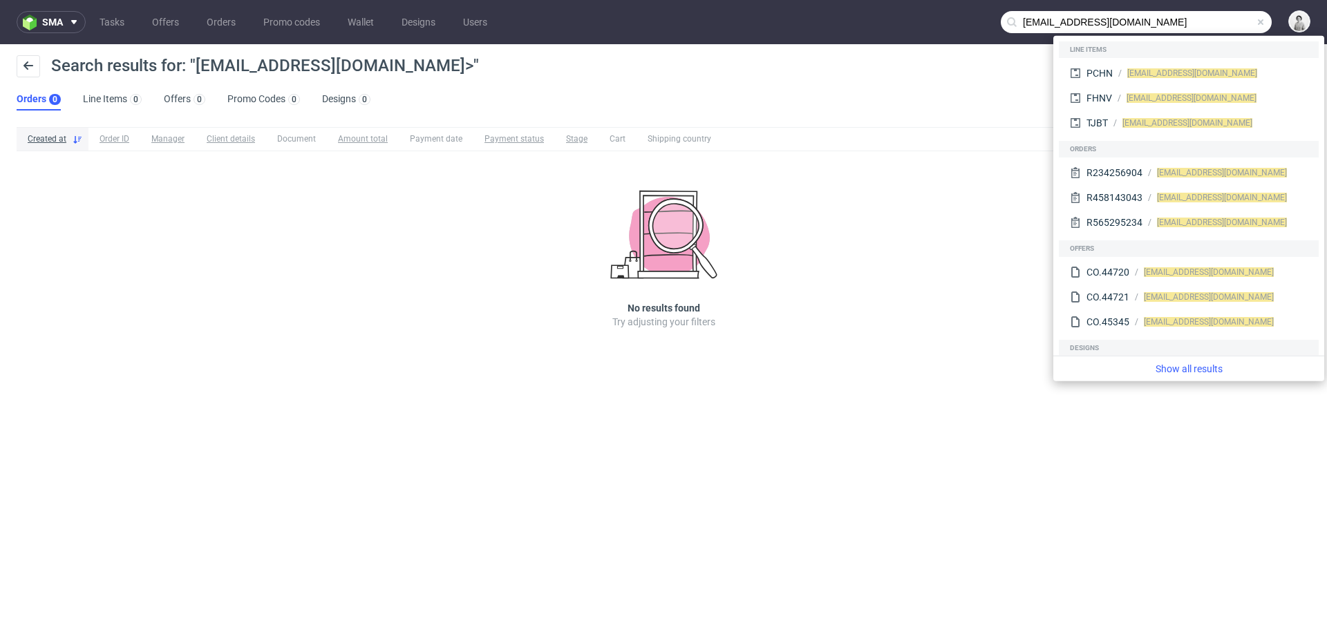
type input "hello@dublinherbalists.ie"
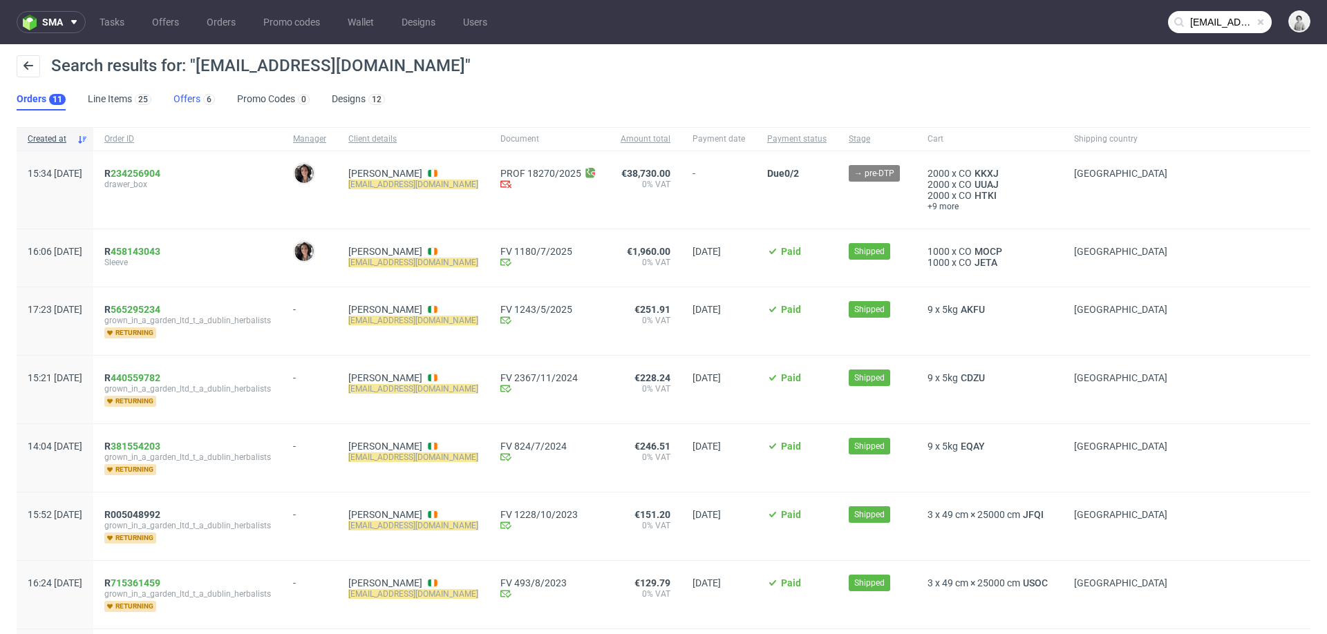
click at [187, 101] on link "Offers 6" at bounding box center [193, 99] width 41 height 22
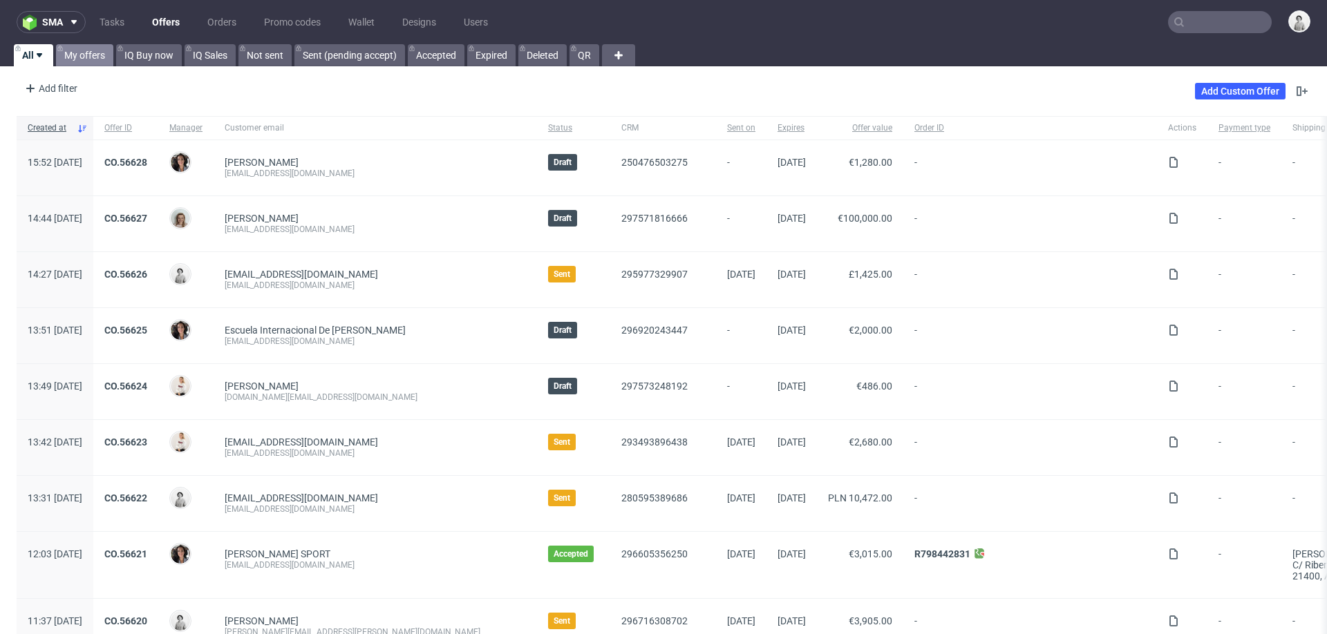
click at [73, 58] on link "My offers" at bounding box center [84, 55] width 57 height 22
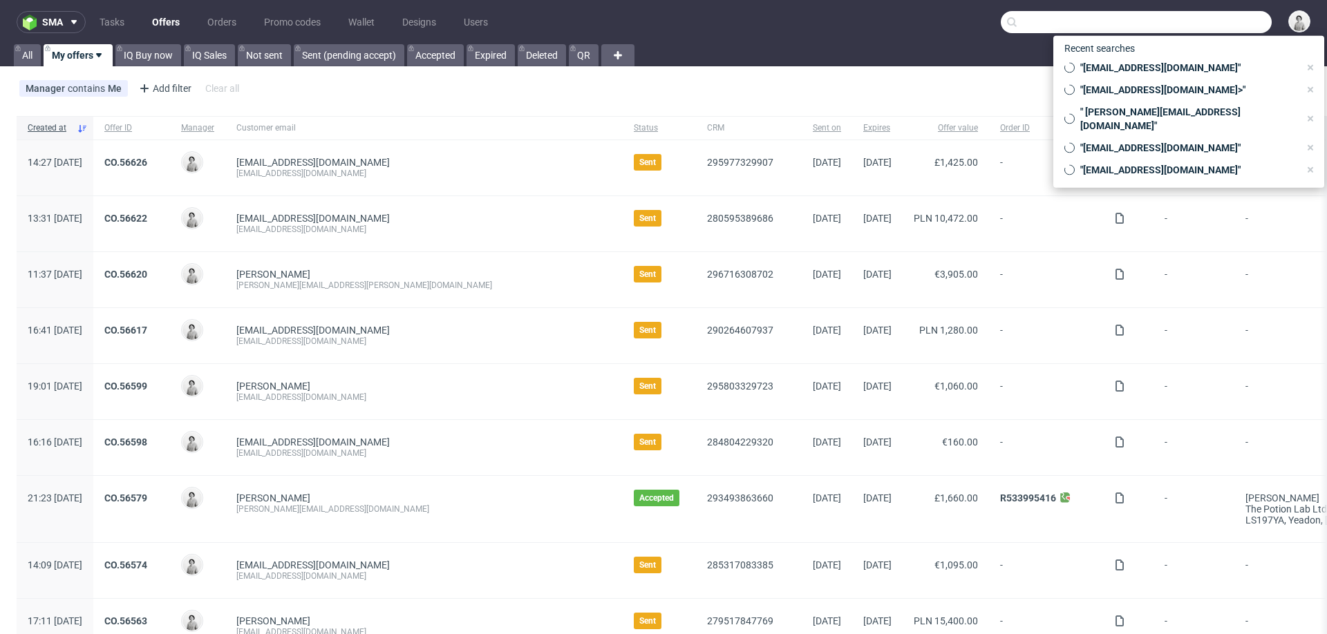
click at [1228, 30] on input "text" at bounding box center [1136, 22] width 271 height 22
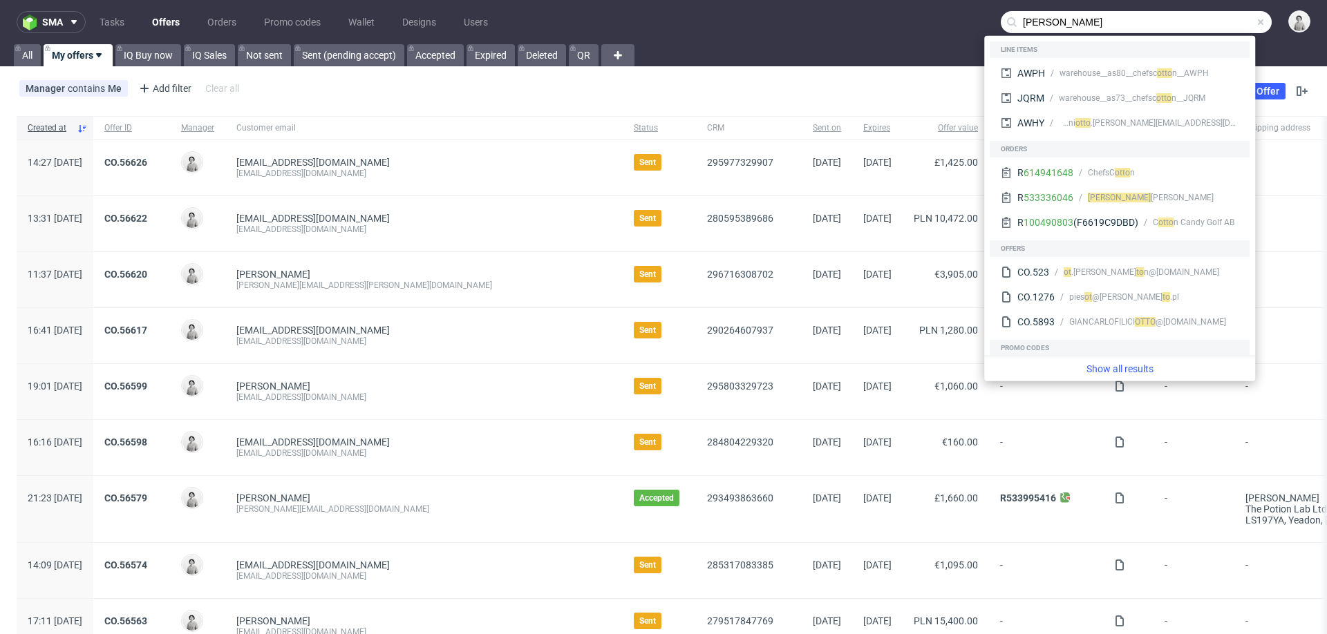
click at [915, 75] on div "Manager contains Me Add filter Hide filters Clear all Add Custom Offer" at bounding box center [663, 91] width 1327 height 39
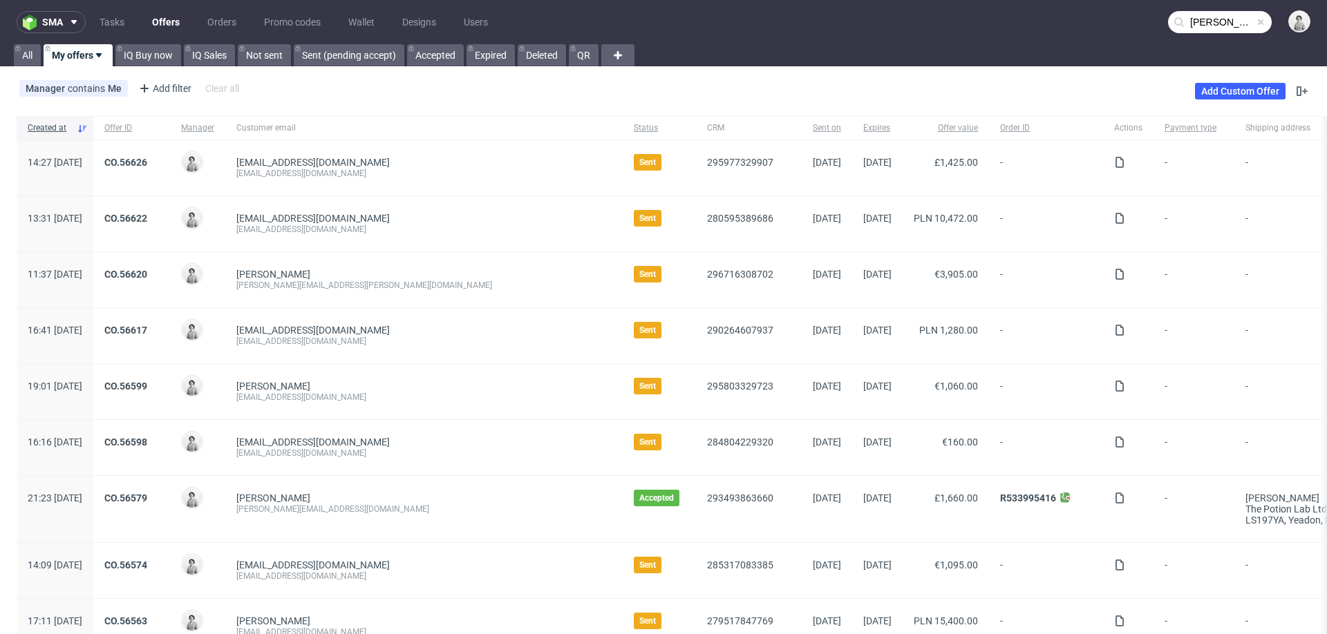
click at [915, 75] on div "Manager contains Me Add filter Hide filters Clear all Add Custom Offer" at bounding box center [663, 91] width 1327 height 39
click at [1178, 28] on input "otto" at bounding box center [1220, 22] width 104 height 22
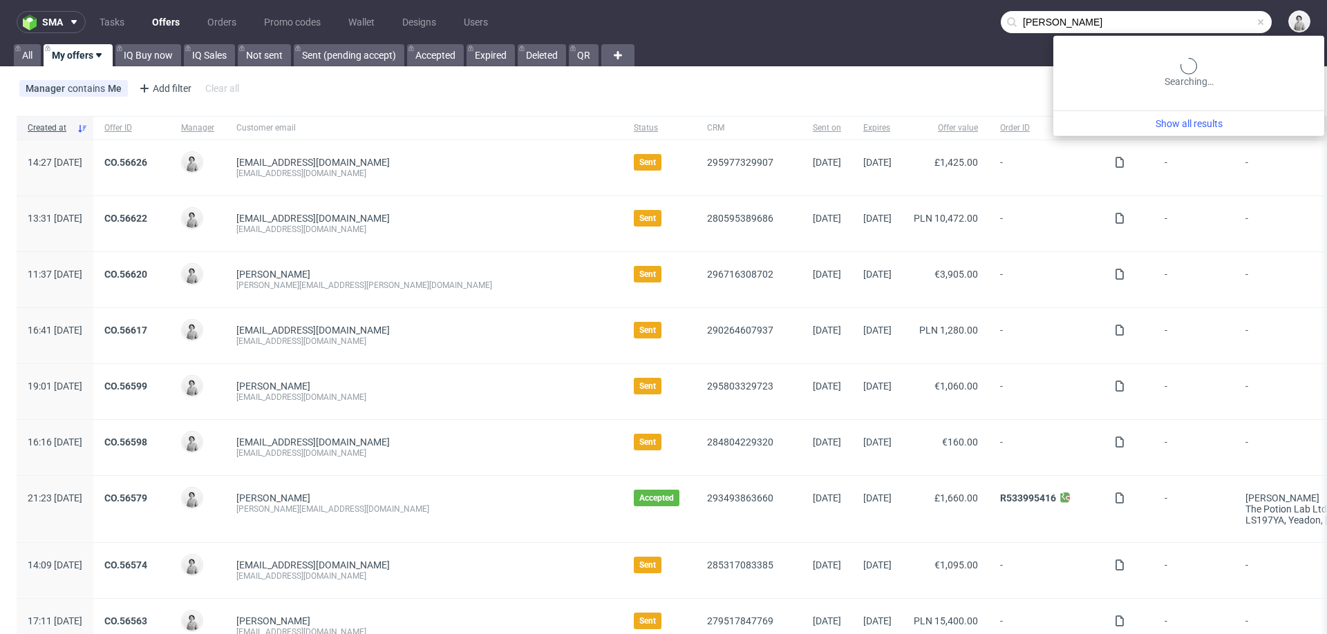
click at [1178, 28] on input "otto" at bounding box center [1136, 22] width 271 height 22
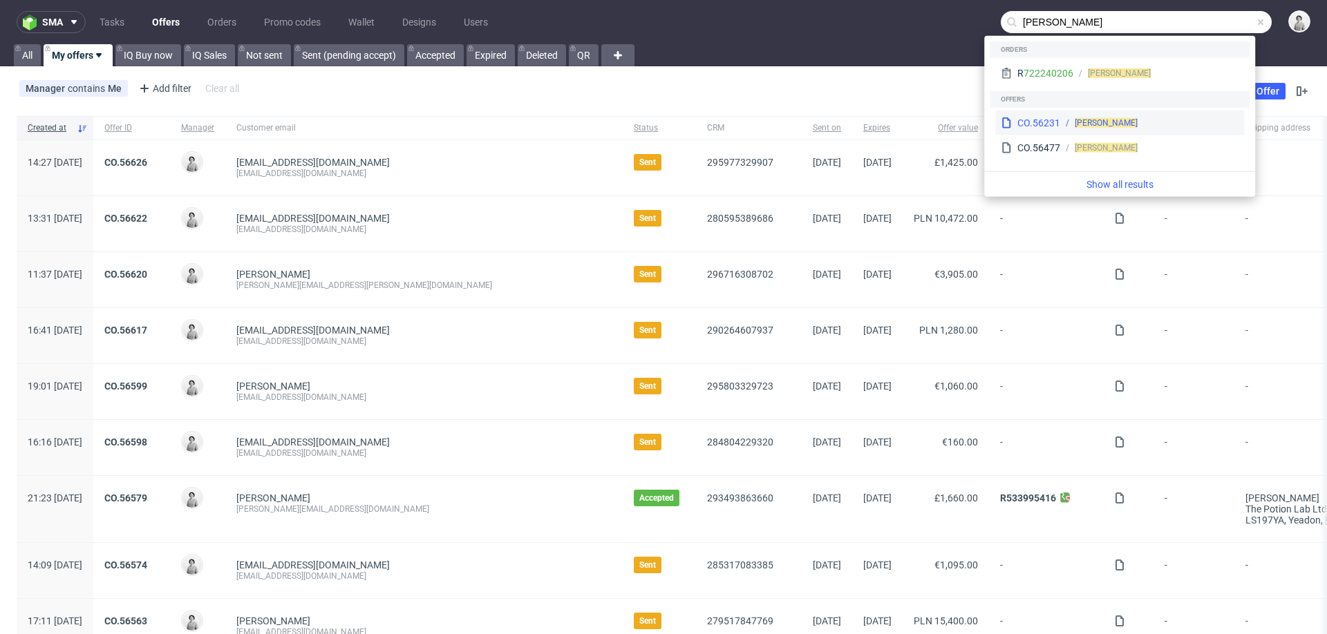
type input "[PERSON_NAME]"
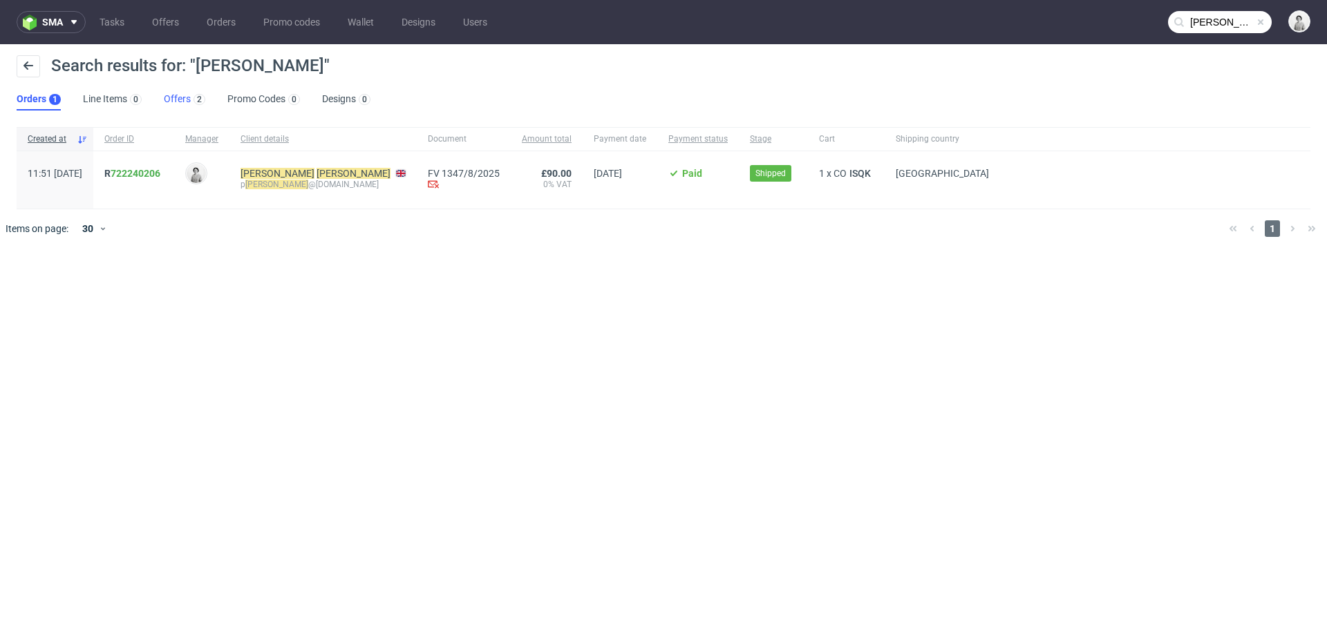
click at [187, 97] on link "Offers 2" at bounding box center [184, 99] width 41 height 22
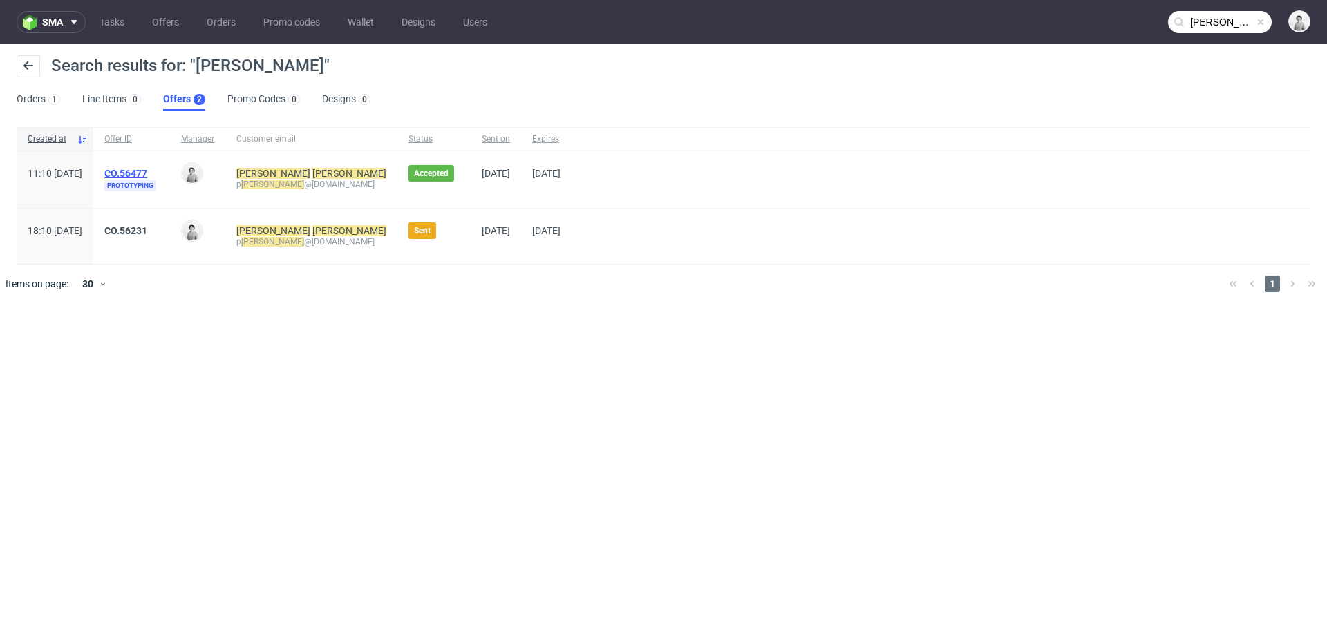
click at [147, 171] on link "CO.56477" at bounding box center [125, 173] width 43 height 11
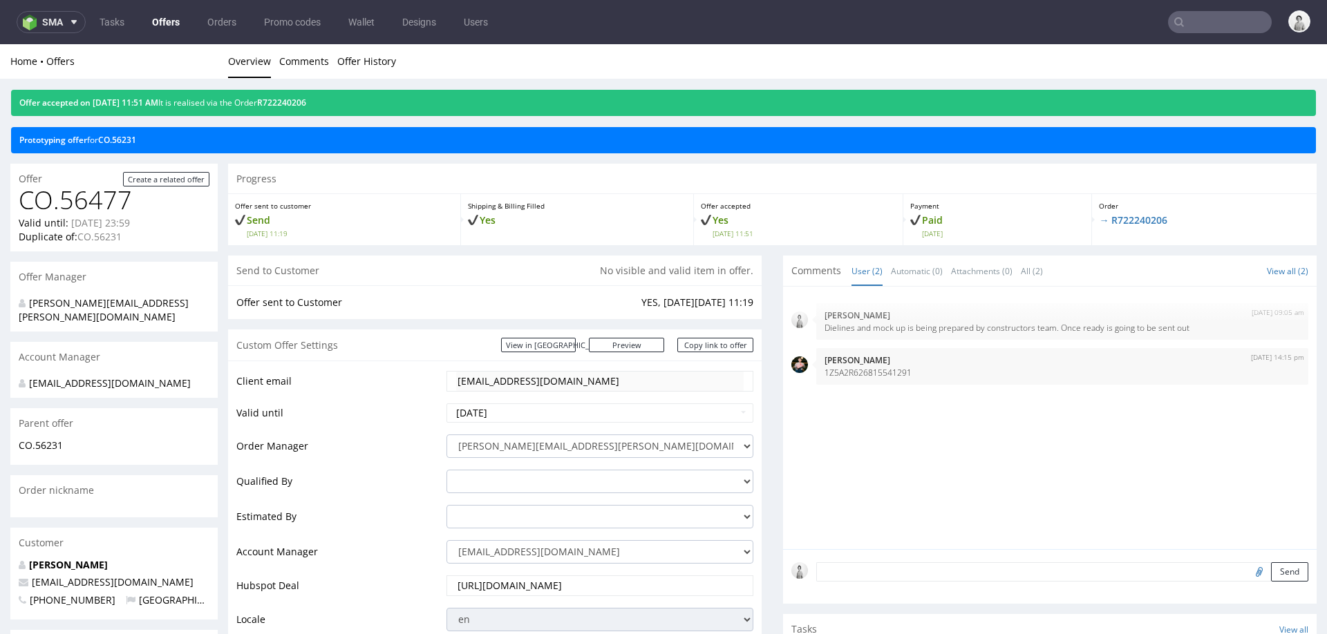
type input "patrick lynch"
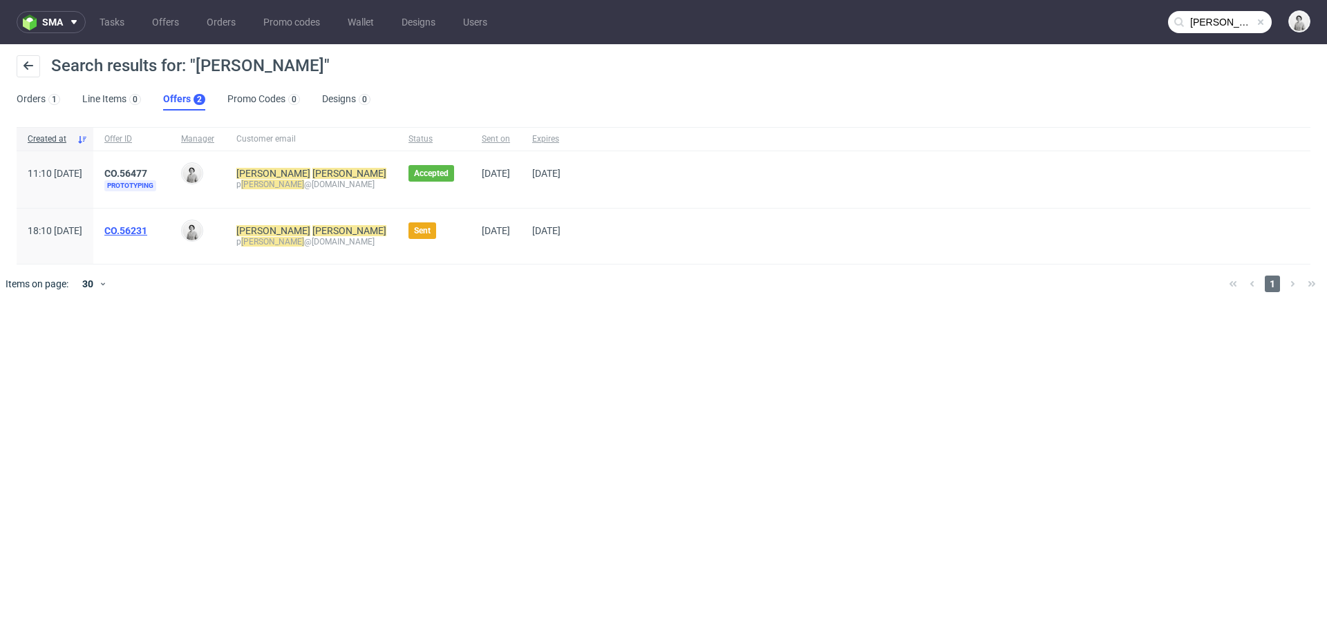
click at [147, 227] on link "CO.56231" at bounding box center [125, 230] width 43 height 11
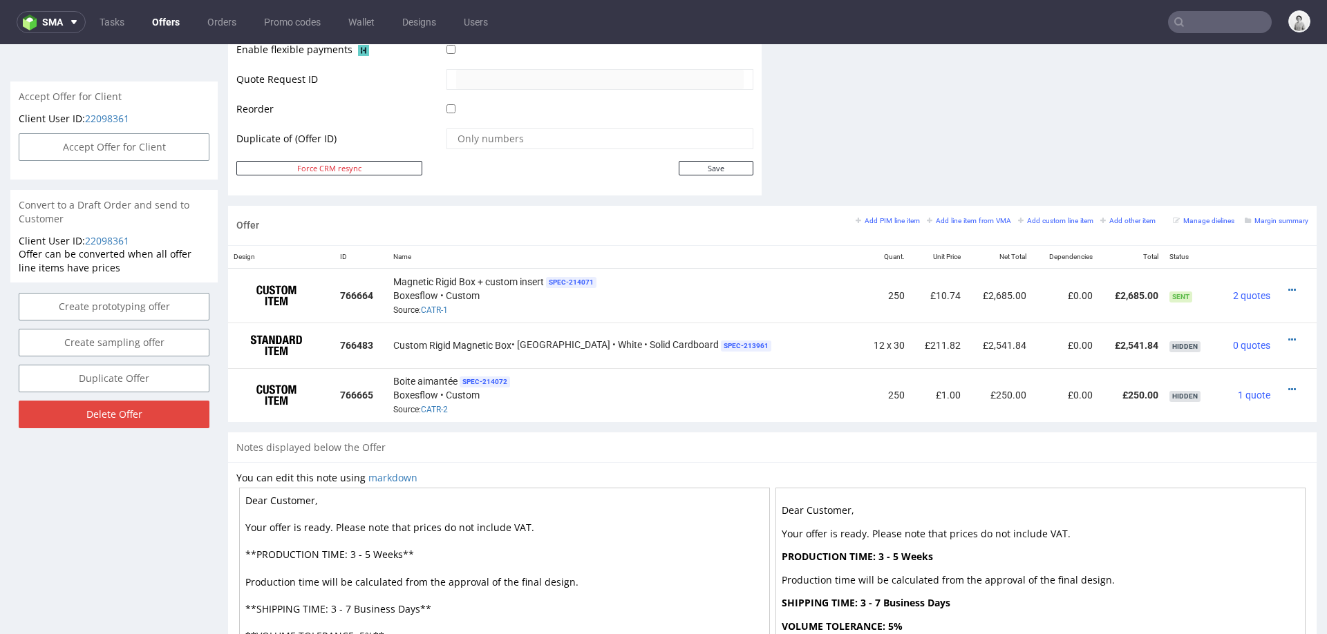
scroll to position [675, 0]
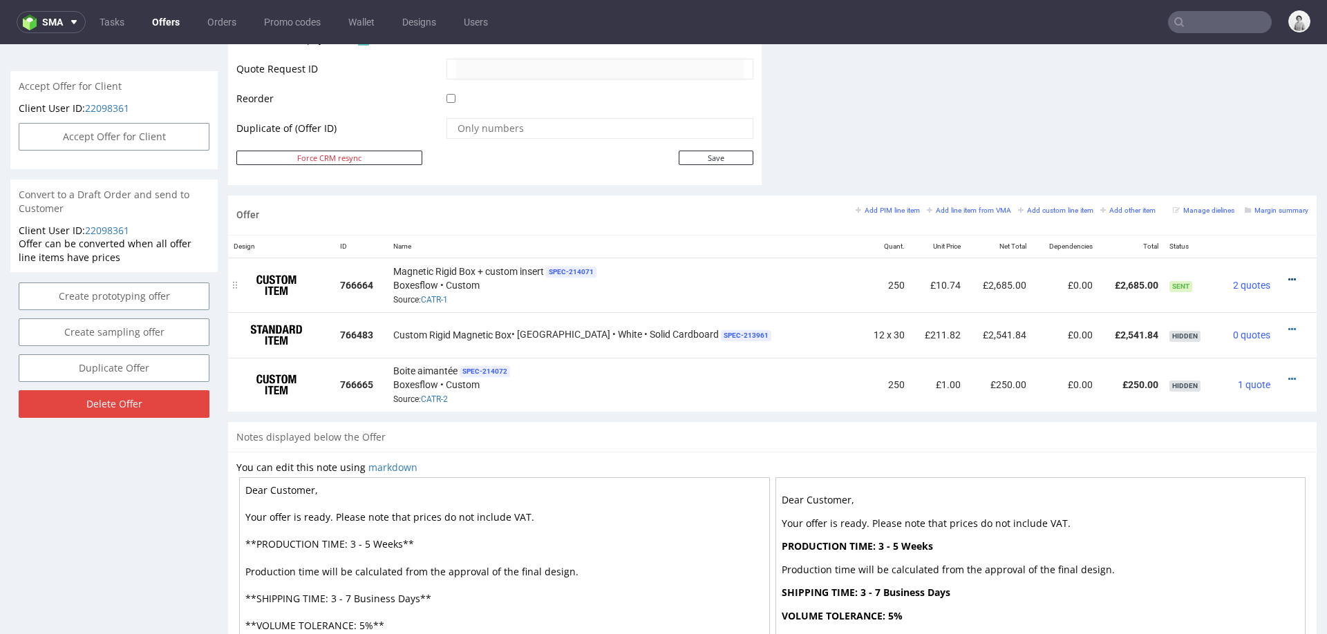
click at [1288, 275] on icon at bounding box center [1292, 280] width 8 height 10
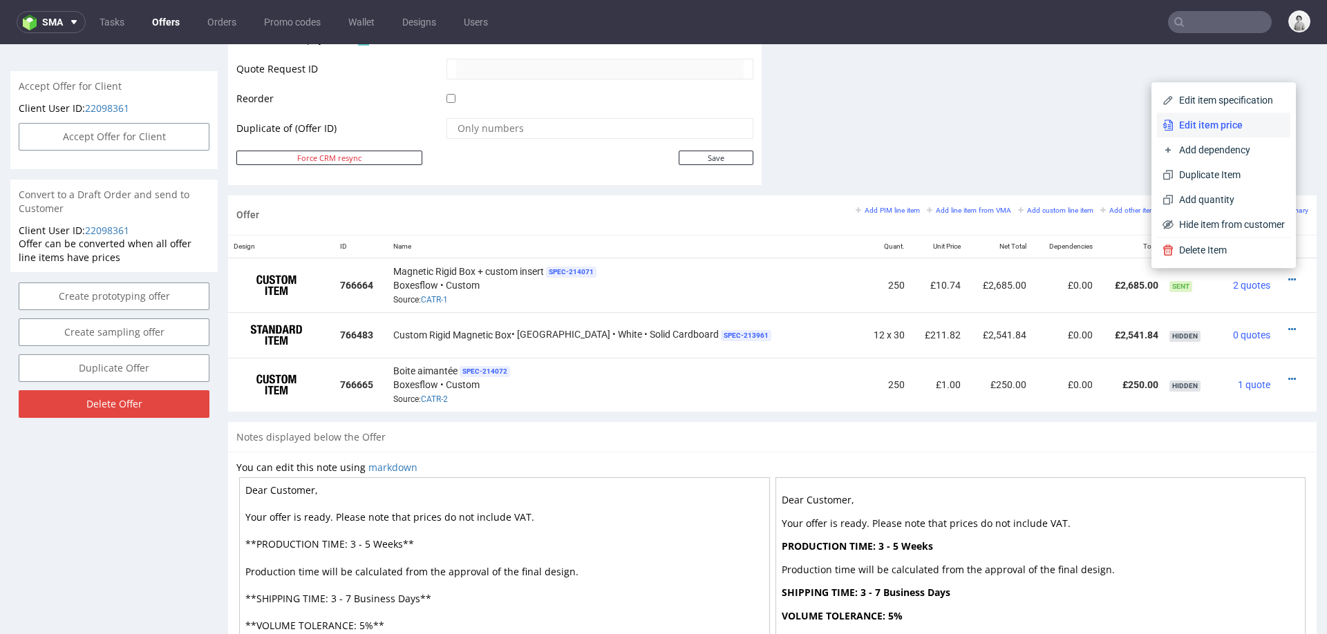
click at [1215, 118] on span "Edit item price" at bounding box center [1229, 125] width 111 height 14
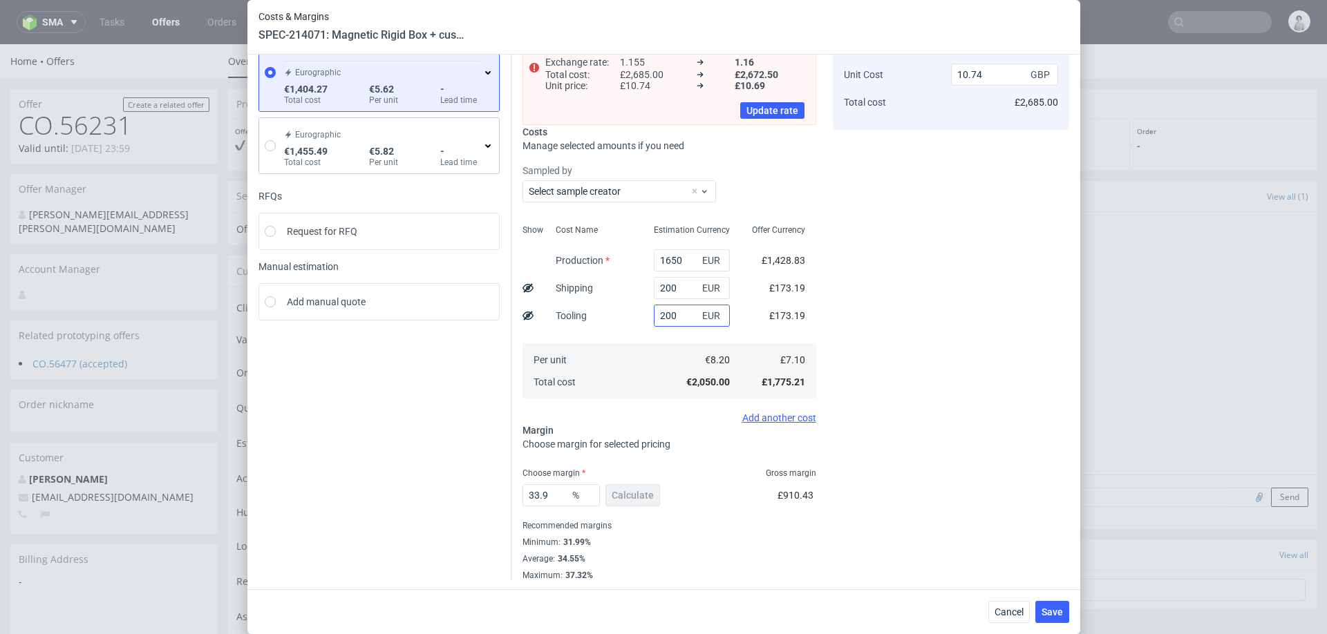
scroll to position [101, 0]
click at [675, 264] on input "1650" at bounding box center [692, 259] width 76 height 22
type input "17"
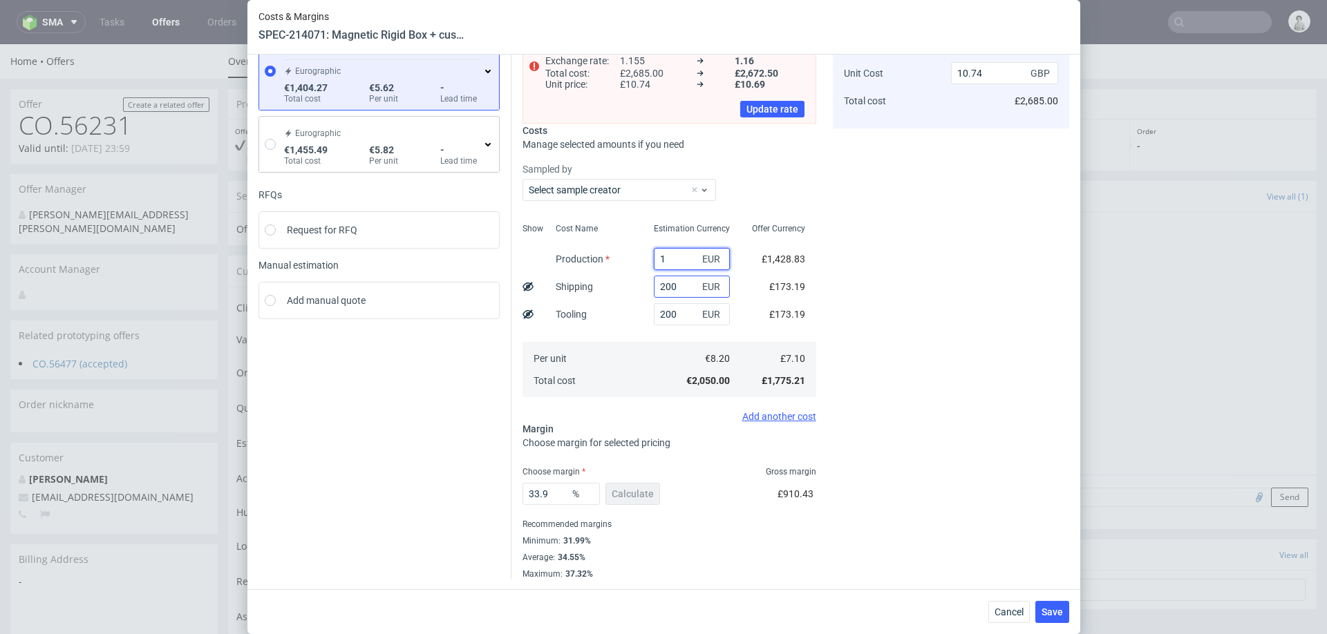
type input "2.1"
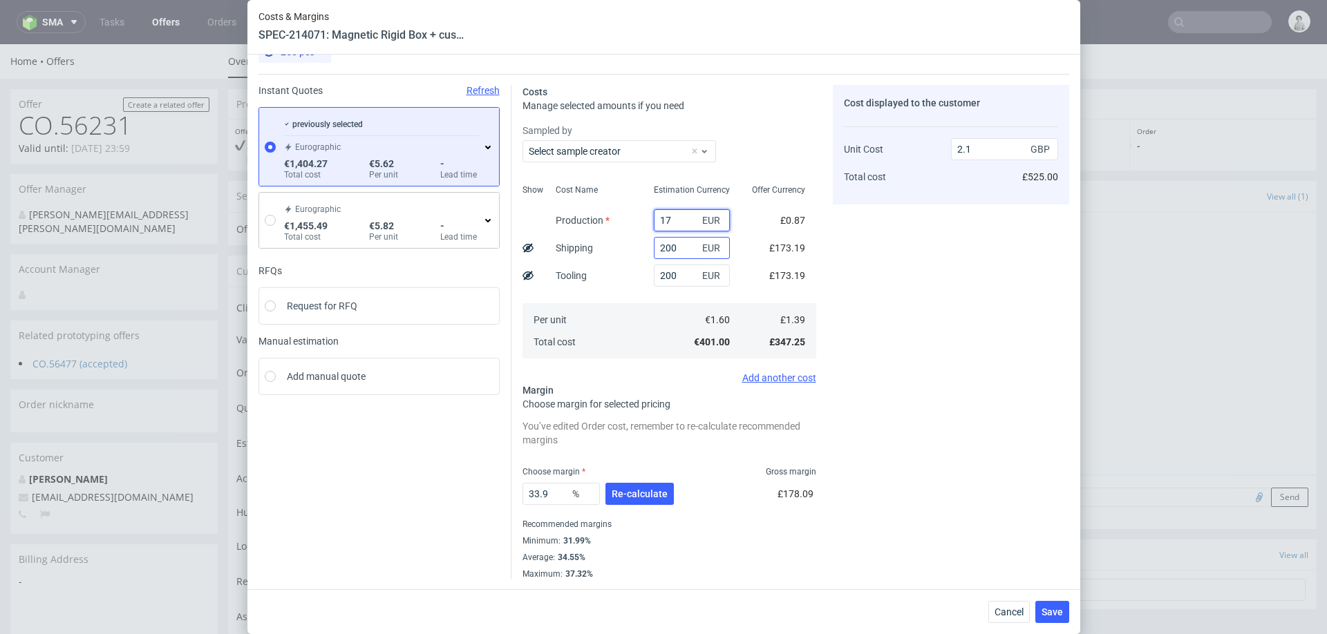
type input "172"
type input "2.18"
type input "1720"
type input "11.1"
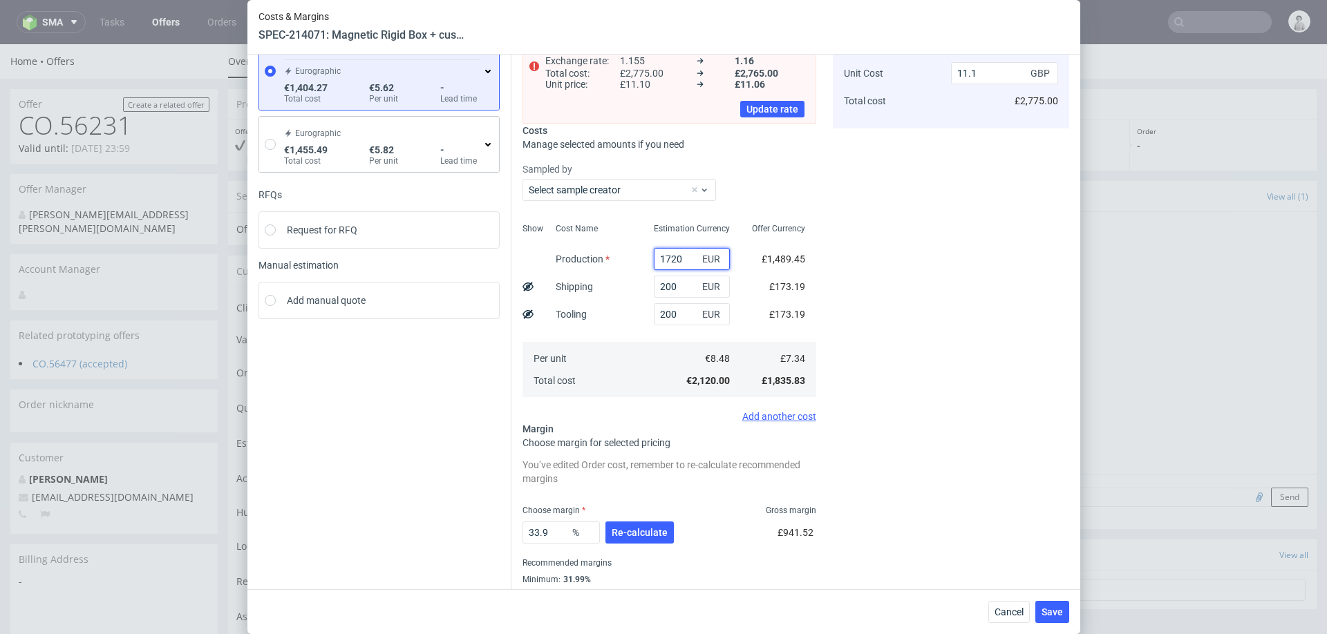
scroll to position [0, 0]
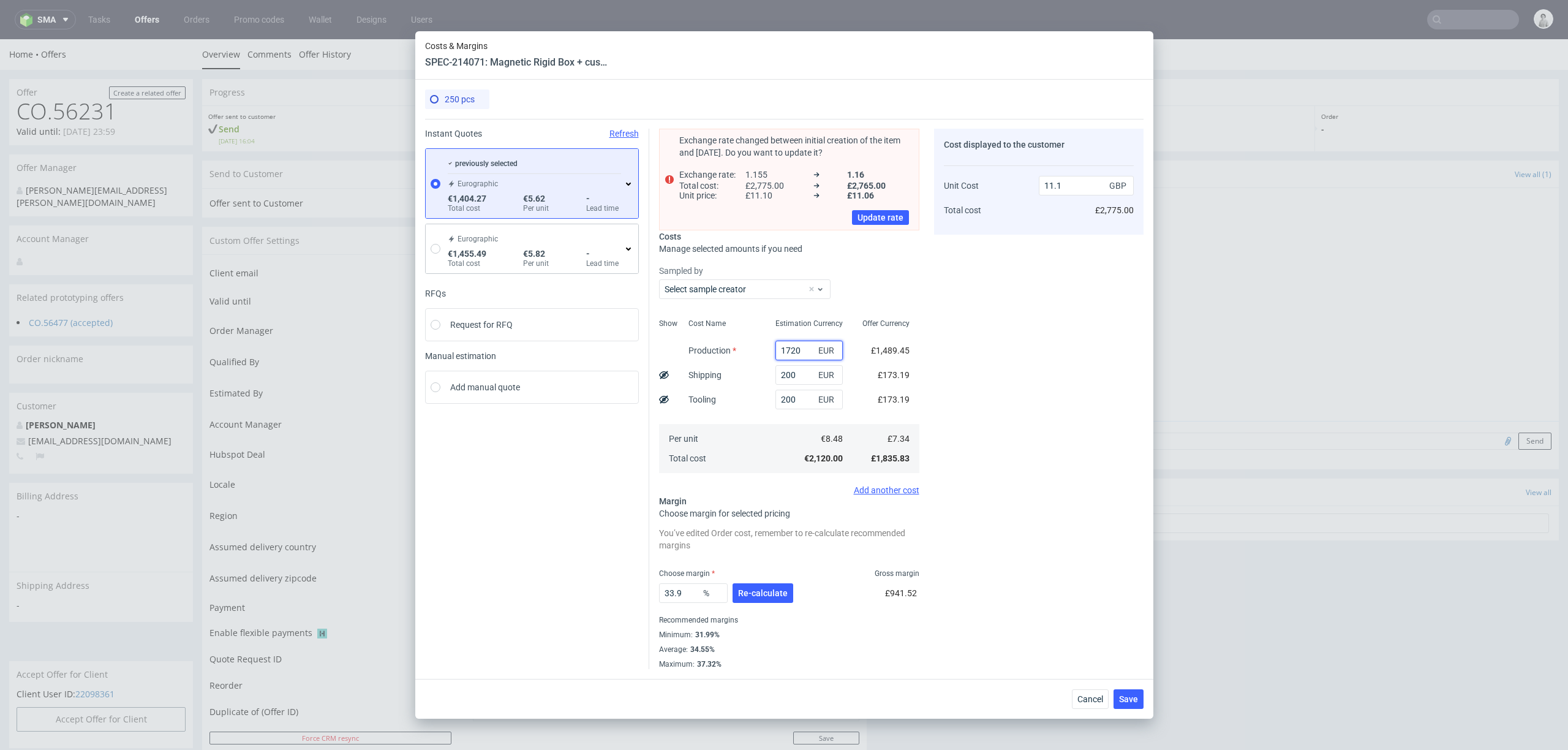
type input "1720"
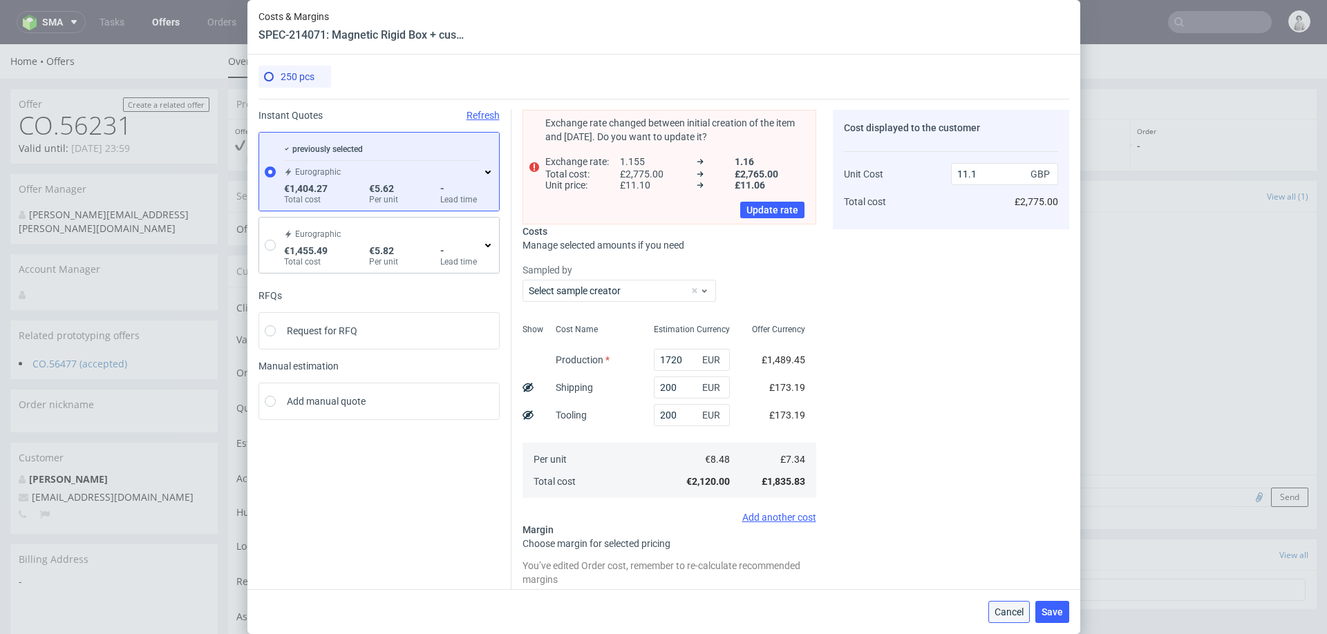
click at [1010, 613] on span "Cancel" at bounding box center [1009, 612] width 29 height 10
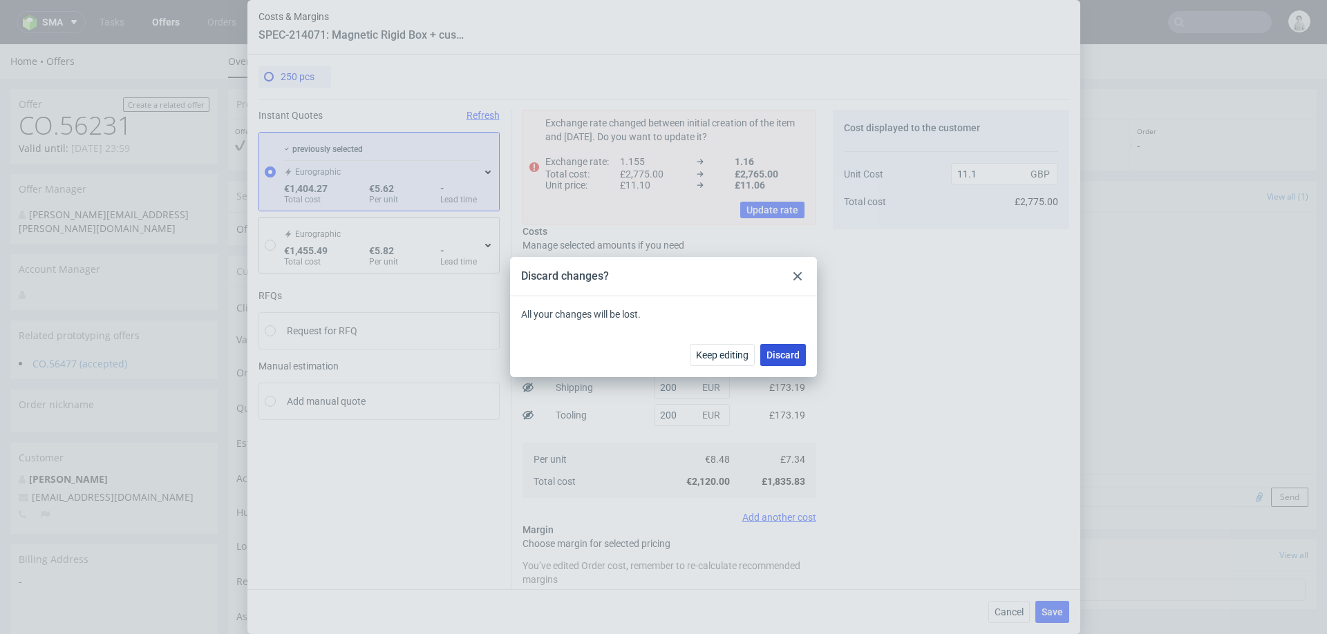
click at [775, 359] on span "Discard" at bounding box center [782, 355] width 33 height 10
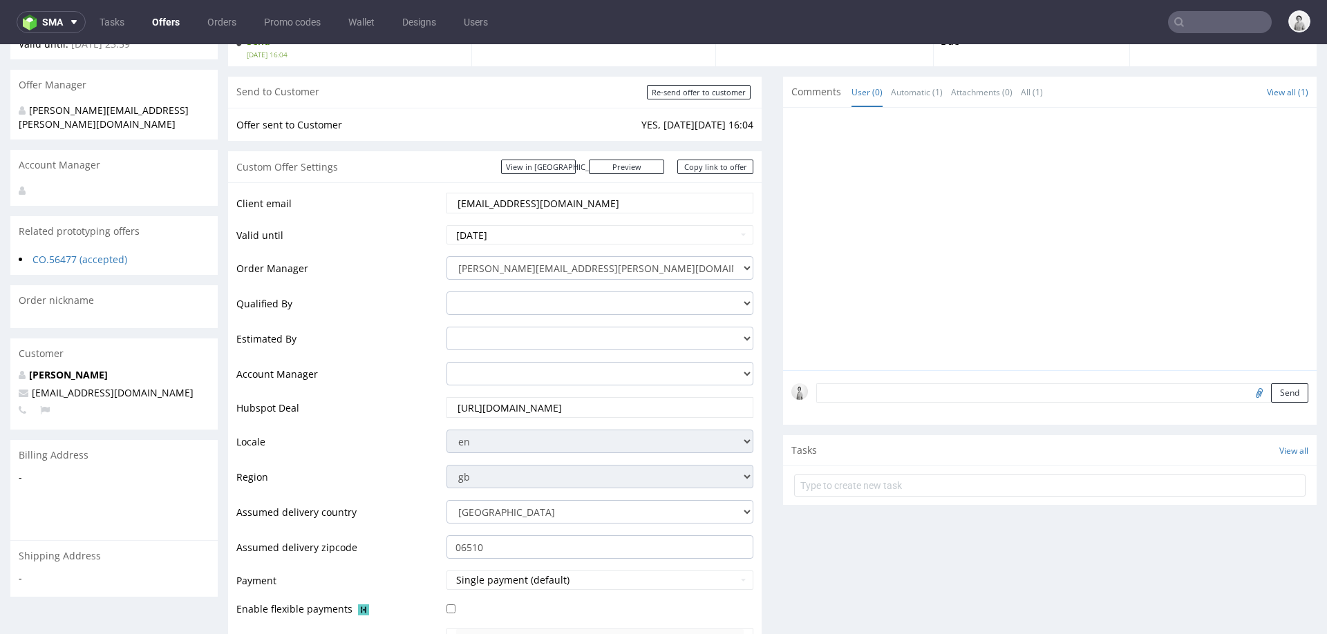
scroll to position [508, 0]
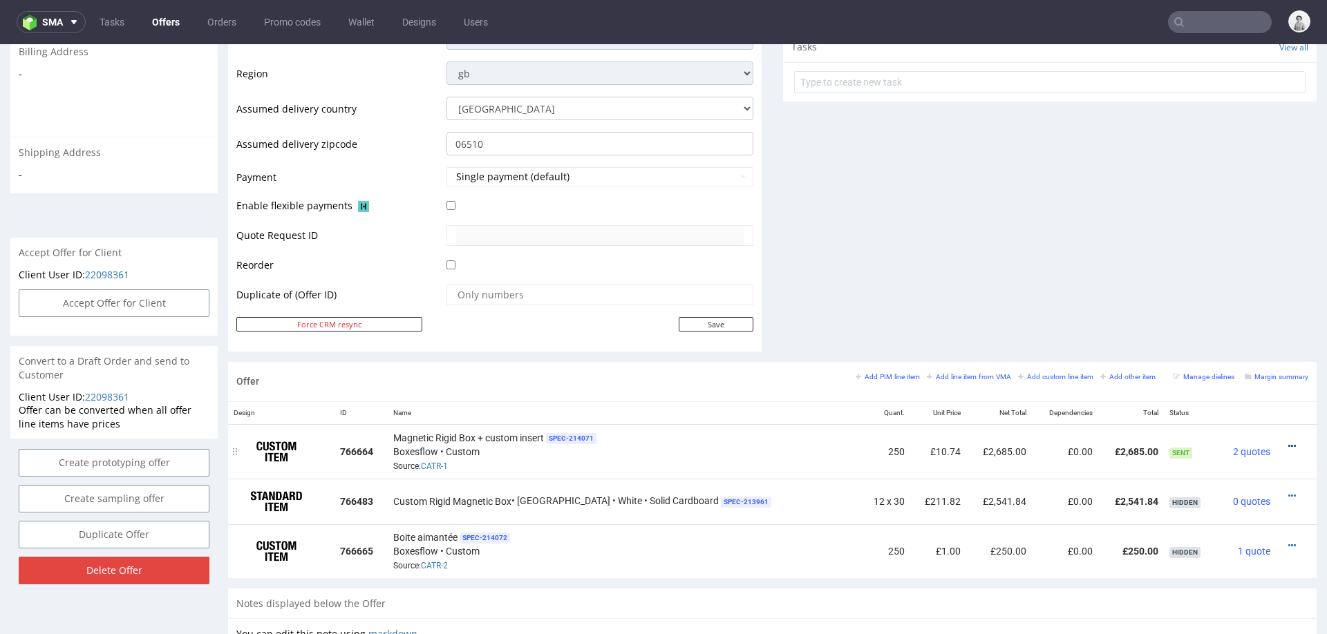
click at [1288, 442] on icon at bounding box center [1292, 447] width 8 height 10
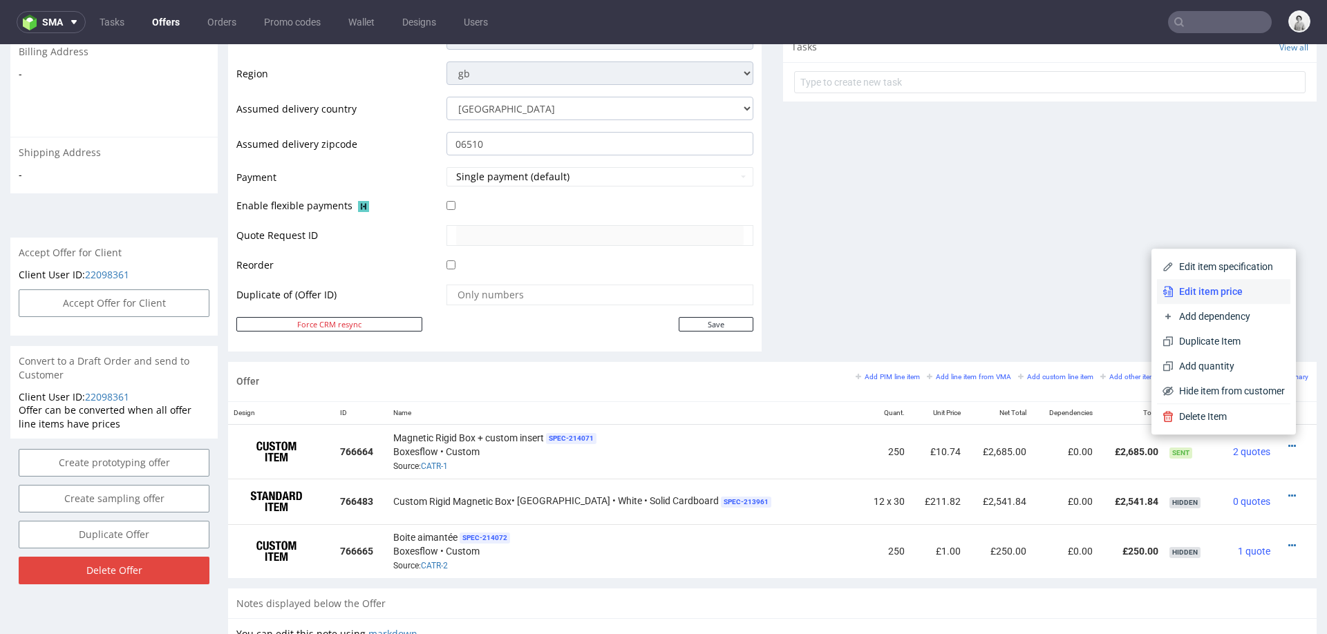
click at [1214, 288] on span "Edit item price" at bounding box center [1229, 292] width 111 height 14
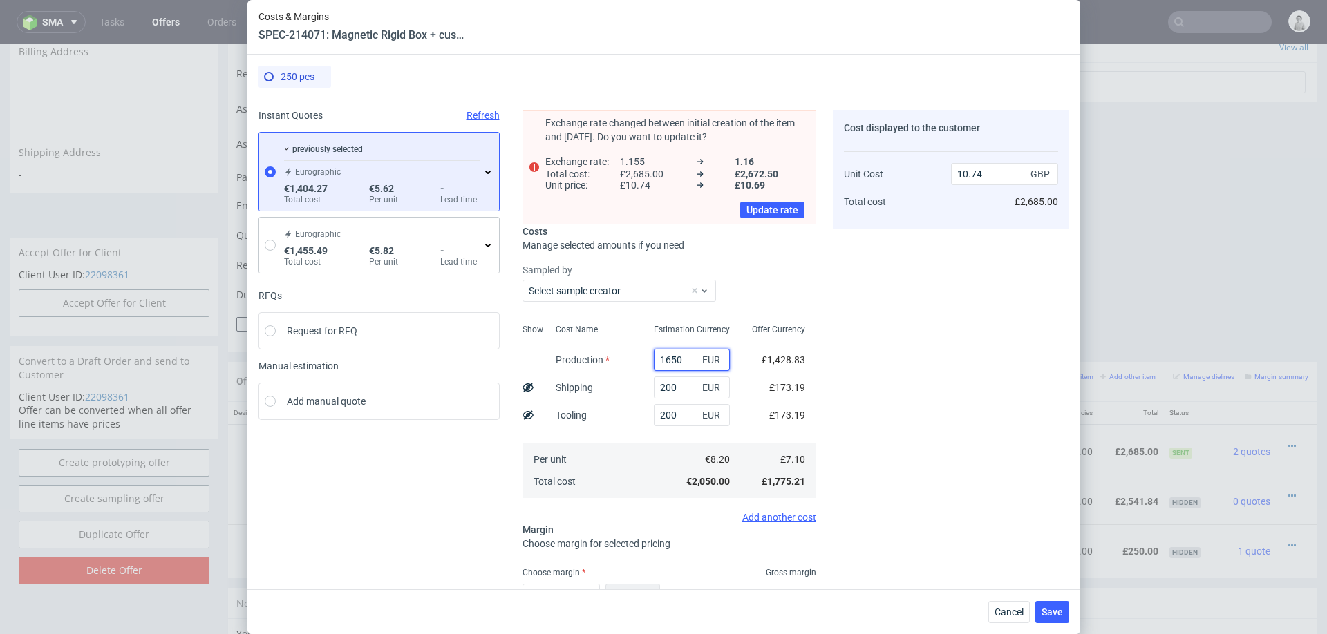
click at [688, 357] on input "1650" at bounding box center [692, 360] width 76 height 22
type input "1"
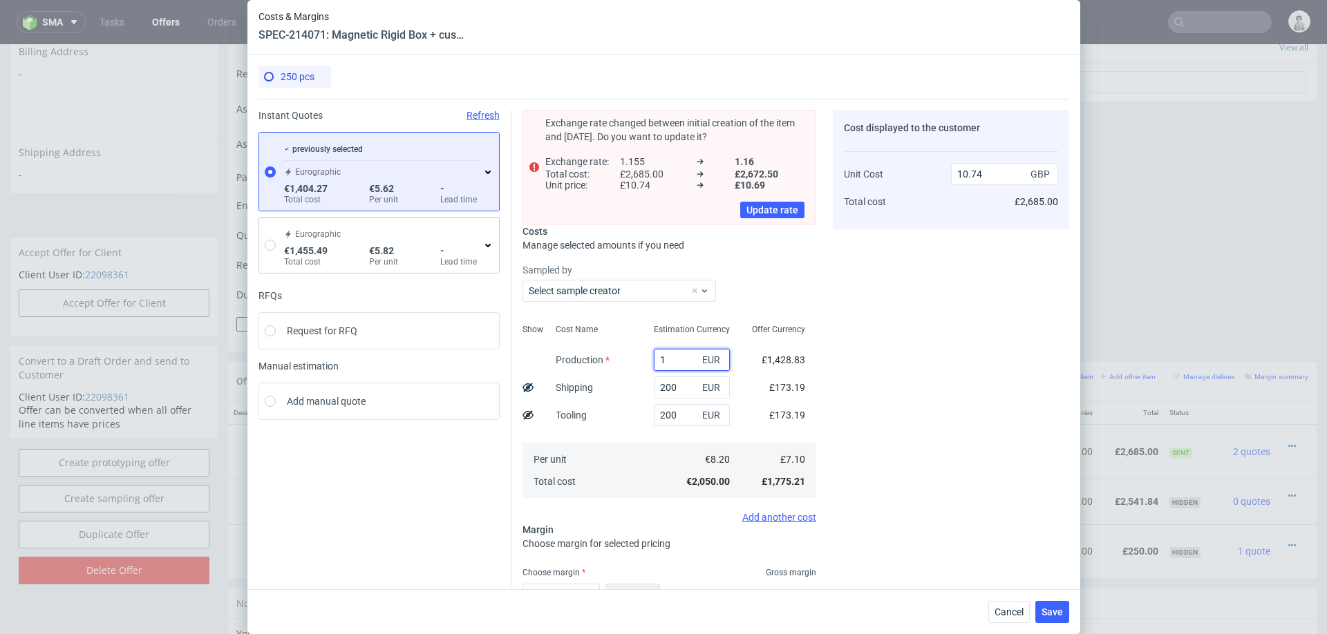
type input "2.1"
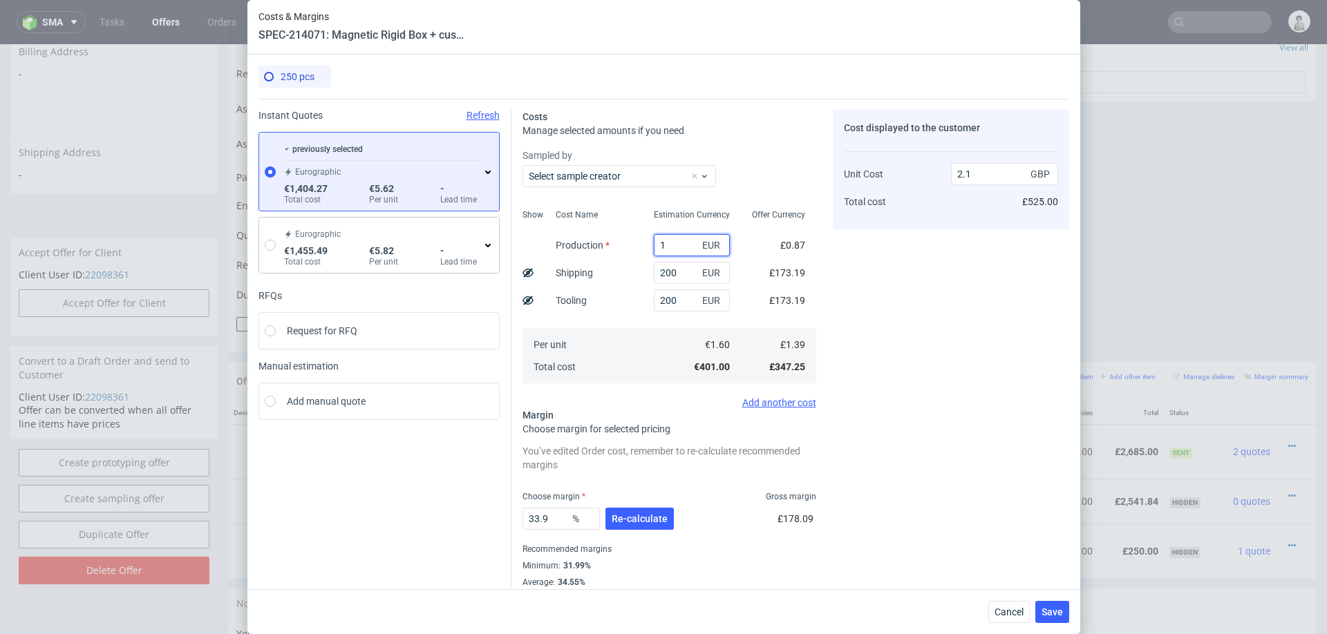
type input "17"
type input "2.18"
type input "172"
type input "2.99"
type input "1720"
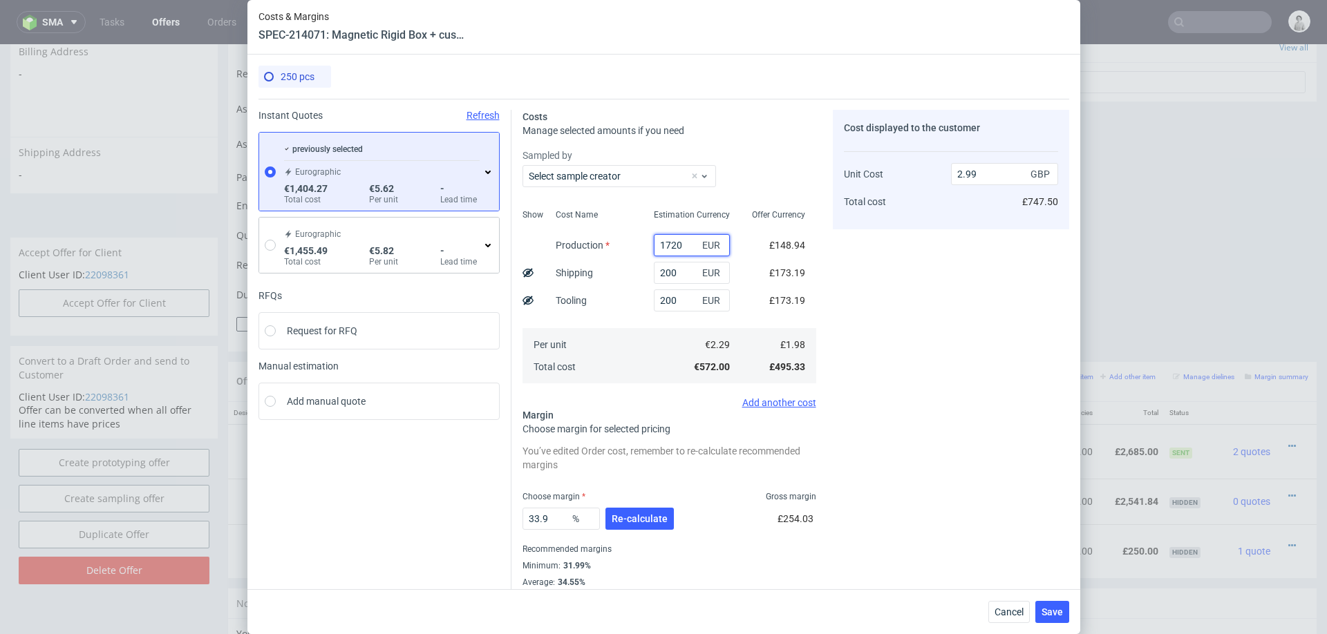
type input "11.1"
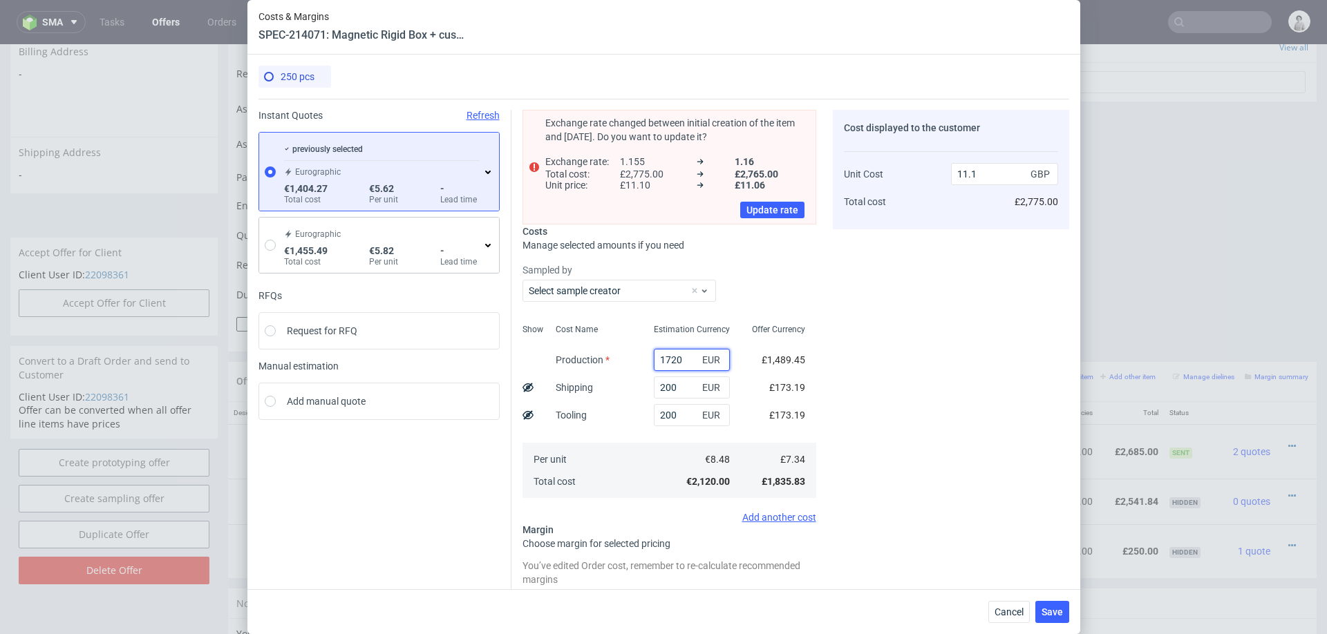
type input "1720"
click at [935, 388] on div "Cost displayed to the customer Unit Cost Total cost 11.1 GBP £2,775.00" at bounding box center [951, 415] width 236 height 610
click at [686, 386] on input "200" at bounding box center [692, 388] width 76 height 22
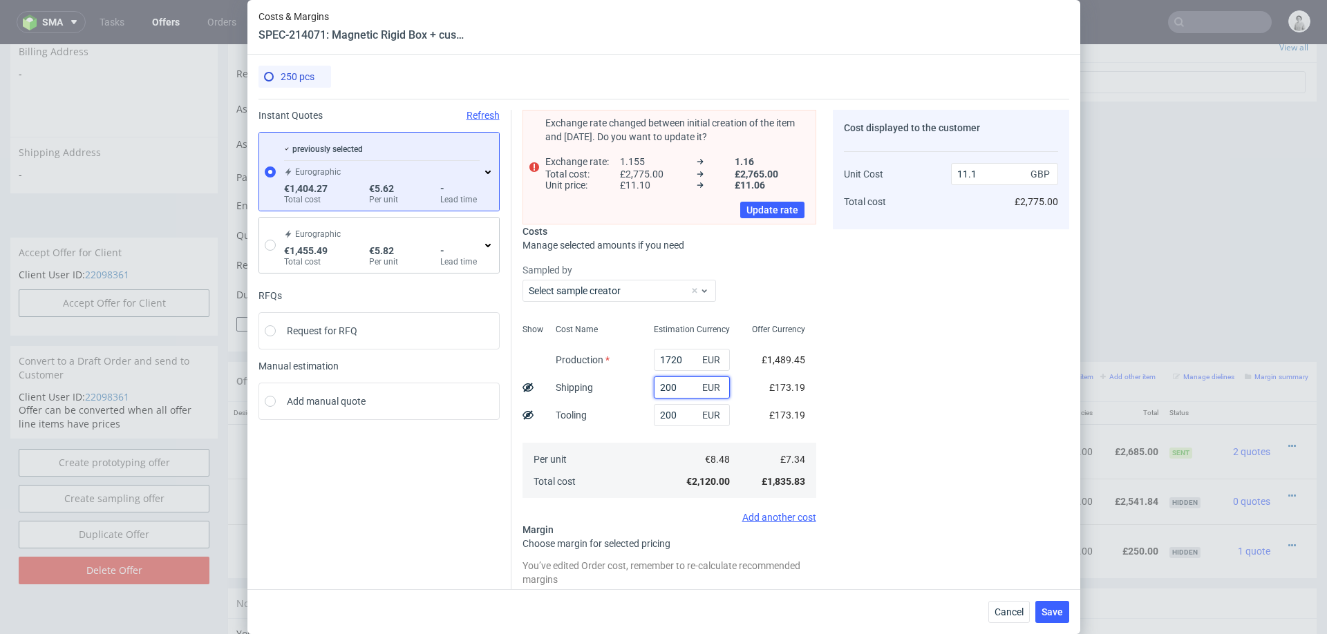
click at [686, 386] on input "200" at bounding box center [692, 388] width 76 height 22
type input "2"
type input "10.07"
click at [659, 388] on input "2" at bounding box center [692, 388] width 76 height 22
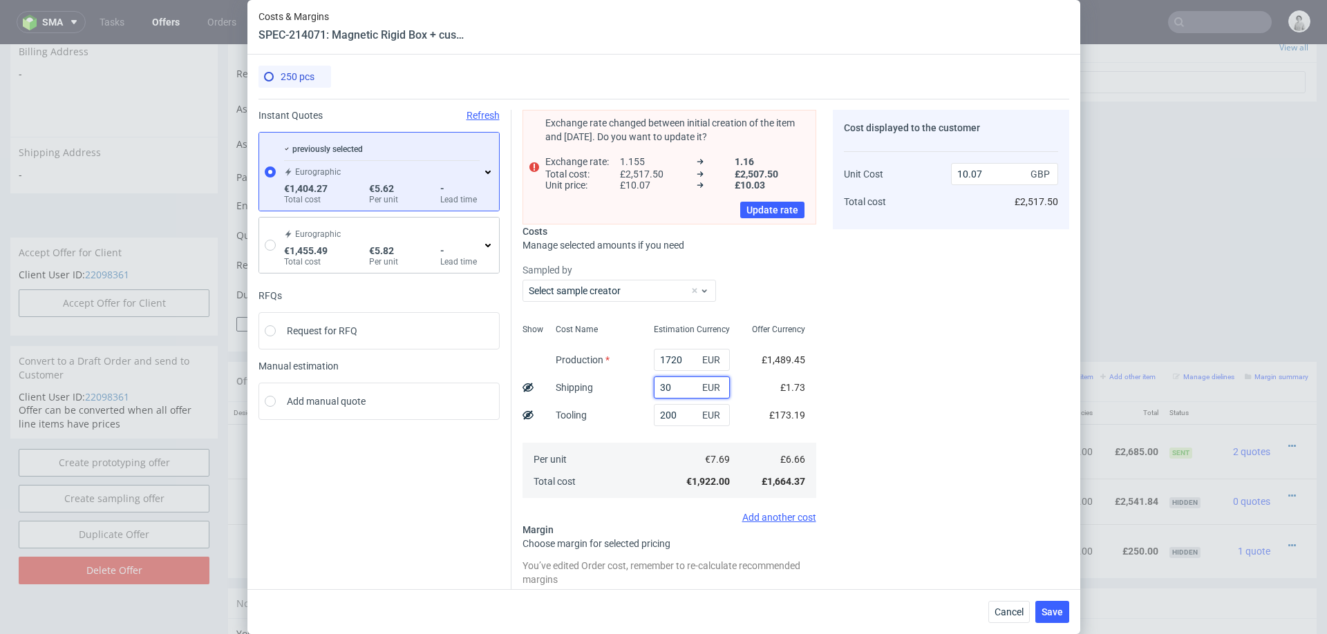
type input "300"
type input "11.63"
type input "300"
click at [966, 391] on div "Cost displayed to the customer Unit Cost Total cost 11.63 GBP £2,907.50" at bounding box center [951, 415] width 236 height 610
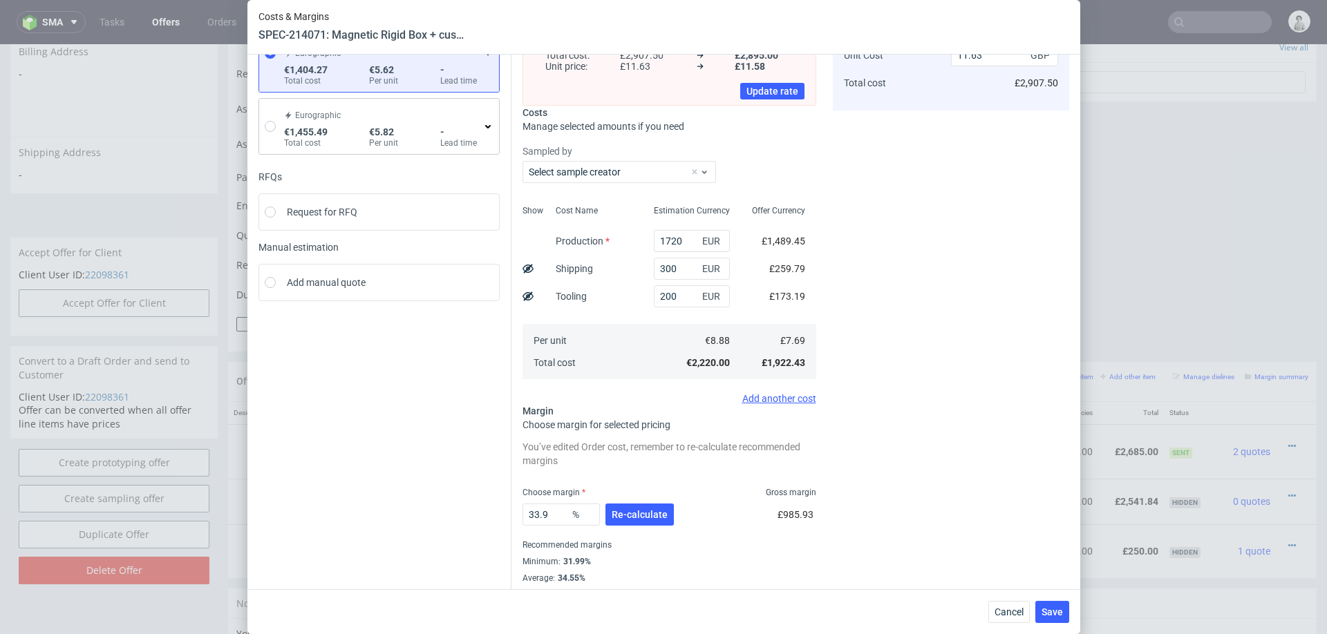
click at [634, 528] on div "33.9 % Re-calculate" at bounding box center [599, 517] width 154 height 39
click at [641, 520] on button "Re-calculate" at bounding box center [639, 515] width 68 height 22
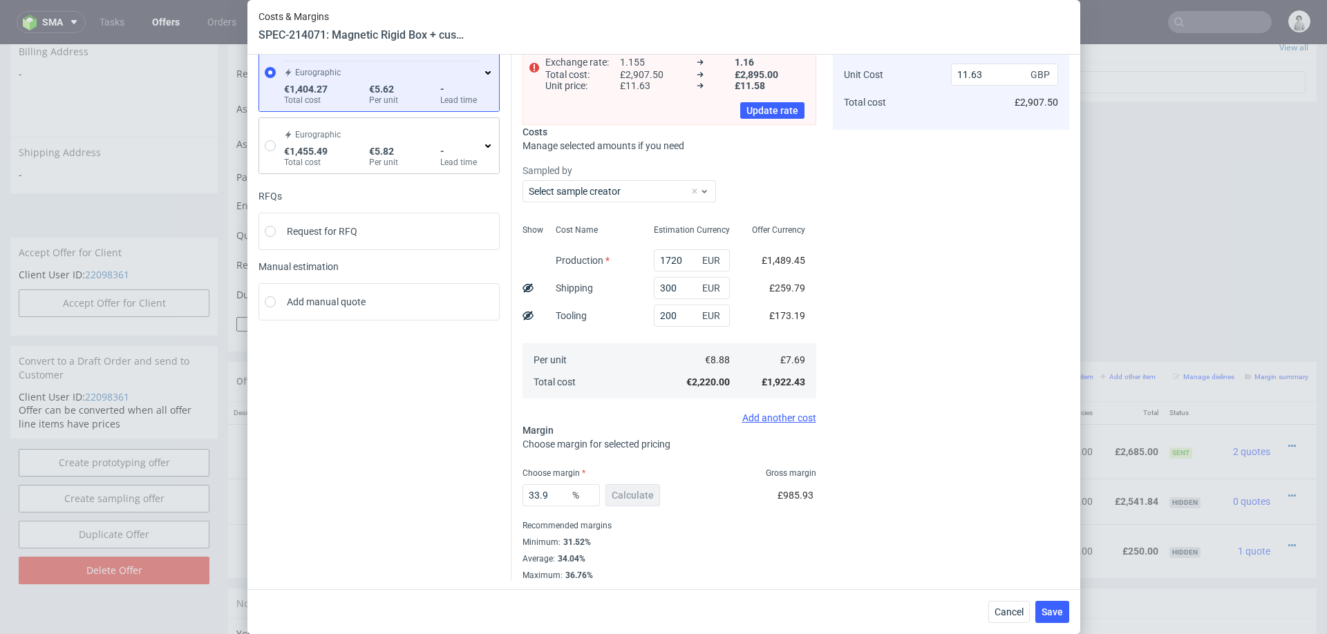
scroll to position [99, 0]
click at [555, 491] on input "33.9" at bounding box center [560, 496] width 77 height 22
type input "33"
type input "11.48"
type input "3"
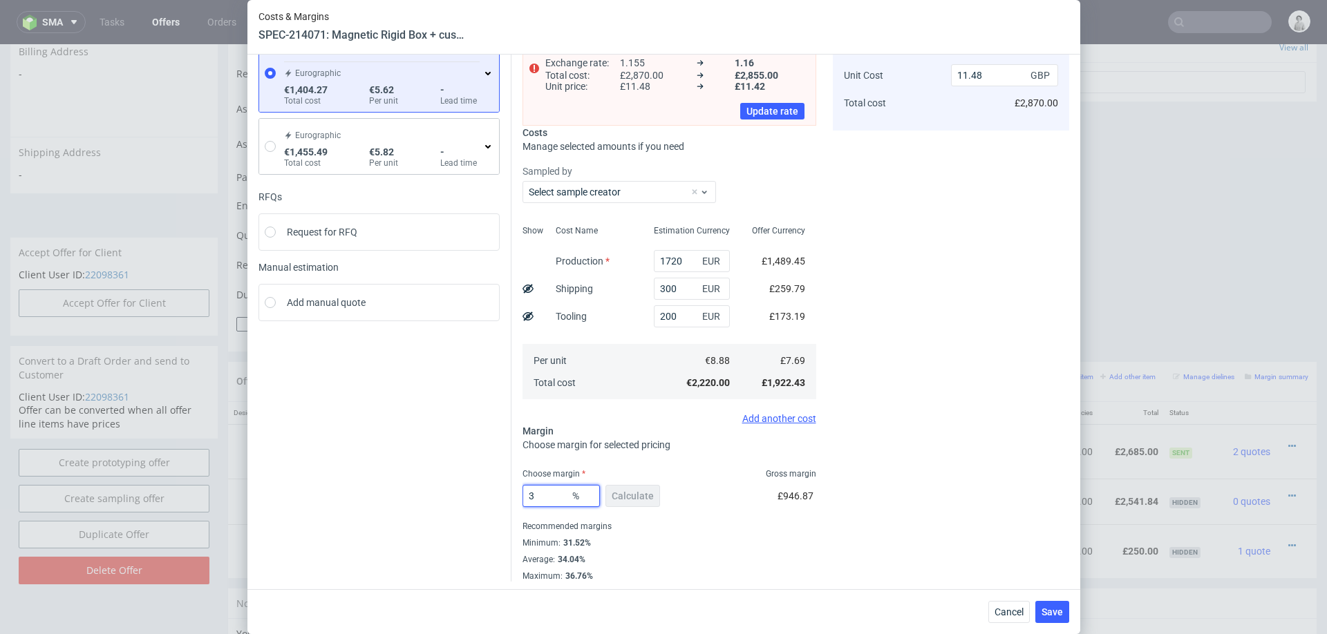
type input "7.93"
type input "33"
type input "11.48"
type input "33"
click at [896, 462] on div "Cost displayed to the customer Unit Cost Total cost 11.48 GBP £2,870.00" at bounding box center [951, 296] width 236 height 571
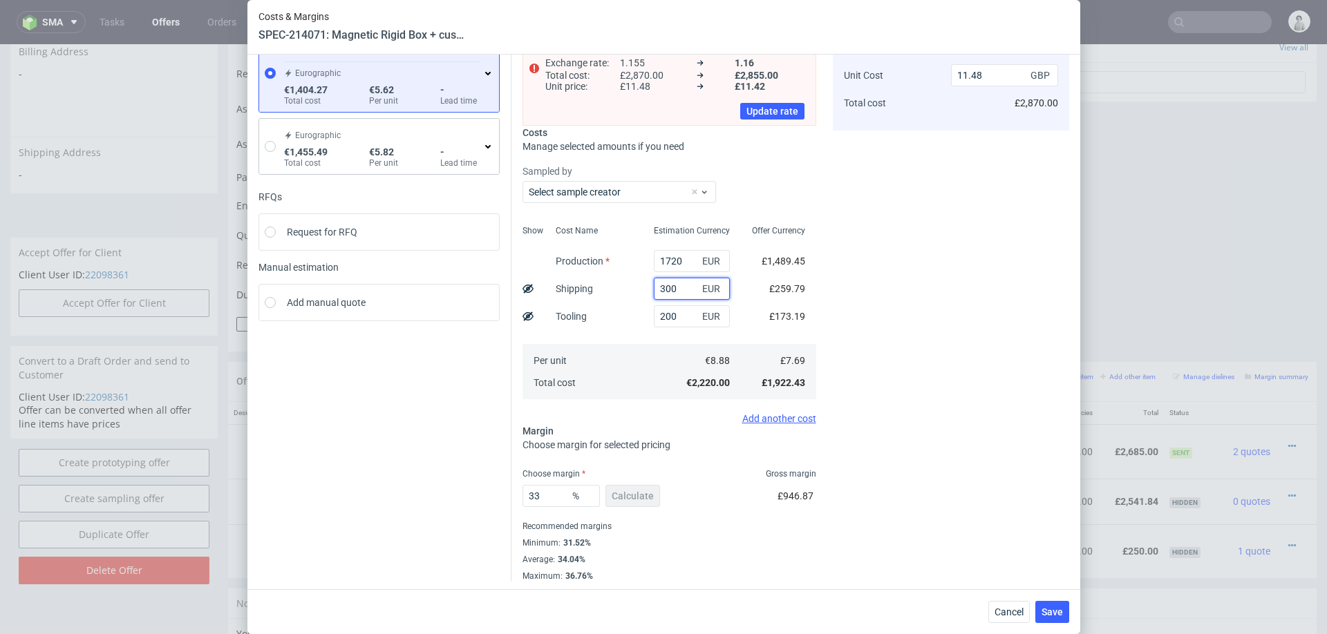
click at [674, 288] on input "300" at bounding box center [692, 289] width 76 height 22
type input "290"
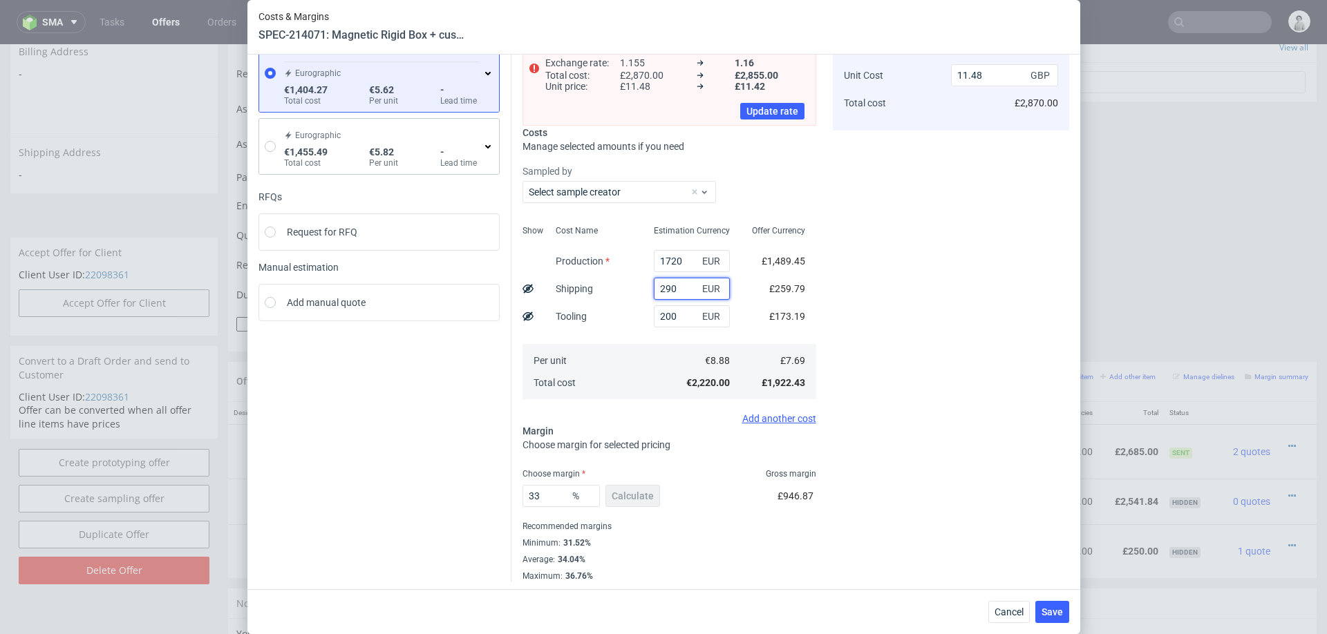
type input "11.42"
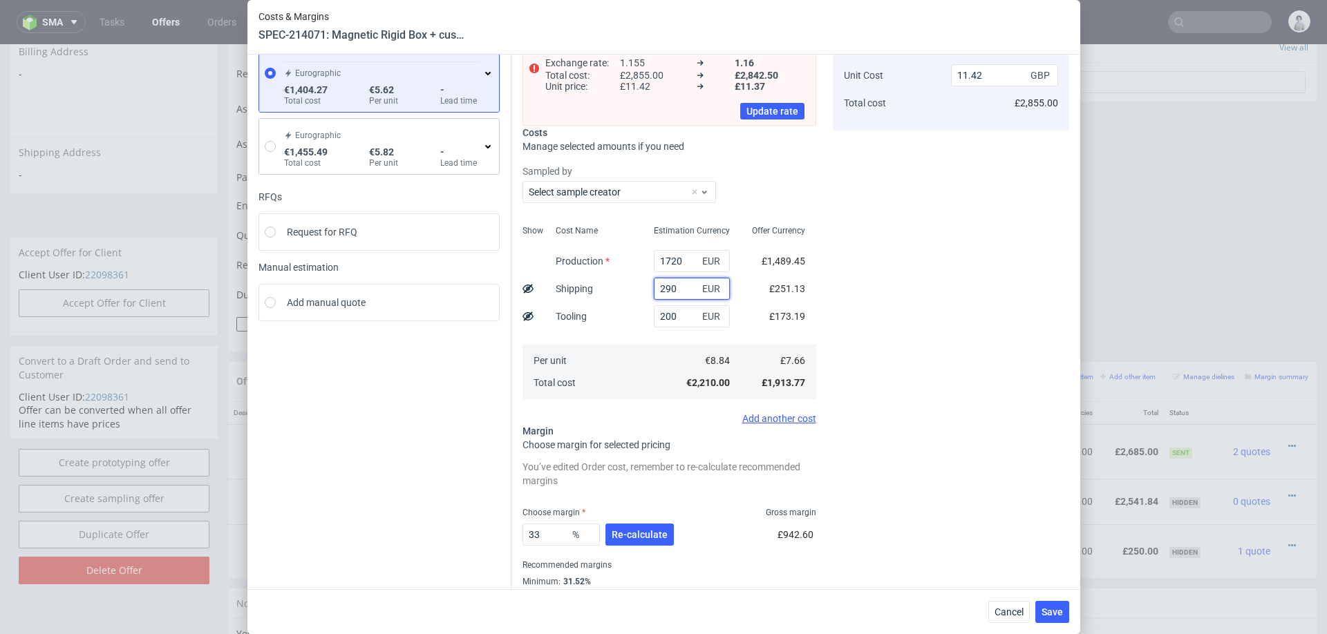
click at [670, 288] on input "290" at bounding box center [692, 289] width 76 height 22
type input "270"
type input "11.32"
type input "270"
click at [982, 368] on div "Cost displayed to the customer Unit Cost Total cost 11.32 GBP £2,830.00" at bounding box center [951, 316] width 236 height 610
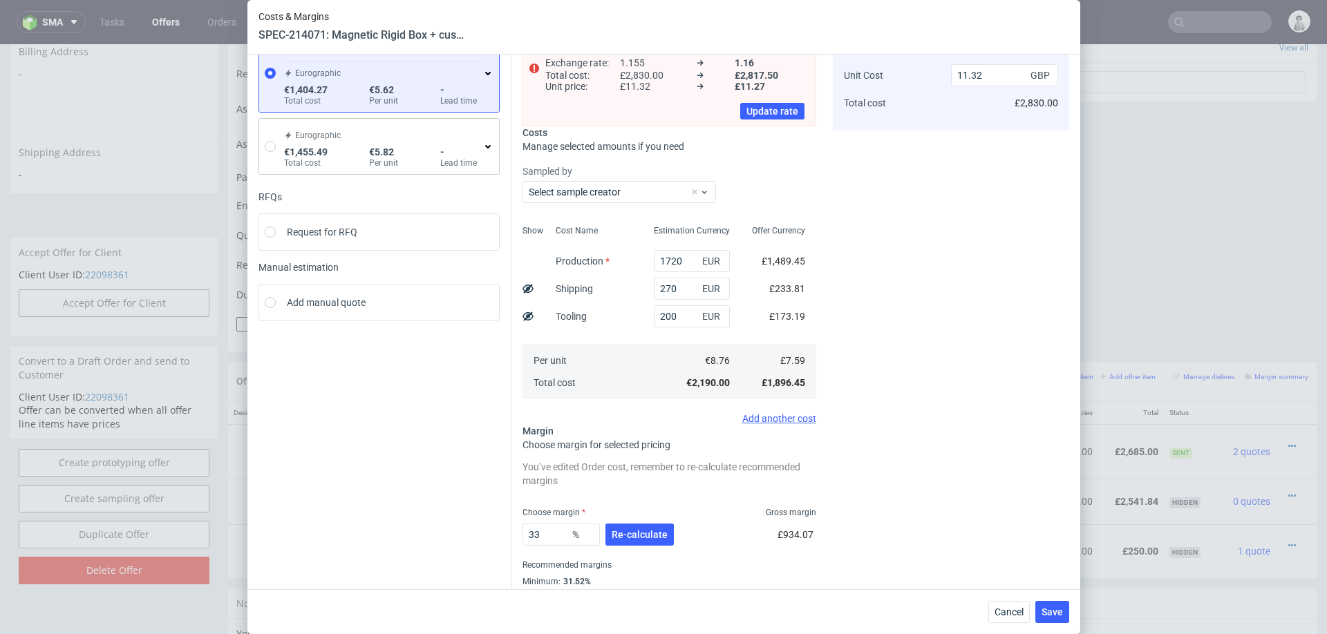
click at [957, 536] on div "Cost displayed to the customer Unit Cost Total cost 11.32 GBP £2,830.00" at bounding box center [951, 316] width 236 height 610
click at [651, 536] on span "Re-calculate" at bounding box center [640, 535] width 56 height 10
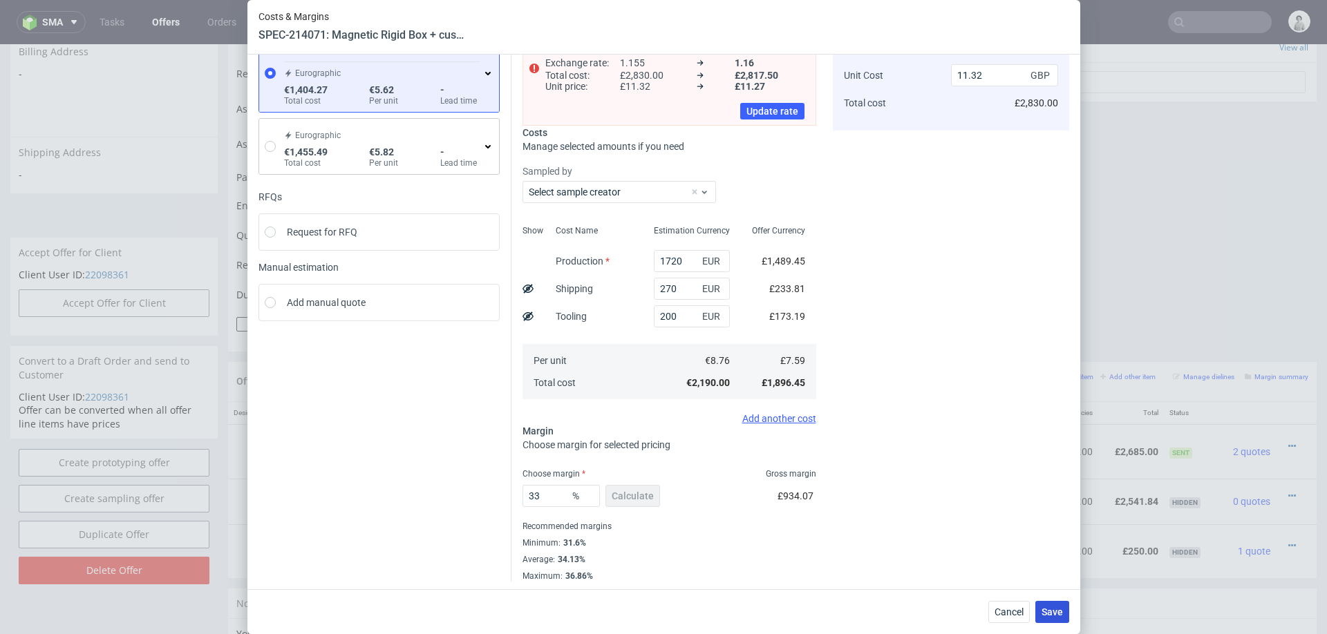
click at [1057, 616] on span "Save" at bounding box center [1052, 612] width 21 height 10
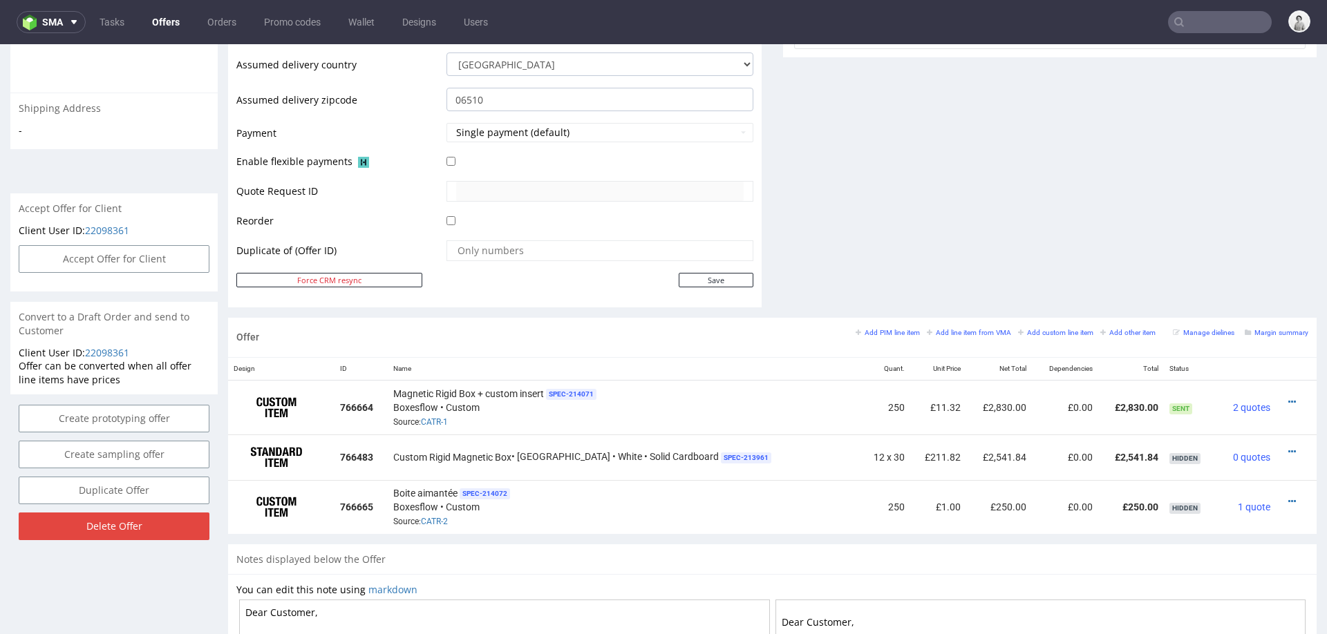
scroll to position [568, 0]
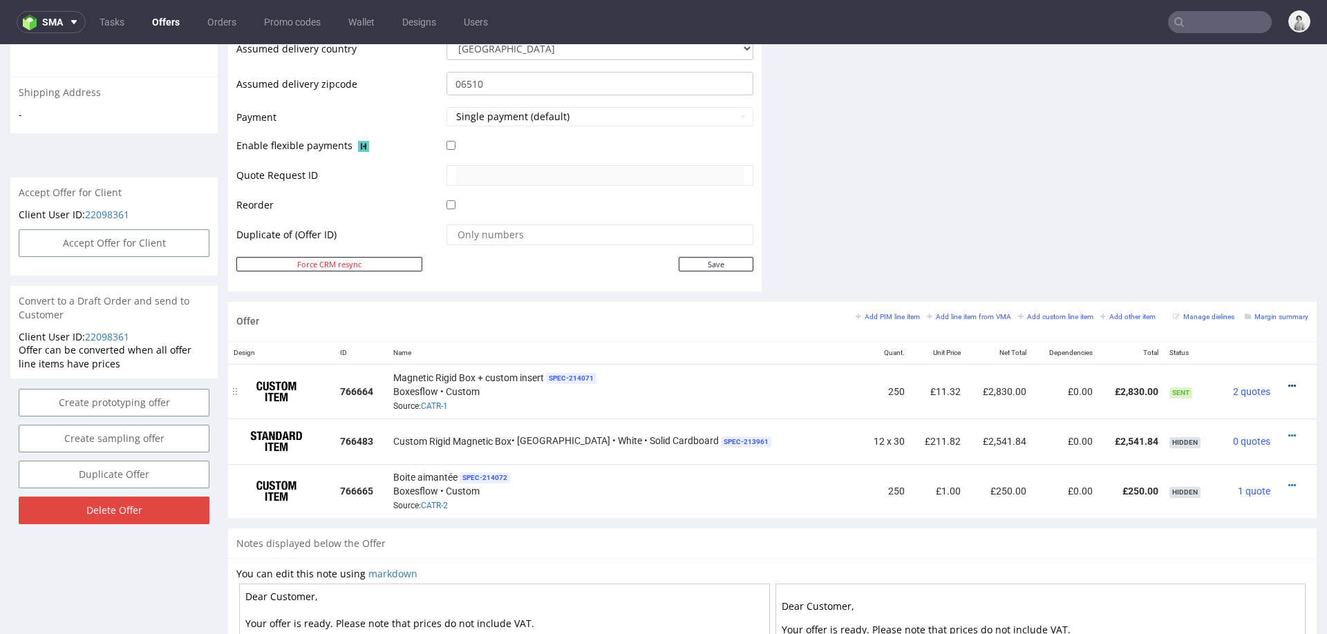
click at [1288, 382] on icon at bounding box center [1292, 387] width 8 height 10
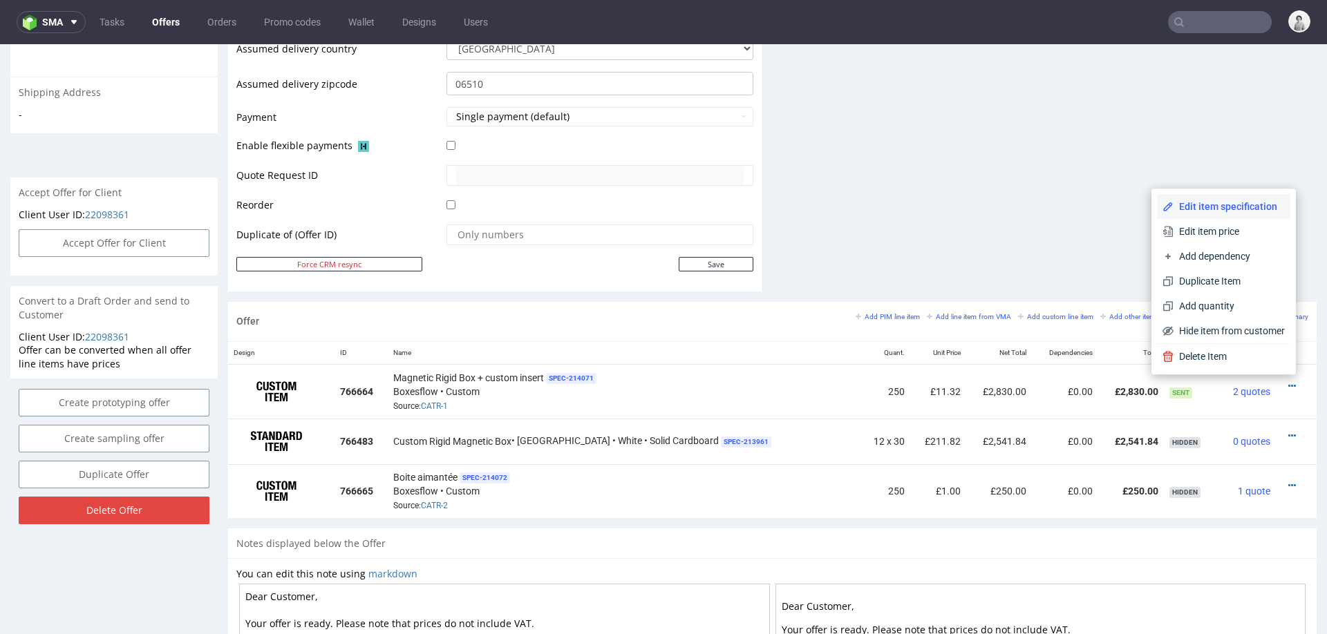
click at [1201, 207] on span "Edit item specification" at bounding box center [1229, 207] width 111 height 14
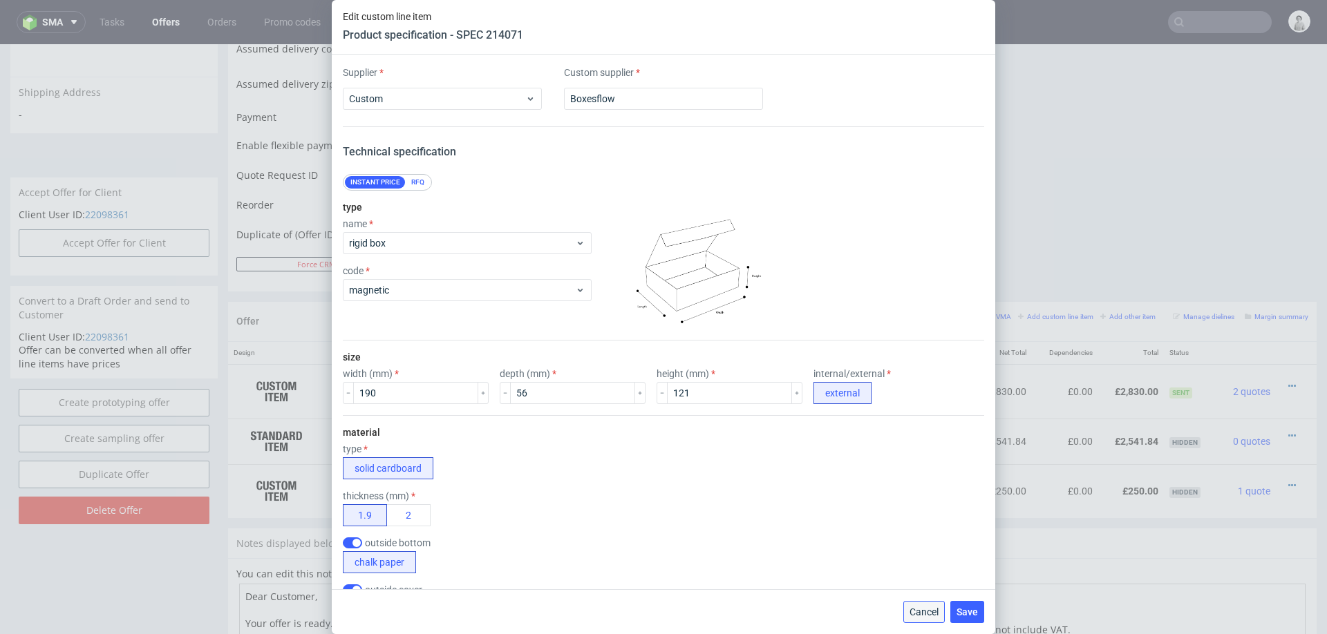
click at [921, 611] on span "Cancel" at bounding box center [924, 612] width 29 height 10
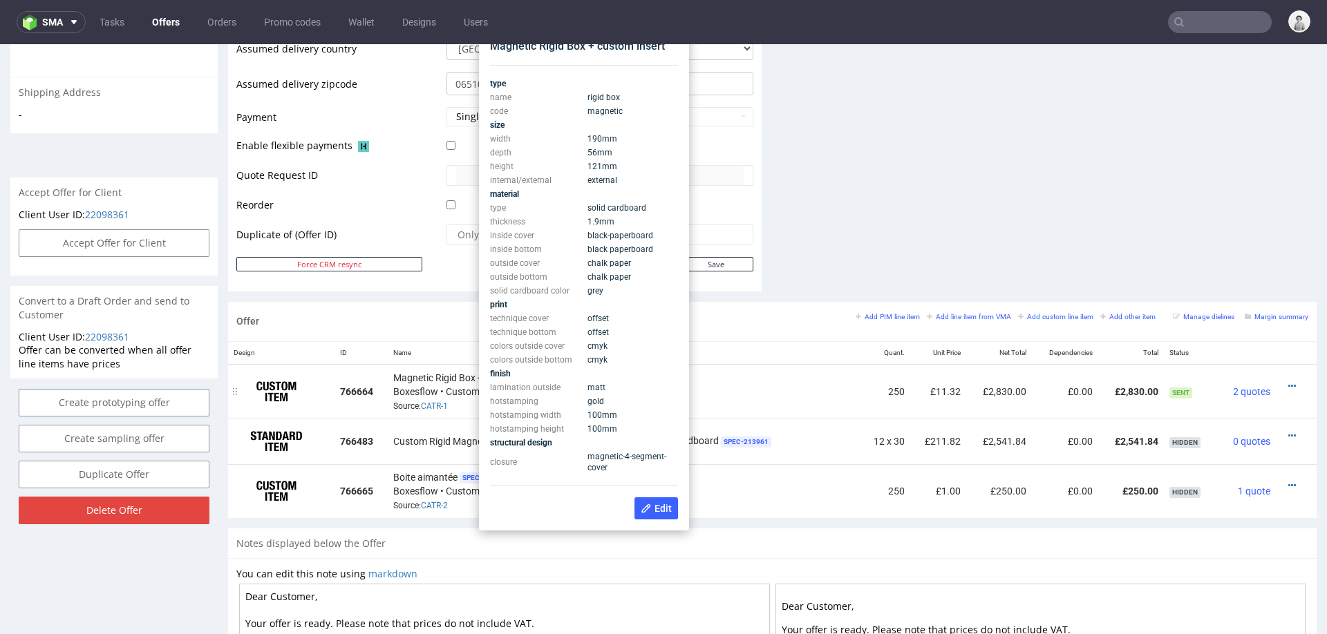
scroll to position [543, 0]
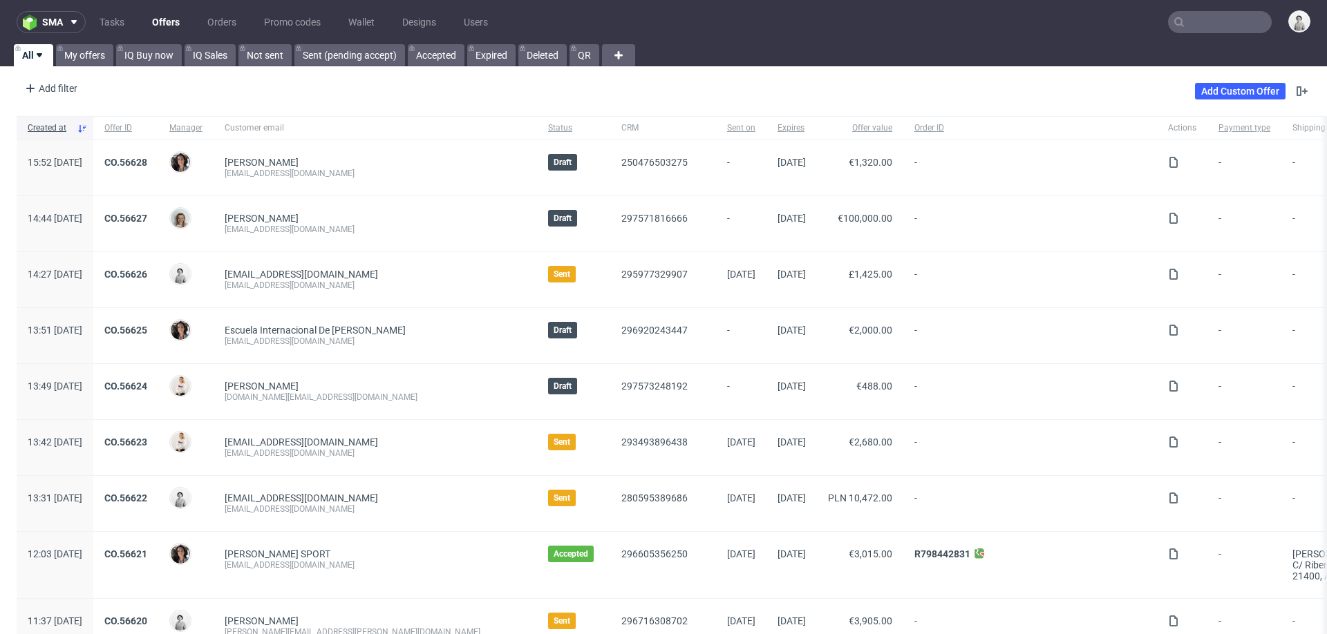
click at [884, 19] on input "text" at bounding box center [1220, 22] width 104 height 22
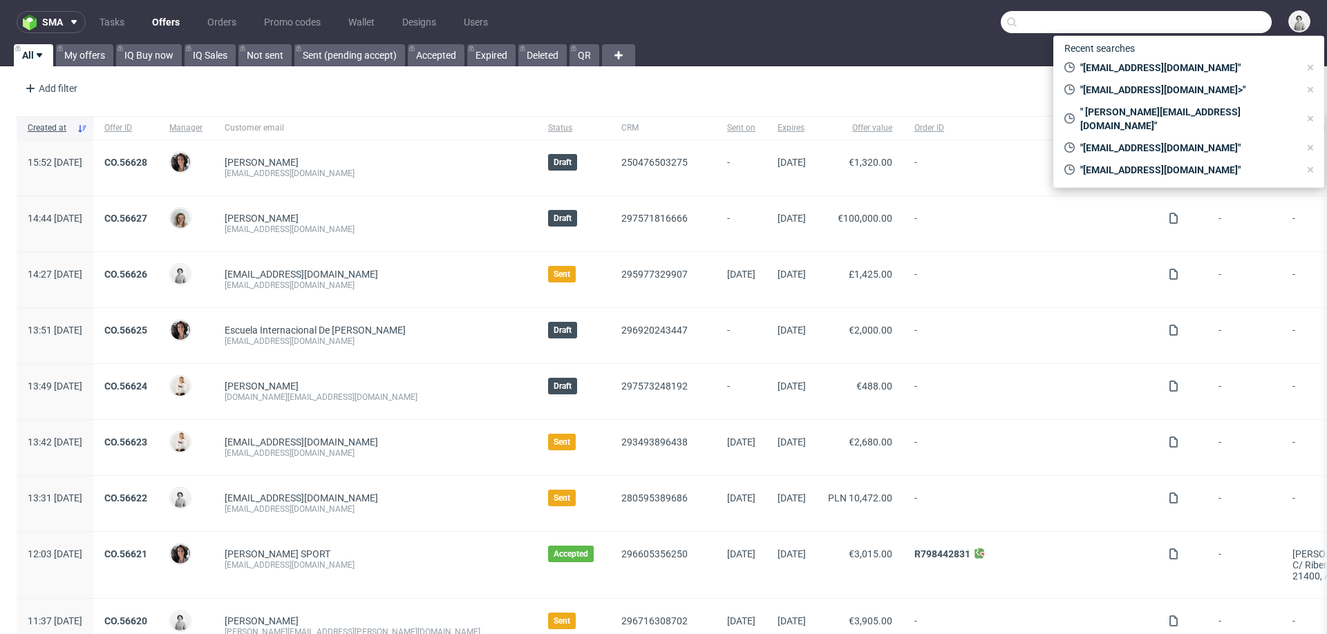
click at [884, 19] on input "text" at bounding box center [1136, 22] width 271 height 22
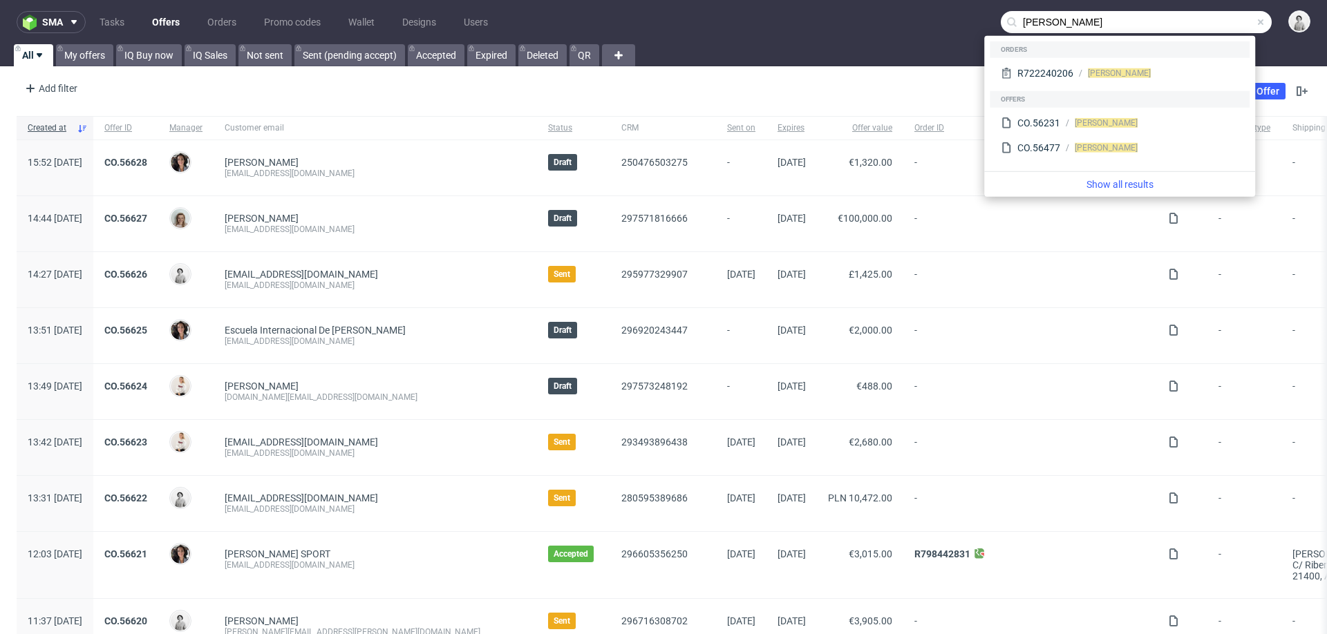
type input "[PERSON_NAME]"
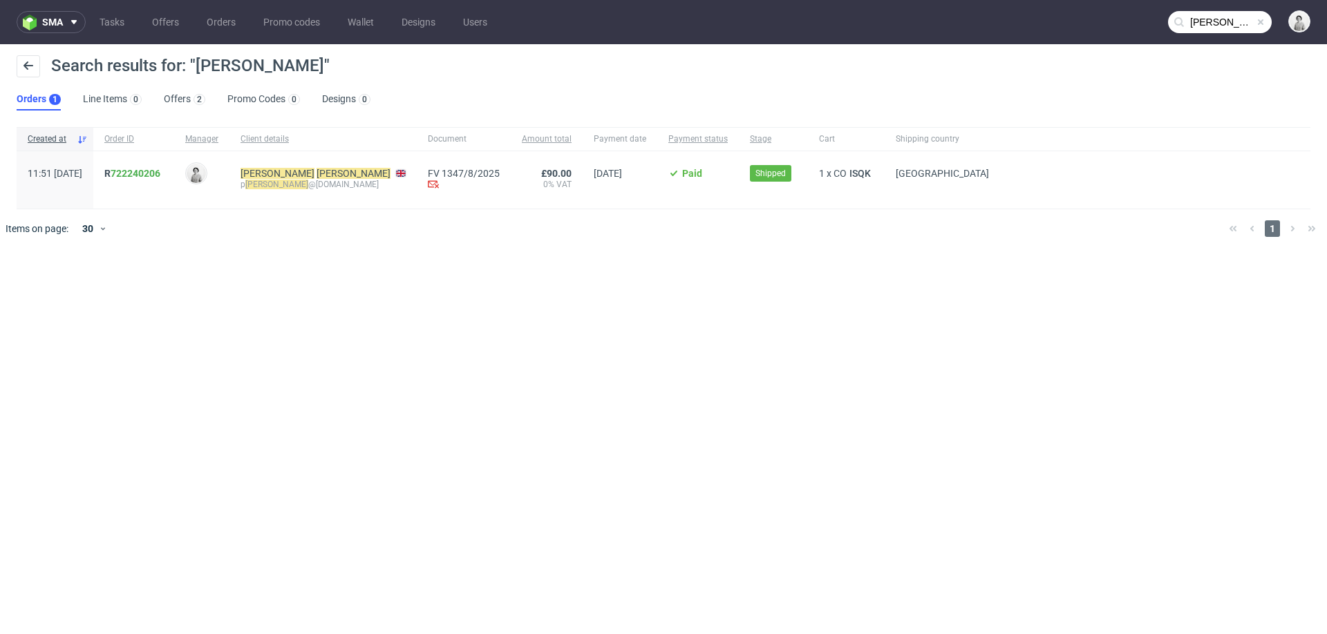
click at [180, 100] on link "Offers 2" at bounding box center [184, 99] width 41 height 22
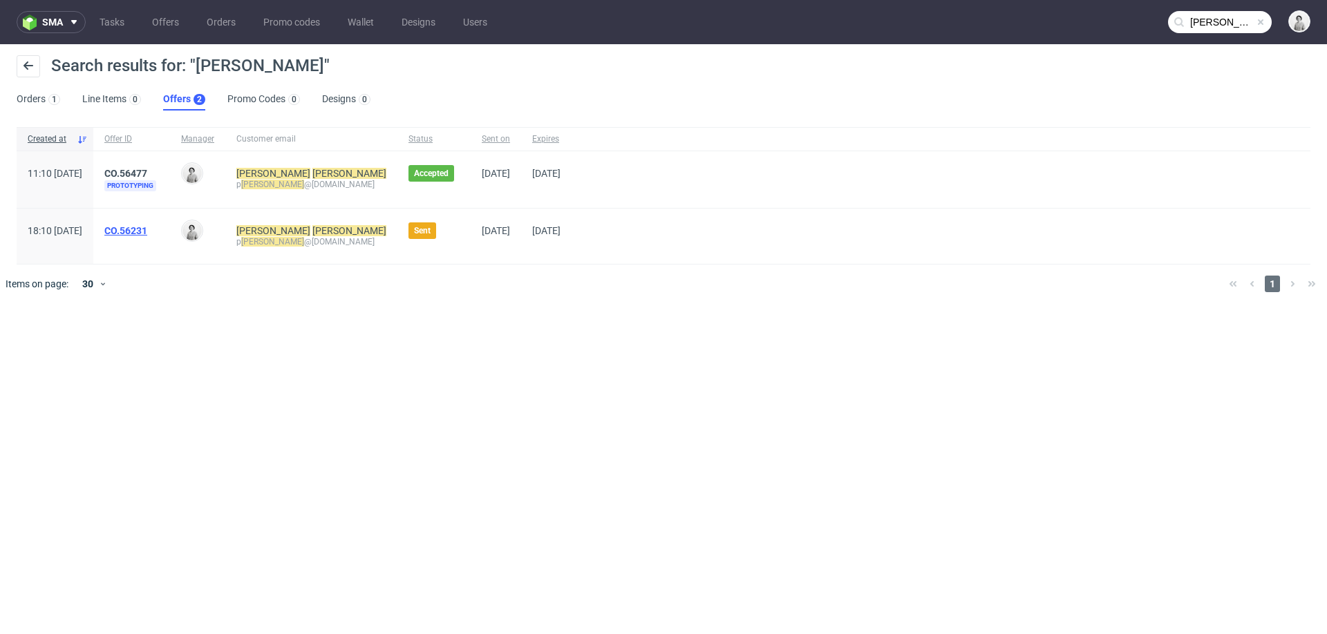
click at [147, 229] on link "CO.56231" at bounding box center [125, 230] width 43 height 11
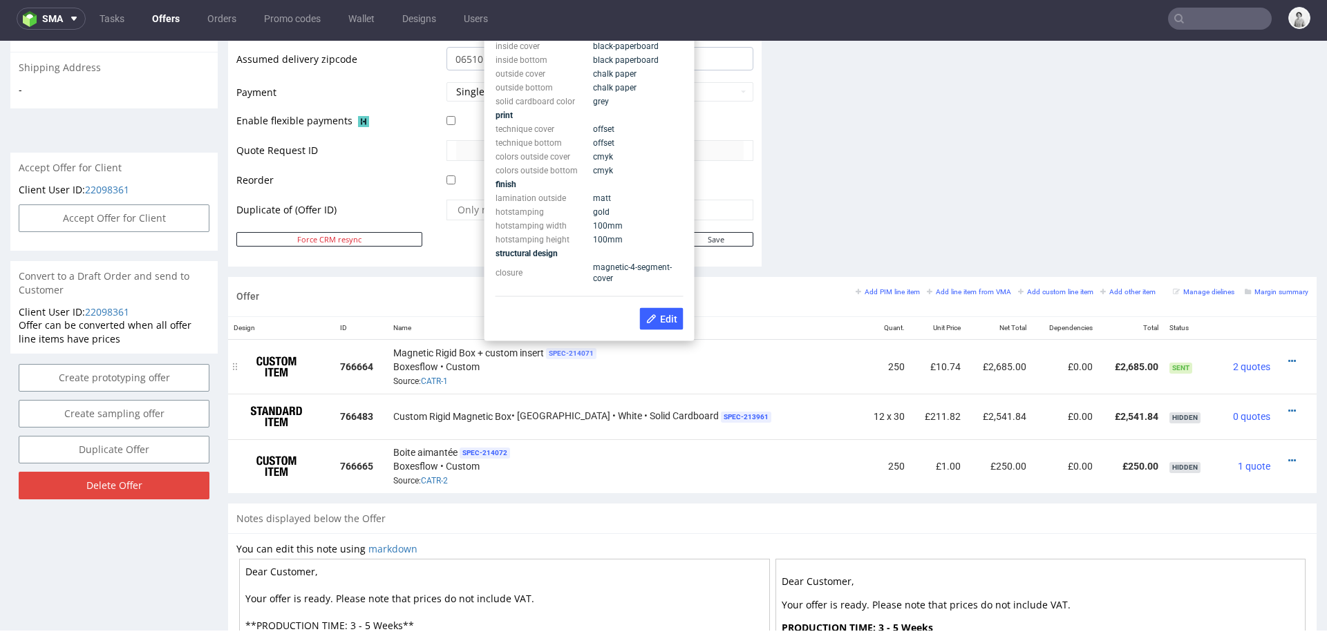
scroll to position [573, 0]
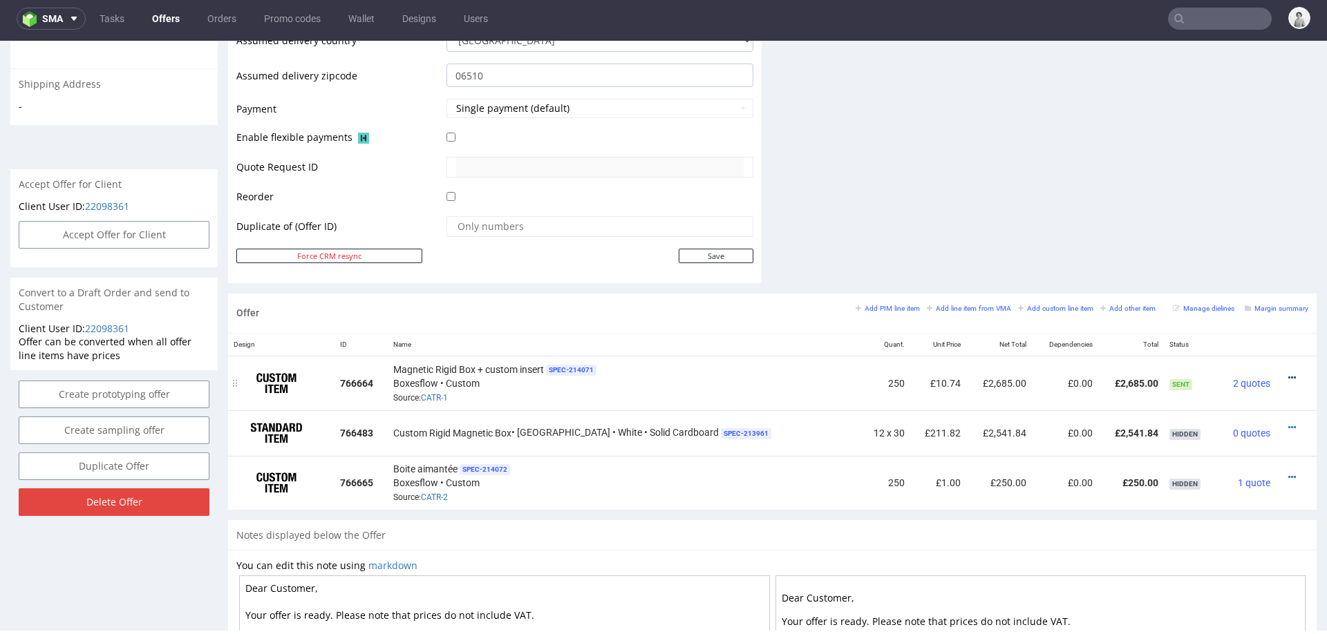
click at [884, 373] on icon at bounding box center [1292, 378] width 8 height 10
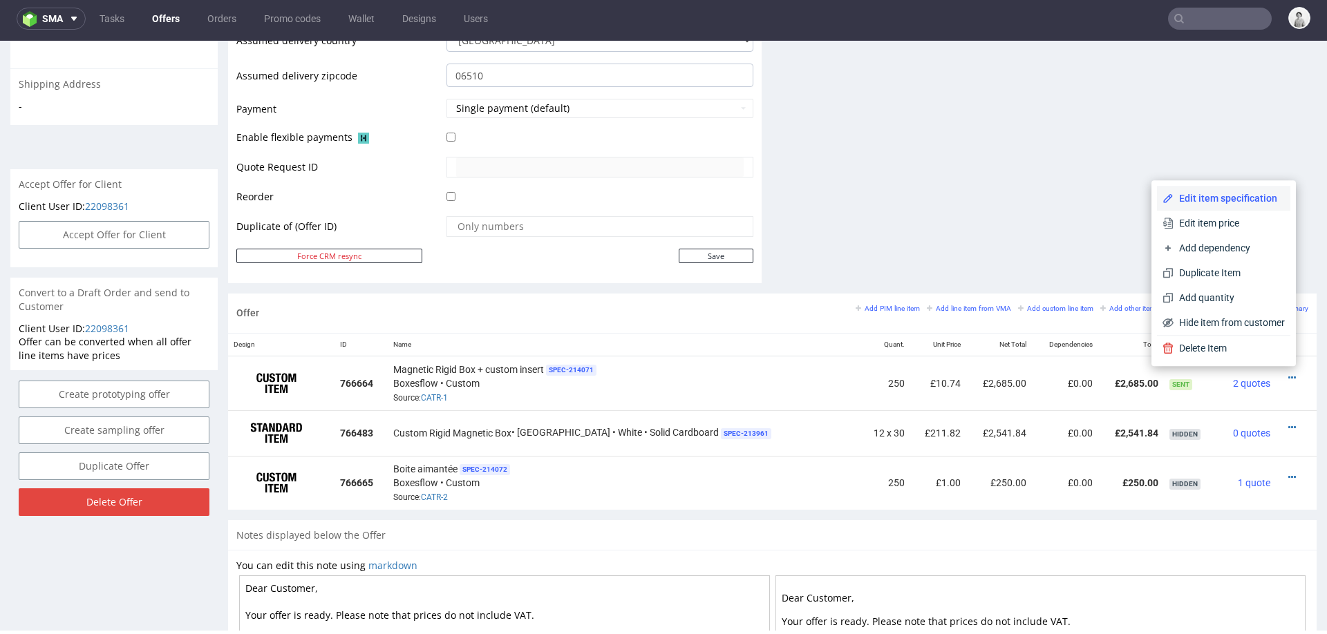
click at [884, 198] on span "Edit item specification" at bounding box center [1229, 198] width 111 height 14
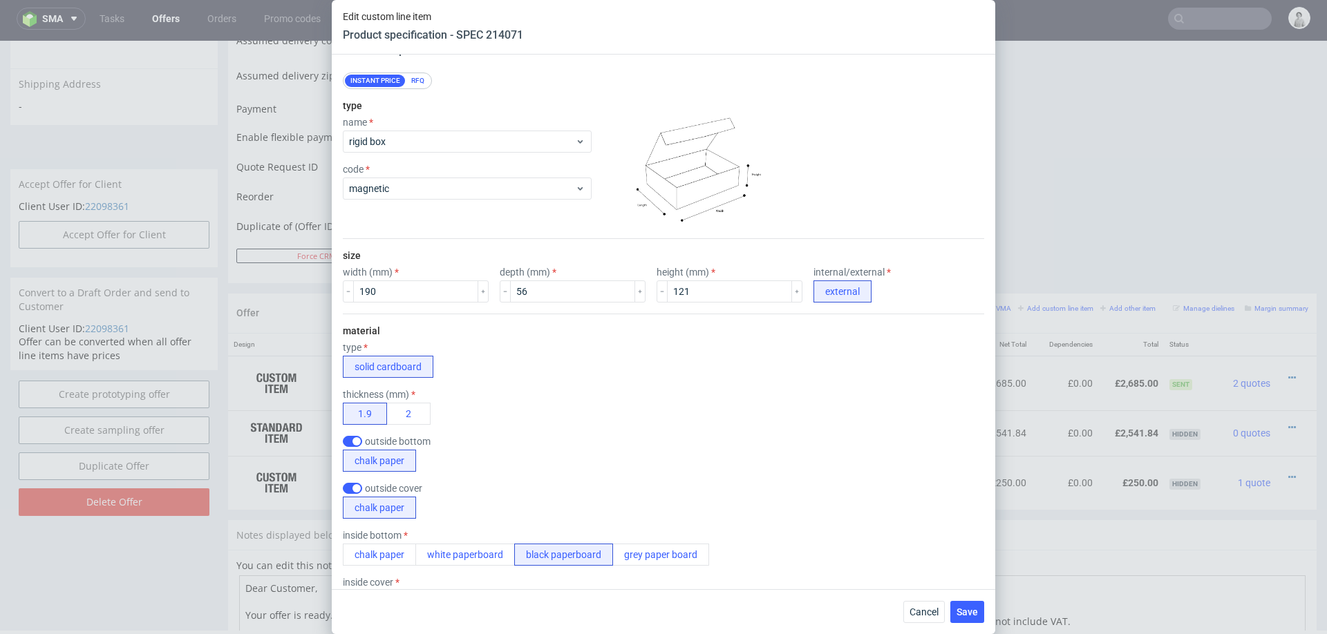
scroll to position [100, 0]
click at [726, 291] on input "121" at bounding box center [729, 294] width 125 height 22
type input "126"
click at [665, 399] on div "outside bottom chalk paper" at bounding box center [663, 456] width 641 height 36
click at [422, 296] on input "190" at bounding box center [415, 294] width 125 height 22
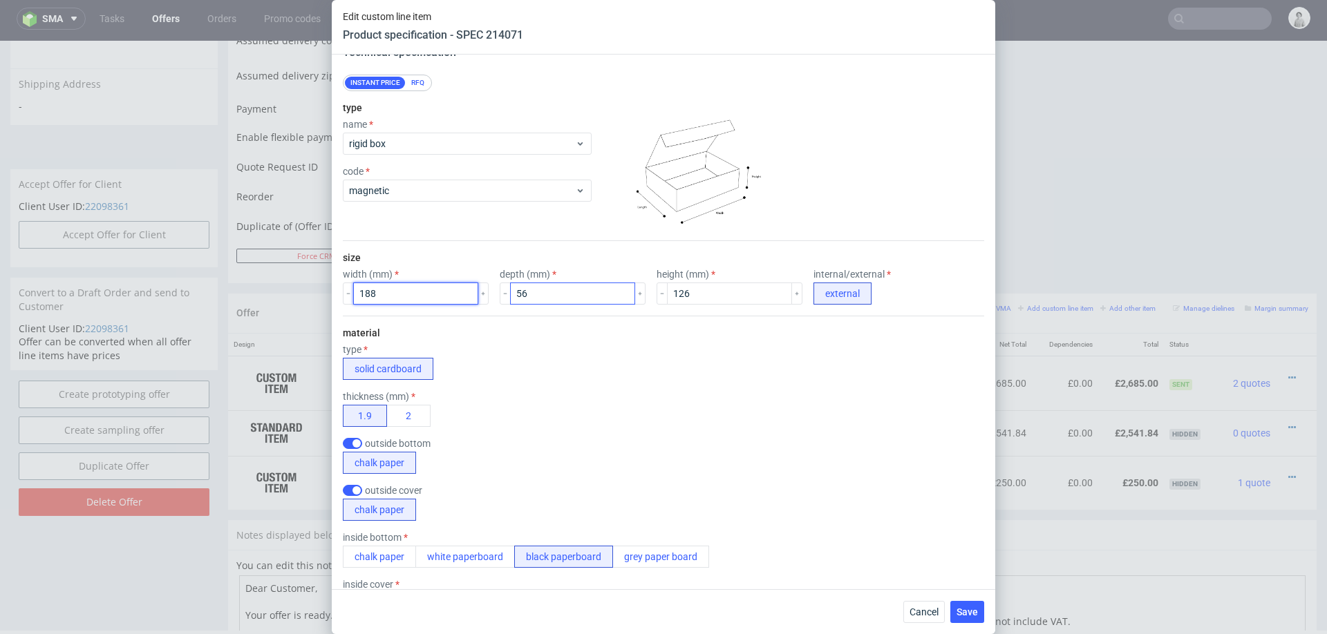
type input "188"
click at [534, 291] on input "56" at bounding box center [572, 294] width 125 height 22
type input "5"
type input "44"
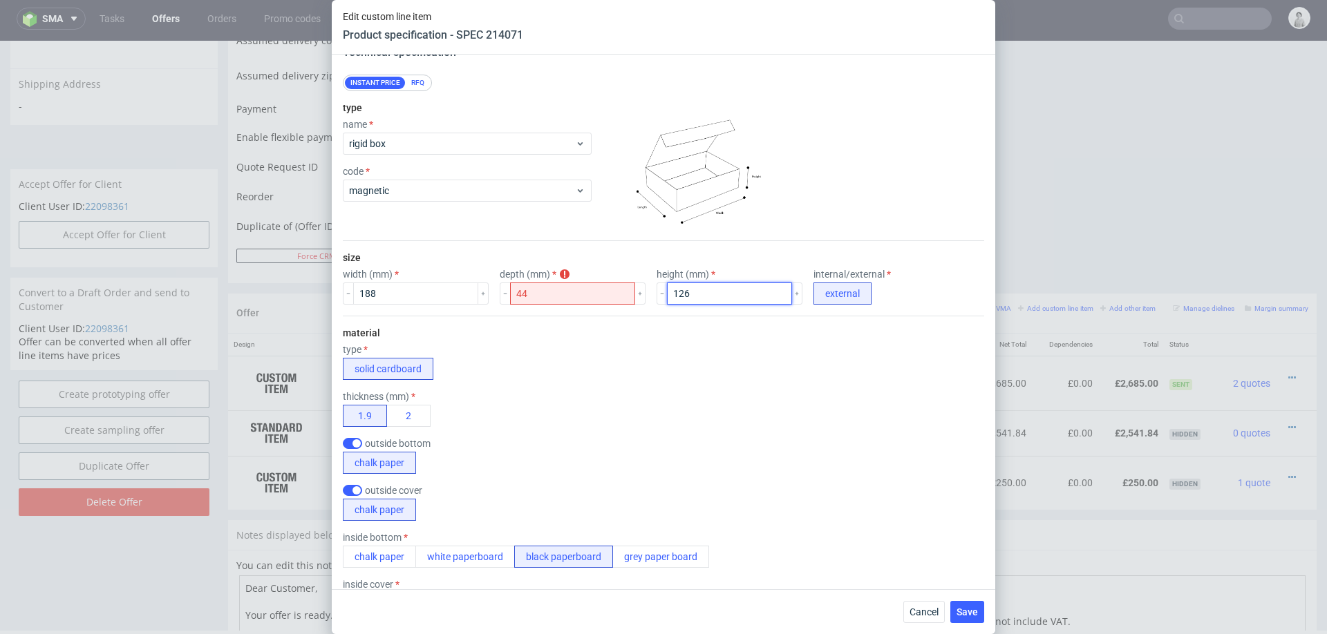
click at [679, 294] on input "126" at bounding box center [729, 294] width 125 height 22
type input "120"
click at [621, 391] on div "thickness (mm) 1.9 2" at bounding box center [663, 409] width 641 height 36
click at [415, 80] on div "RFQ" at bounding box center [418, 83] width 24 height 12
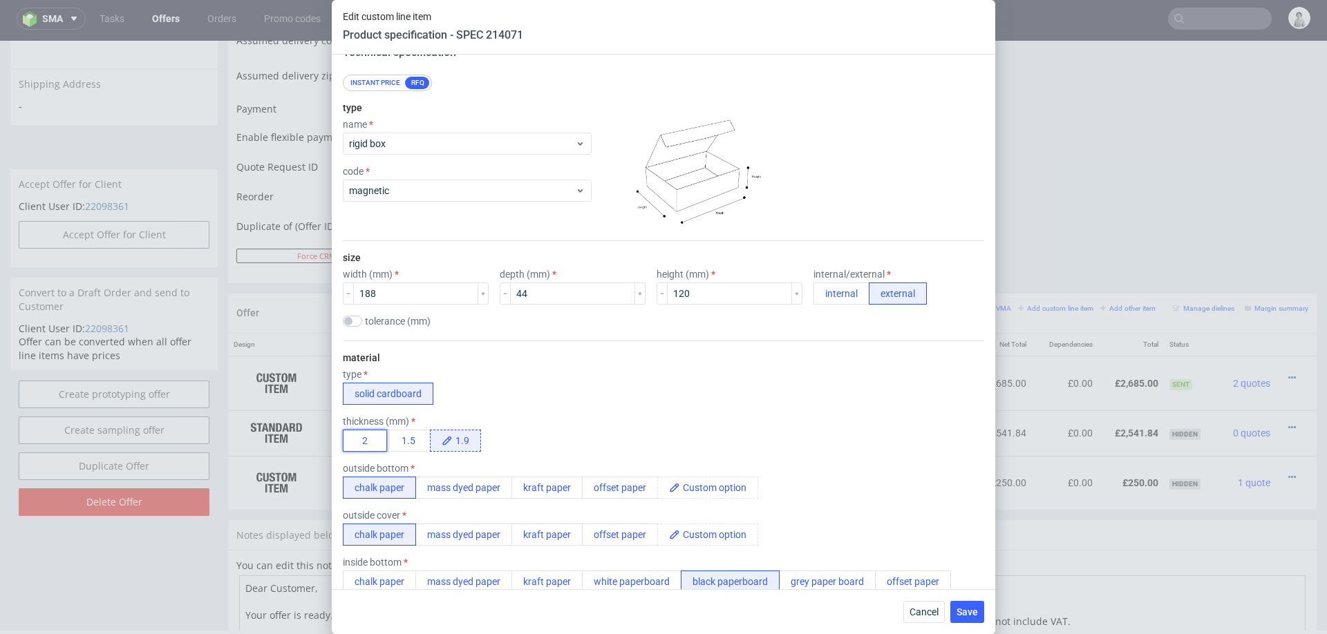
click at [370, 399] on button "2" at bounding box center [365, 441] width 44 height 22
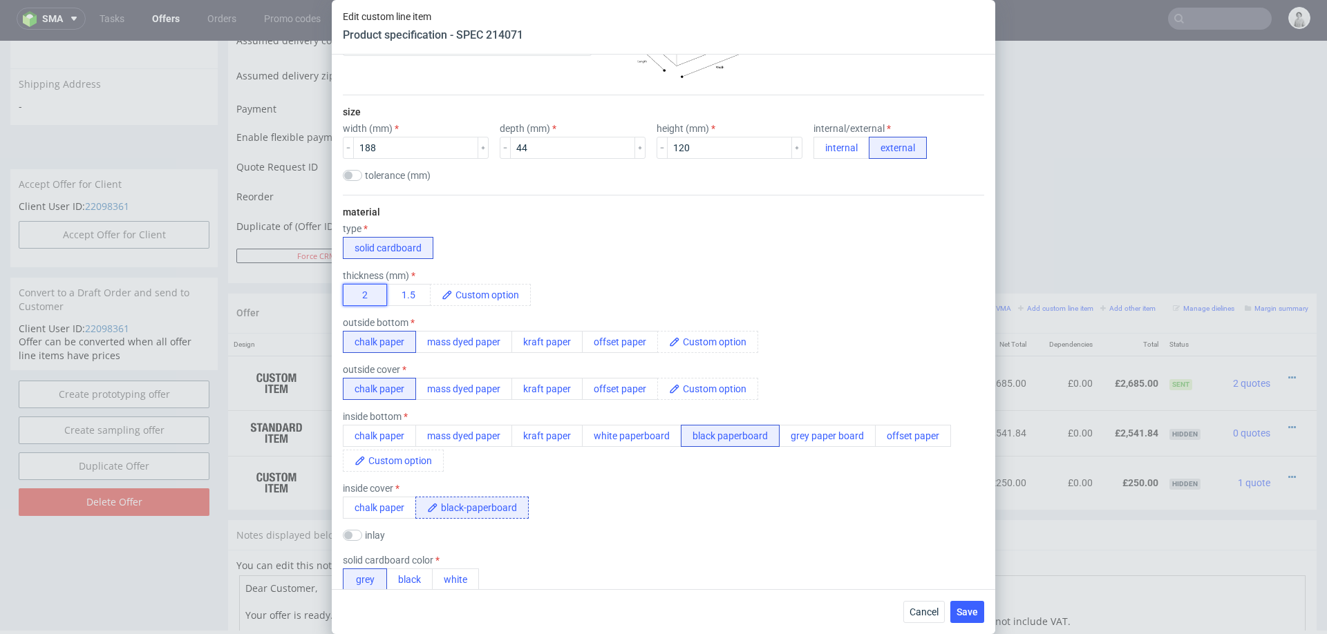
scroll to position [256, 0]
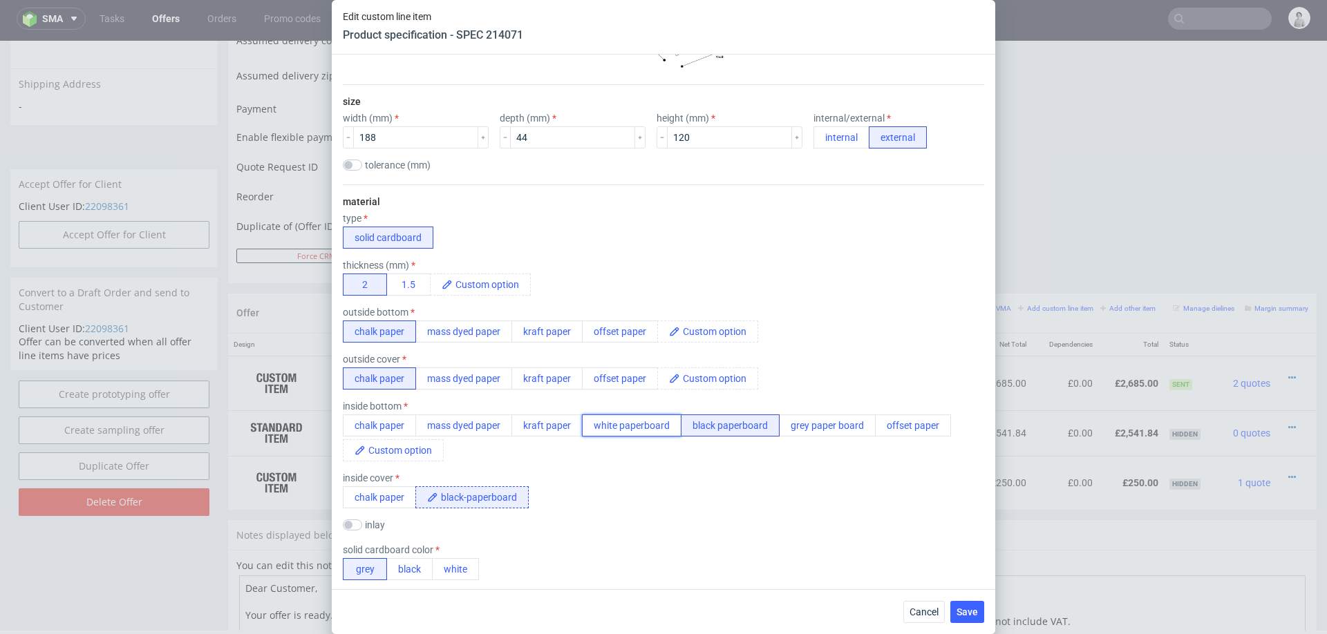
click at [632, 399] on button "white paperboard" at bounding box center [632, 426] width 100 height 22
click at [387, 399] on button "chalk paper" at bounding box center [379, 498] width 73 height 22
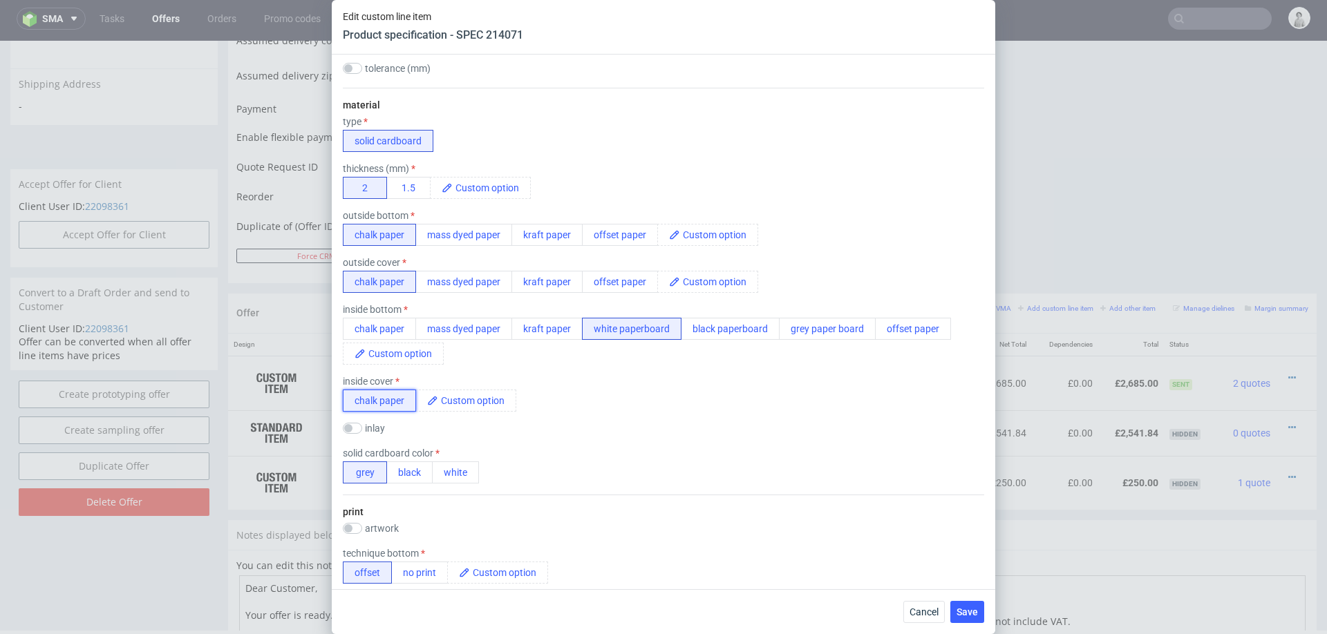
scroll to position [355, 0]
click at [498, 178] on span at bounding box center [491, 186] width 77 height 21
click at [736, 174] on div "thickness (mm) 2 1.5 1.9" at bounding box center [663, 179] width 641 height 36
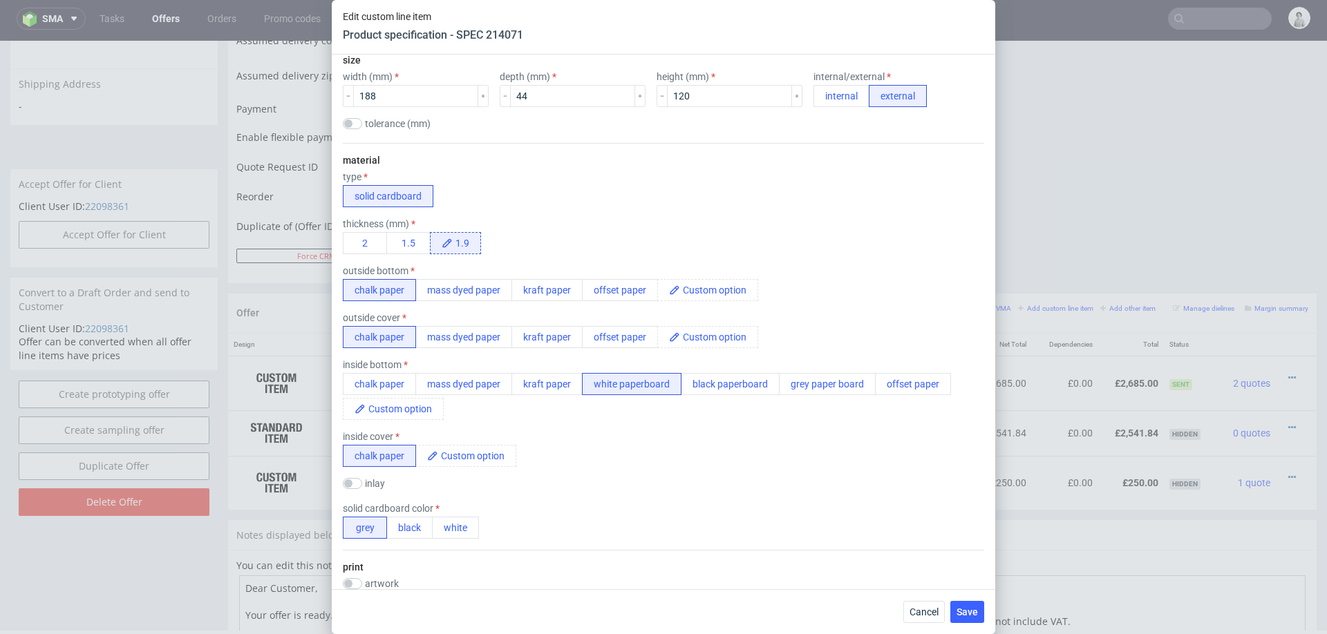
scroll to position [296, 0]
click at [364, 379] on button "chalk paper" at bounding box center [379, 385] width 73 height 22
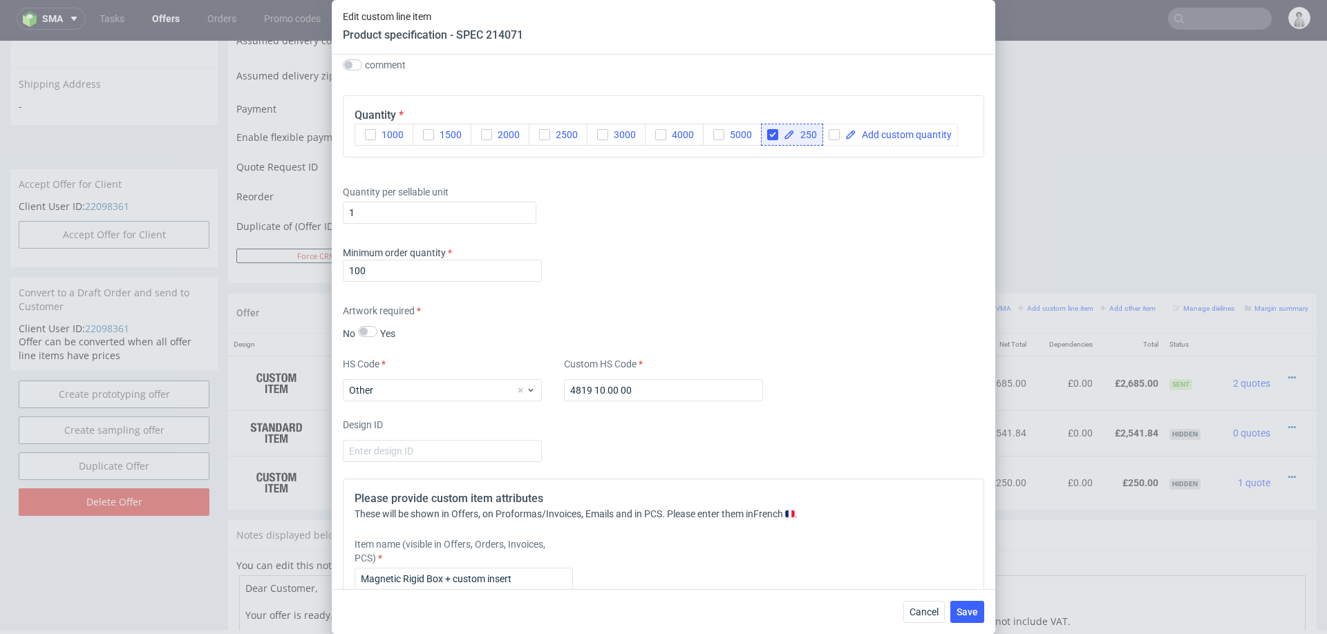
scroll to position [2495, 0]
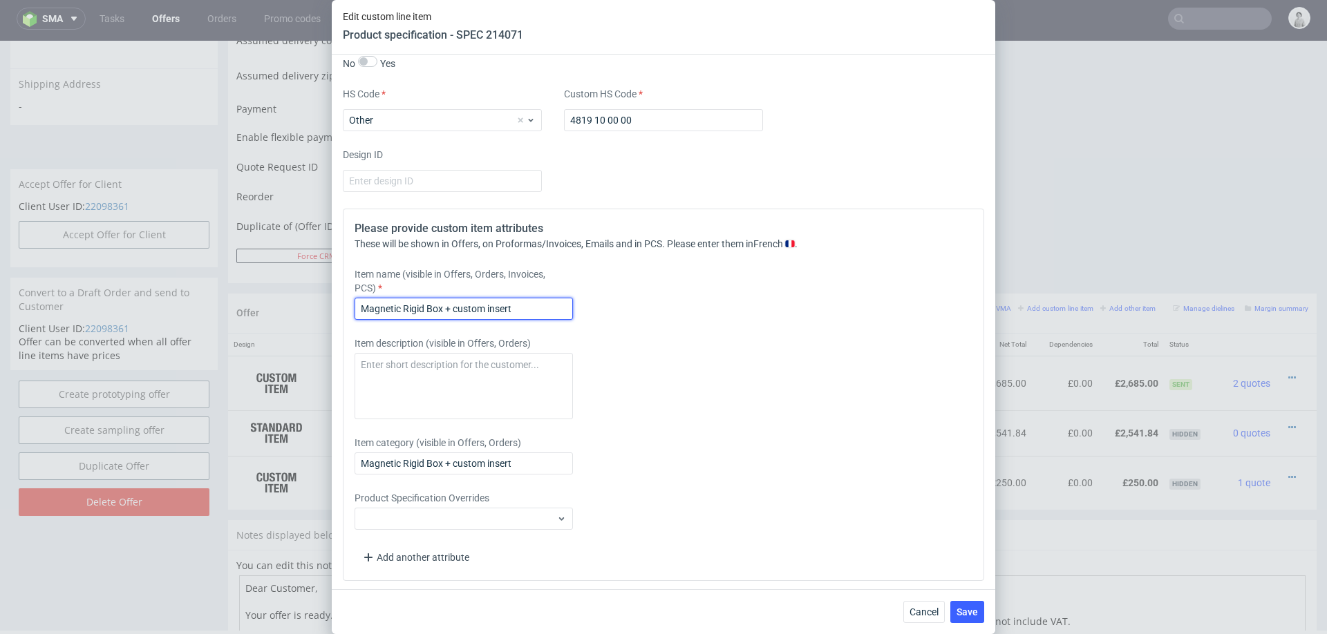
click at [550, 309] on input "Magnetic Rigid Box + custom insert" at bounding box center [464, 309] width 218 height 22
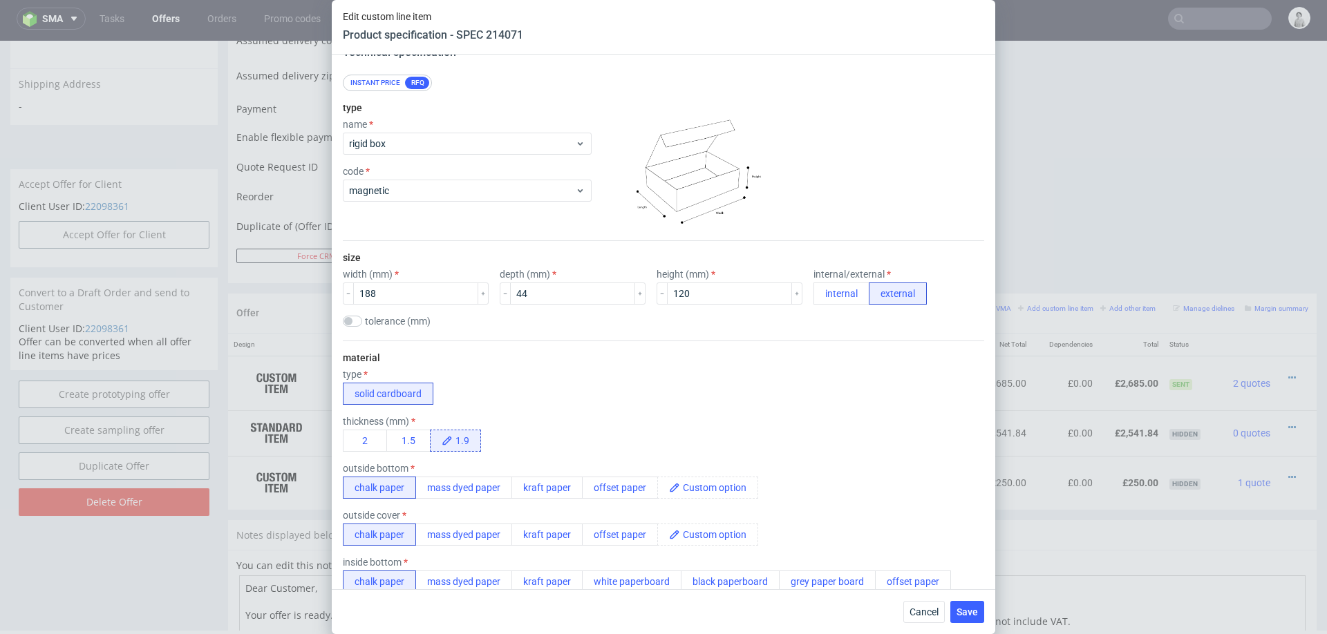
scroll to position [98, 0]
type input "Magnetic Rigid Box + custom insert ( GC1, white, unprinted)"
click at [687, 296] on input "120" at bounding box center [729, 295] width 125 height 22
type input "125"
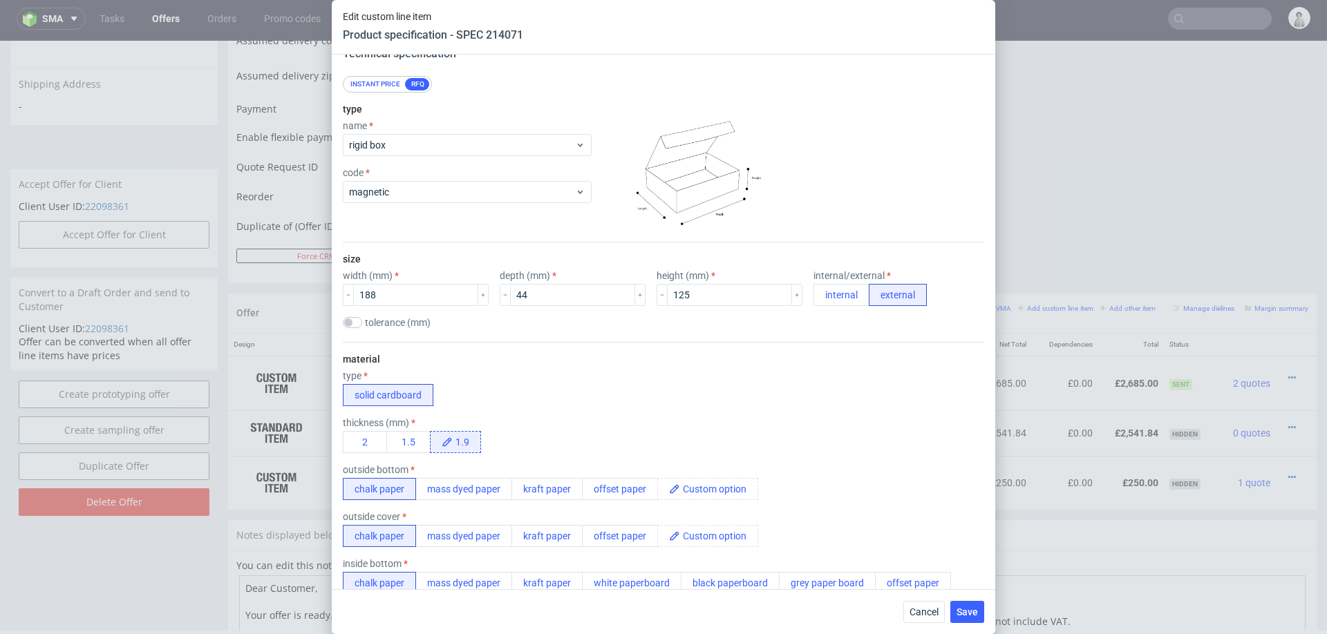
click at [710, 388] on div "type solid cardboard" at bounding box center [663, 388] width 641 height 36
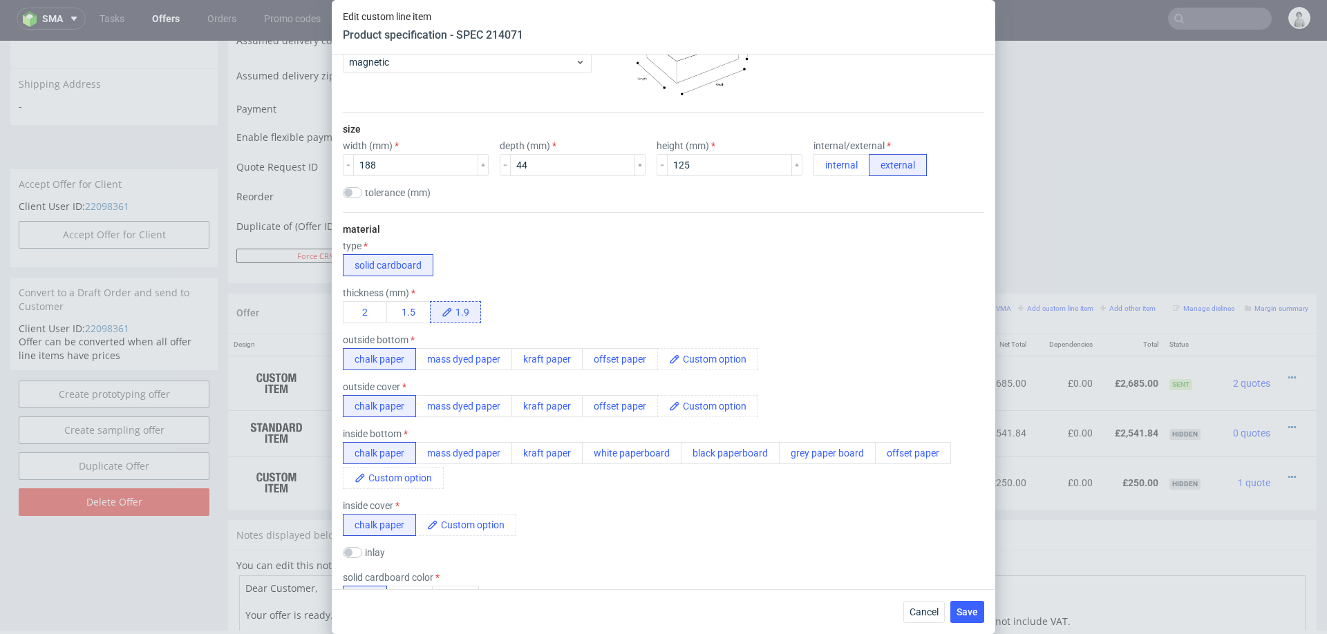
scroll to position [226, 0]
click at [884, 399] on span "Save" at bounding box center [967, 612] width 21 height 10
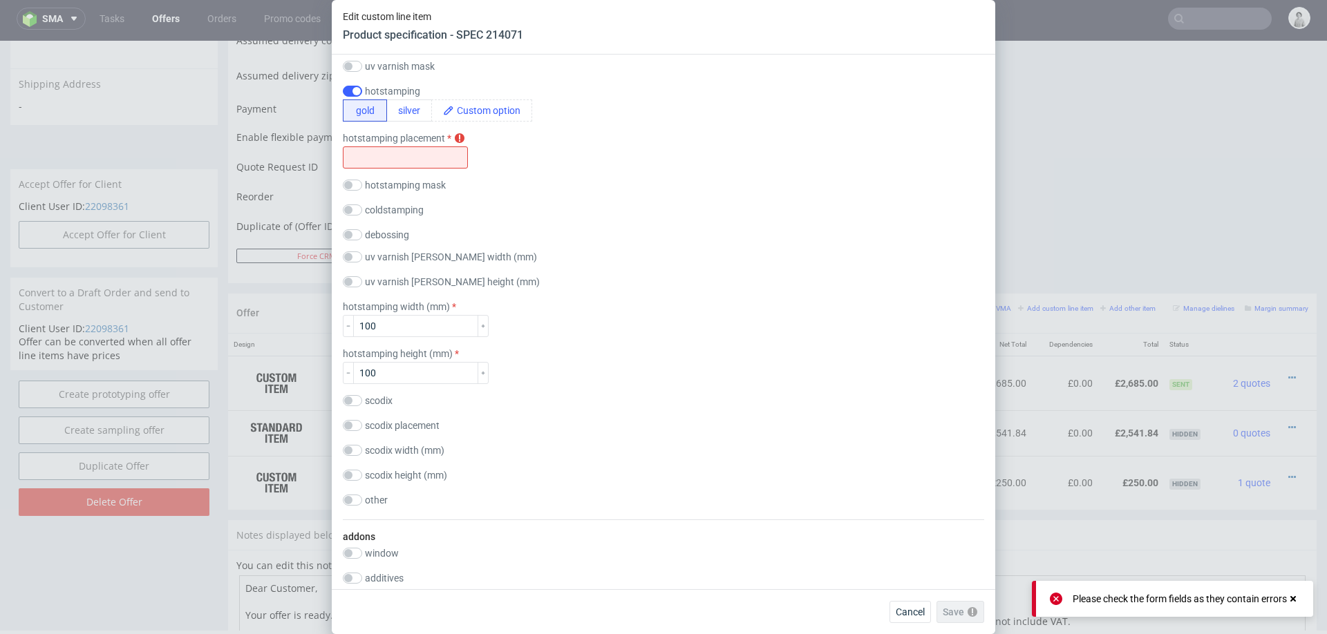
scroll to position [1348, 0]
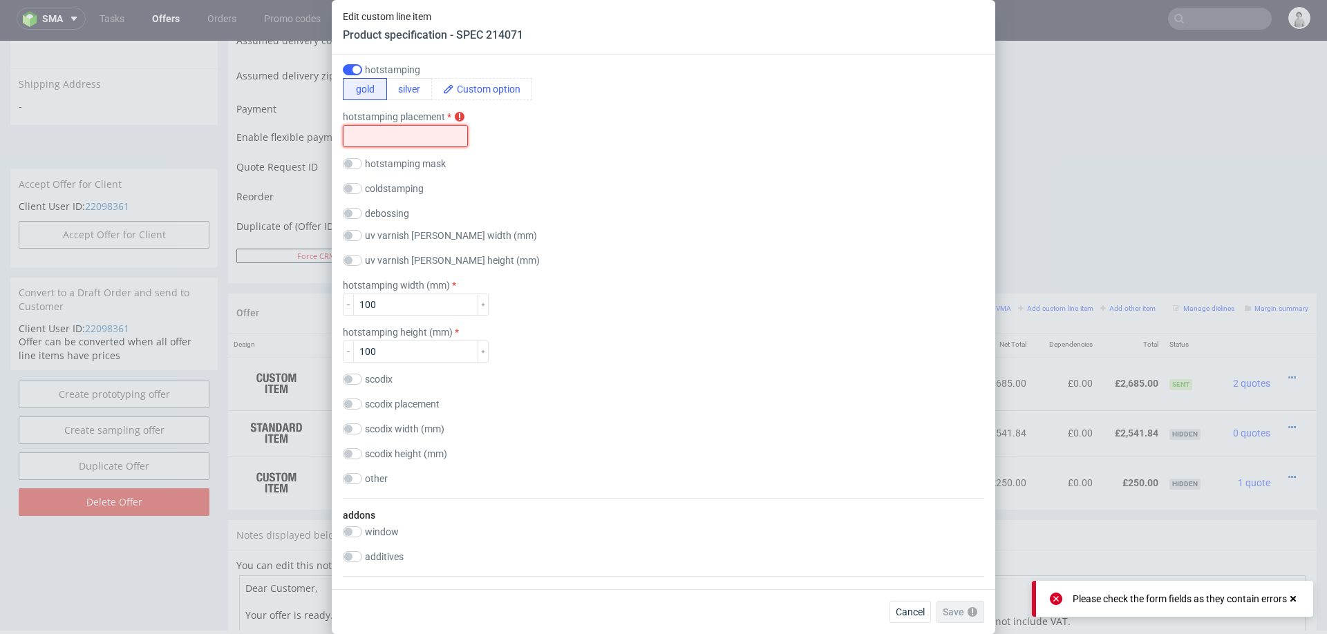
click at [394, 134] on input "text" at bounding box center [405, 136] width 125 height 22
type input "tbd"
click at [673, 227] on div "finish lamination outside gloss matt Soft touch anty-scratch varnish outside gl…" at bounding box center [663, 169] width 641 height 659
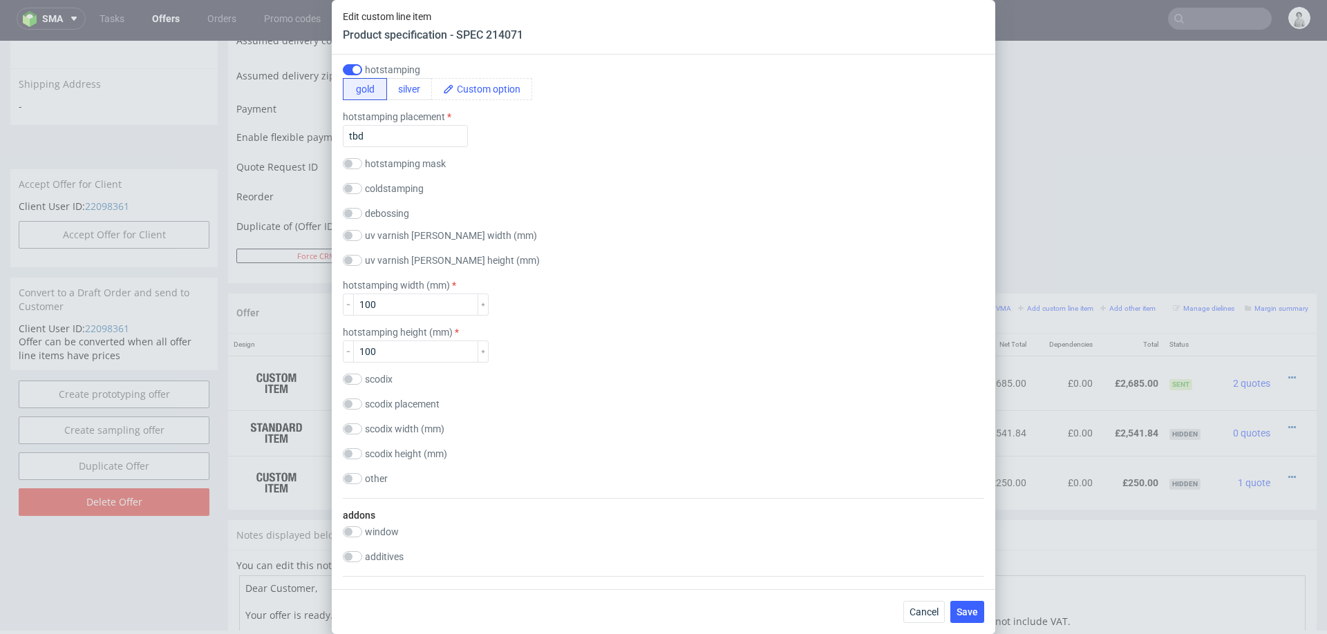
click at [673, 227] on div "finish lamination outside gloss matt Soft touch anty-scratch varnish outside gl…" at bounding box center [663, 169] width 641 height 659
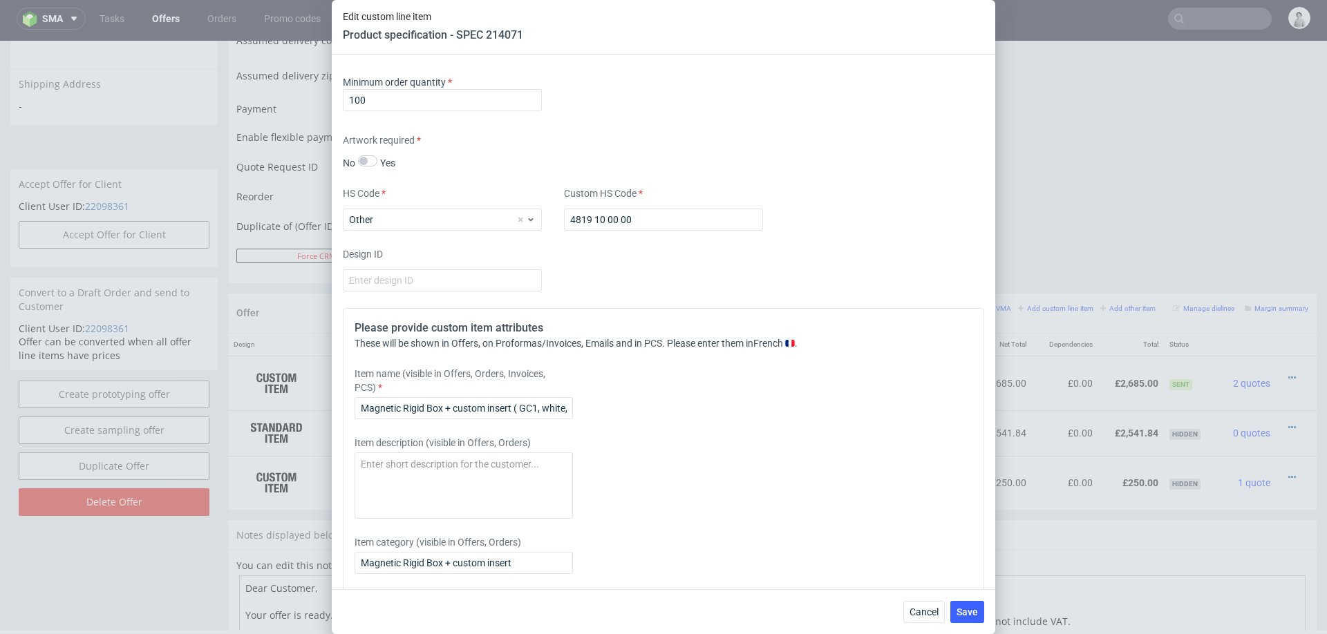
scroll to position [2495, 0]
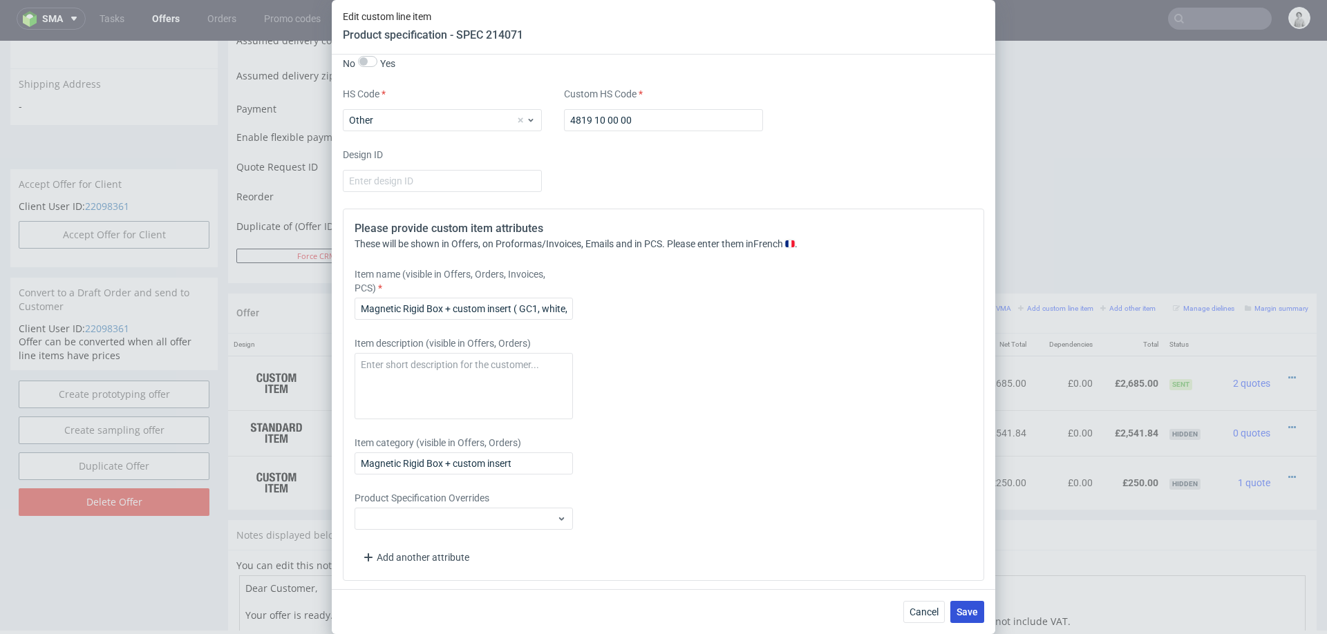
click at [884, 399] on span "Save" at bounding box center [967, 612] width 21 height 10
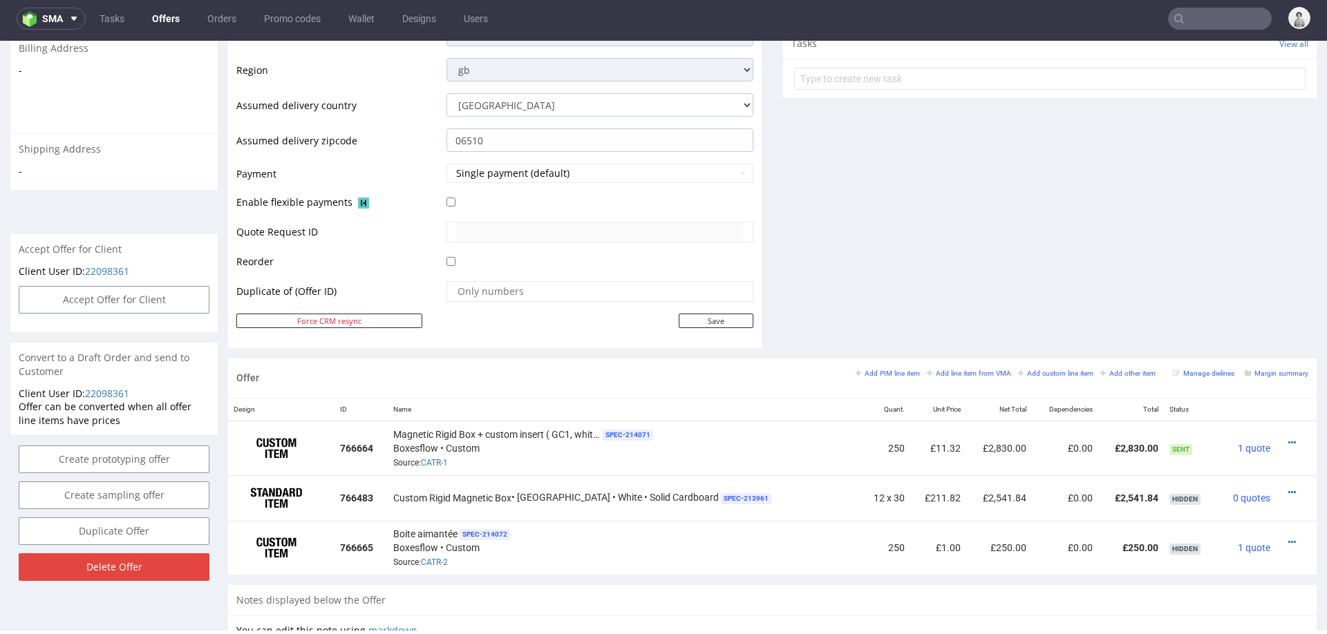
scroll to position [511, 0]
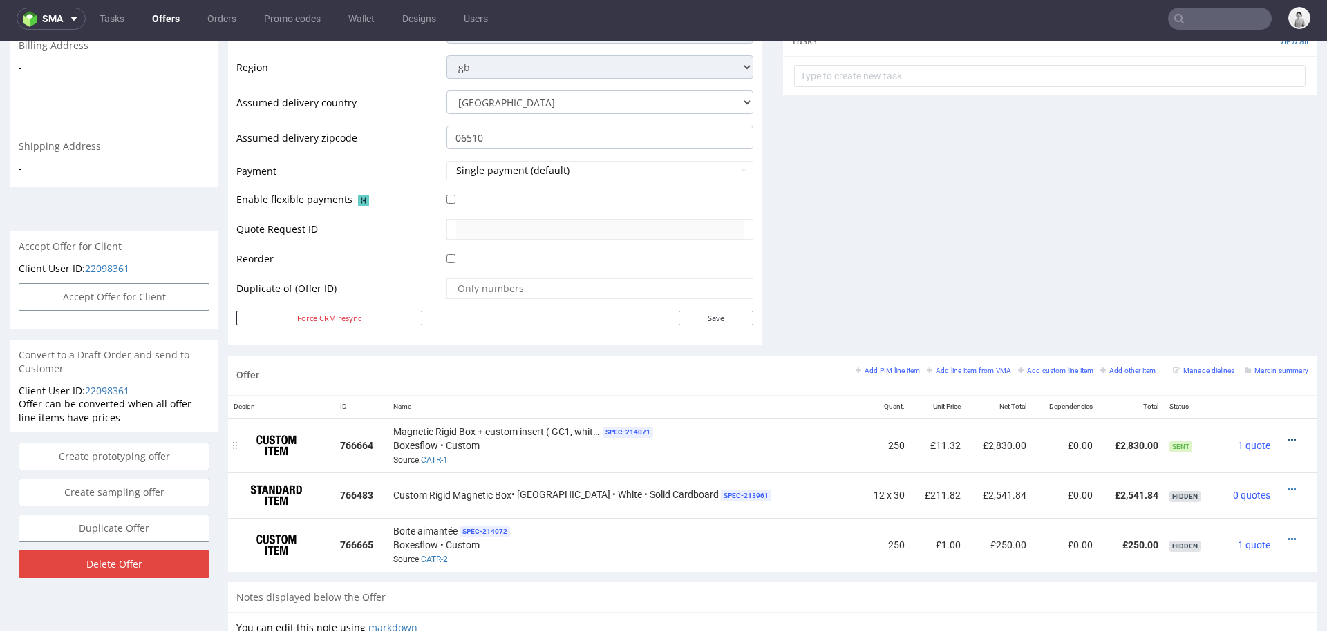
click at [884, 399] on icon at bounding box center [1292, 440] width 8 height 10
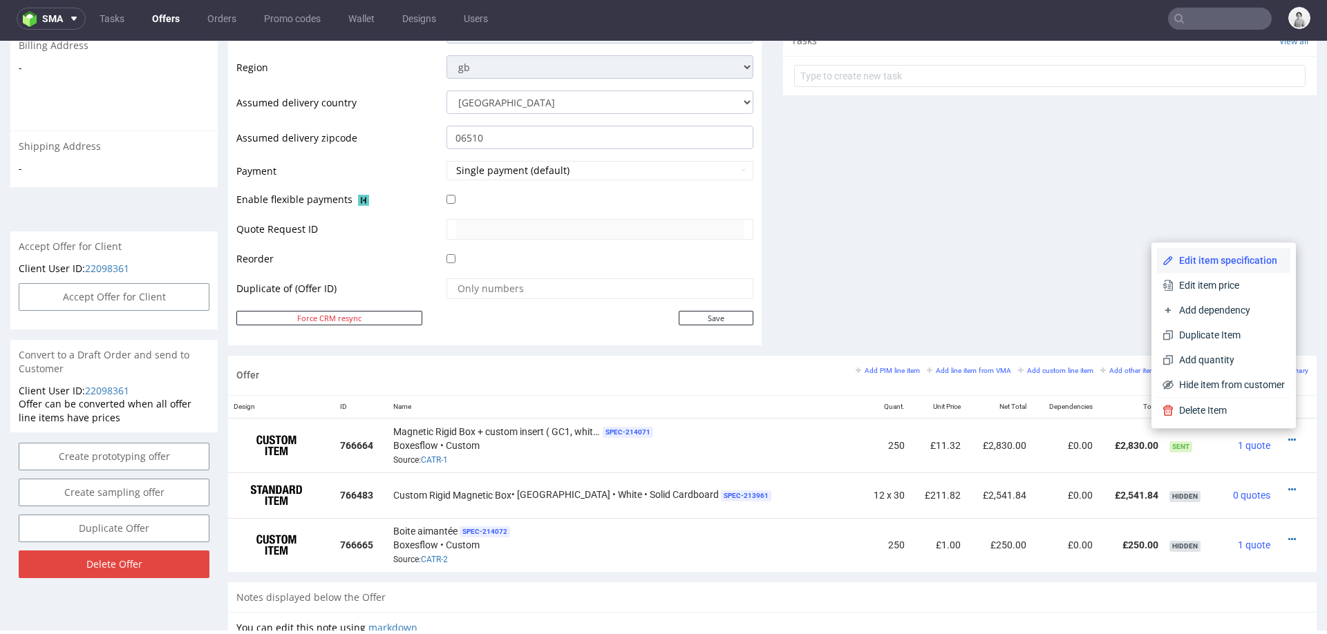
click at [884, 263] on span "Edit item specification" at bounding box center [1229, 261] width 111 height 14
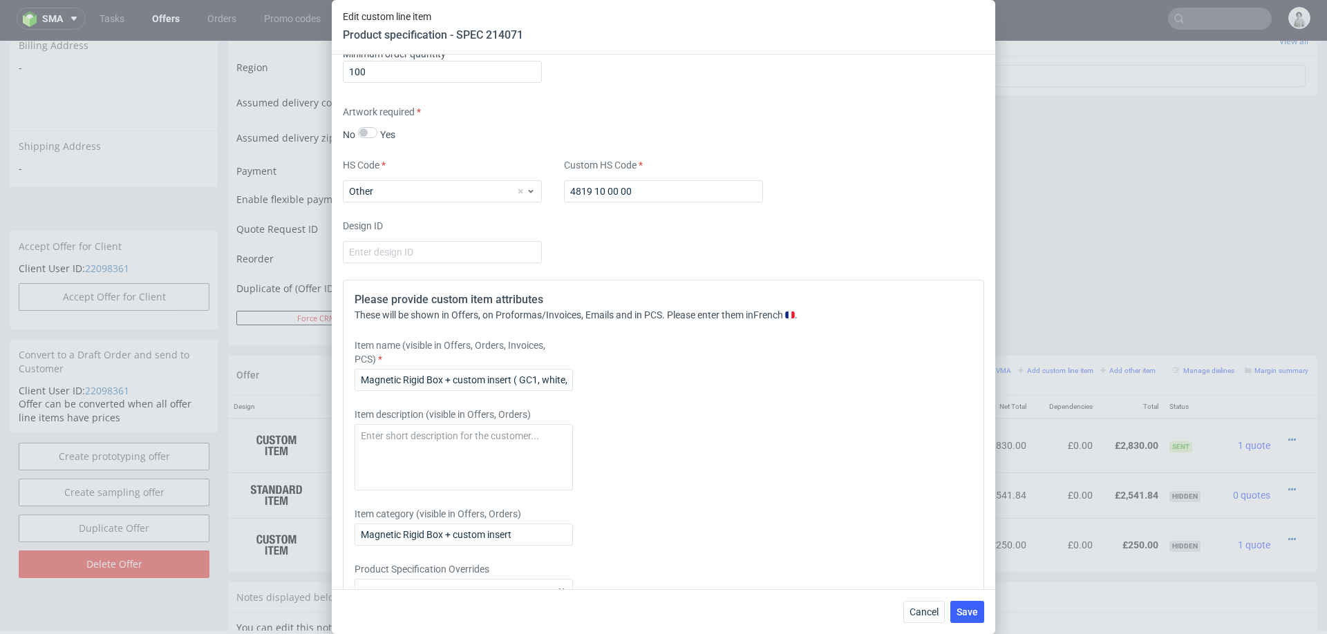
scroll to position [2422, 0]
click at [545, 379] on input "Magnetic Rigid Box + custom insert ( GC1, white, unprinted)" at bounding box center [464, 381] width 218 height 22
type input "Magnetic Rigid Box + custom insert ( GC1, white, unprinted) + express shipping"
click at [884, 399] on span "Save" at bounding box center [967, 612] width 21 height 10
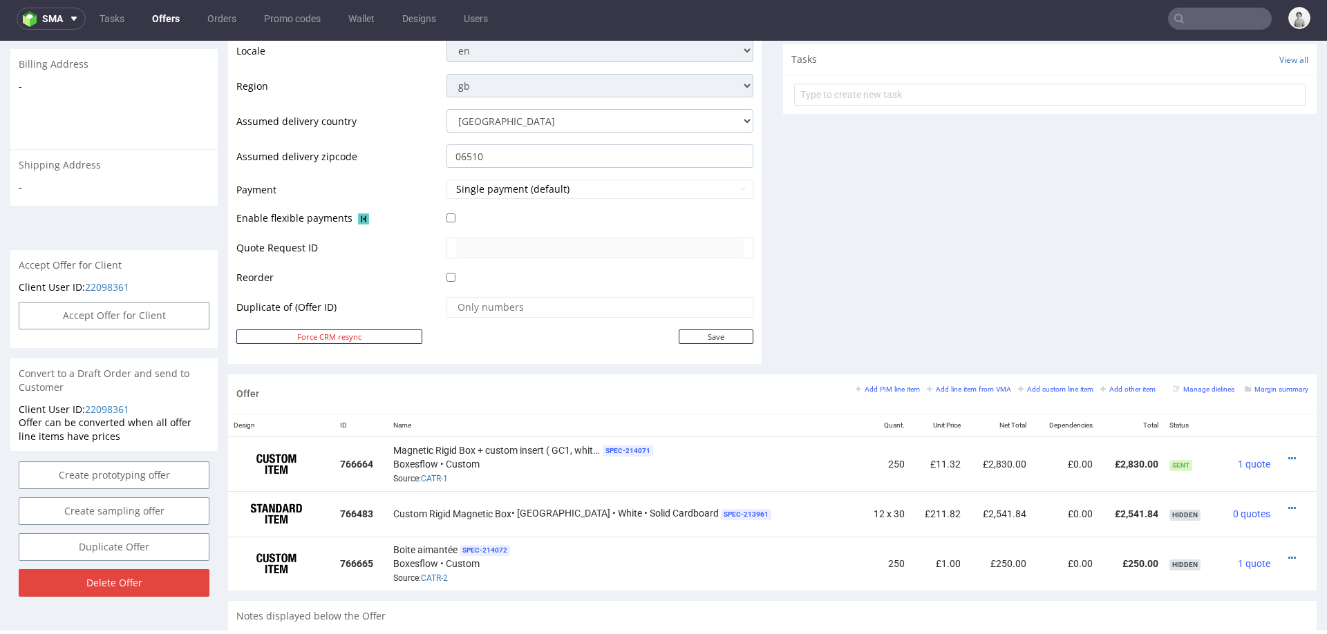
scroll to position [498, 0]
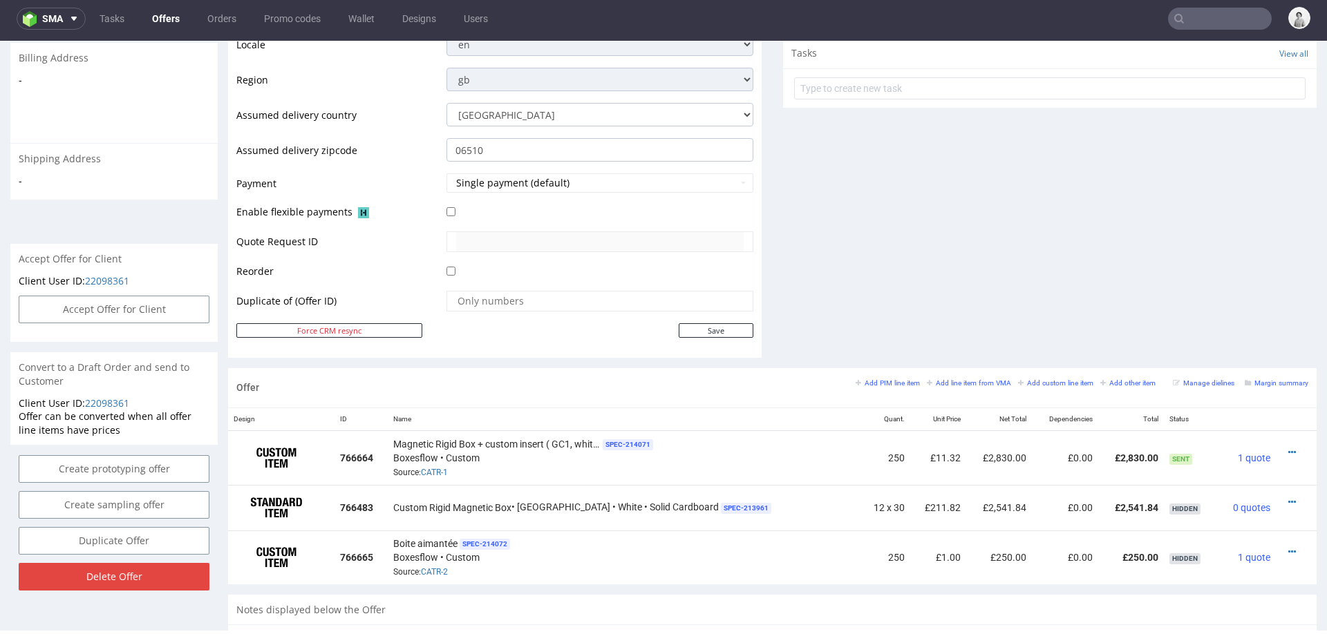
click at [865, 270] on div "Comments User (0) Automatic (1) Attachments (0) All (1) View all (1) 17th Jul 2…" at bounding box center [1050, 23] width 534 height 689
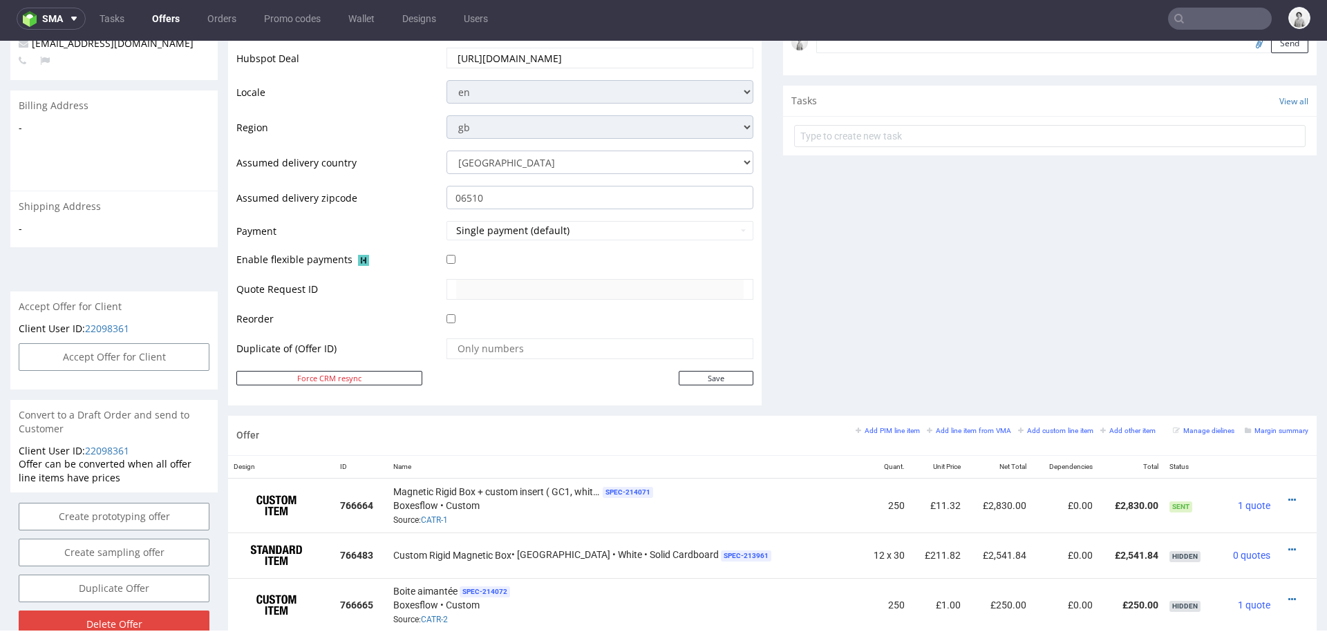
scroll to position [428, 0]
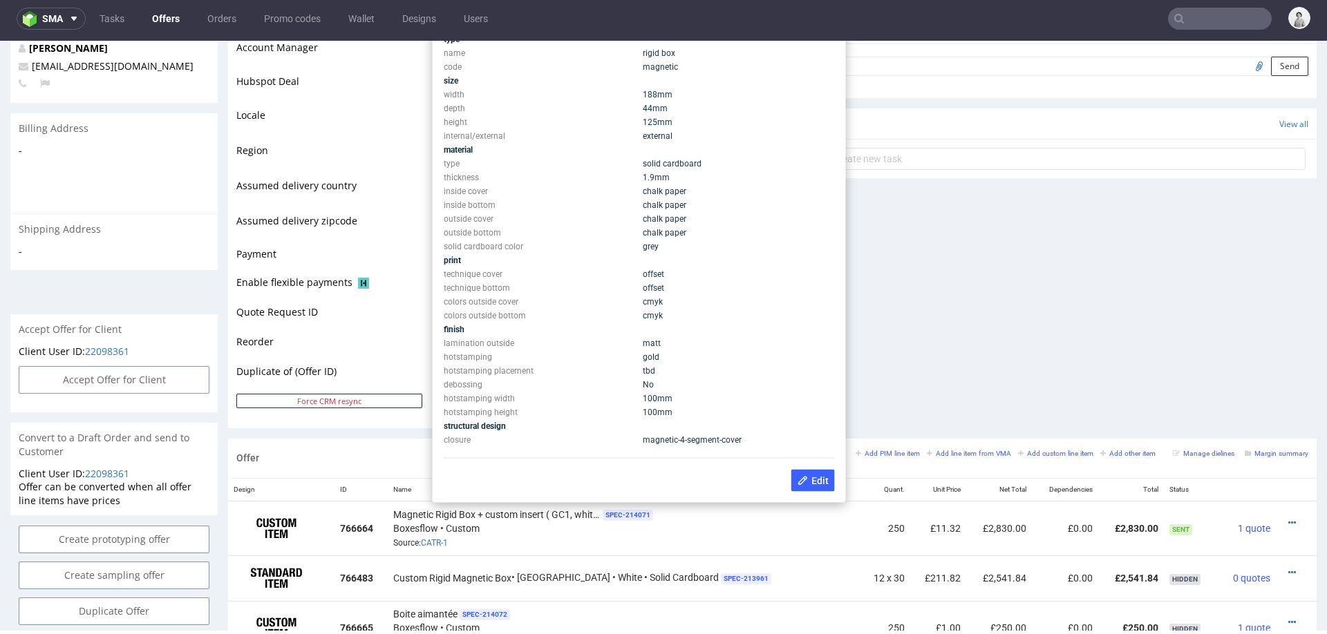
click at [884, 314] on div "Comments User (0) Automatic (1) Attachments (0) All (1) View all (1) 17th Jul 2…" at bounding box center [1050, 94] width 534 height 689
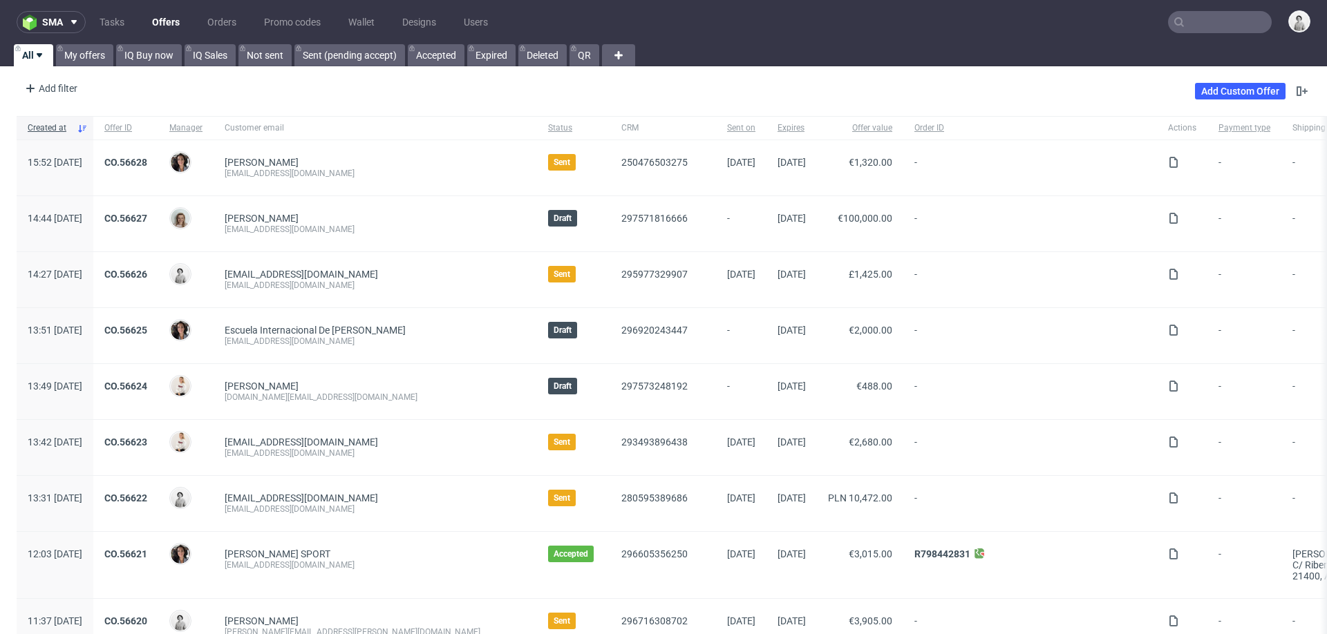
click at [1203, 14] on input "text" at bounding box center [1220, 22] width 104 height 22
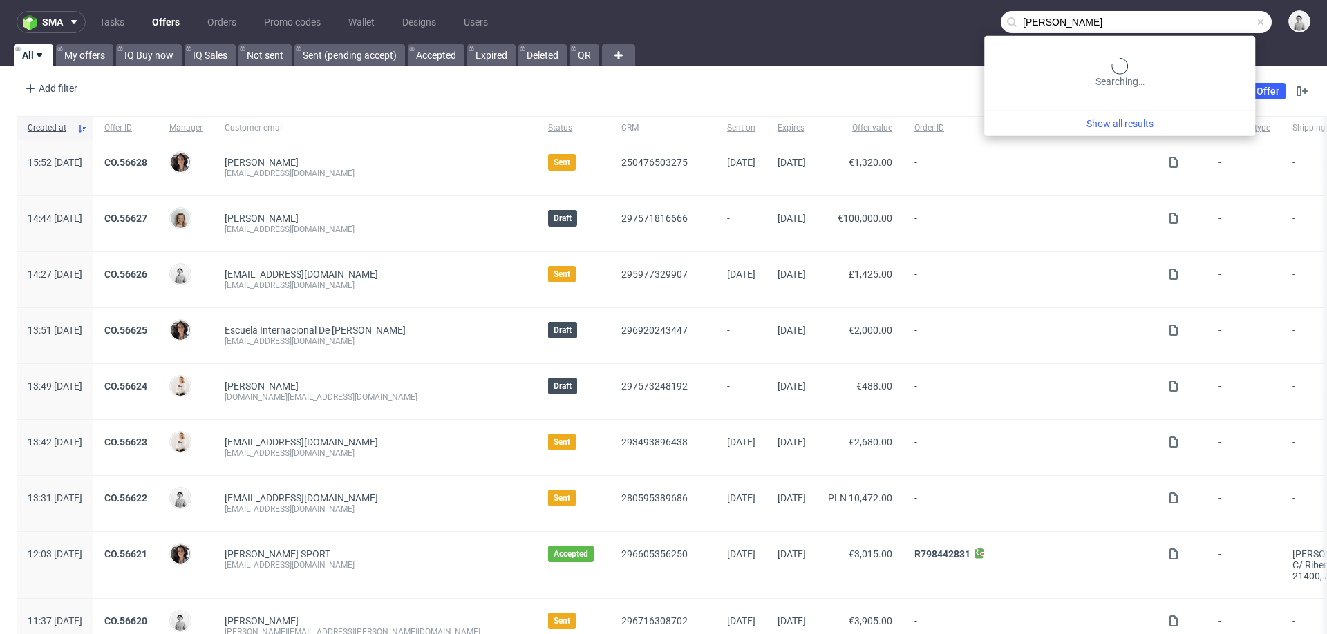
type input "[PERSON_NAME]"
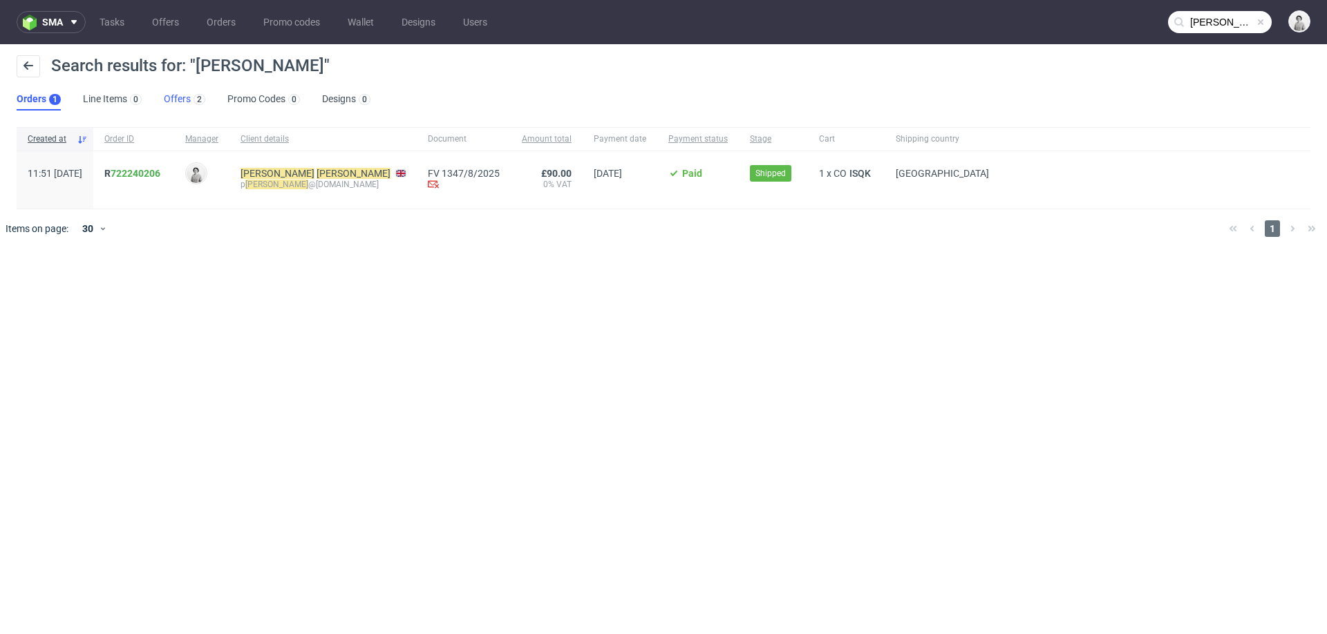
click at [172, 98] on link "Offers 2" at bounding box center [184, 99] width 41 height 22
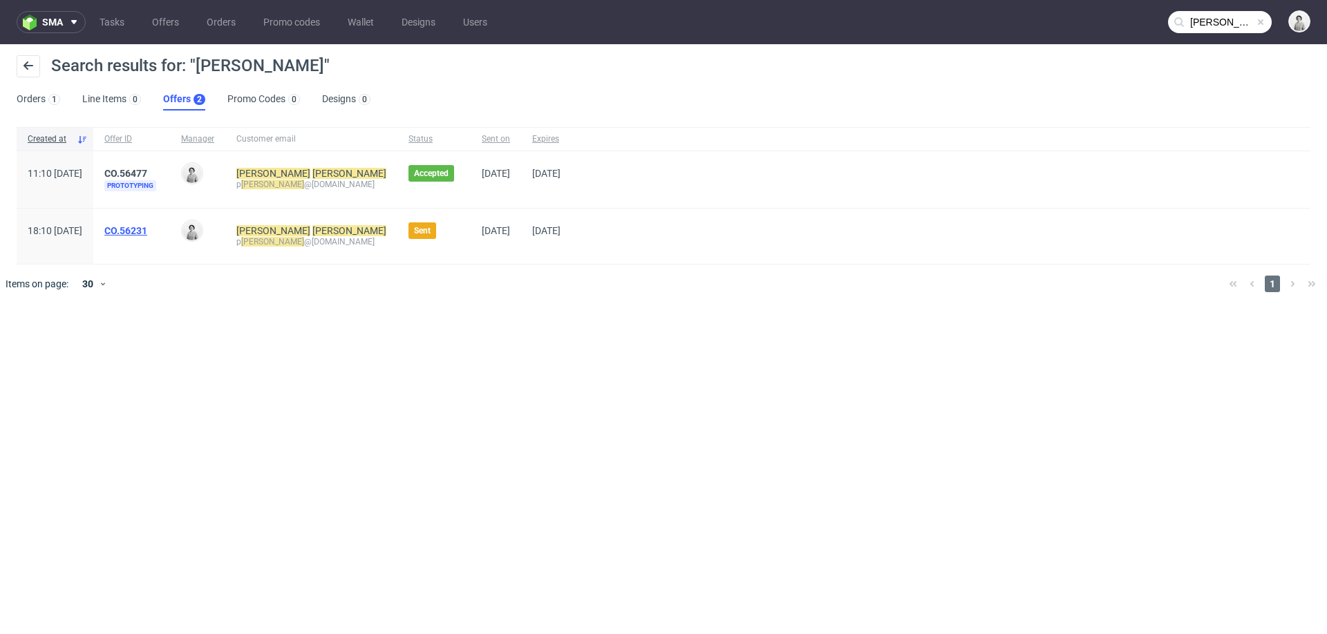
click at [147, 225] on link "CO.56231" at bounding box center [125, 230] width 43 height 11
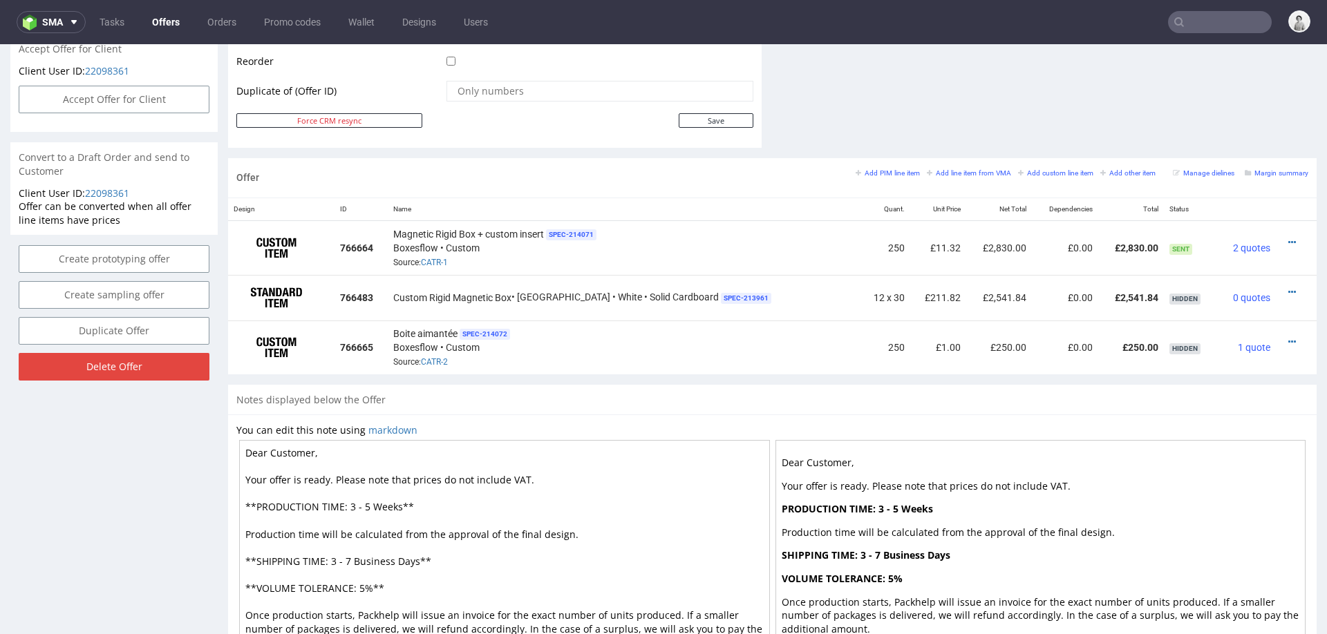
scroll to position [711, 0]
click at [448, 258] on link "CATR-1" at bounding box center [434, 263] width 27 height 10
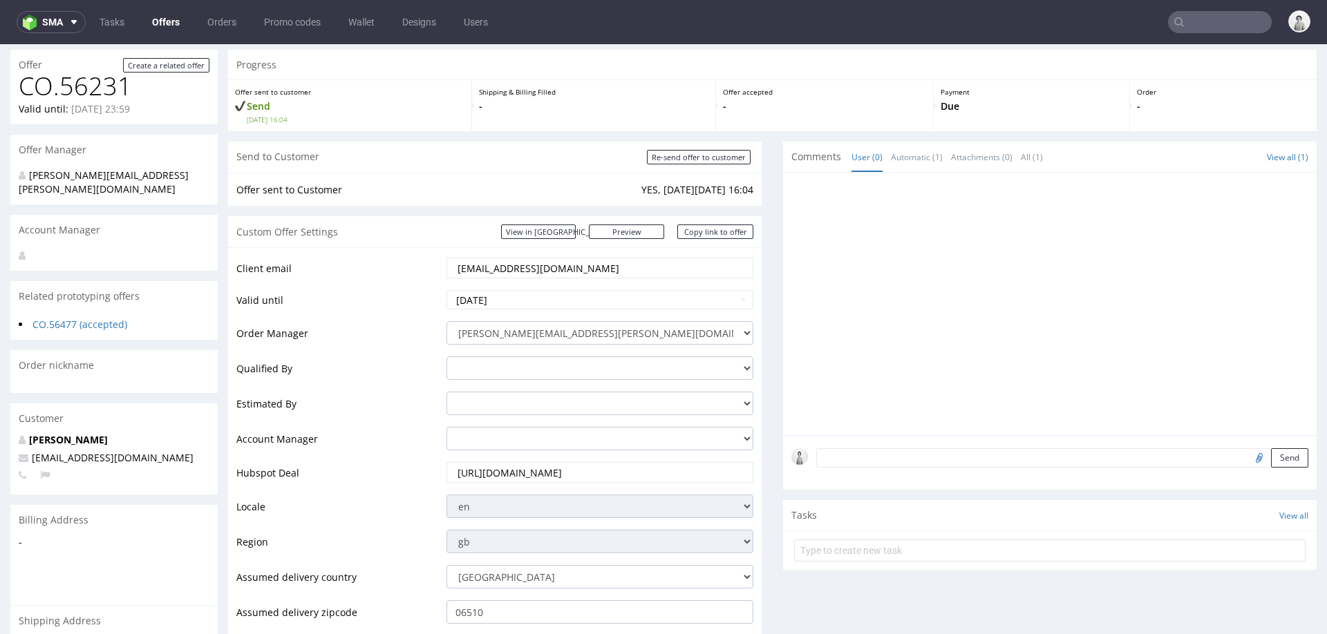
scroll to position [0, 0]
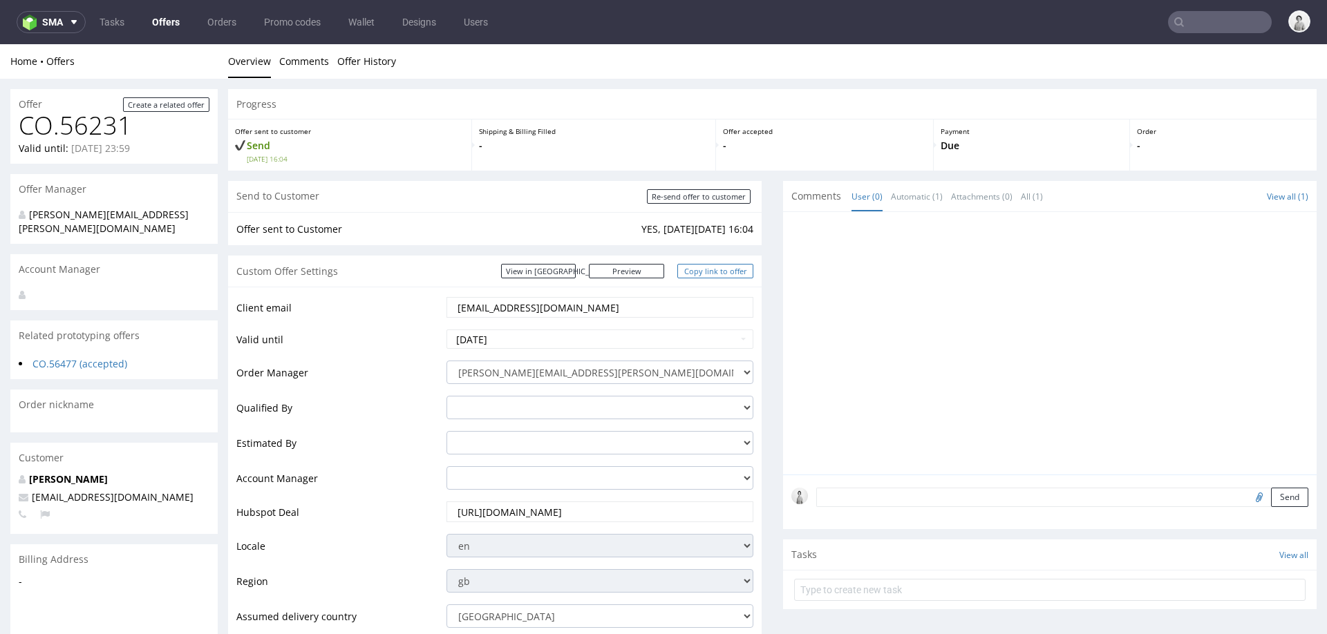
click at [712, 268] on link "Copy link to offer" at bounding box center [715, 271] width 76 height 15
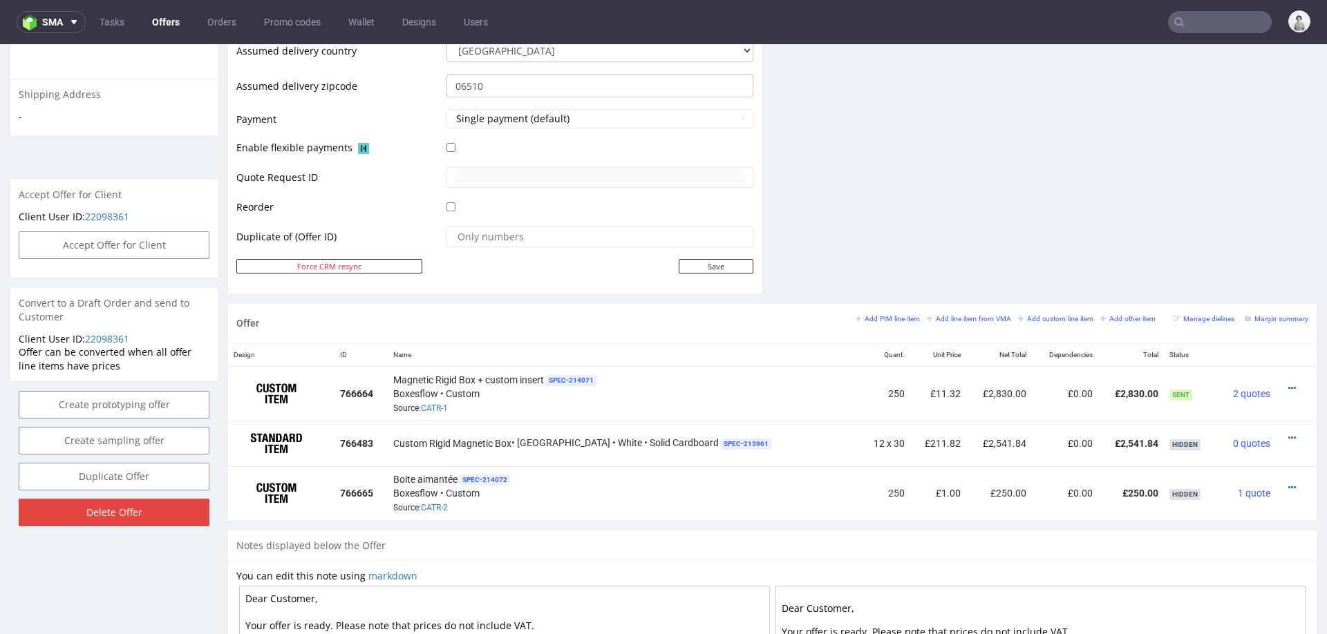
scroll to position [591, 0]
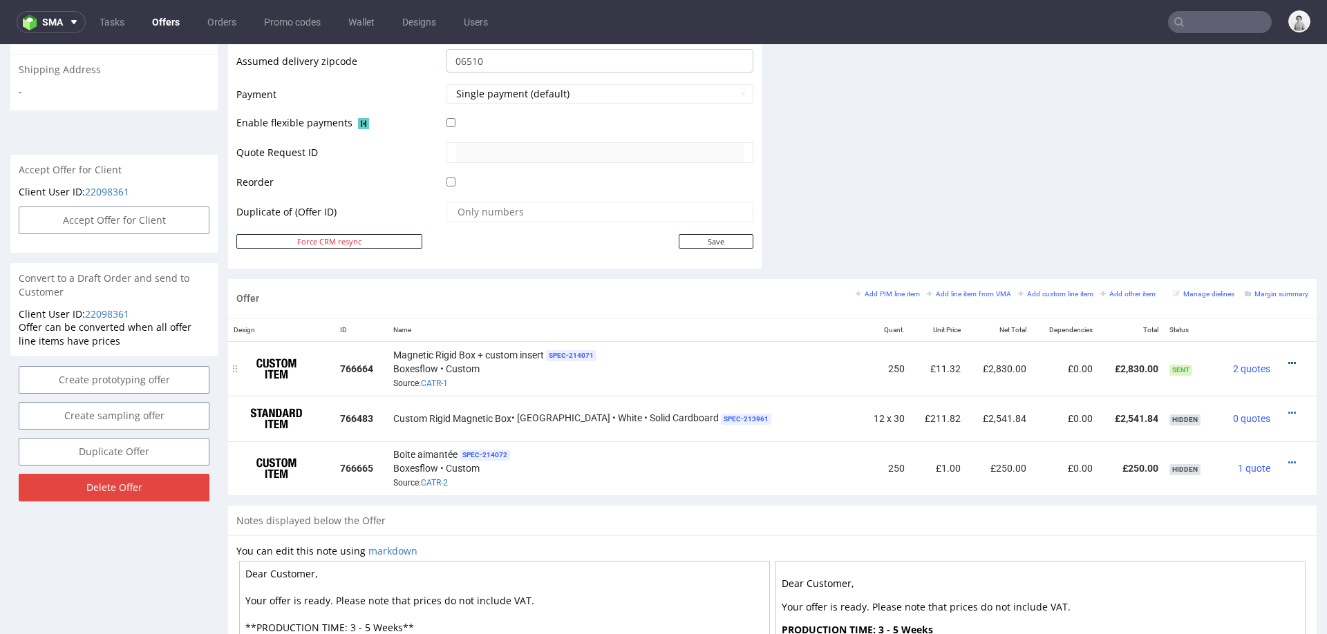
click at [1288, 359] on icon at bounding box center [1292, 364] width 8 height 10
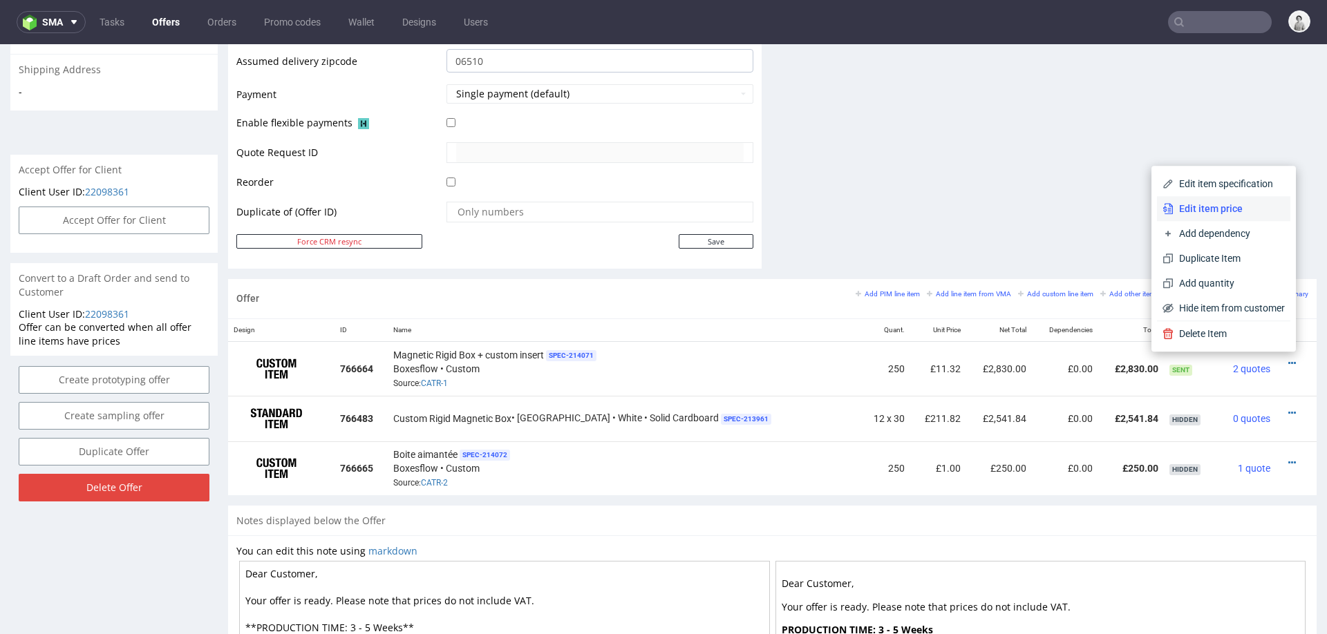
click at [1216, 212] on span "Edit item price" at bounding box center [1229, 209] width 111 height 14
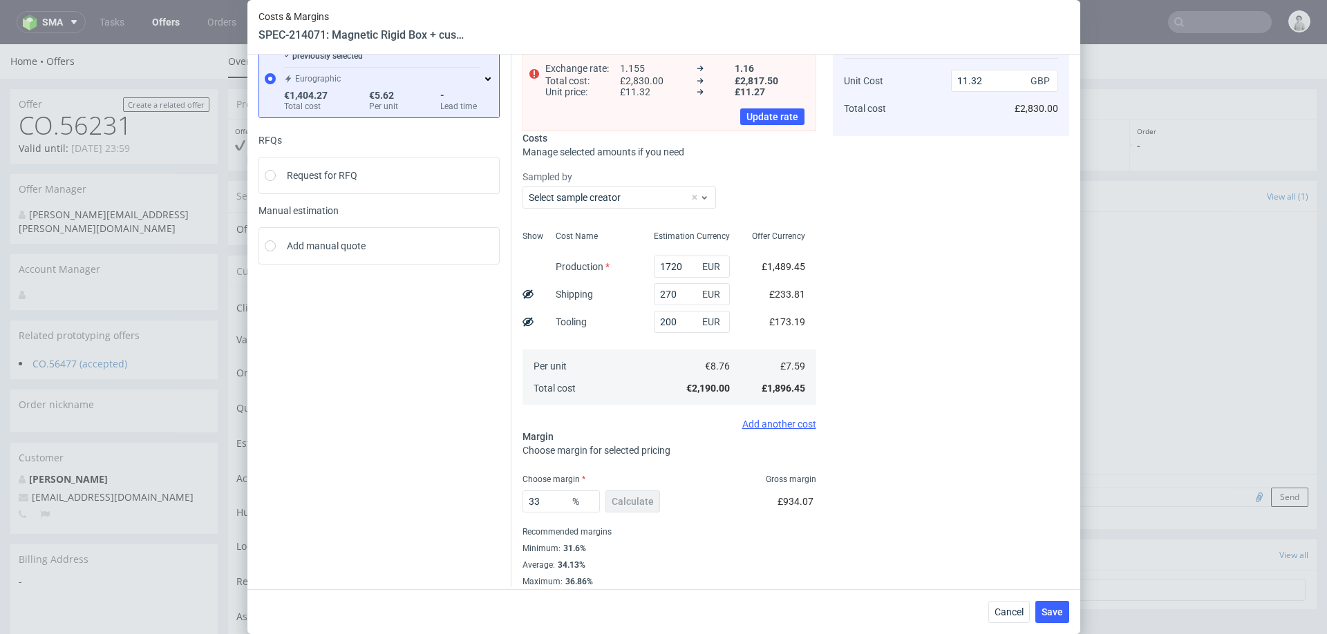
scroll to position [101, 0]
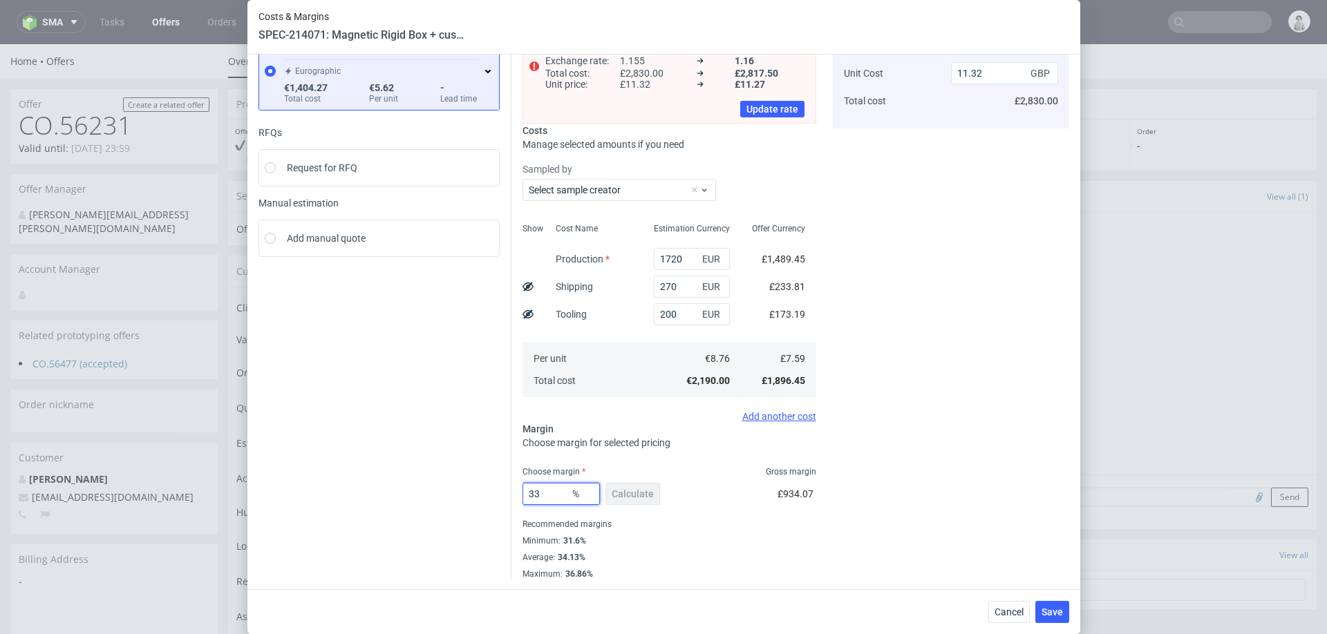
click at [560, 495] on input "33" at bounding box center [560, 494] width 77 height 22
type input "32"
type input "11.16"
type input "32.8"
type input "11.29"
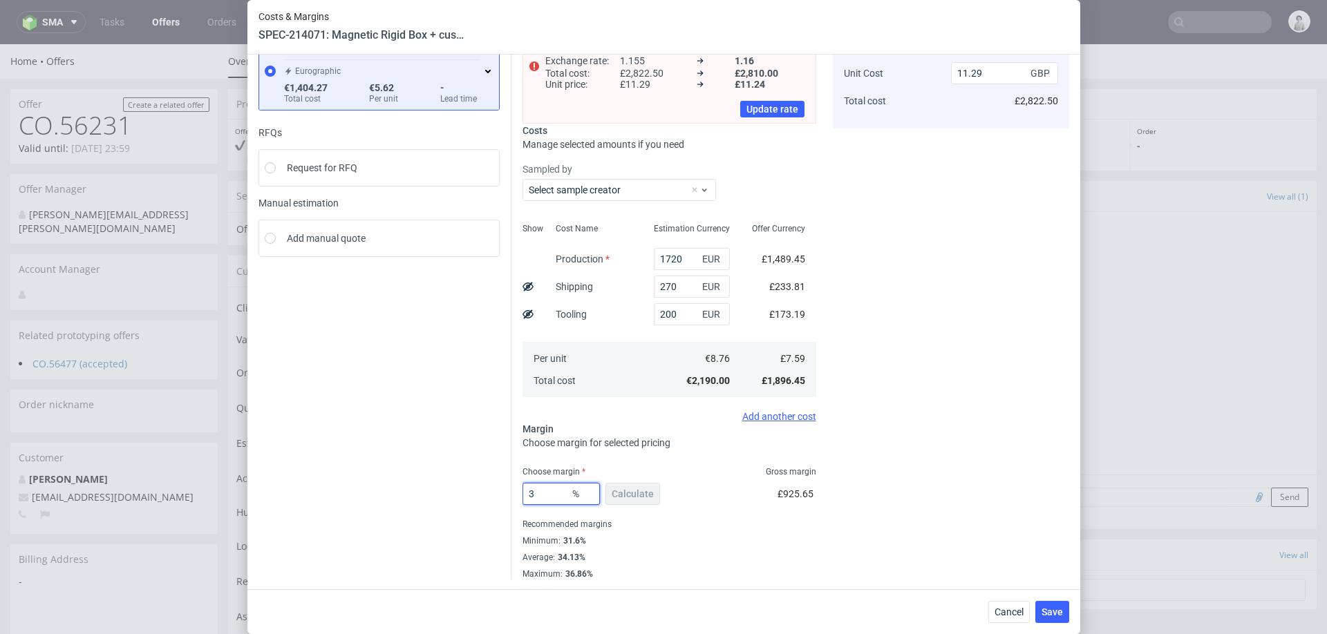
type input "33"
type input "11.32"
click at [1003, 610] on span "Cancel" at bounding box center [1009, 612] width 29 height 10
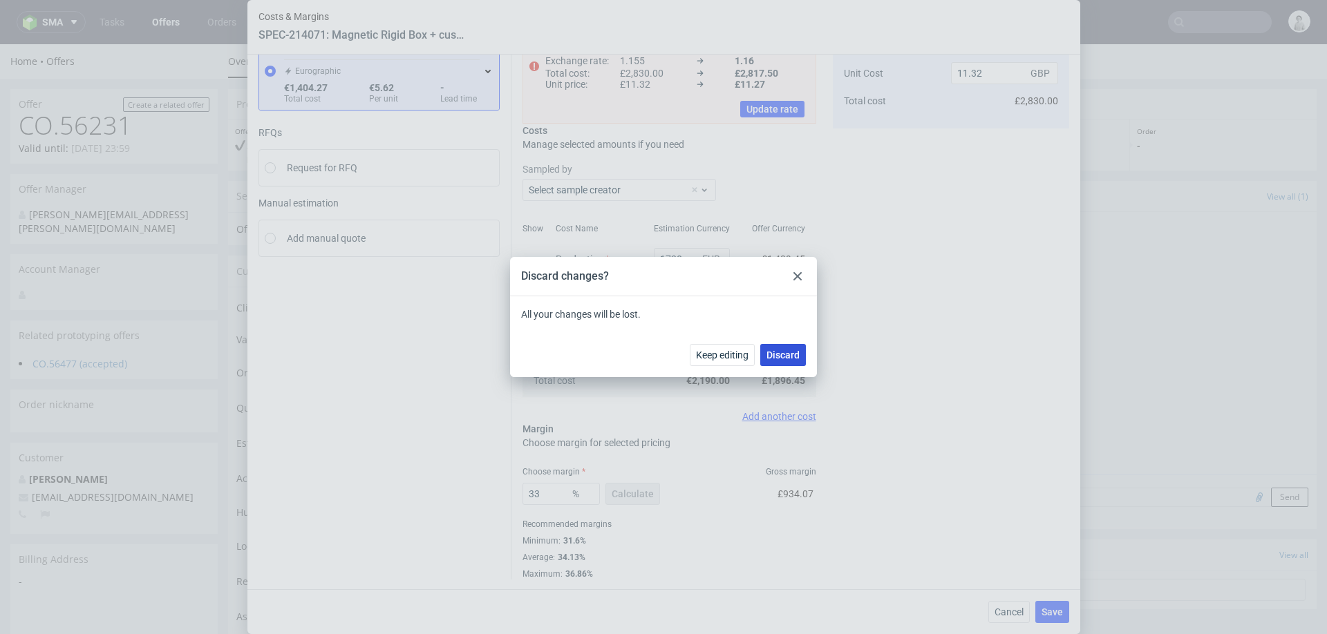
click at [787, 355] on span "Discard" at bounding box center [782, 355] width 33 height 10
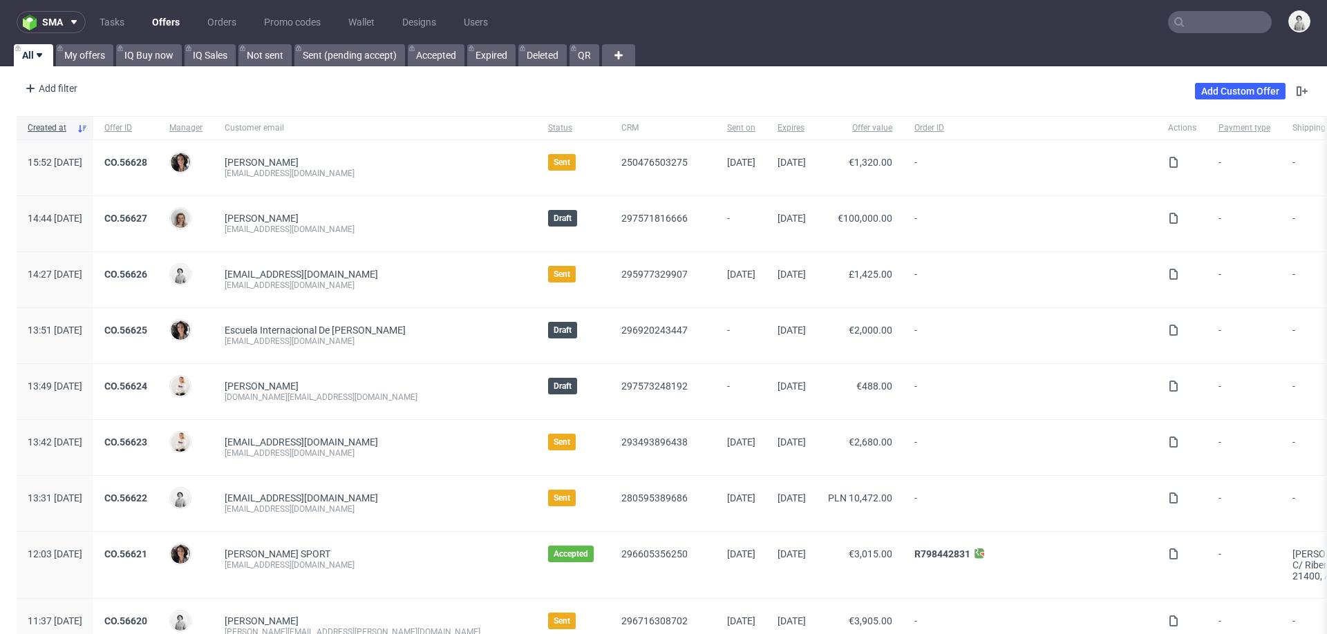
click at [1207, 21] on input "text" at bounding box center [1220, 22] width 104 height 22
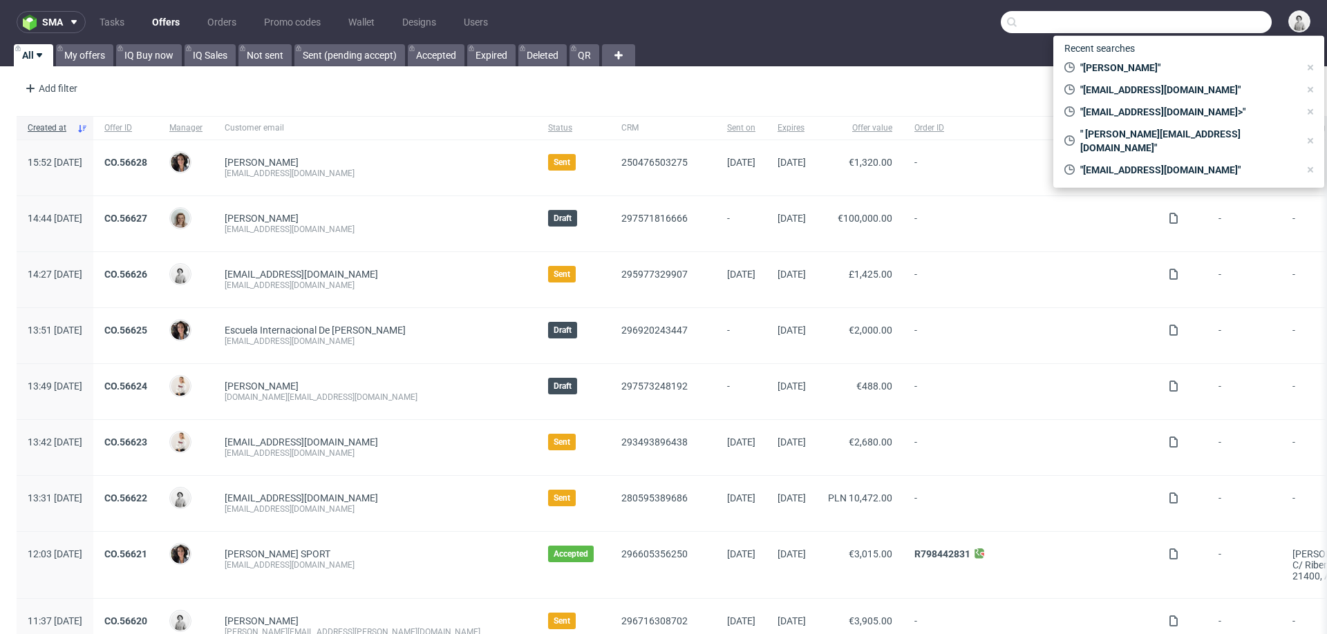
paste input "[EMAIL_ADDRESS][DOMAIN_NAME]"
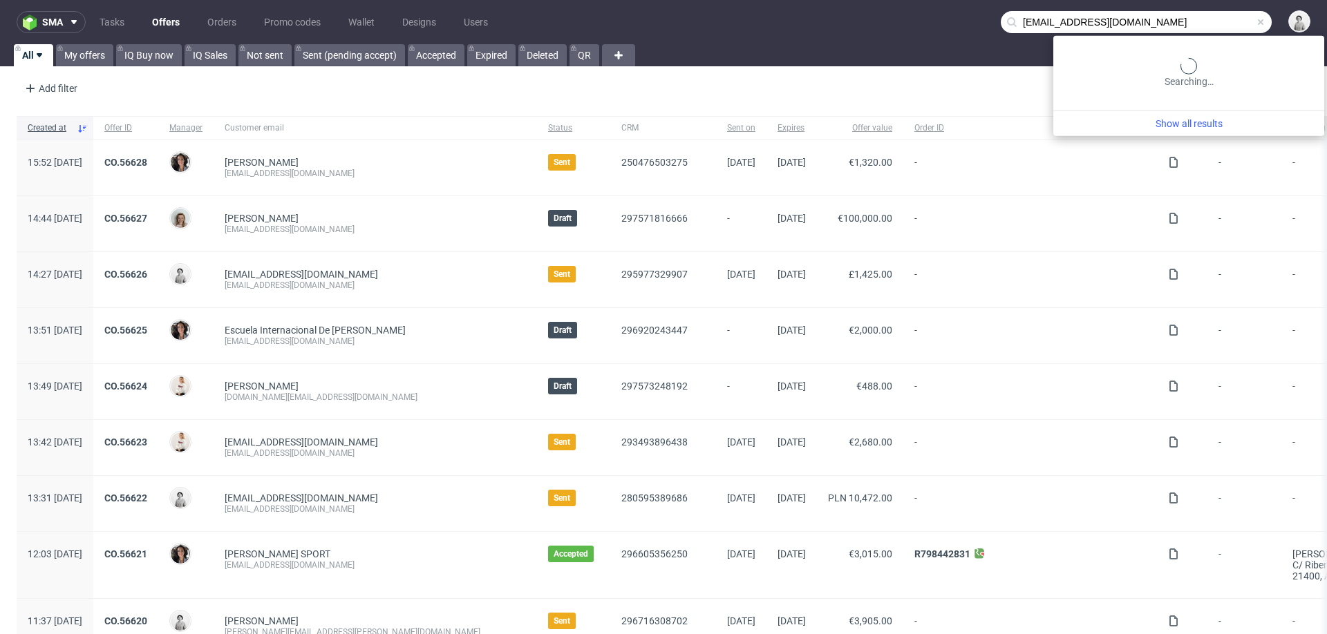
type input "[EMAIL_ADDRESS][DOMAIN_NAME]"
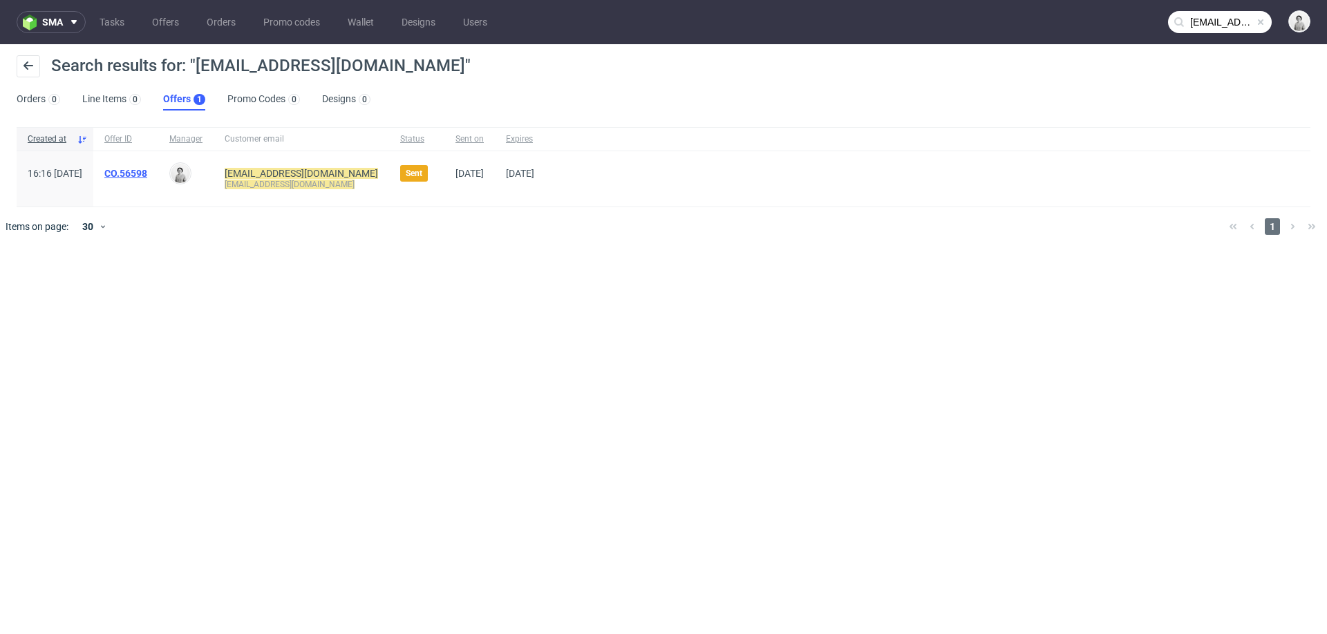
click at [147, 169] on link "CO.56598" at bounding box center [125, 173] width 43 height 11
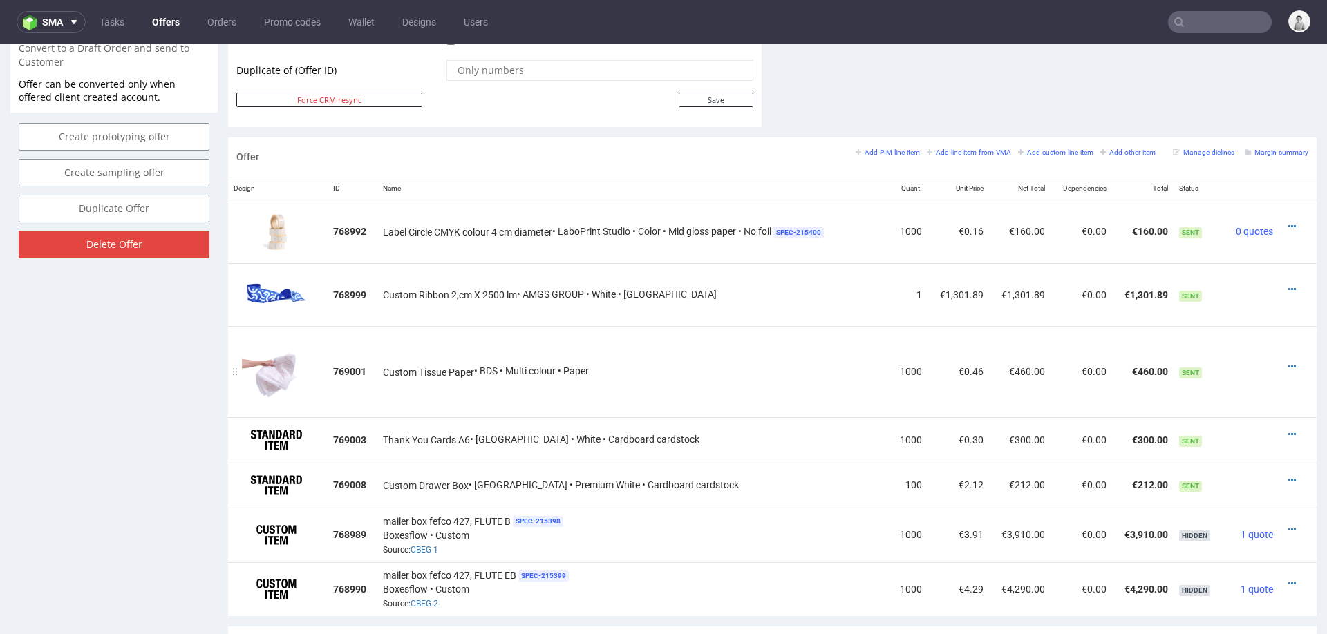
scroll to position [761, 0]
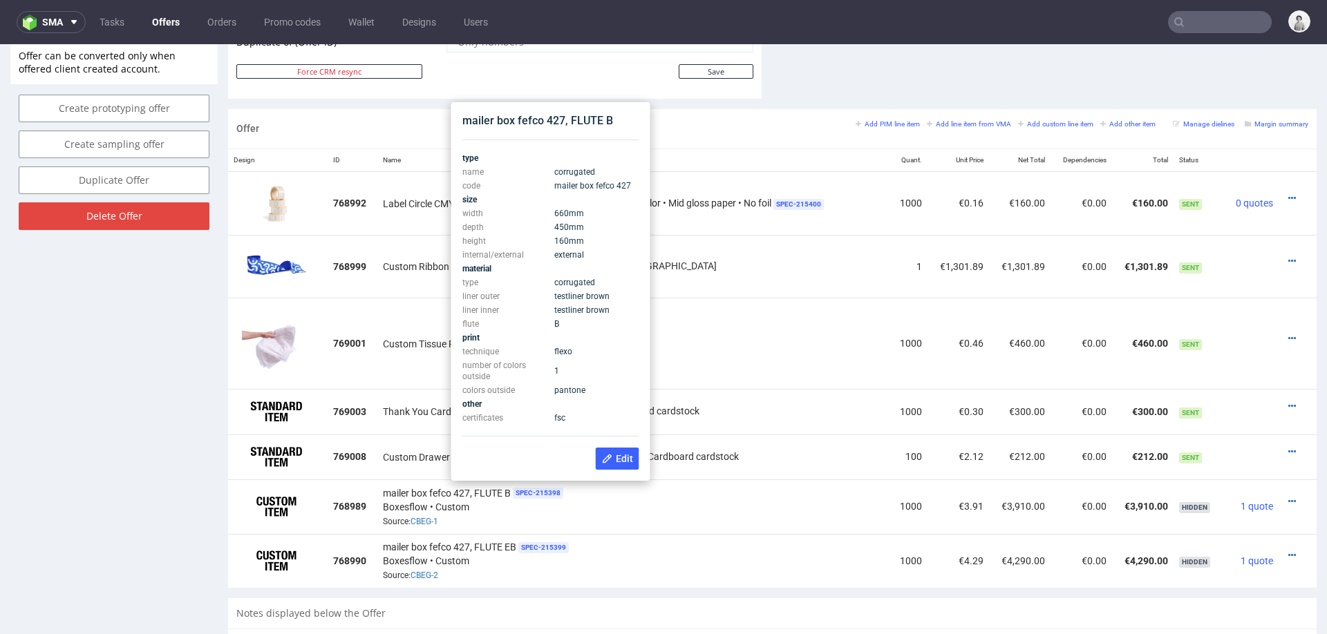
drag, startPoint x: 552, startPoint y: 212, endPoint x: 583, endPoint y: 238, distance: 39.7
click at [583, 238] on tbody "type name corrugated code mailer box fefco 427 size width 660 mm depth 450 mm h…" at bounding box center [550, 288] width 177 height 274
click at [777, 292] on td "Custom Ribbon 2,cm X 2500 lm • AMGS GROUP • White • [GEOGRAPHIC_DATA]" at bounding box center [633, 266] width 512 height 63
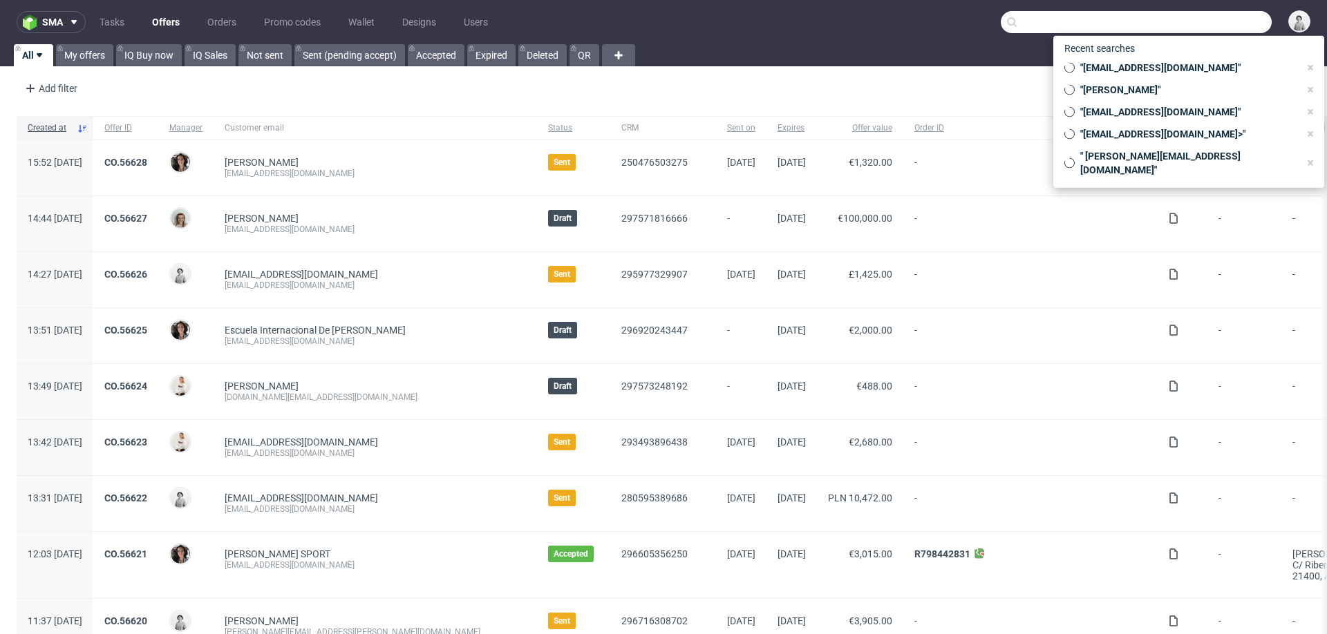
click at [1207, 21] on input "text" at bounding box center [1136, 22] width 271 height 22
paste input "[EMAIL_ADDRESS][DOMAIN_NAME]"
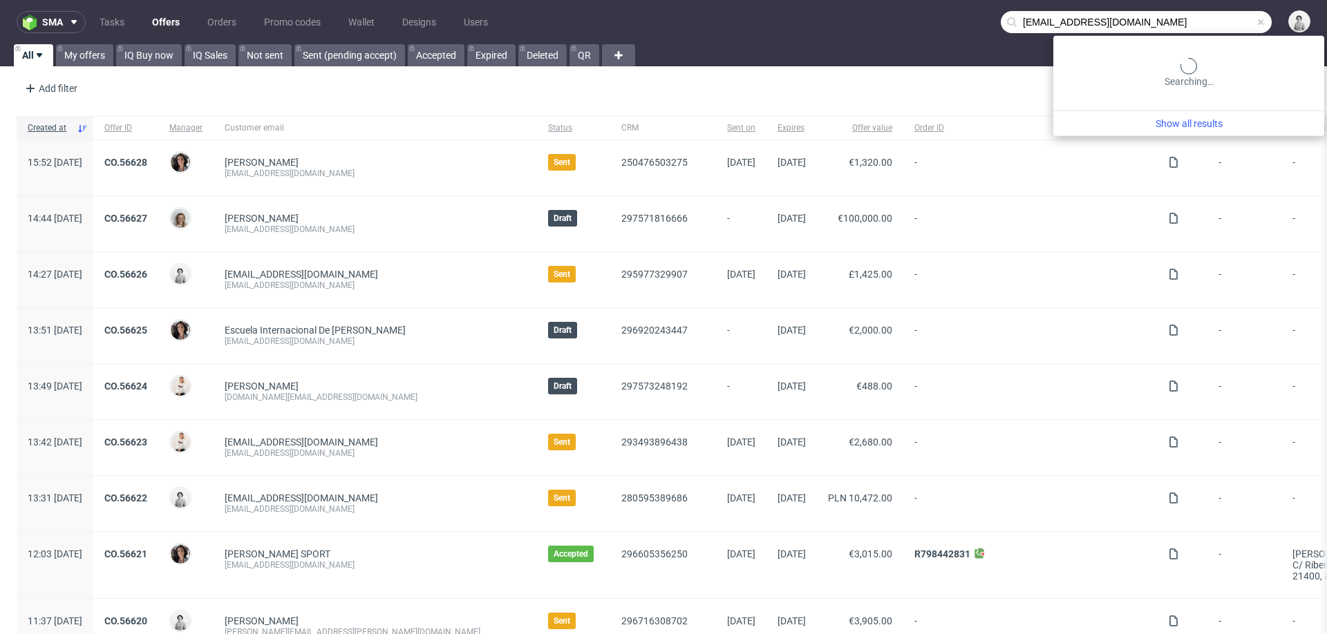
type input "[EMAIL_ADDRESS][DOMAIN_NAME]"
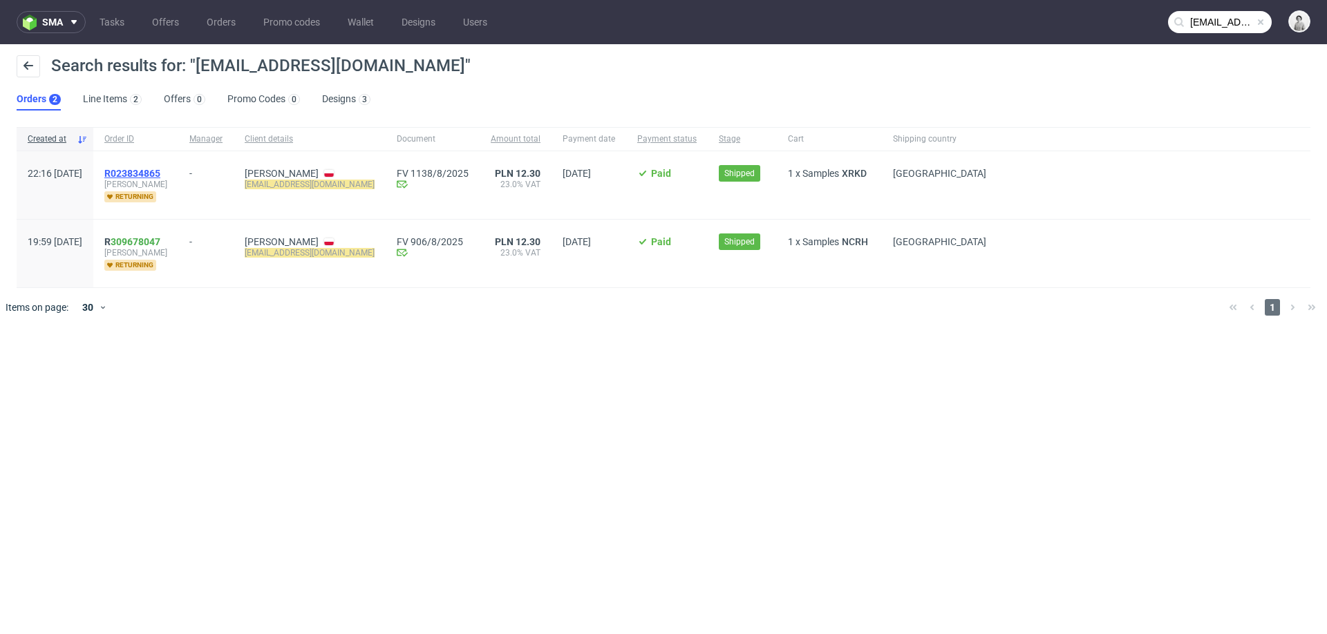
click at [160, 175] on span "R023834865" at bounding box center [132, 173] width 56 height 11
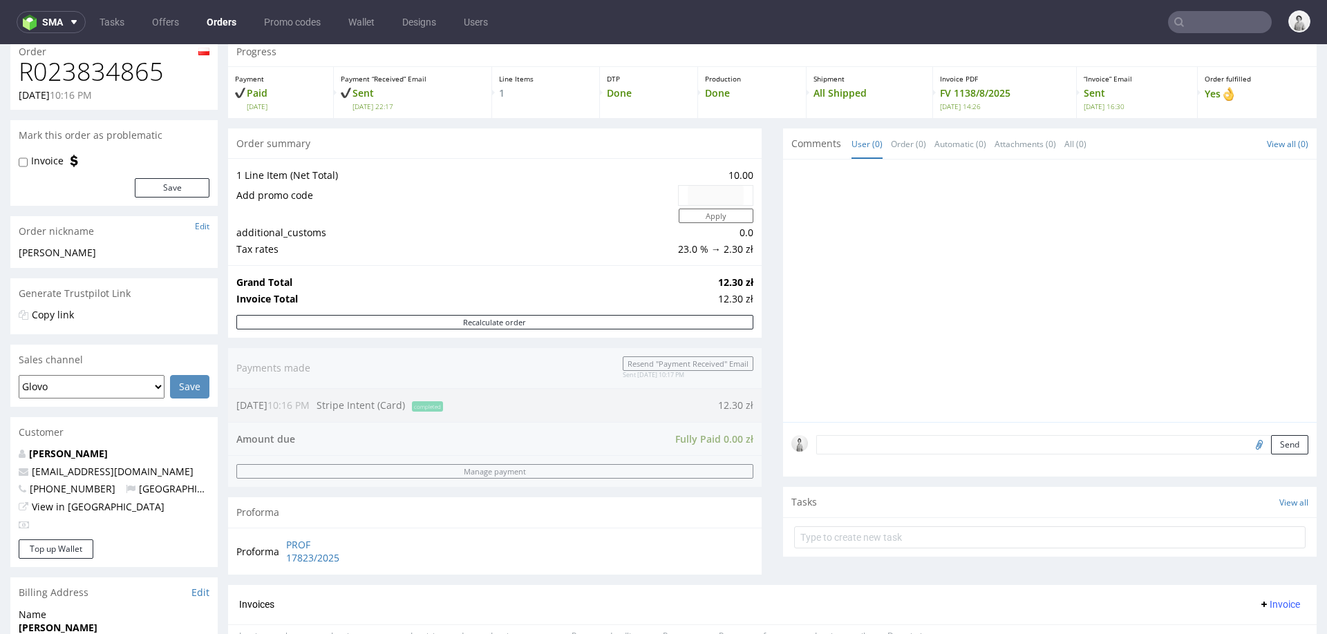
scroll to position [12, 0]
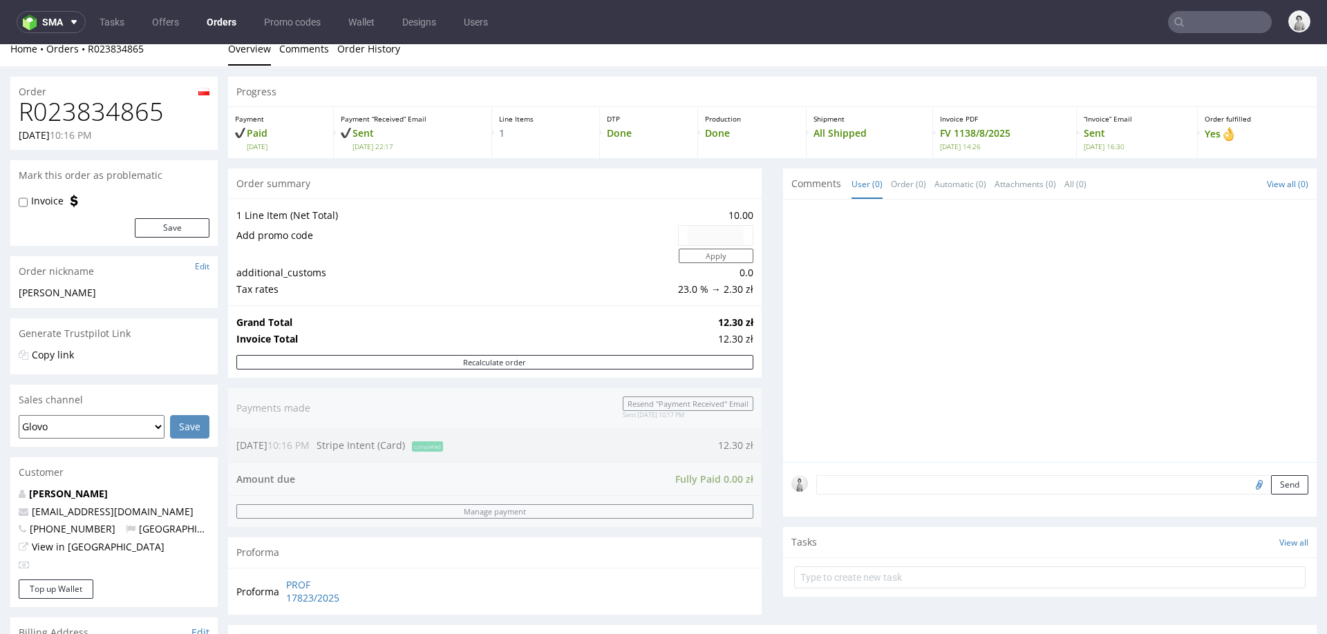
type input "[EMAIL_ADDRESS][DOMAIN_NAME]"
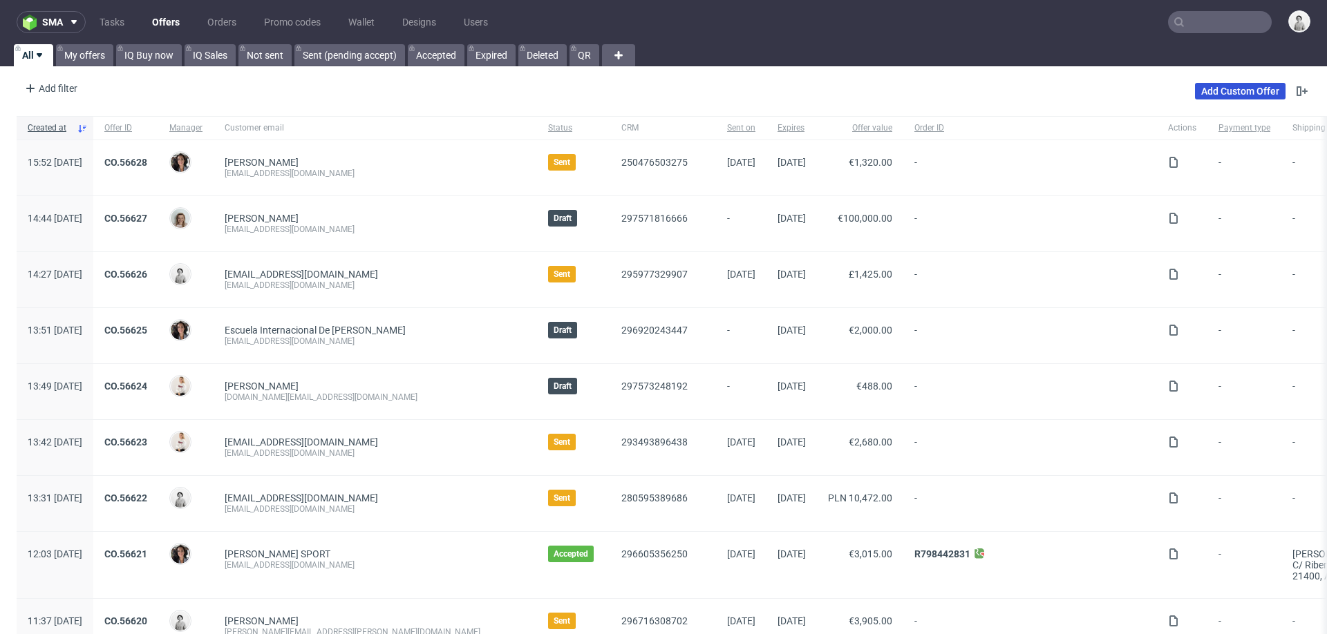
click at [1207, 94] on link "Add Custom Offer" at bounding box center [1240, 91] width 91 height 17
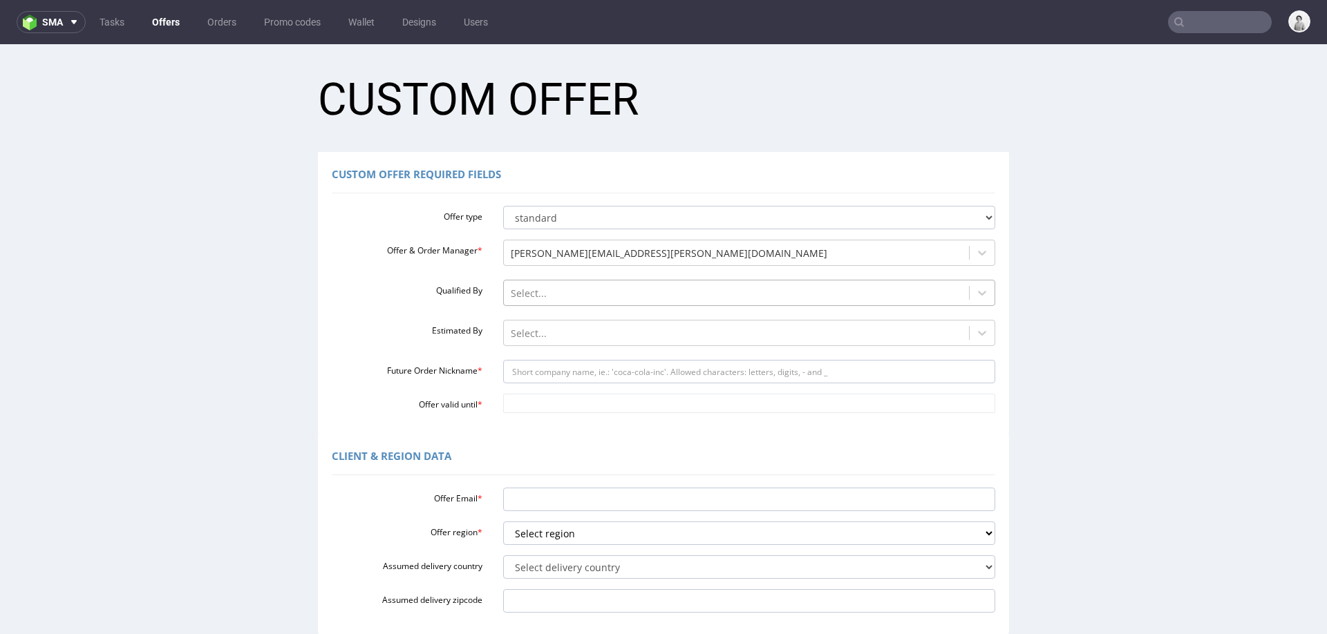
click at [619, 290] on div at bounding box center [737, 293] width 452 height 17
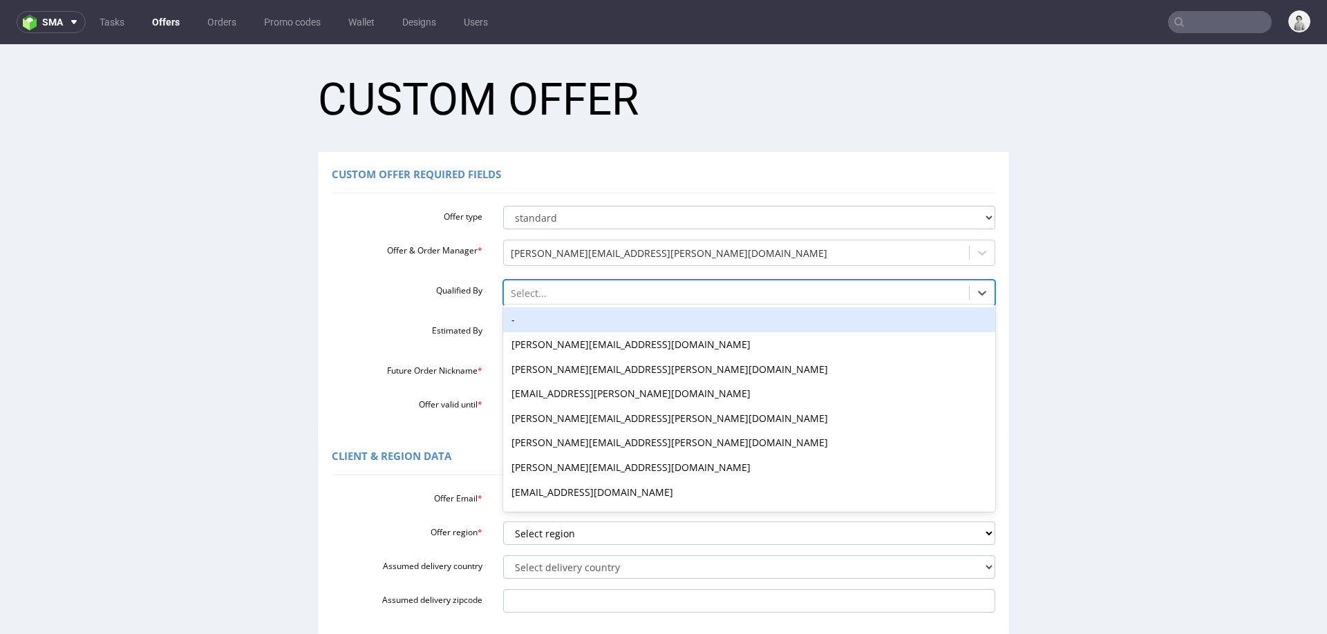
drag, startPoint x: 608, startPoint y: 316, endPoint x: 608, endPoint y: 326, distance: 10.4
click at [608, 316] on div "-" at bounding box center [749, 320] width 493 height 25
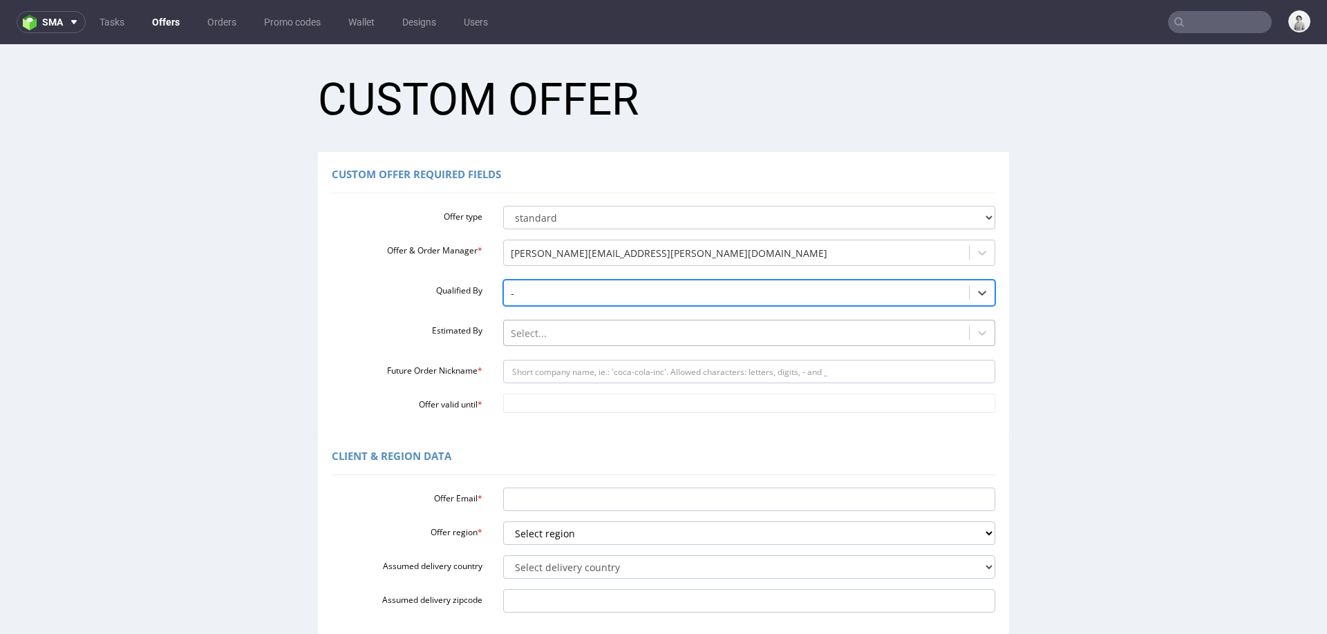
click at [611, 341] on div "Select..." at bounding box center [737, 334] width 466 height 22
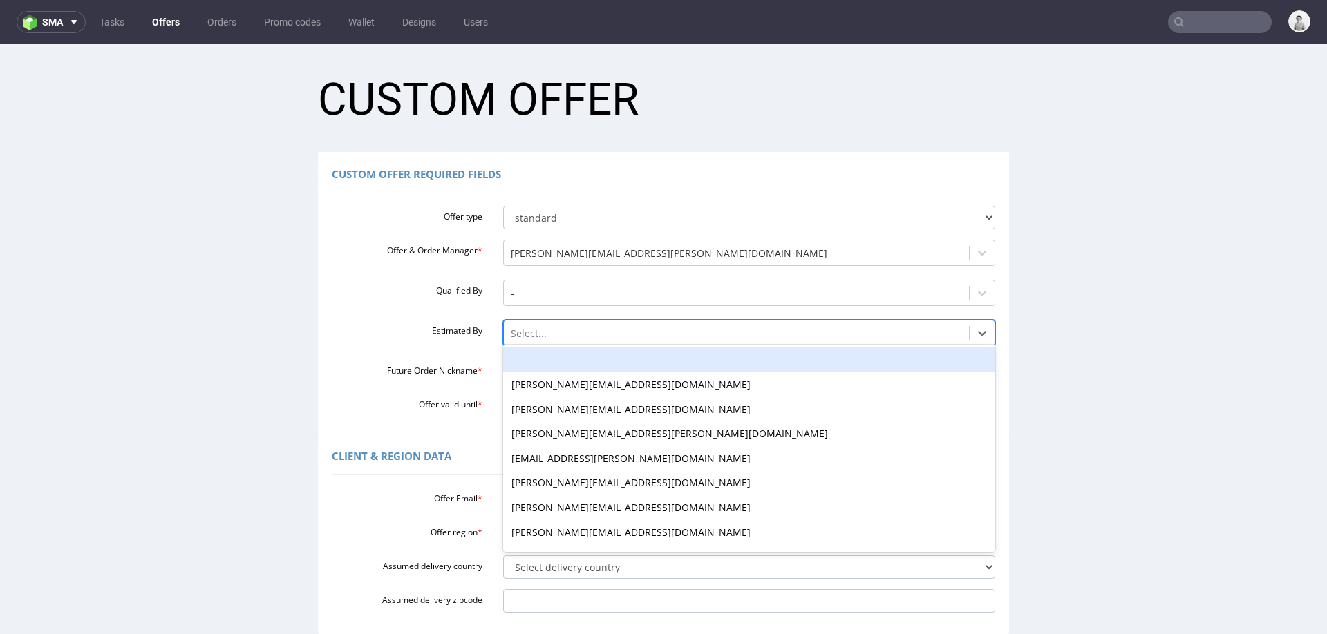
click at [612, 358] on div "-" at bounding box center [749, 360] width 493 height 25
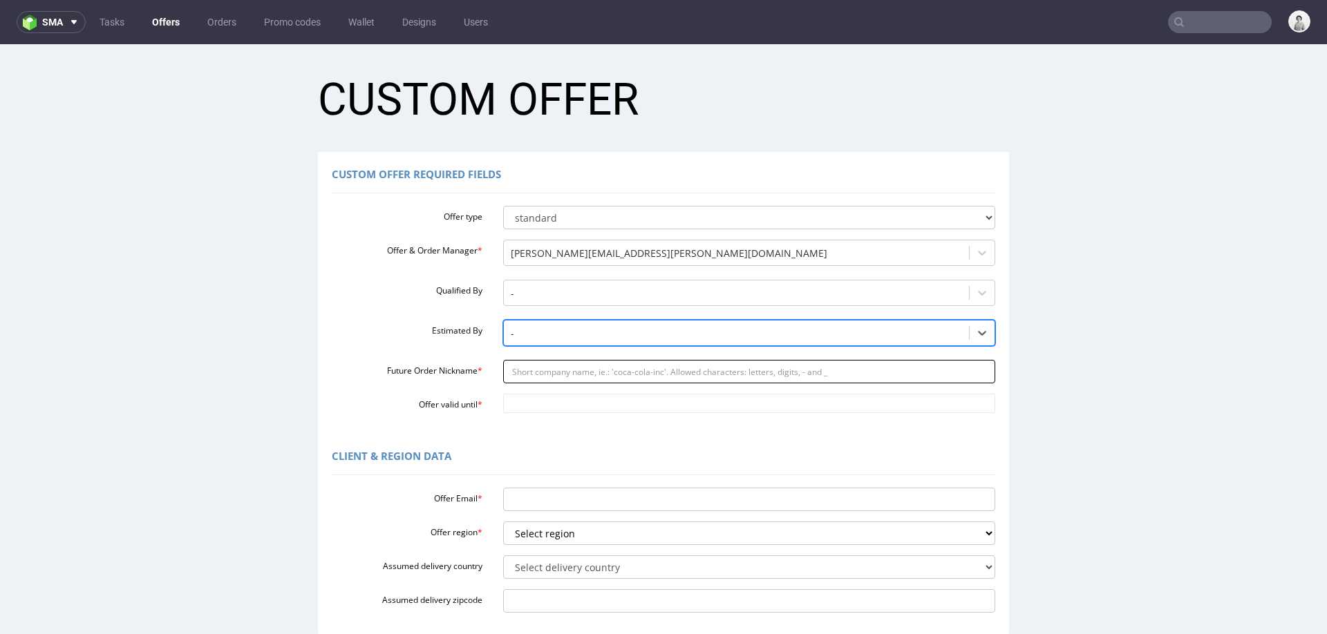
click at [612, 377] on input "Future Order Nickname *" at bounding box center [749, 371] width 493 height 23
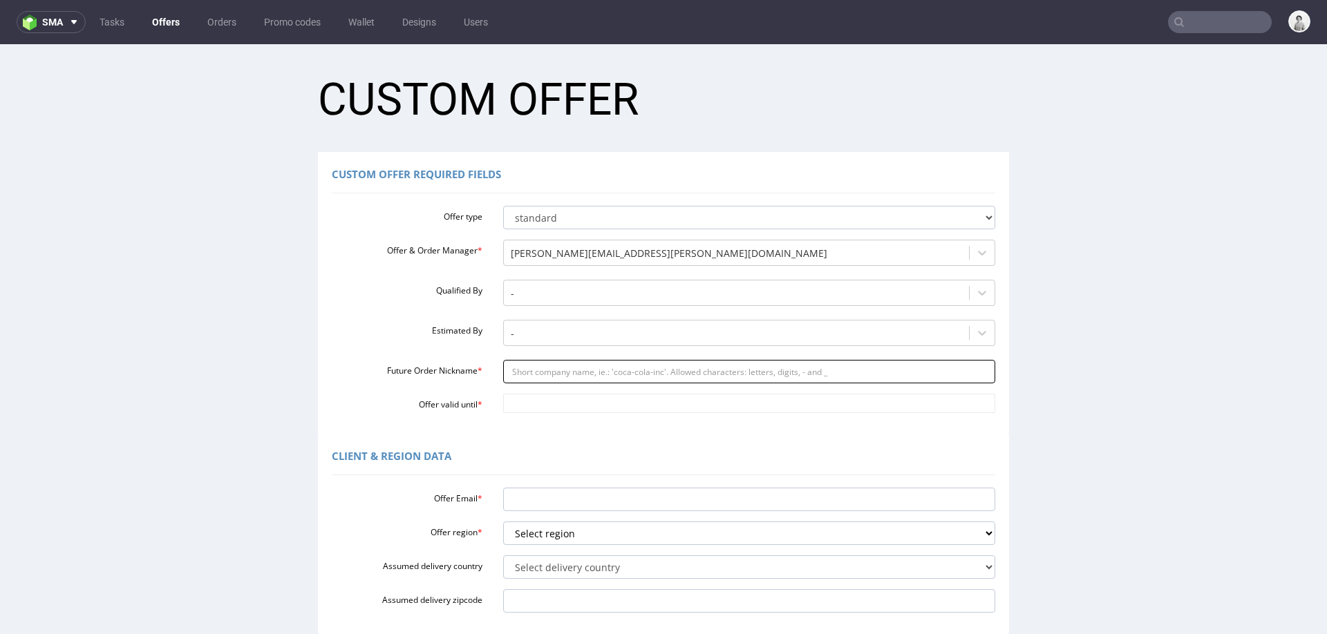
paste input "szczecinskijakubbiznesgmailcom"
type input "szczecinskijakubbiznesgmailcom"
click at [584, 403] on input "Offer valid until *" at bounding box center [749, 403] width 493 height 19
click at [587, 389] on td "4" at bounding box center [593, 383] width 21 height 21
click at [583, 401] on input "[DATE]" at bounding box center [749, 403] width 493 height 19
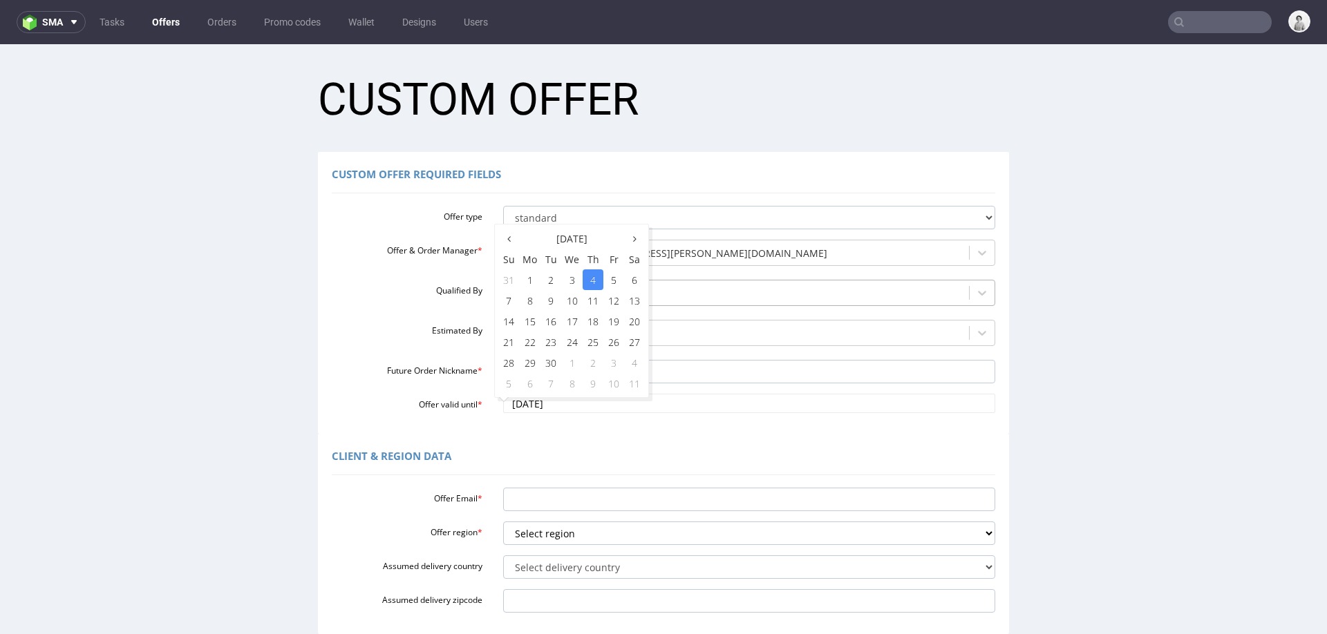
click at [595, 305] on td "11" at bounding box center [593, 300] width 21 height 21
type input "[DATE]"
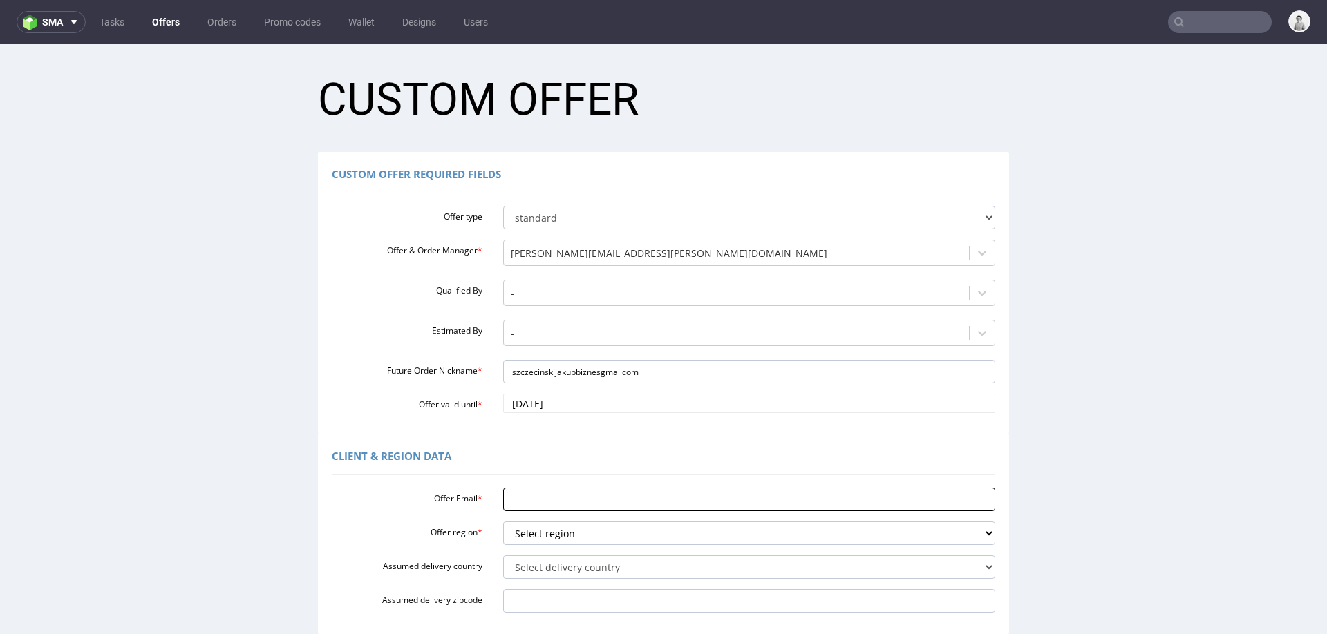
click at [576, 505] on input "Offer Email *" at bounding box center [749, 499] width 493 height 23
paste input "[EMAIL_ADDRESS][DOMAIN_NAME]"
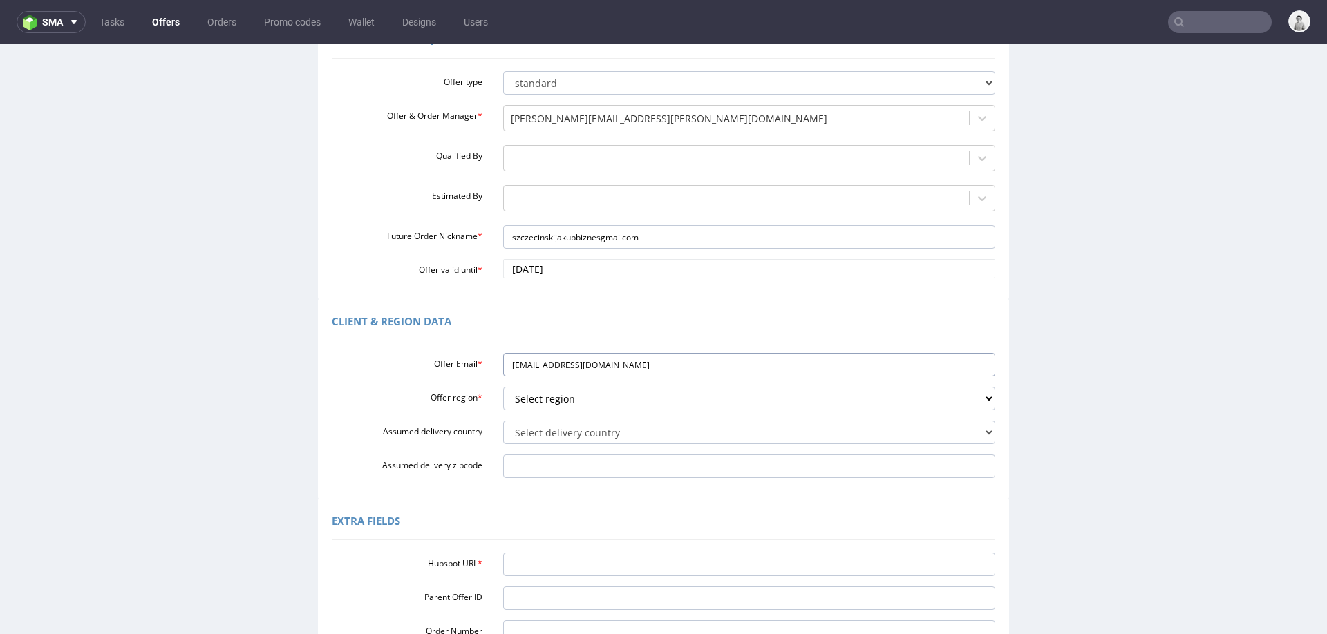
scroll to position [143, 0]
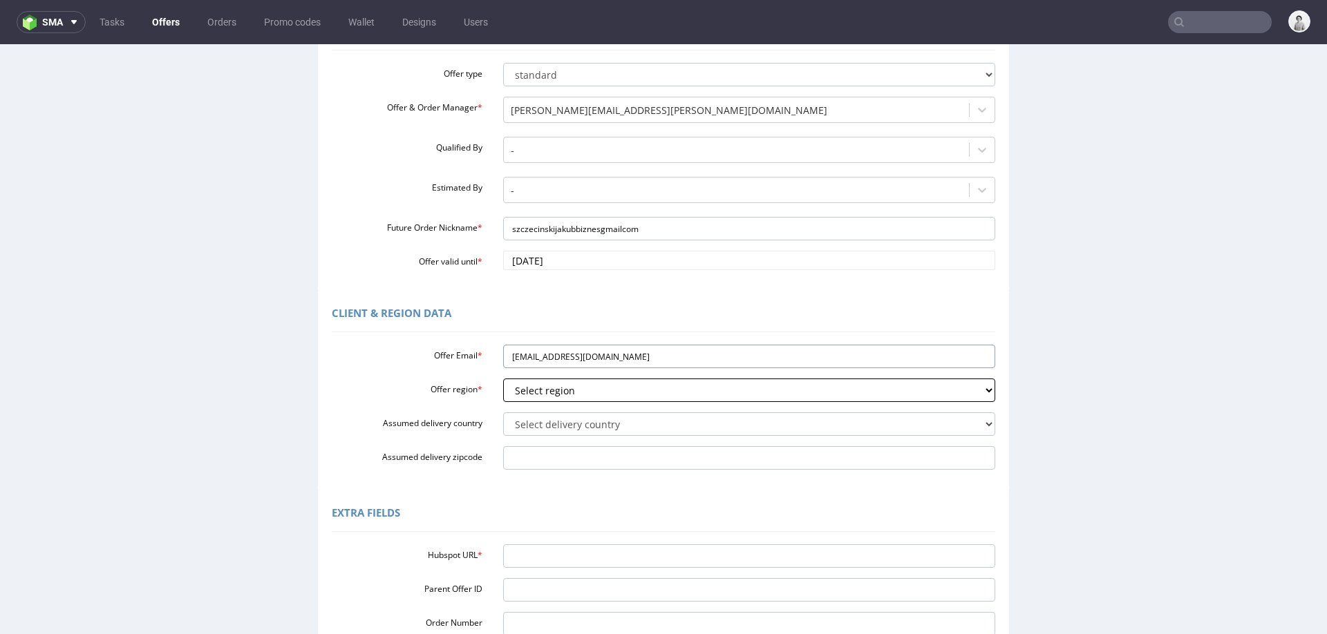
type input "[EMAIL_ADDRESS][DOMAIN_NAME]"
click at [610, 397] on select "Select region eu gb de pl fr it es" at bounding box center [749, 390] width 493 height 23
select select "pl"
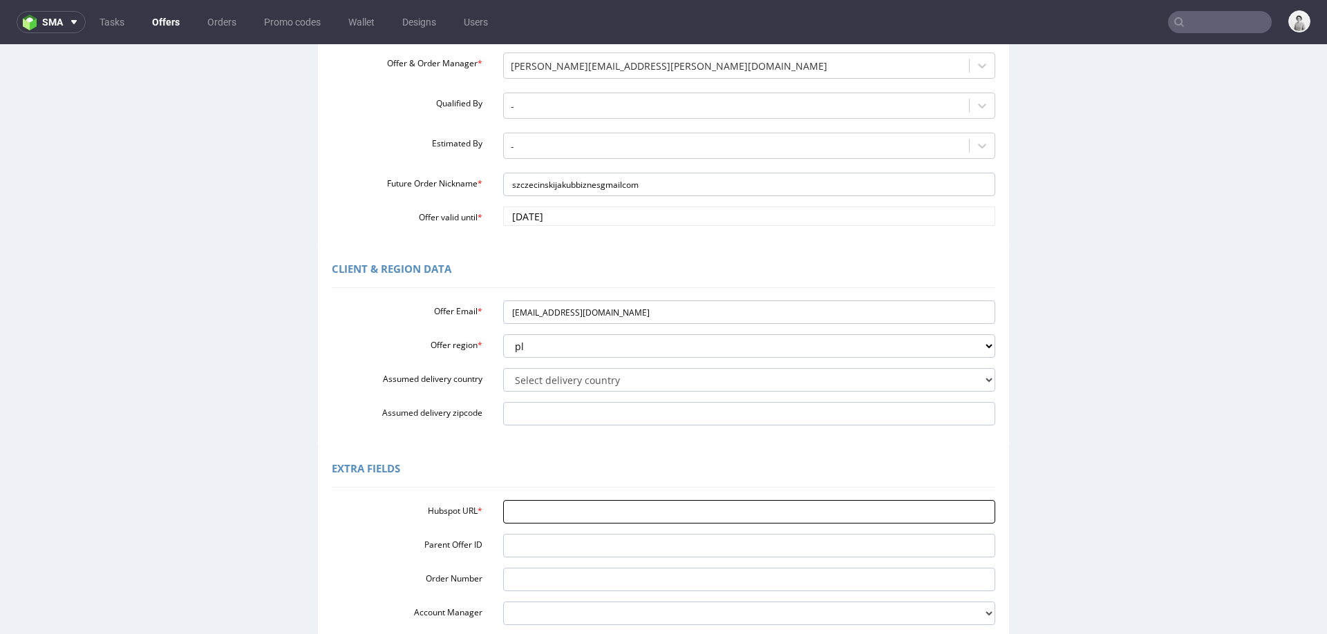
click at [549, 509] on input "Hubspot URL *" at bounding box center [749, 511] width 493 height 23
paste input "[EMAIL_ADDRESS][DOMAIN_NAME]"
type input "[EMAIL_ADDRESS][DOMAIN_NAME]"
paste input "[URL][DOMAIN_NAME]"
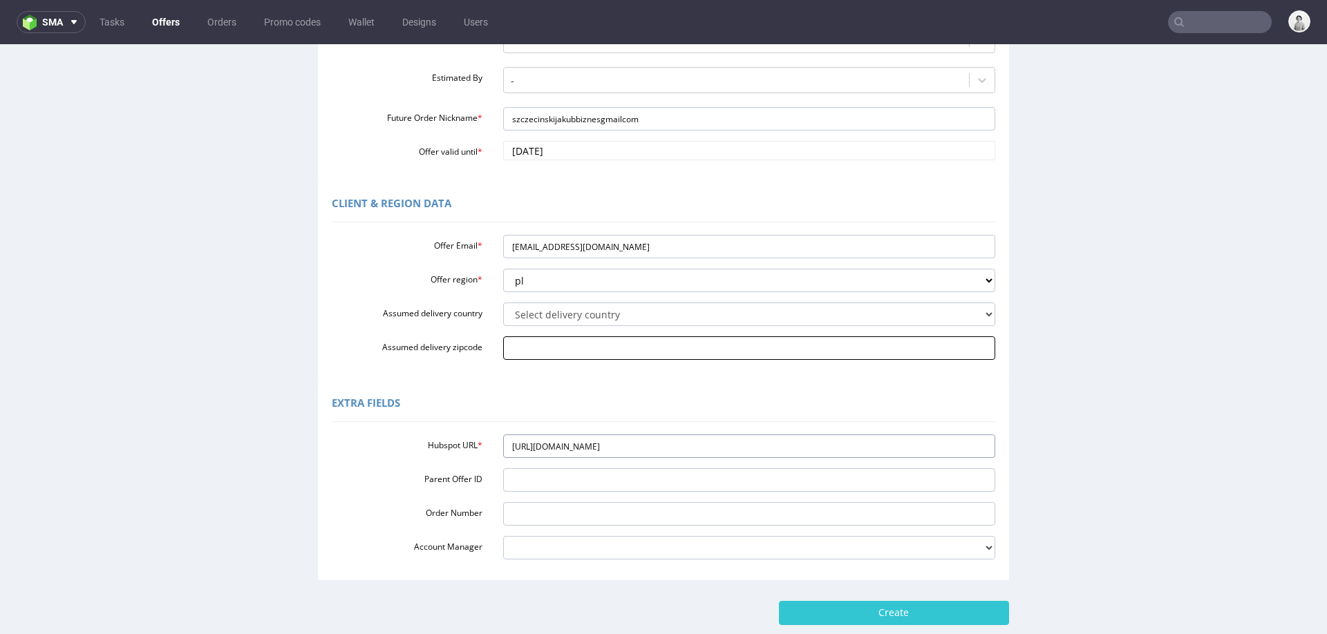
scroll to position [299, 0]
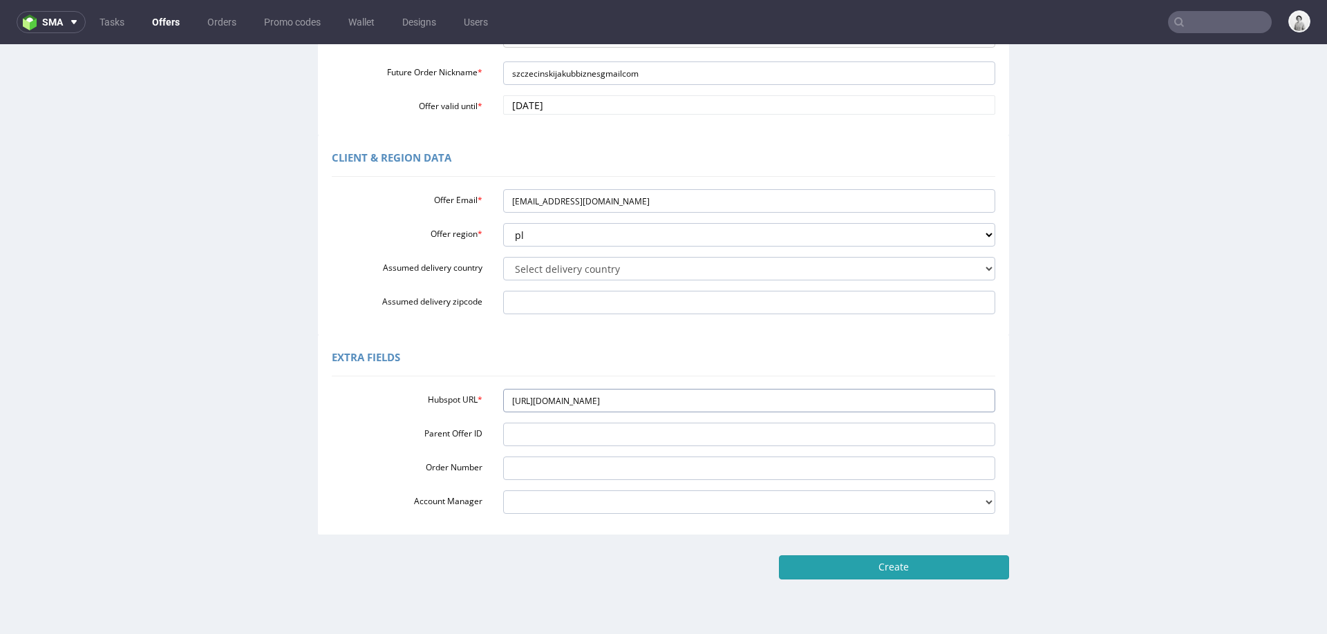
type input "[URL][DOMAIN_NAME]"
click at [916, 576] on input "Create" at bounding box center [894, 567] width 230 height 23
type input "Please wait..."
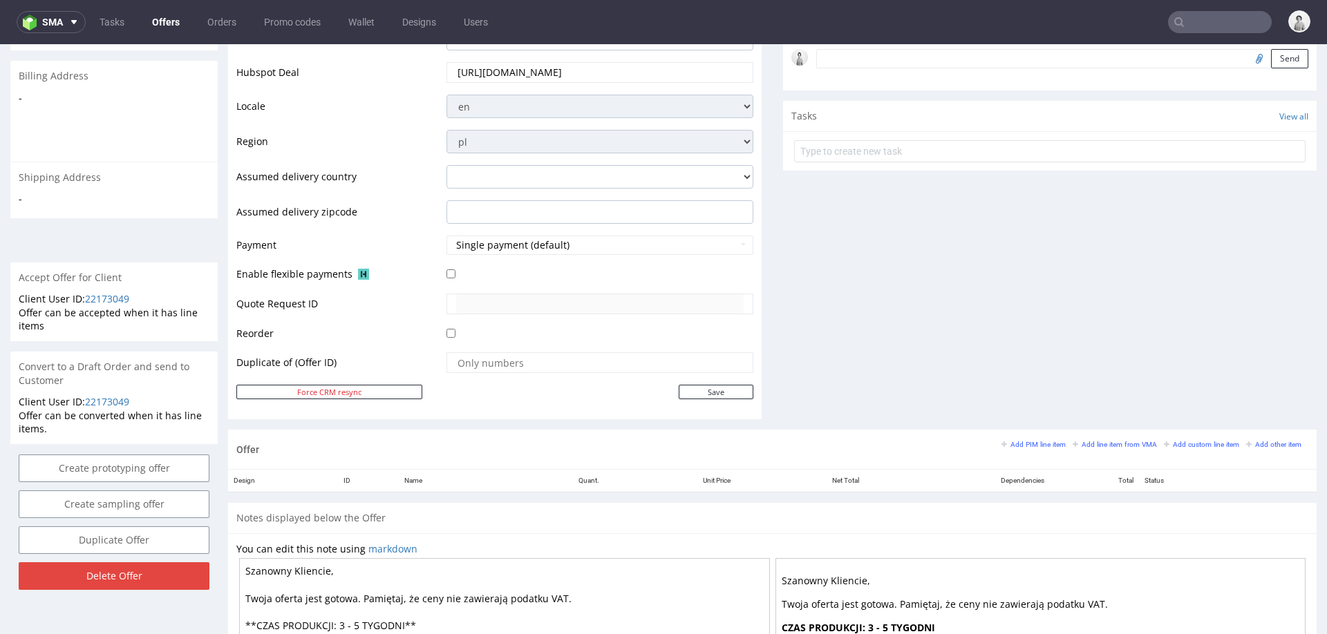
scroll to position [432, 0]
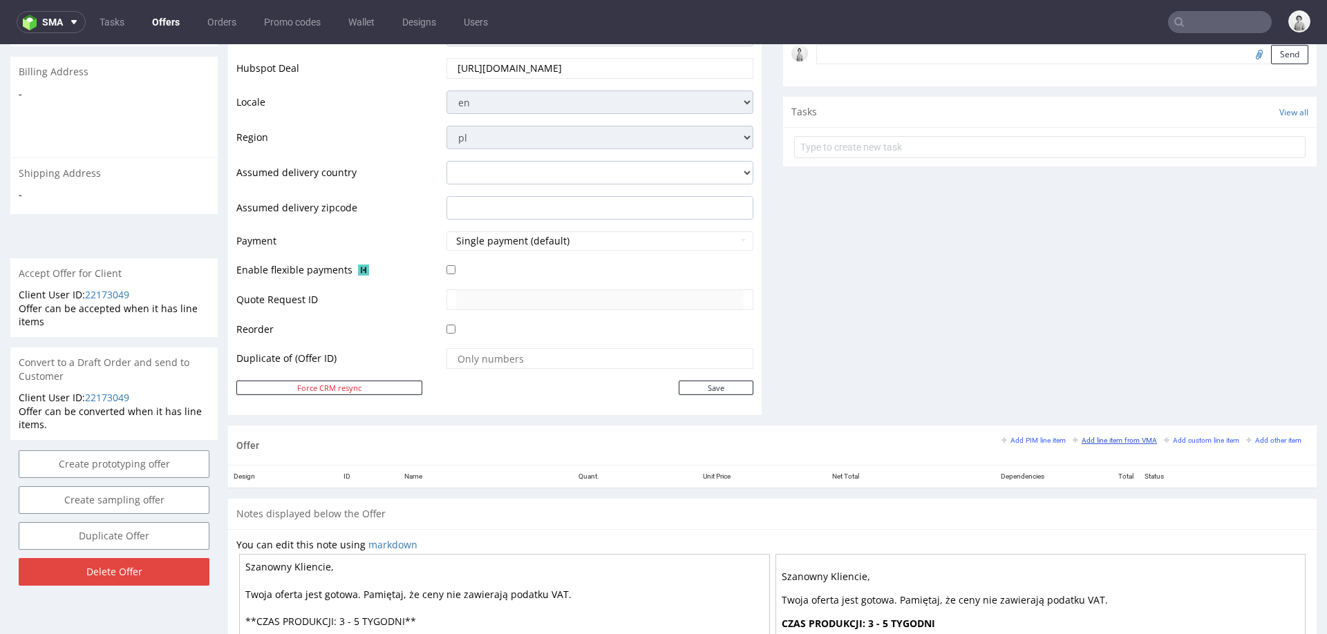
click at [1083, 437] on small "Add line item from VMA" at bounding box center [1115, 441] width 84 height 8
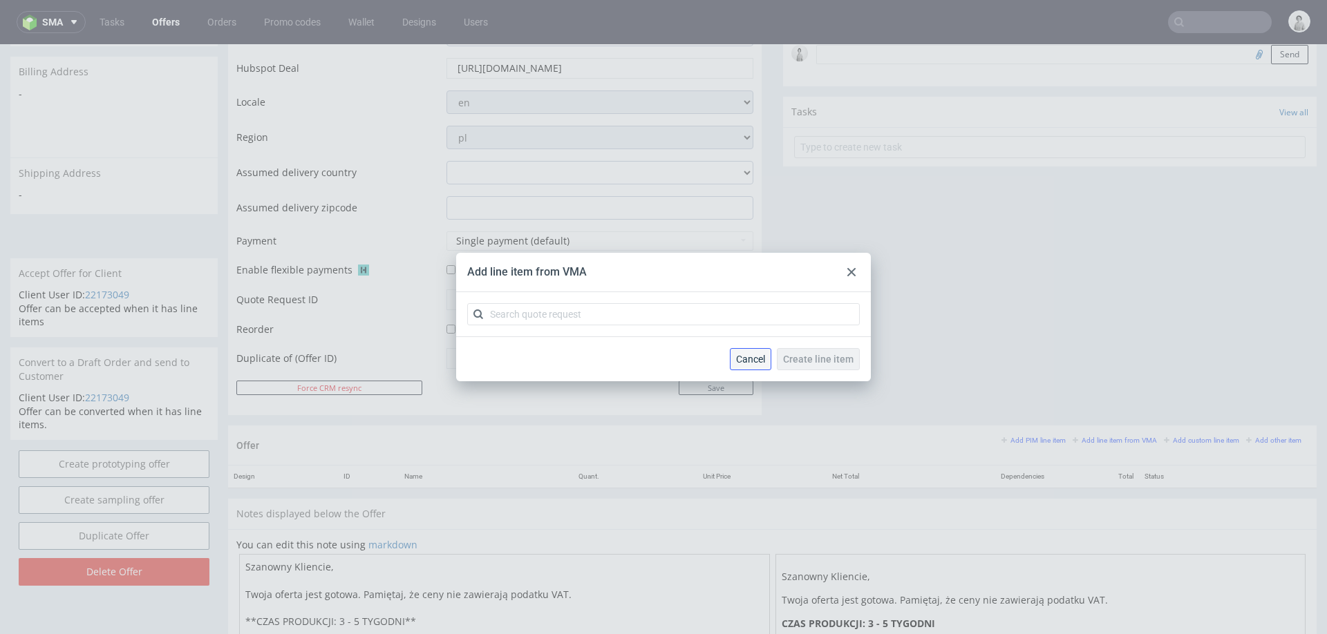
click at [737, 357] on button "Cancel" at bounding box center [750, 359] width 41 height 22
